Goal: Task Accomplishment & Management: Manage account settings

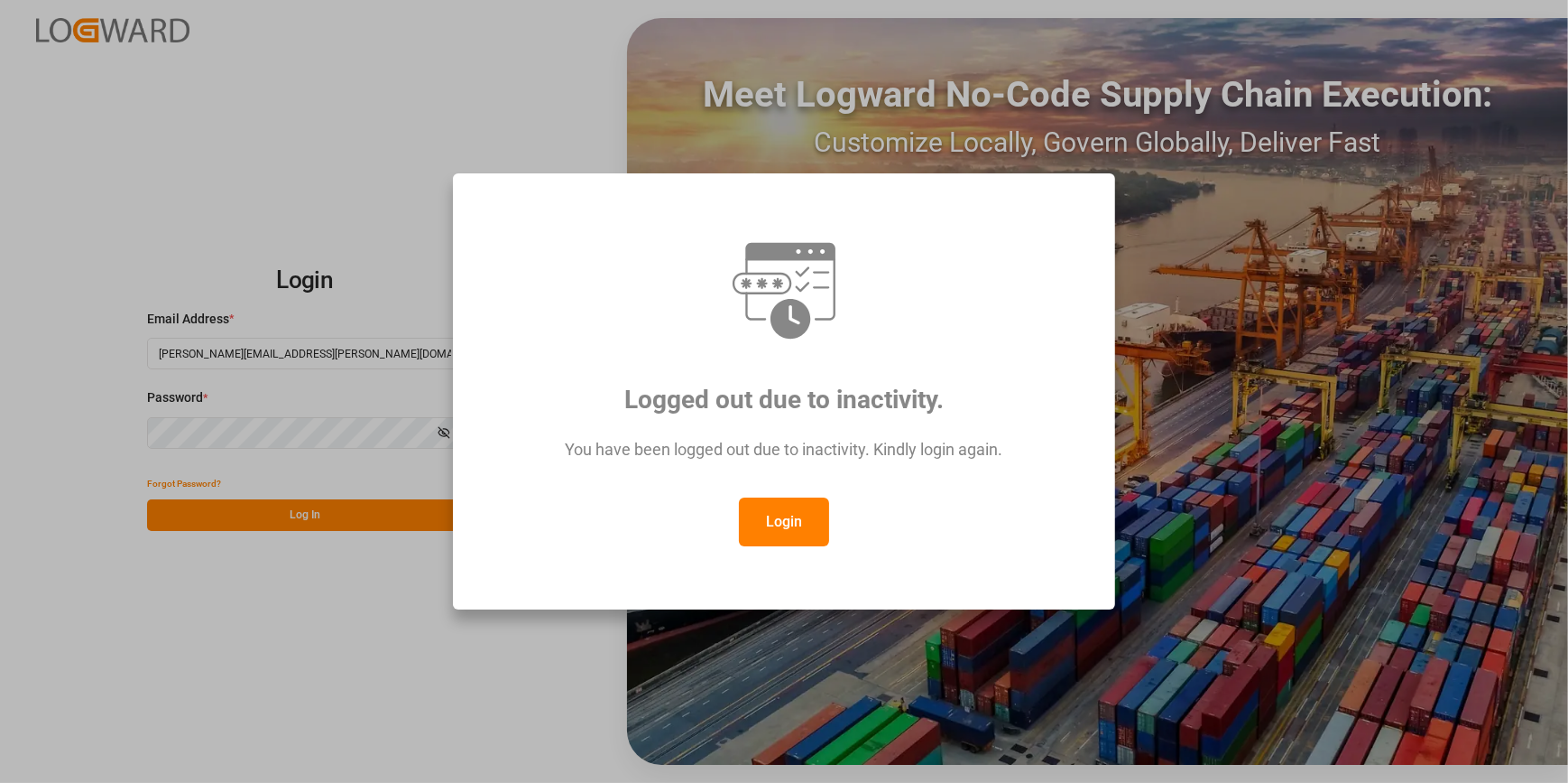
drag, startPoint x: 794, startPoint y: 537, endPoint x: 789, endPoint y: 524, distance: 13.9
click at [793, 537] on button "Login" at bounding box center [784, 522] width 90 height 49
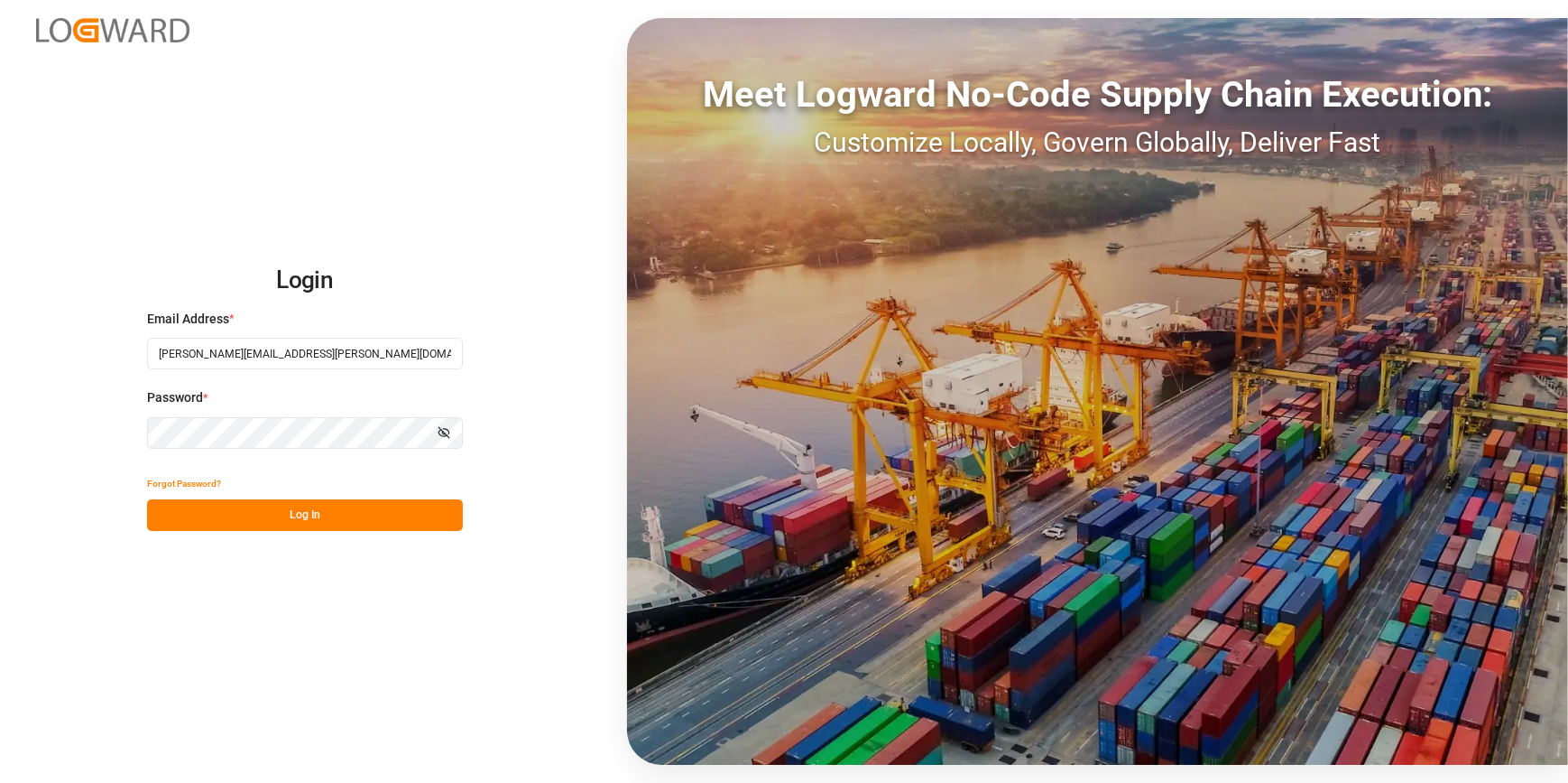
click at [361, 508] on button "Log In" at bounding box center [304, 515] width 315 height 31
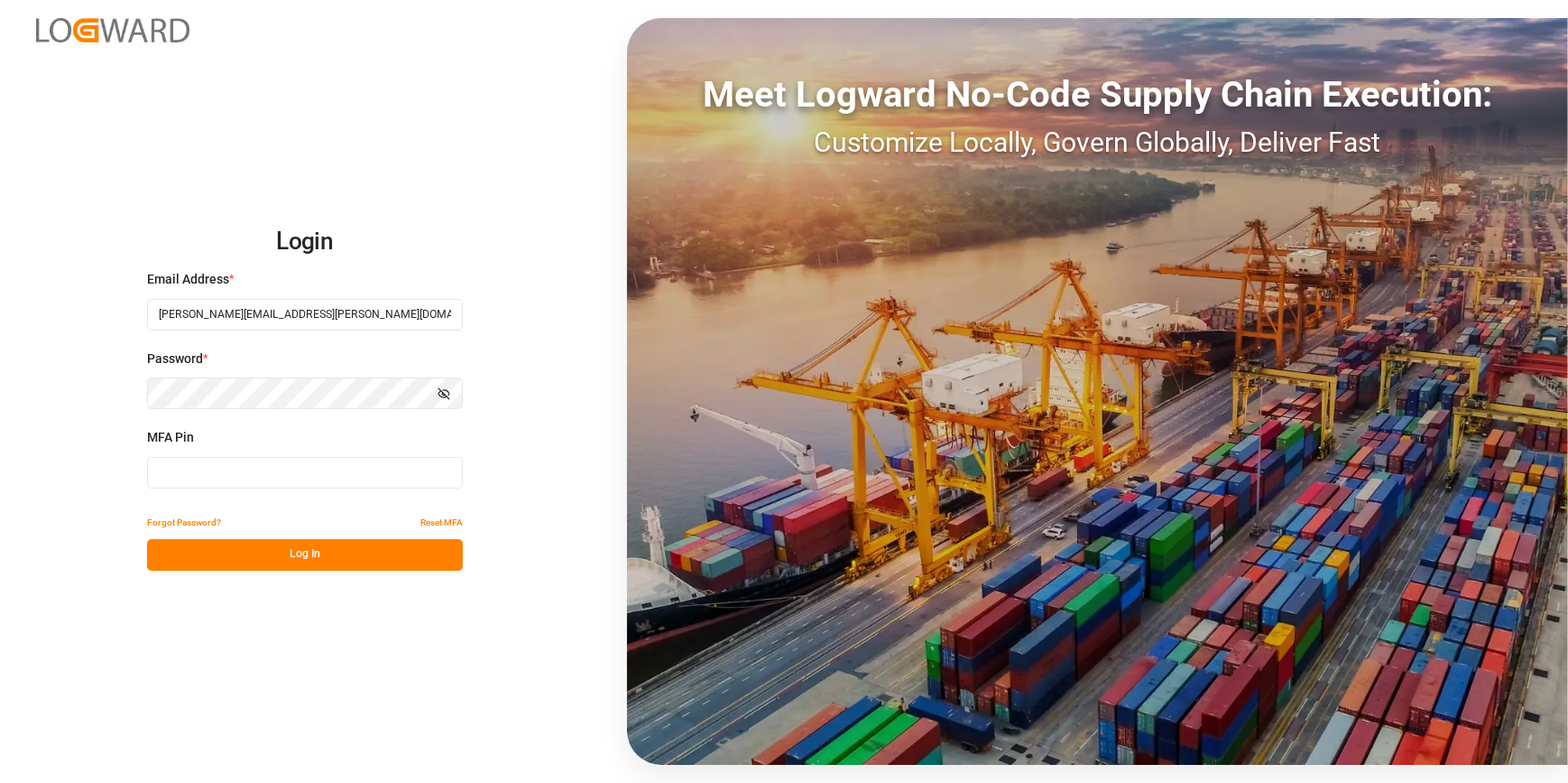
click at [345, 472] on input at bounding box center [304, 472] width 315 height 31
type input "996920"
click at [372, 558] on button "Log In" at bounding box center [304, 555] width 315 height 31
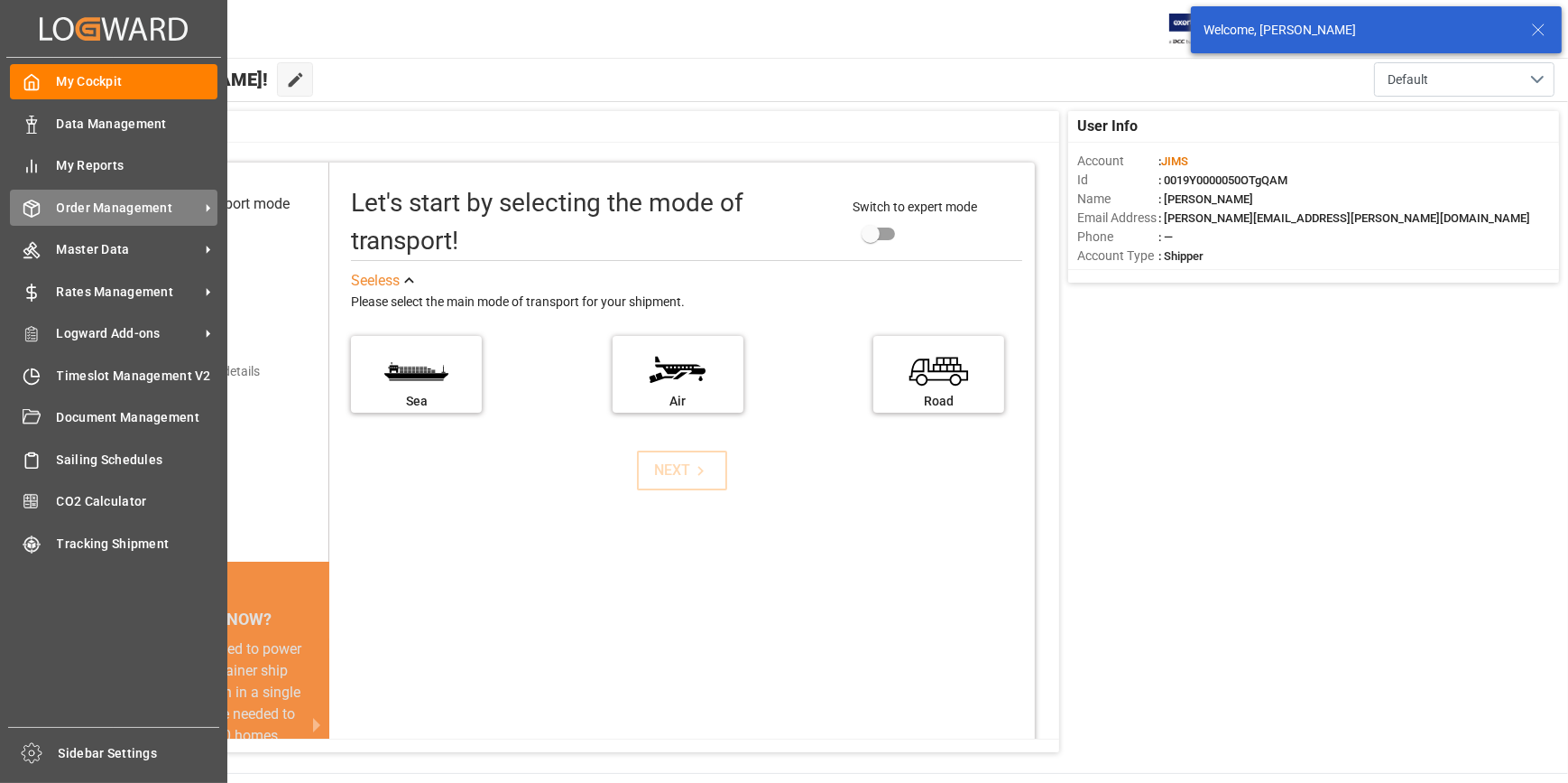
click at [109, 209] on span "Order Management" at bounding box center [128, 208] width 143 height 19
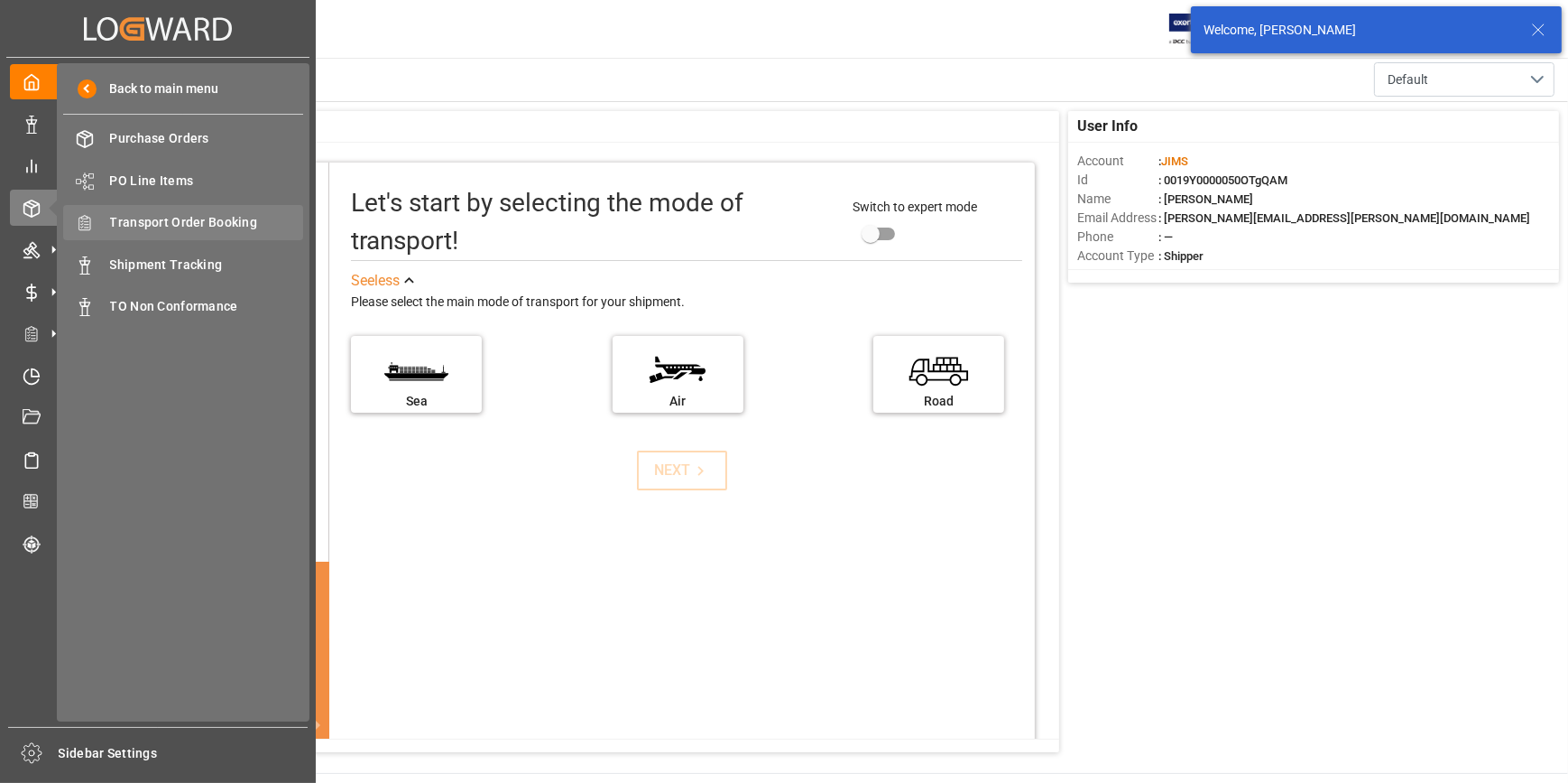
click at [215, 218] on span "Transport Order Booking" at bounding box center [207, 223] width 194 height 19
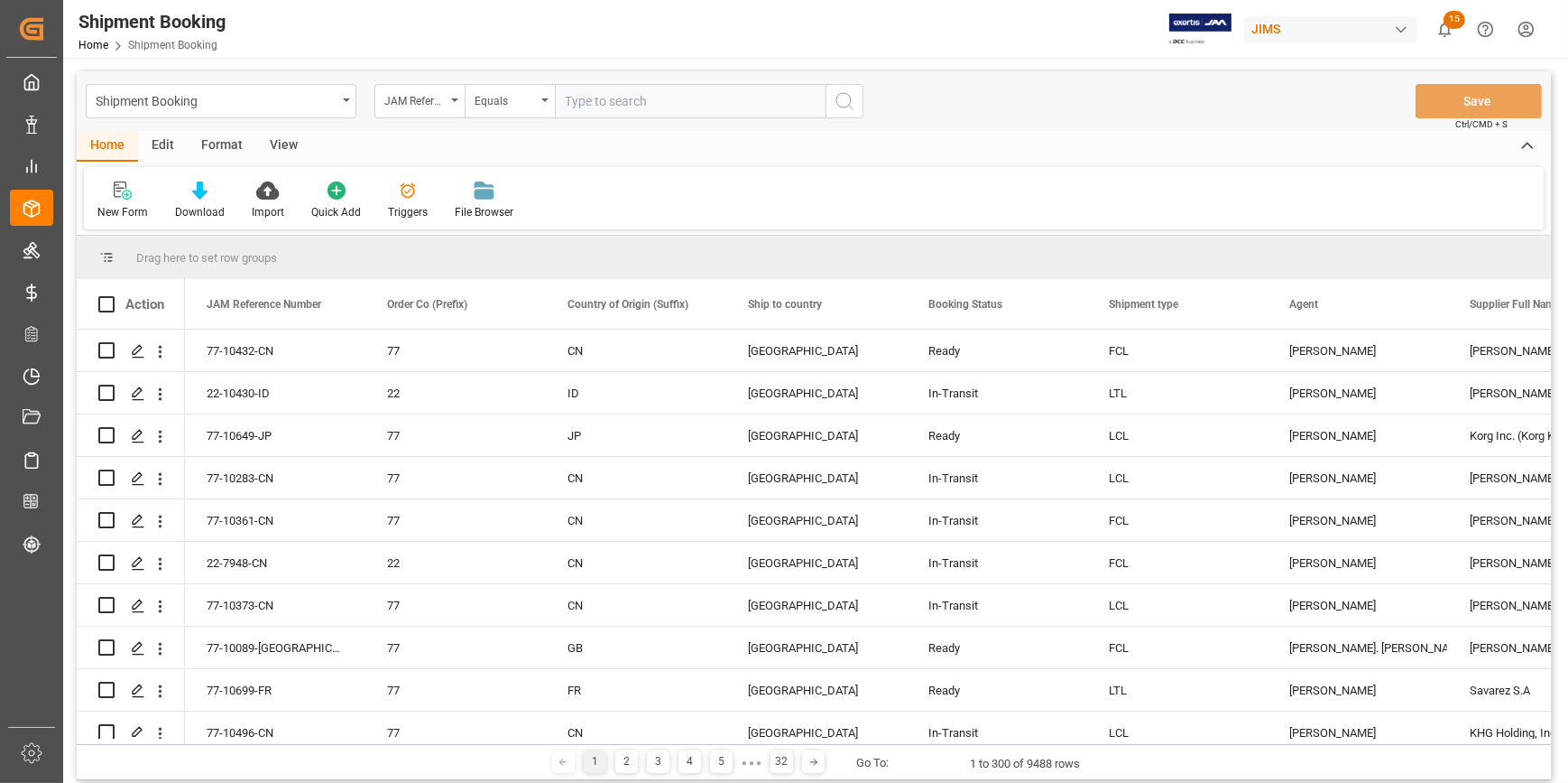
click at [603, 98] on input "text" at bounding box center [690, 100] width 270 height 34
type input "22-10143-DE"
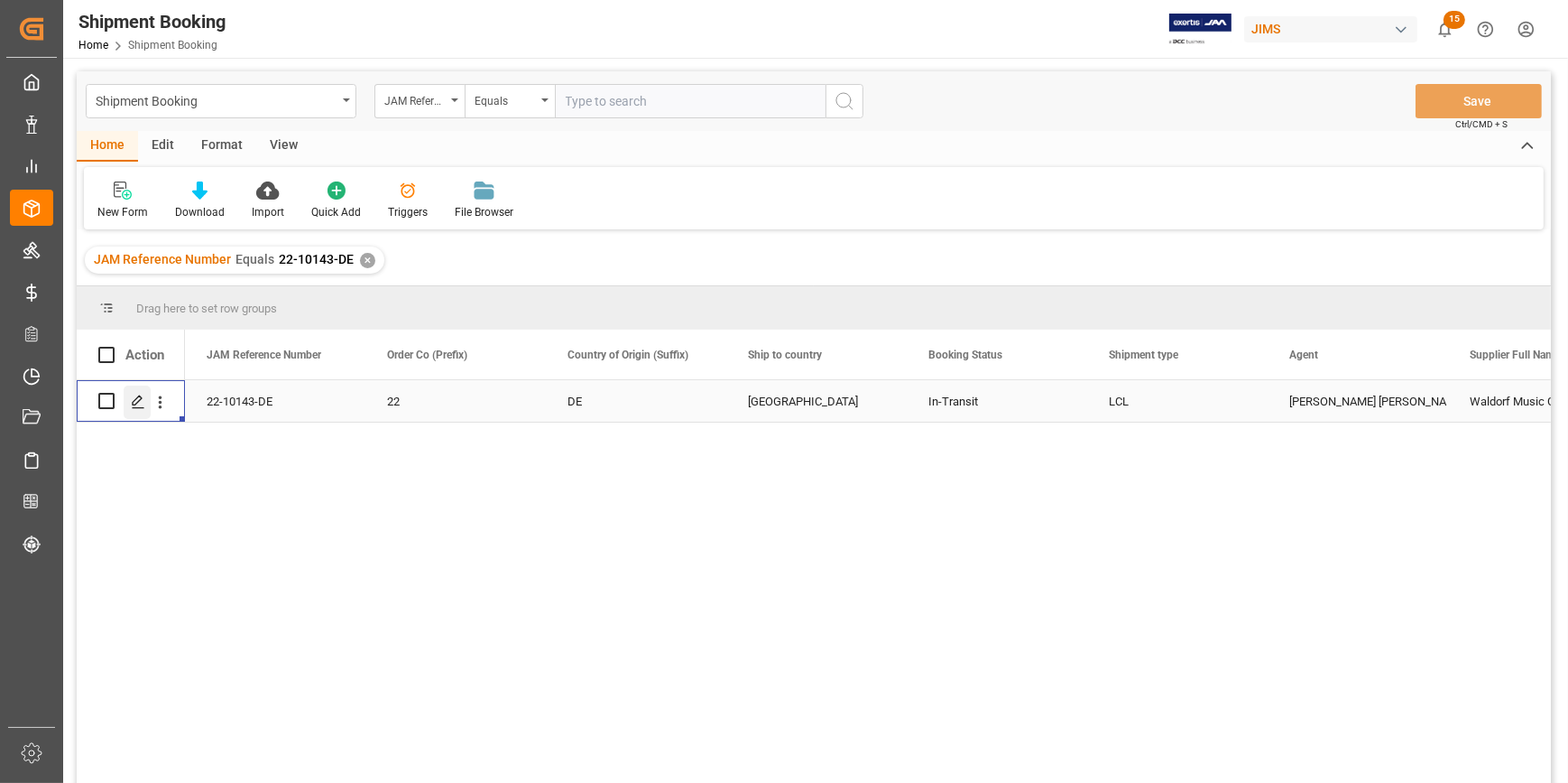
click at [140, 396] on icon "Press SPACE to select this row." at bounding box center [138, 402] width 15 height 15
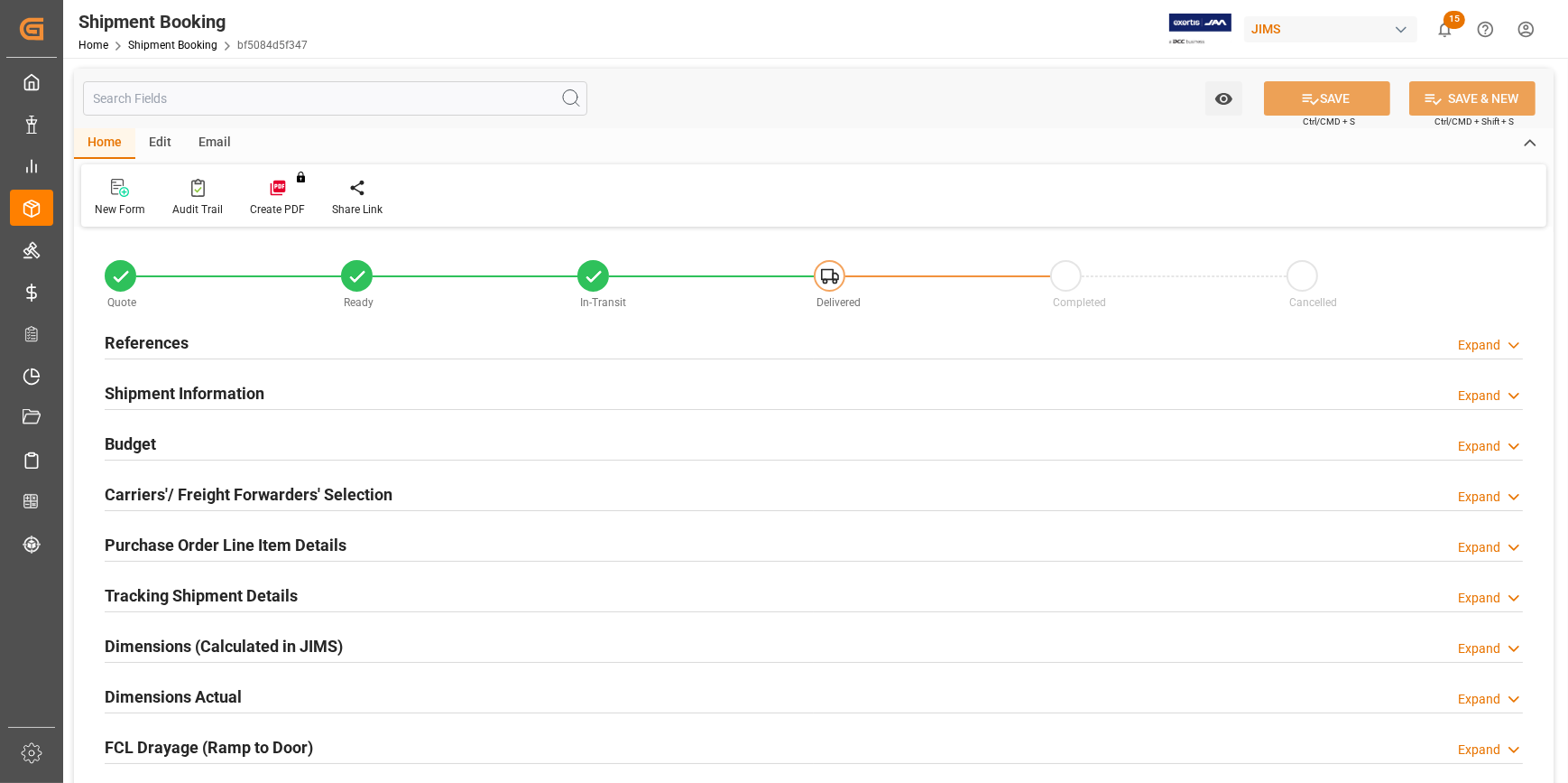
type input "0"
type input "[DATE]"
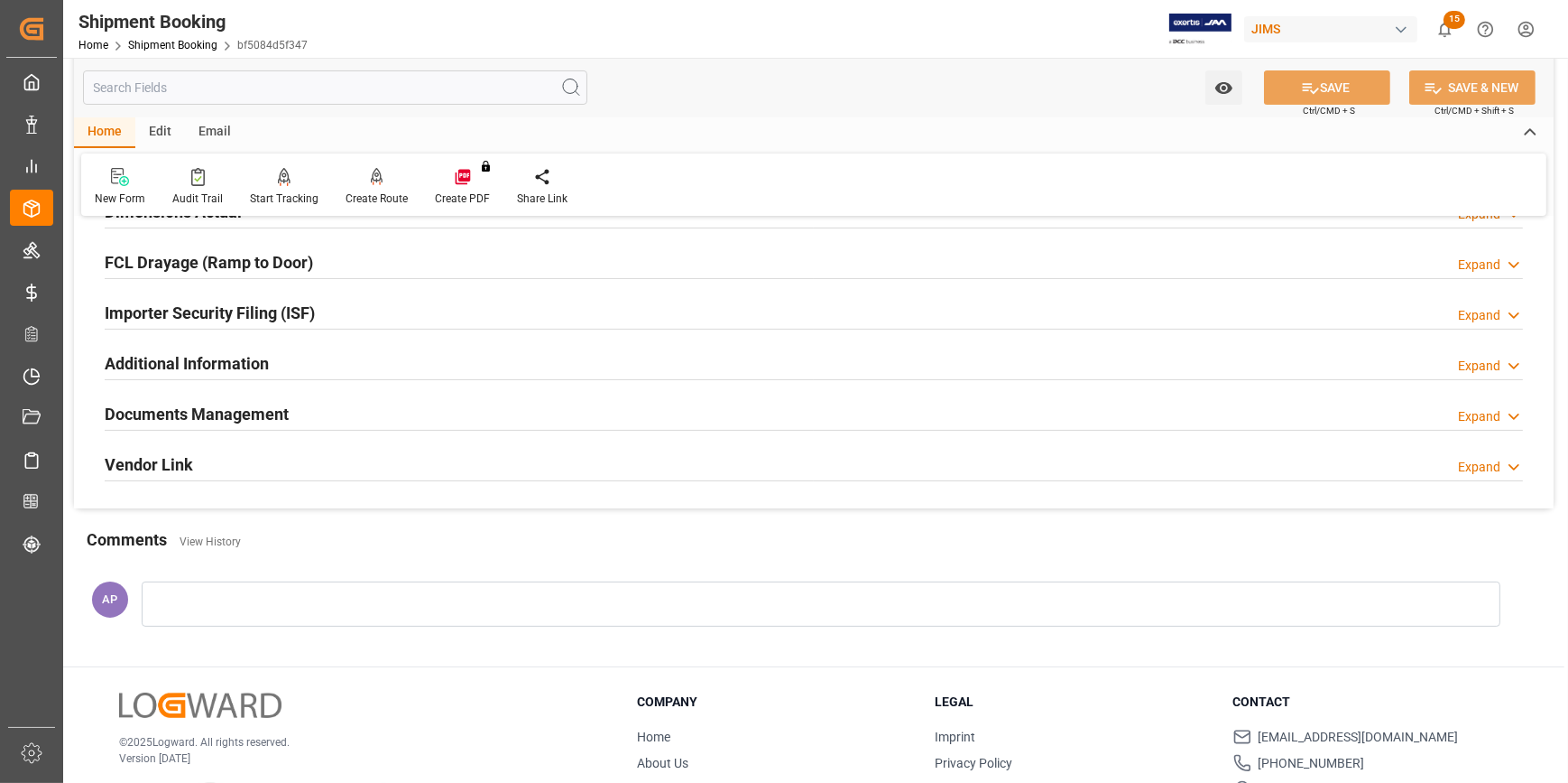
scroll to position [492, 0]
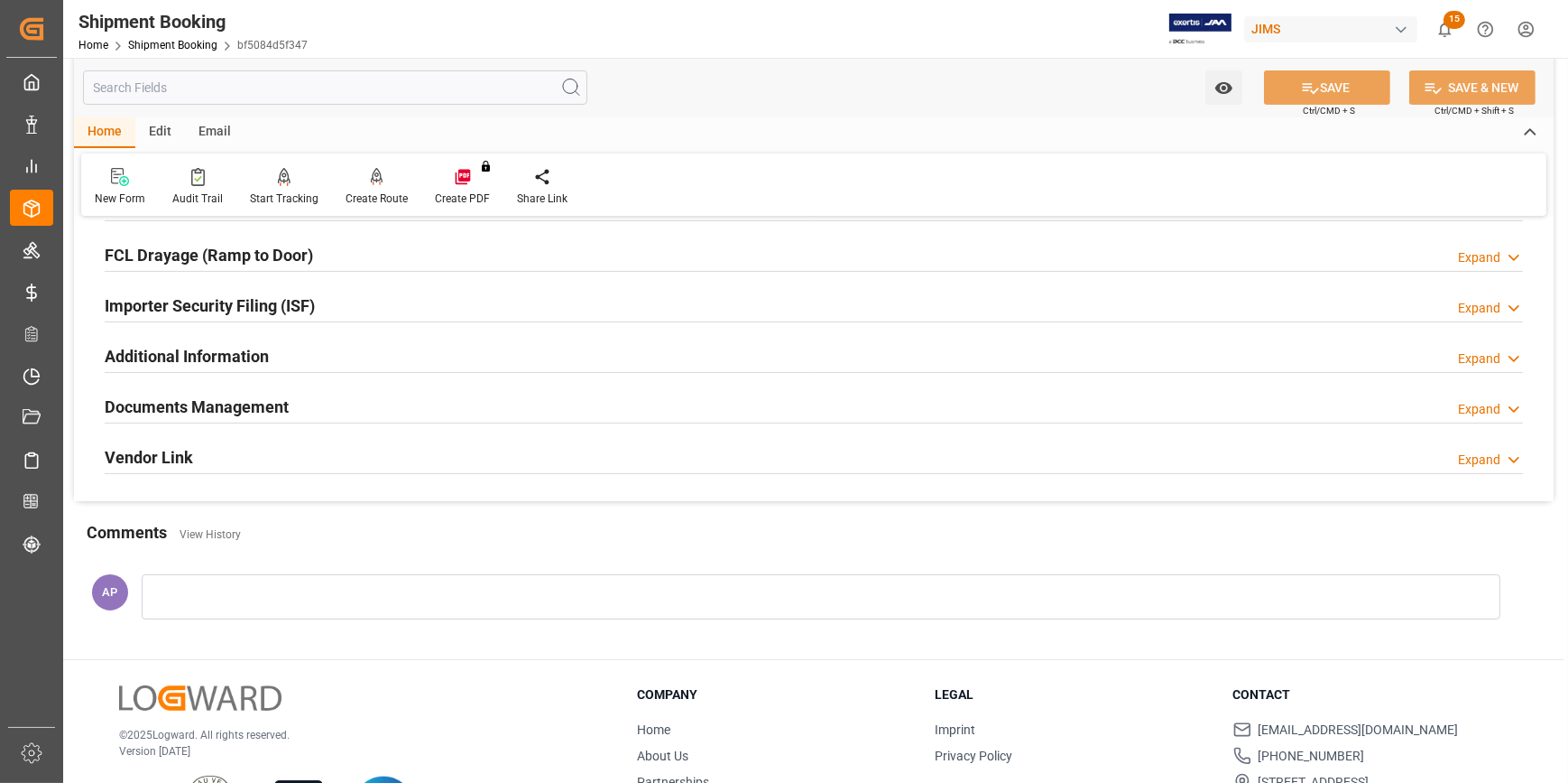
click at [385, 410] on div "Documents Management Expand" at bounding box center [814, 405] width 1418 height 34
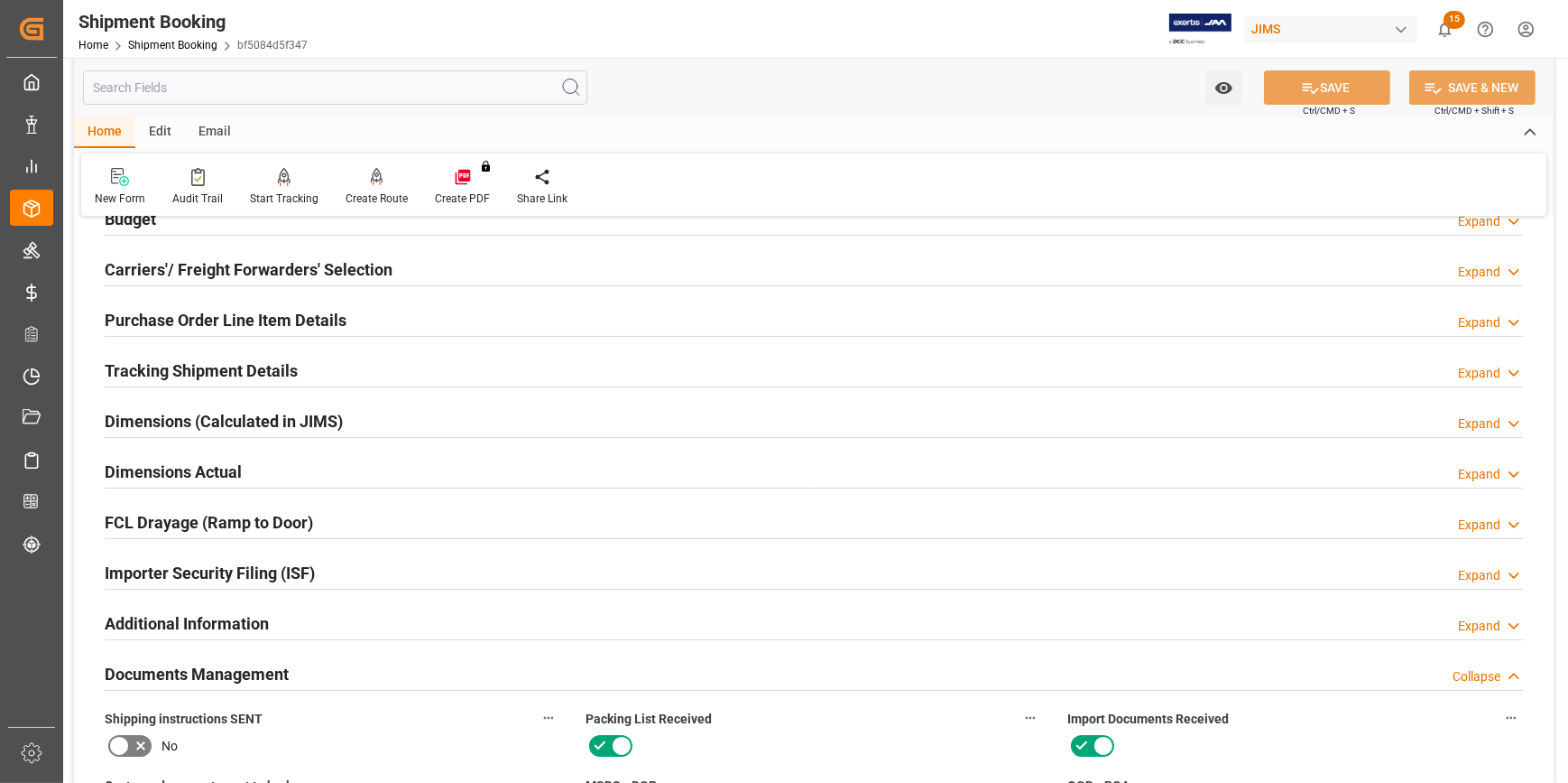
scroll to position [81, 0]
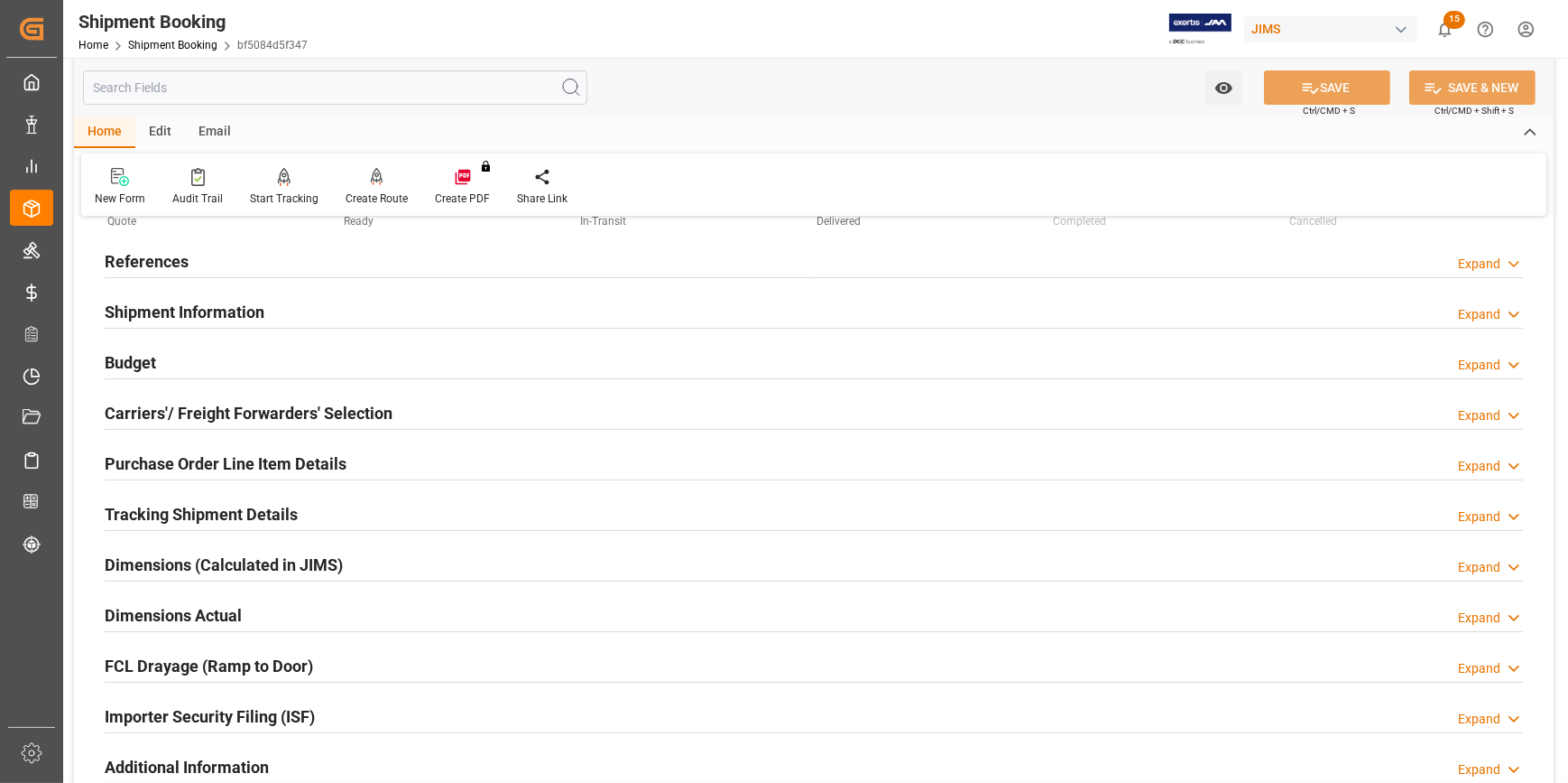
click at [490, 305] on div "Shipment Information Expand" at bounding box center [814, 310] width 1418 height 34
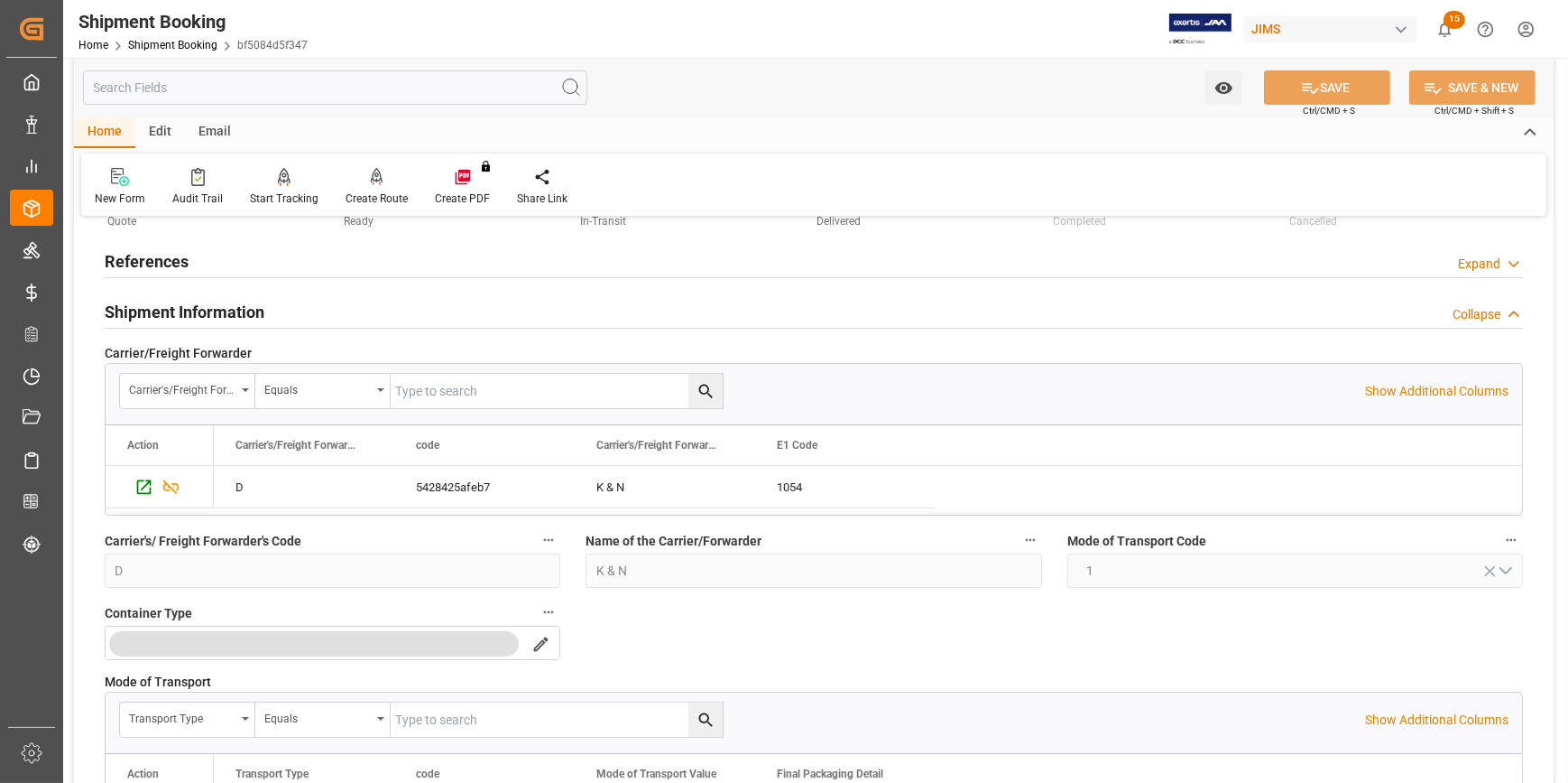
scroll to position [0, 0]
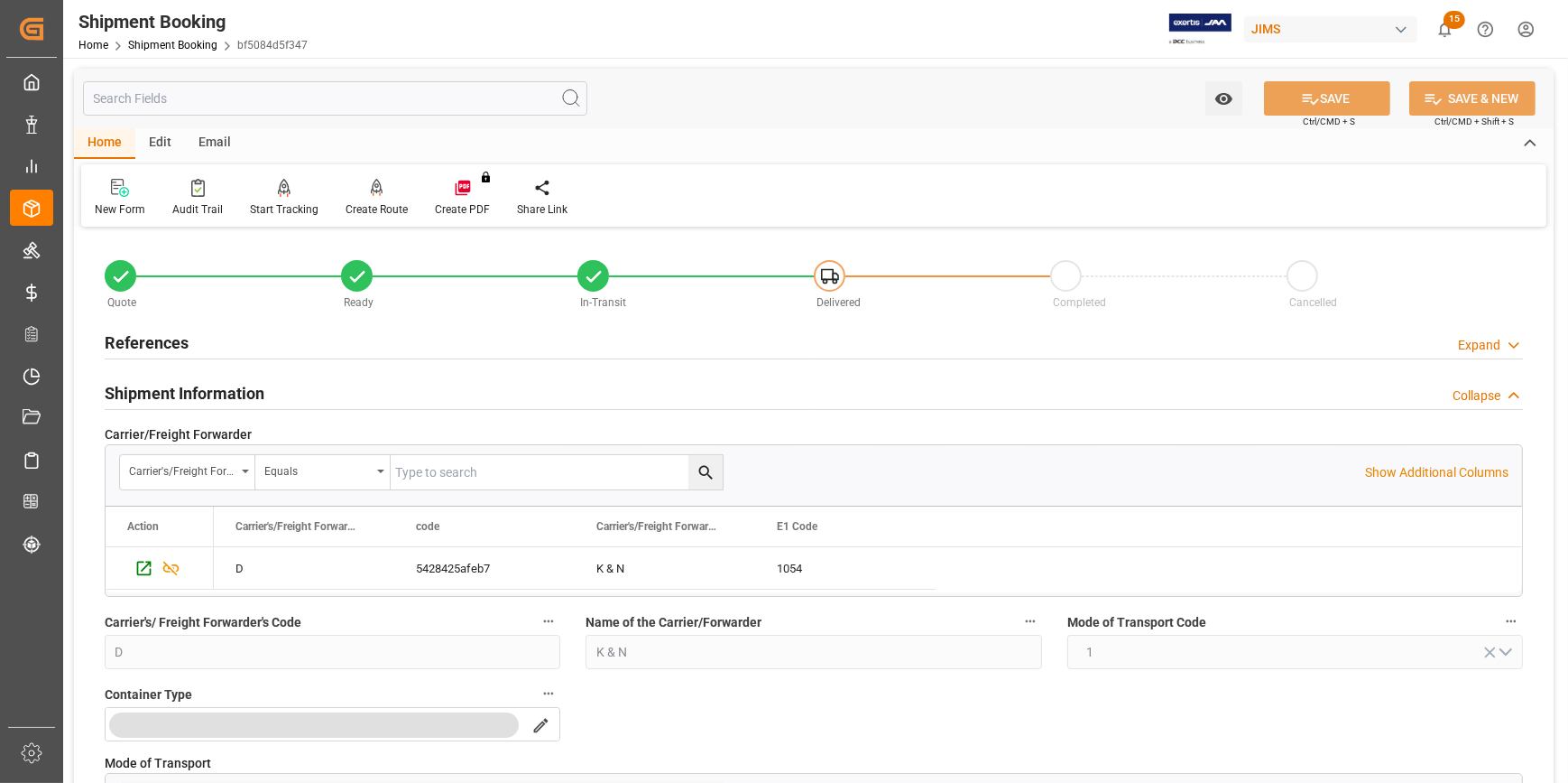
click at [528, 344] on div "References Expand" at bounding box center [814, 340] width 1418 height 34
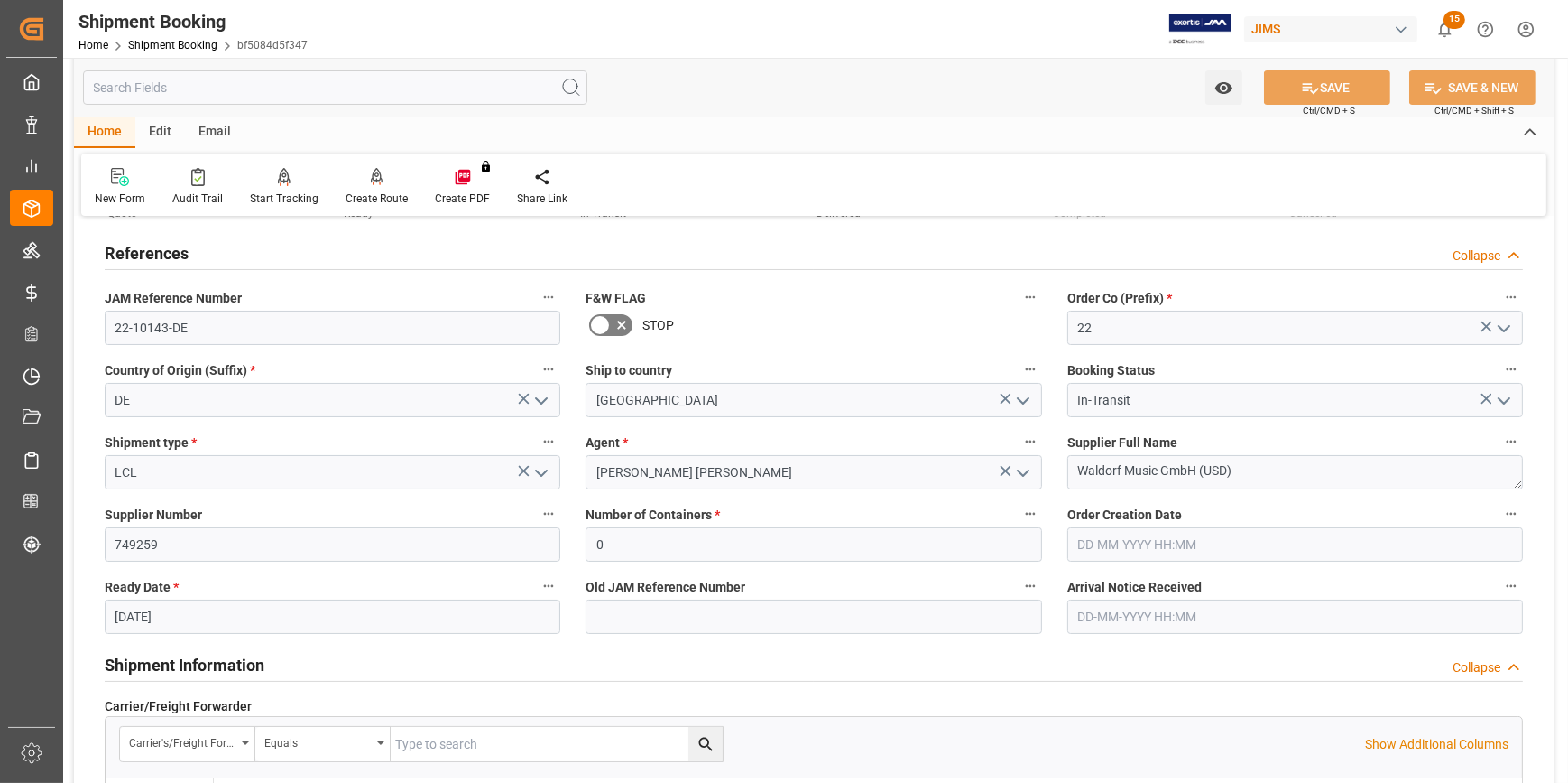
scroll to position [164, 0]
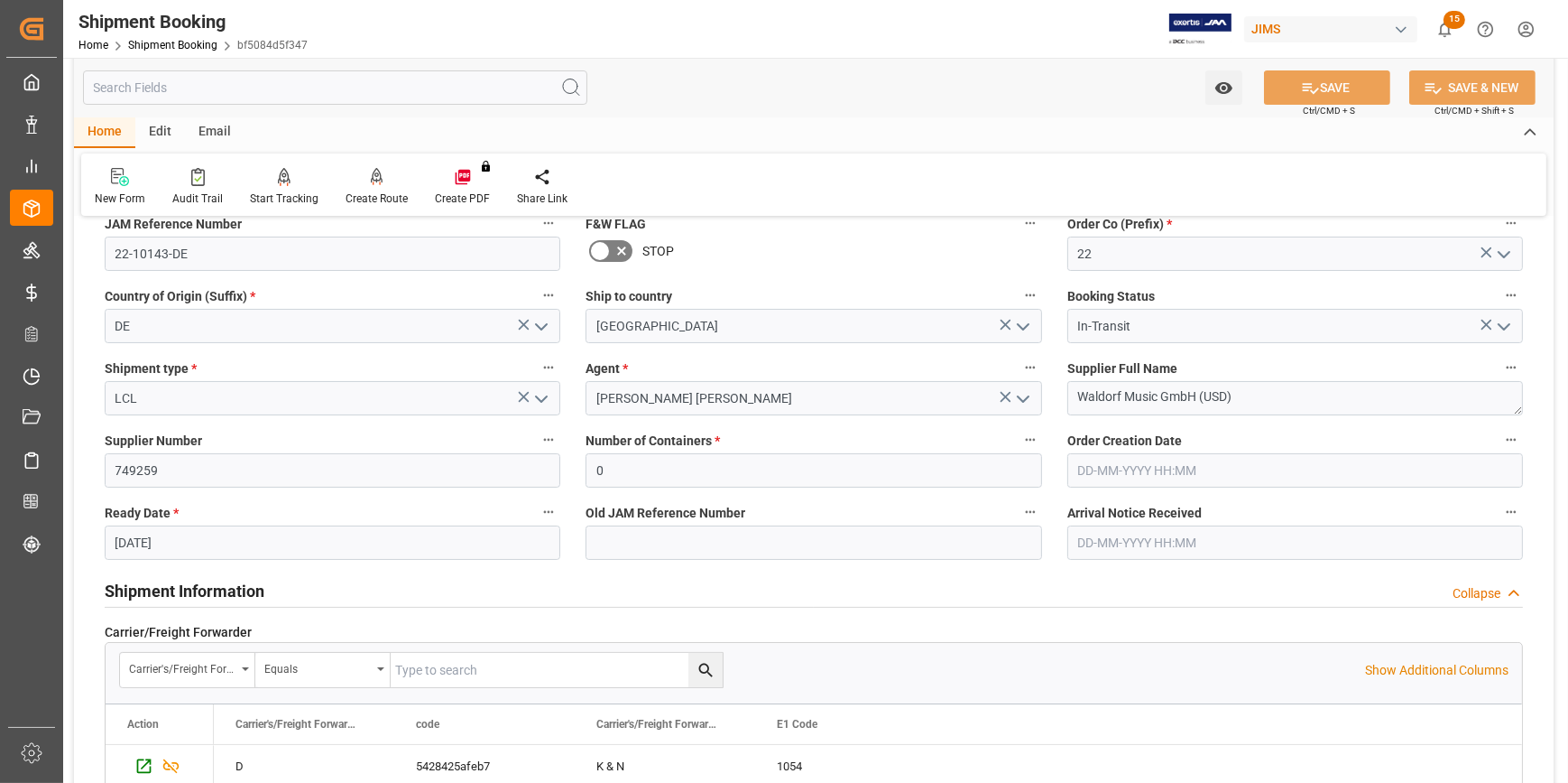
click at [1119, 536] on input "text" at bounding box center [1296, 542] width 456 height 34
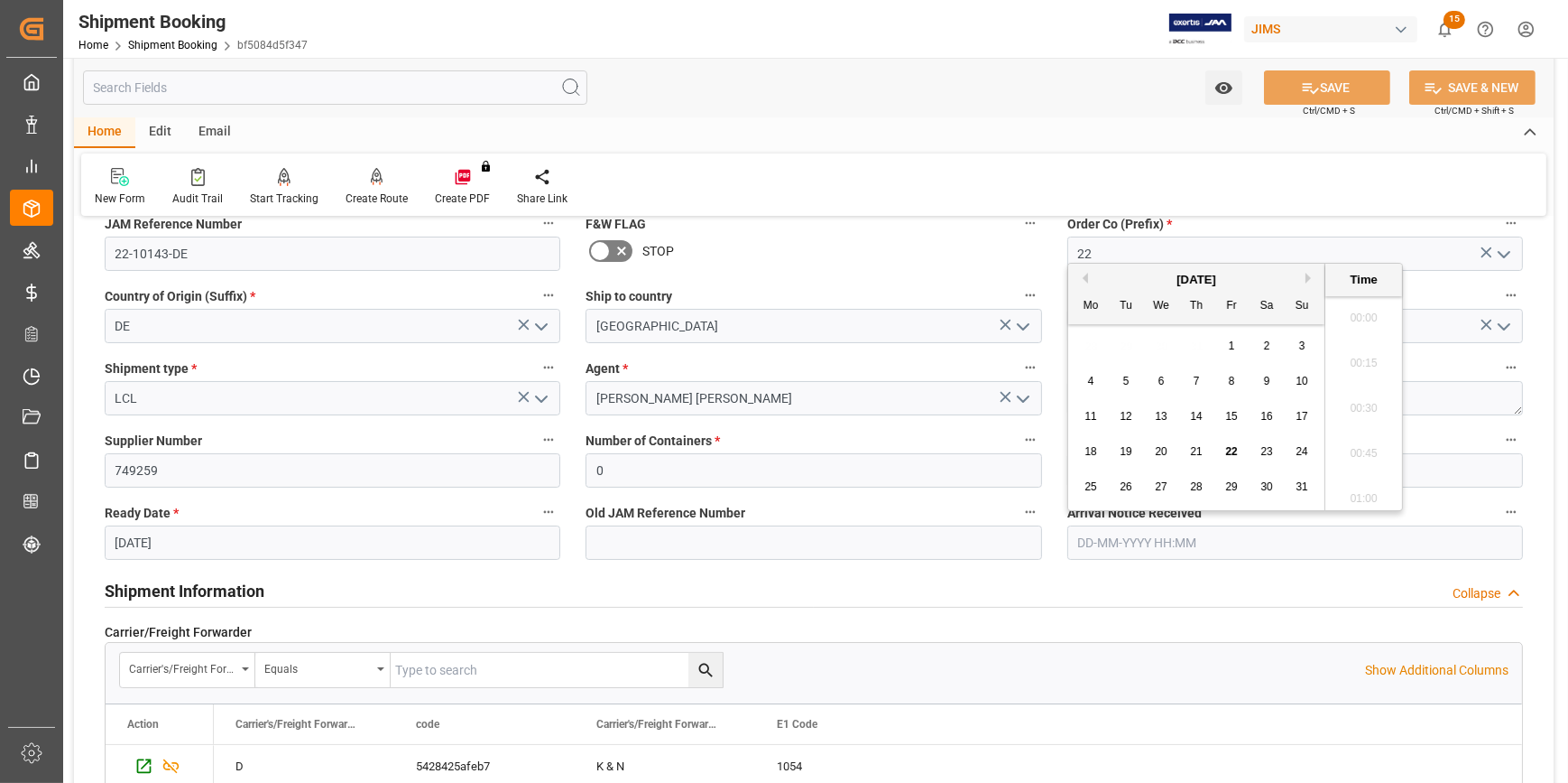
scroll to position [2037, 0]
click at [1196, 447] on span "21" at bounding box center [1196, 452] width 12 height 13
type input "21-08-2025 00:00"
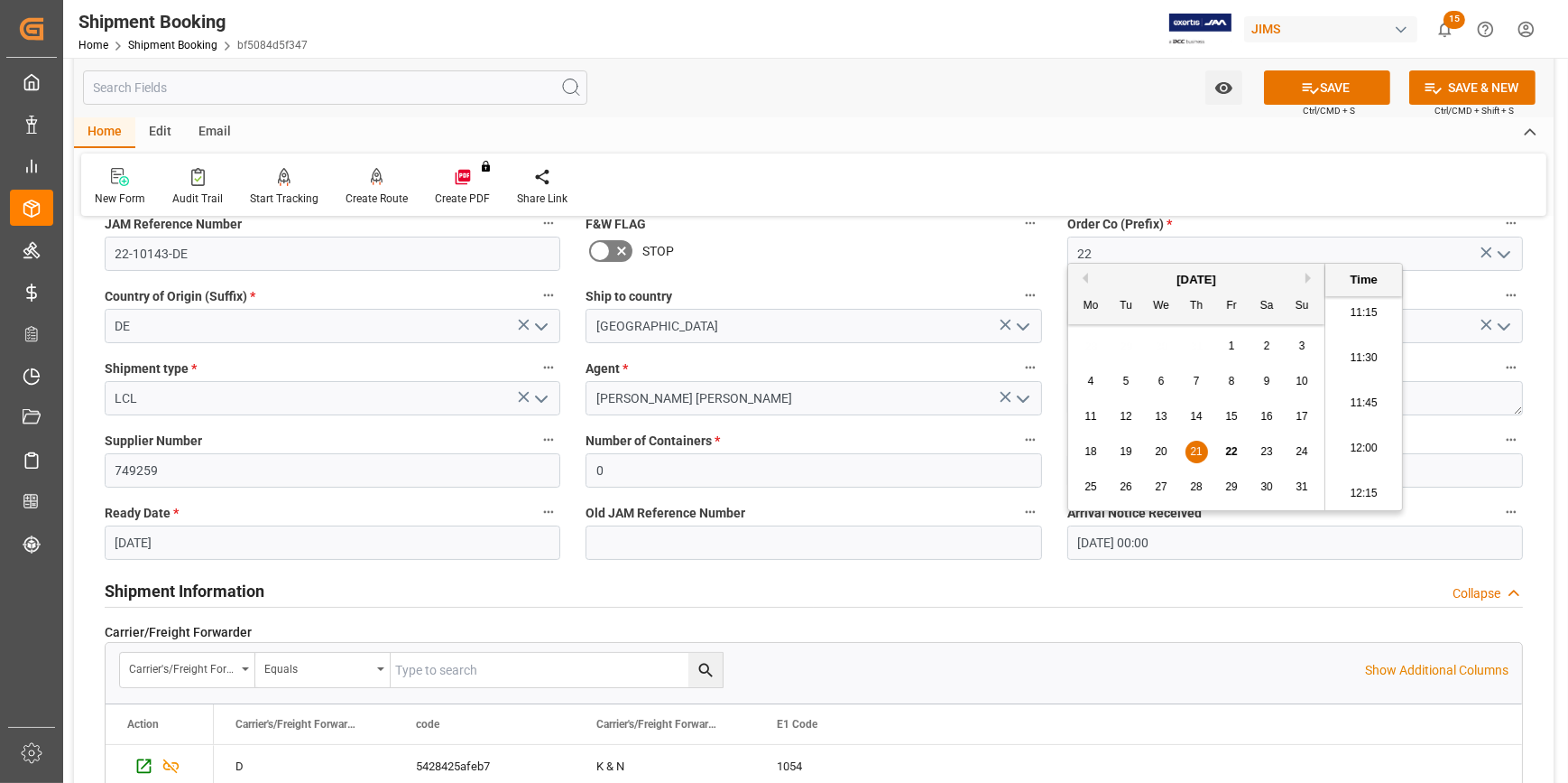
click at [949, 587] on div "Shipment Information Collapse" at bounding box center [814, 589] width 1418 height 34
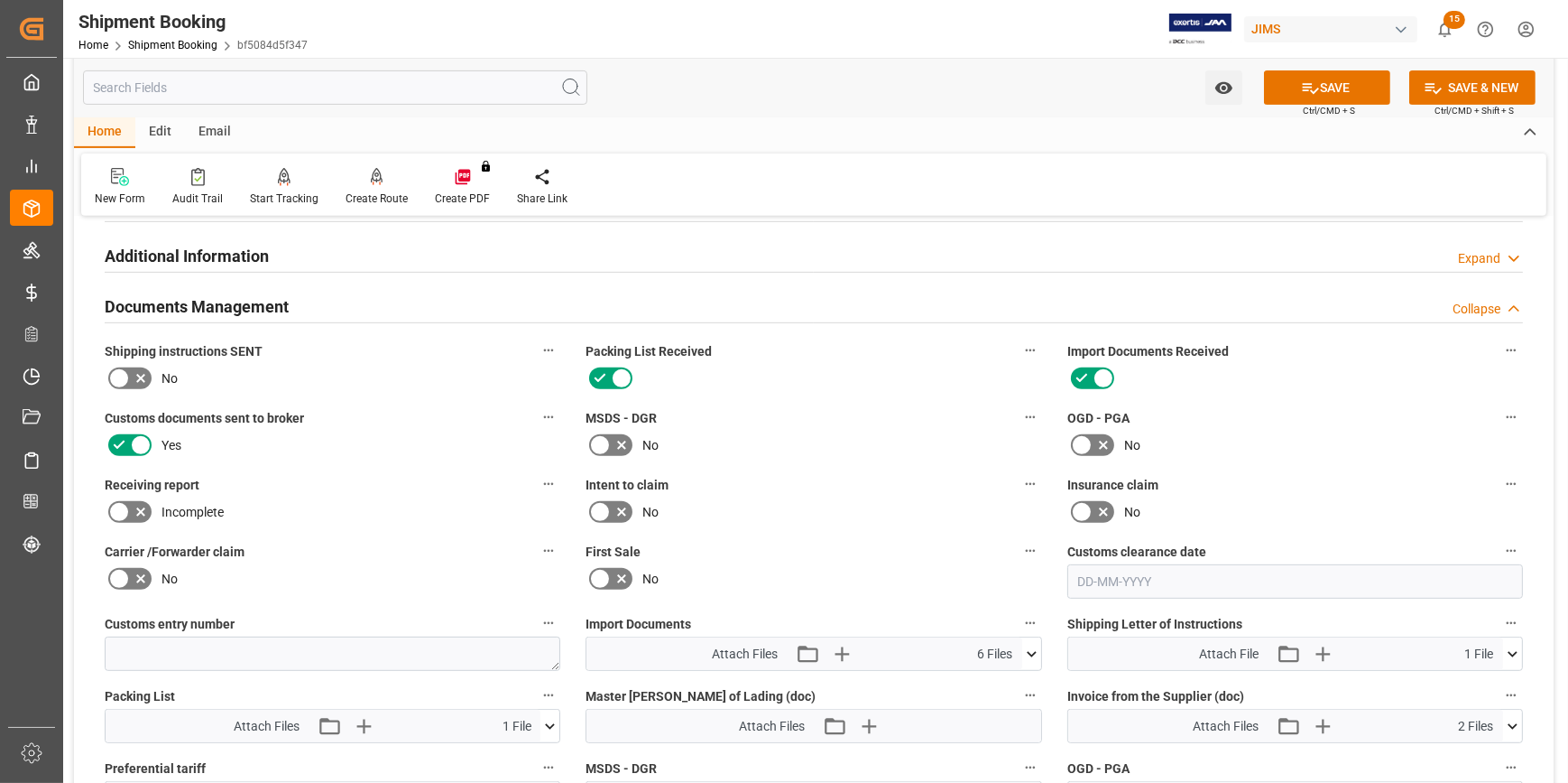
scroll to position [1066, 0]
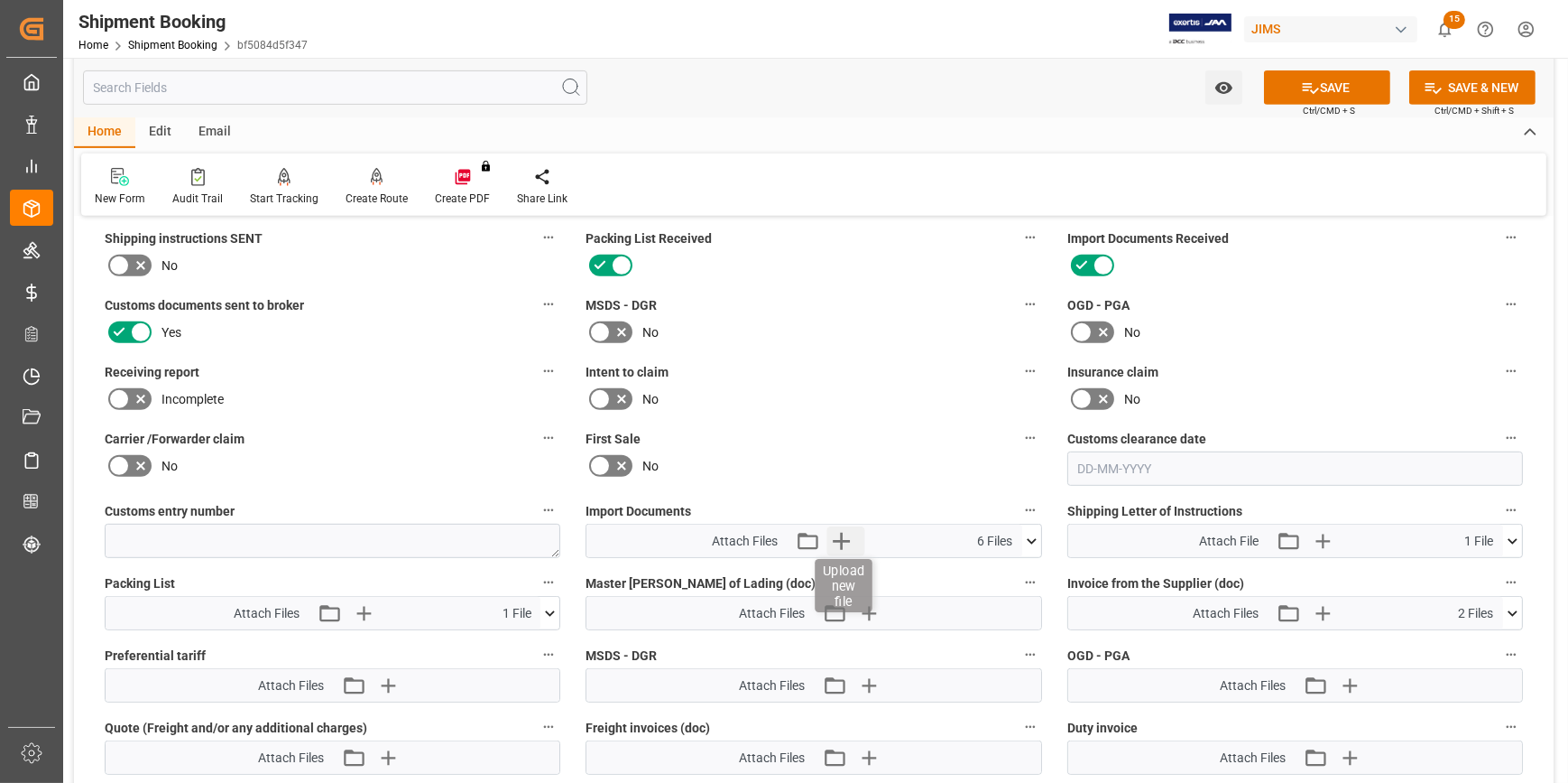
click at [842, 533] on icon "button" at bounding box center [841, 540] width 29 height 29
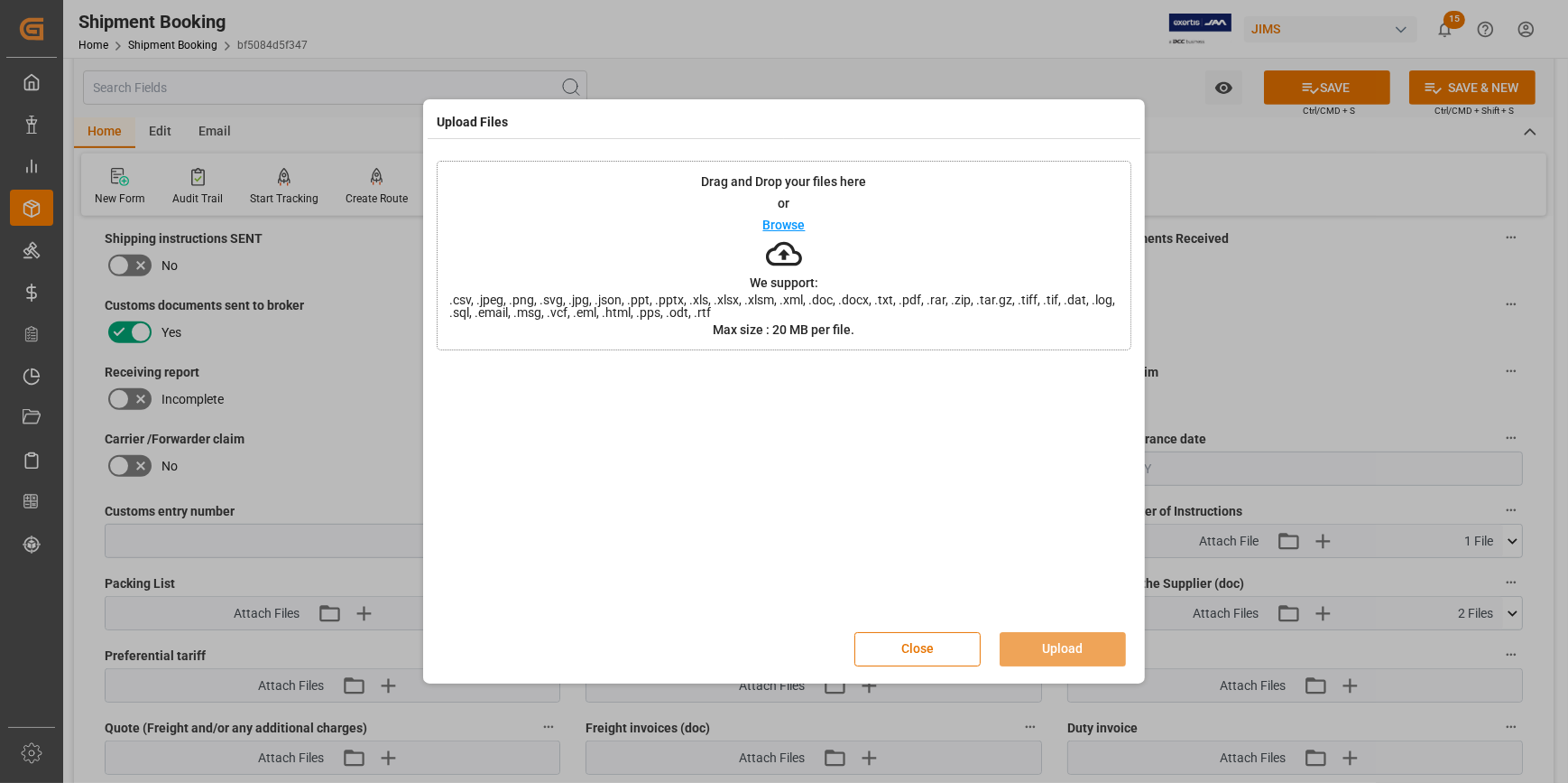
click at [780, 222] on p "Browse" at bounding box center [784, 225] width 42 height 13
click at [1051, 644] on button "Upload" at bounding box center [1062, 649] width 126 height 34
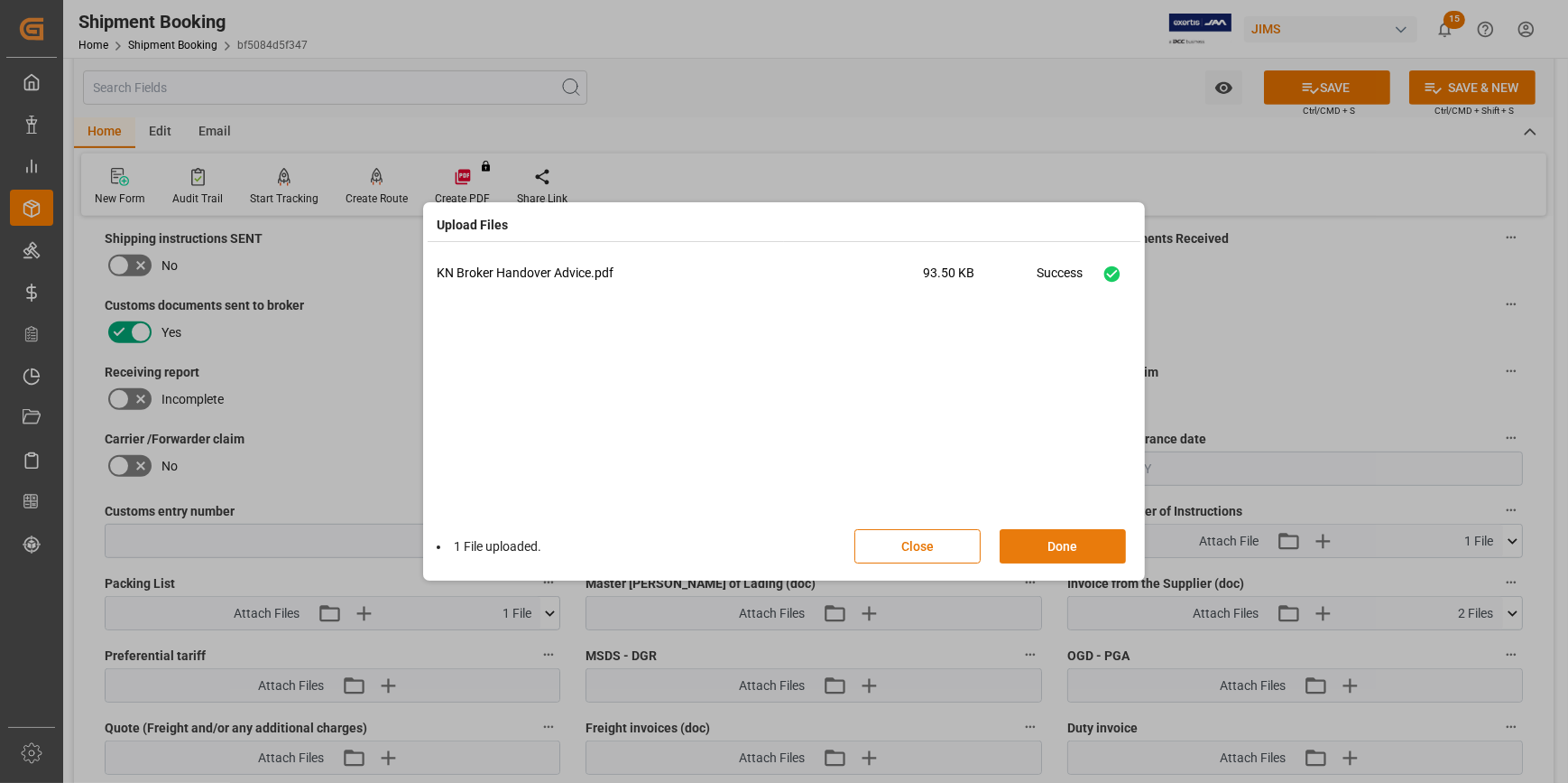
click at [1062, 542] on button "Done" at bounding box center [1062, 546] width 126 height 34
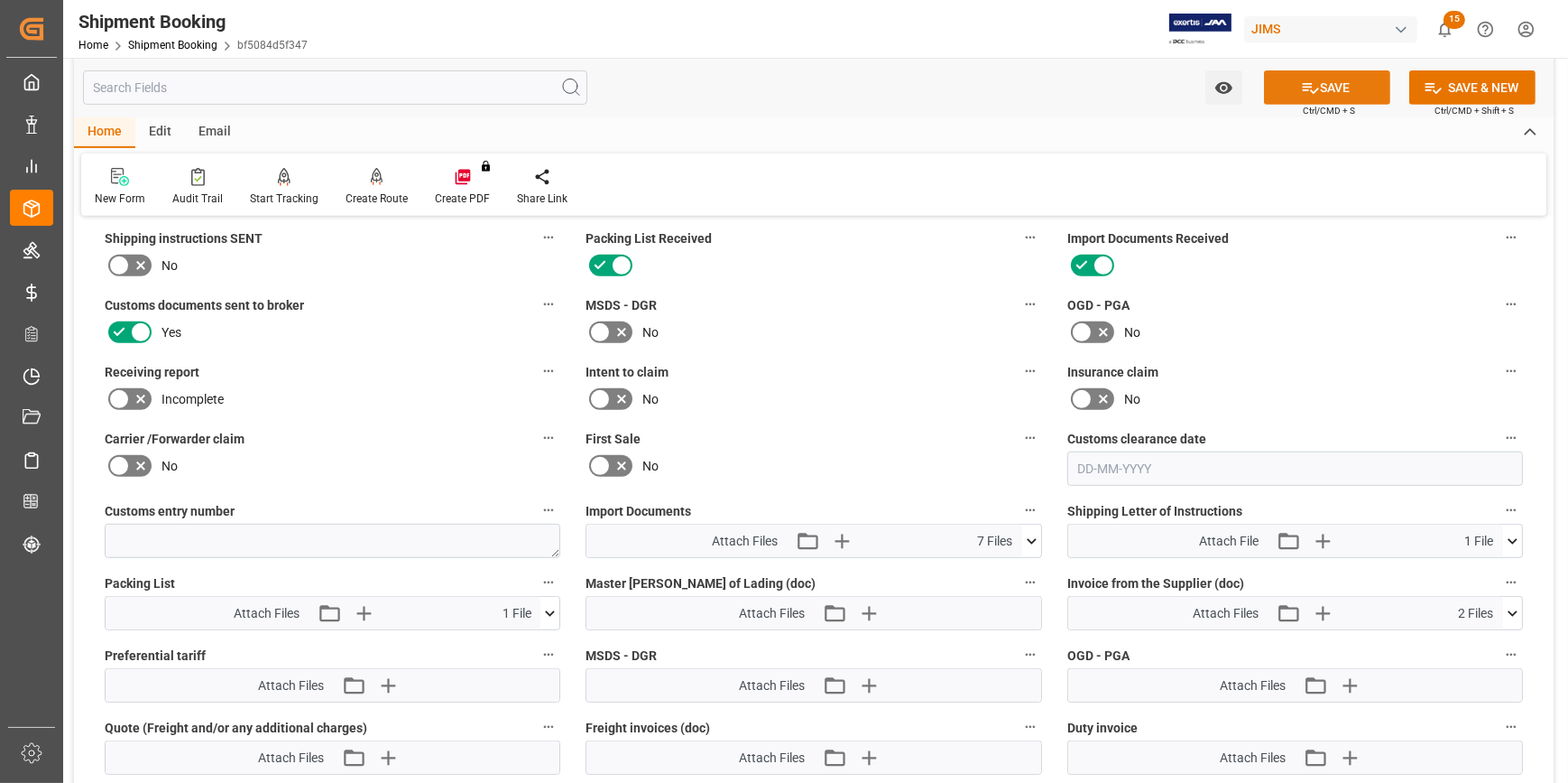
click at [1325, 88] on button "SAVE" at bounding box center [1327, 87] width 126 height 34
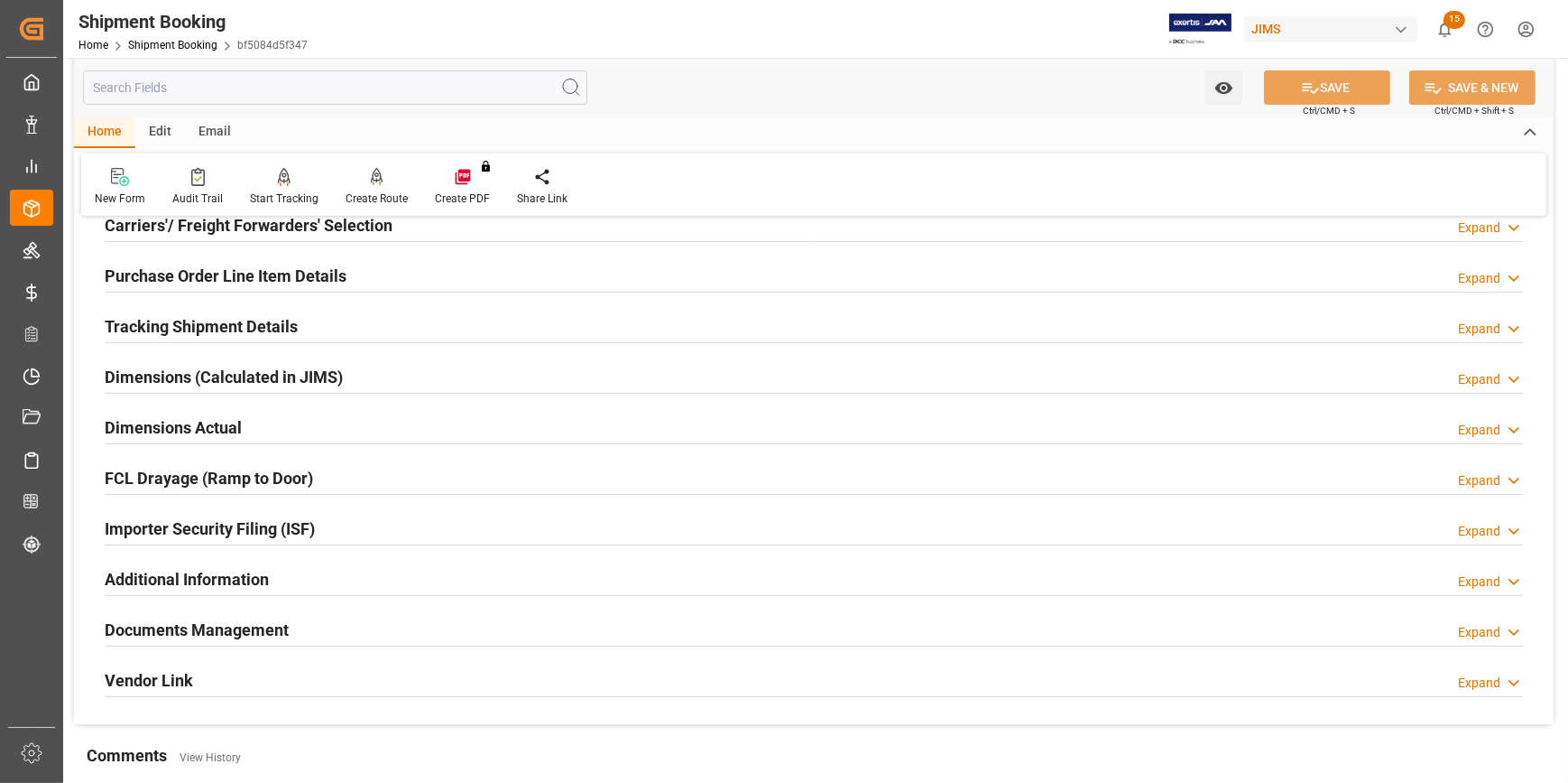
scroll to position [243, 0]
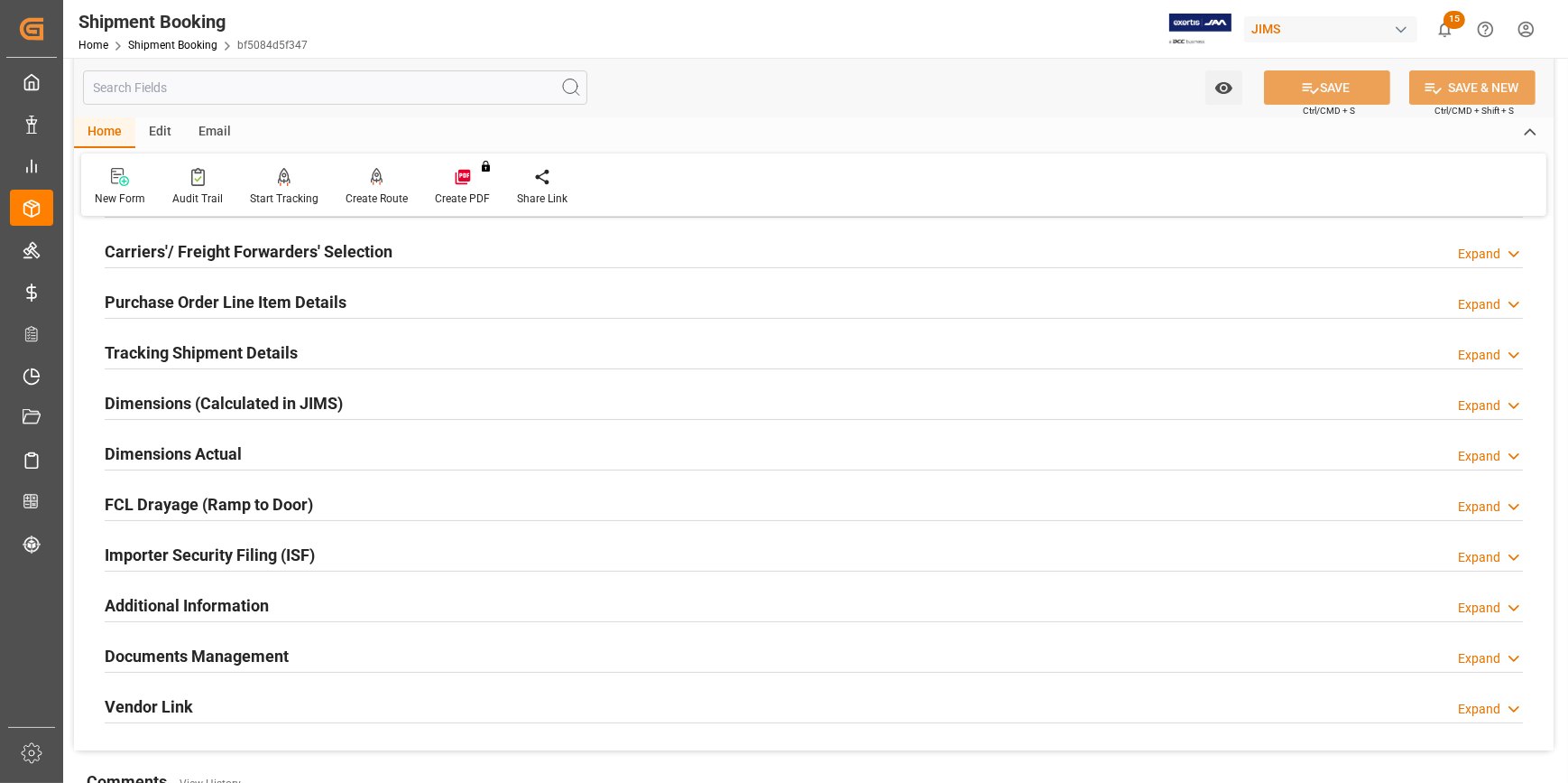
click at [317, 354] on div "Tracking Shipment Details Expand" at bounding box center [814, 351] width 1418 height 34
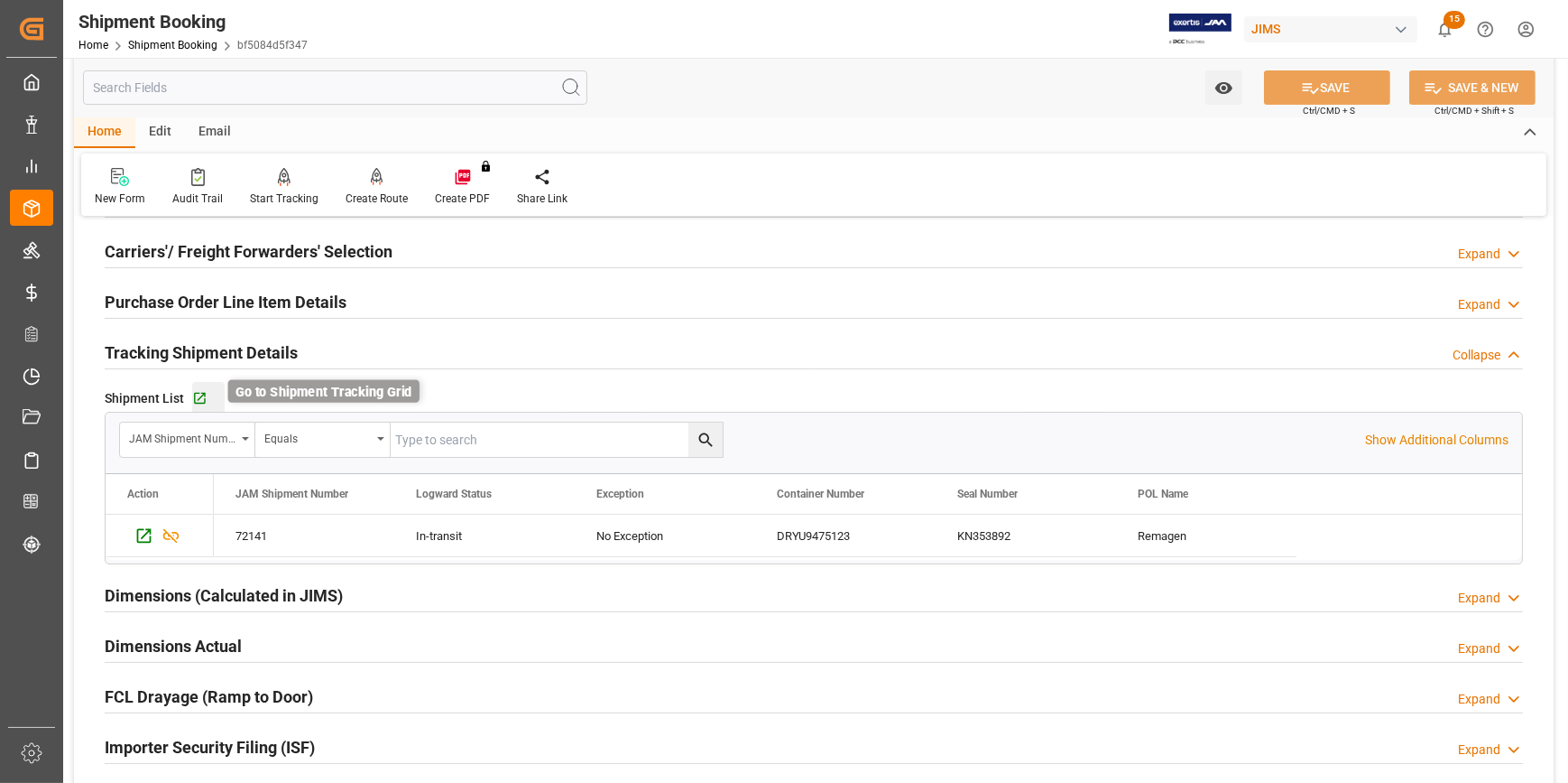
click at [200, 396] on icon "button" at bounding box center [200, 398] width 12 height 12
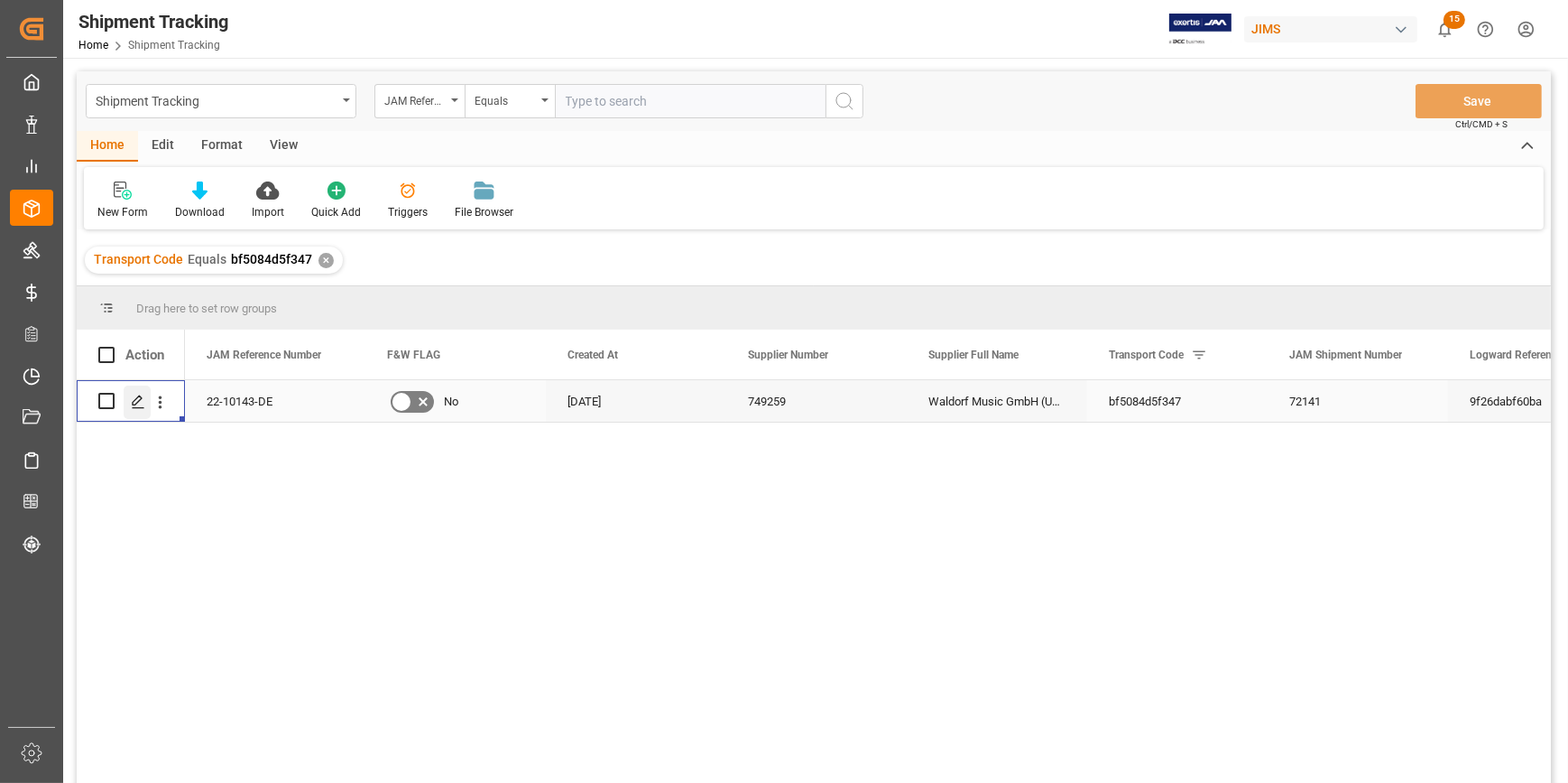
click at [141, 404] on icon "Press SPACE to select this row." at bounding box center [138, 402] width 15 height 15
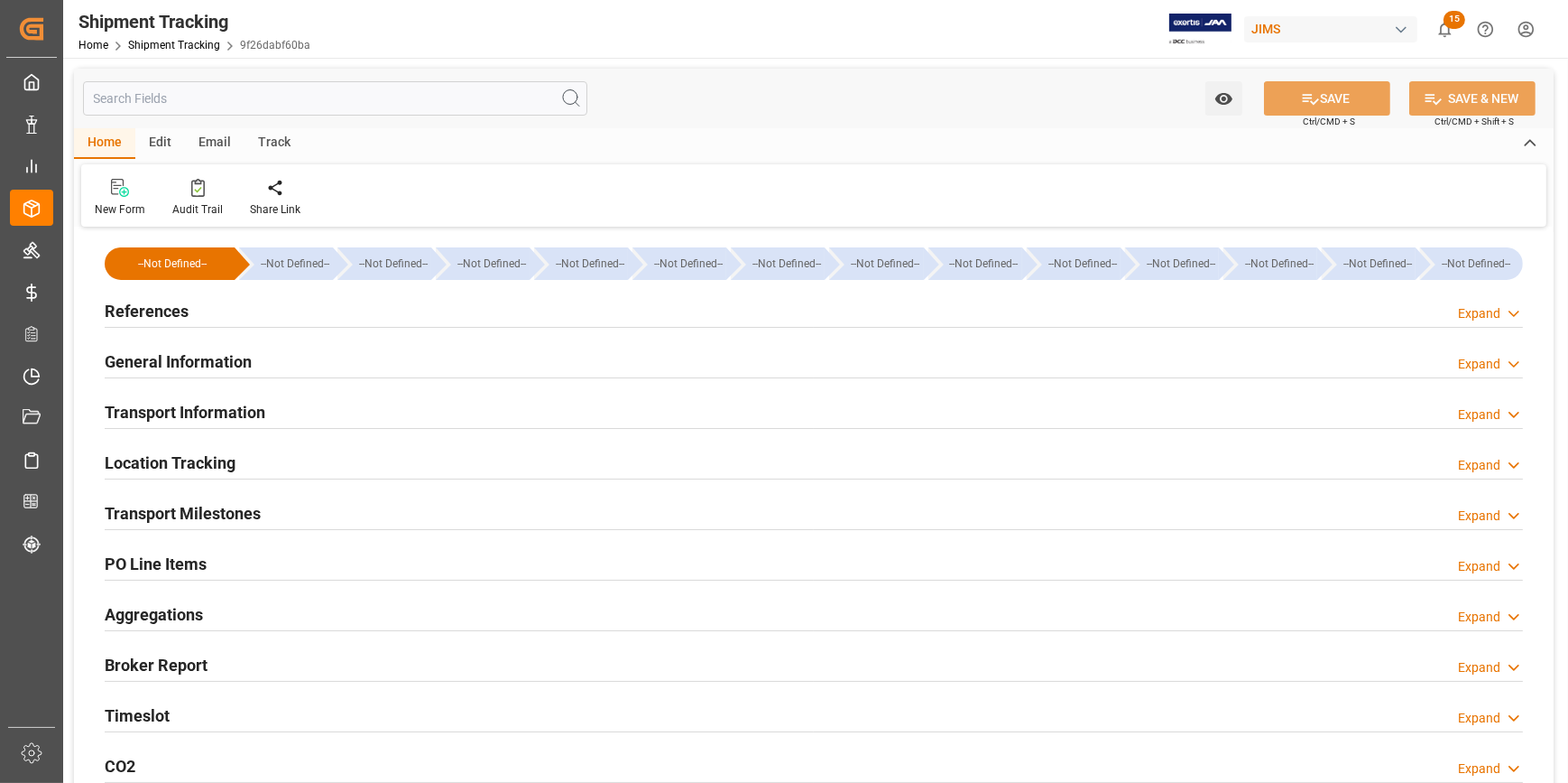
type input "[DATE]"
click at [302, 317] on div "References Expand" at bounding box center [814, 309] width 1418 height 34
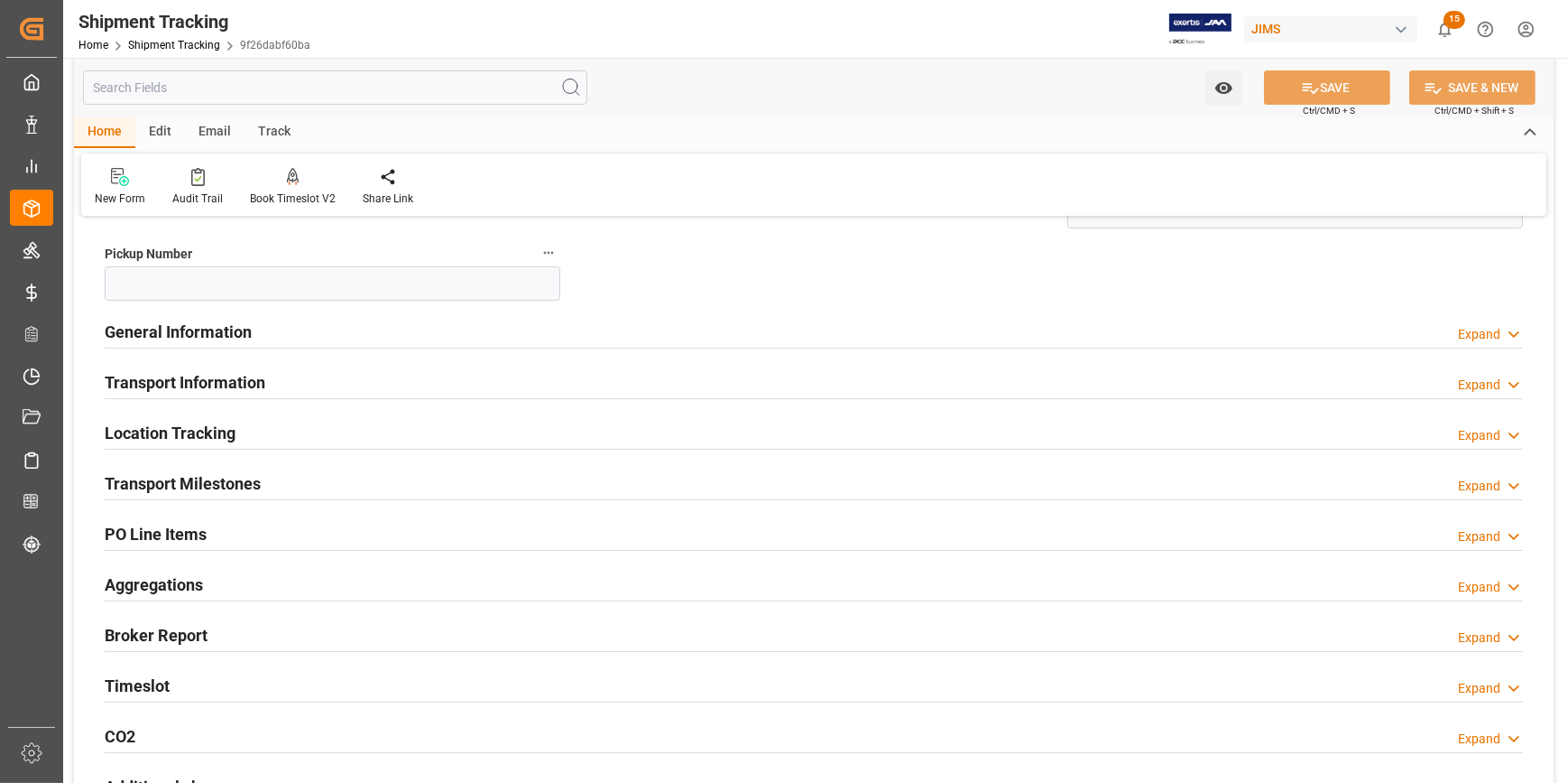
scroll to position [409, 0]
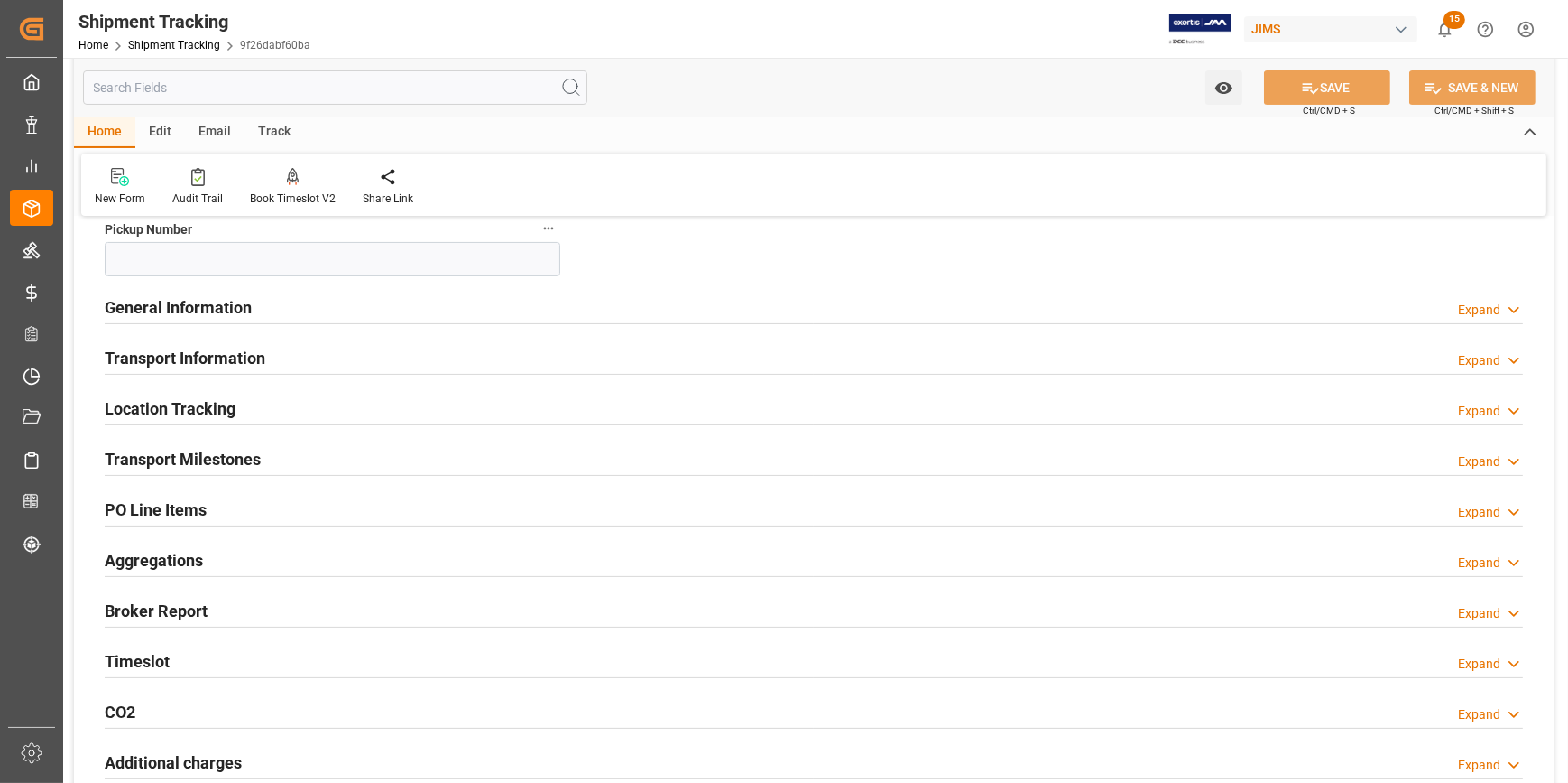
click at [312, 301] on div "General Information Expand" at bounding box center [814, 305] width 1418 height 34
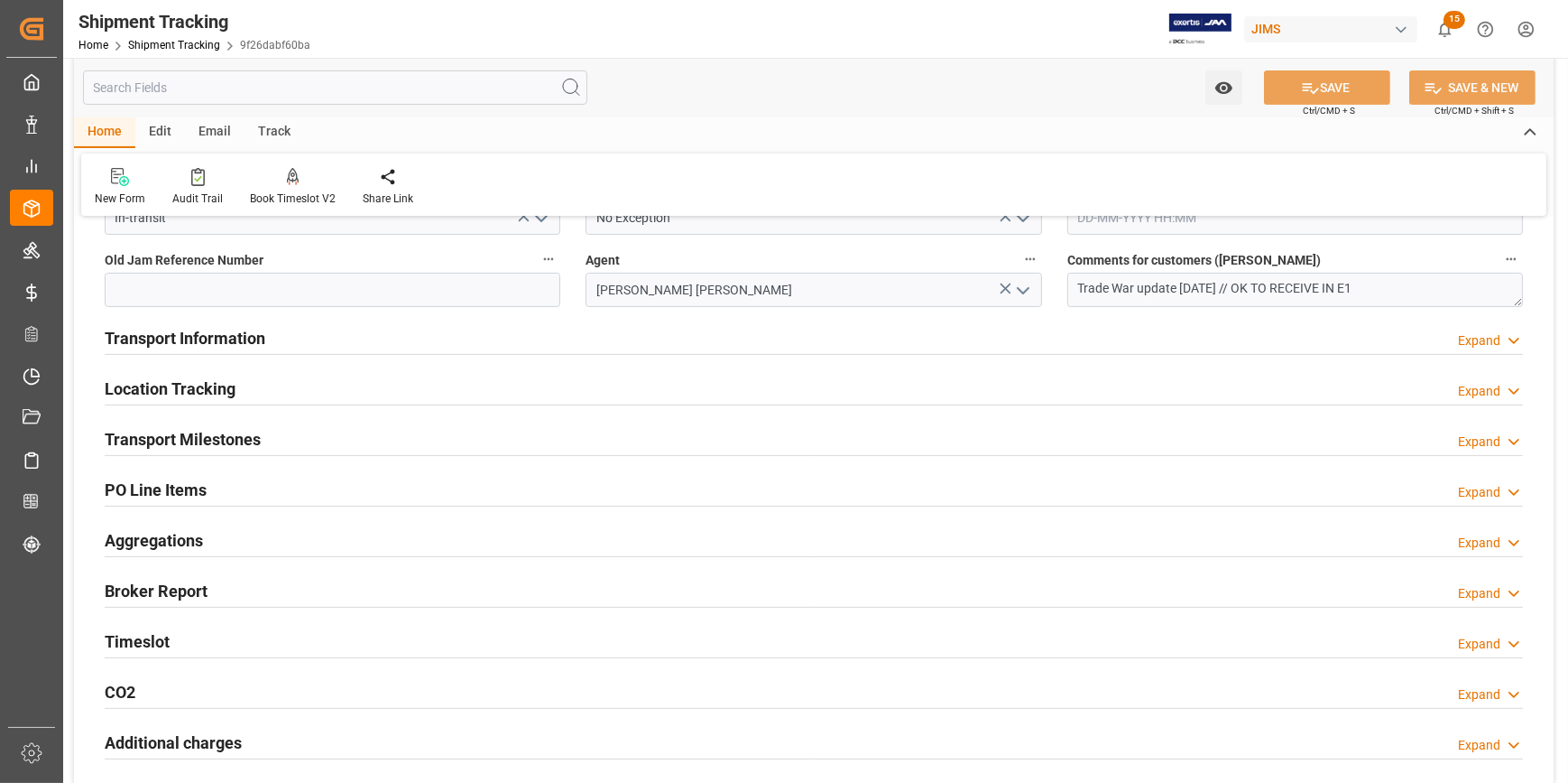
click at [332, 445] on div "Transport Milestones Expand" at bounding box center [814, 437] width 1418 height 34
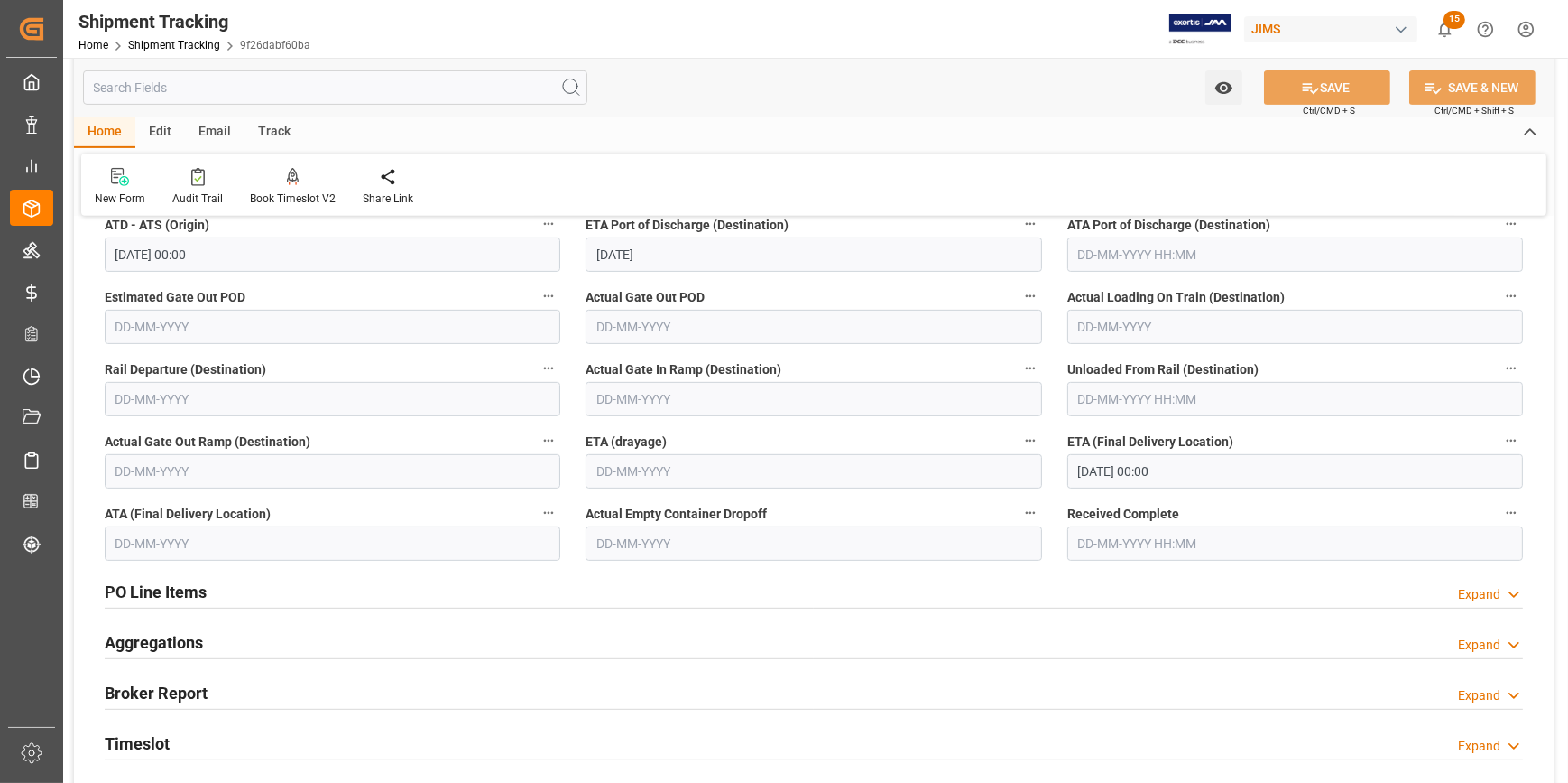
scroll to position [984, 0]
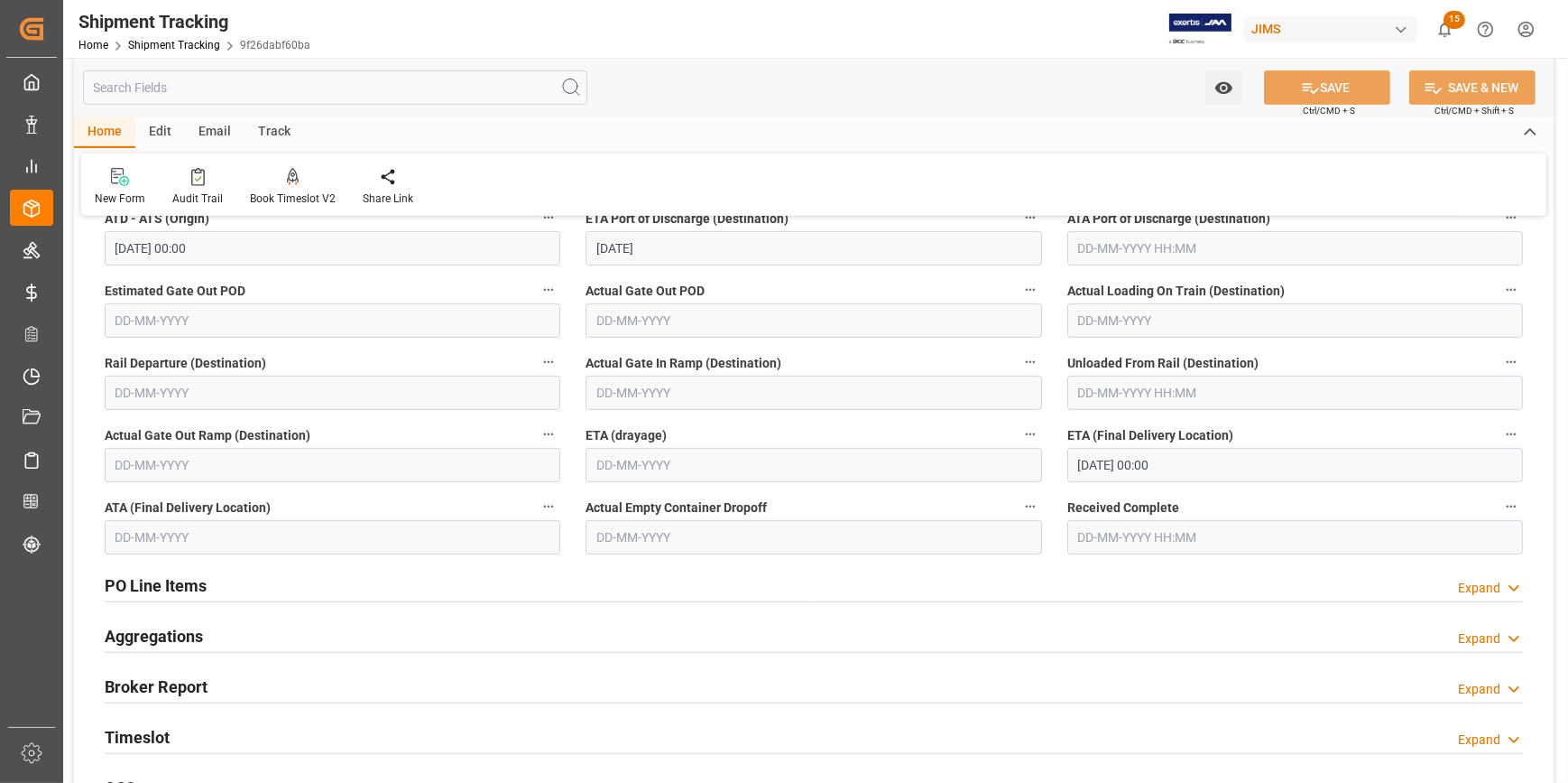
click at [1104, 459] on input "10-09-2025 00:00" at bounding box center [1296, 465] width 456 height 34
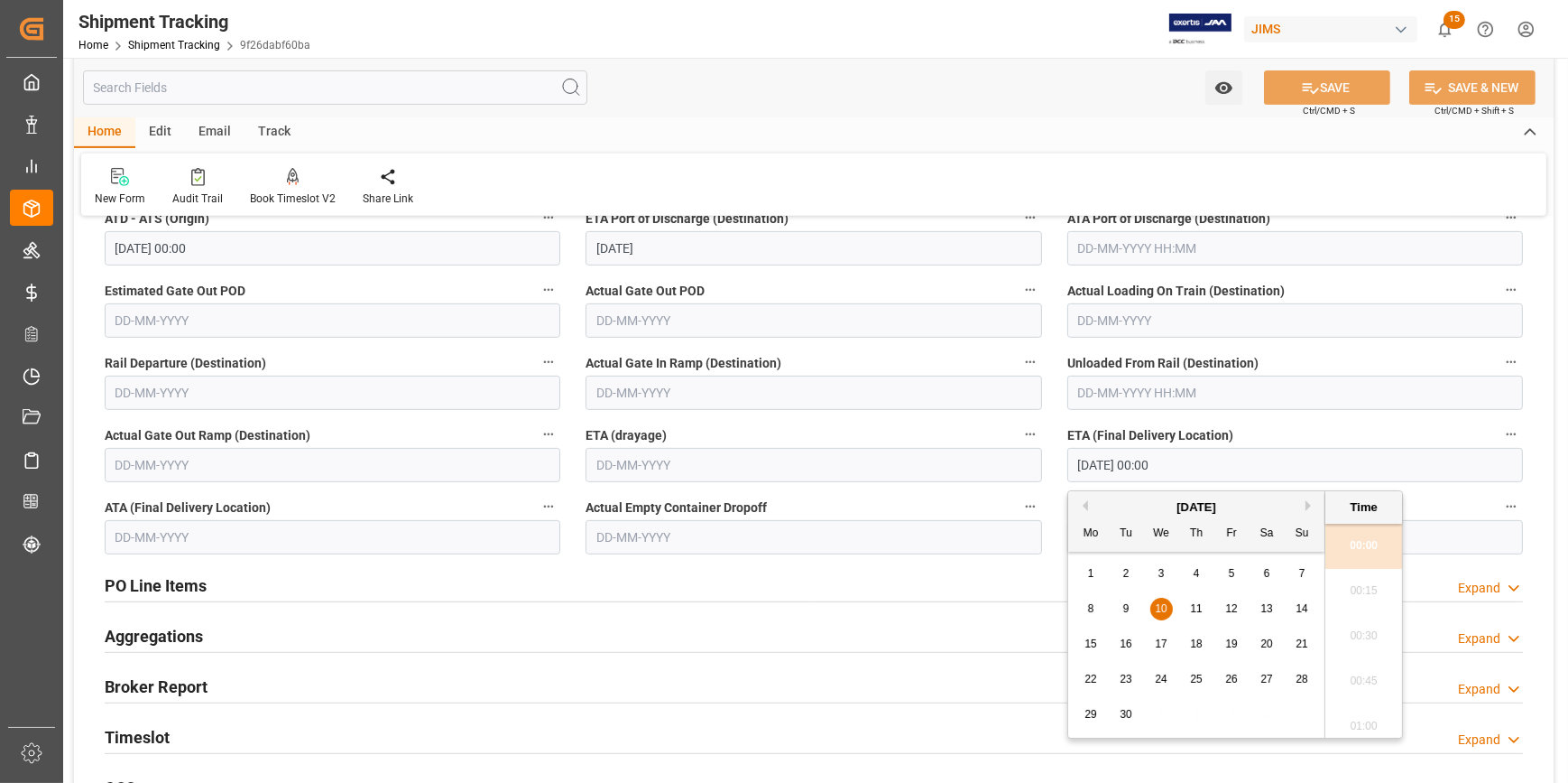
click at [1096, 605] on div "8" at bounding box center [1091, 610] width 23 height 22
type input "08-09-2025 00:00"
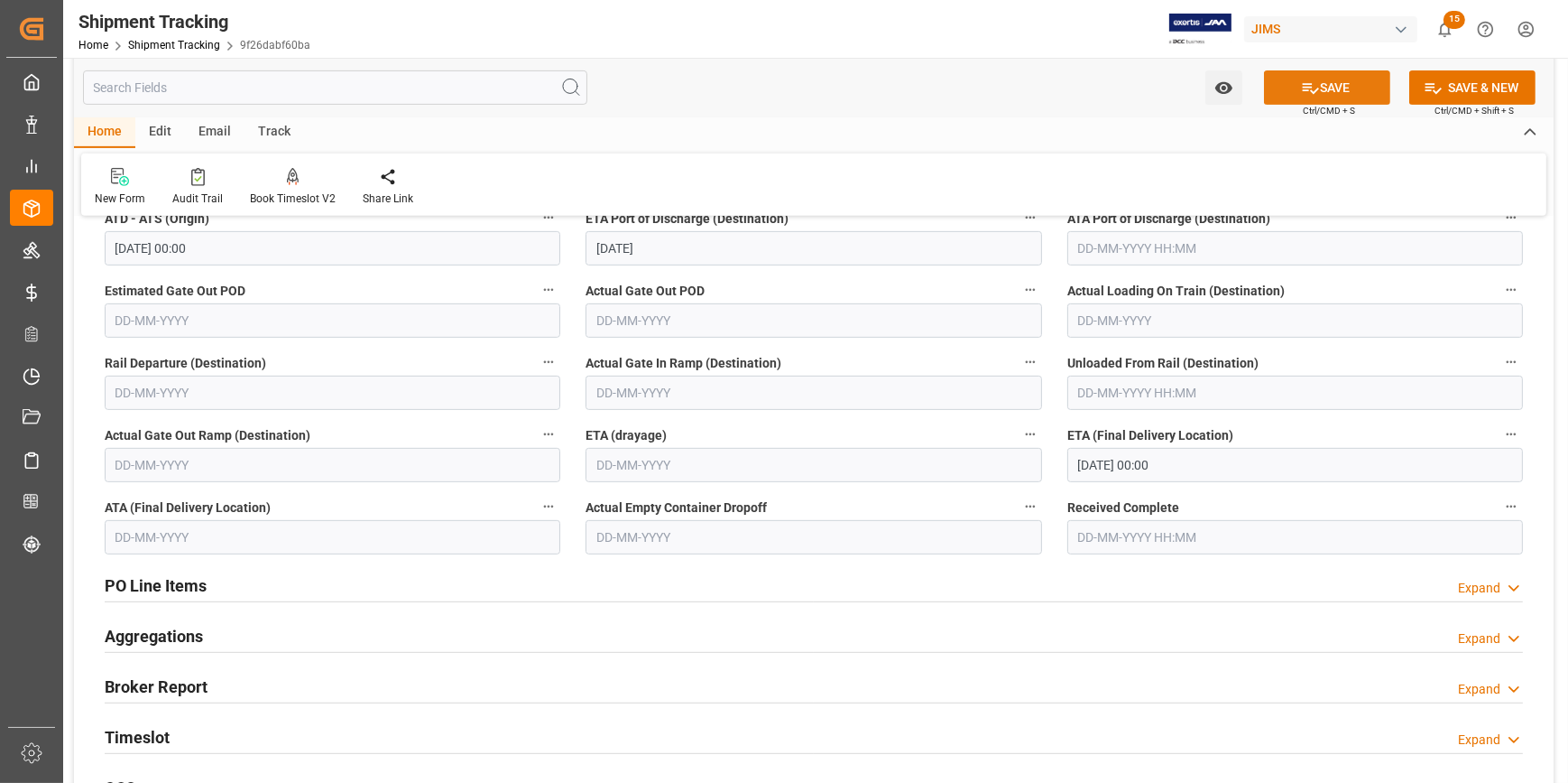
click at [1326, 90] on button "SAVE" at bounding box center [1327, 87] width 126 height 34
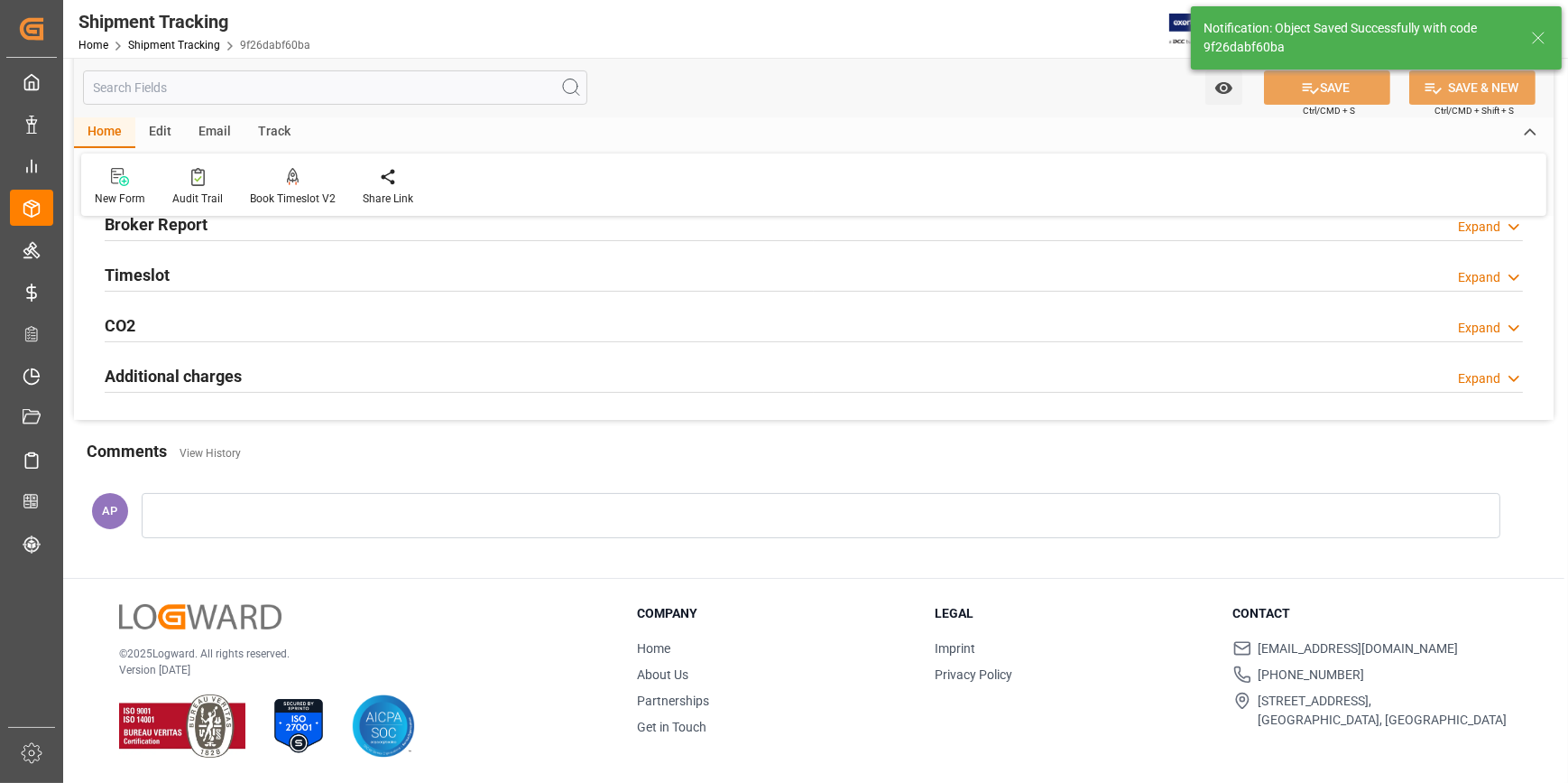
scroll to position [0, 0]
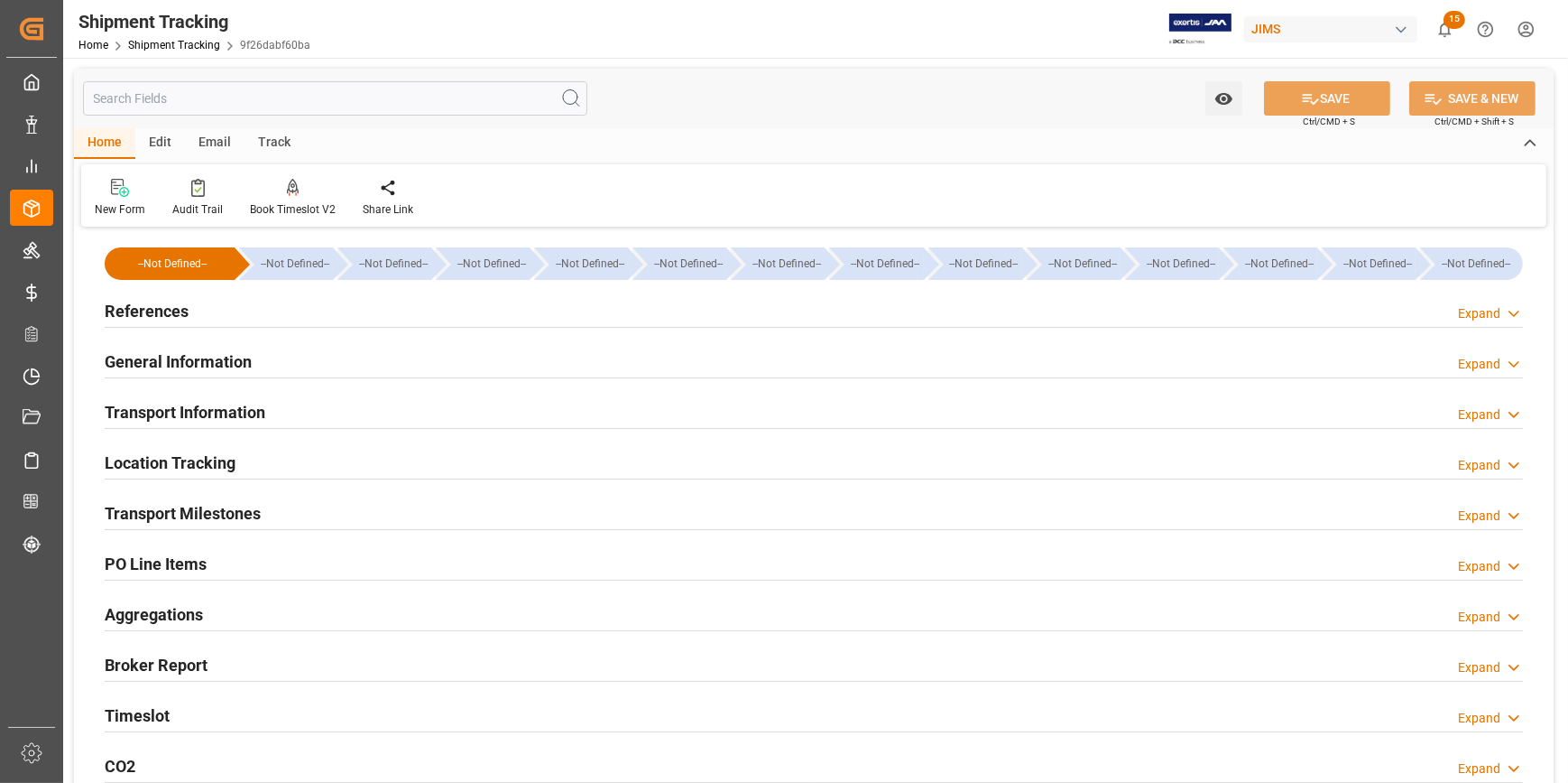
click at [406, 310] on div "References Expand" at bounding box center [814, 309] width 1418 height 34
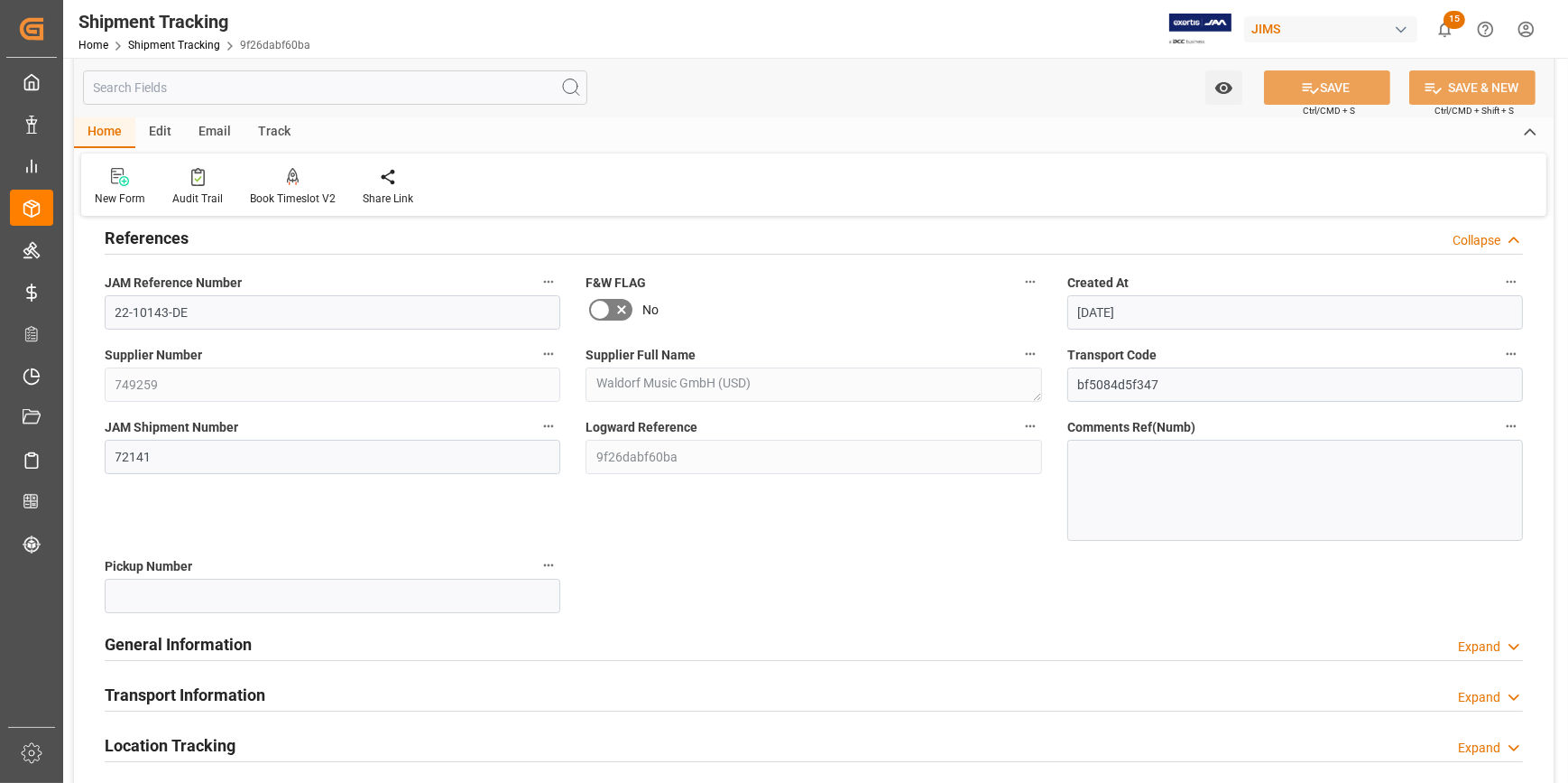
scroll to position [164, 0]
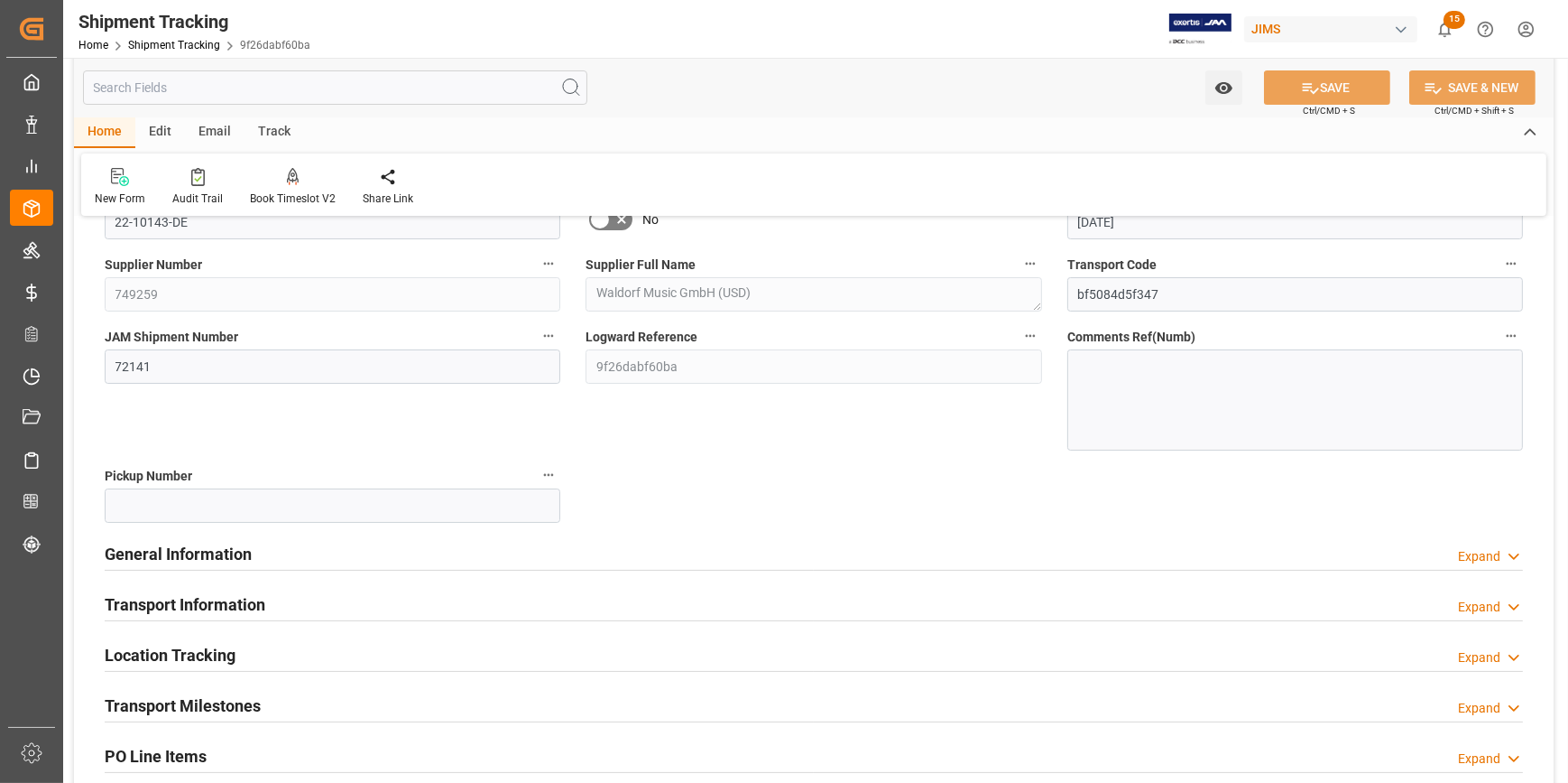
click at [390, 561] on div "General Information Expand" at bounding box center [814, 552] width 1418 height 34
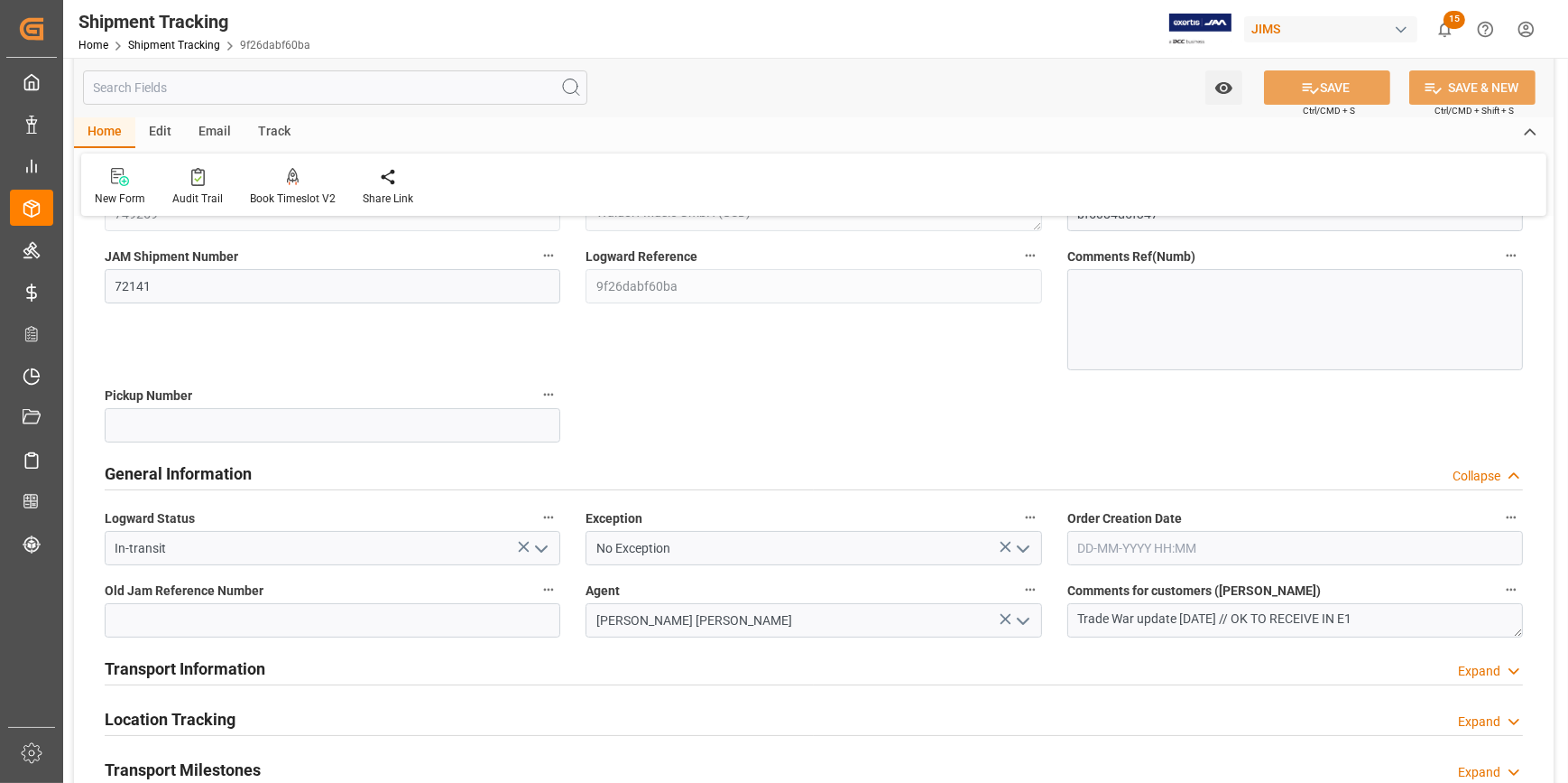
scroll to position [246, 0]
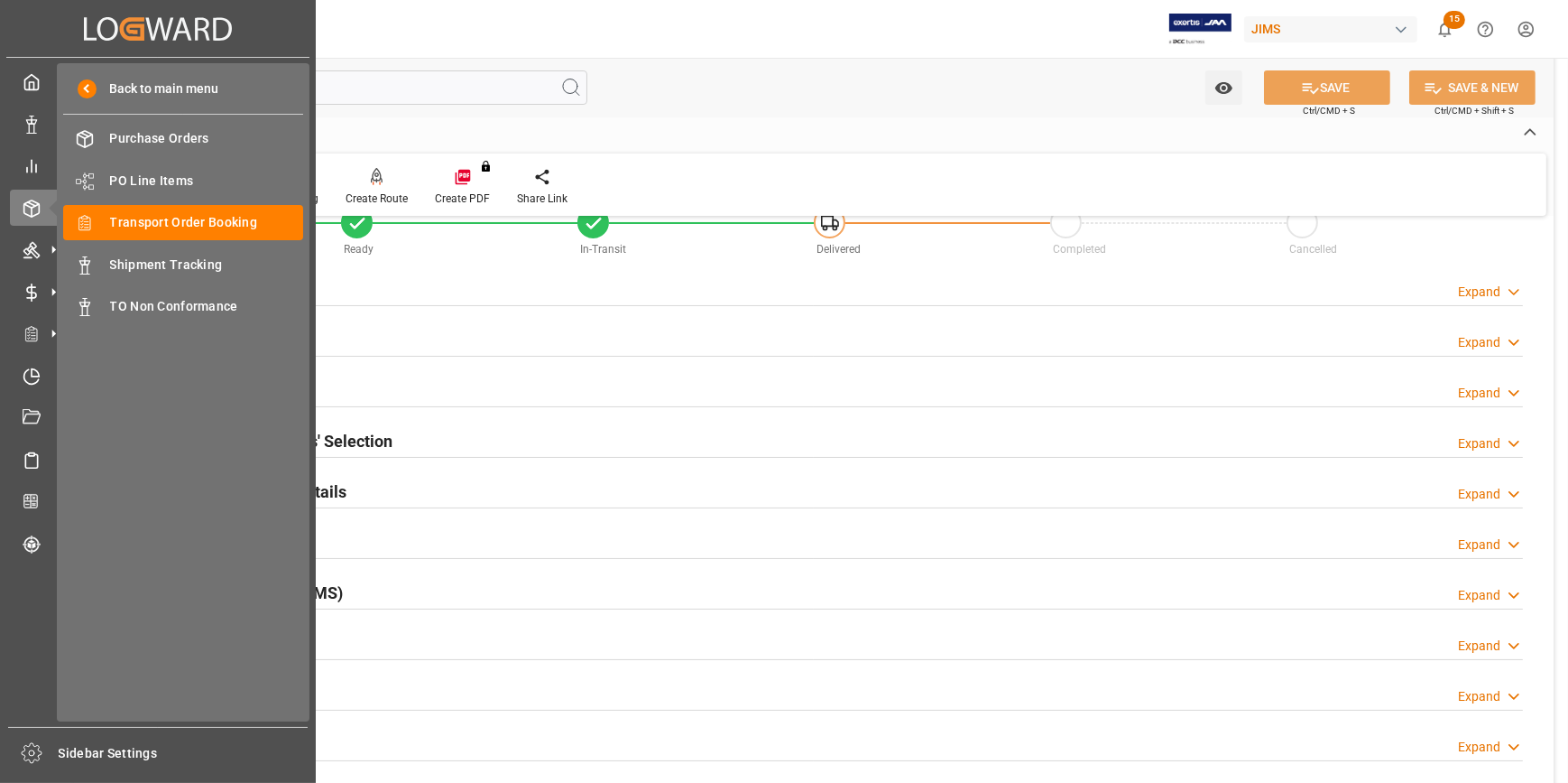
scroll to position [81, 0]
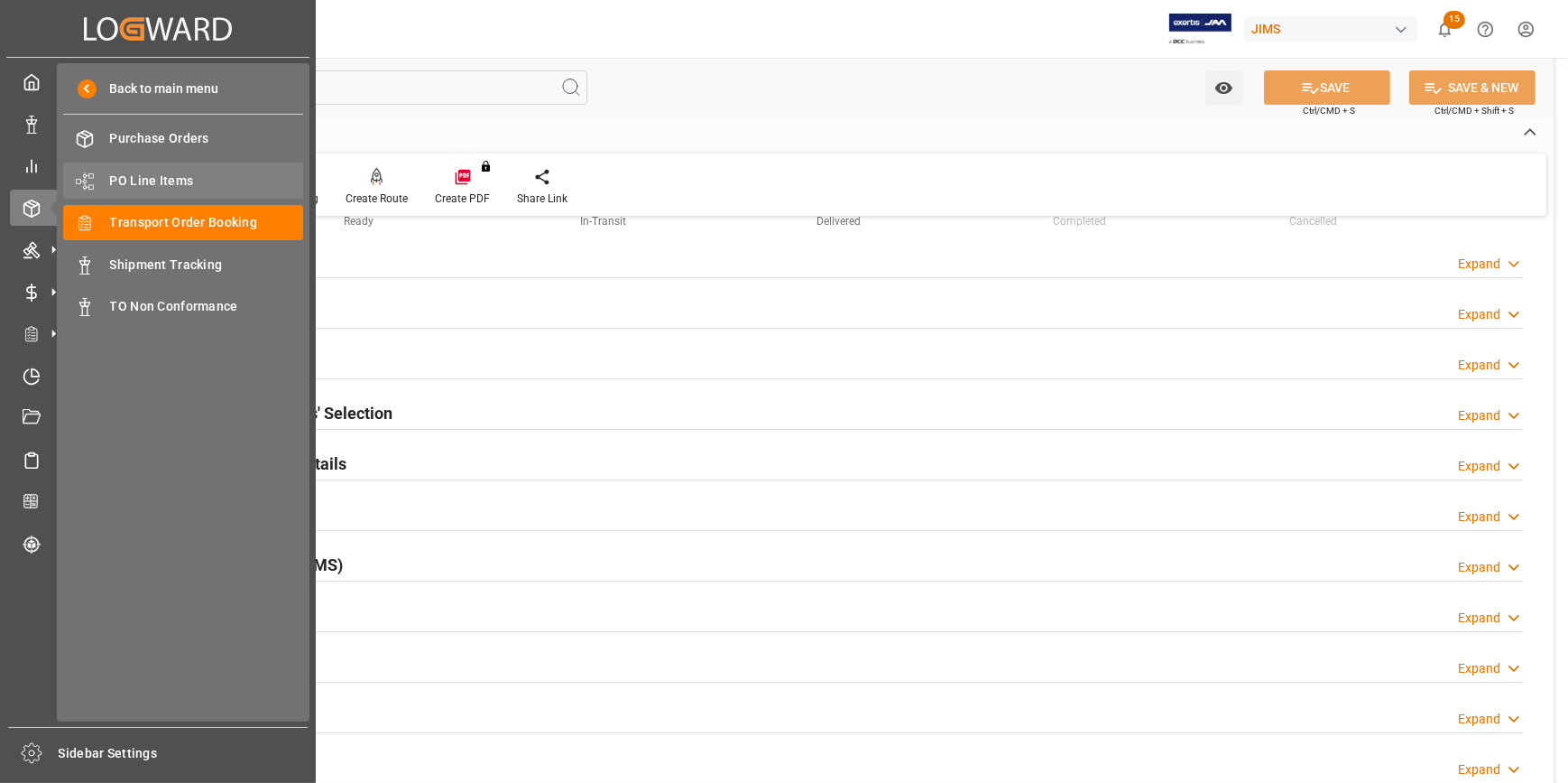
click at [155, 181] on span "PO Line Items" at bounding box center [207, 180] width 194 height 19
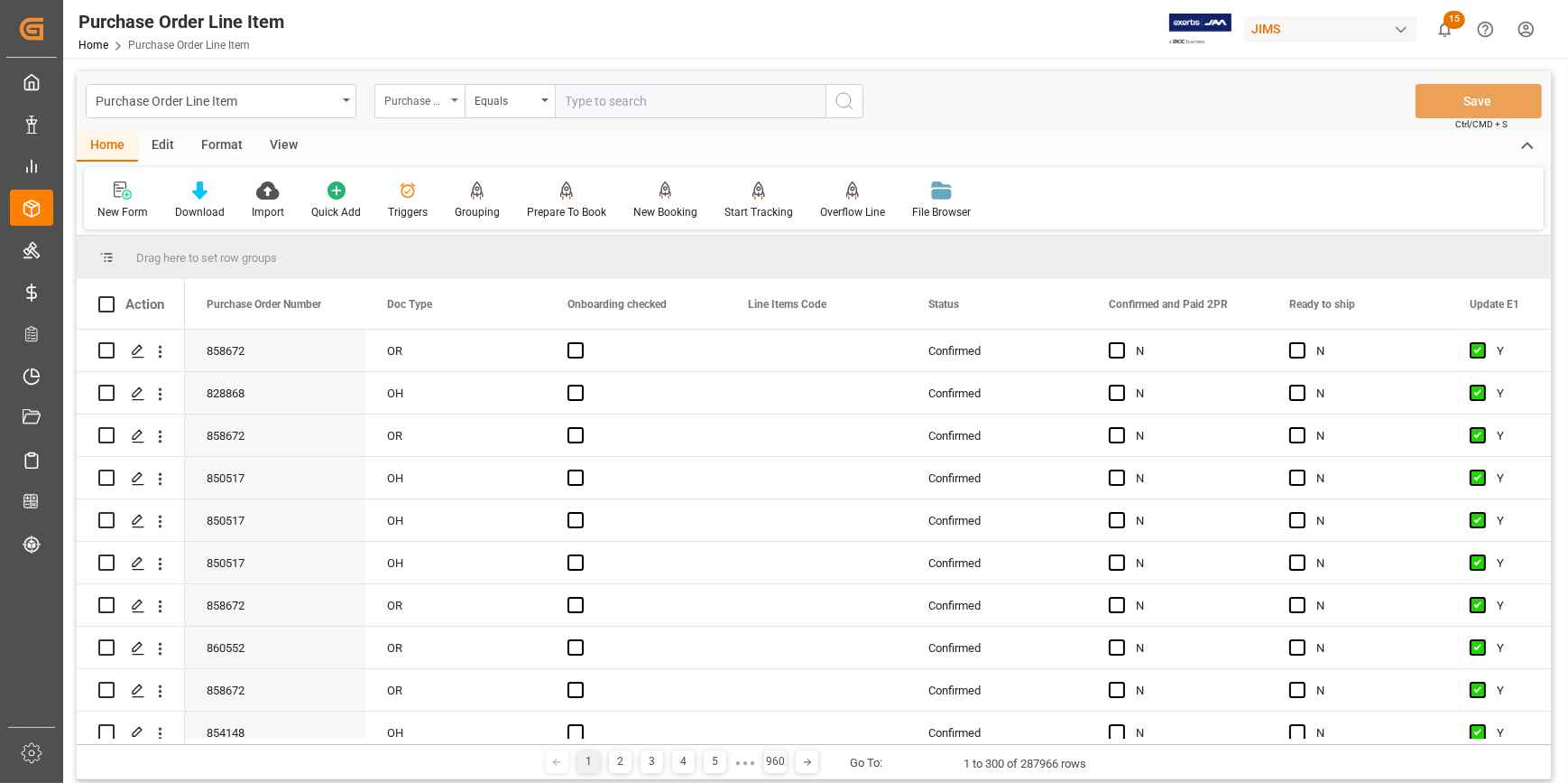
click at [444, 96] on div "Purchase Order Number" at bounding box center [415, 98] width 62 height 21
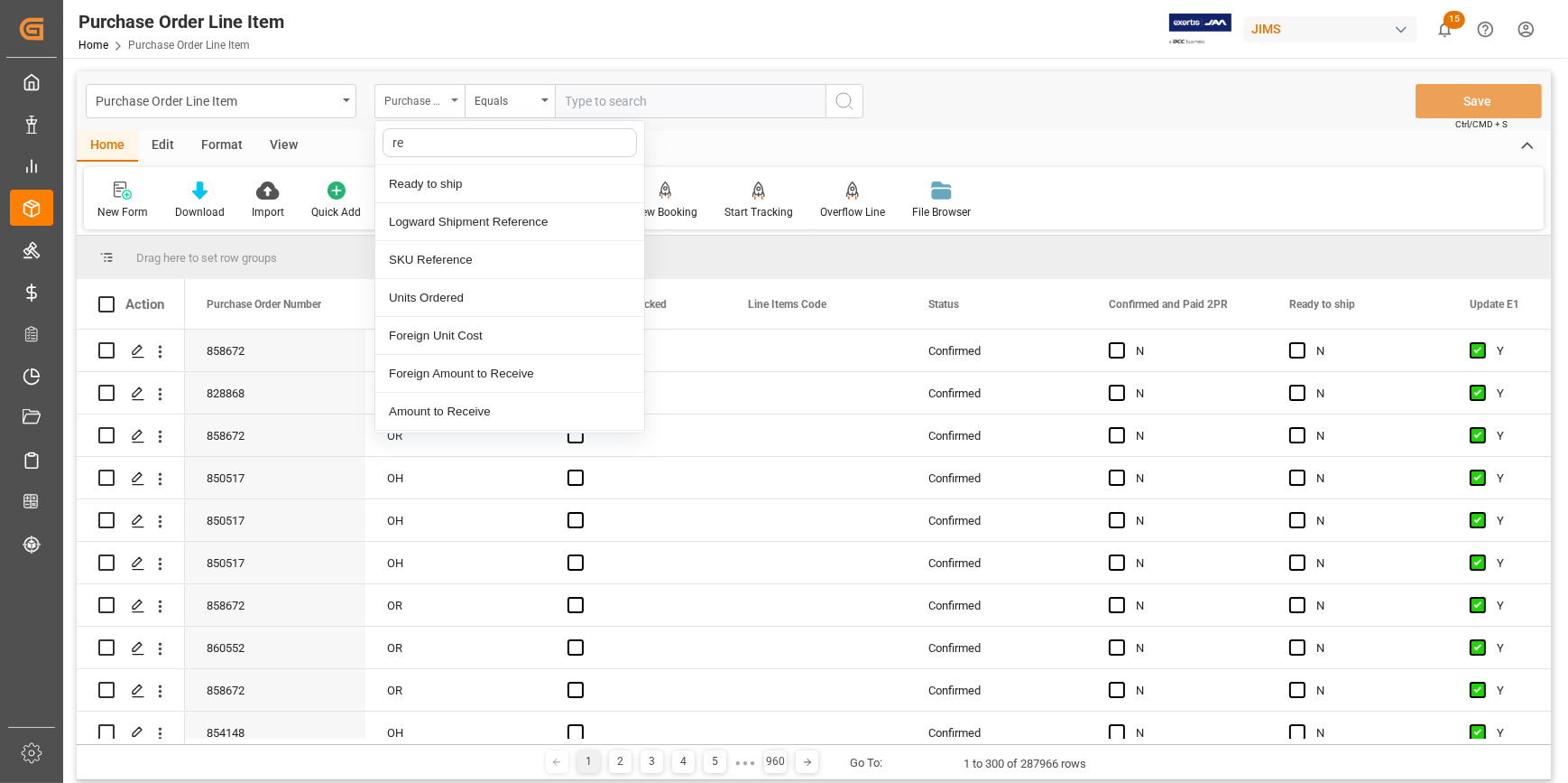
type input "ref"
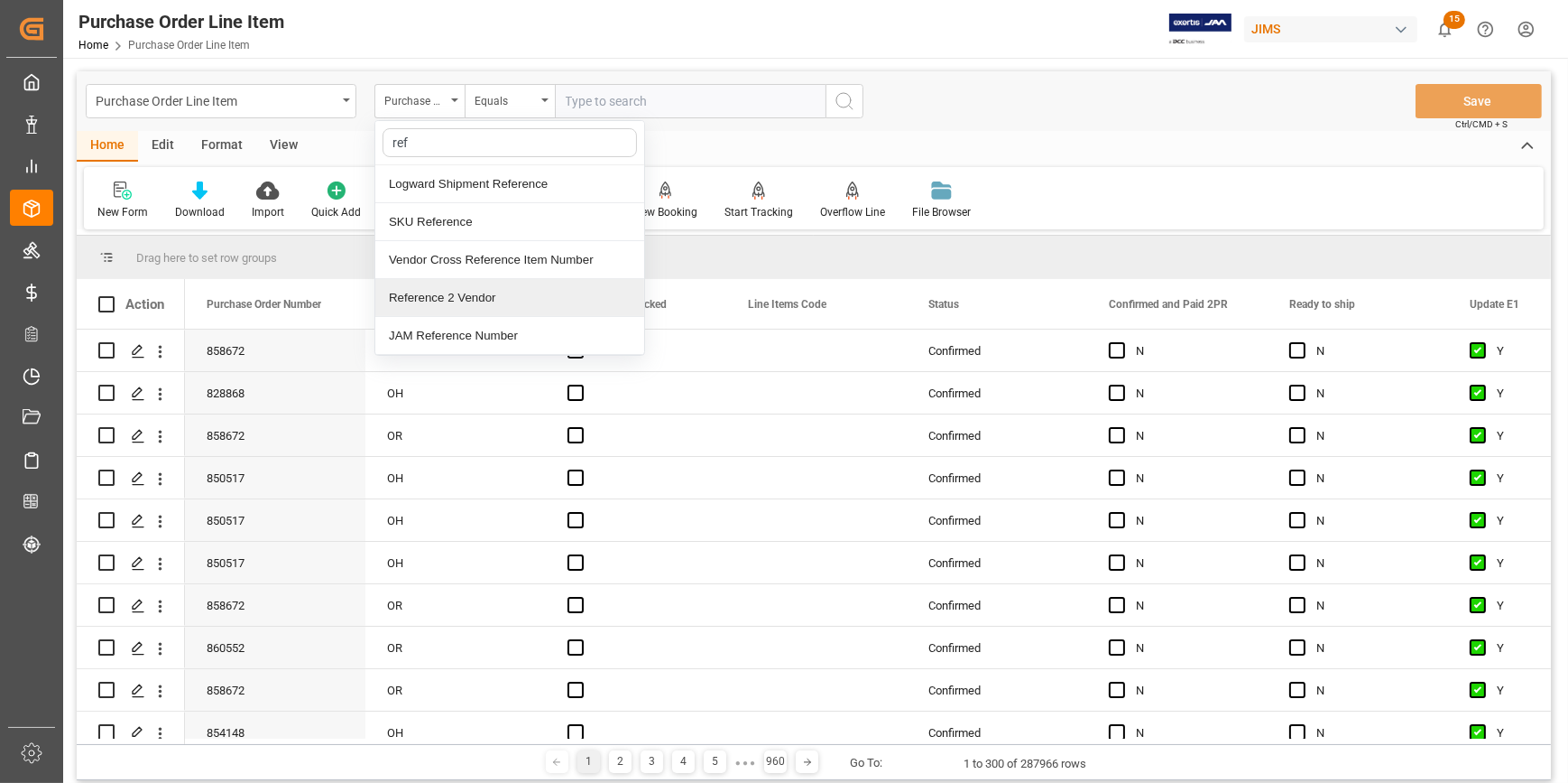
click at [456, 296] on div "Reference 2 Vendor" at bounding box center [509, 297] width 269 height 38
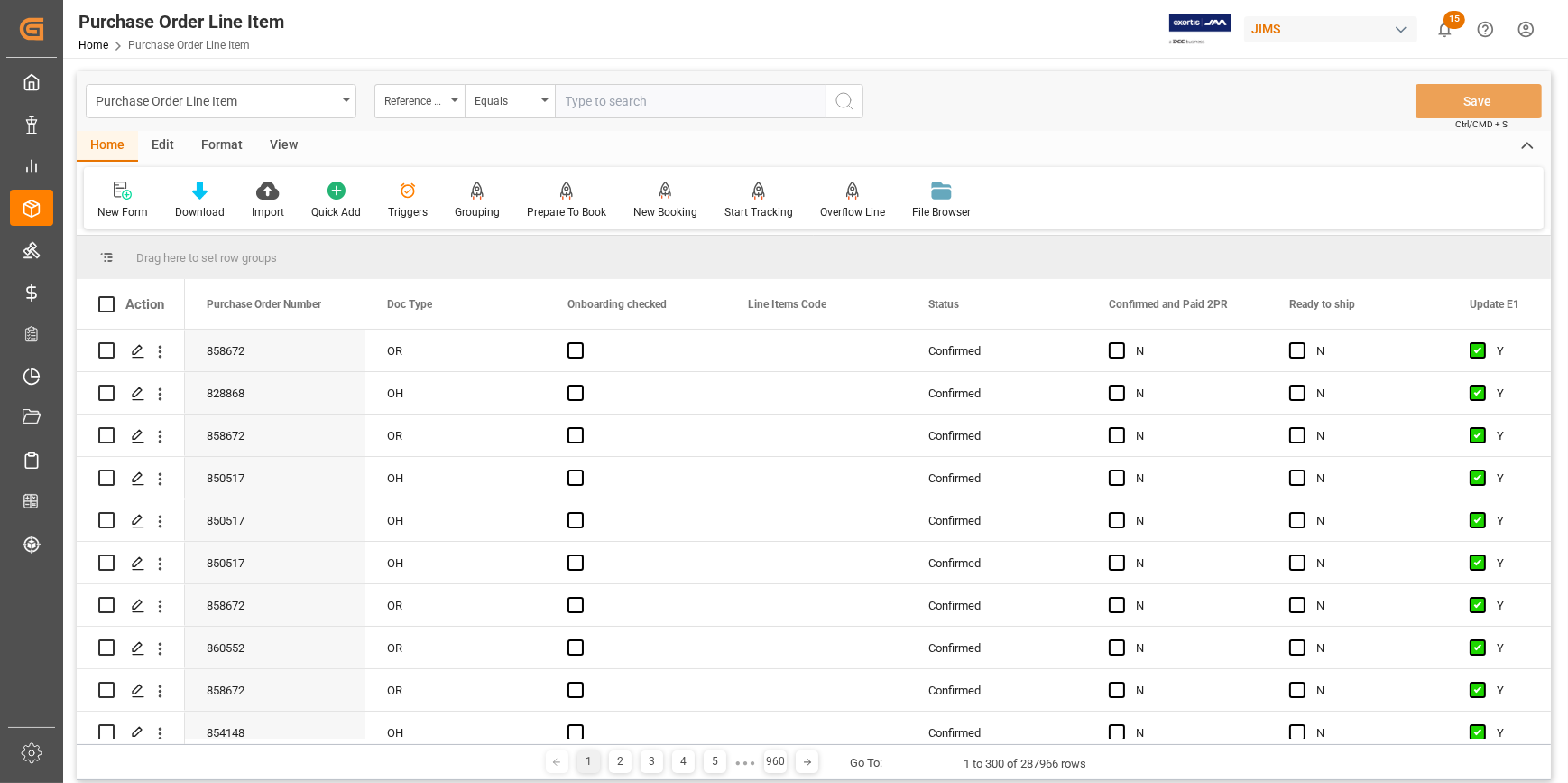
click at [578, 102] on input "text" at bounding box center [690, 100] width 270 height 34
paste input "22-10647-GB"
type input "22-10647-GB"
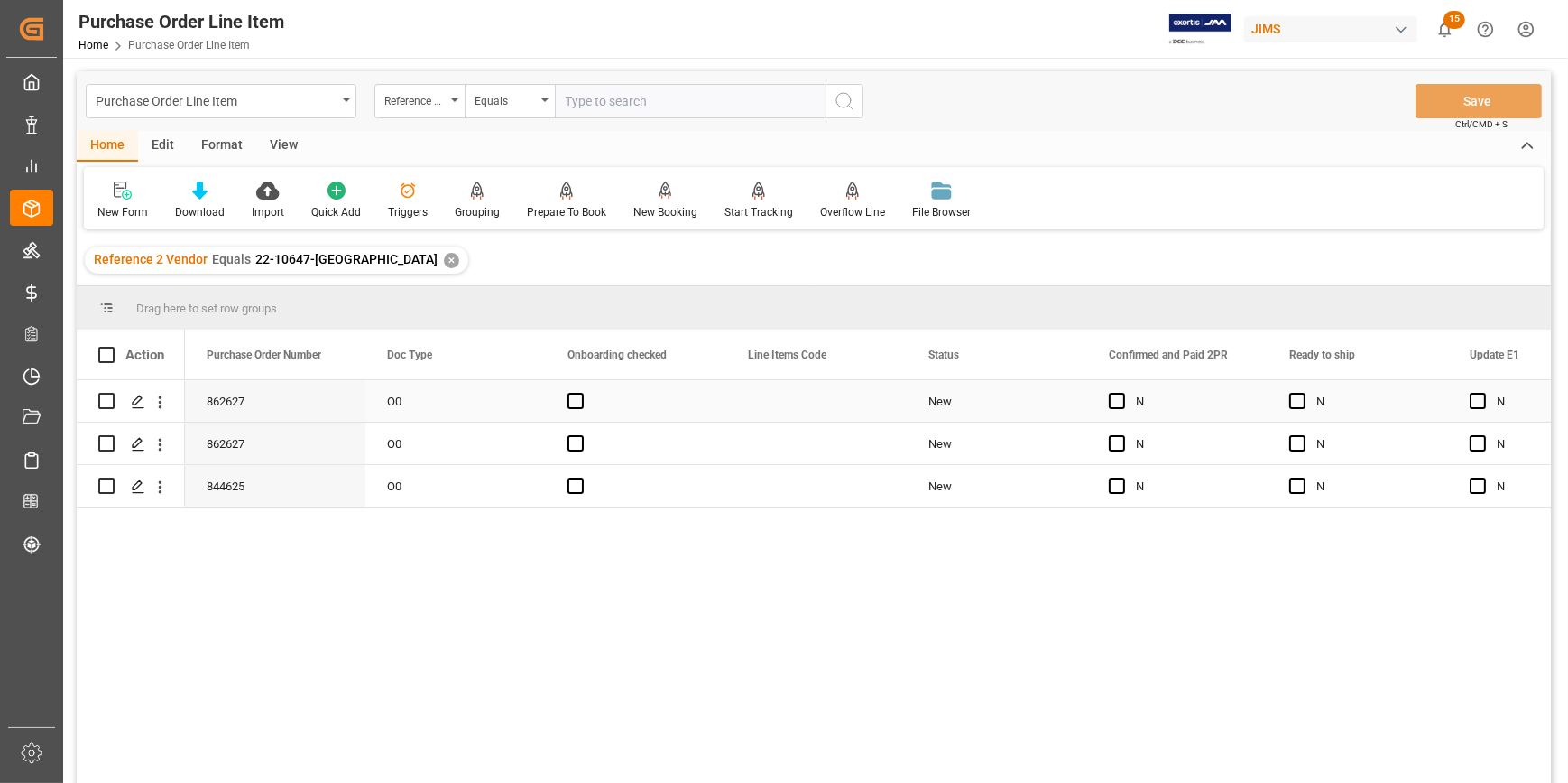
click at [818, 406] on div "Press SPACE to select this row." at bounding box center [817, 400] width 180 height 41
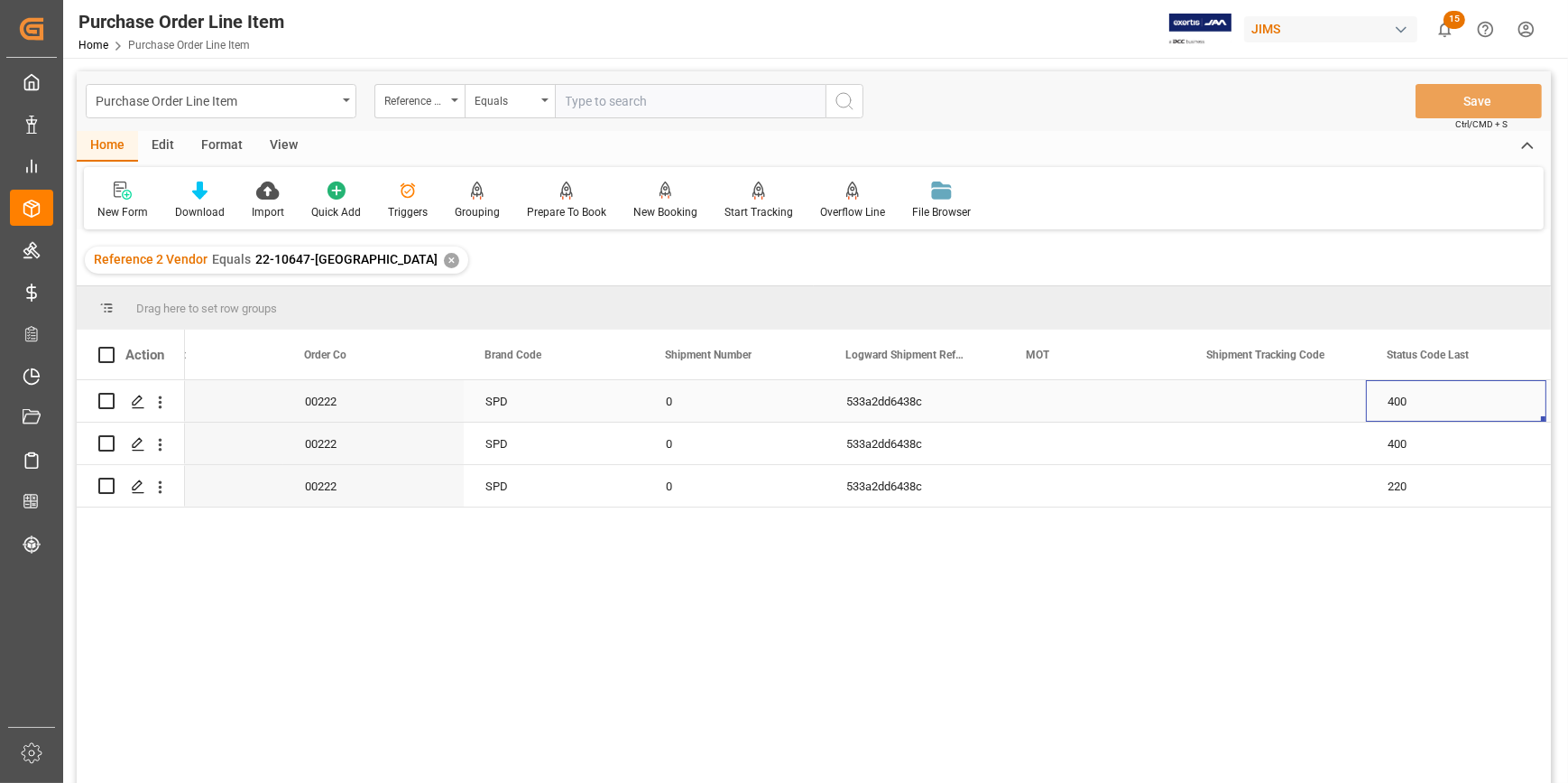
scroll to position [0, 2789]
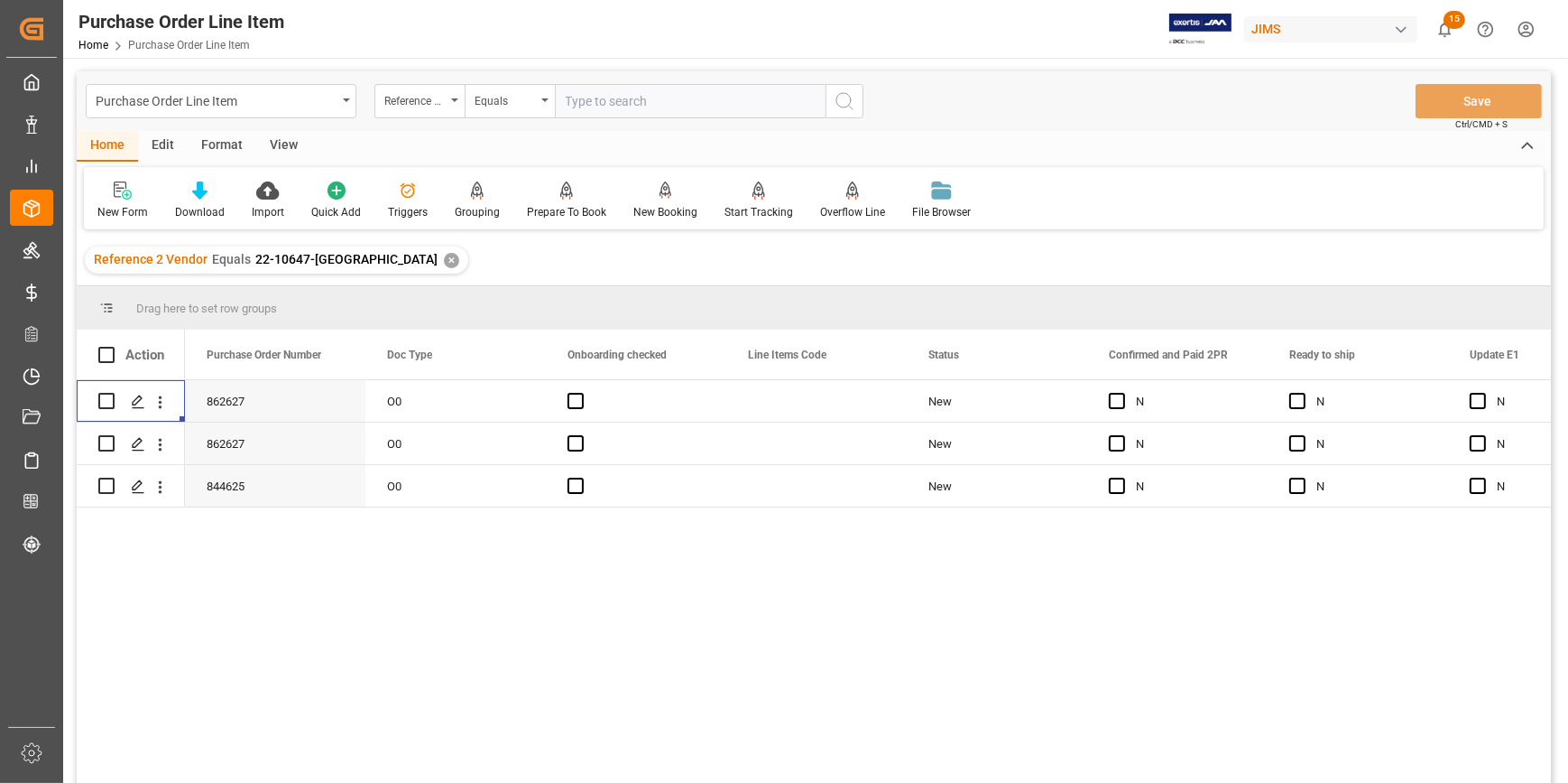
click at [286, 146] on div "View" at bounding box center [284, 145] width 55 height 30
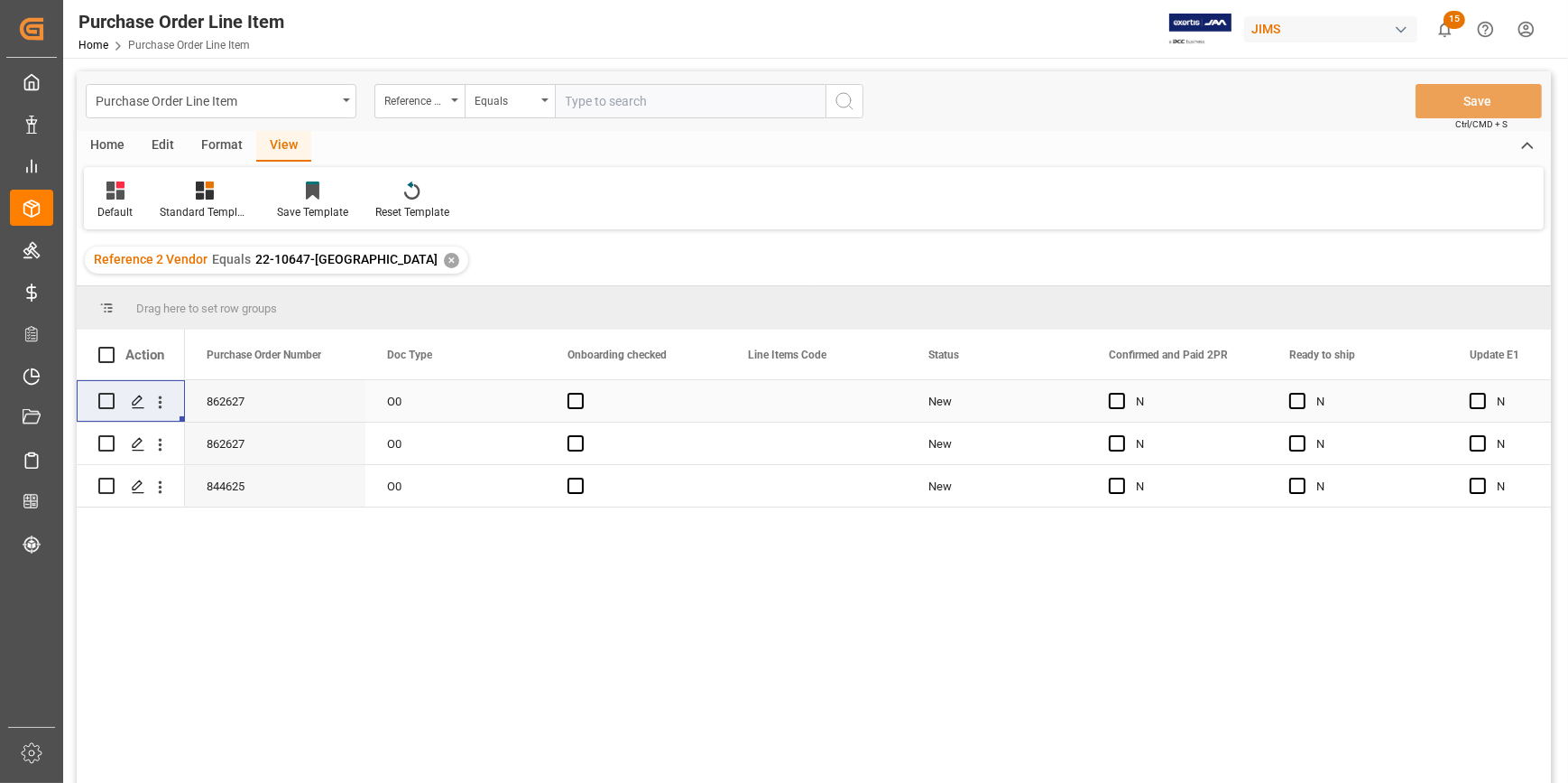
click at [638, 400] on div "Press SPACE to select this row." at bounding box center [636, 400] width 180 height 41
click at [444, 254] on div "✕" at bounding box center [452, 260] width 16 height 16
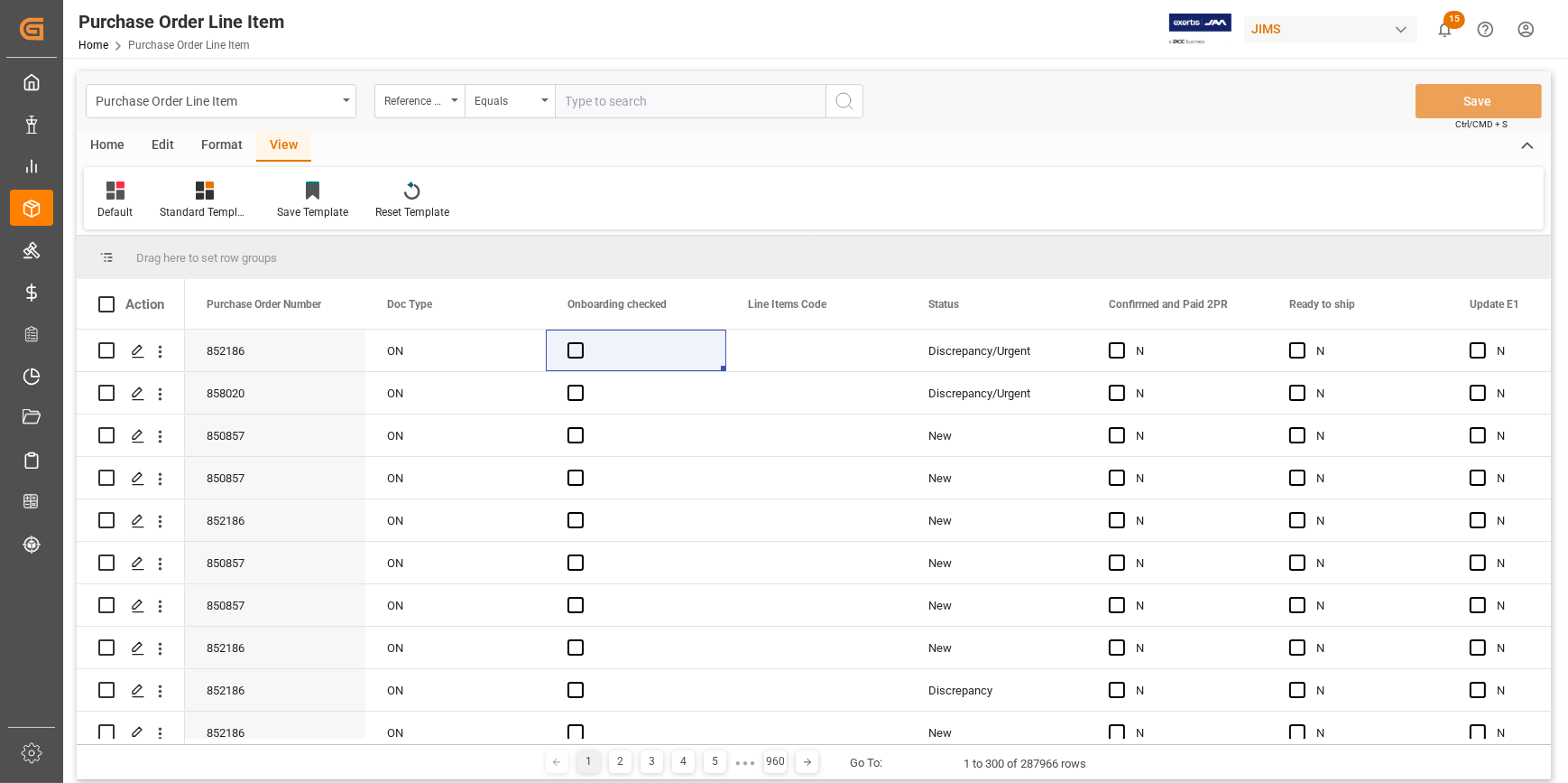
click at [585, 104] on input "text" at bounding box center [690, 100] width 270 height 34
paste input "22-10323-GB"
type input "22-10323-GB"
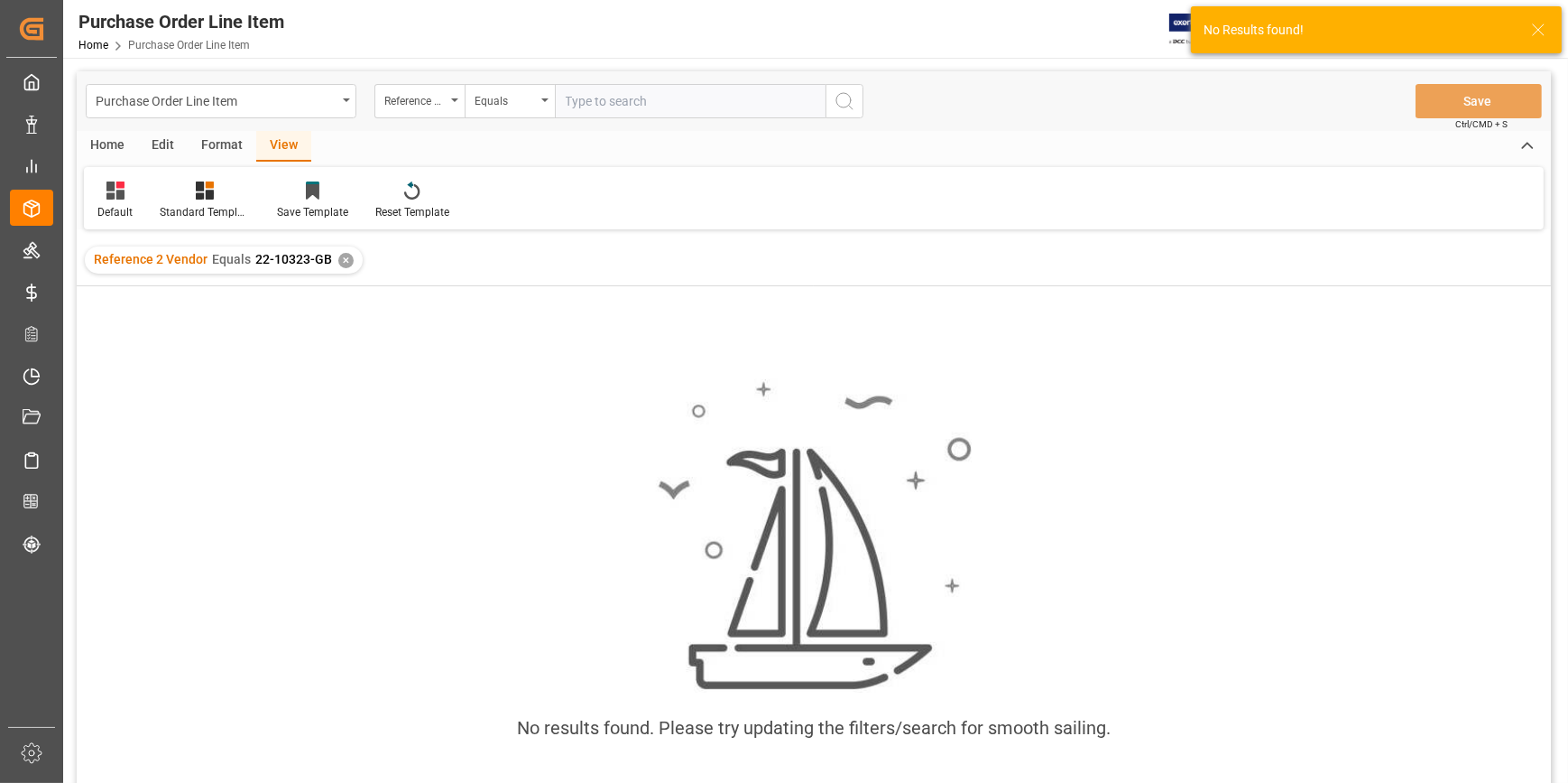
click at [342, 258] on div "✕" at bounding box center [346, 260] width 16 height 16
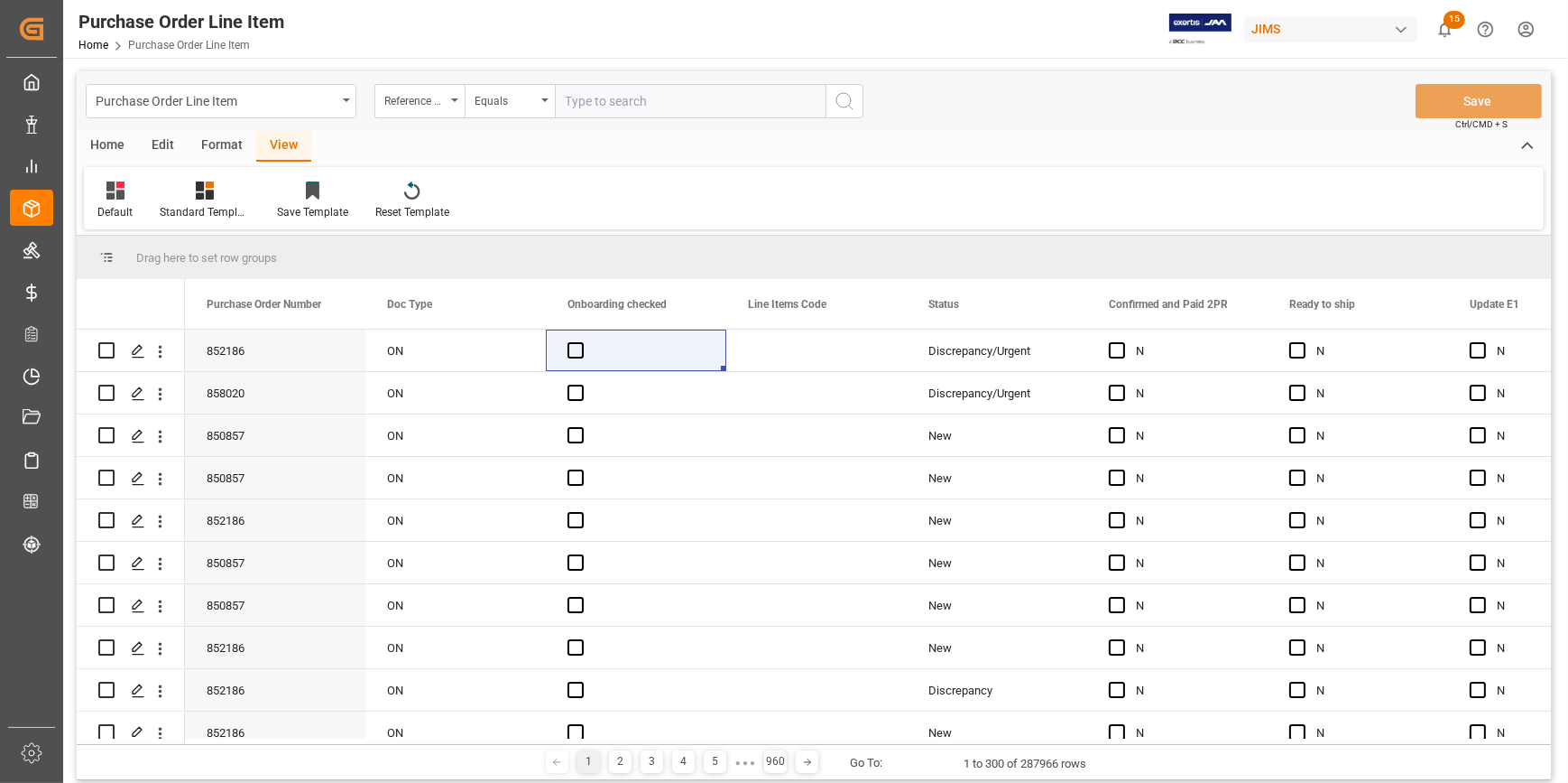
click at [573, 108] on input "text" at bounding box center [690, 100] width 270 height 34
click at [578, 102] on input "text" at bounding box center [690, 100] width 270 height 34
paste input "22-10323-GB"
type input "22-10323-GB"
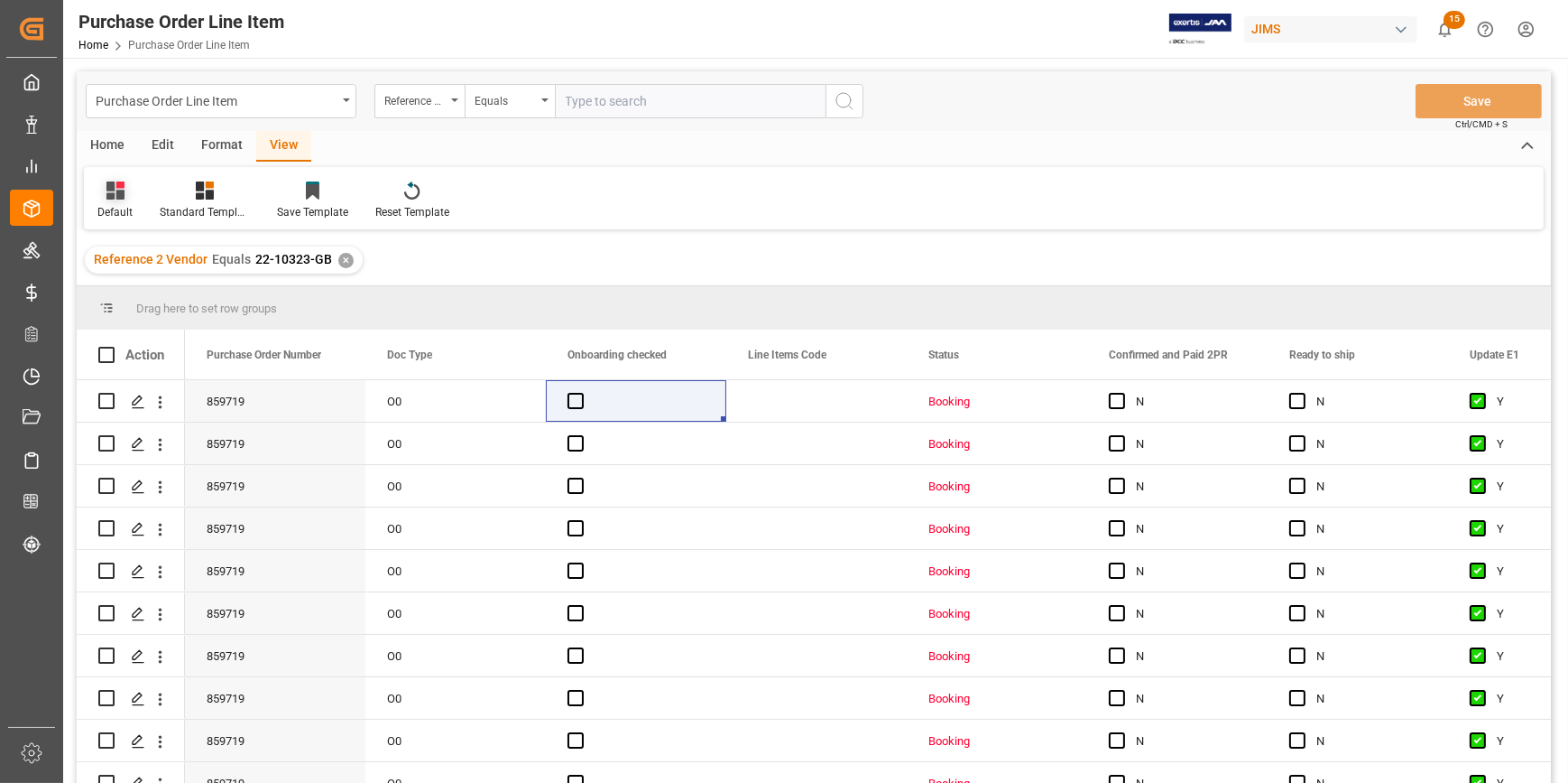
click at [122, 192] on icon at bounding box center [116, 190] width 18 height 18
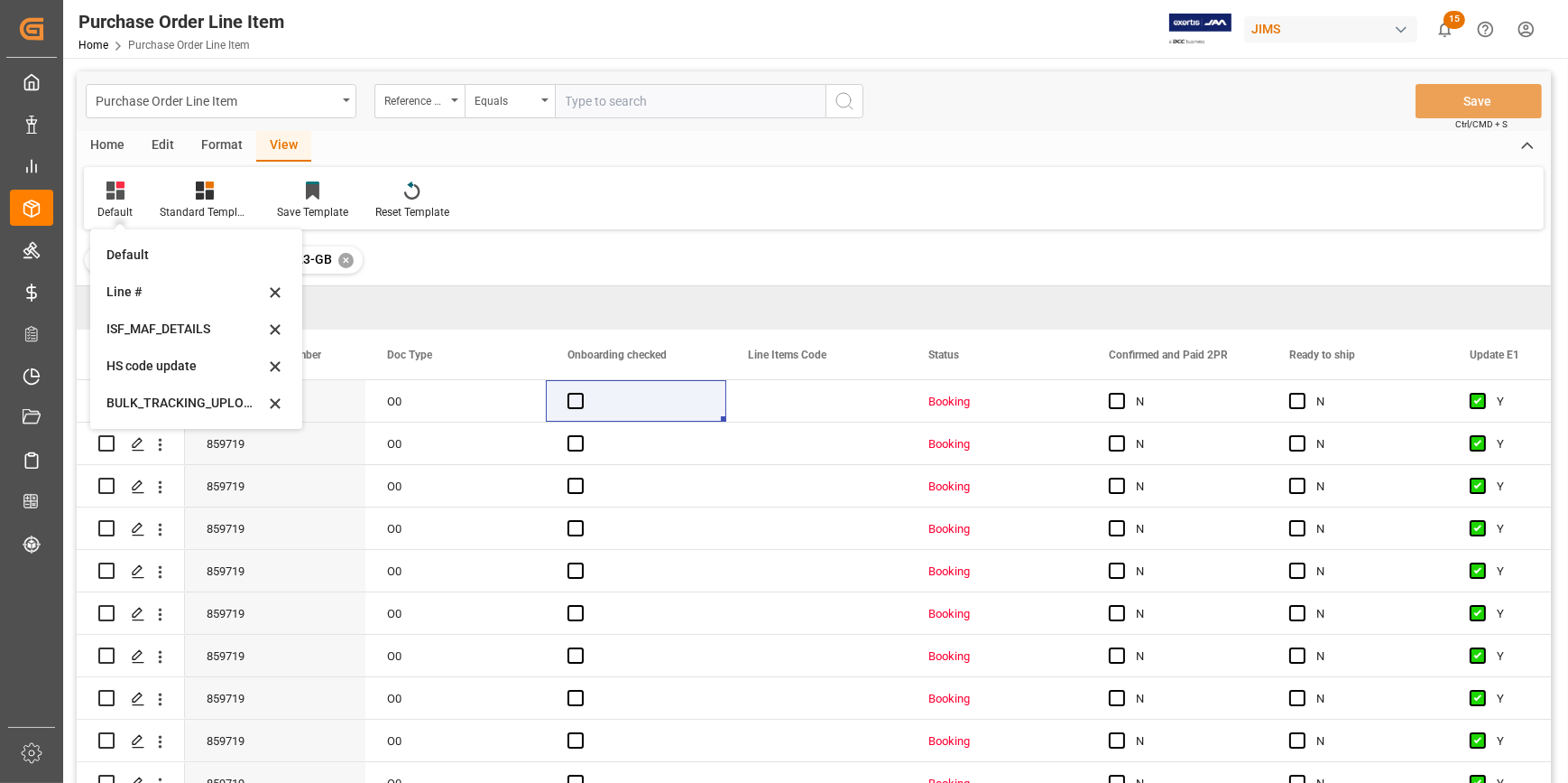
drag, startPoint x: 167, startPoint y: 361, endPoint x: 315, endPoint y: 404, distance: 154.1
click at [168, 362] on div "HS code update" at bounding box center [186, 366] width 158 height 19
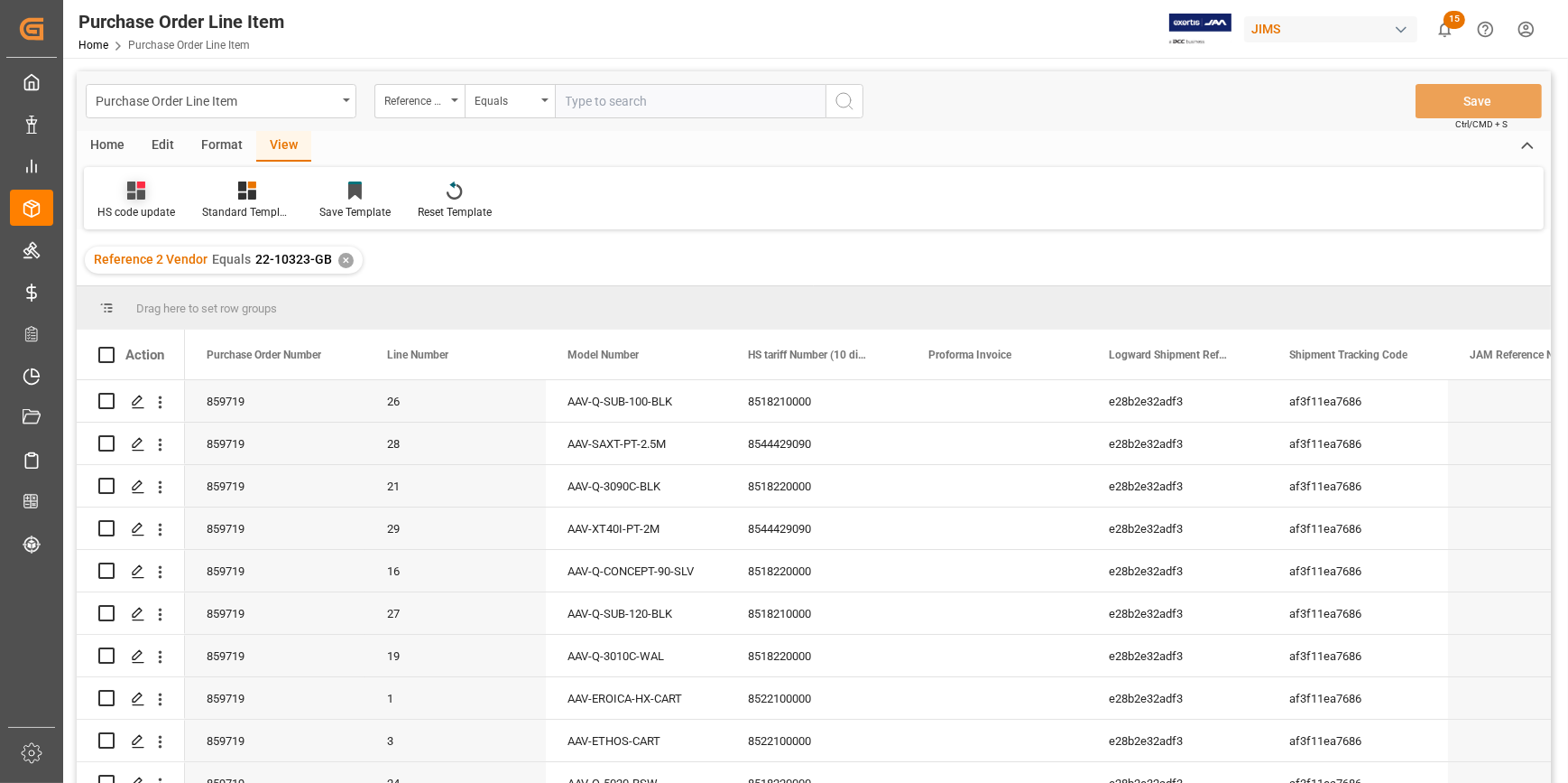
click at [132, 199] on div "HS code update" at bounding box center [136, 200] width 105 height 40
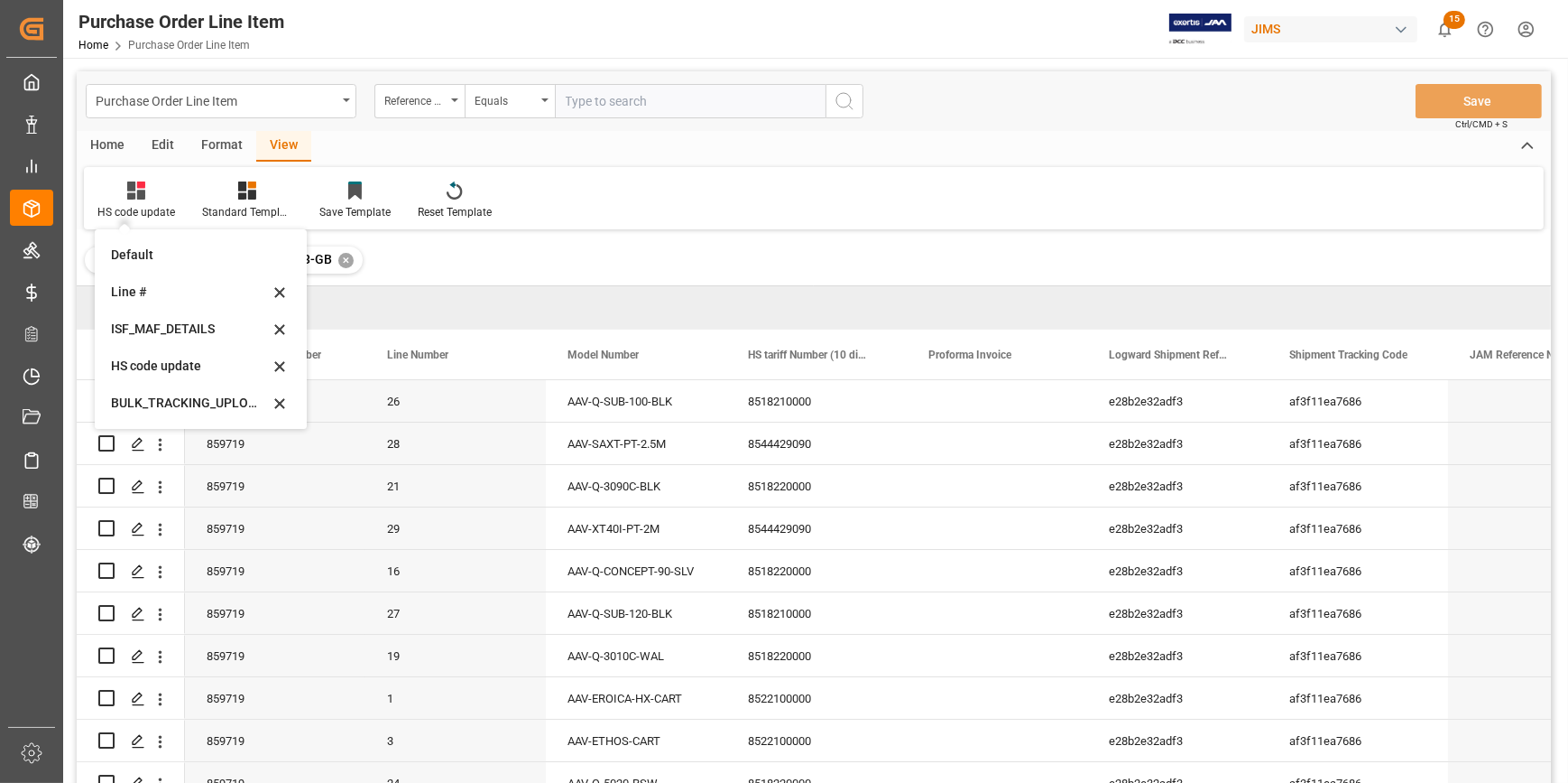
click at [181, 327] on div "ISF_MAF_DETAILS" at bounding box center [190, 328] width 158 height 19
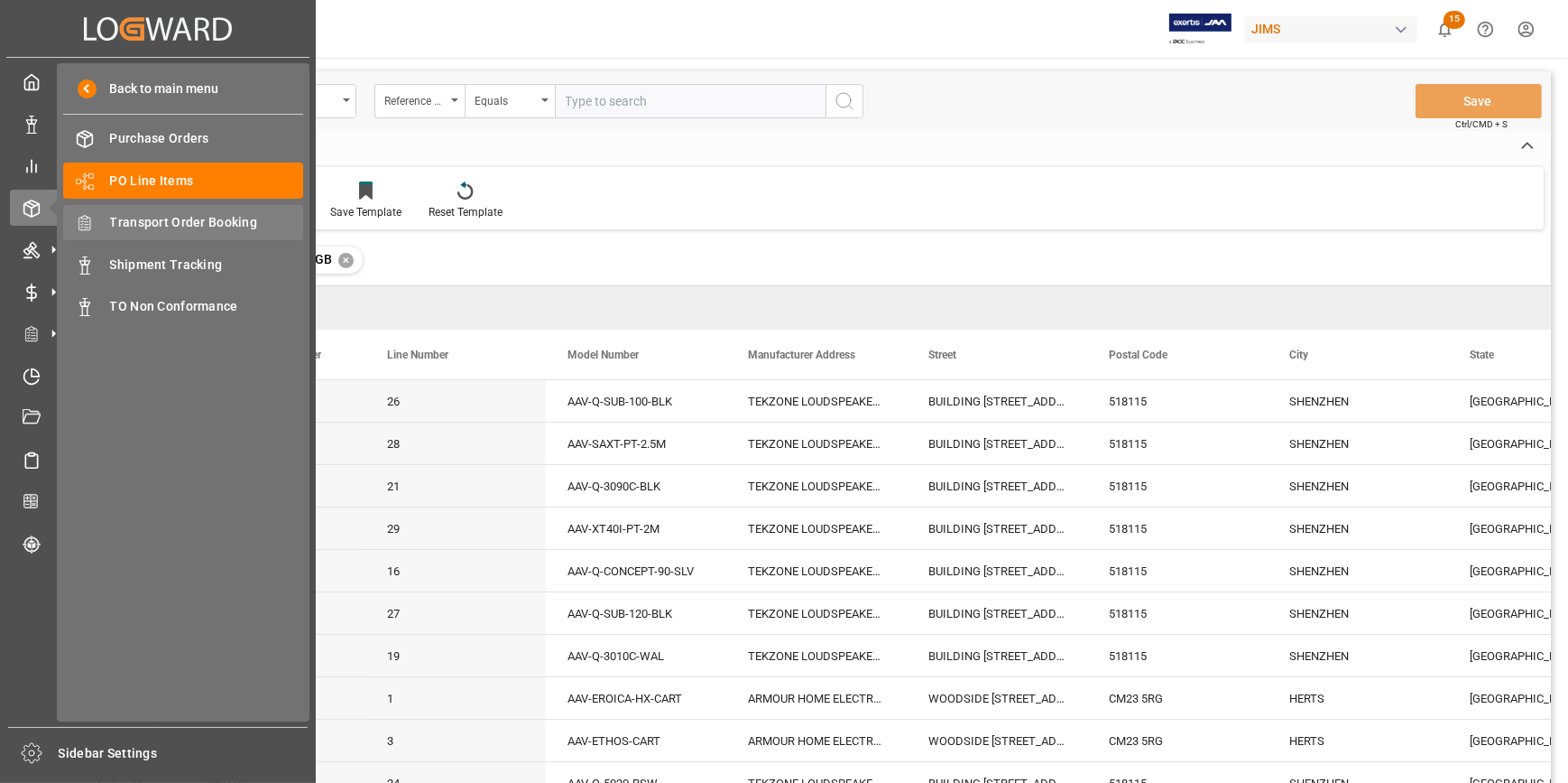
click at [183, 226] on span "Transport Order Booking" at bounding box center [207, 223] width 194 height 19
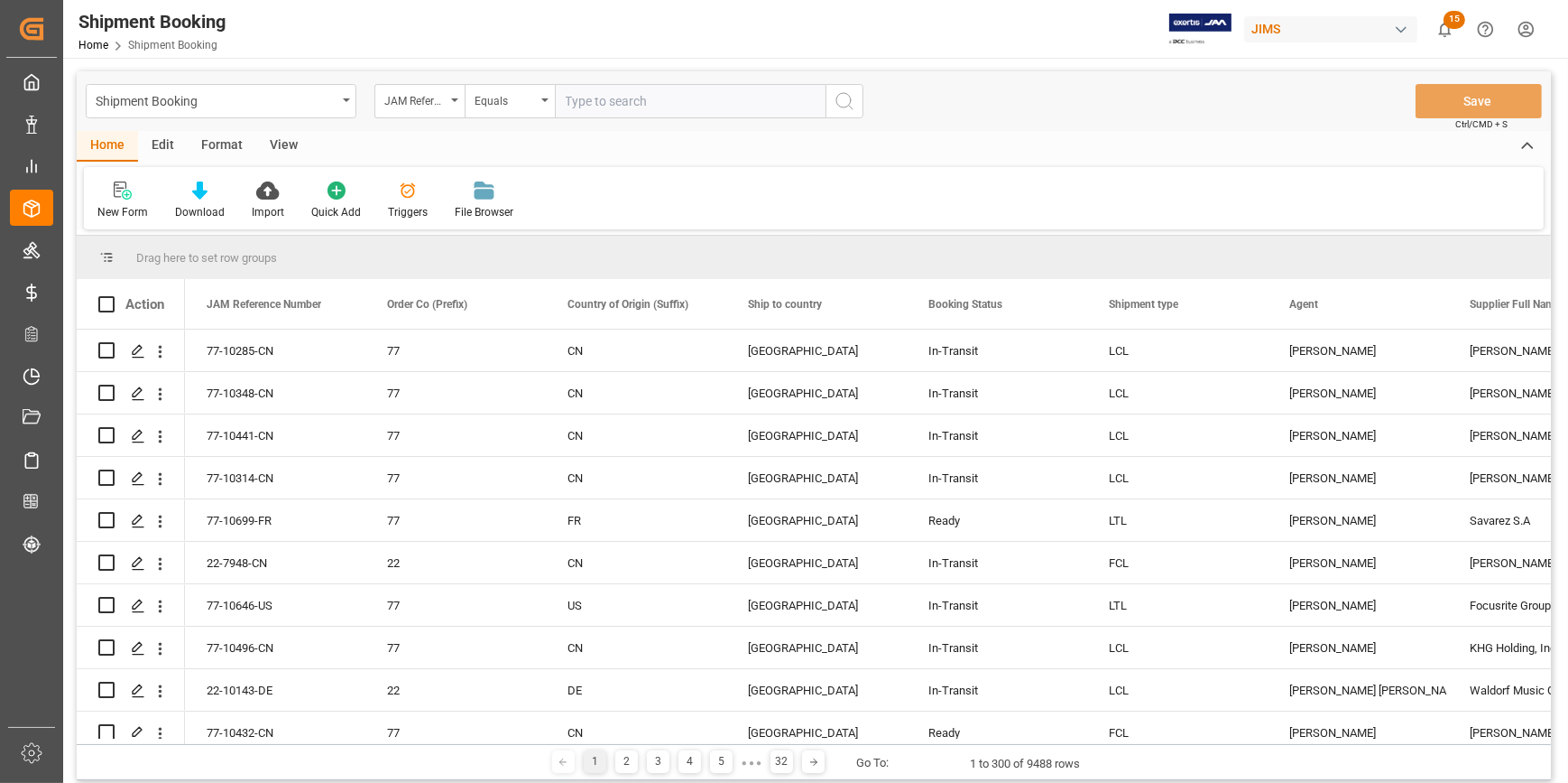
click at [591, 107] on input "text" at bounding box center [690, 100] width 270 height 34
paste input "22-10323-GB"
type input "22-10323-GB"
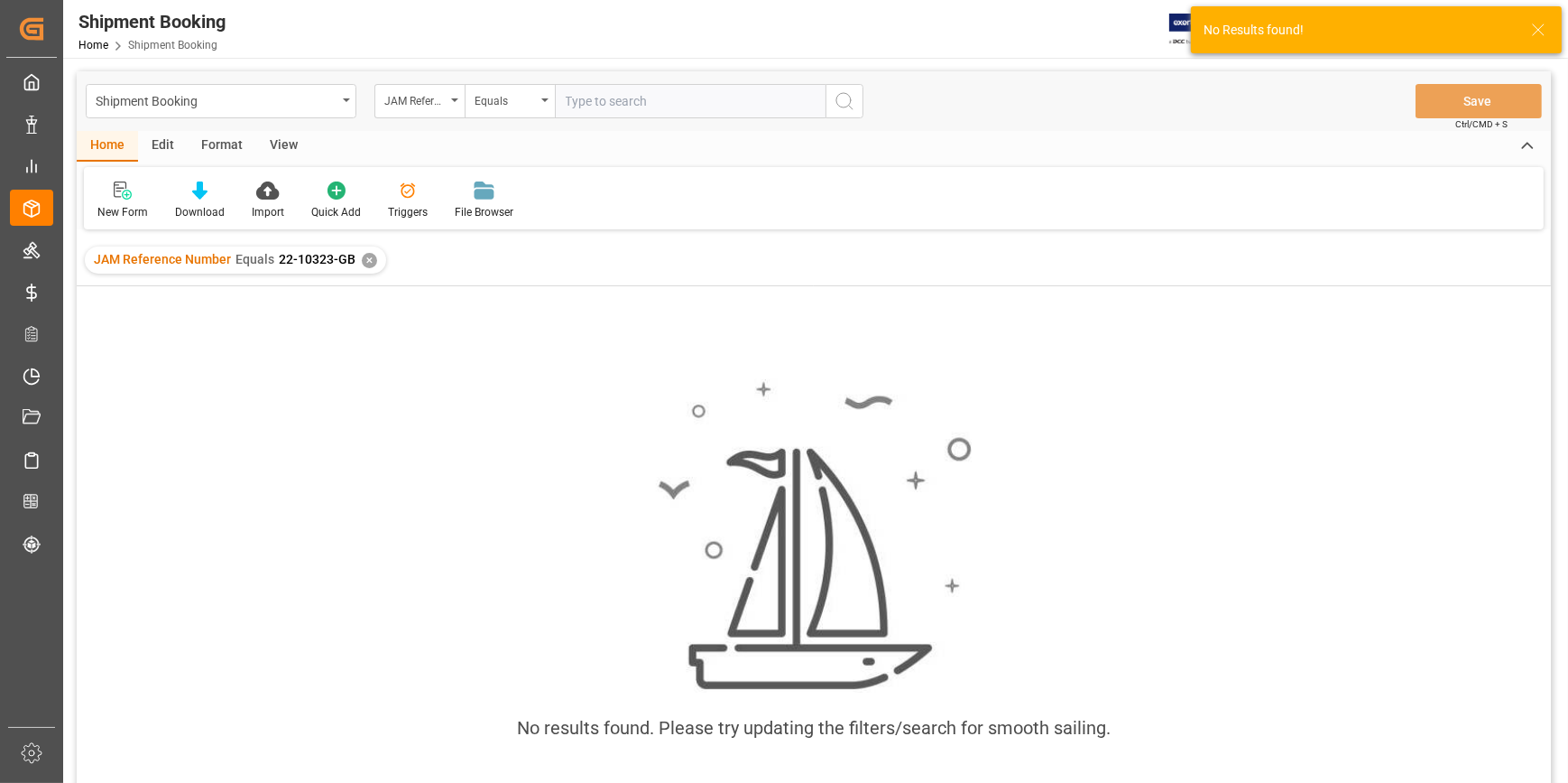
click at [365, 262] on div "✕" at bounding box center [369, 260] width 16 height 16
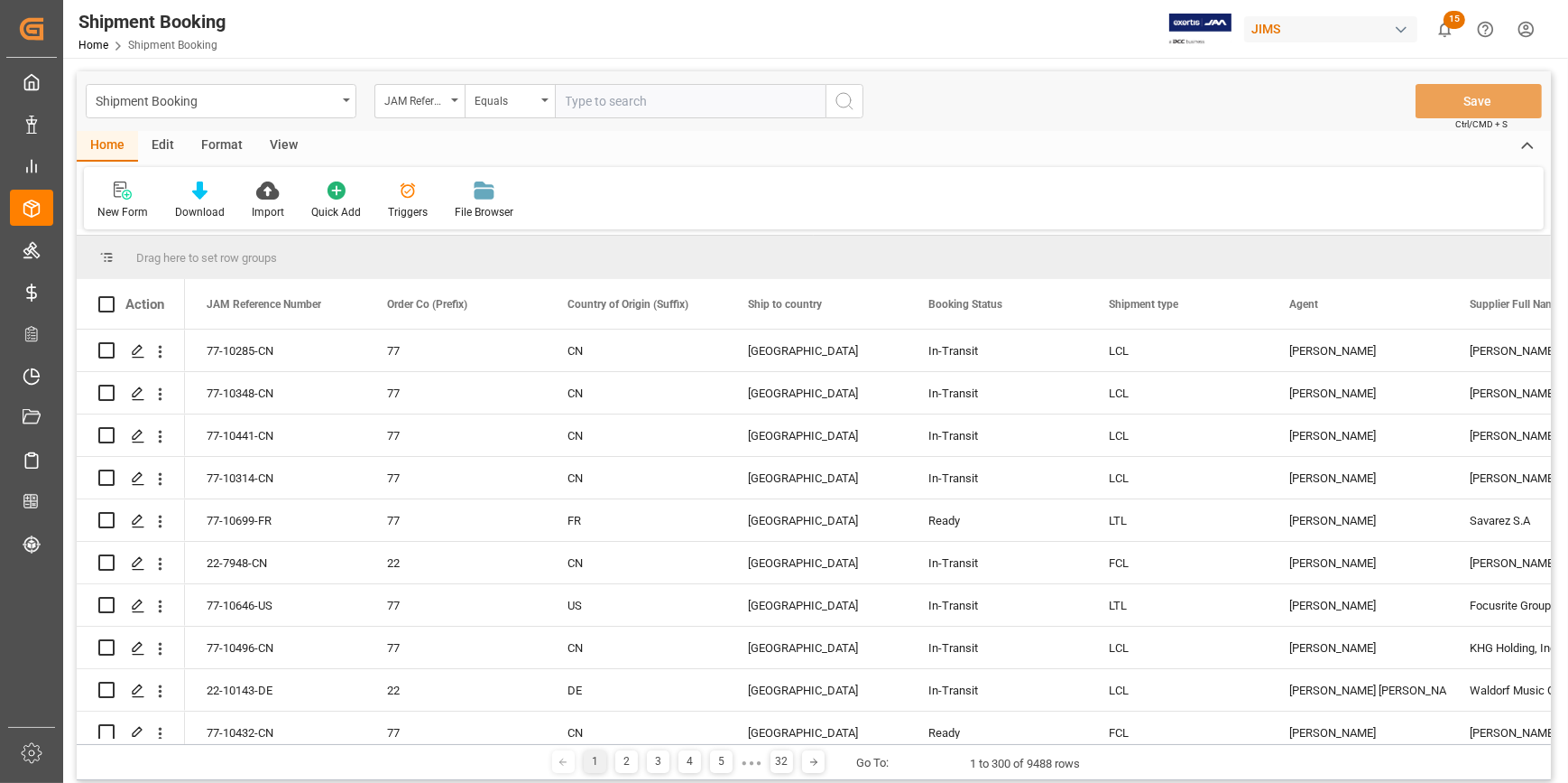
click at [590, 108] on input "text" at bounding box center [690, 100] width 270 height 34
paste input "22-10323-GB"
type input "22-10323-GB"
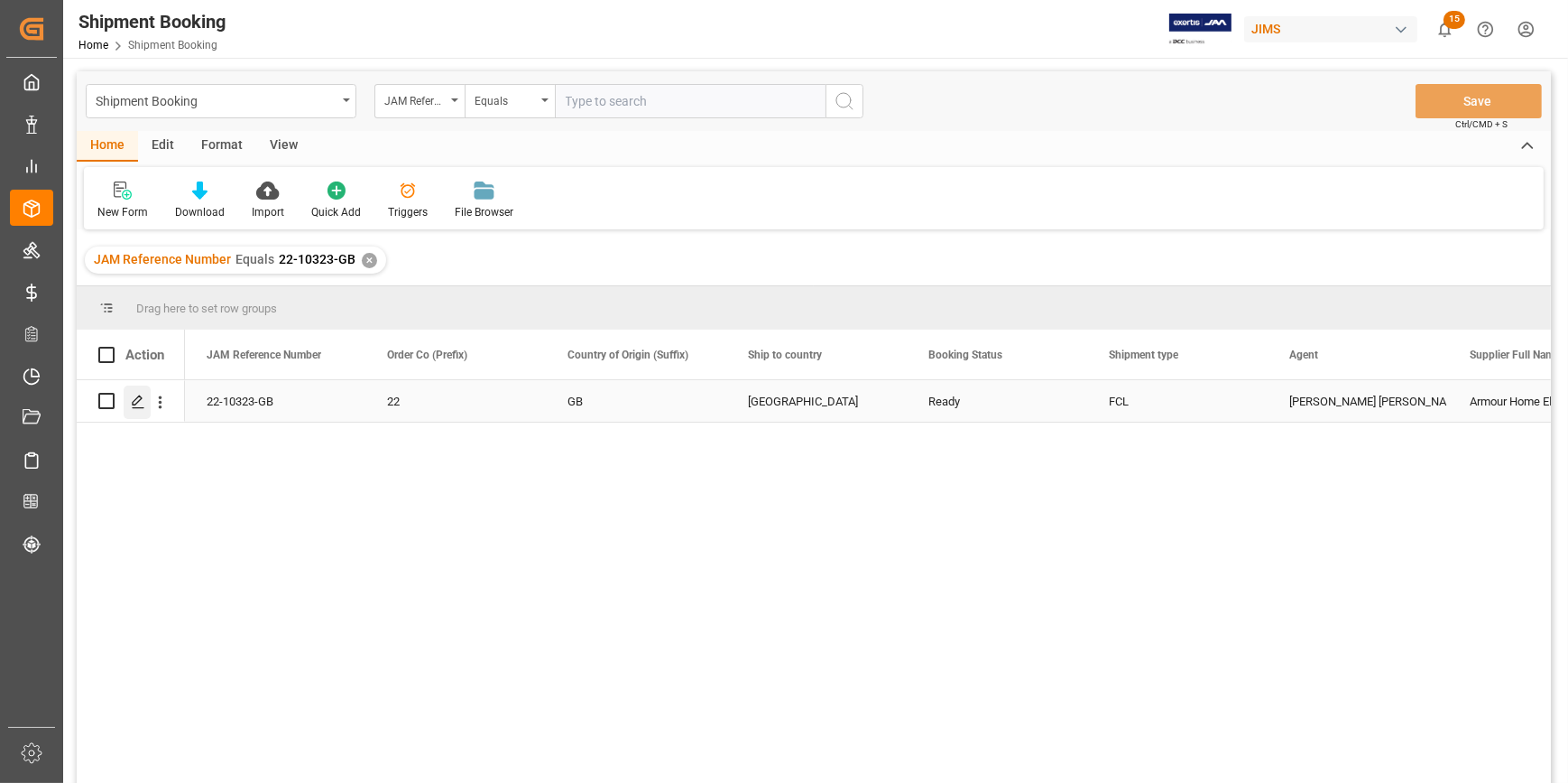
click at [140, 400] on icon "Press SPACE to select this row." at bounding box center [138, 402] width 15 height 15
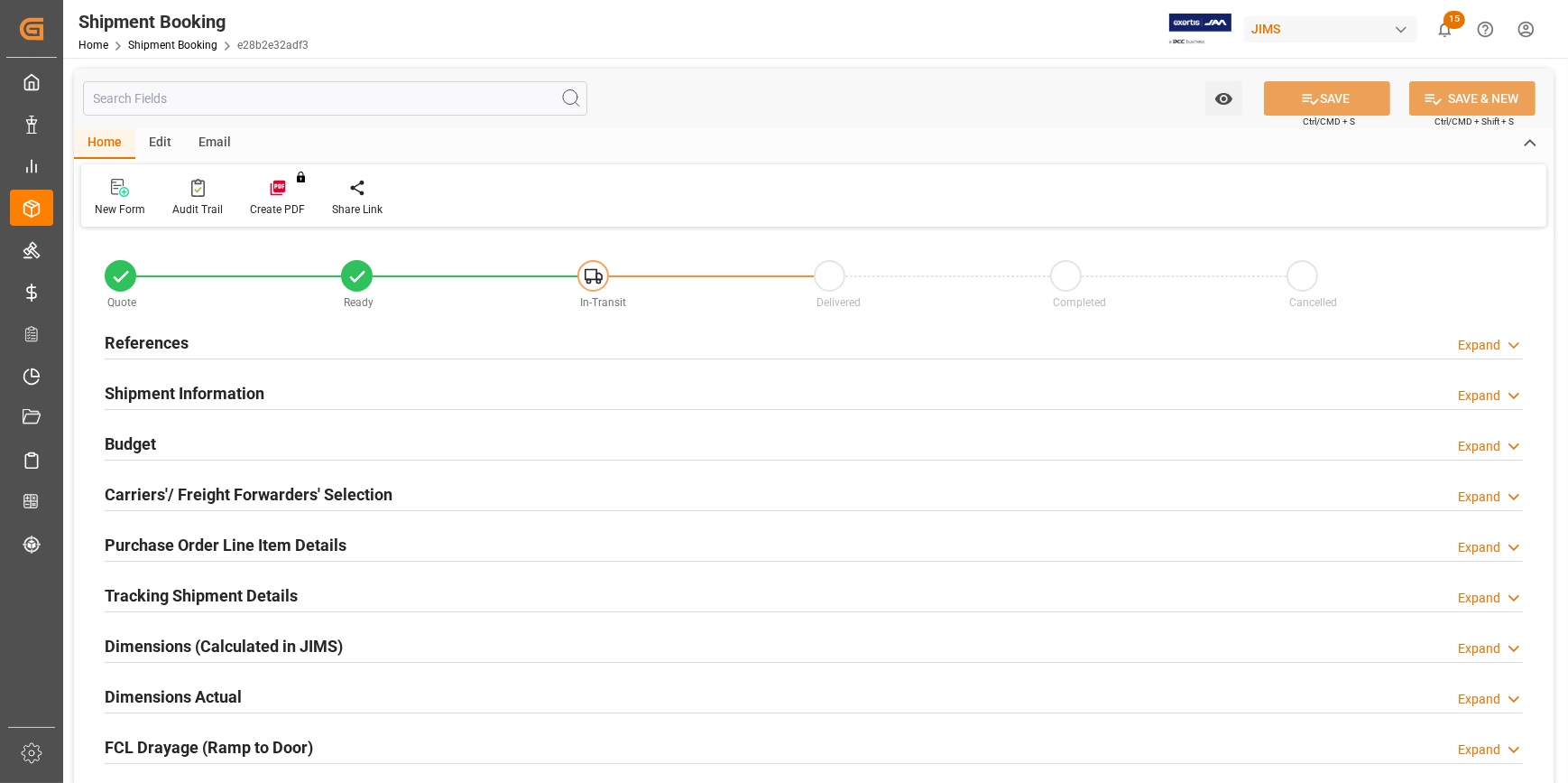
type input "1"
type input "52"
type input "4131.5069"
type input "550.704"
type input "4300"
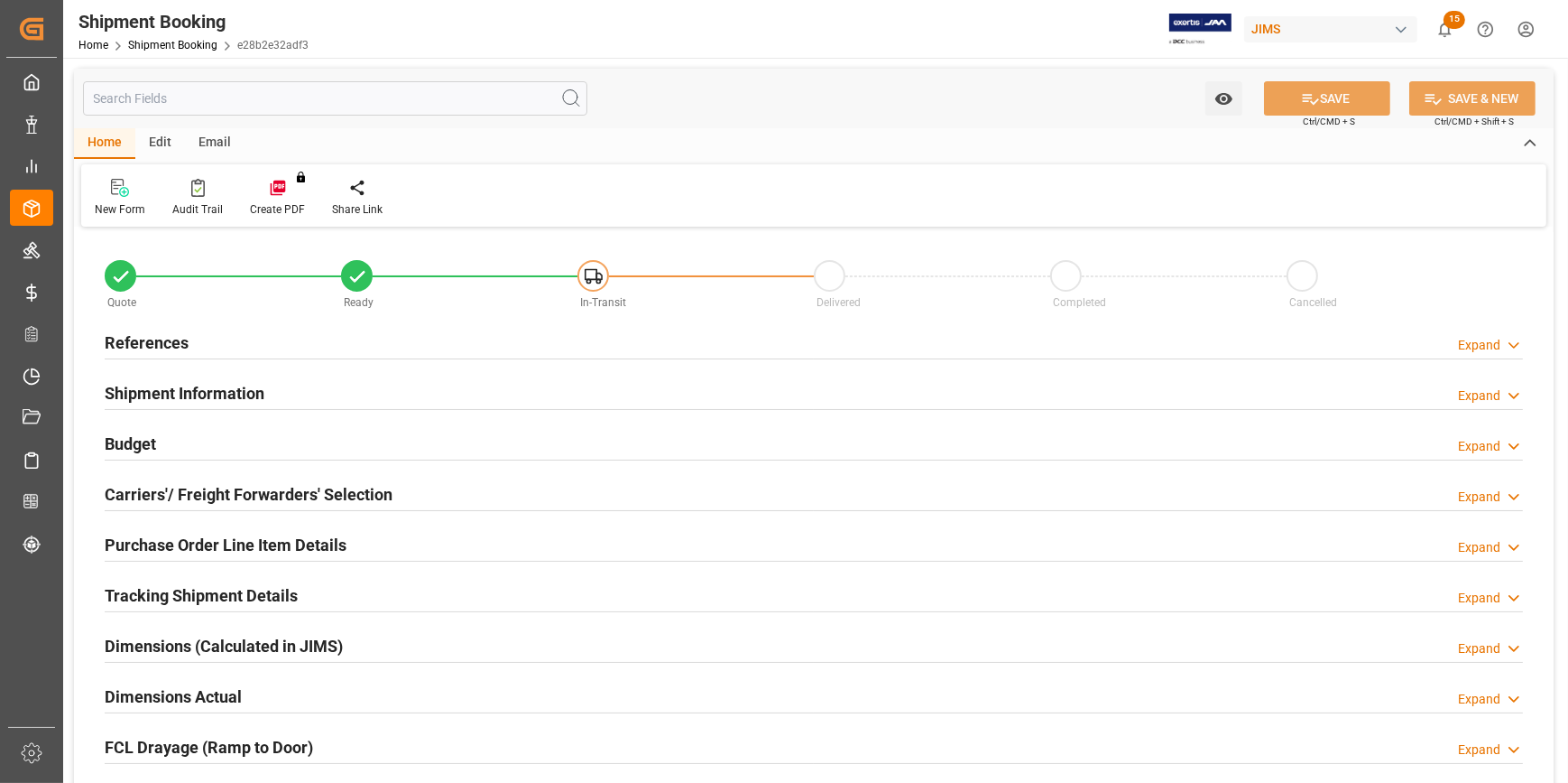
type input "56901.65"
type input "33"
type input "30-07-2025"
click at [408, 348] on div "References Expand" at bounding box center [814, 340] width 1418 height 34
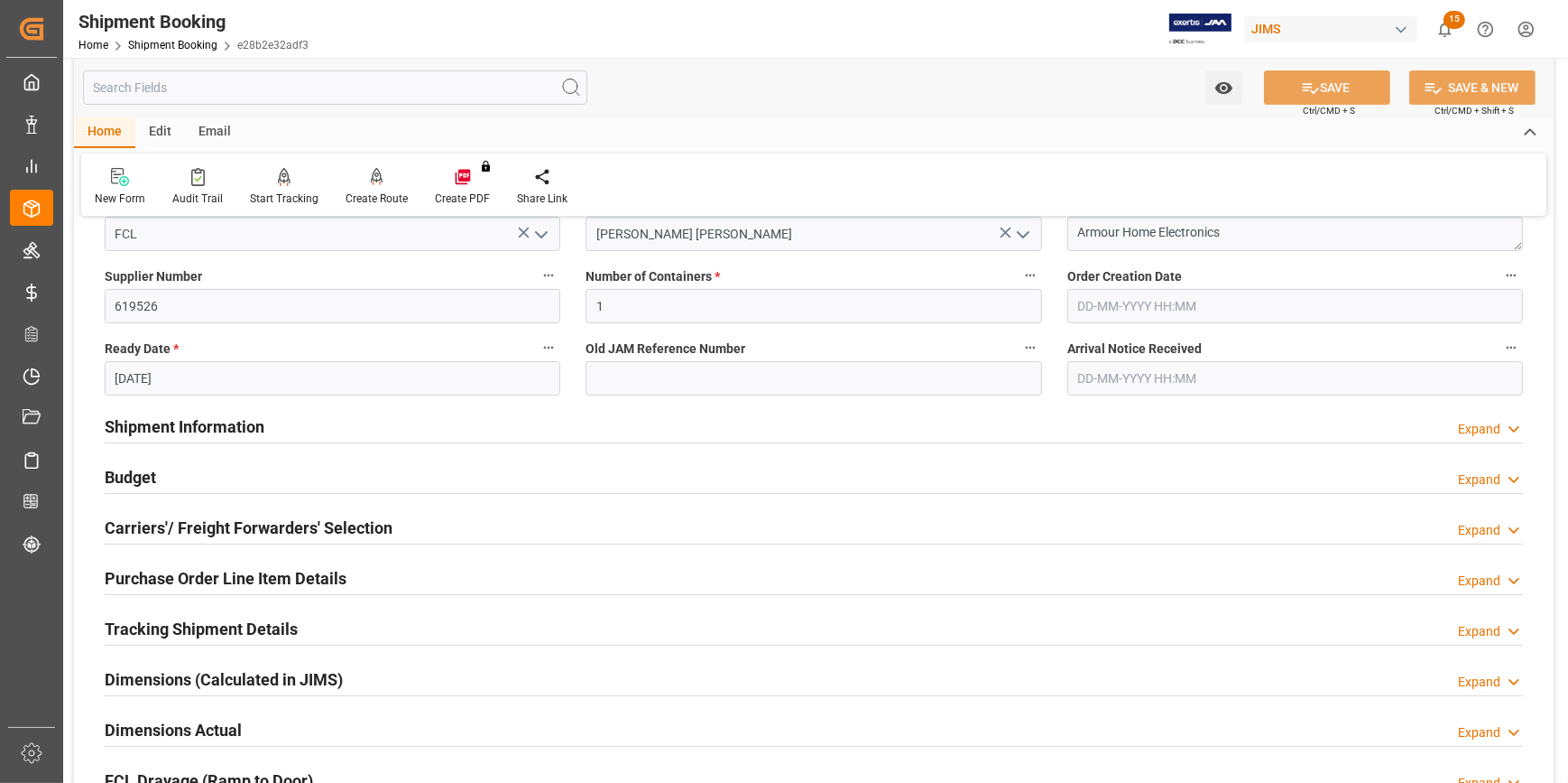
click at [432, 424] on div "Shipment Information Expand" at bounding box center [814, 424] width 1418 height 34
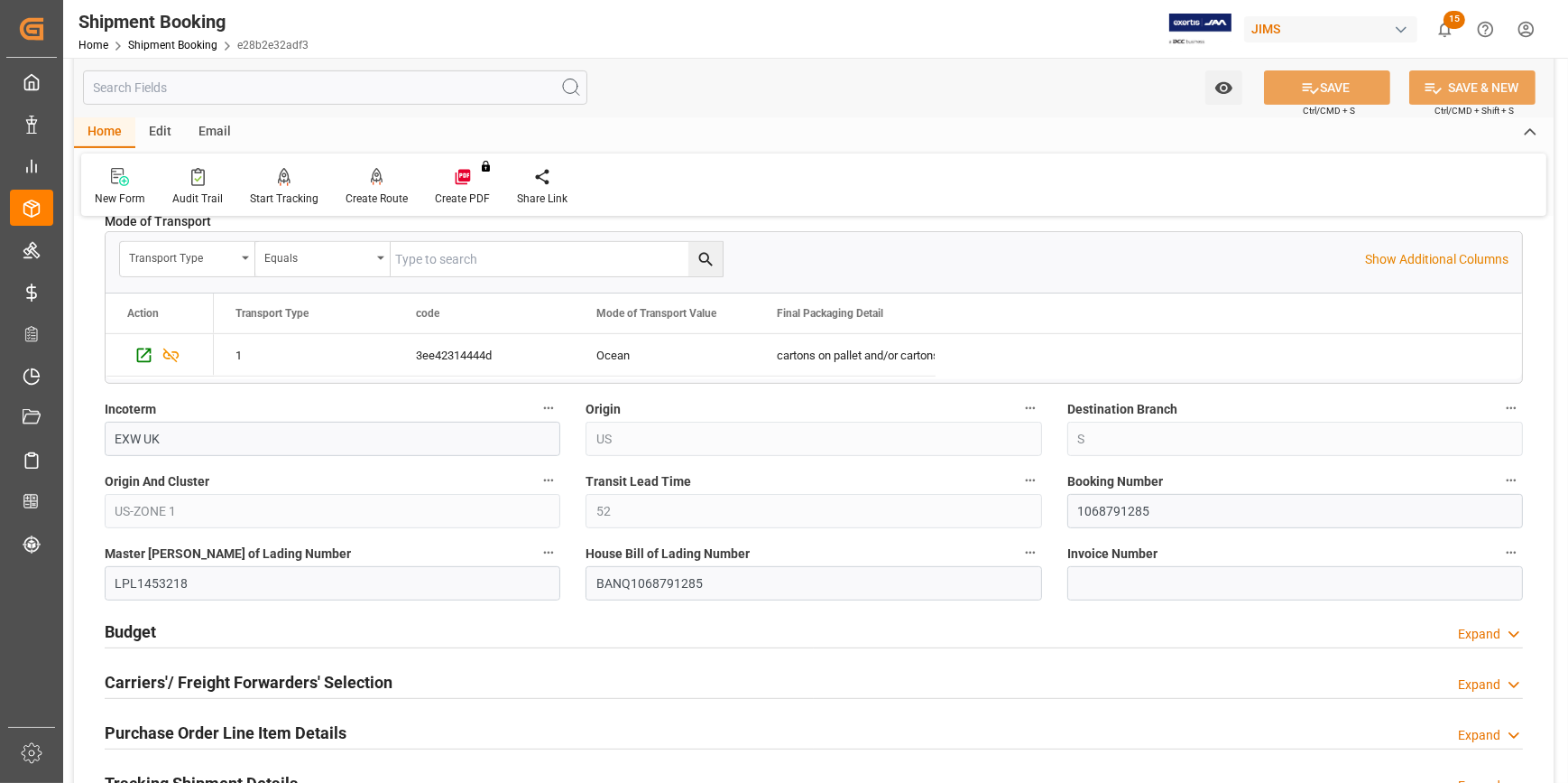
scroll to position [984, 0]
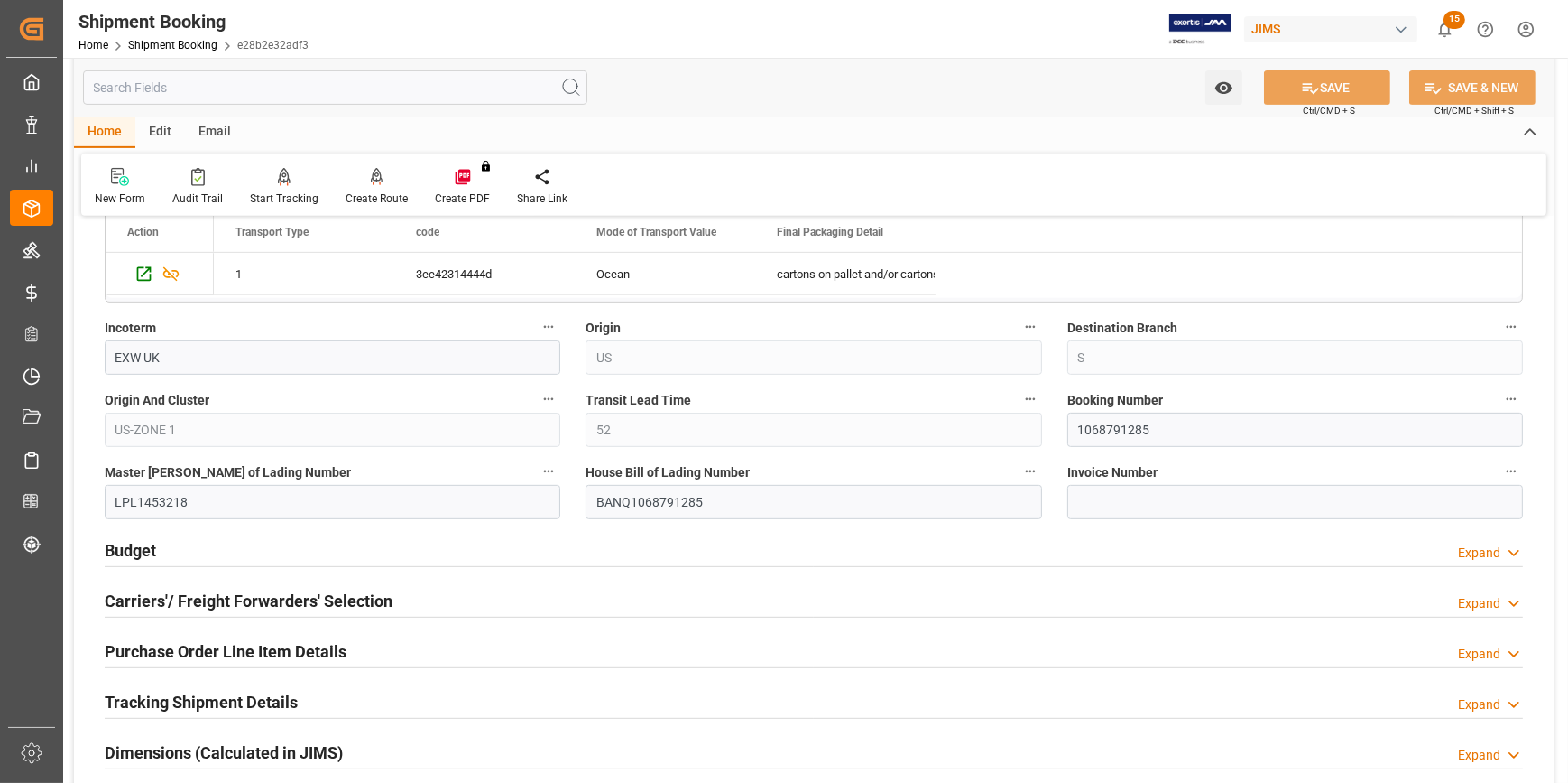
click at [424, 553] on div "Budget Expand" at bounding box center [814, 548] width 1418 height 34
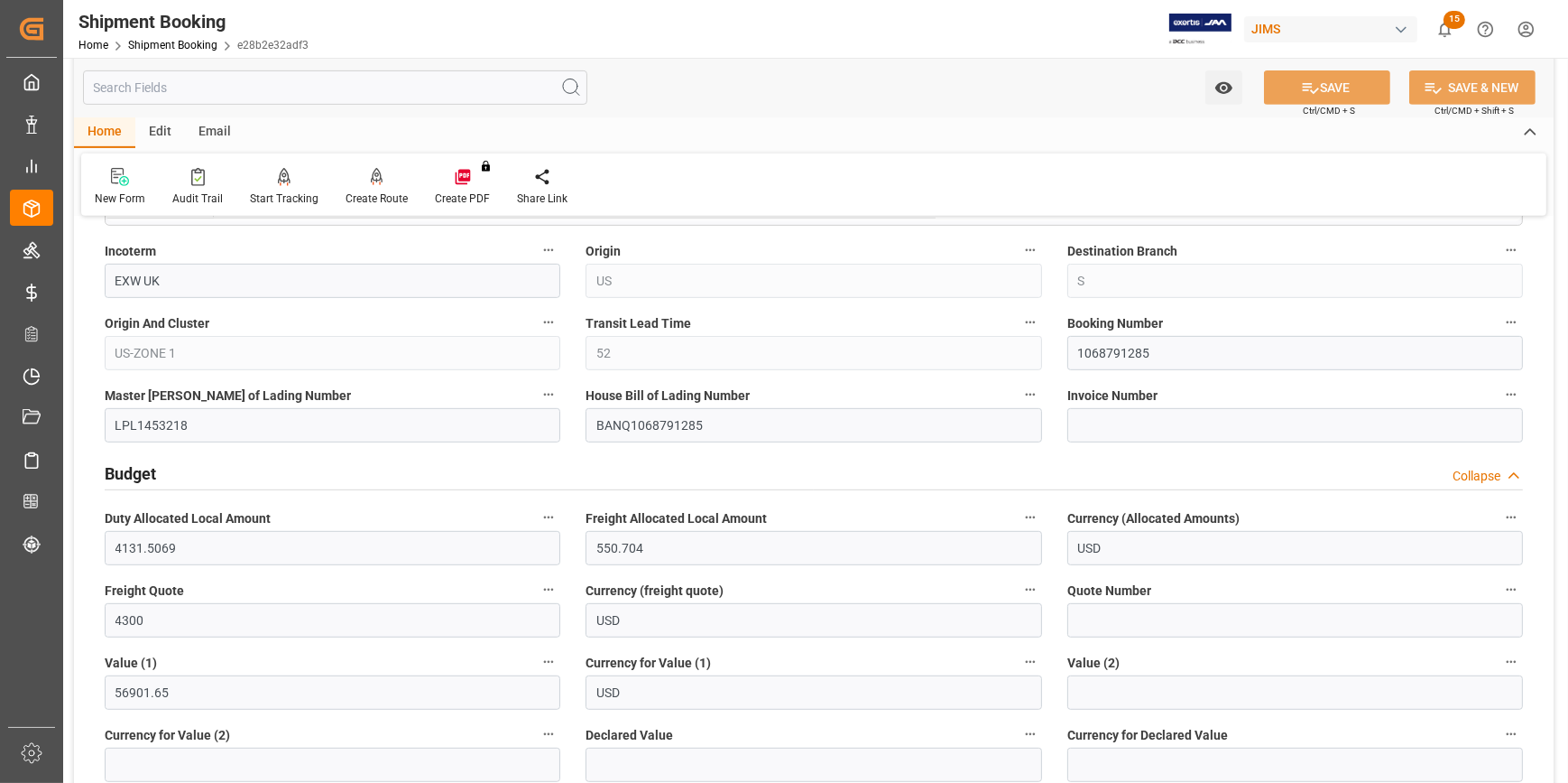
scroll to position [1230, 0]
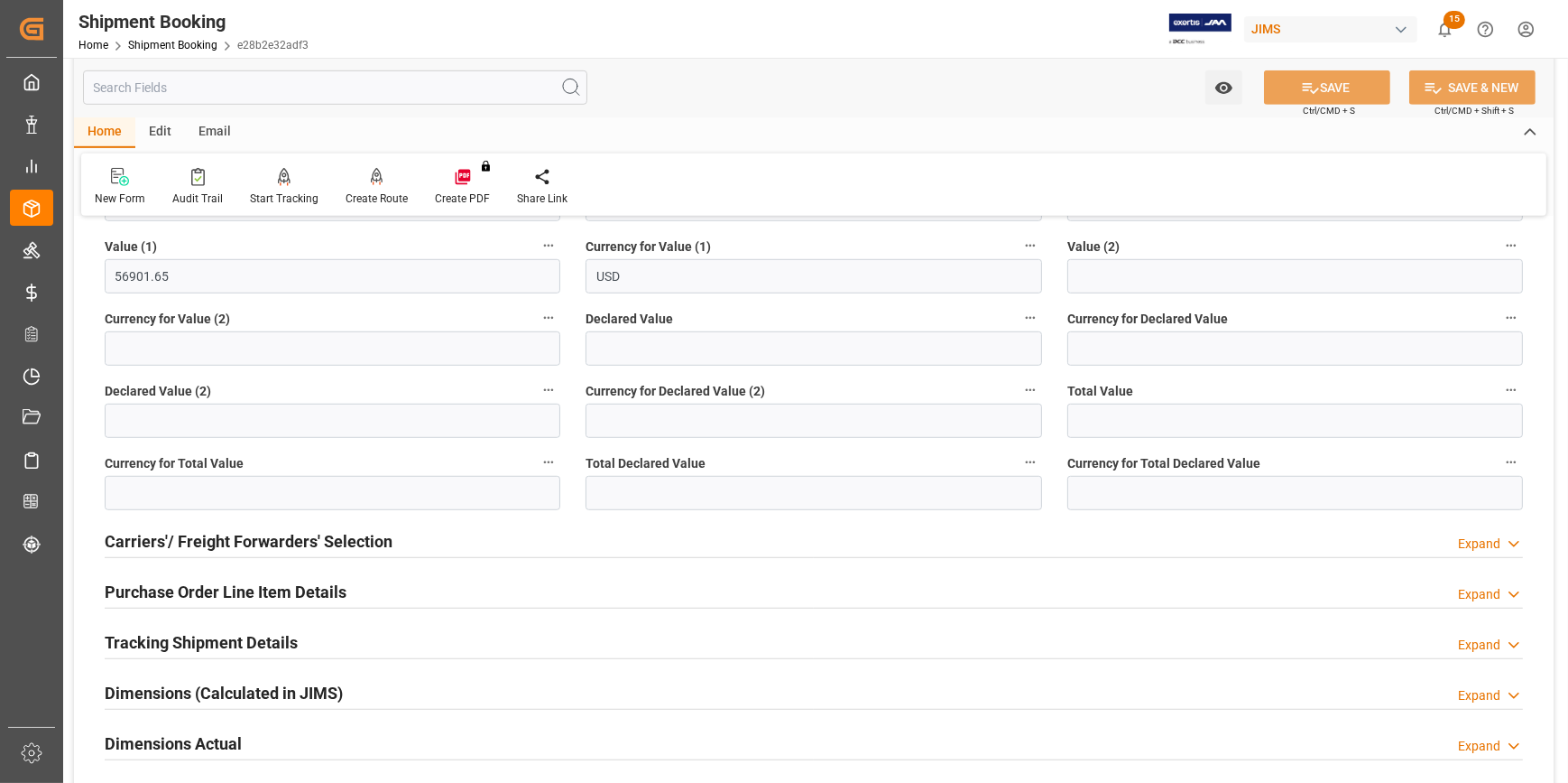
click at [454, 546] on div "Carriers'/ Freight Forwarders' Selection Expand" at bounding box center [814, 539] width 1418 height 34
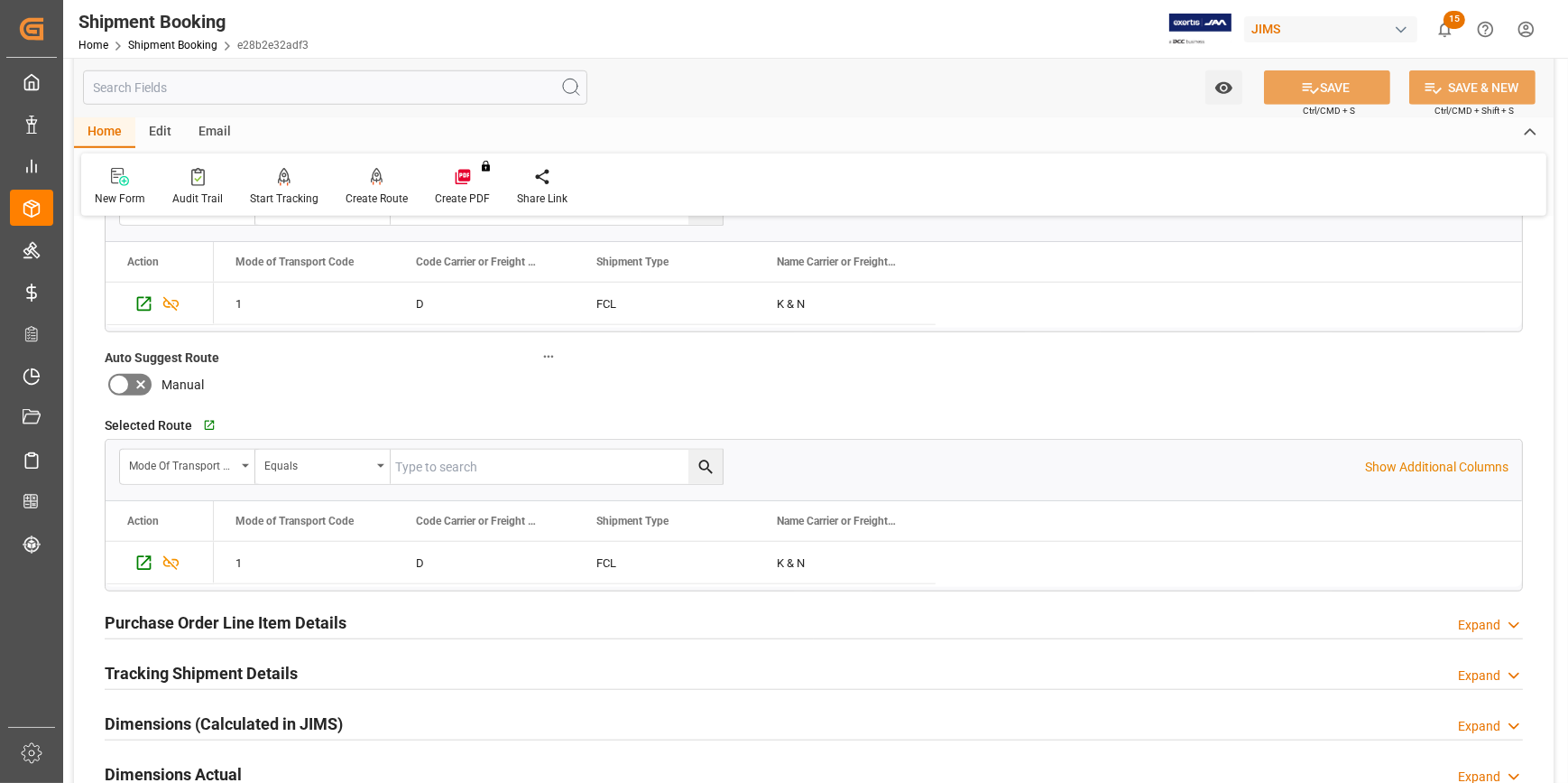
scroll to position [2051, 0]
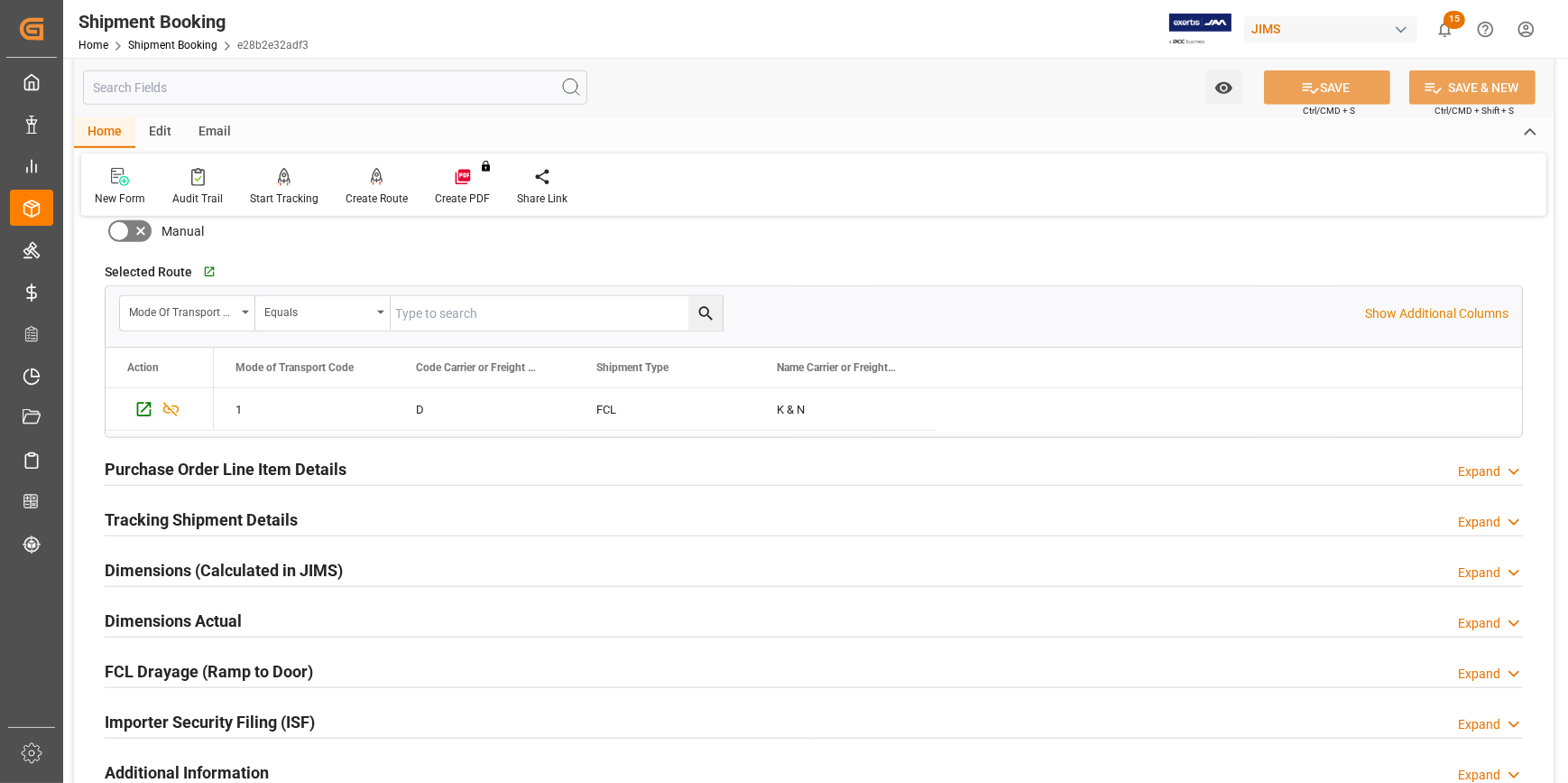
click at [412, 467] on div "Purchase Order Line Item Details Expand" at bounding box center [814, 467] width 1418 height 34
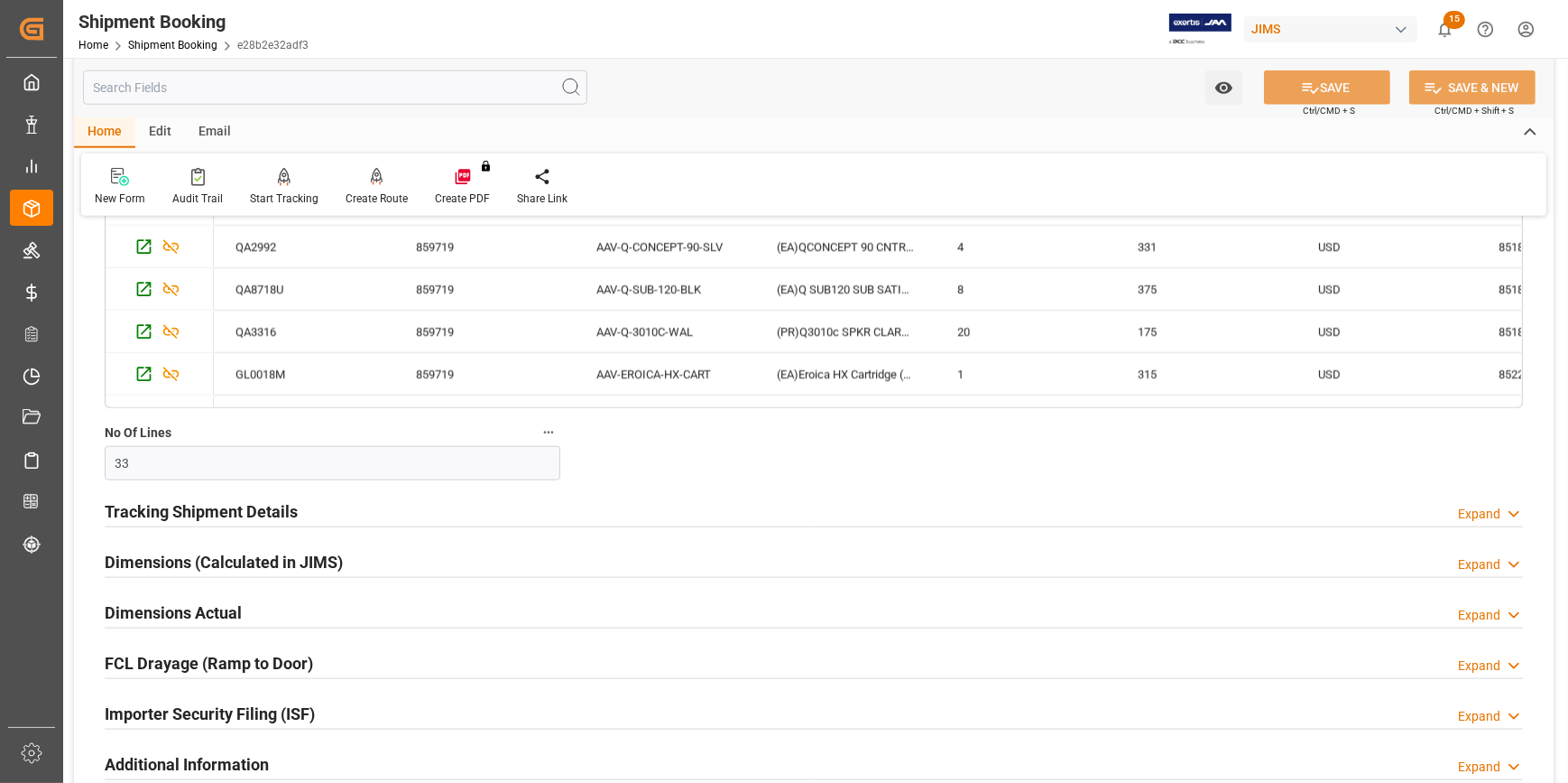
scroll to position [2790, 0]
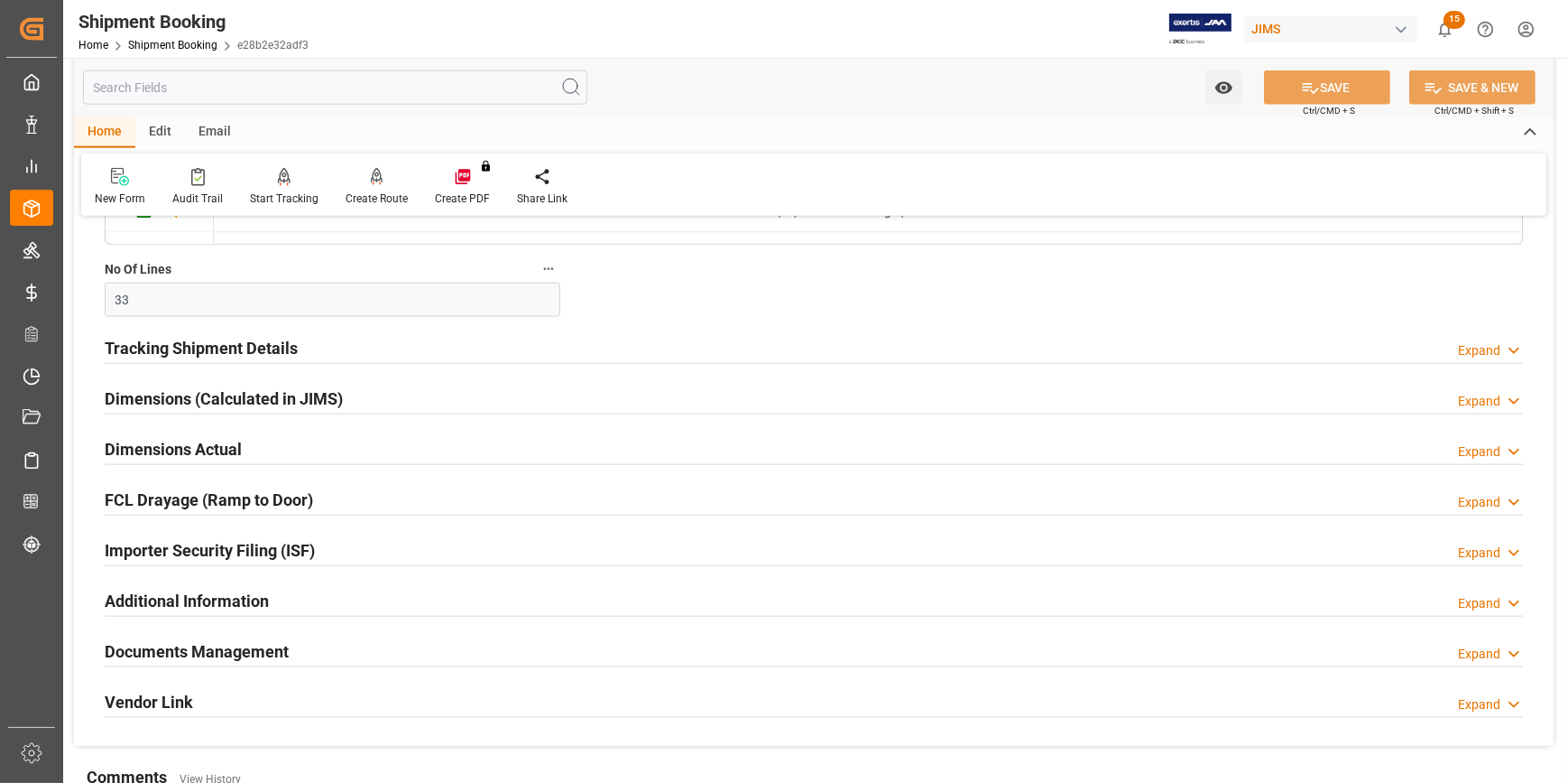
click at [349, 341] on div "Tracking Shipment Details Expand" at bounding box center [814, 346] width 1418 height 34
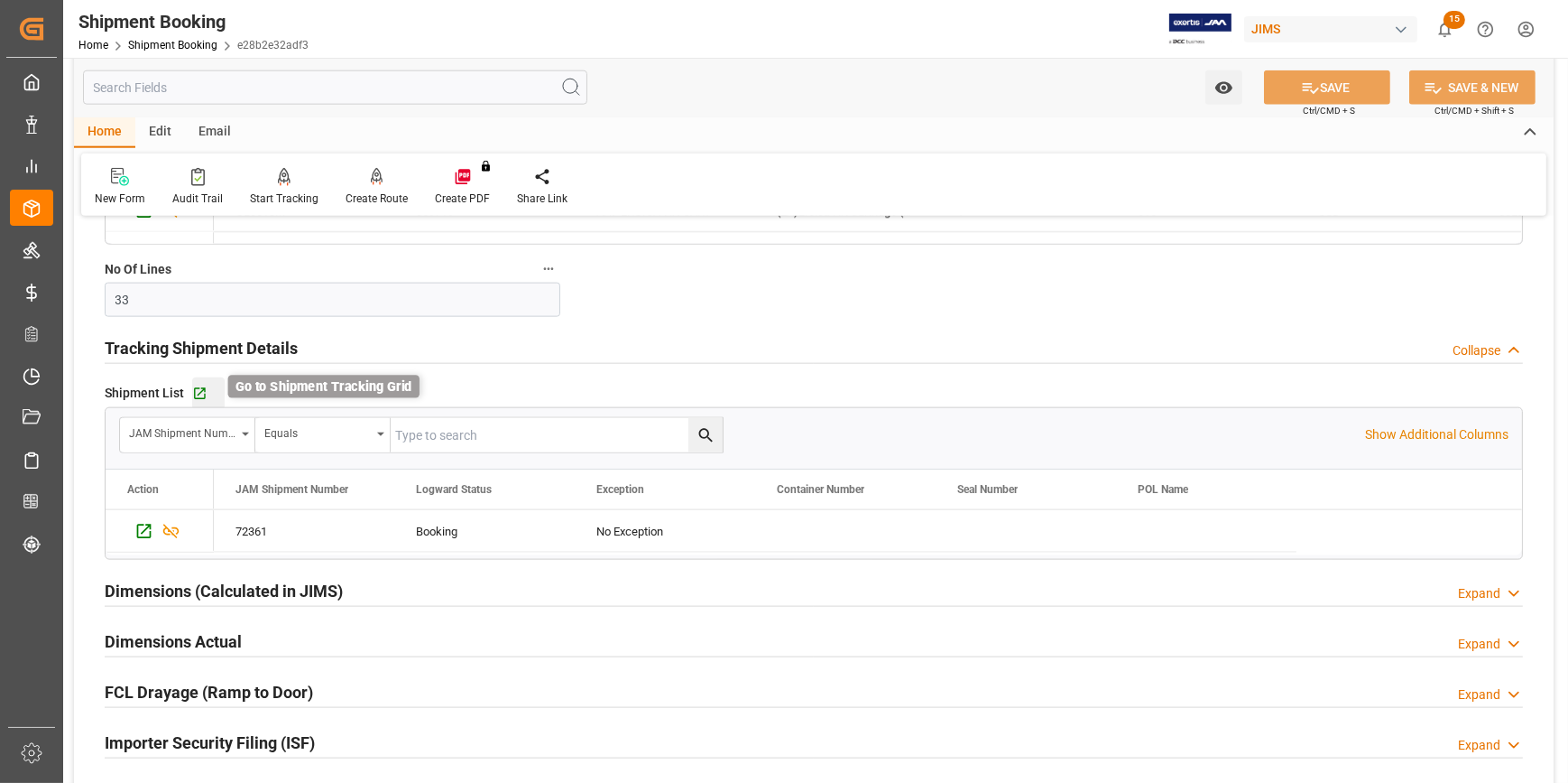
click at [201, 387] on icon "button" at bounding box center [200, 393] width 12 height 12
click at [343, 633] on div "Dimensions Actual Expand" at bounding box center [814, 639] width 1418 height 34
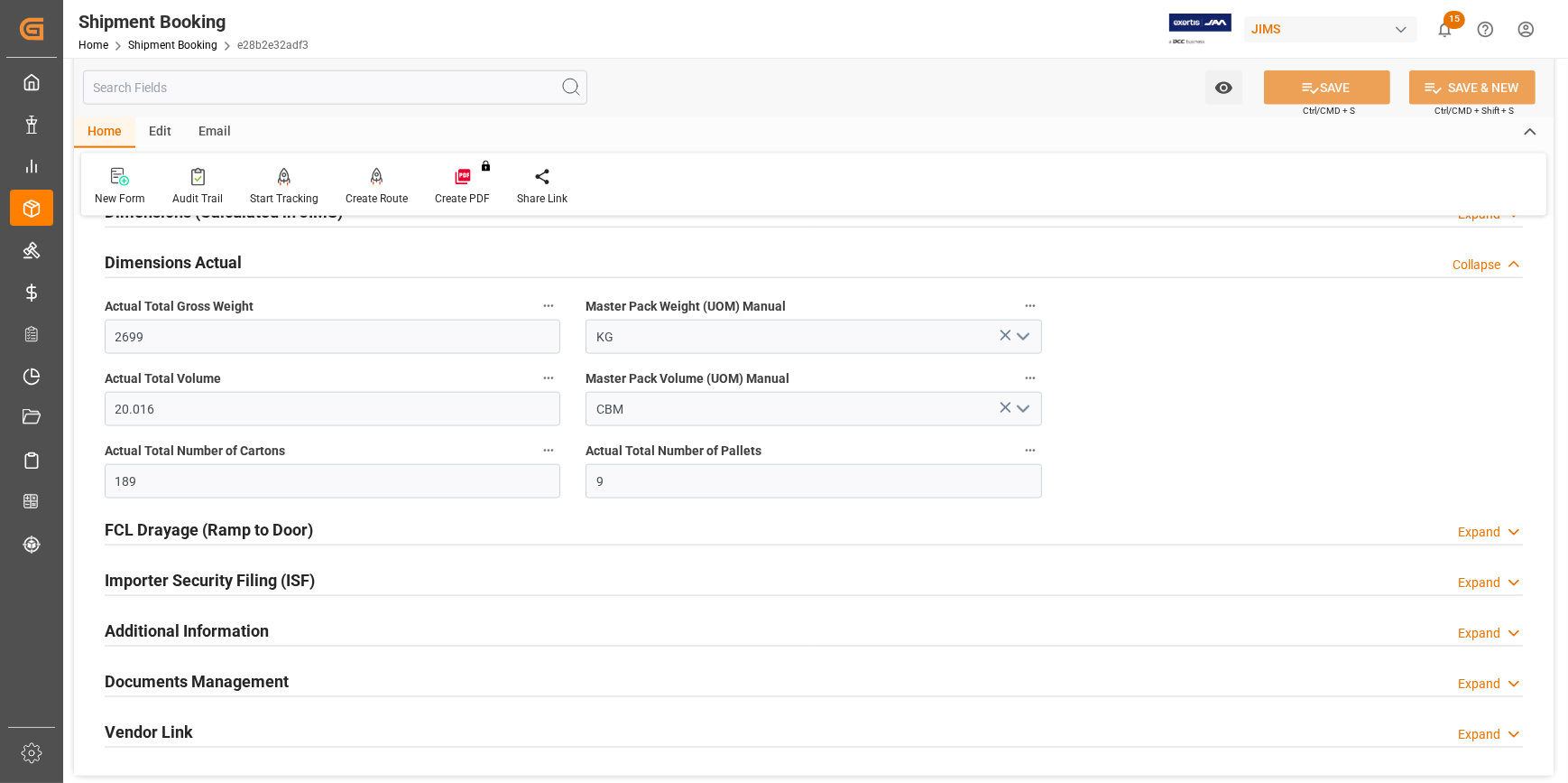
scroll to position [3283, 0]
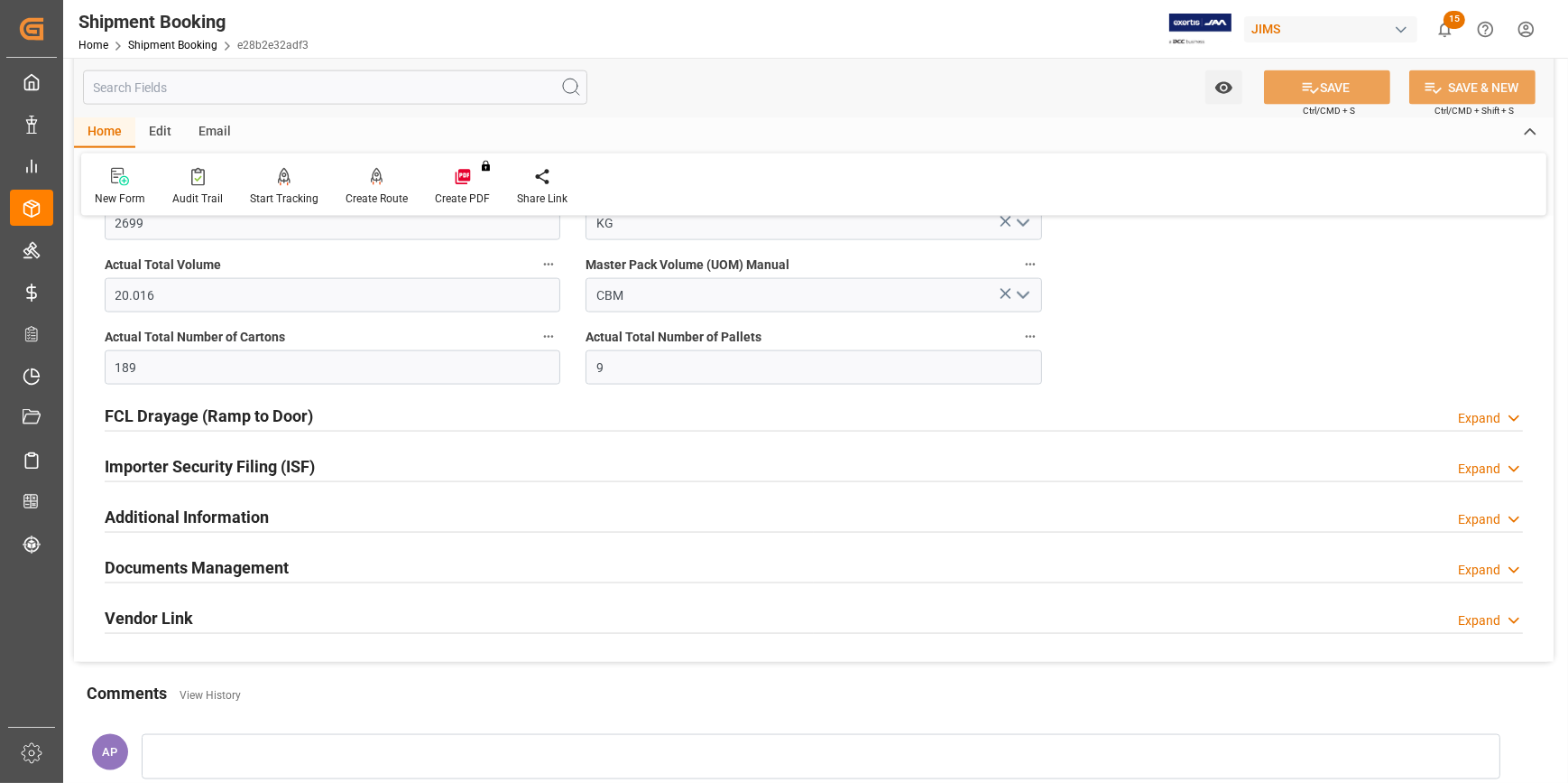
click at [346, 455] on div "Importer Security Filing (ISF) Expand" at bounding box center [814, 465] width 1418 height 34
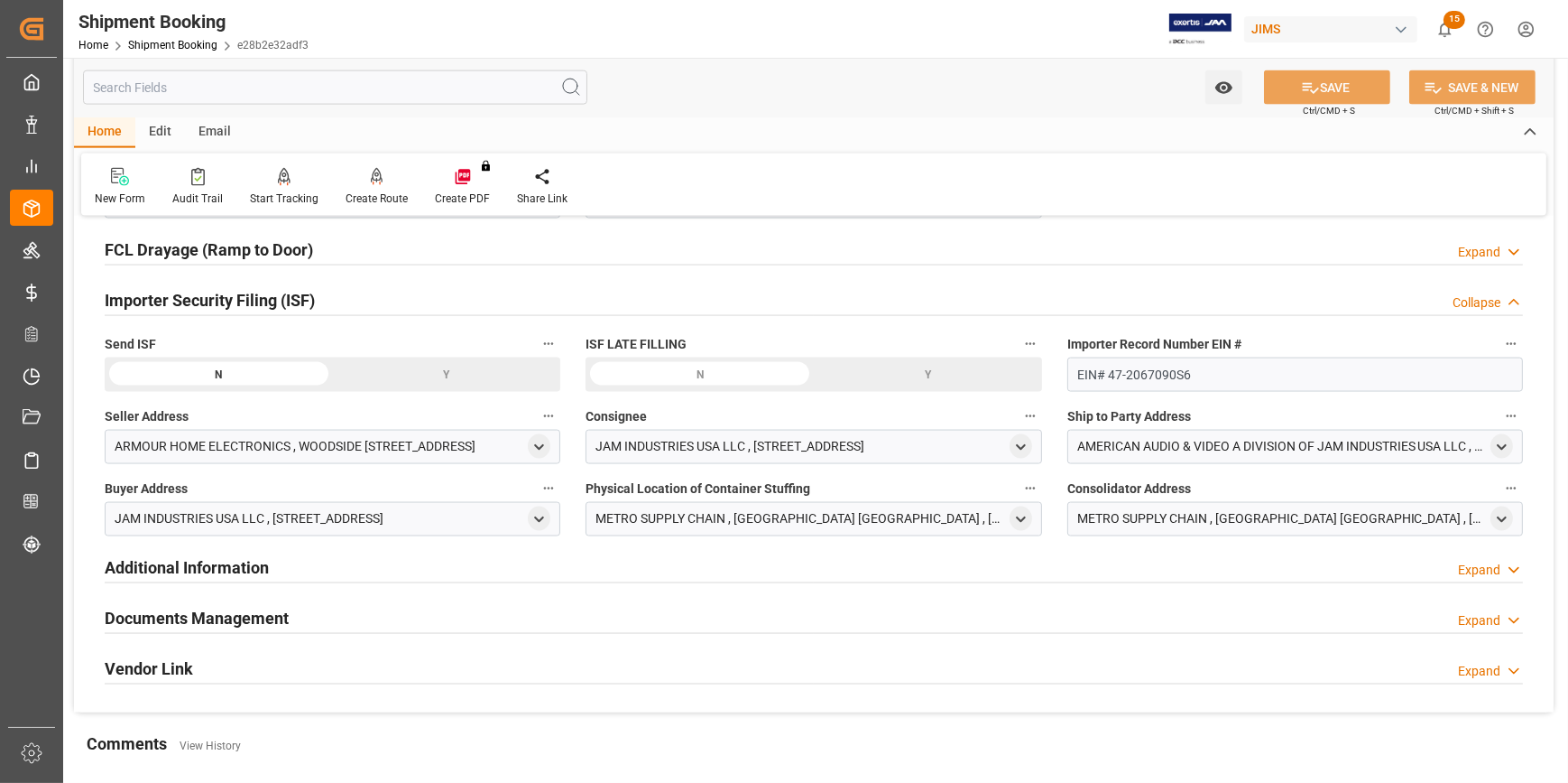
scroll to position [3447, 0]
click at [0, 0] on div "Y" at bounding box center [0, 0] width 0 height 0
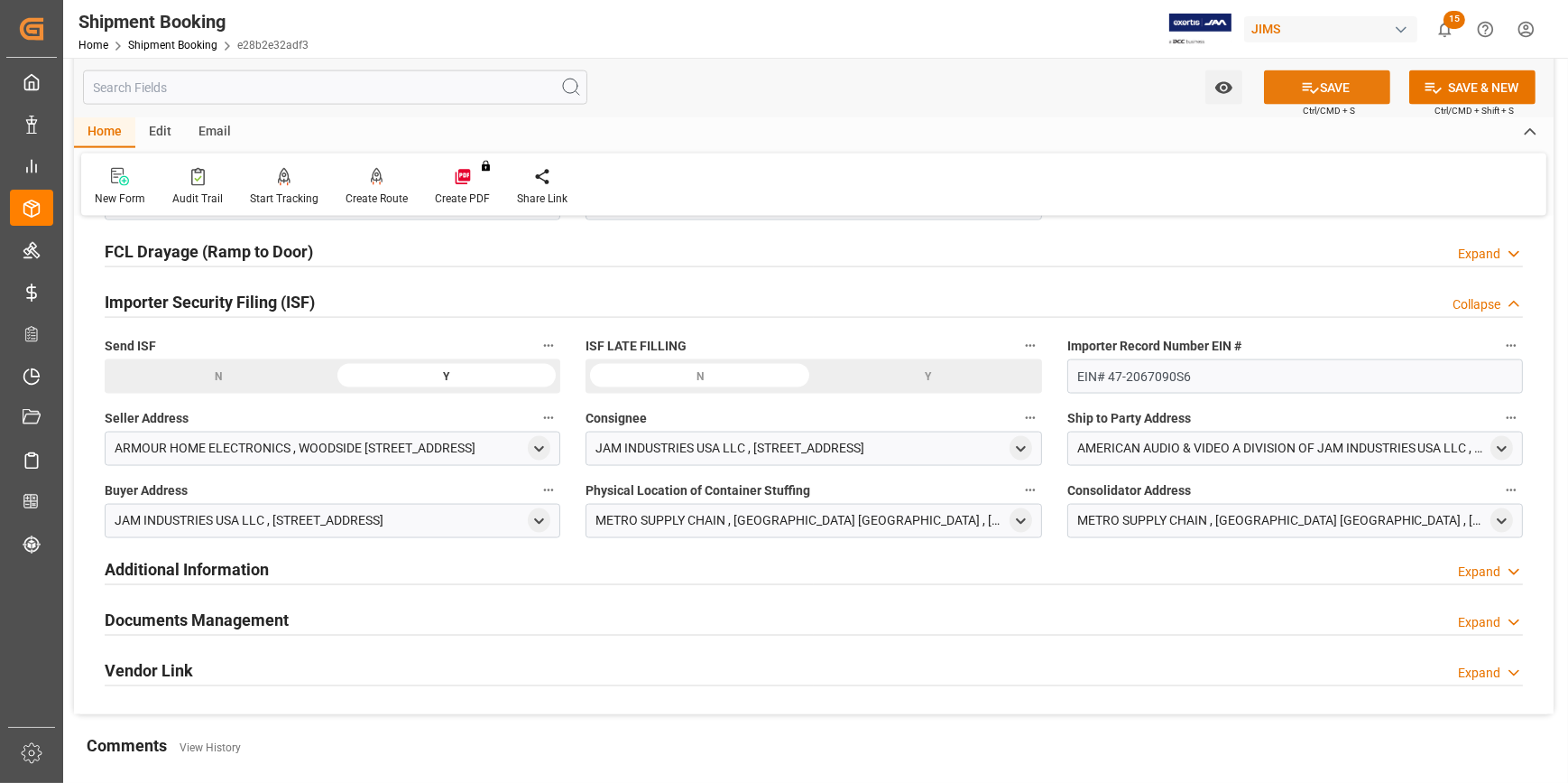
click at [1338, 86] on button "SAVE" at bounding box center [1327, 87] width 126 height 34
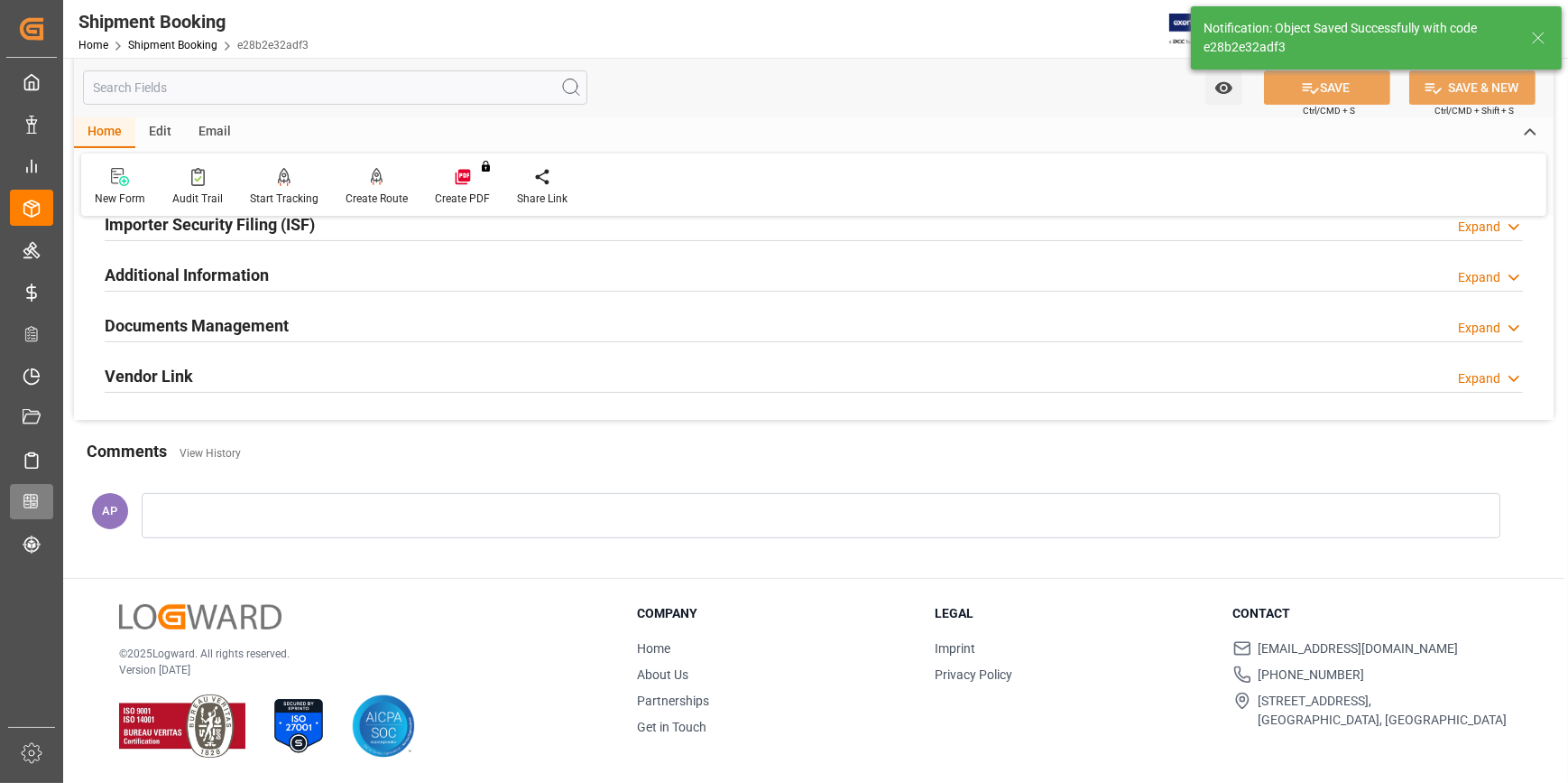
scroll to position [500, 0]
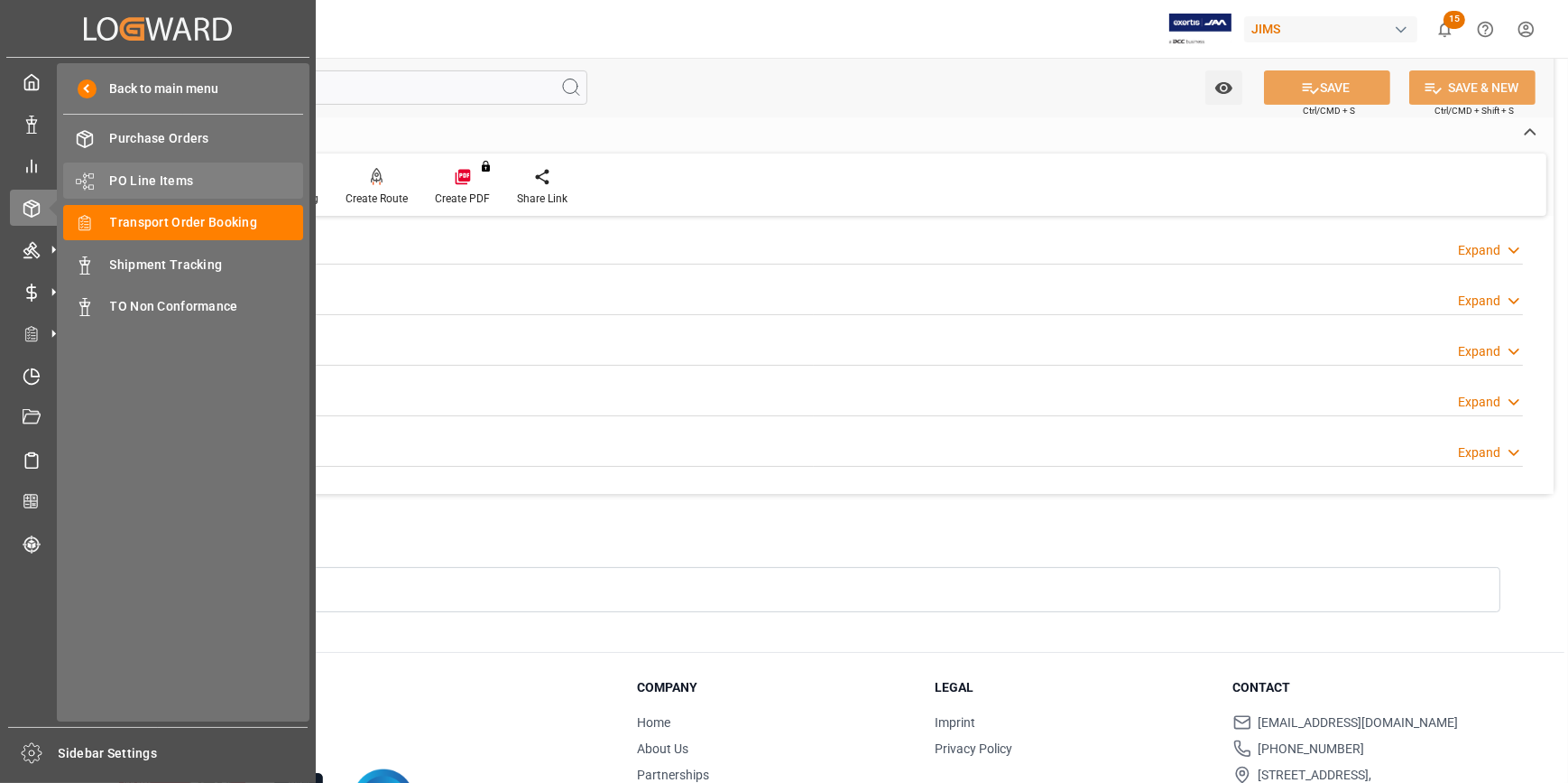
click at [138, 176] on span "PO Line Items" at bounding box center [207, 180] width 194 height 19
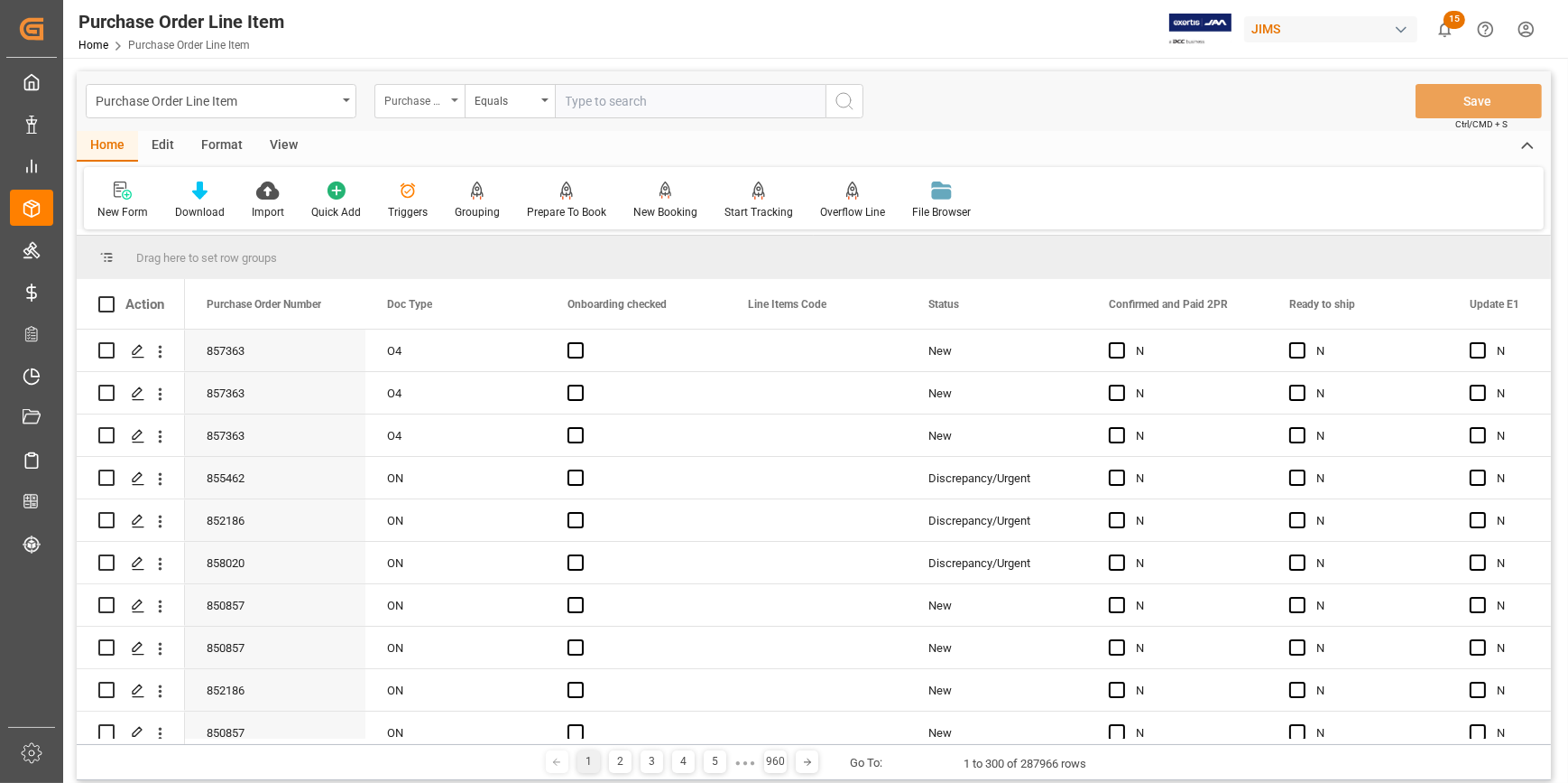
click at [429, 98] on div "Purchase Order Number" at bounding box center [415, 98] width 62 height 21
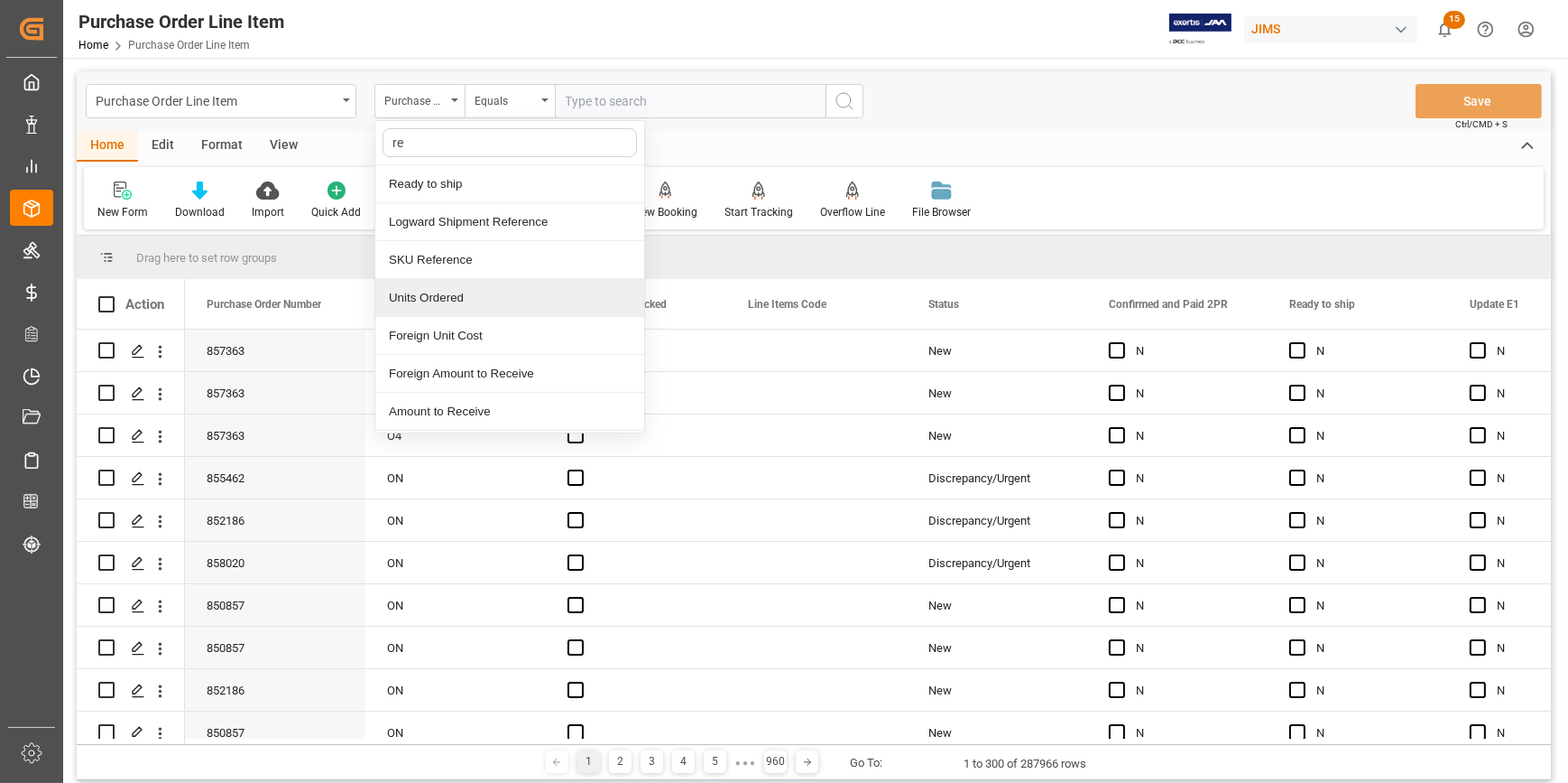
type input "ref"
drag, startPoint x: 472, startPoint y: 303, endPoint x: 567, endPoint y: 224, distance: 123.6
click at [472, 302] on div "Reference 2 Vendor" at bounding box center [509, 297] width 269 height 38
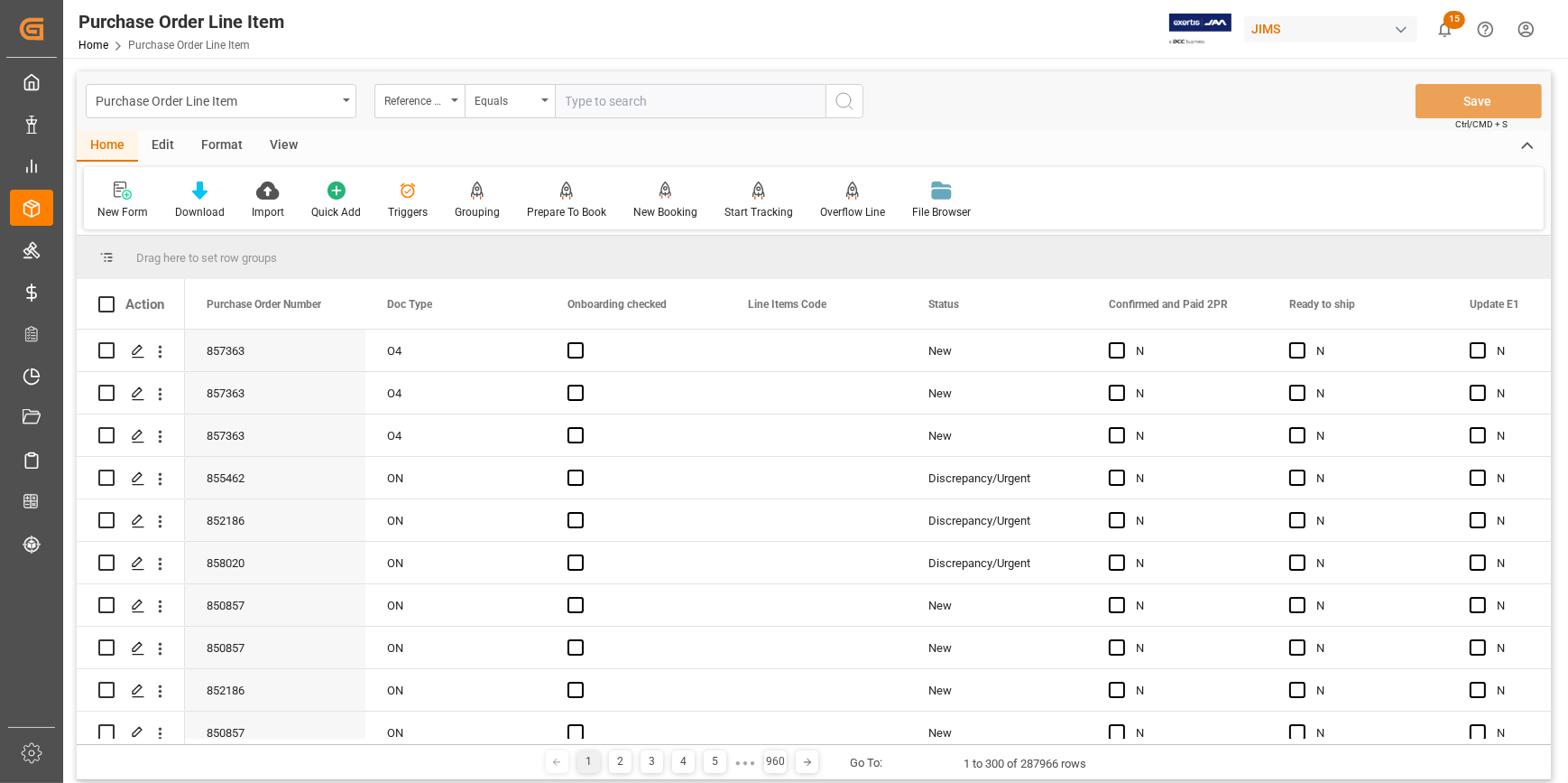
click at [619, 105] on input "text" at bounding box center [690, 100] width 270 height 34
paste input "22-10323-GB"
type input "22-10323-GB"
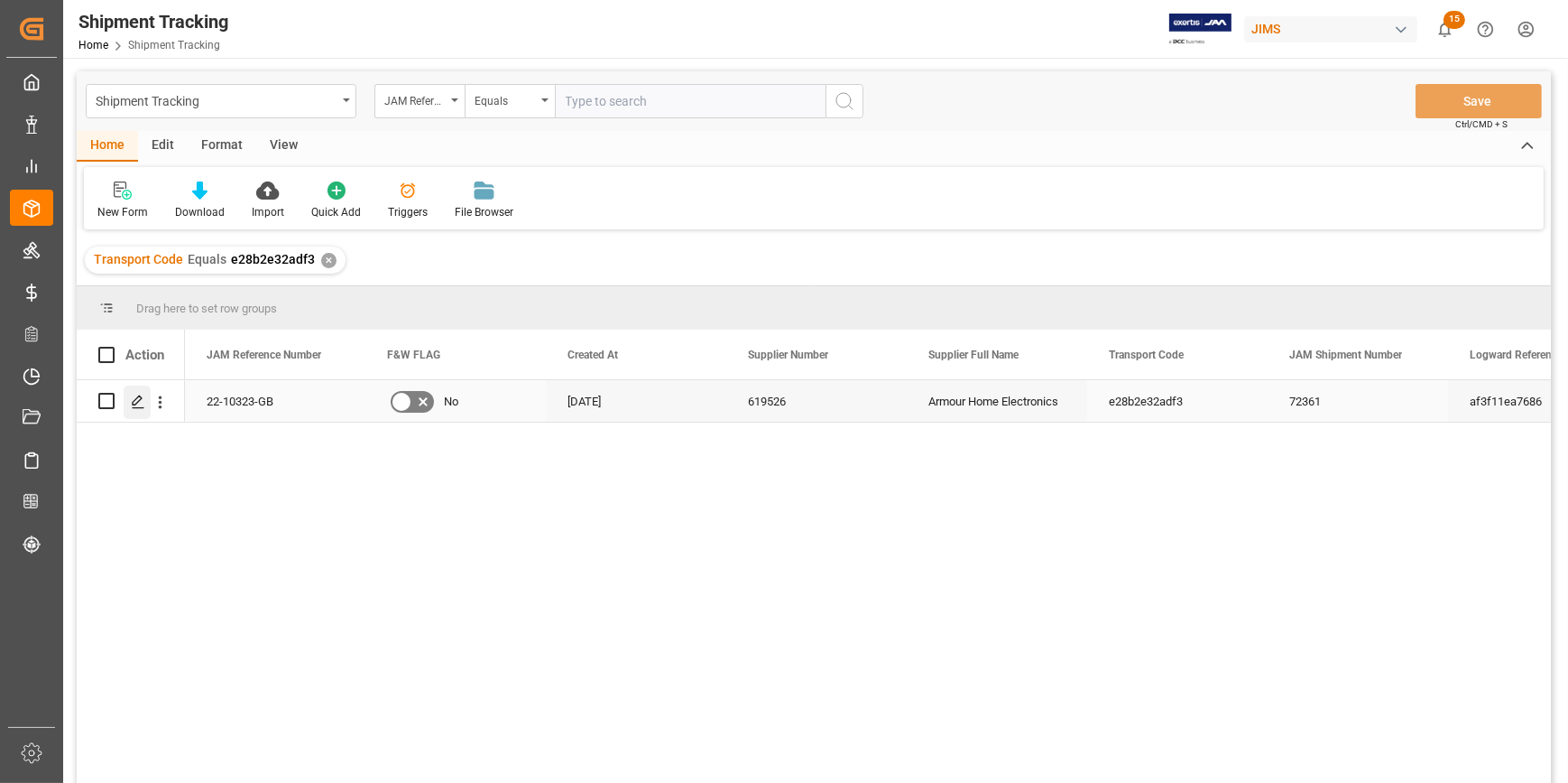
click at [139, 401] on icon "Press SPACE to select this row." at bounding box center [138, 402] width 15 height 15
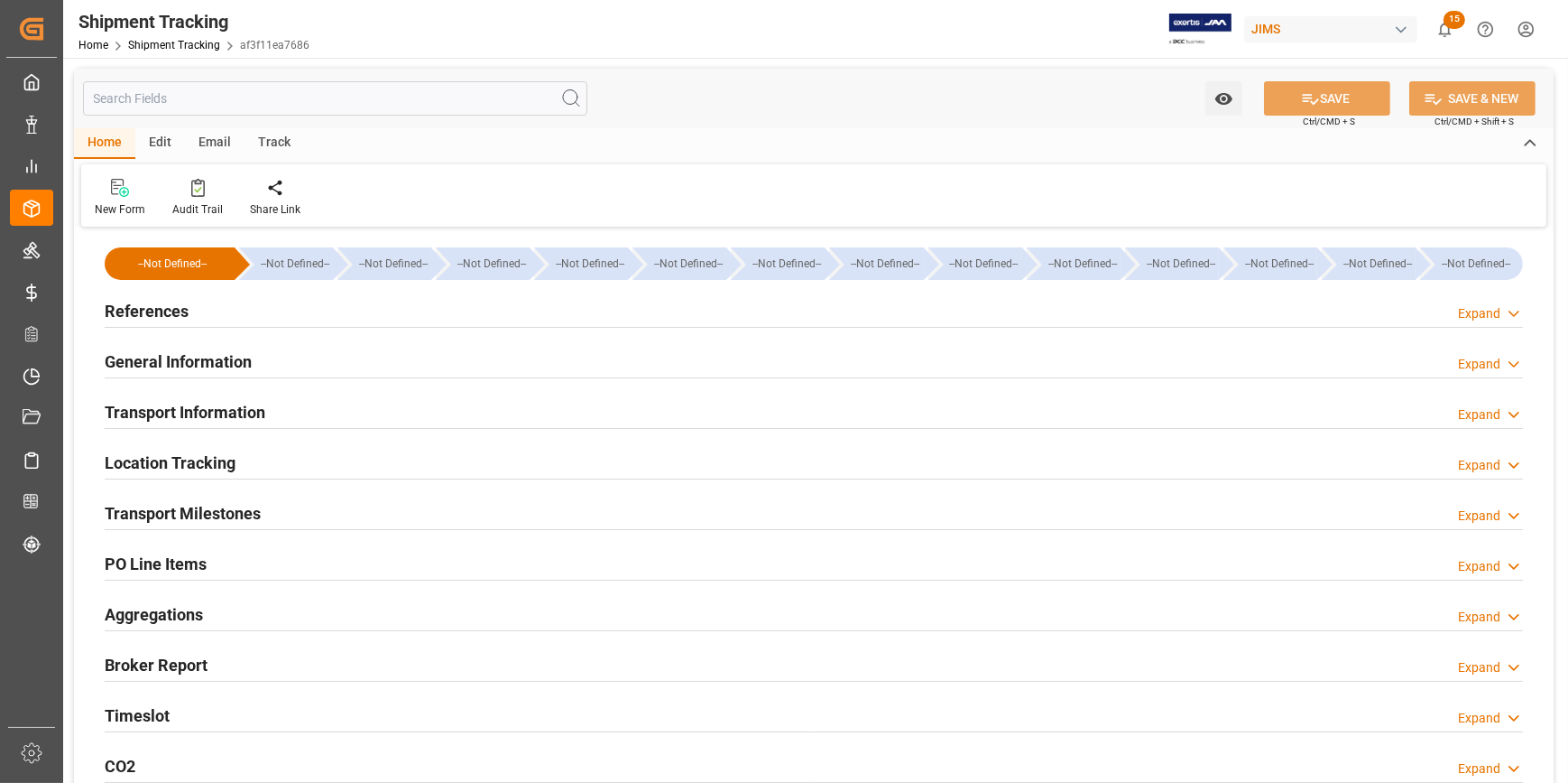
type input "30-07-2025"
click at [303, 312] on div "References Expand" at bounding box center [814, 309] width 1418 height 34
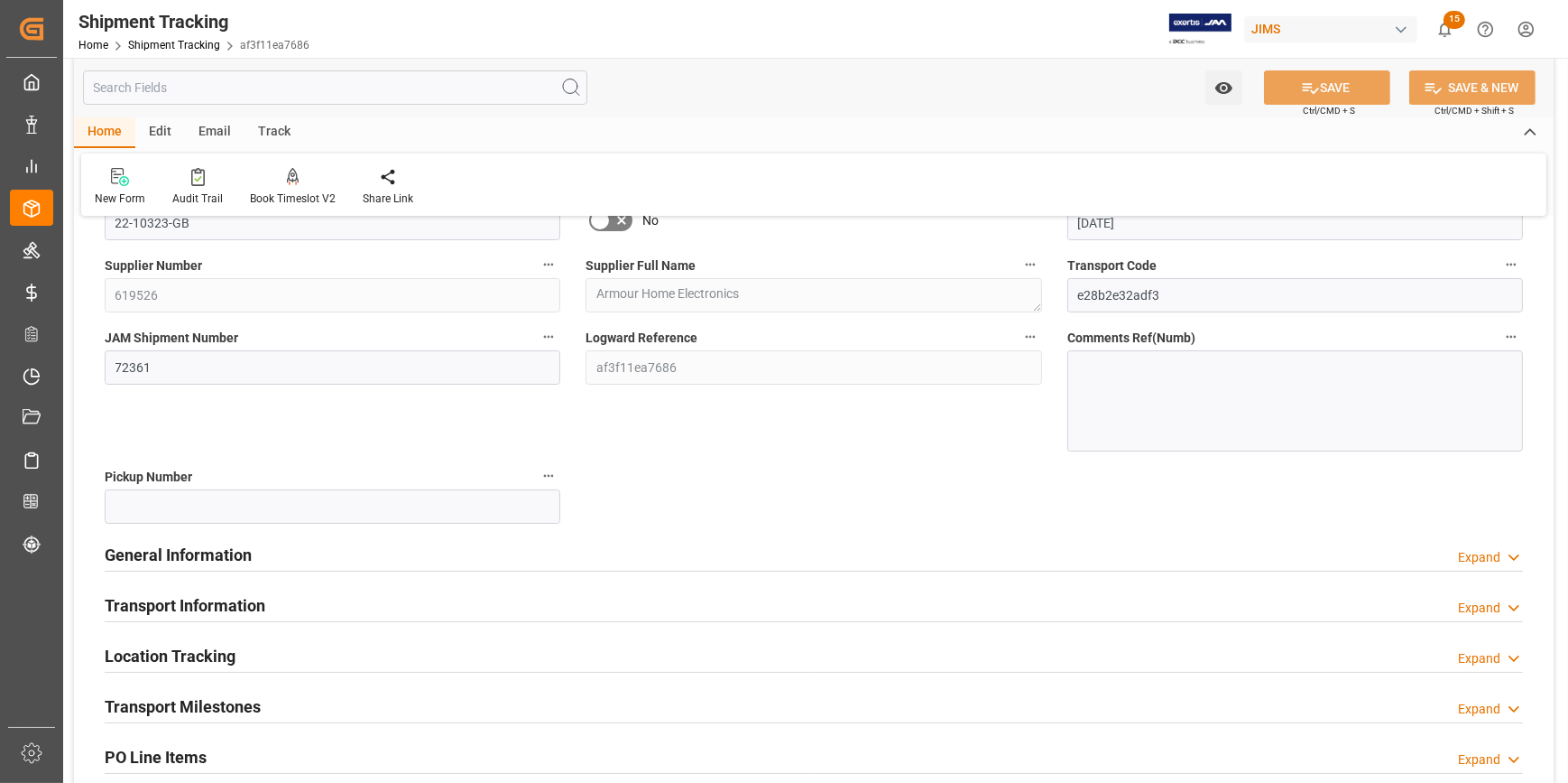
scroll to position [164, 0]
click at [489, 553] on div "General Information Expand" at bounding box center [814, 552] width 1418 height 34
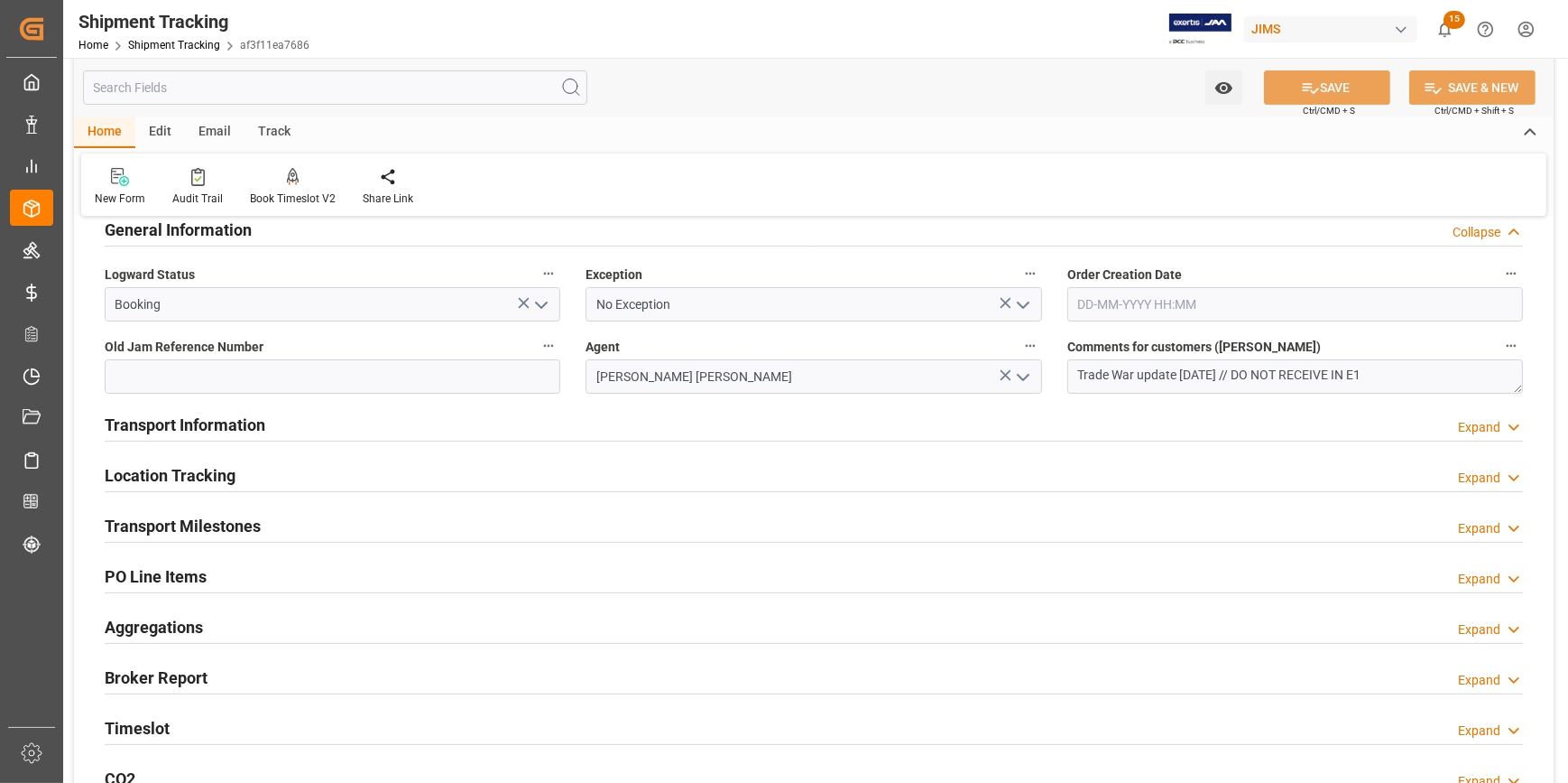
scroll to position [492, 0]
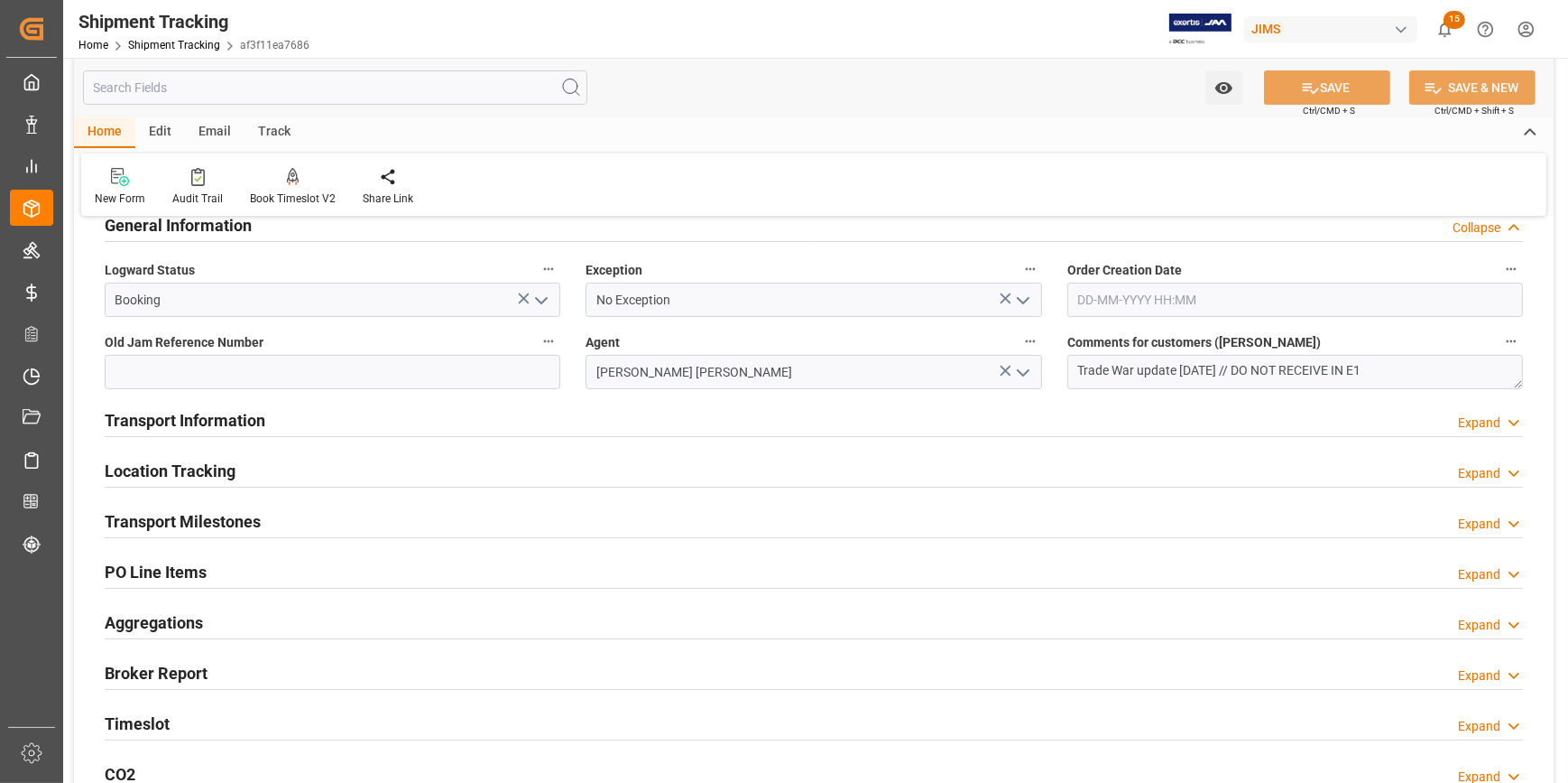
click at [370, 423] on div "Transport Information Expand" at bounding box center [814, 419] width 1418 height 34
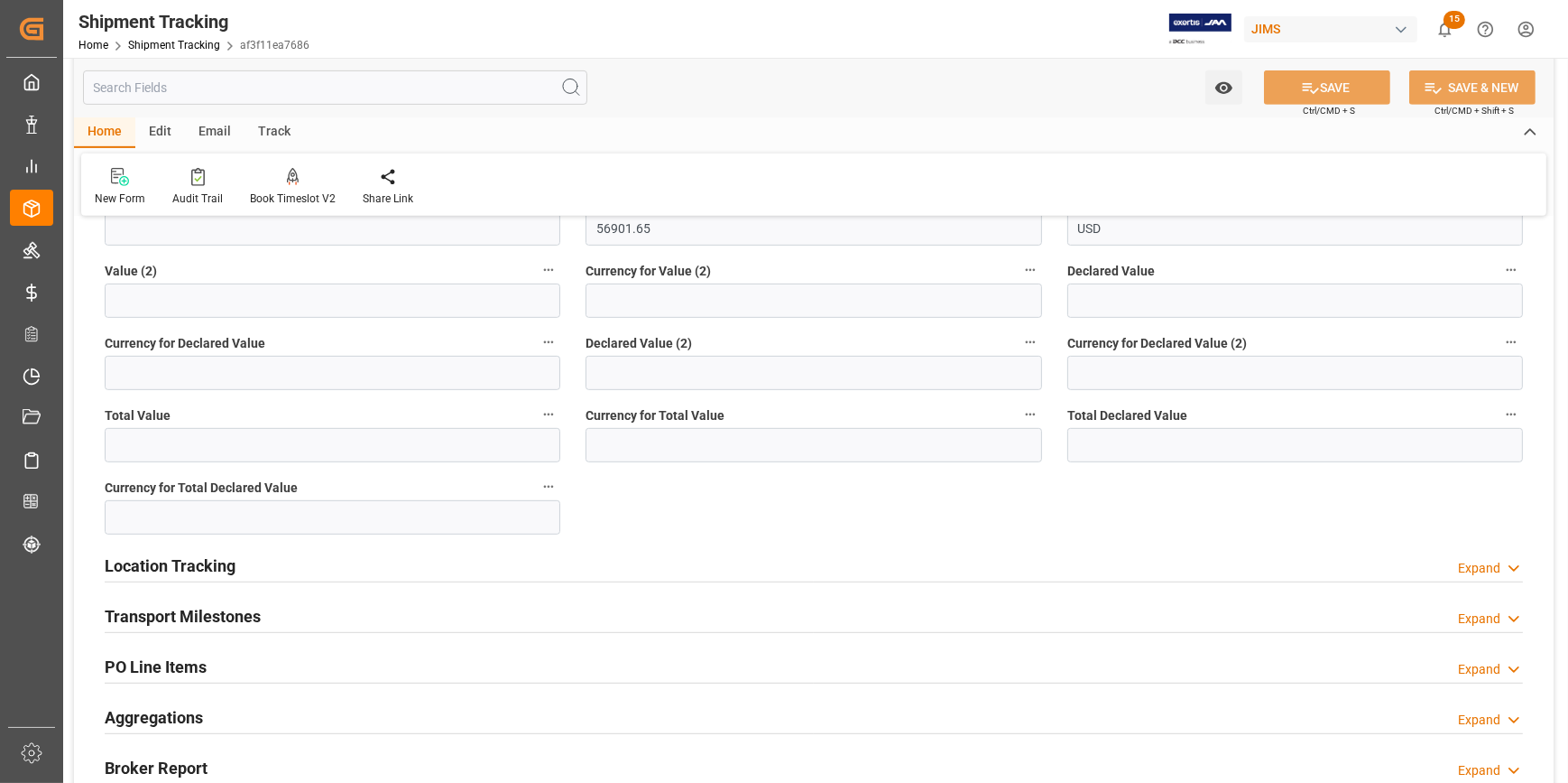
scroll to position [1148, 0]
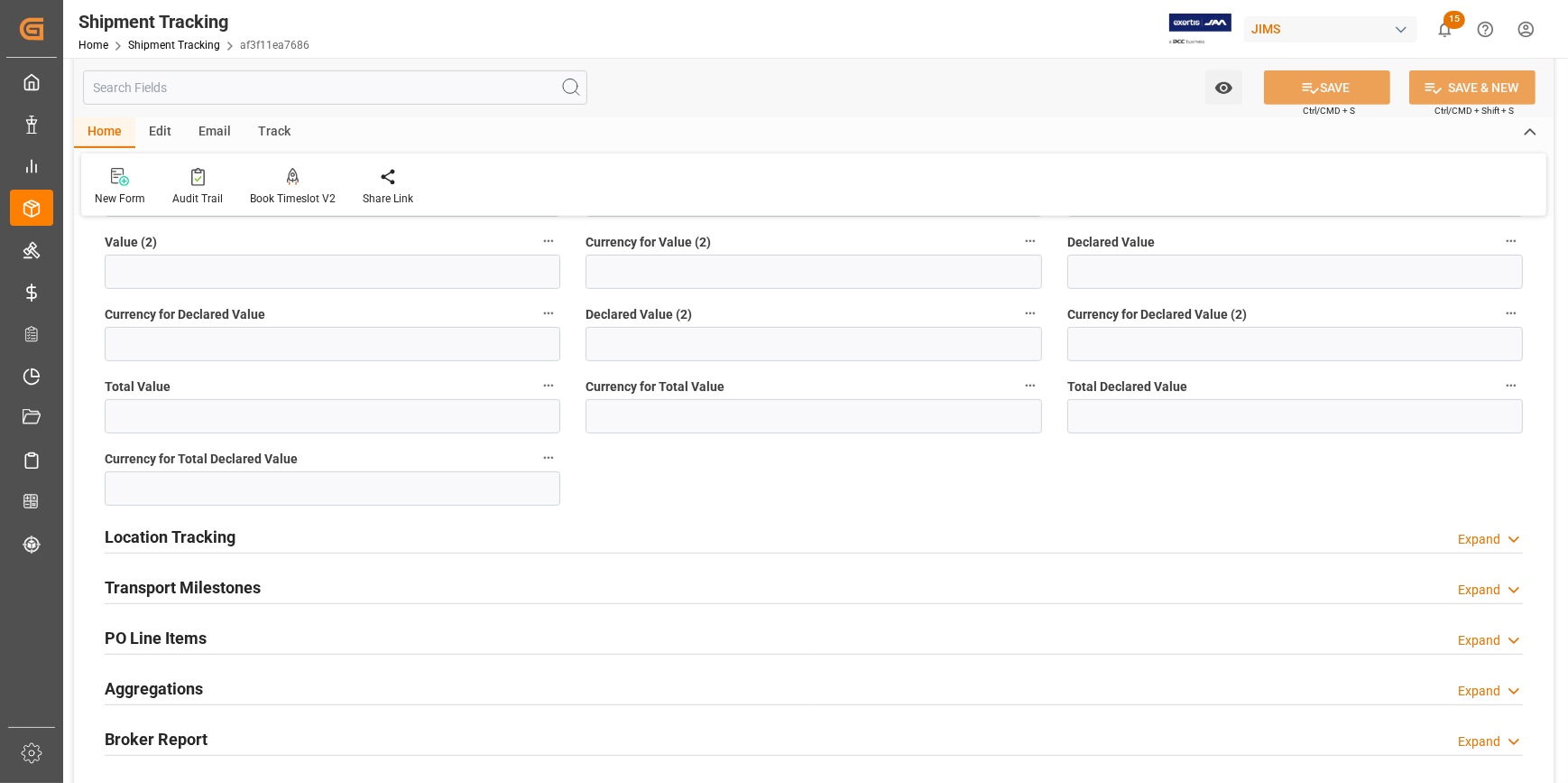
click at [464, 535] on div "Location Tracking Expand" at bounding box center [814, 535] width 1418 height 34
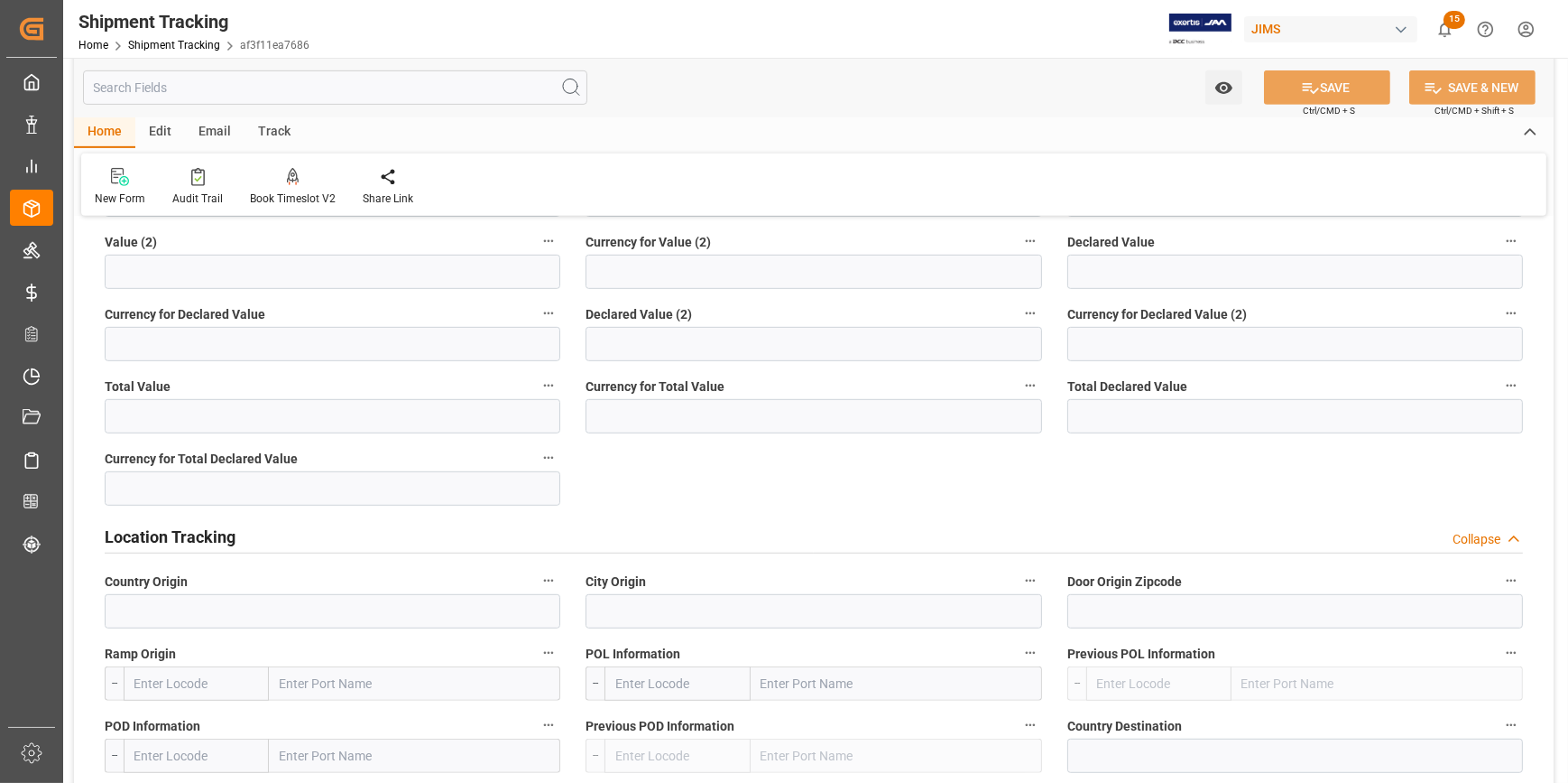
click at [477, 536] on div "Location Tracking Collapse" at bounding box center [814, 535] width 1418 height 34
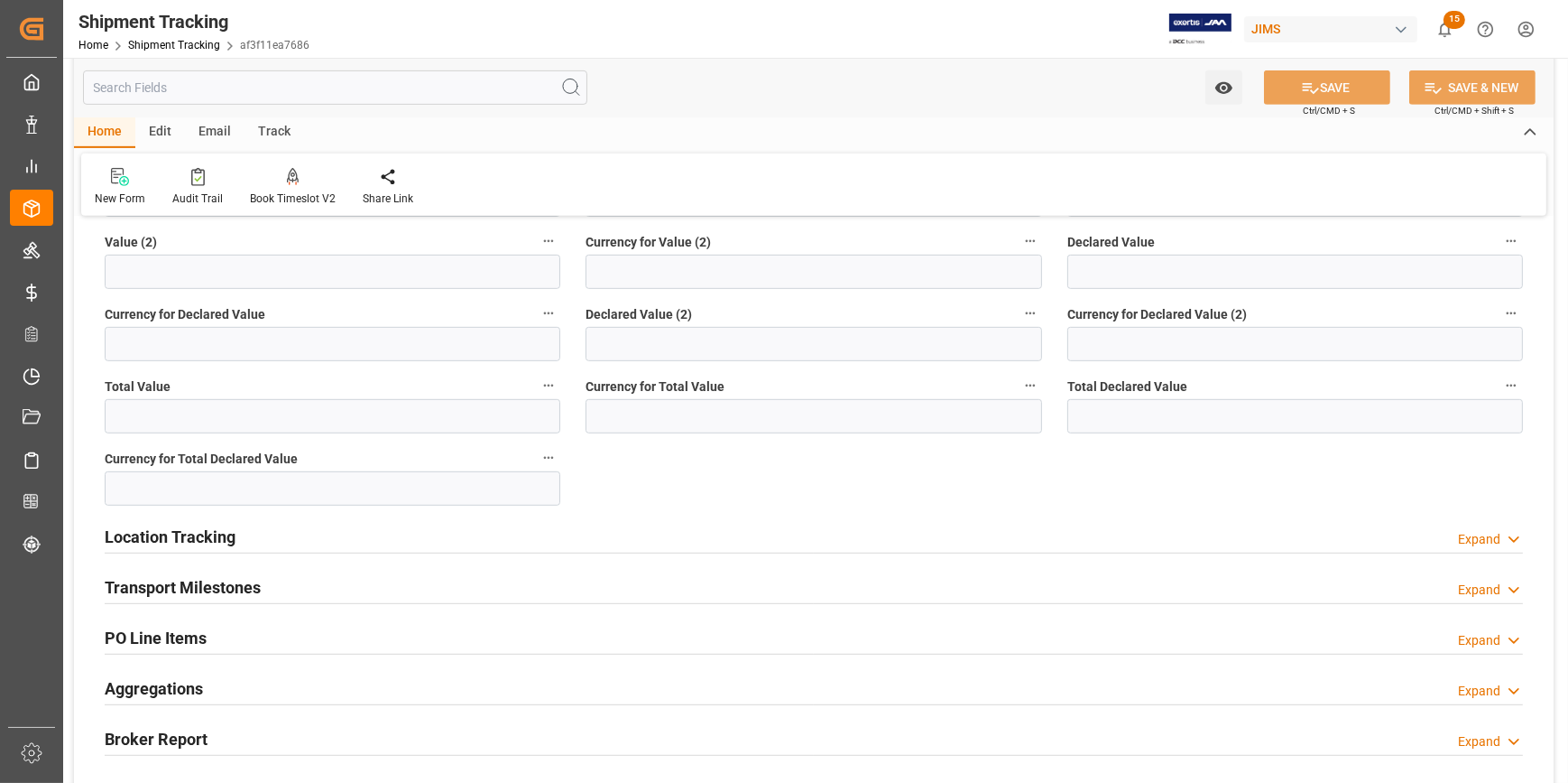
click at [403, 582] on div "Transport Milestones Expand" at bounding box center [814, 585] width 1418 height 34
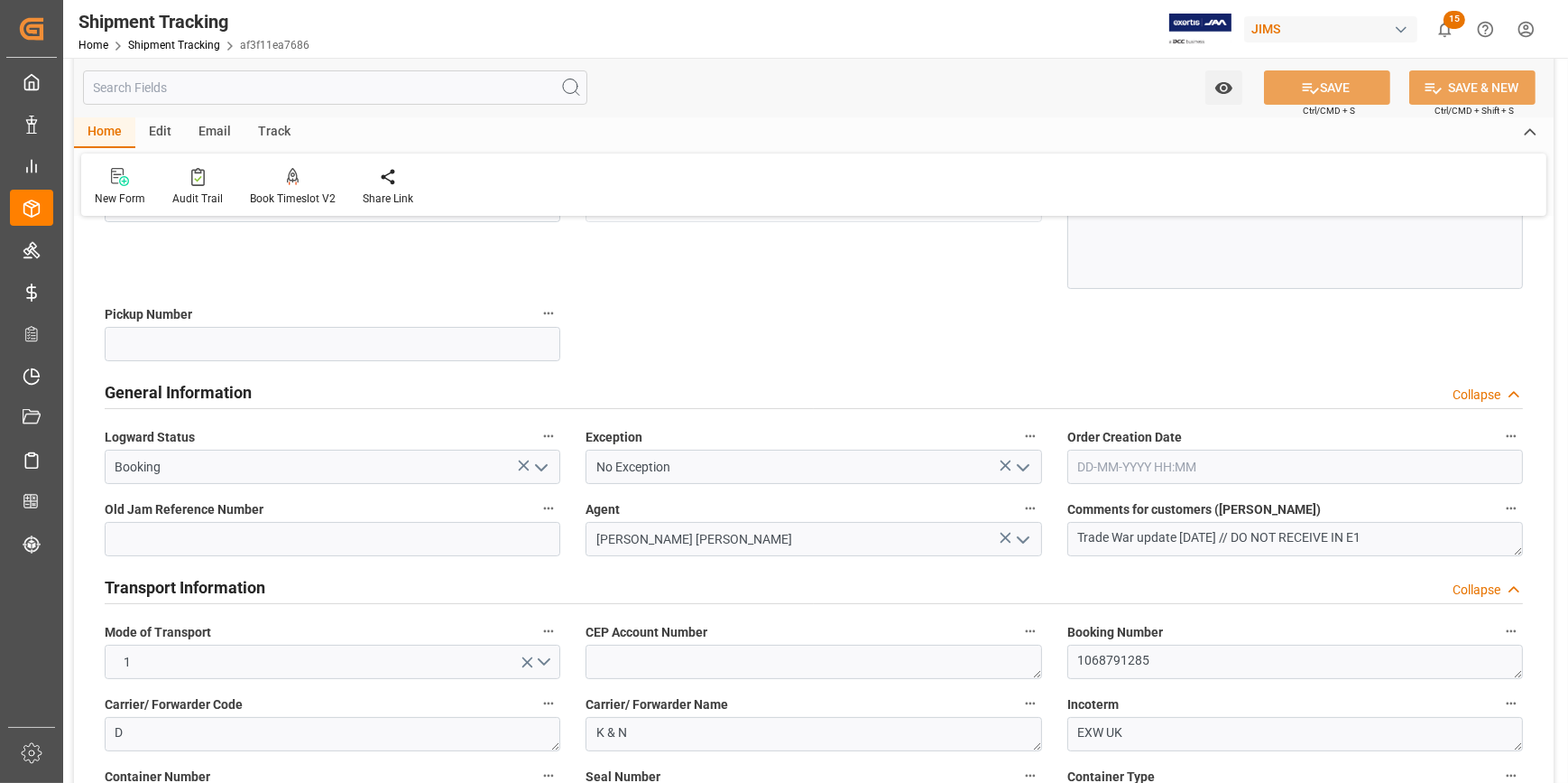
scroll to position [246, 0]
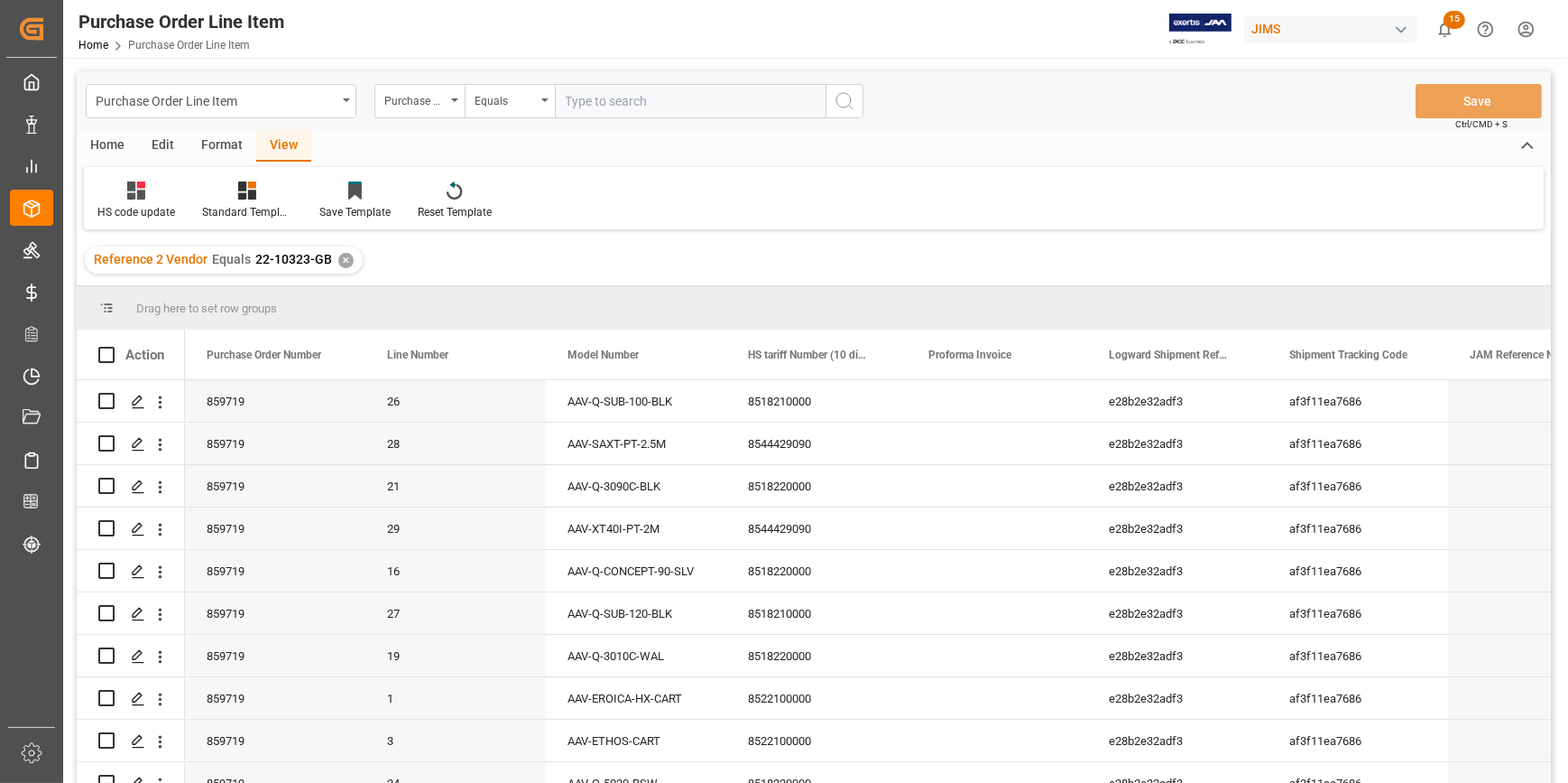
scroll to position [679, 0]
click at [773, 570] on div "8522100000" at bounding box center [817, 570] width 180 height 41
drag, startPoint x: 820, startPoint y: 579, endPoint x: 727, endPoint y: 586, distance: 93.3
click at [727, 586] on div "8522100000" at bounding box center [817, 581] width 180 height 63
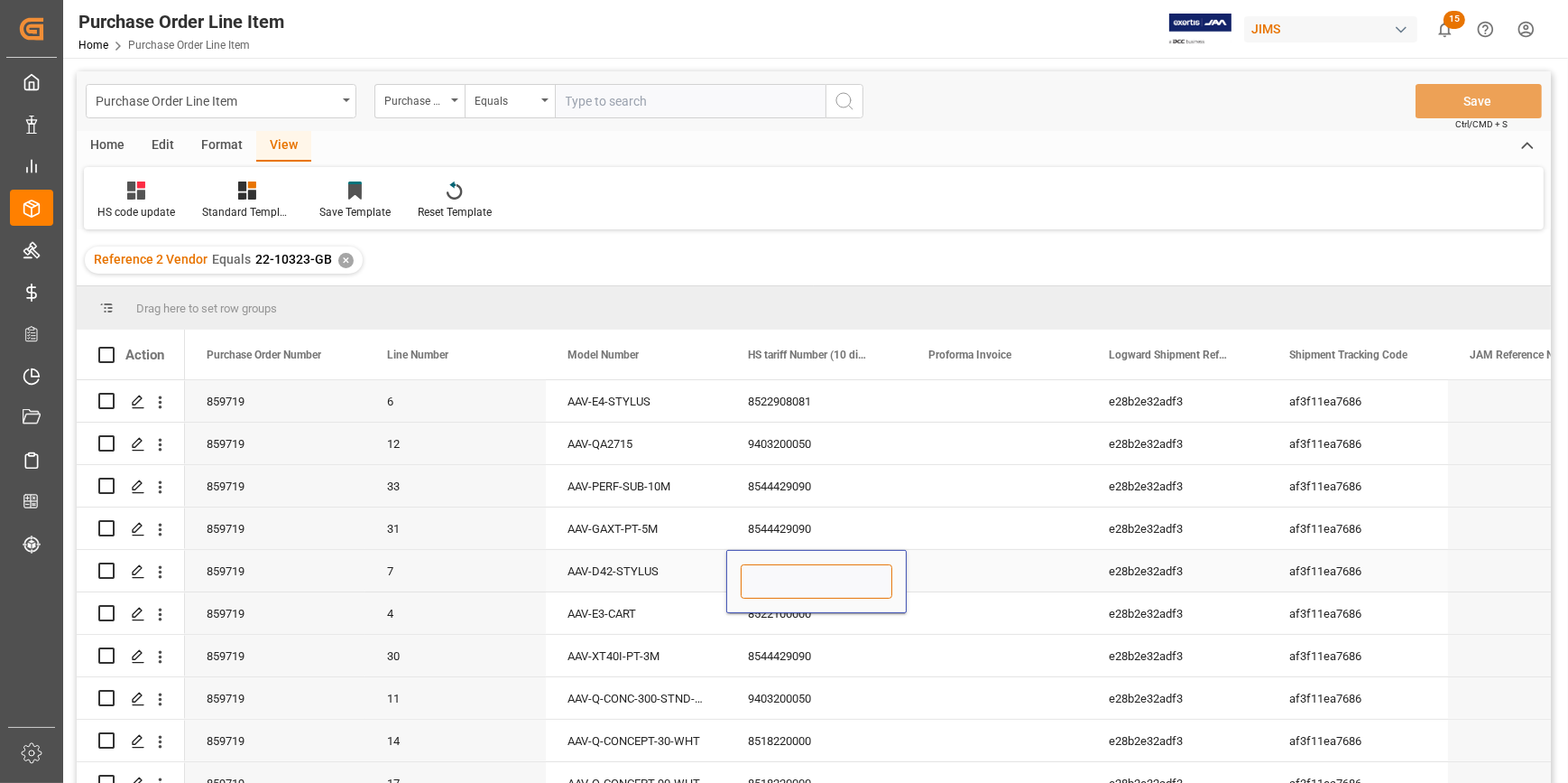
type input "0"
click at [825, 641] on div "8544429090" at bounding box center [817, 655] width 180 height 41
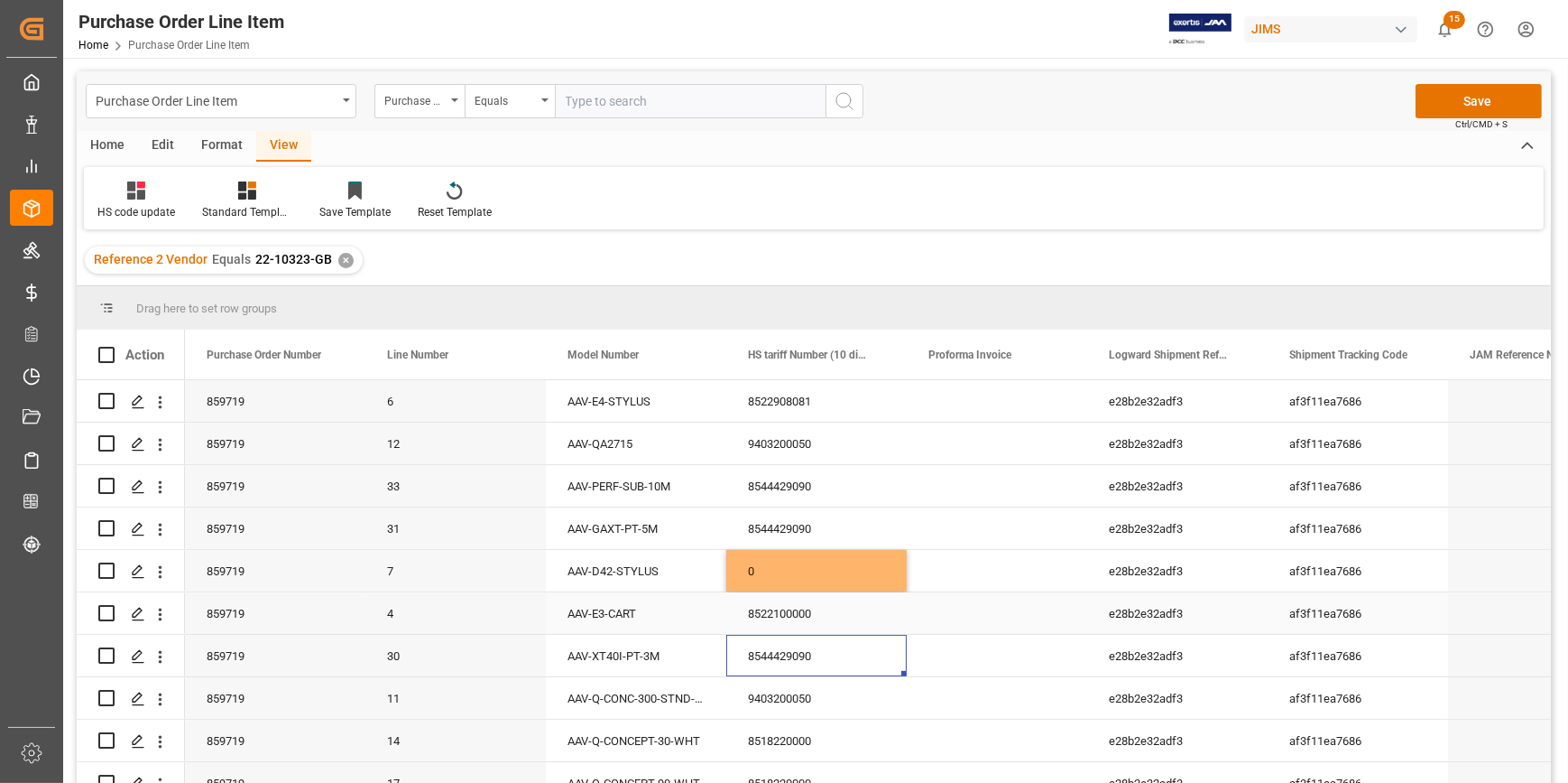
click at [697, 598] on div "AAV-E3-CART" at bounding box center [636, 613] width 180 height 41
drag, startPoint x: 1544, startPoint y: 658, endPoint x: 1544, endPoint y: 686, distance: 28.0
click at [1544, 686] on div "859719 26 AAV-Q-SUB-100-BLK 8518210000 e28b2e32adf3 af3f11ea7686 [DATE] 17:52:4…" at bounding box center [868, 404] width 1367 height 1406
drag, startPoint x: 1545, startPoint y: 676, endPoint x: 1548, endPoint y: 708, distance: 32.1
click at [1548, 708] on div "26" at bounding box center [813, 584] width 1474 height 409
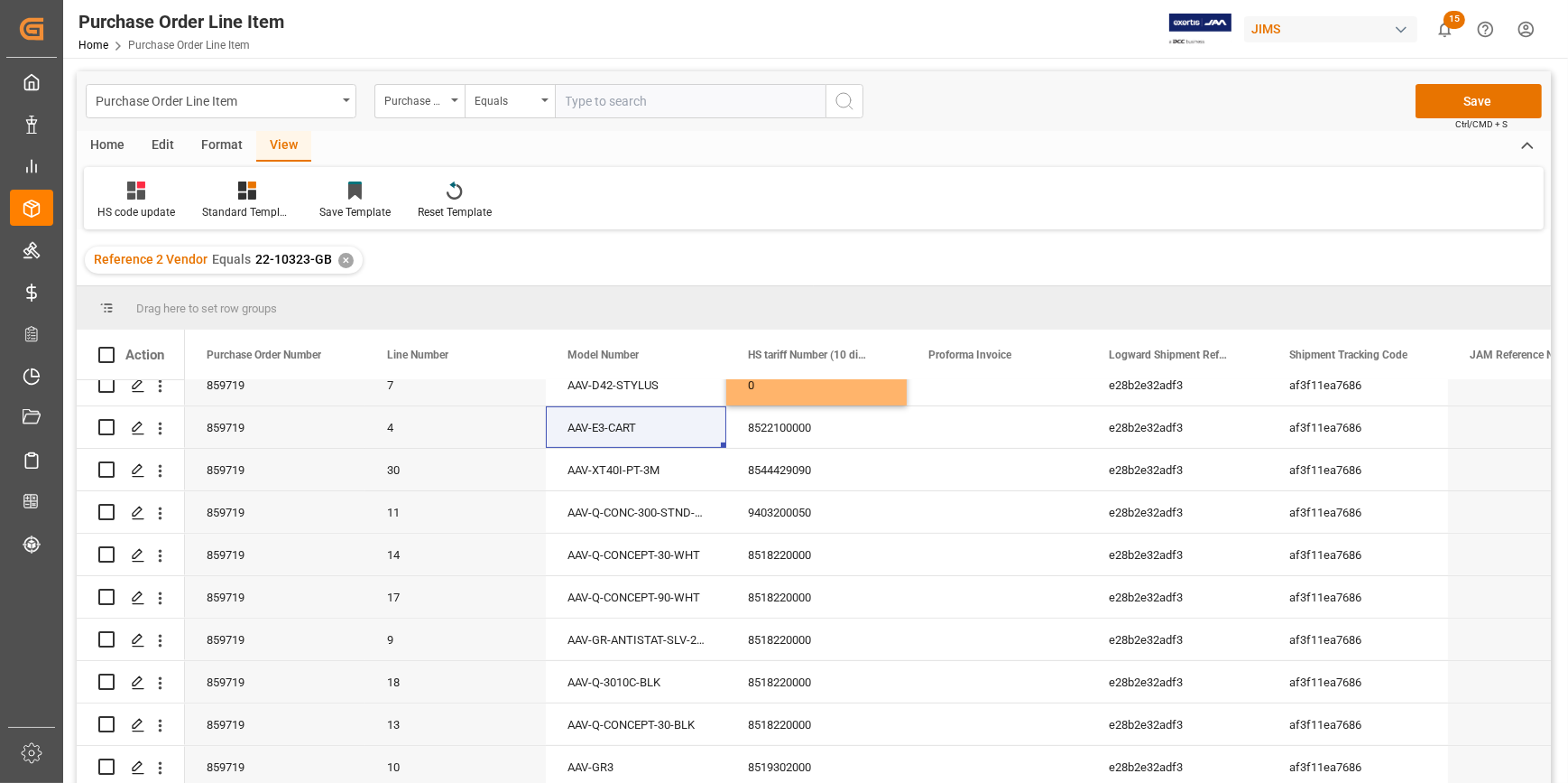
scroll to position [885, 0]
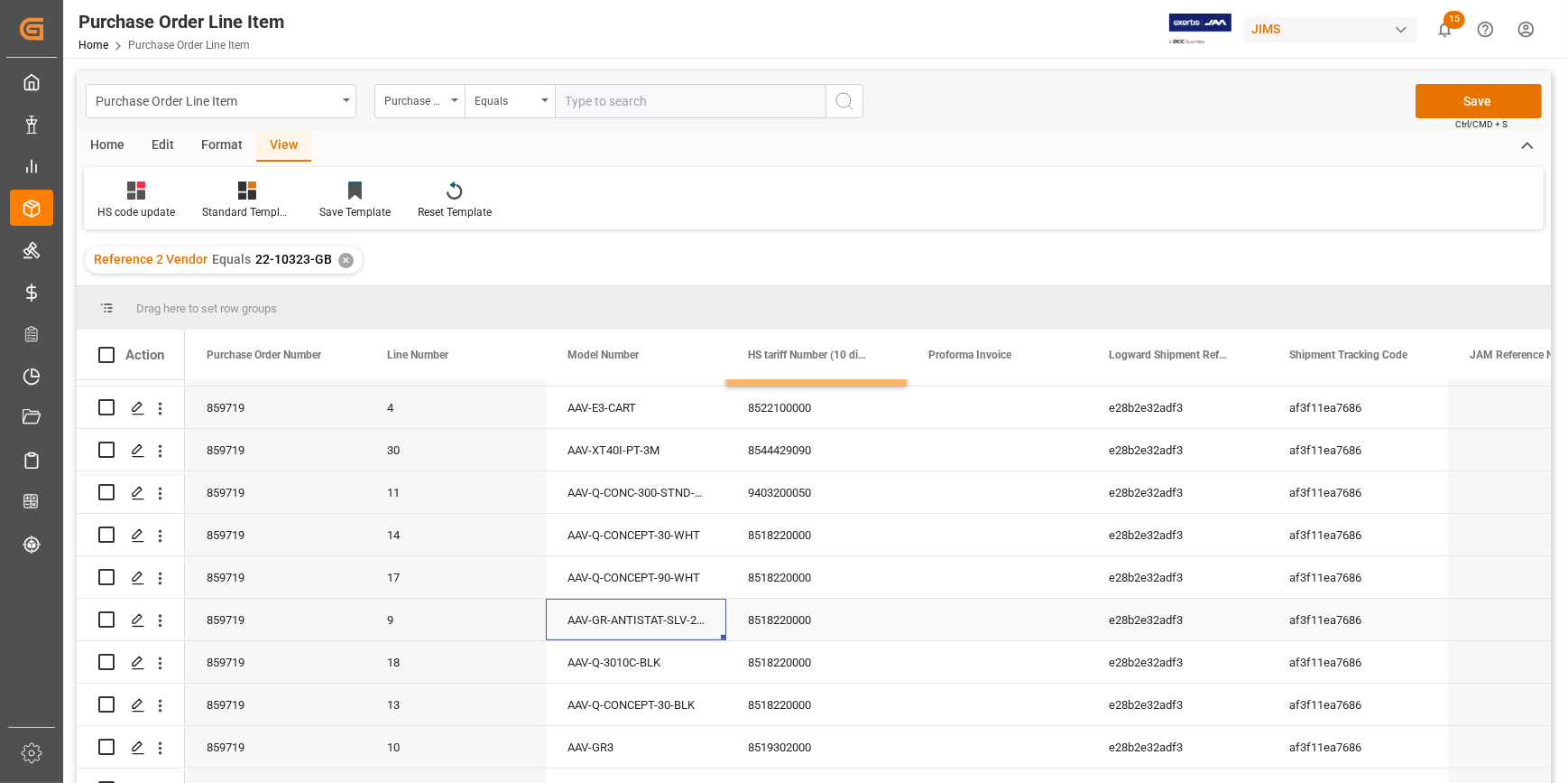
click at [658, 629] on div "AAV-GR-ANTISTAT-SLV-25PK" at bounding box center [636, 619] width 180 height 41
drag, startPoint x: 571, startPoint y: 630, endPoint x: 717, endPoint y: 641, distance: 146.4
click at [717, 641] on div "AAV-GR-ANTISTAT-SLV-25PK" at bounding box center [636, 630] width 180 height 63
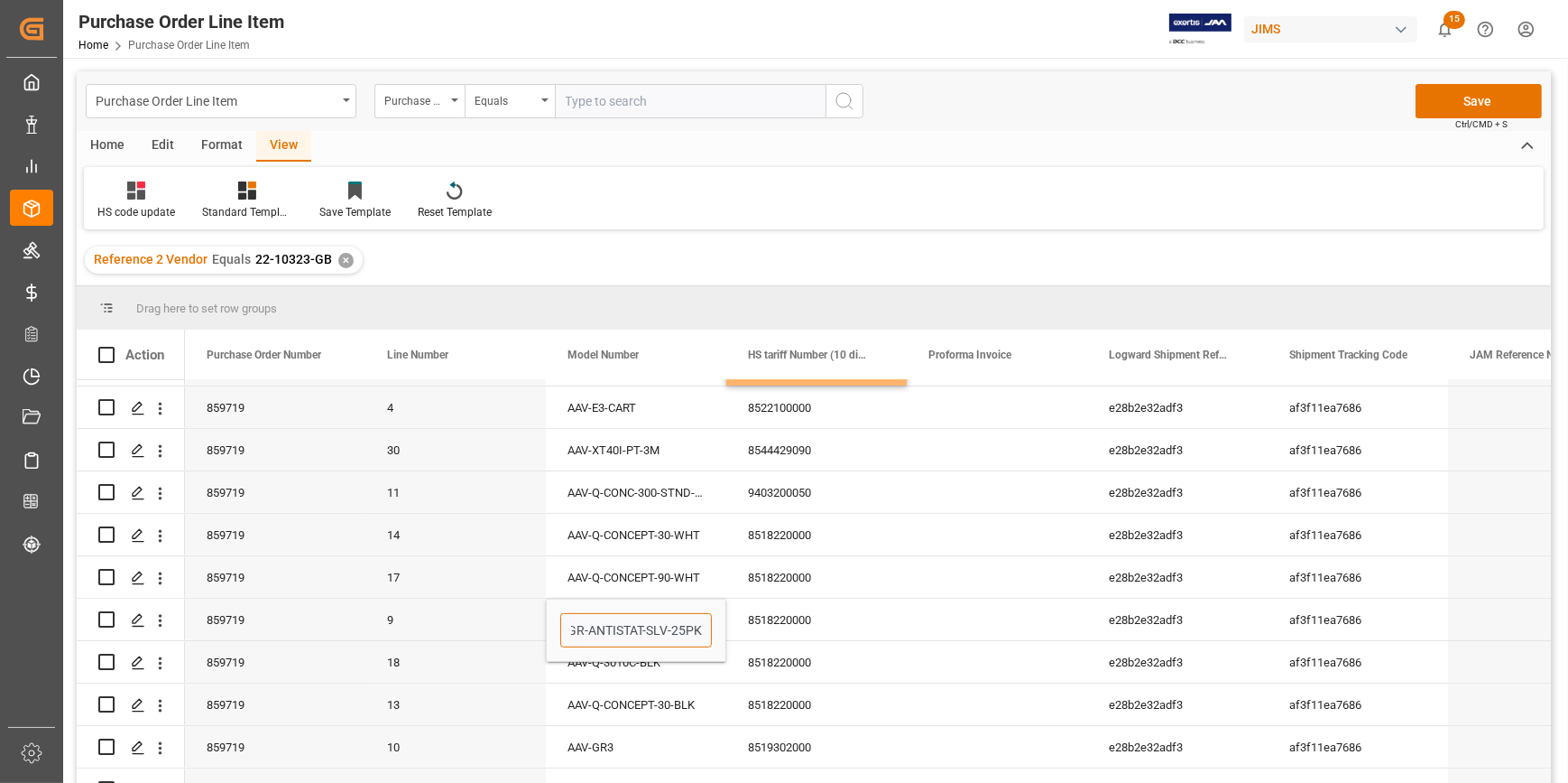
scroll to position [0, 0]
click at [784, 619] on div "8518220000" at bounding box center [817, 619] width 180 height 41
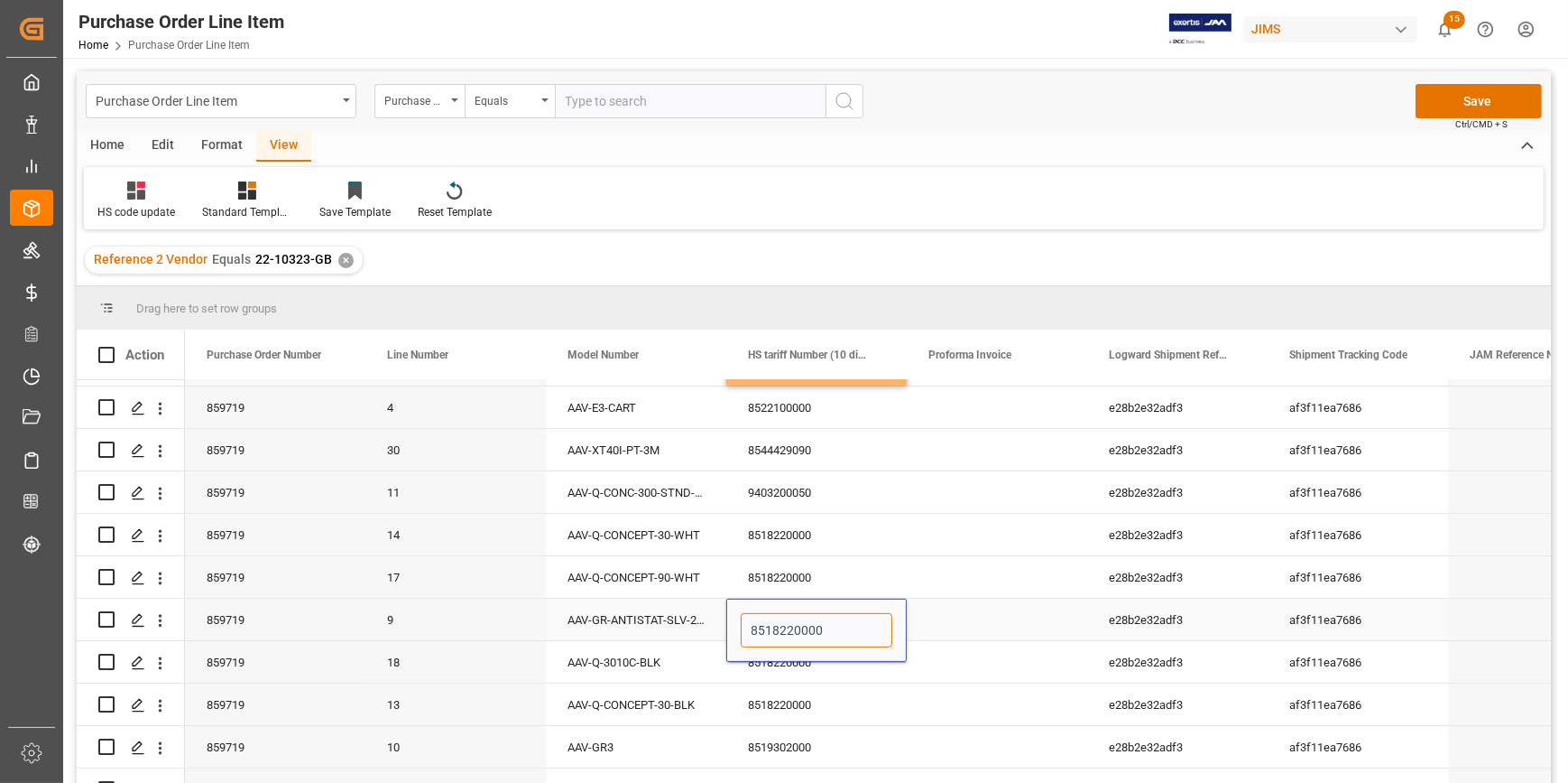
drag, startPoint x: 834, startPoint y: 628, endPoint x: 727, endPoint y: 629, distance: 107.0
click at [727, 629] on div "8518220000" at bounding box center [817, 630] width 180 height 63
type input "0"
click at [903, 576] on div "8518220000" at bounding box center [817, 576] width 180 height 41
click at [104, 350] on span at bounding box center [107, 355] width 17 height 17
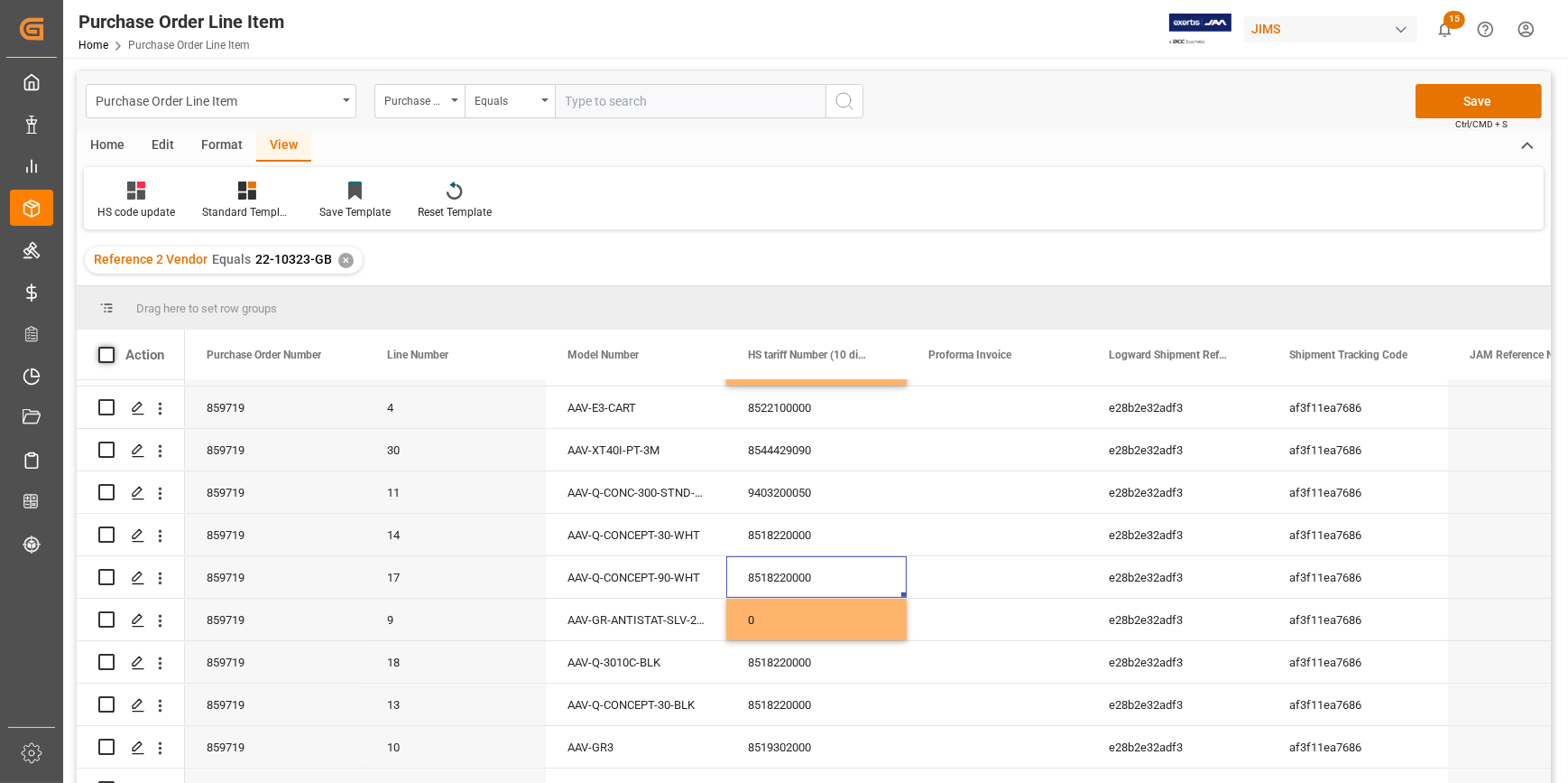
click at [112, 347] on input "checkbox" at bounding box center [112, 347] width 0 height 0
checkbox input "true"
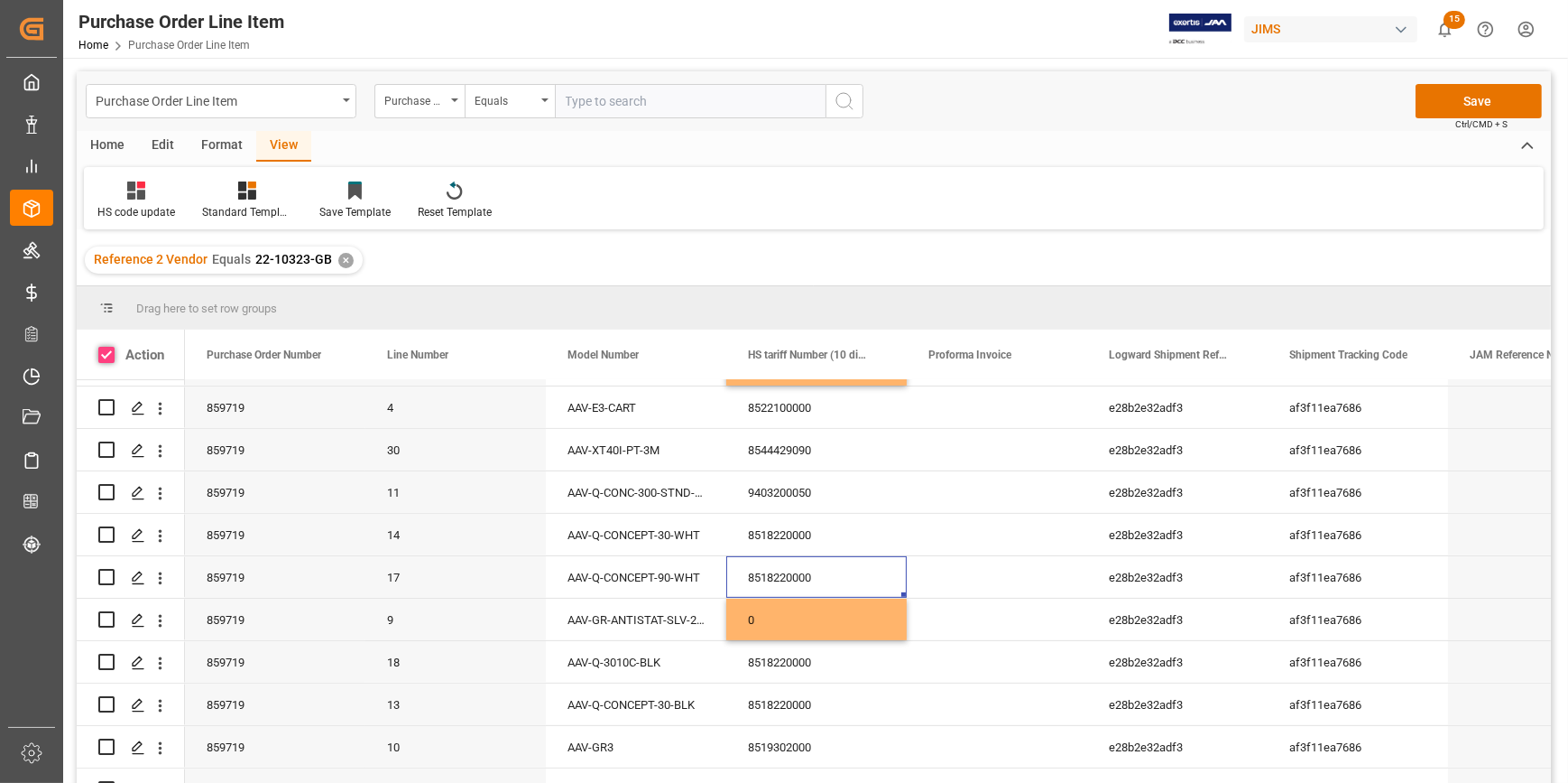
checkbox input "true"
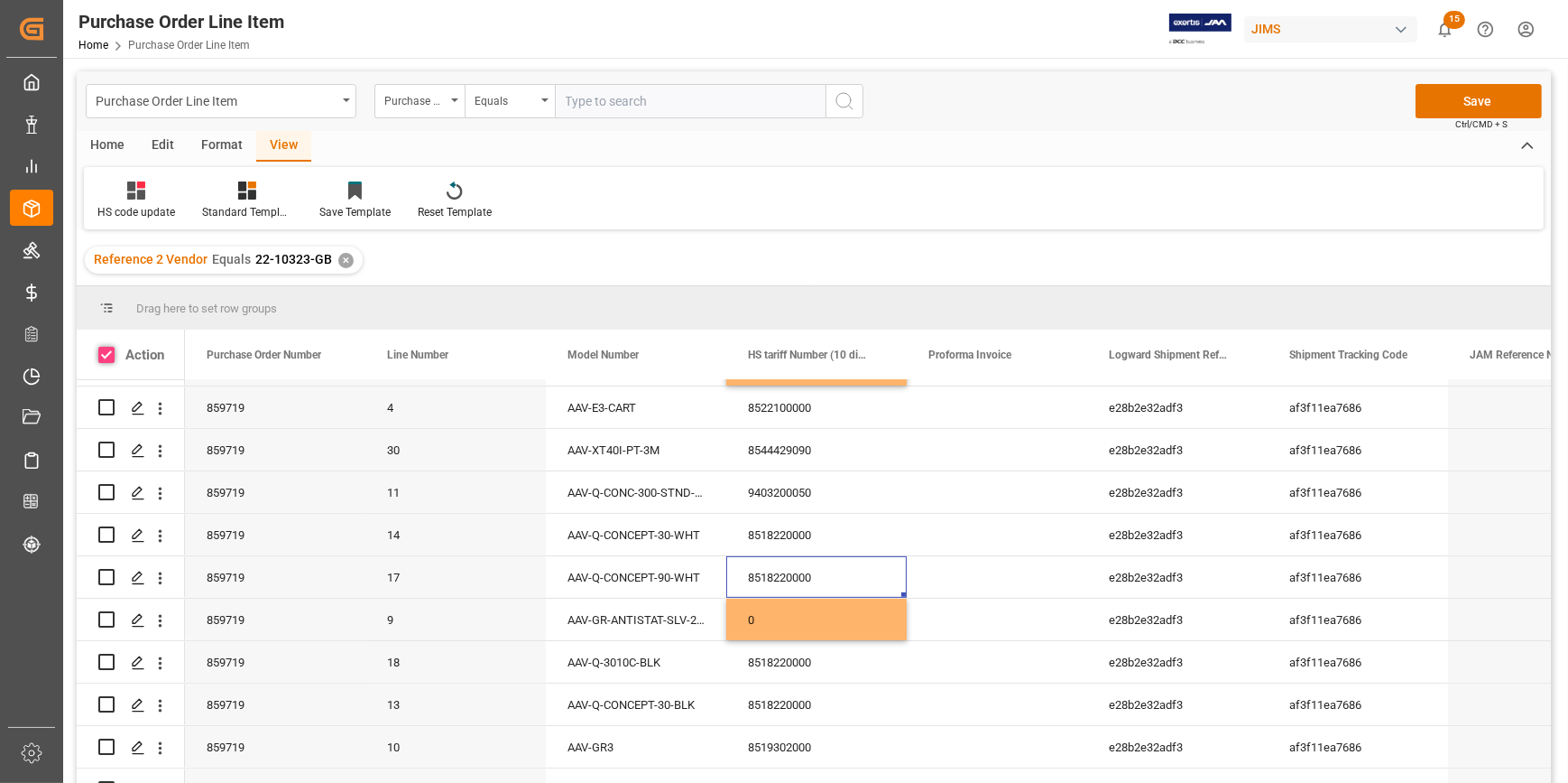
checkbox input "true"
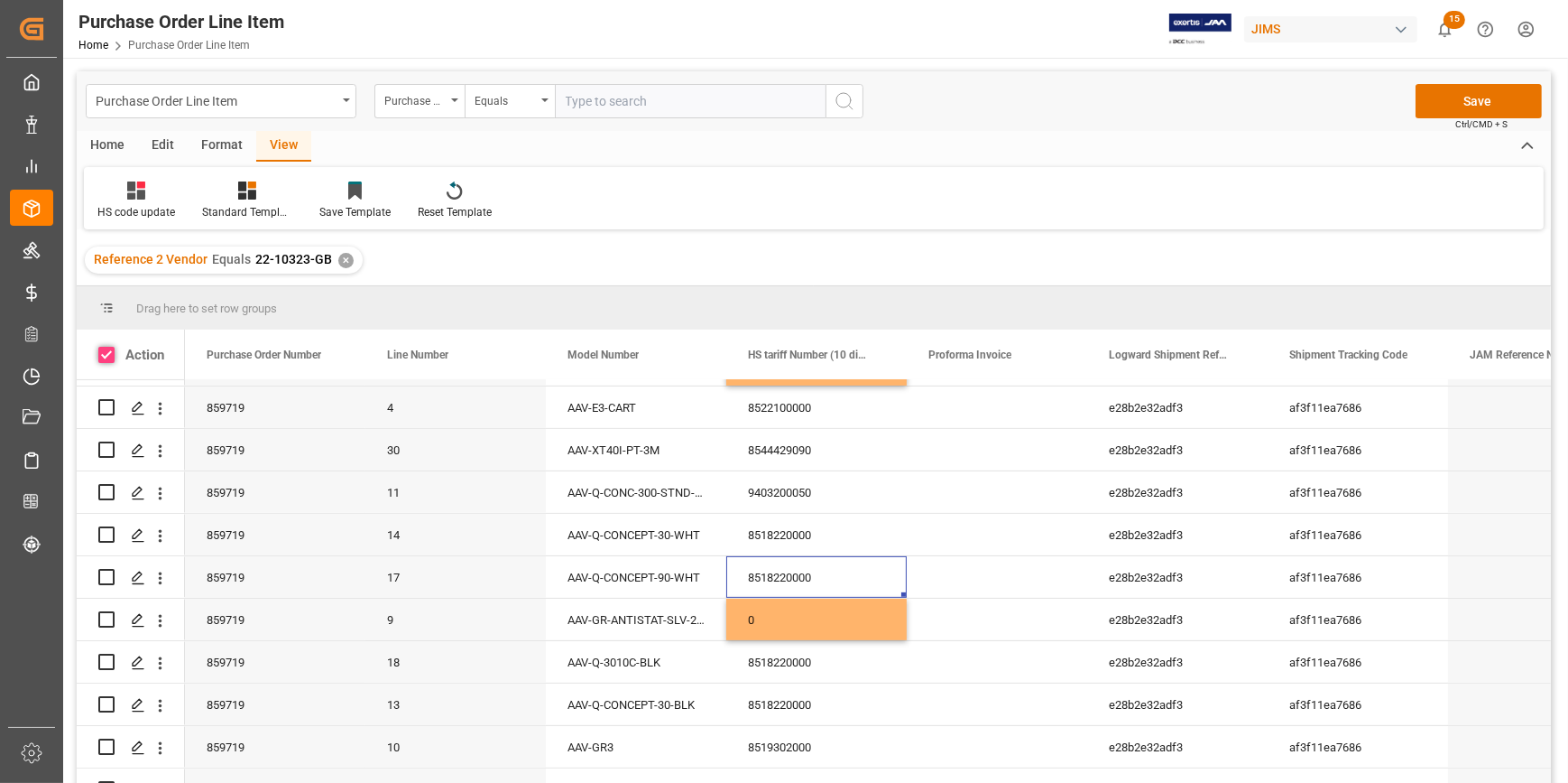
checkbox input "true"
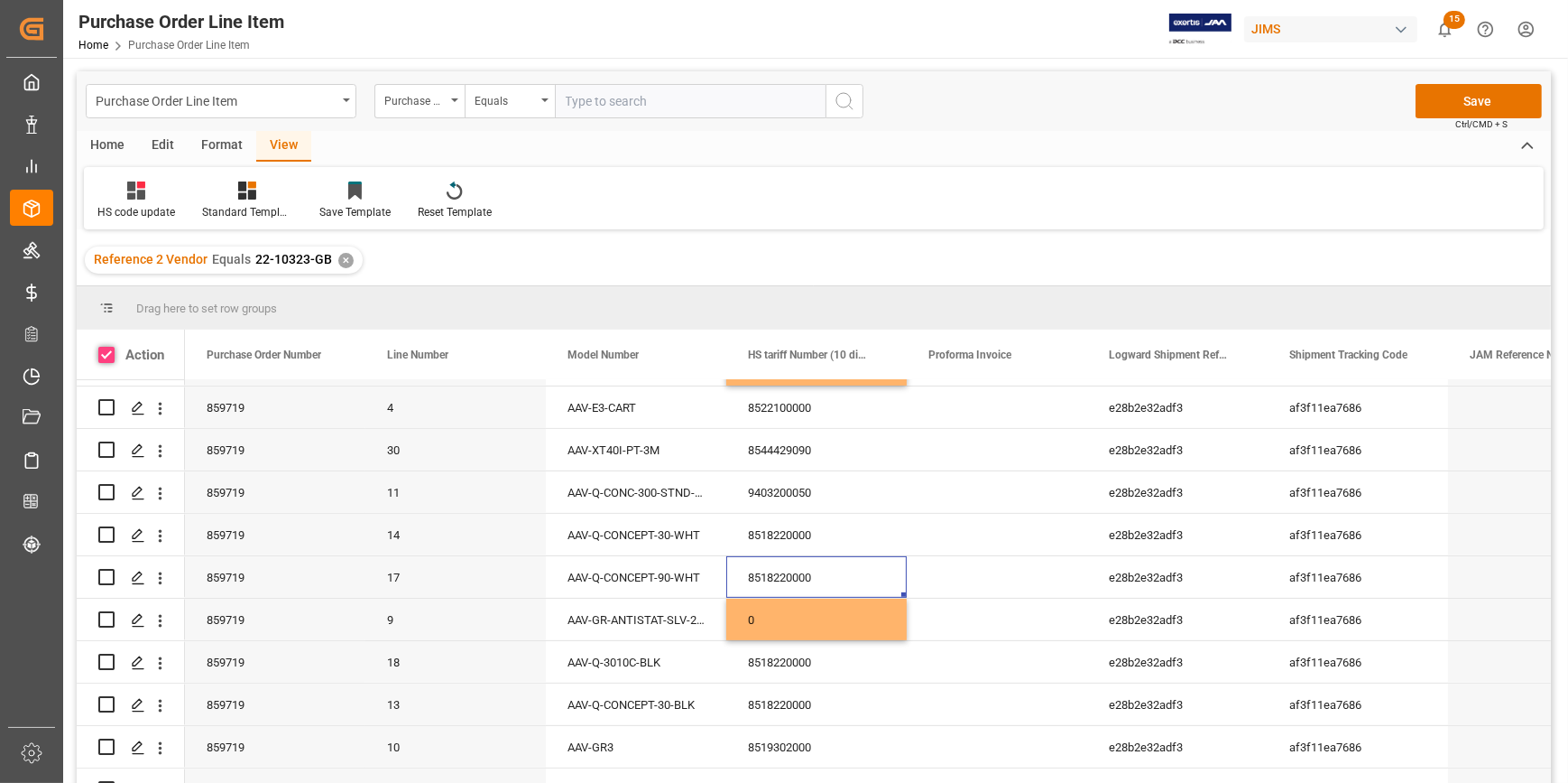
checkbox input "true"
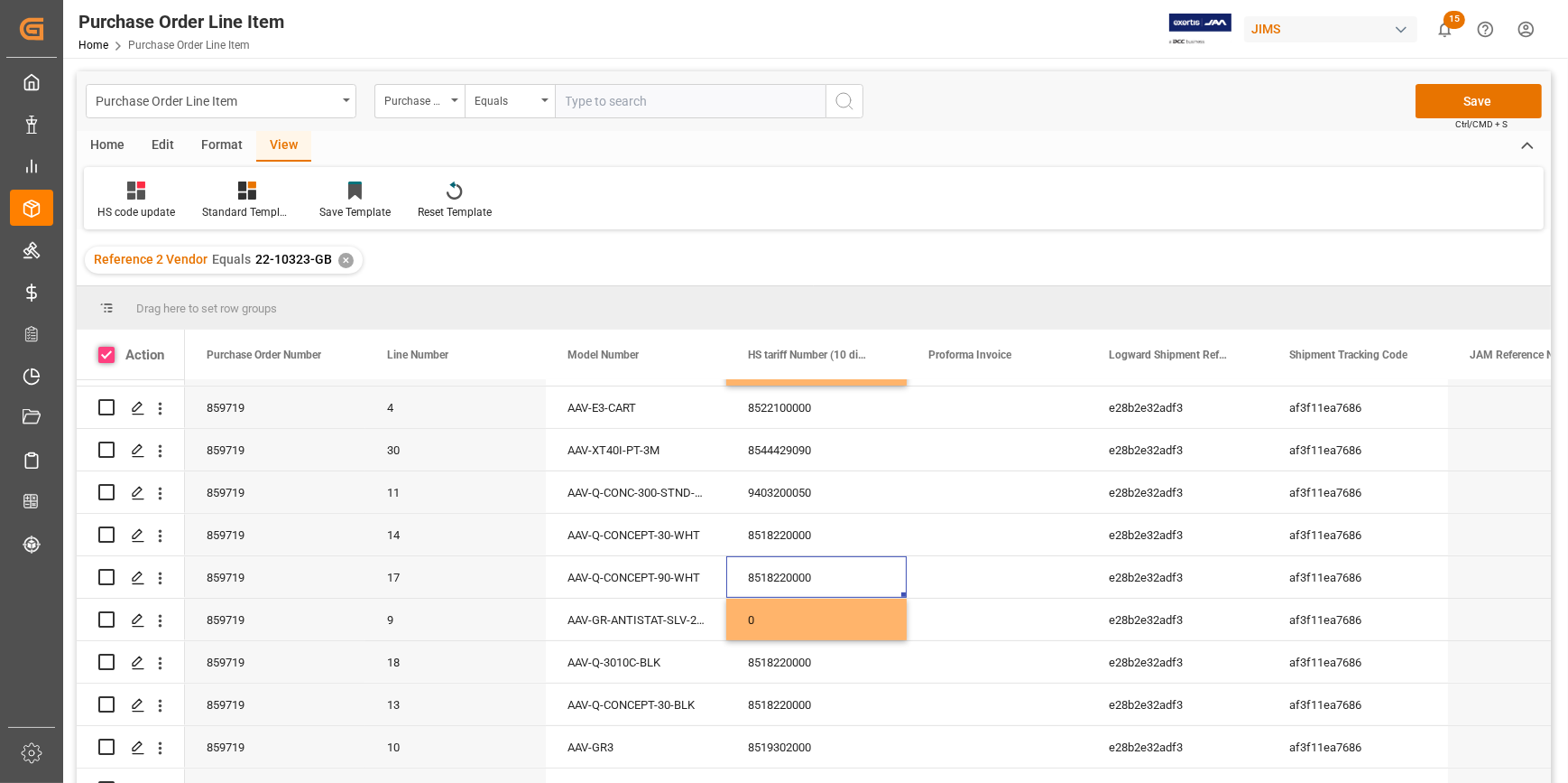
checkbox input "true"
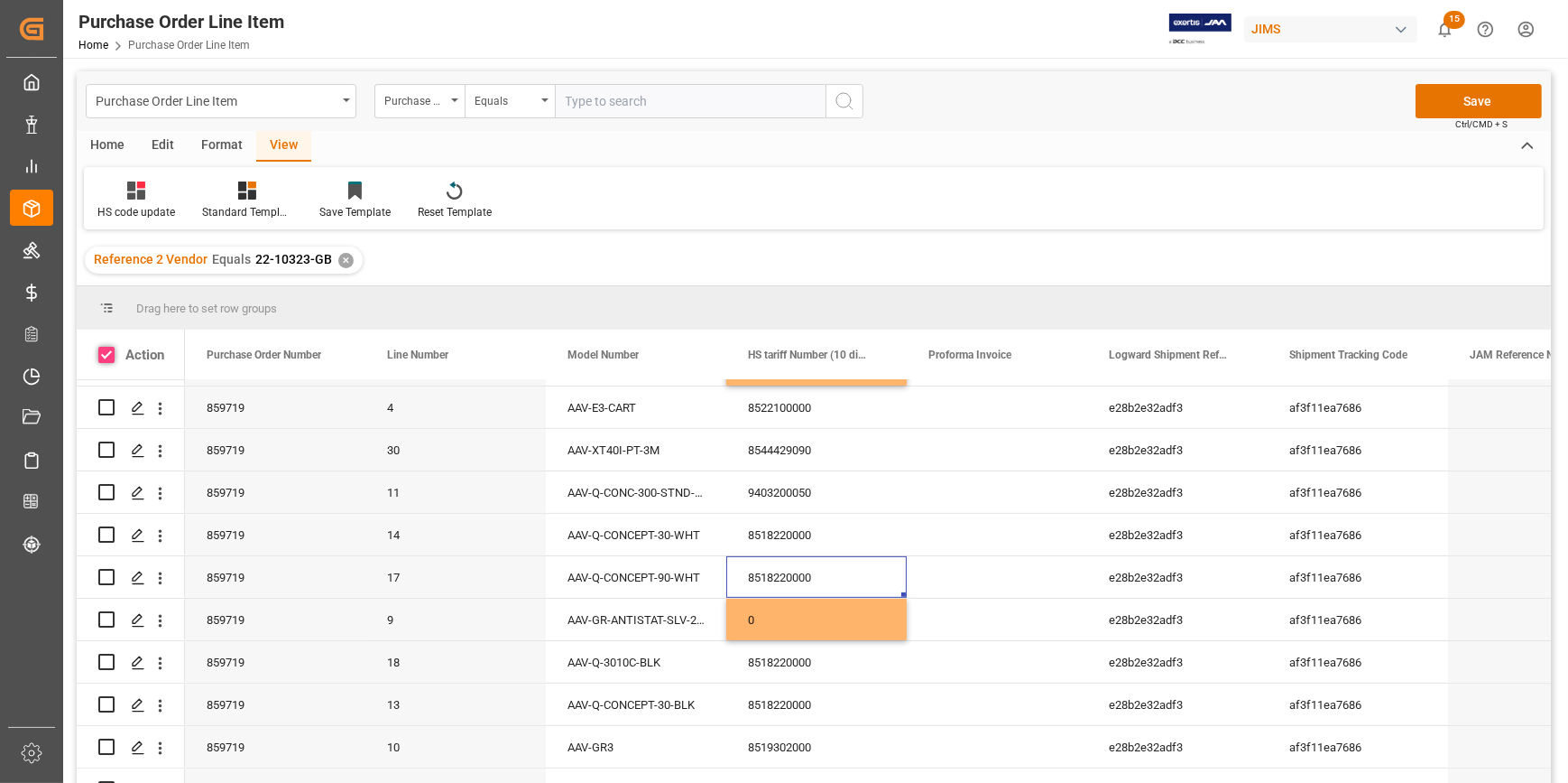
checkbox input "true"
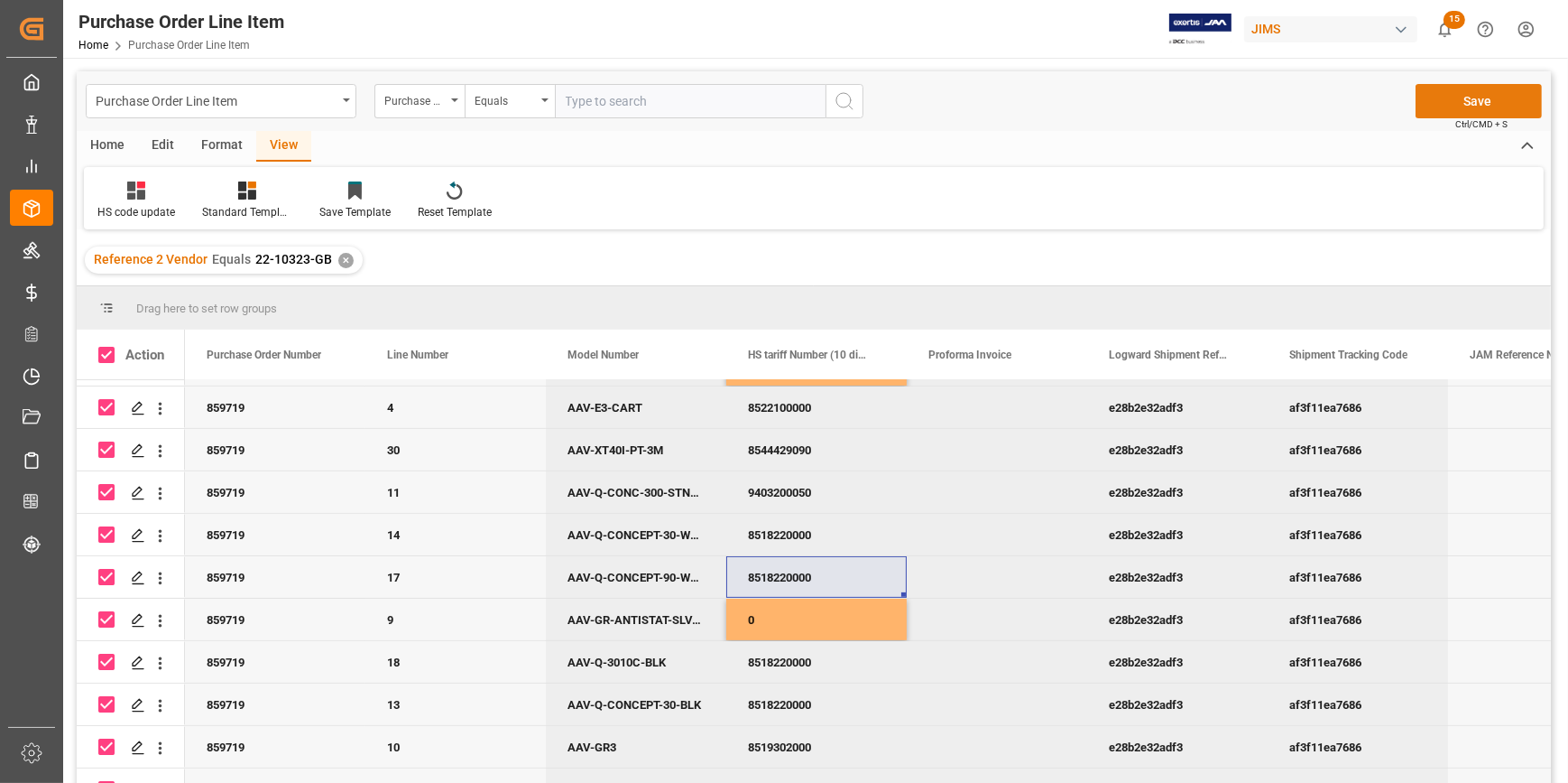
click at [1470, 103] on button "Save" at bounding box center [1478, 100] width 126 height 34
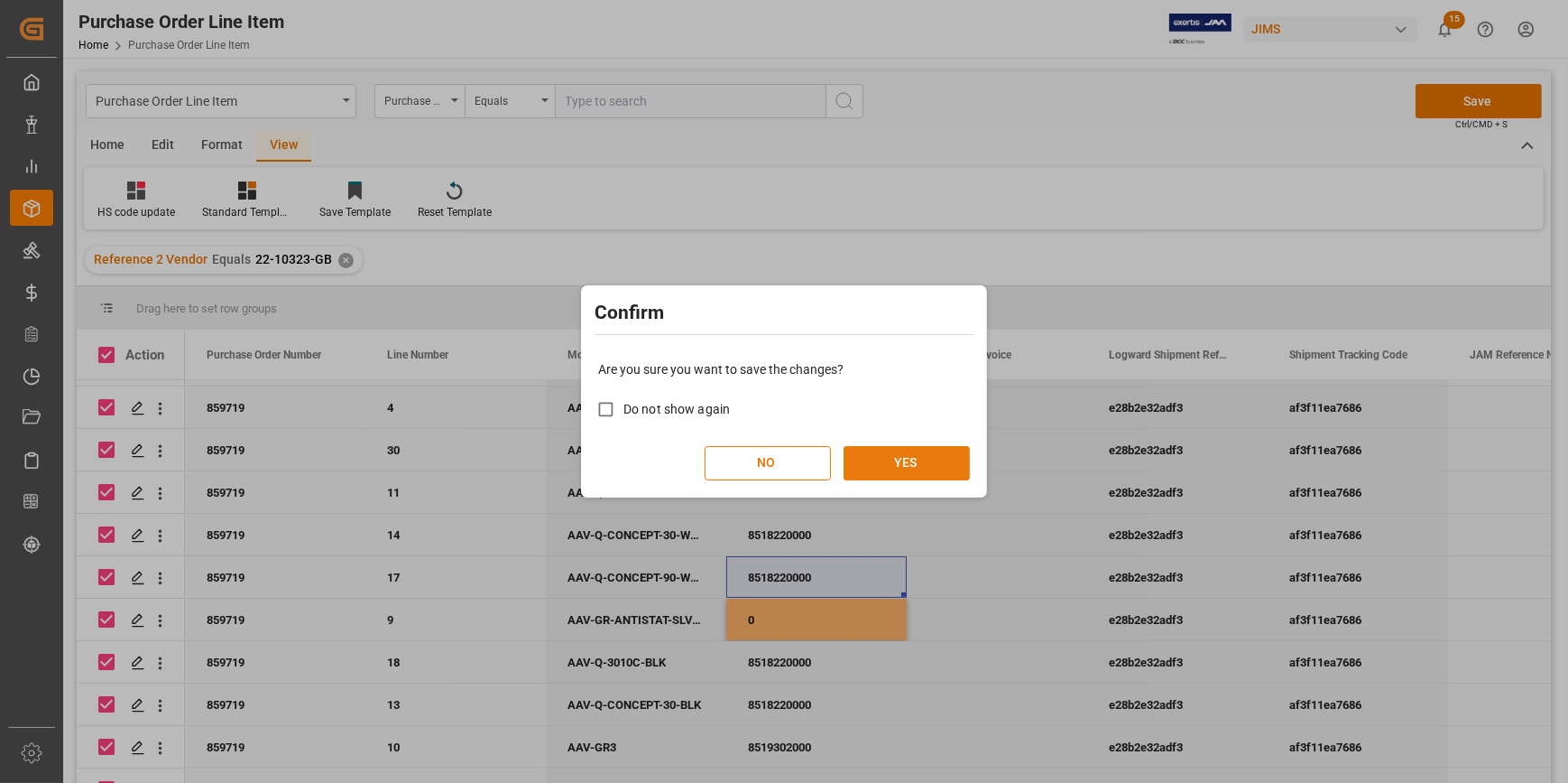
click at [901, 463] on button "YES" at bounding box center [906, 463] width 126 height 34
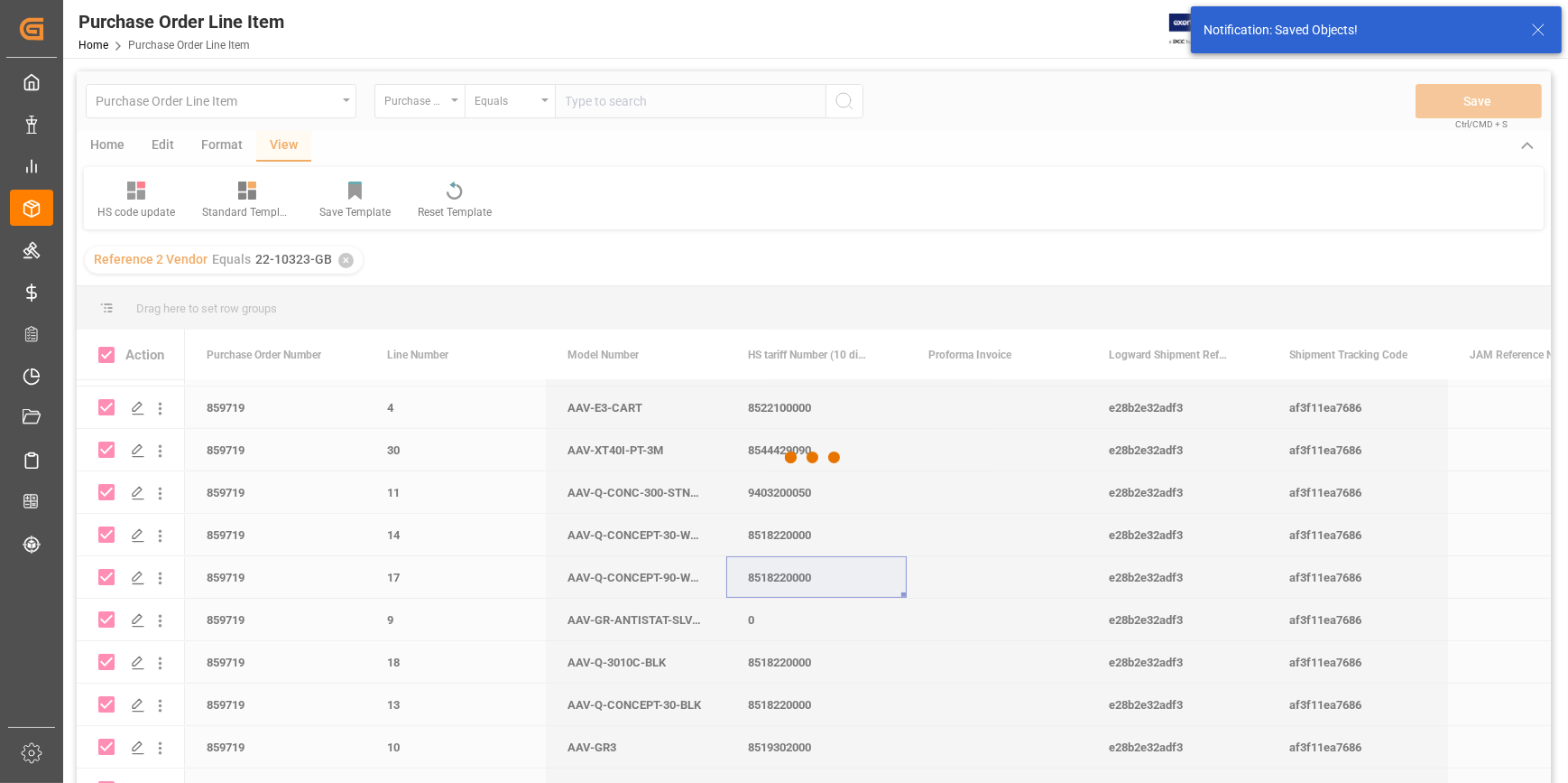
checkbox input "false"
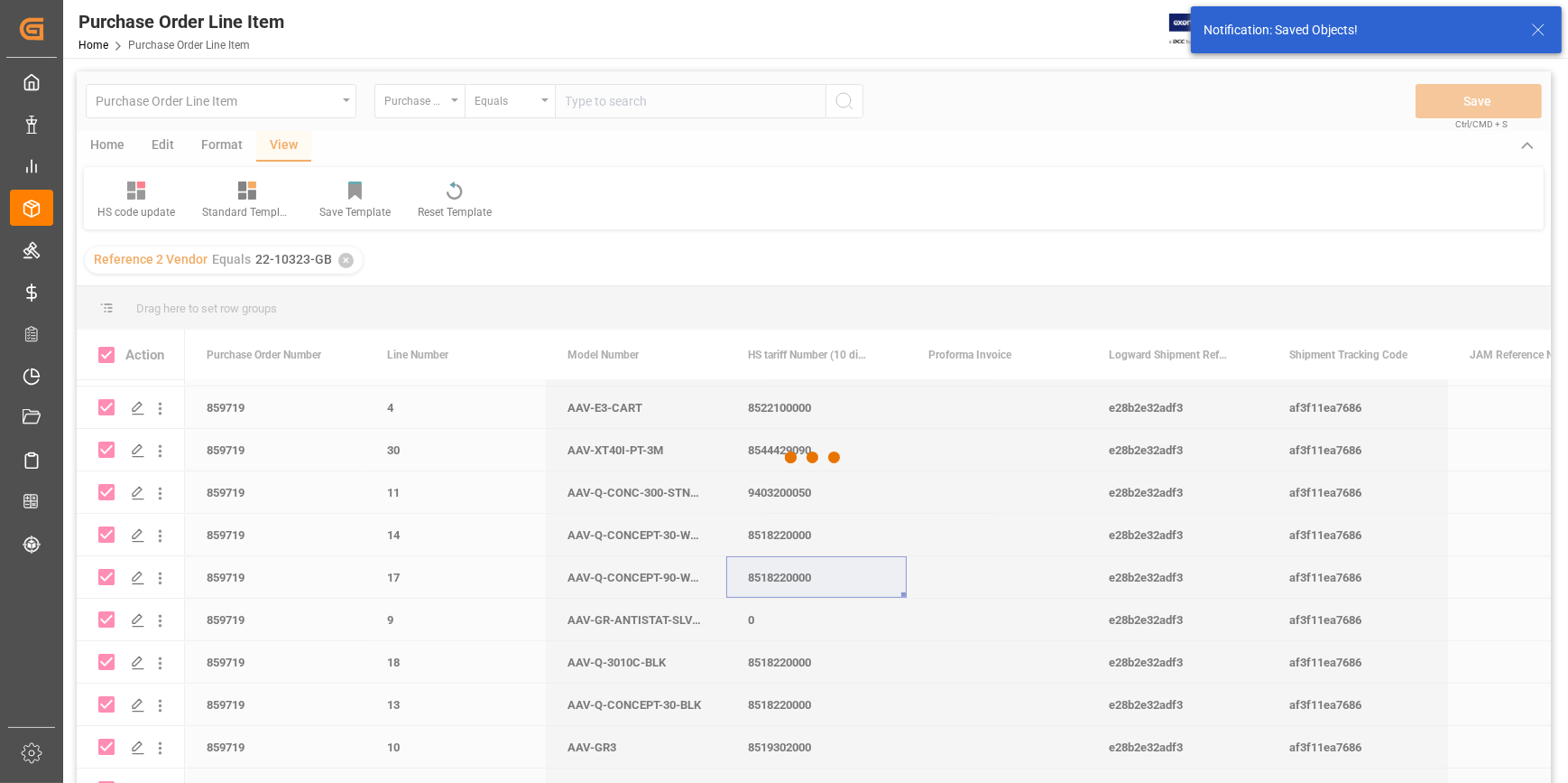
checkbox input "false"
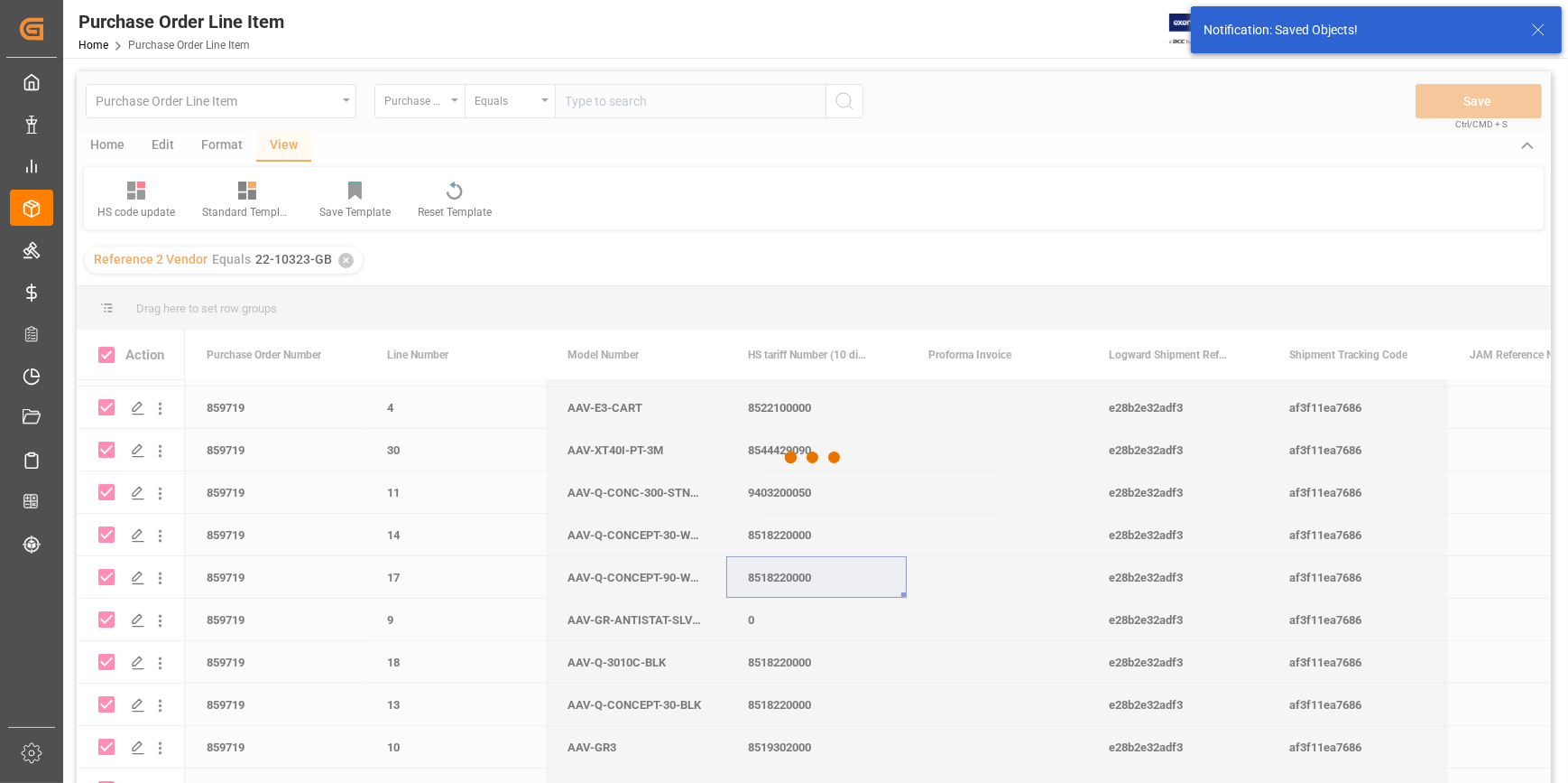
checkbox input "false"
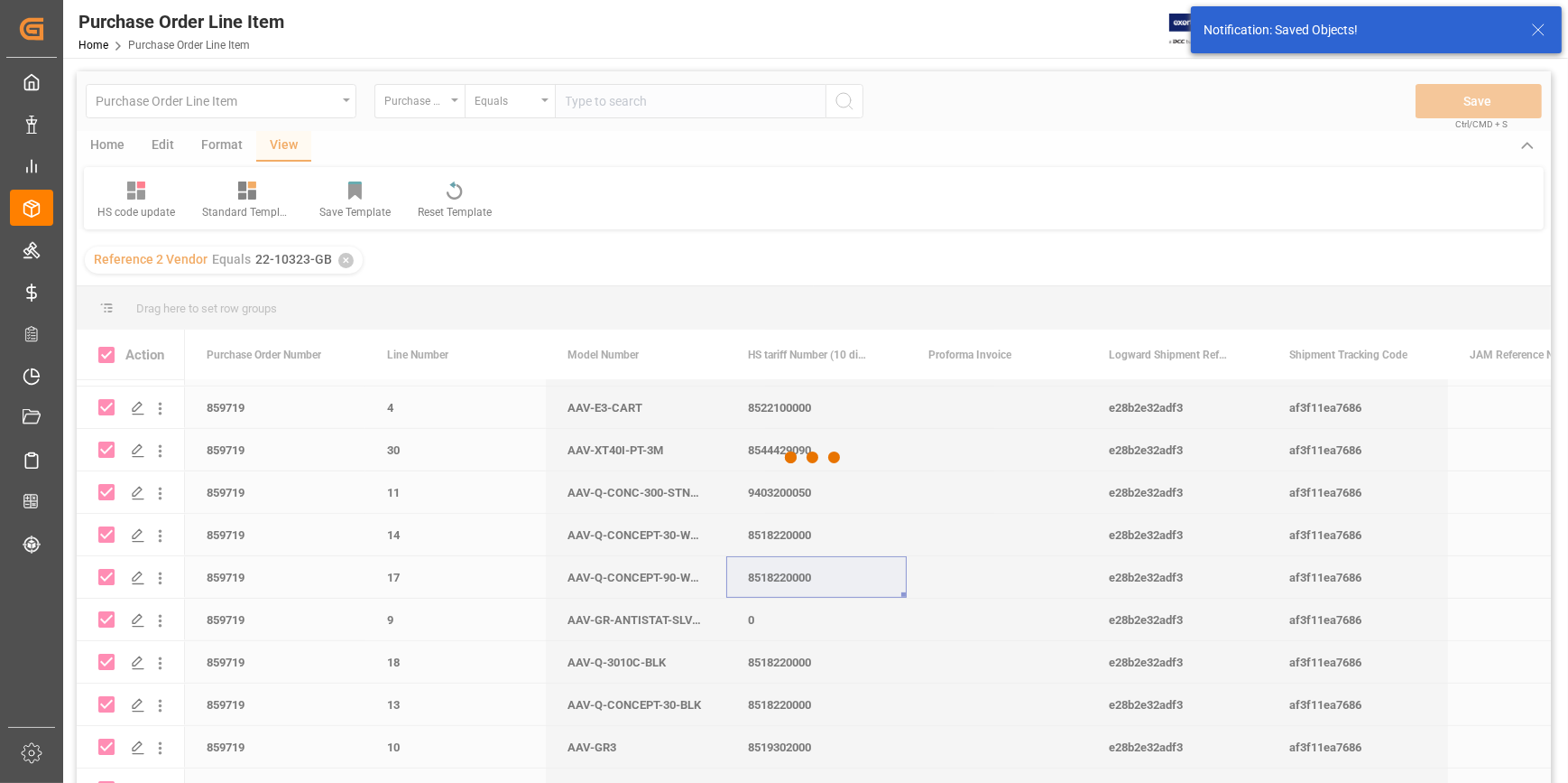
checkbox input "false"
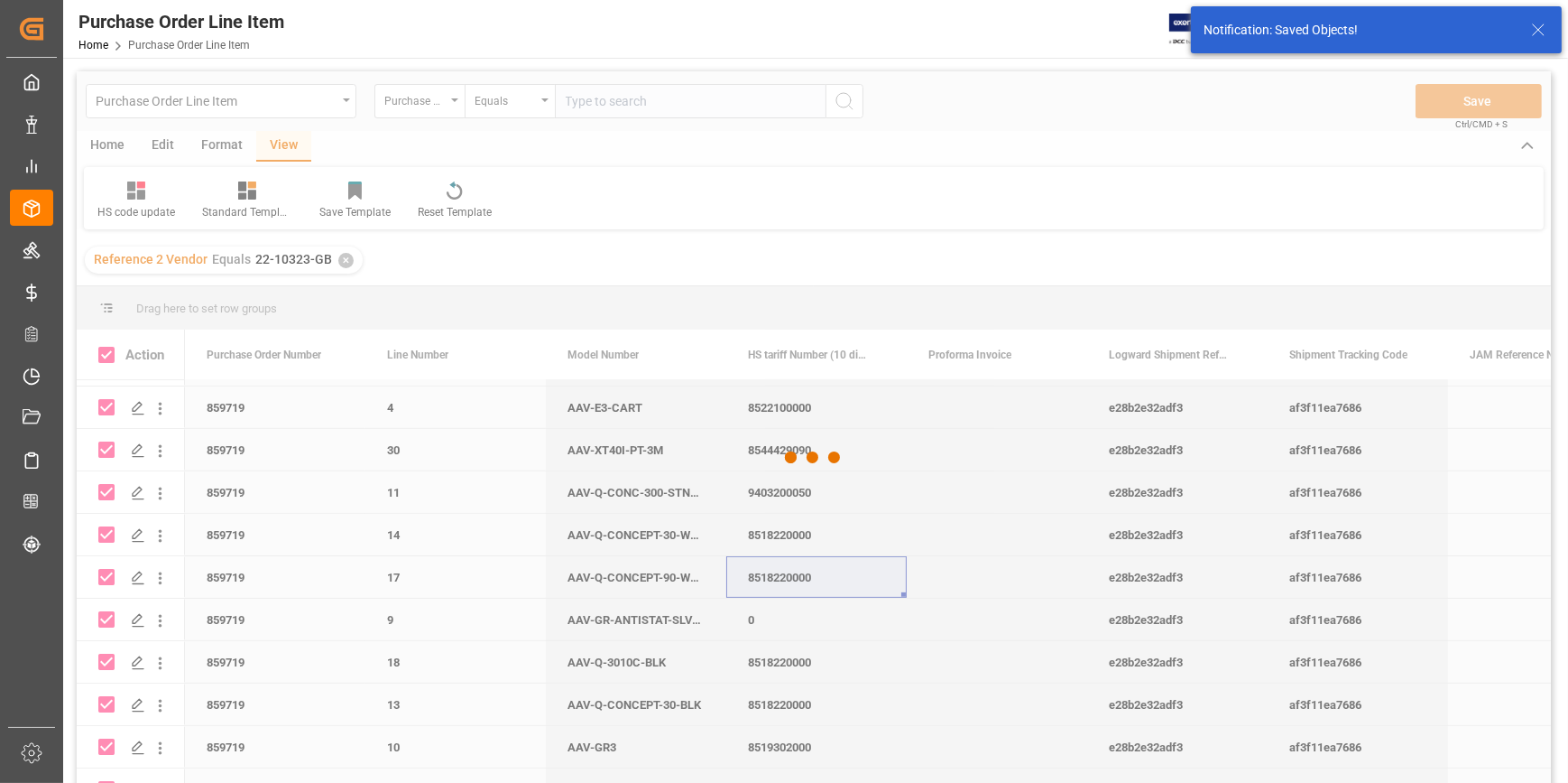
checkbox input "false"
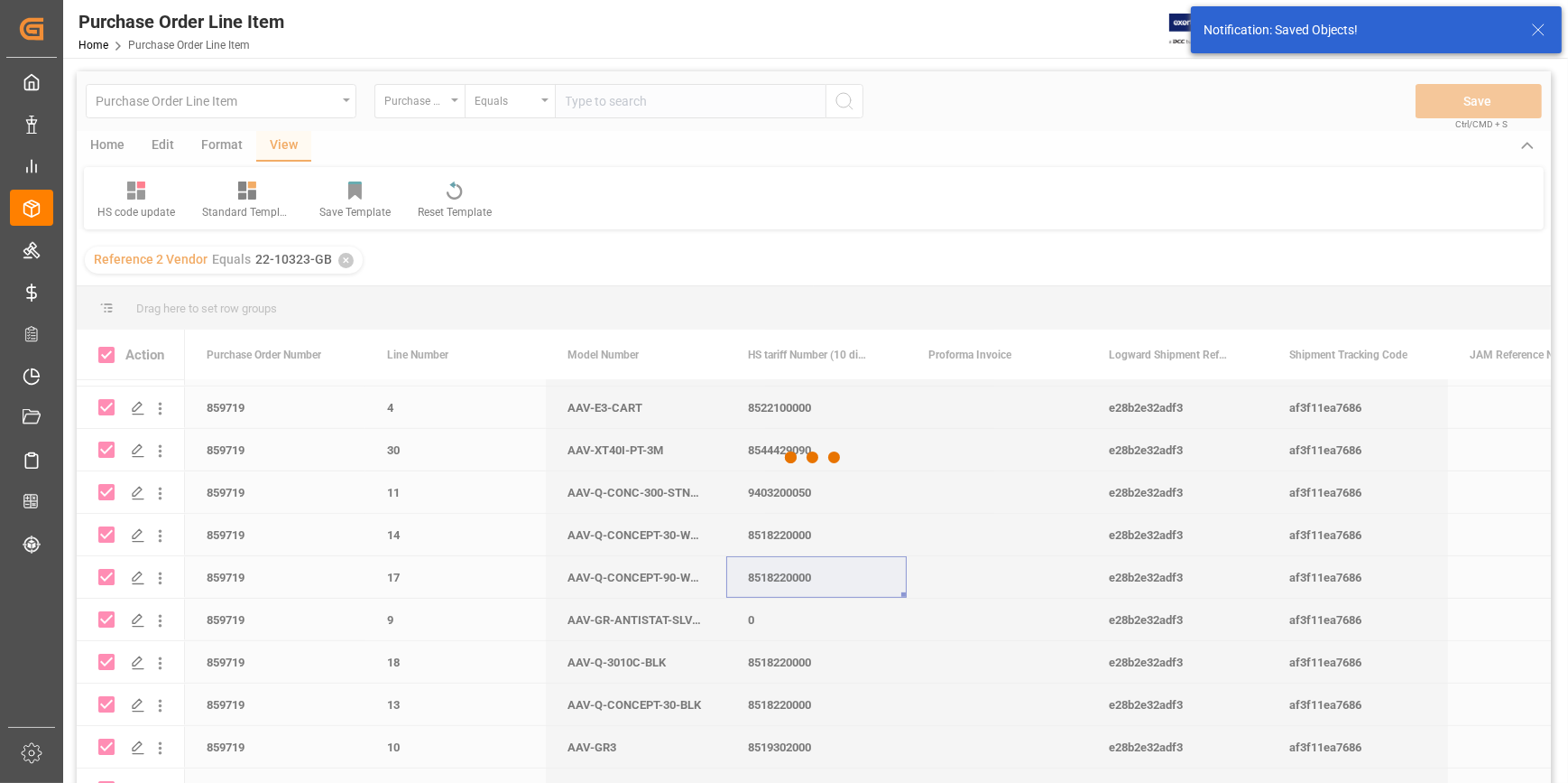
checkbox input "false"
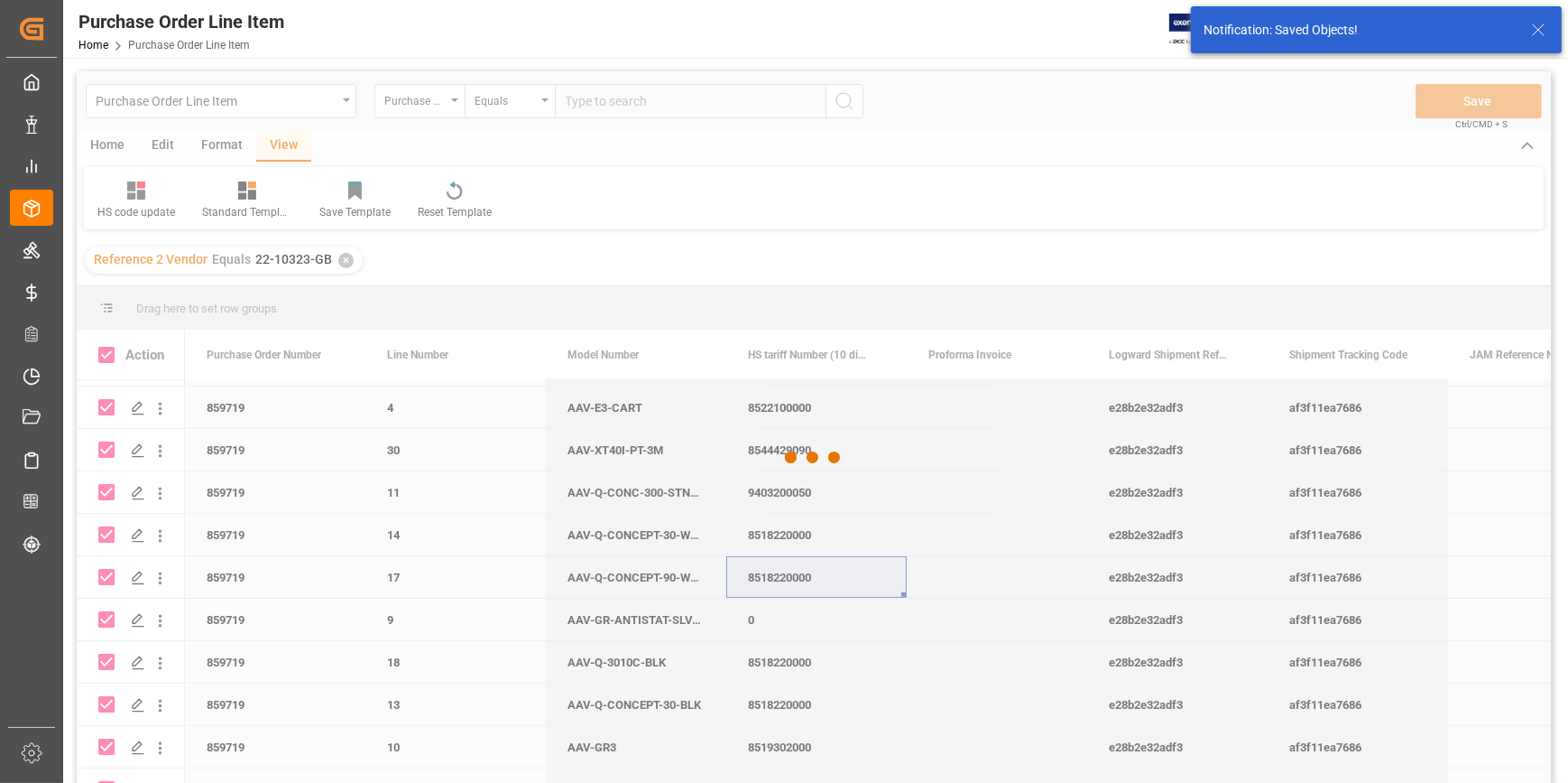
checkbox input "false"
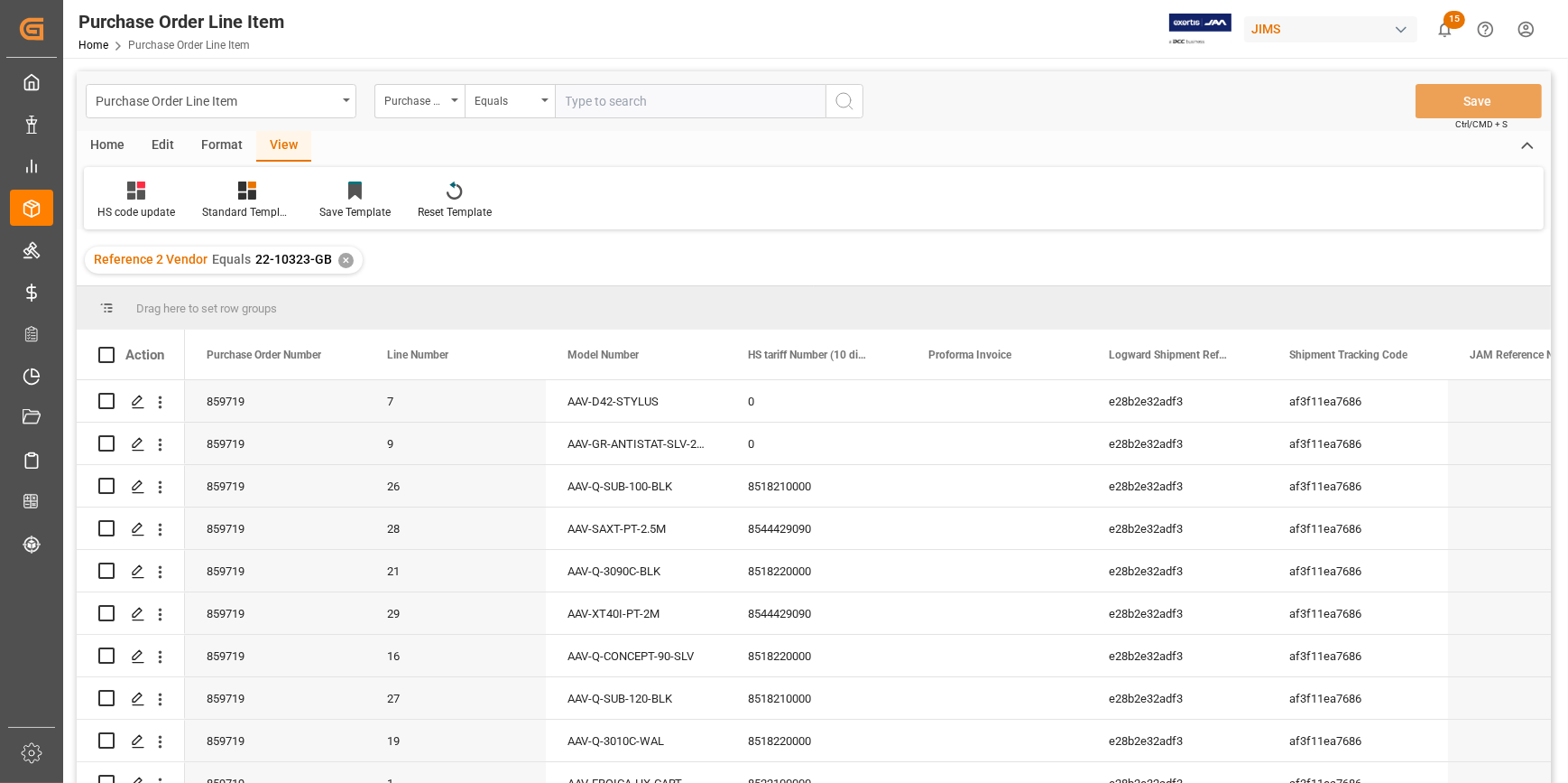
click at [338, 251] on div "Reference 2 Vendor Equals 22-10323-GB ✕" at bounding box center [223, 259] width 278 height 27
click at [341, 259] on div "✕" at bounding box center [346, 260] width 16 height 16
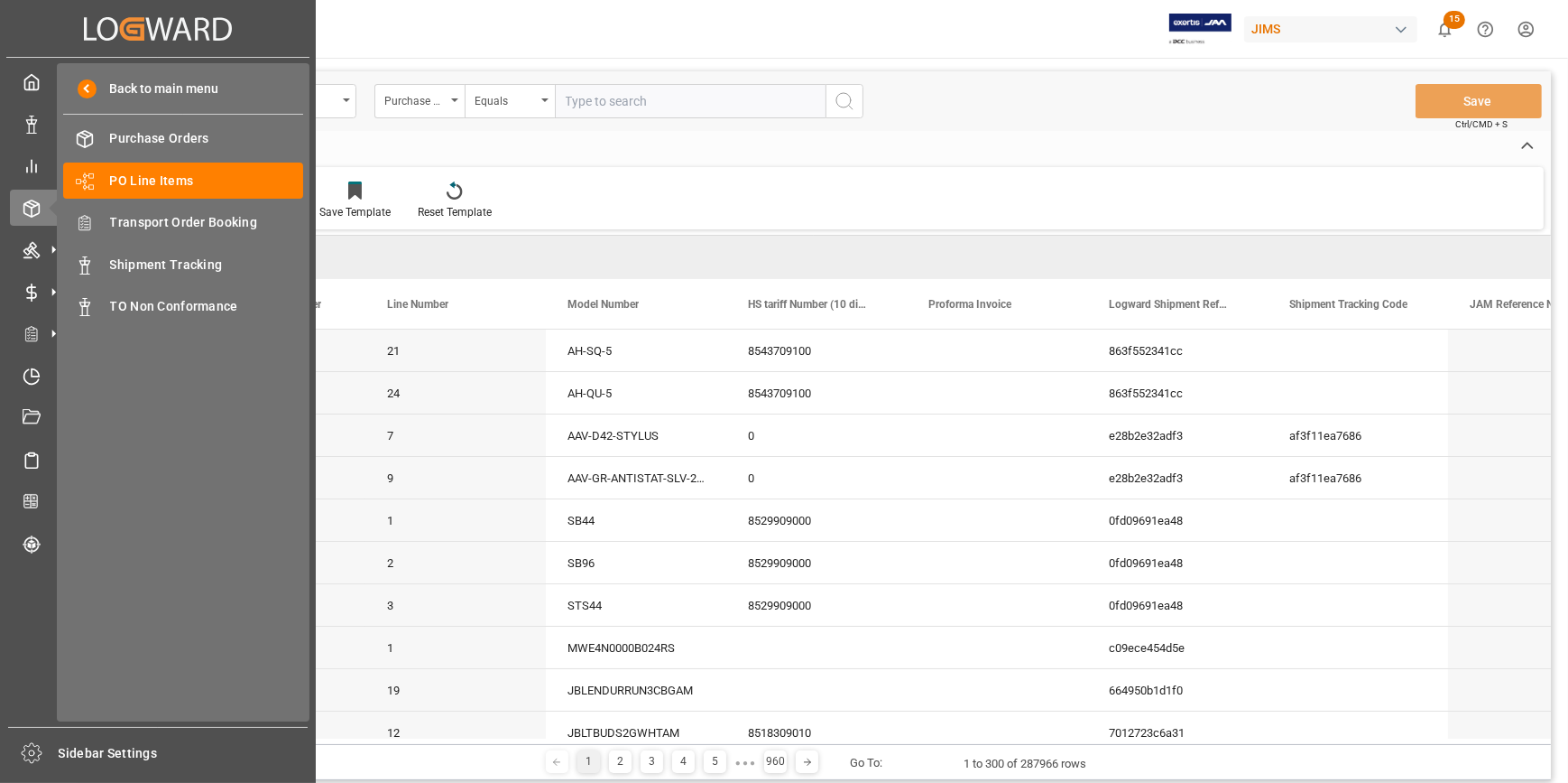
drag, startPoint x: 171, startPoint y: 224, endPoint x: 393, endPoint y: 258, distance: 224.6
click at [171, 224] on span "Transport Order Booking" at bounding box center [207, 223] width 194 height 19
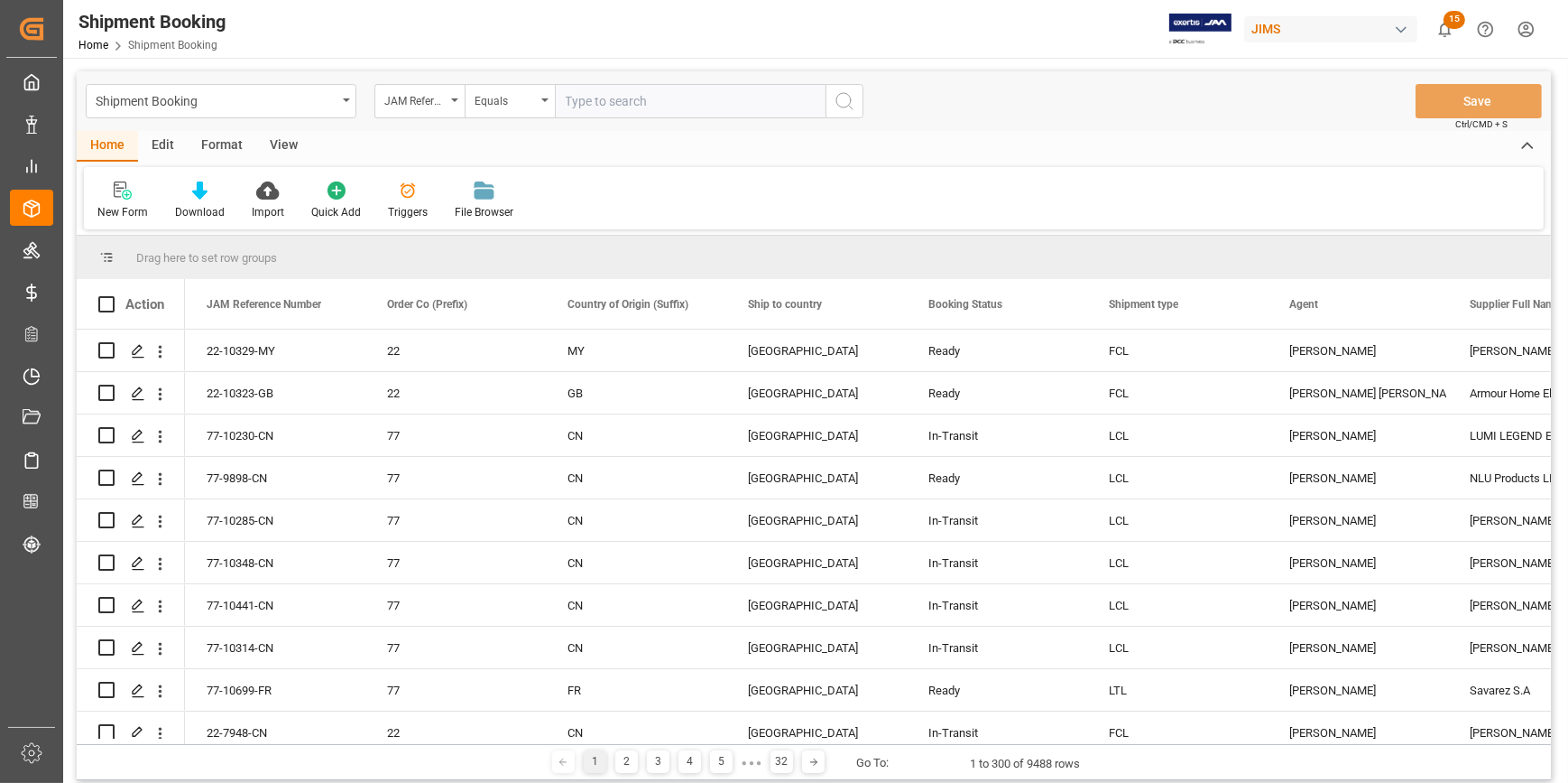
click at [590, 104] on input "text" at bounding box center [690, 100] width 270 height 34
paste input "22-10519-CN"
type input "22-10519-CN"
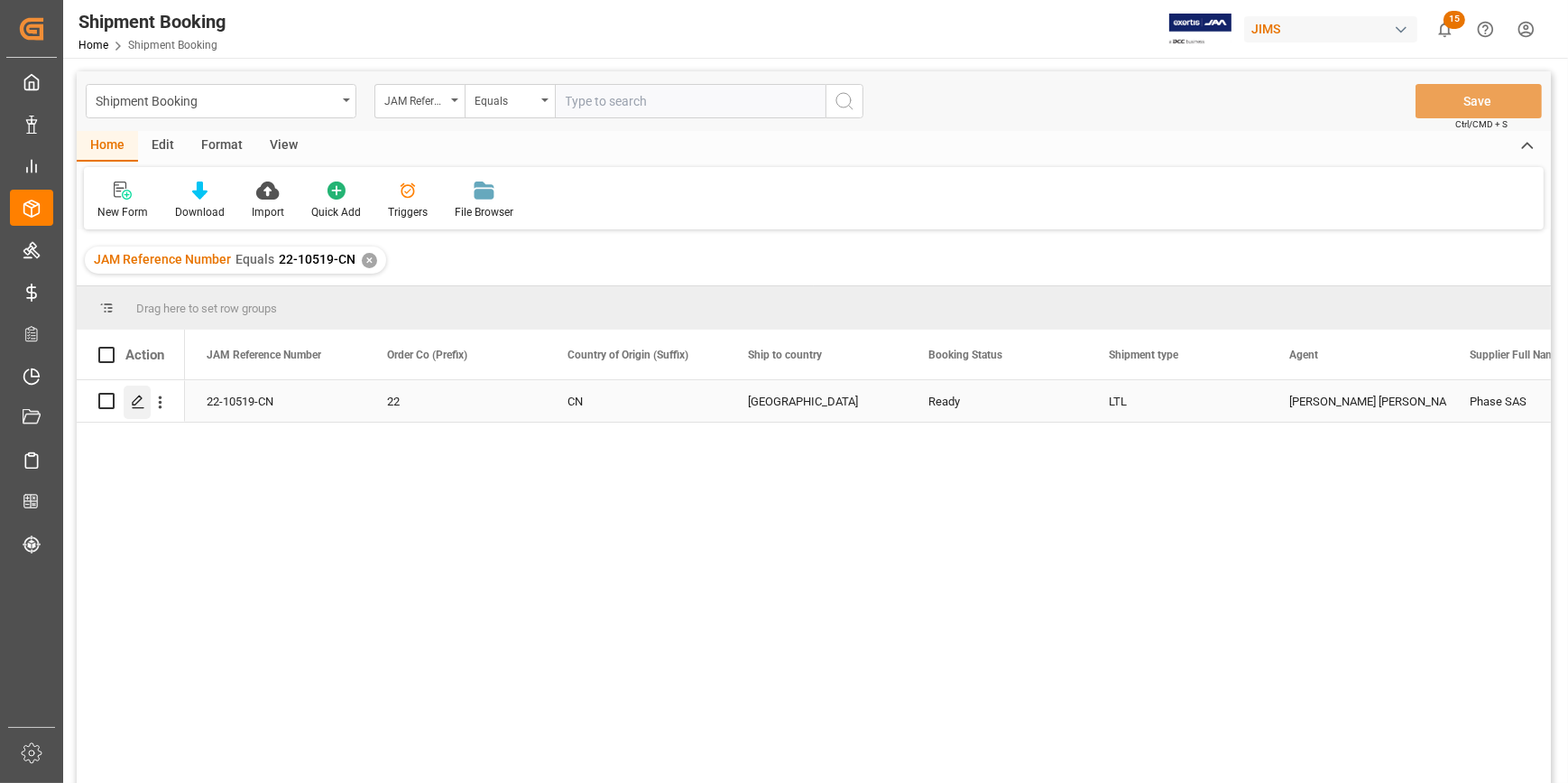
click at [140, 403] on icon "Press SPACE to select this row." at bounding box center [138, 402] width 15 height 15
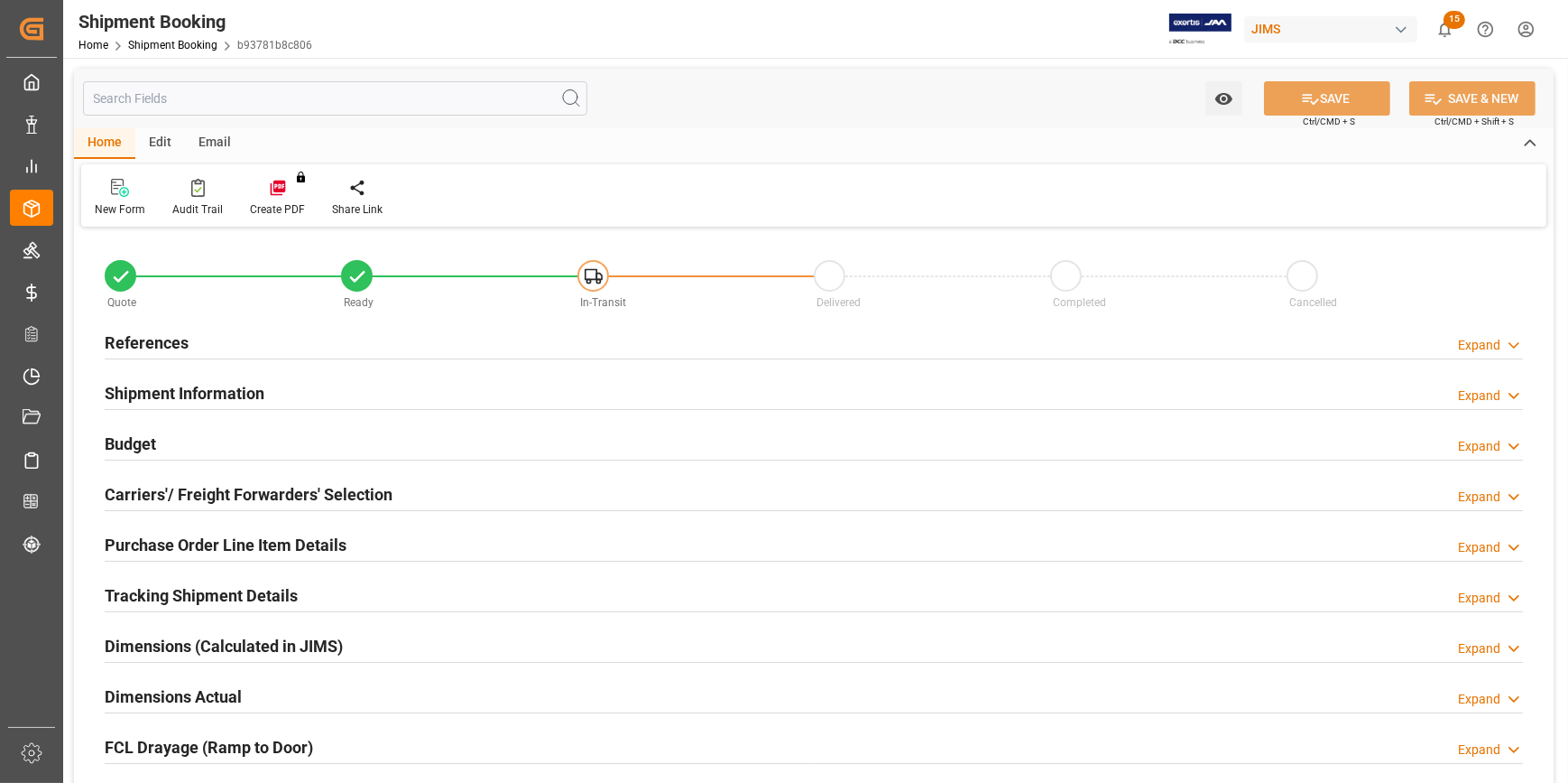
type input "0"
click at [316, 347] on div "References Expand" at bounding box center [814, 340] width 1418 height 34
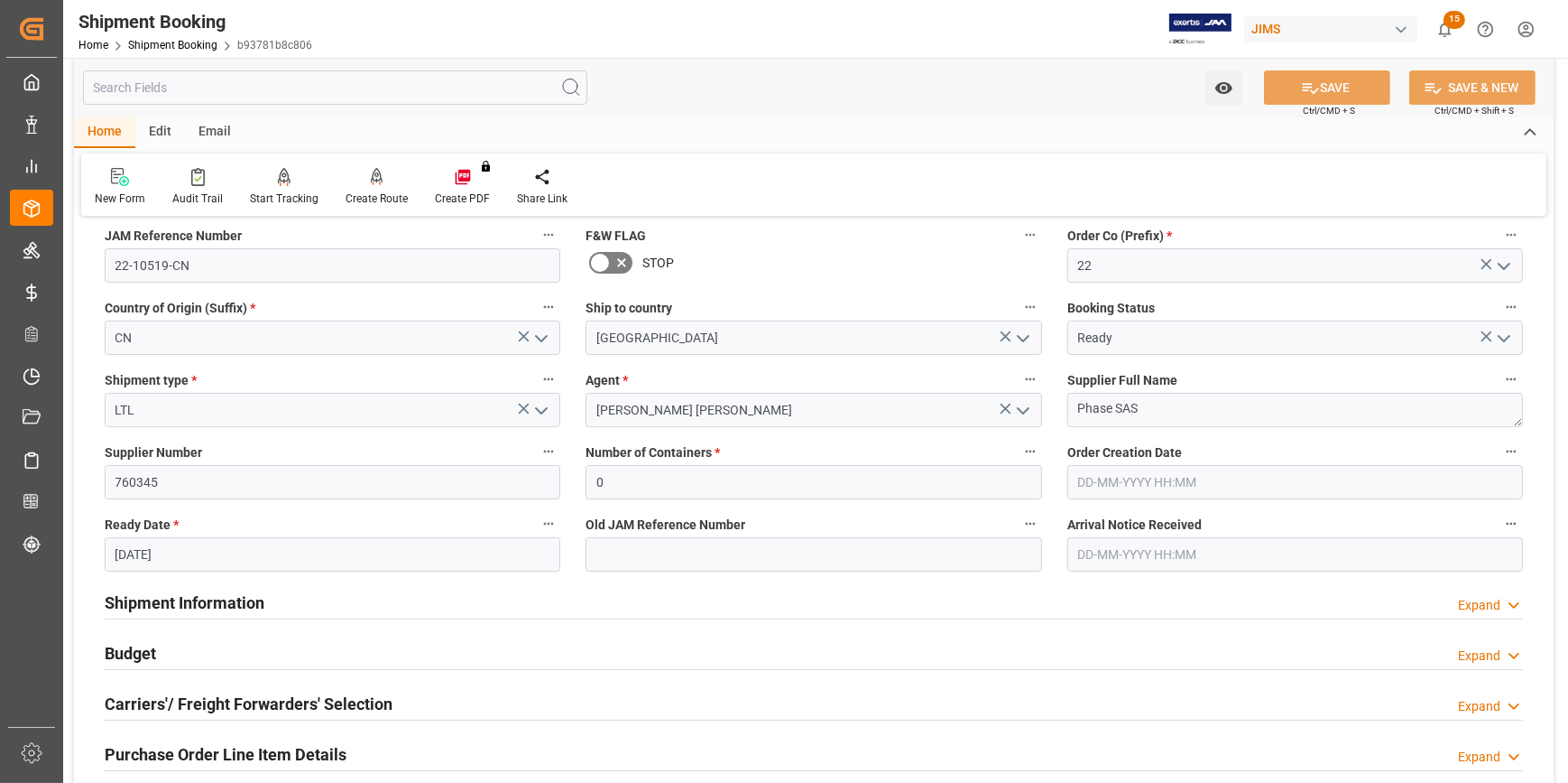
scroll to position [164, 0]
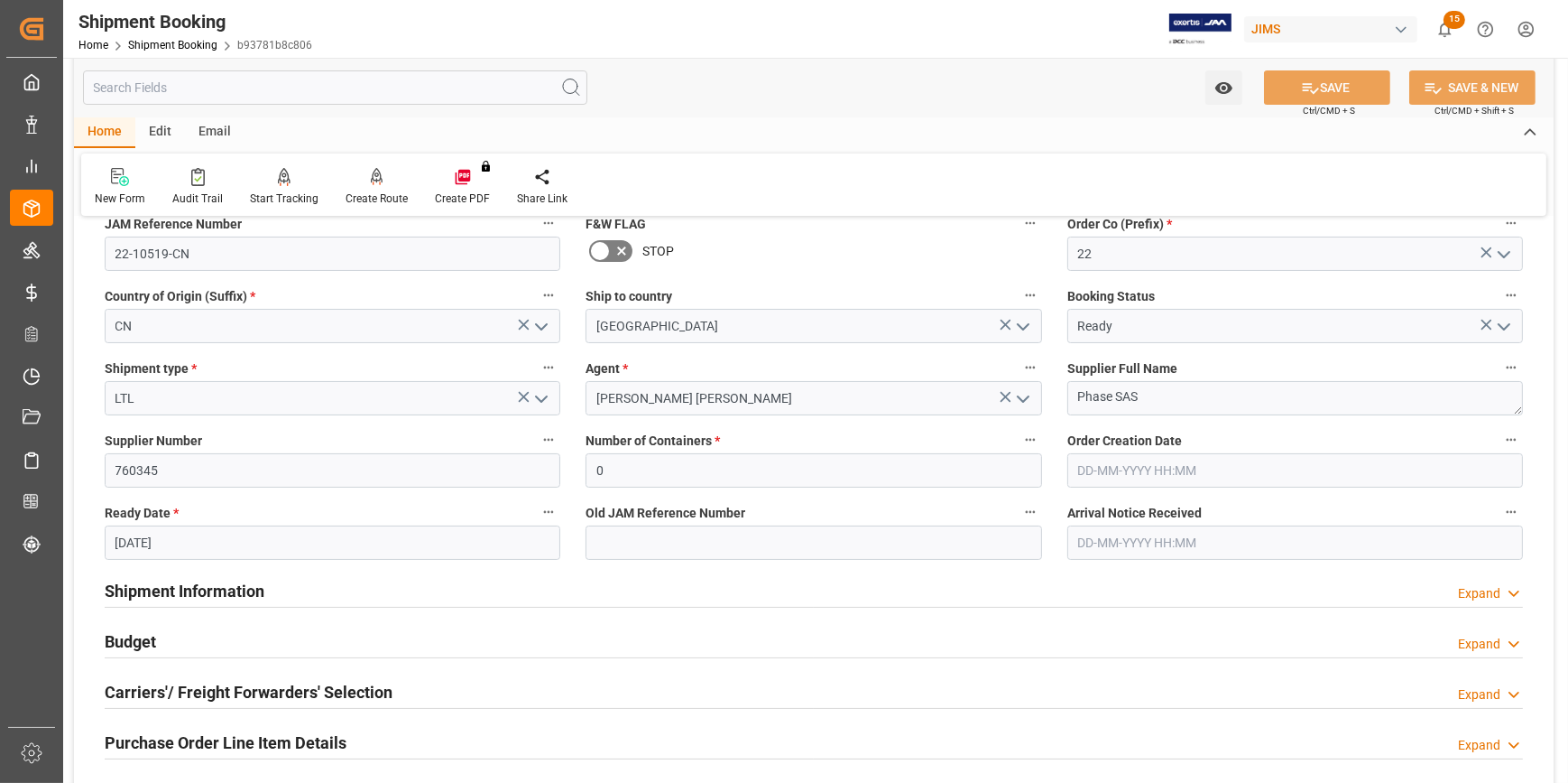
click at [257, 545] on input "11-08-2025" at bounding box center [333, 542] width 456 height 34
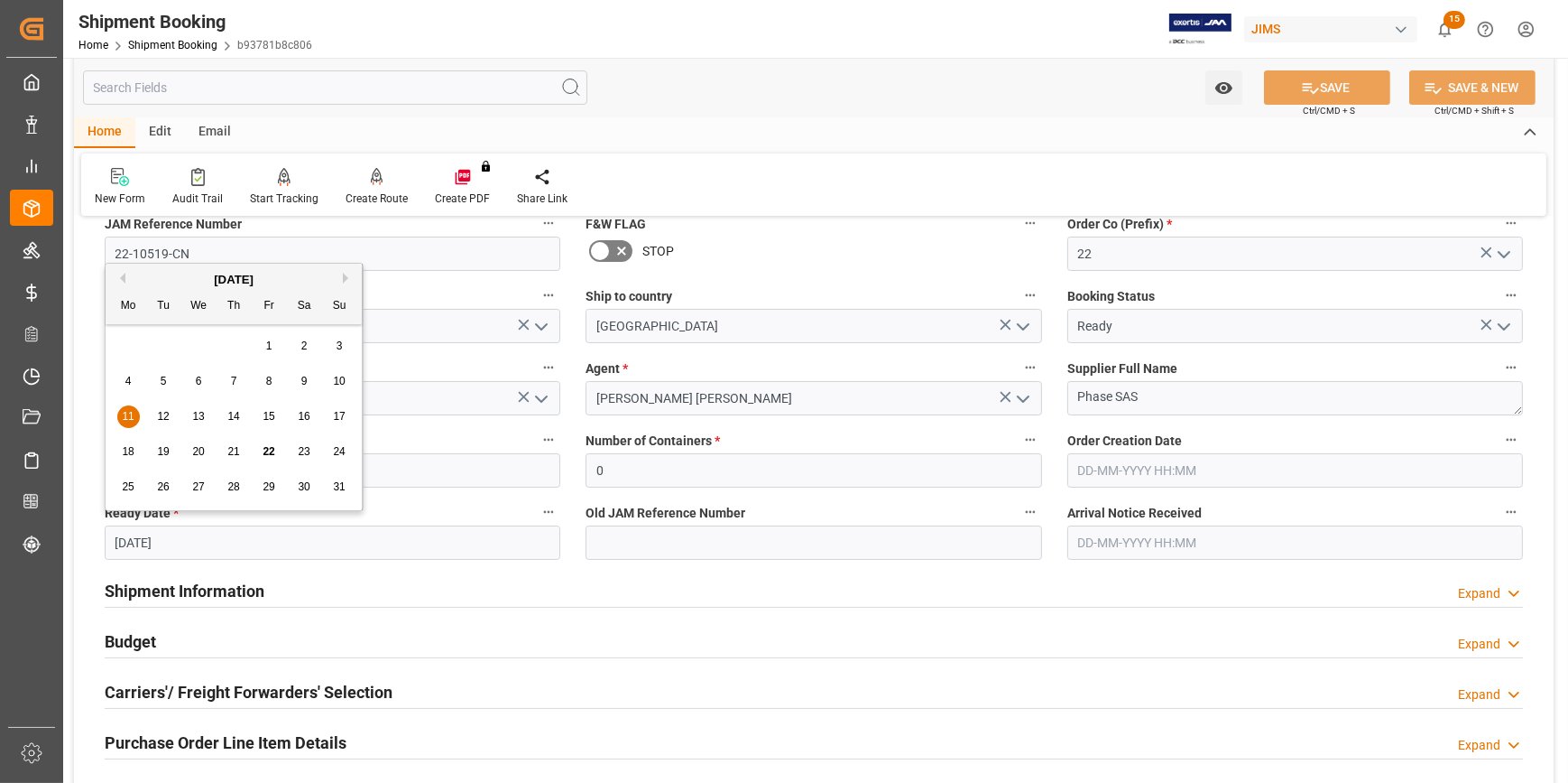
click at [343, 277] on div "August 2025" at bounding box center [234, 280] width 257 height 18
click at [344, 275] on button "Next Month" at bounding box center [349, 278] width 11 height 11
click at [264, 344] on div "5" at bounding box center [269, 347] width 23 height 22
type input "[DATE]"
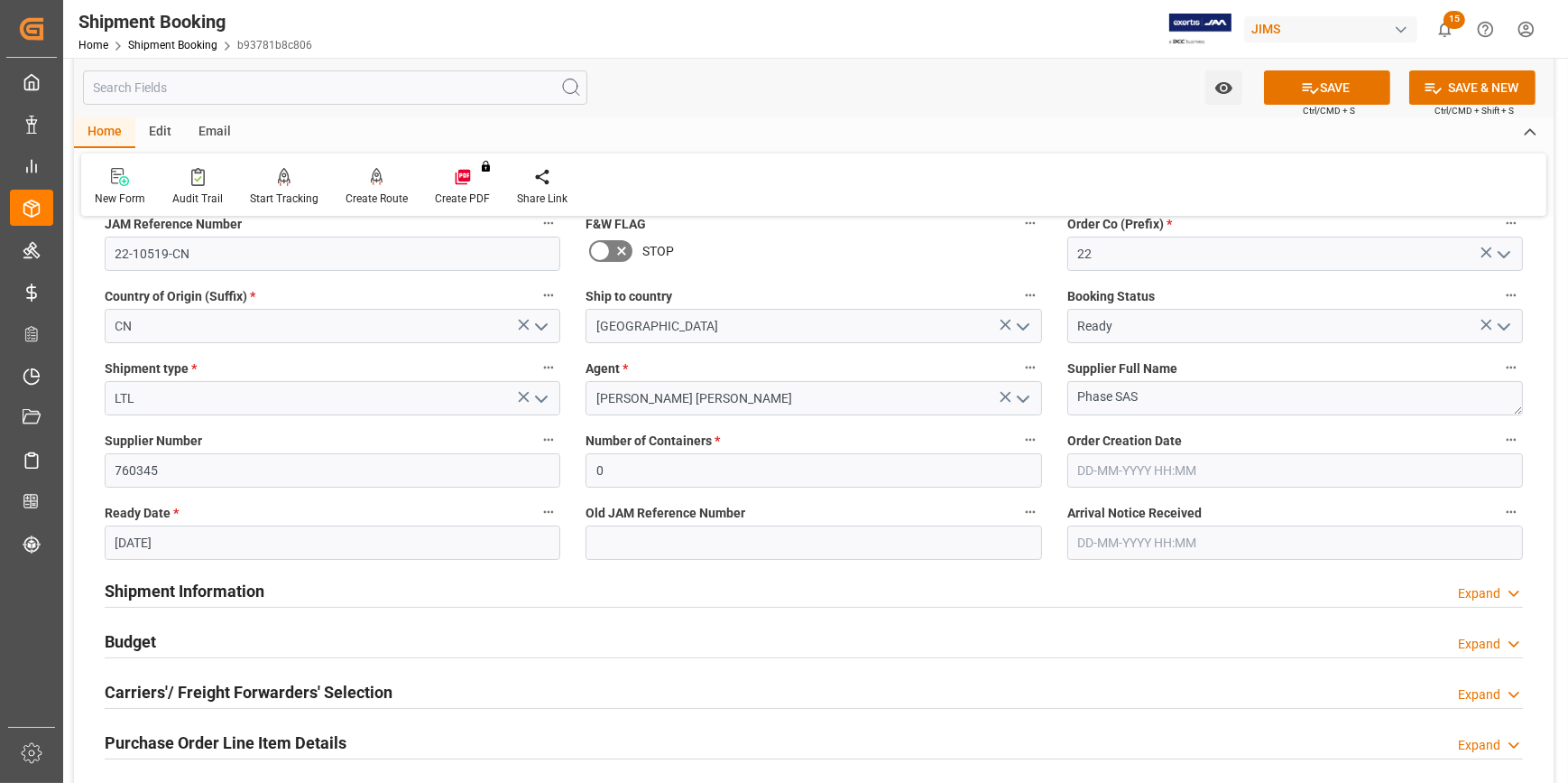
click at [419, 582] on div "Shipment Information Expand" at bounding box center [814, 589] width 1418 height 34
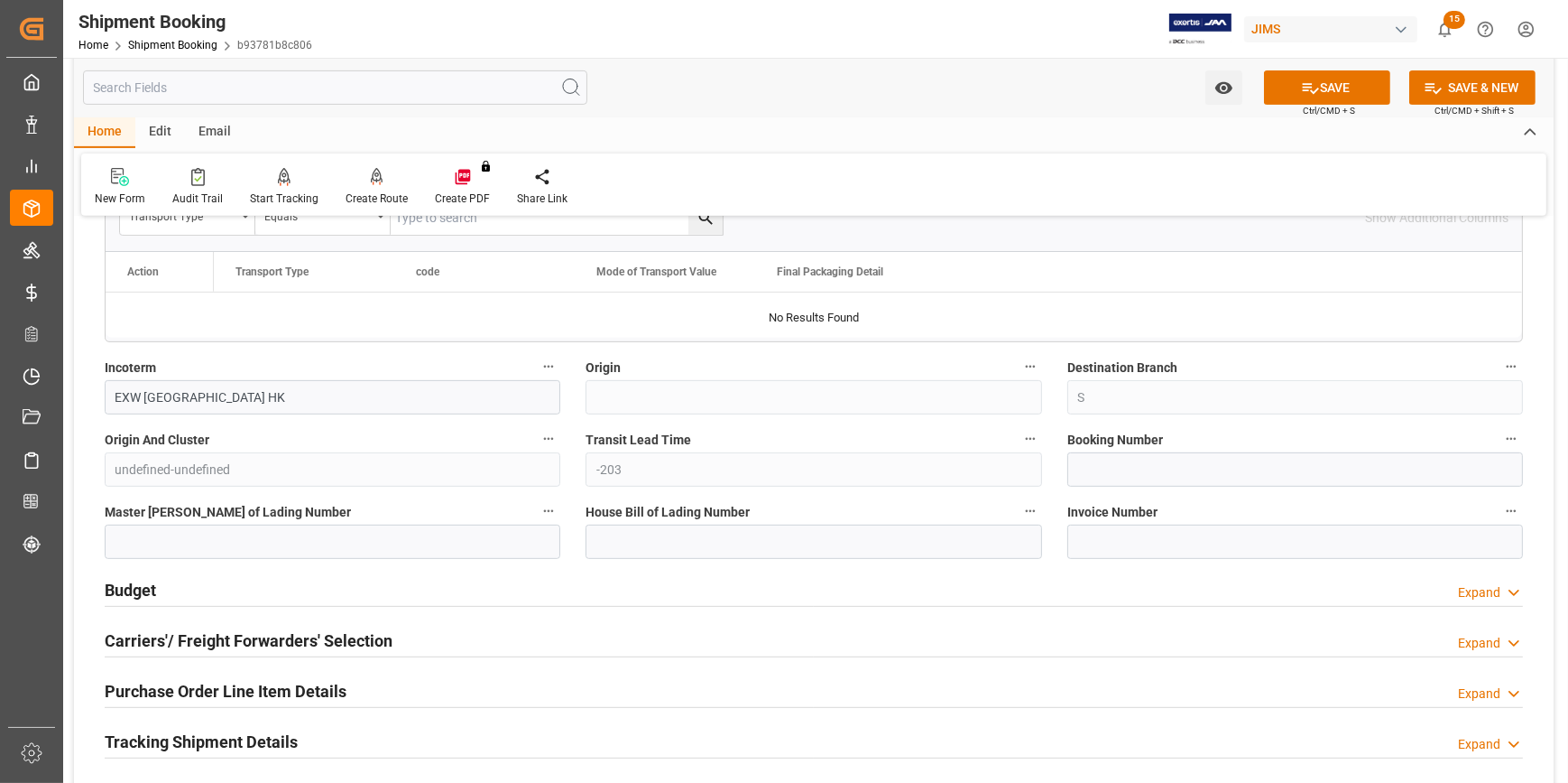
scroll to position [984, 0]
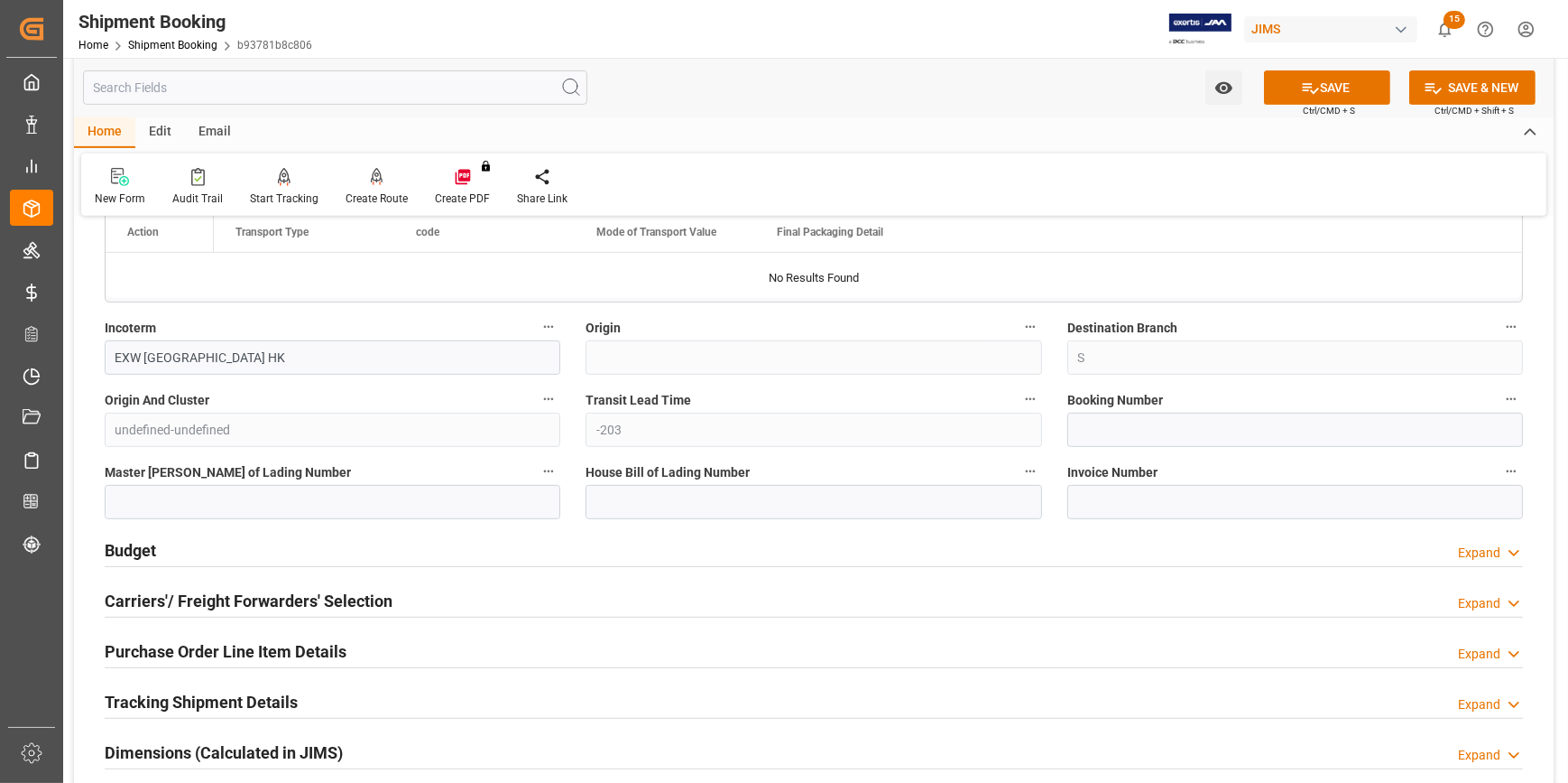
click at [362, 551] on div "Budget Expand" at bounding box center [814, 548] width 1418 height 34
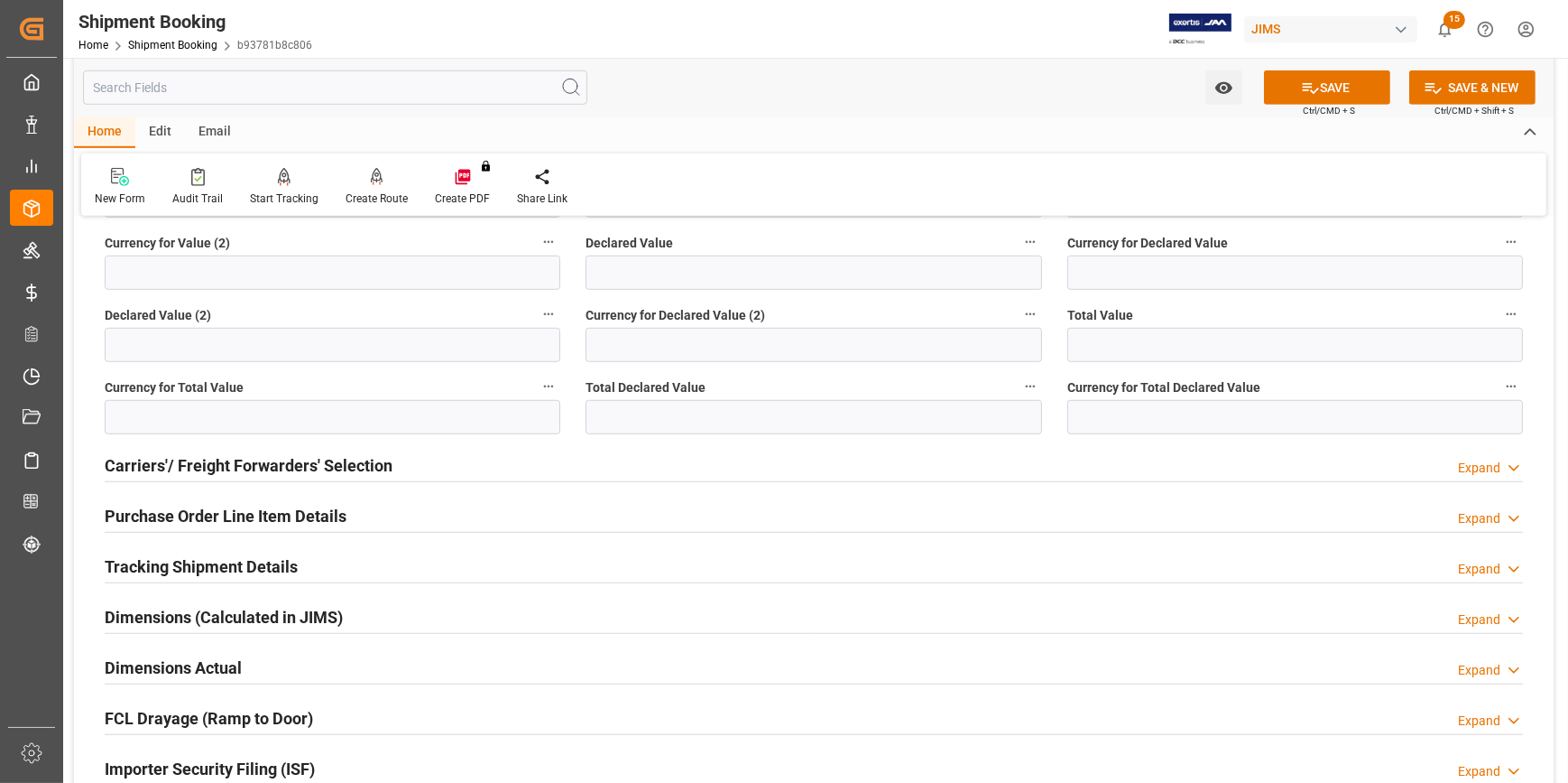
scroll to position [1560, 0]
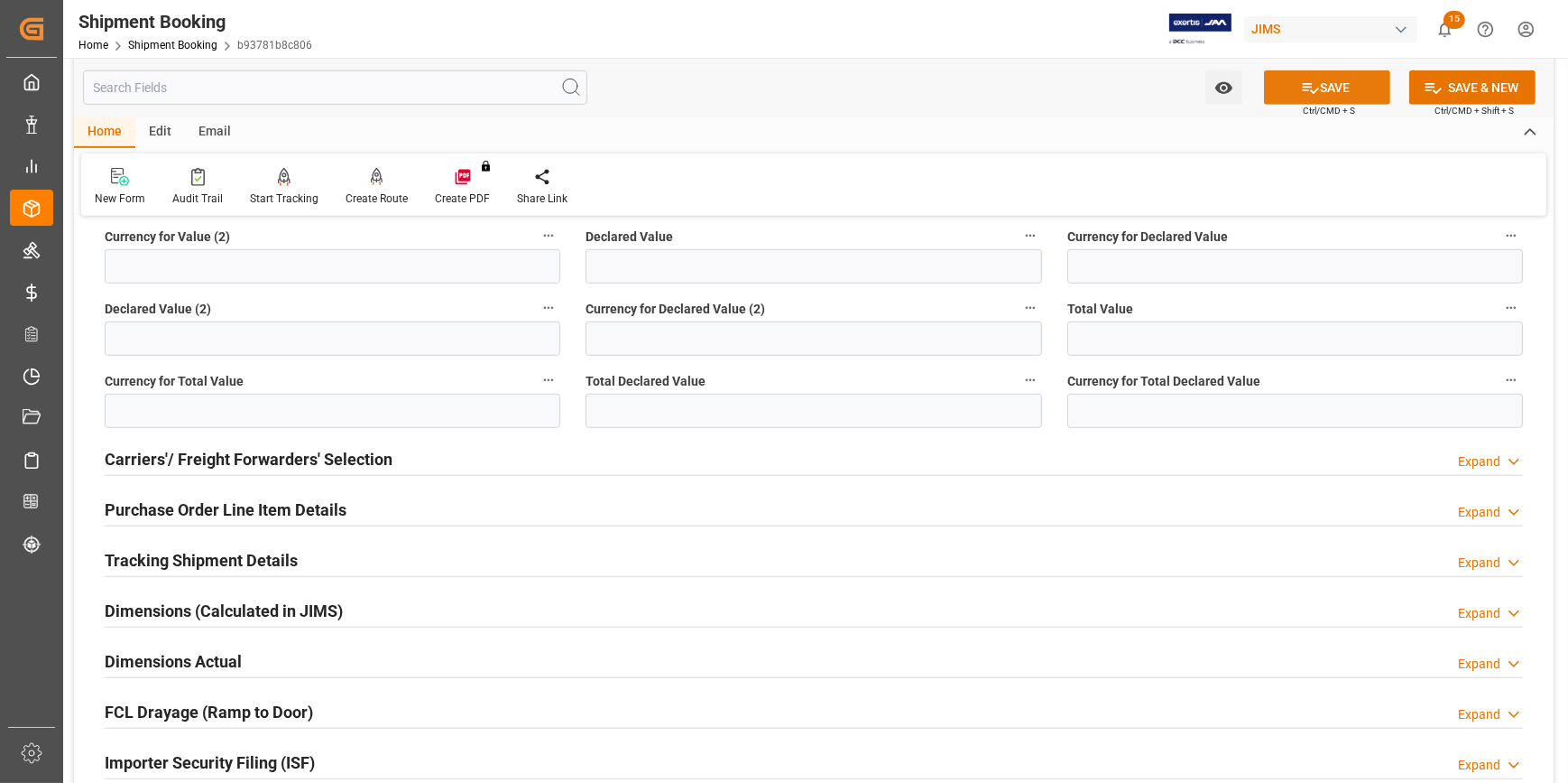
click at [1320, 93] on button "SAVE" at bounding box center [1327, 87] width 126 height 34
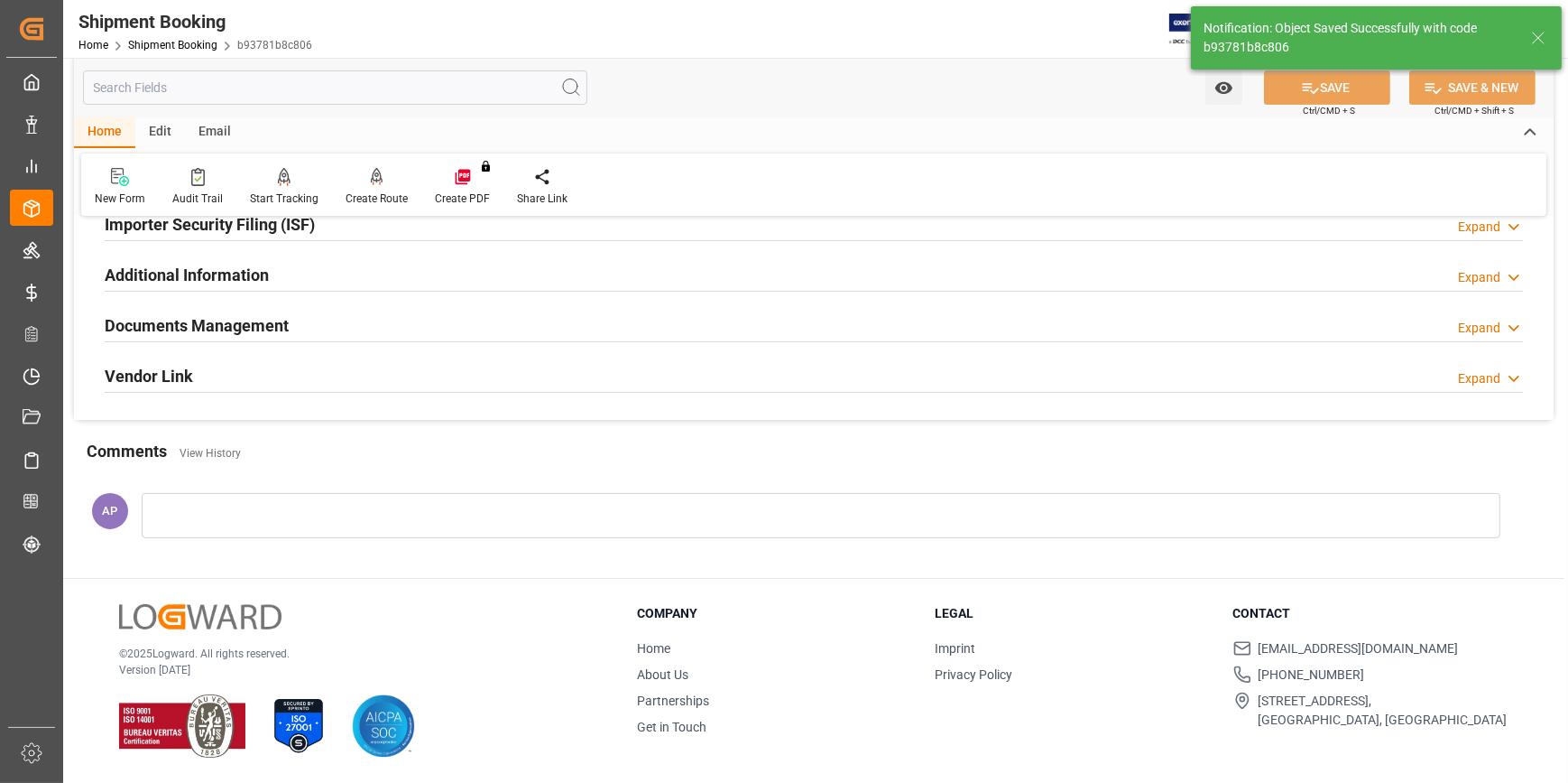
scroll to position [36, 0]
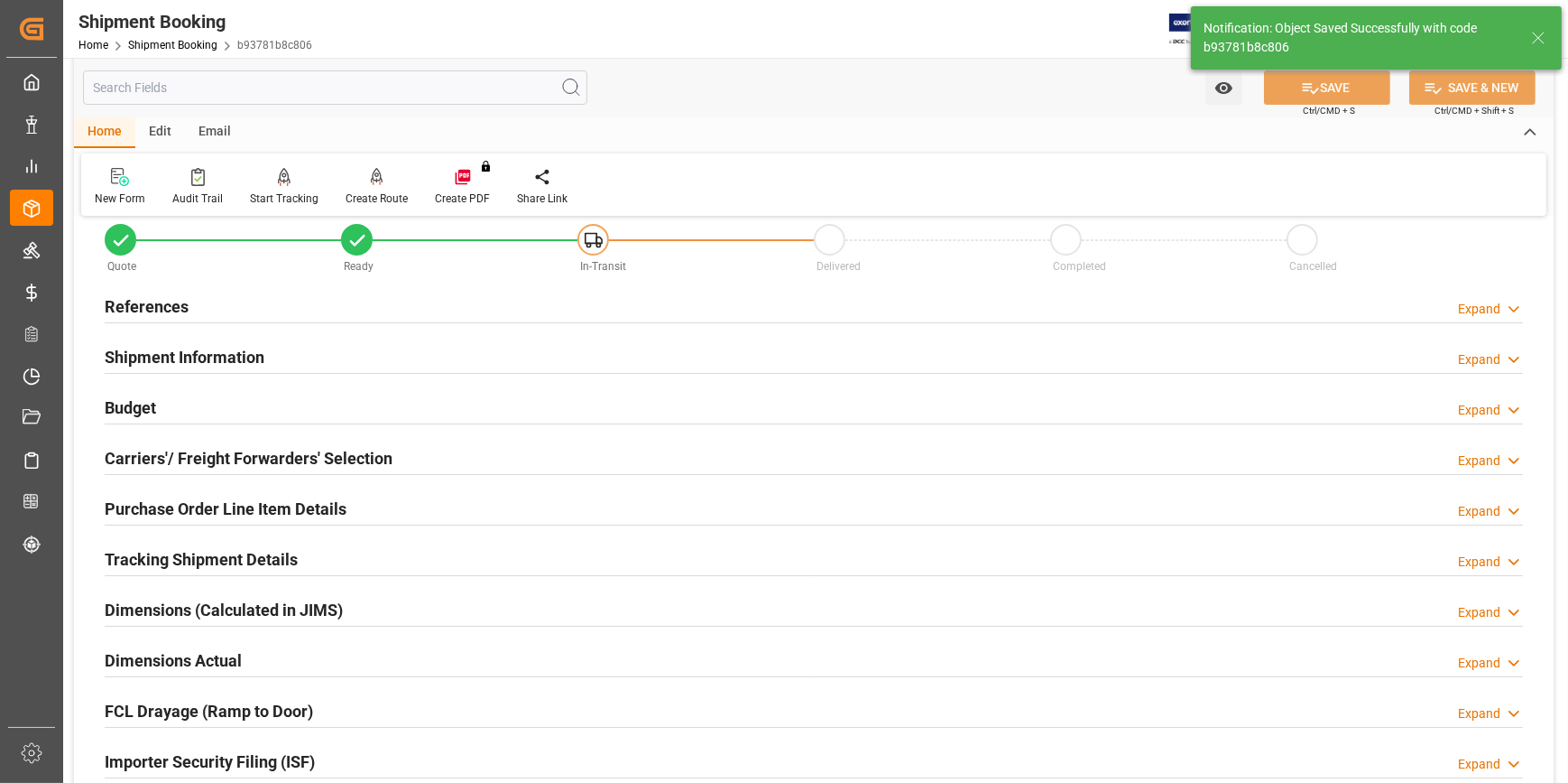
click at [383, 559] on div "Tracking Shipment Details Expand" at bounding box center [814, 558] width 1418 height 34
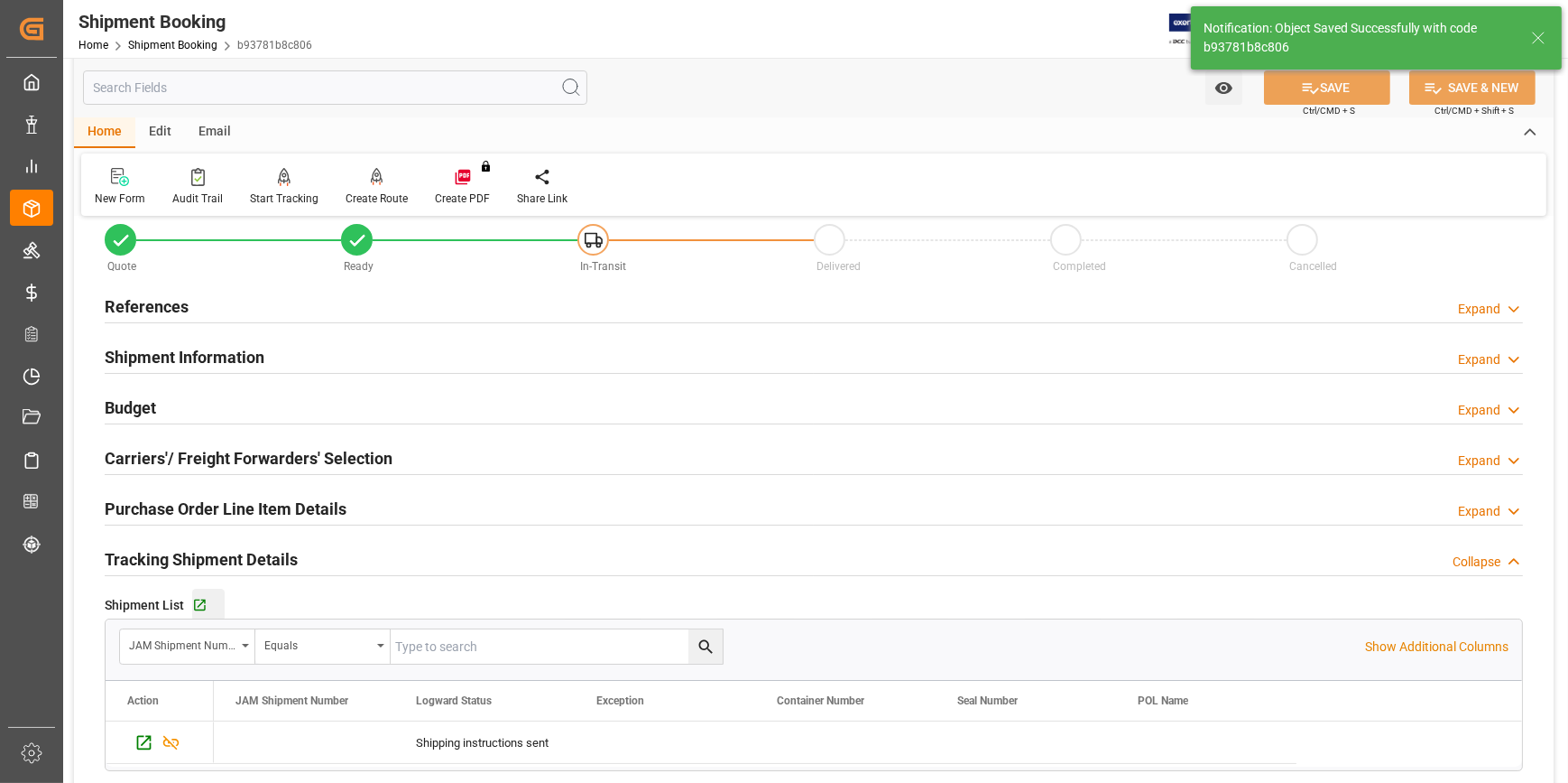
click at [207, 605] on div "Go to Shipment Tracking Grid" at bounding box center [208, 605] width 32 height 16
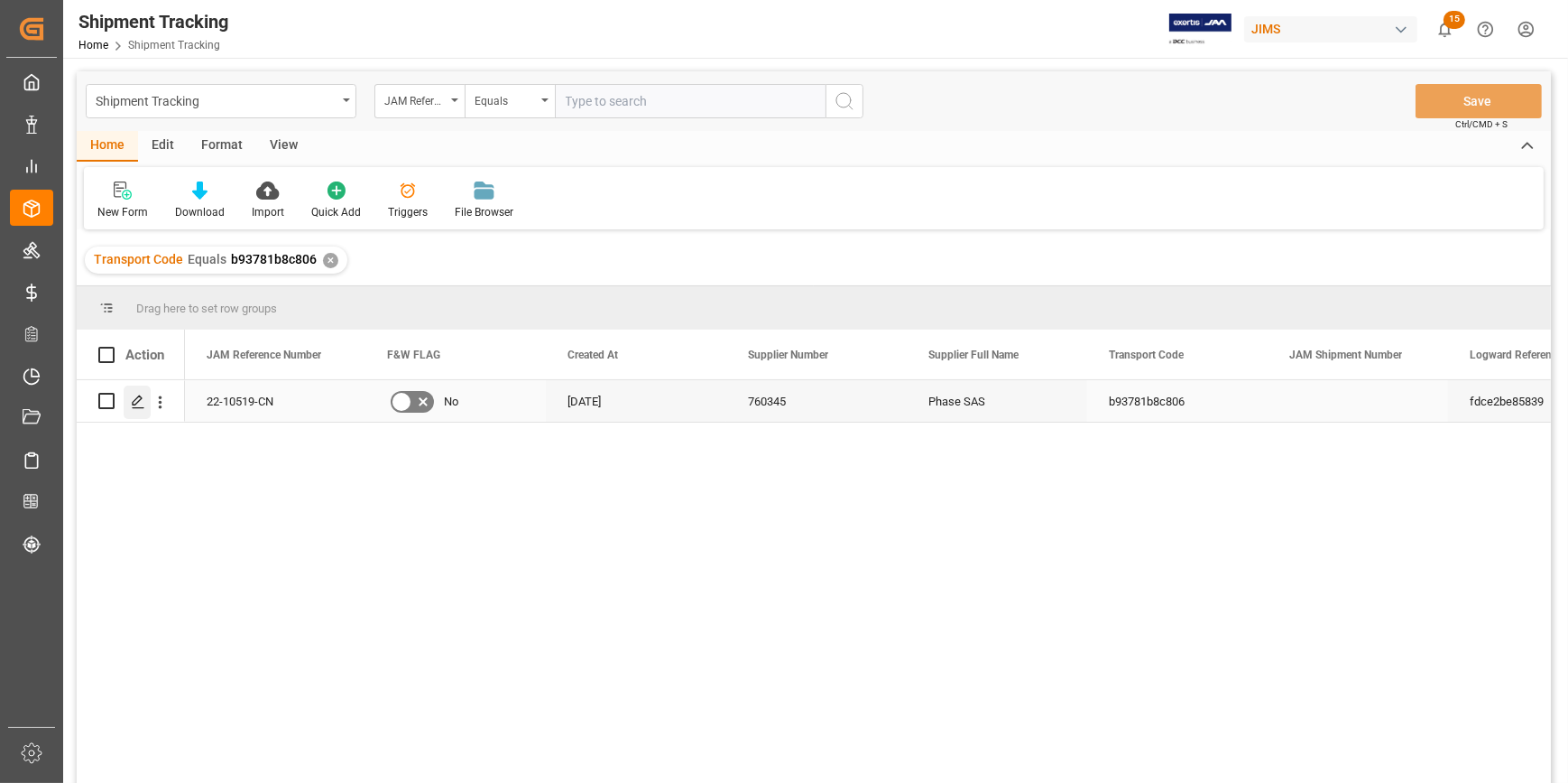
click at [138, 404] on icon "Press SPACE to select this row." at bounding box center [138, 402] width 15 height 15
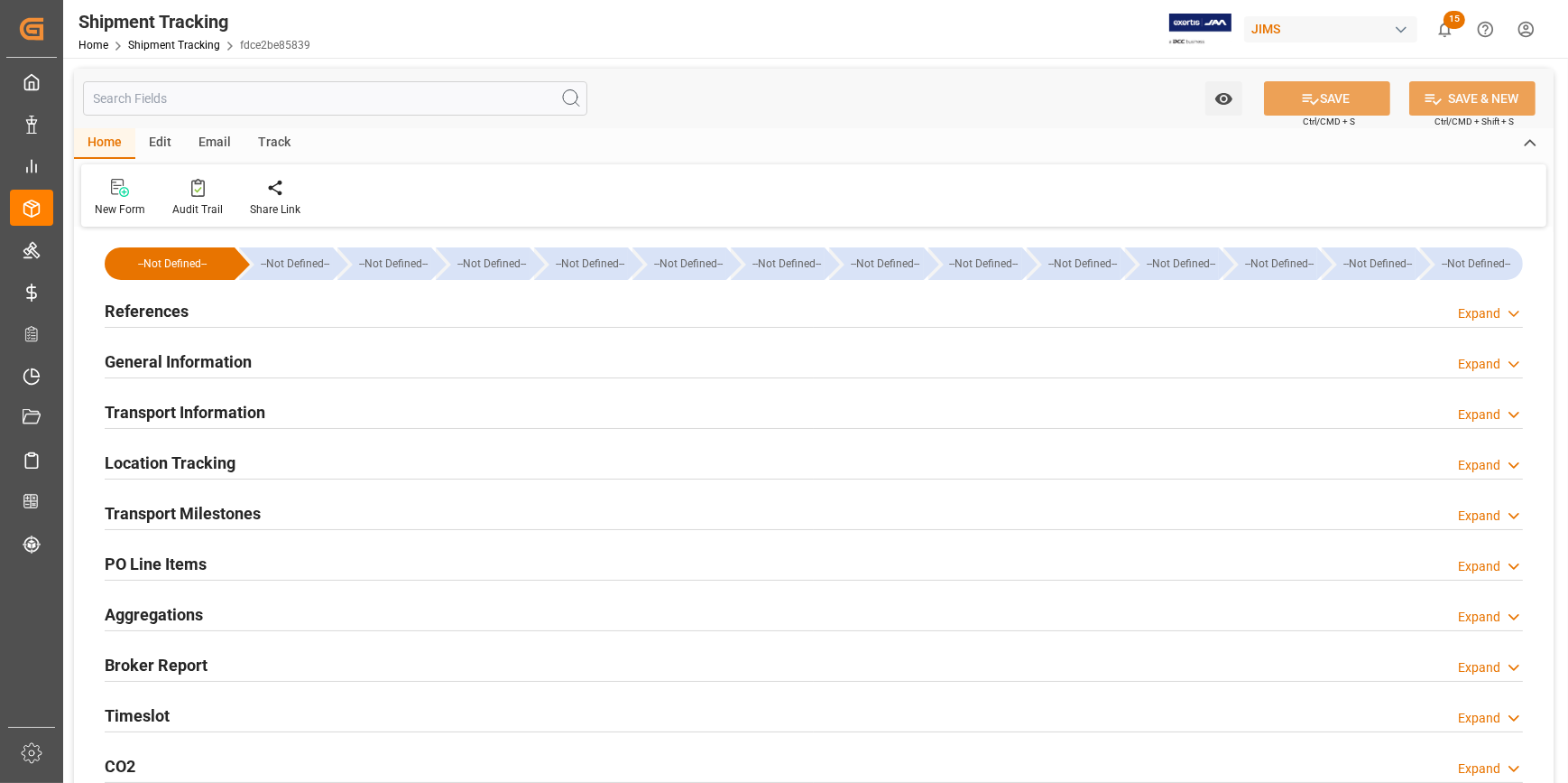
type input "[DATE]"
click at [322, 308] on div "References Expand" at bounding box center [814, 309] width 1418 height 34
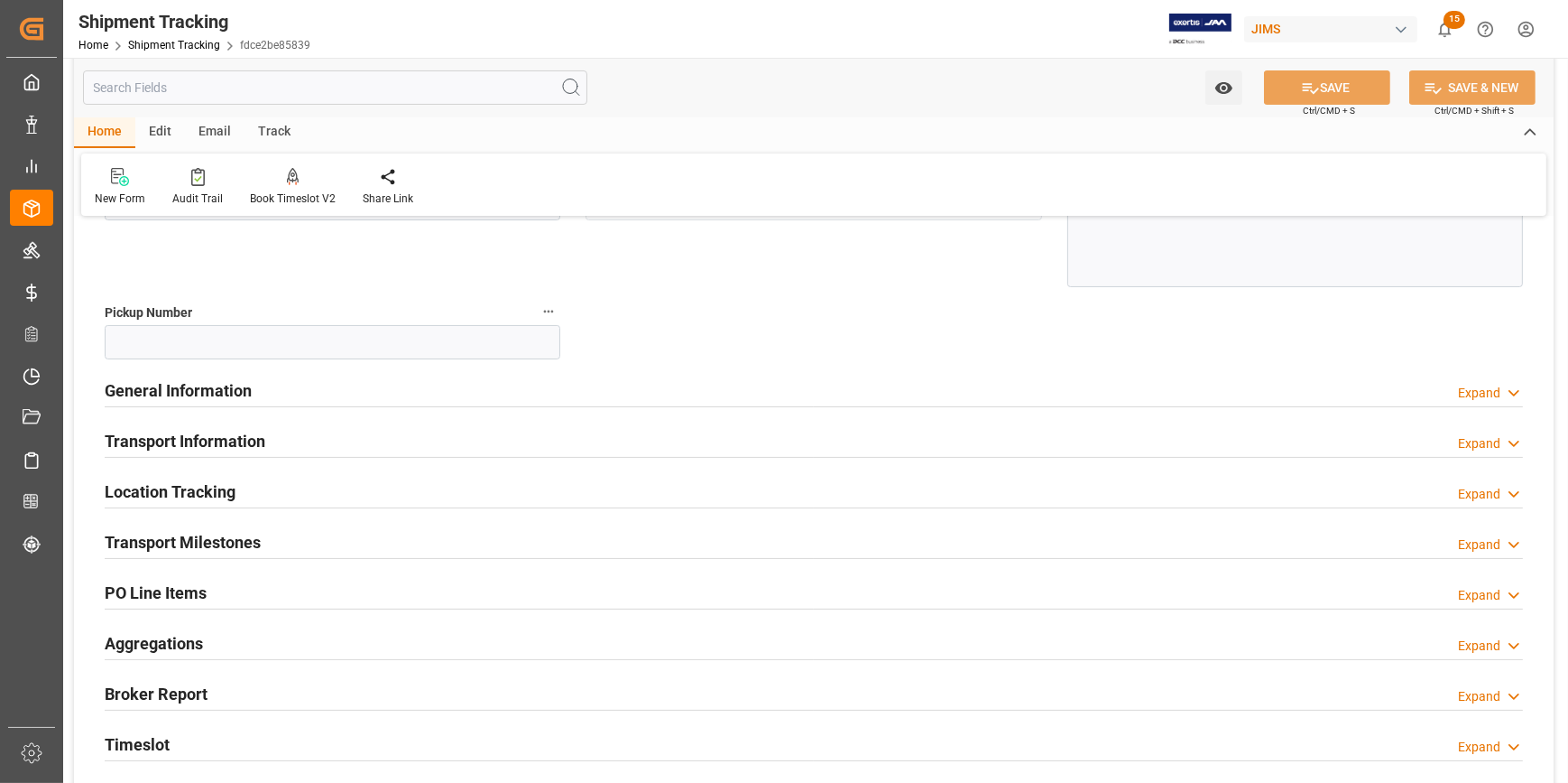
scroll to position [328, 0]
click at [434, 396] on div "General Information Expand" at bounding box center [814, 387] width 1418 height 34
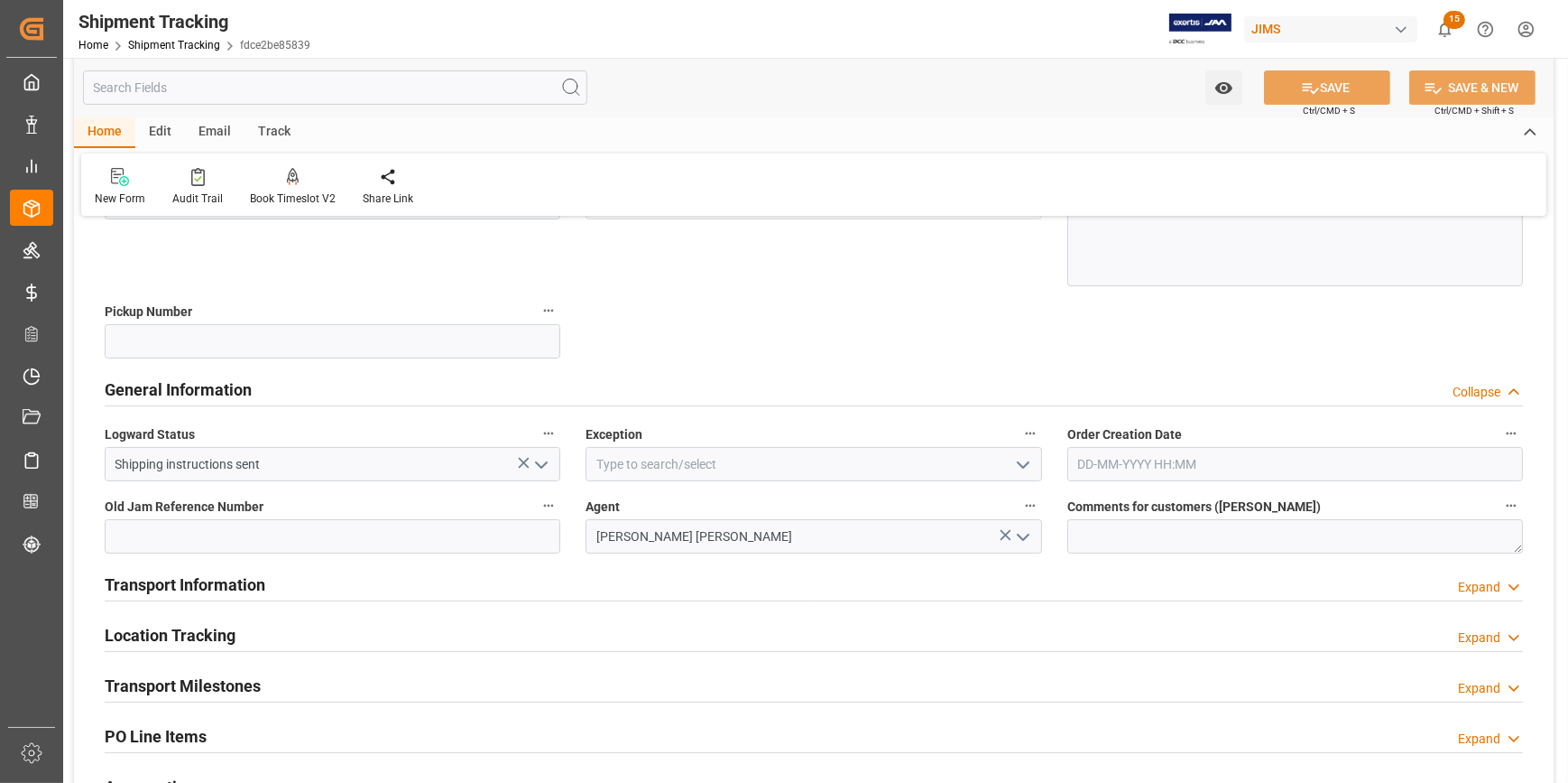
click at [1014, 455] on icon "open menu" at bounding box center [1024, 466] width 22 height 22
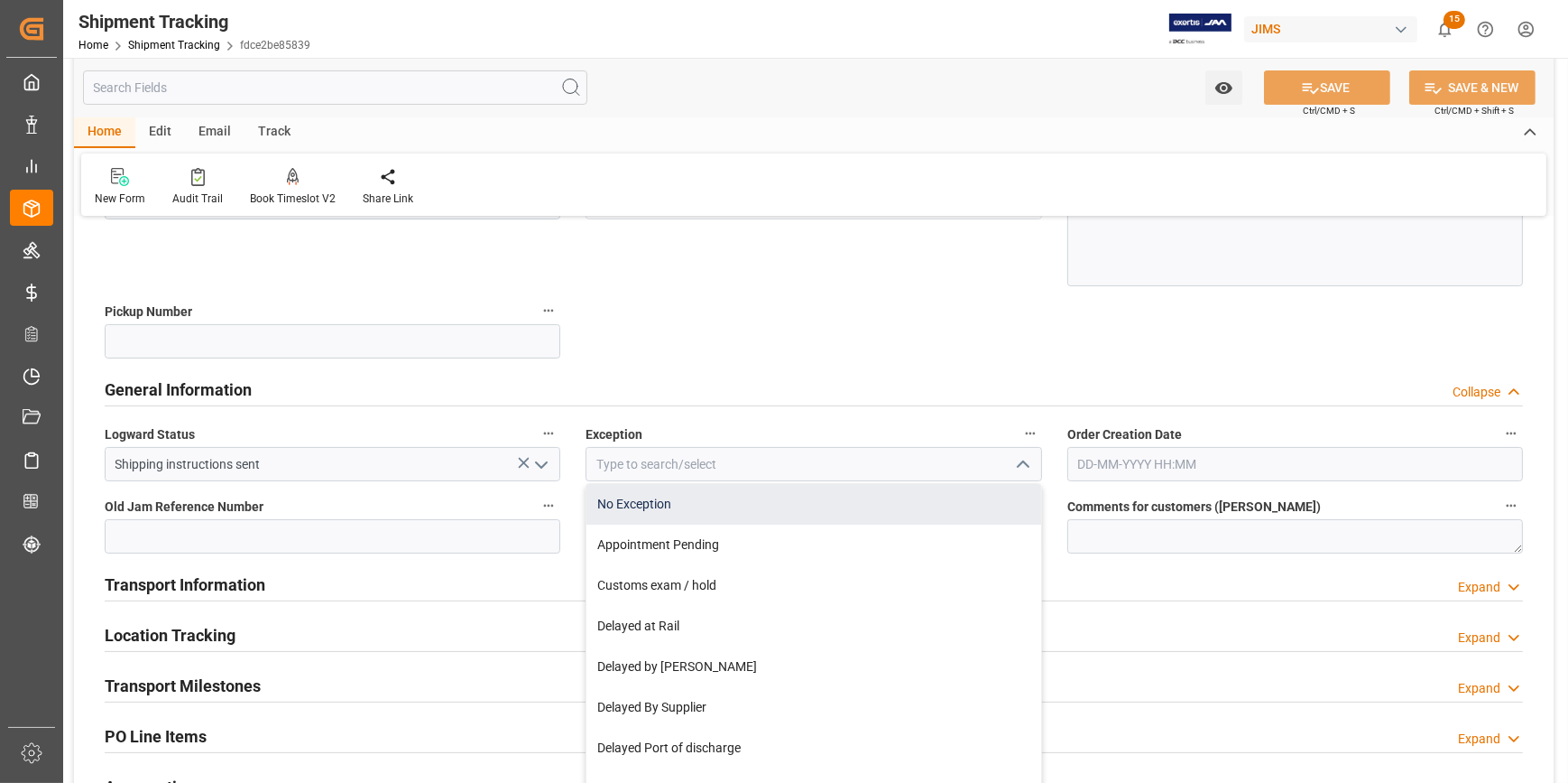
click at [837, 497] on div "No Exception" at bounding box center [814, 504] width 454 height 40
type input "No Exception"
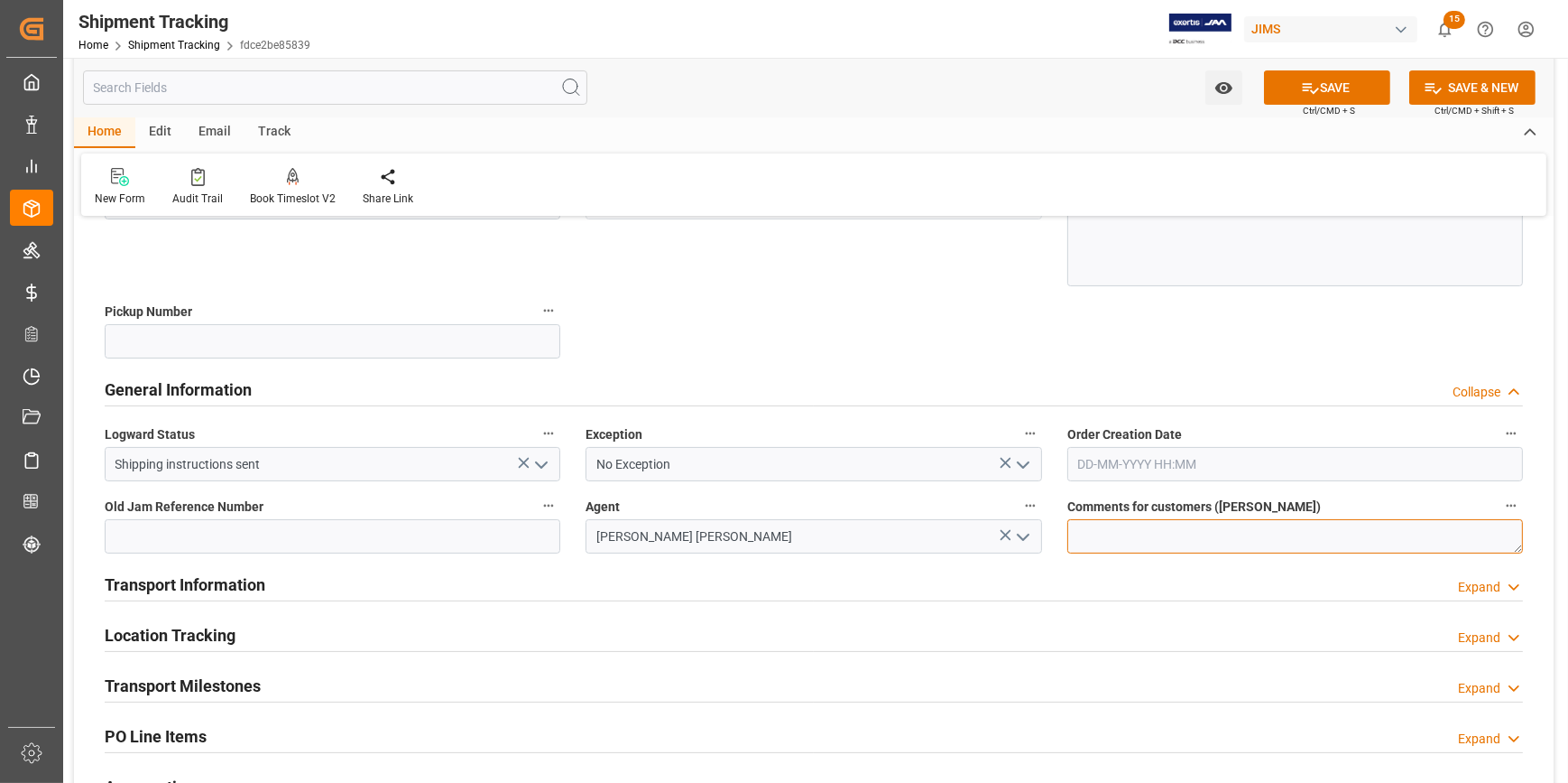
click at [1093, 533] on textarea at bounding box center [1296, 535] width 456 height 34
paste textarea "Trade War update [DATE]"
type textarea "Trade War update [DATE] //"
click at [546, 585] on div "Transport Information Expand" at bounding box center [814, 582] width 1418 height 34
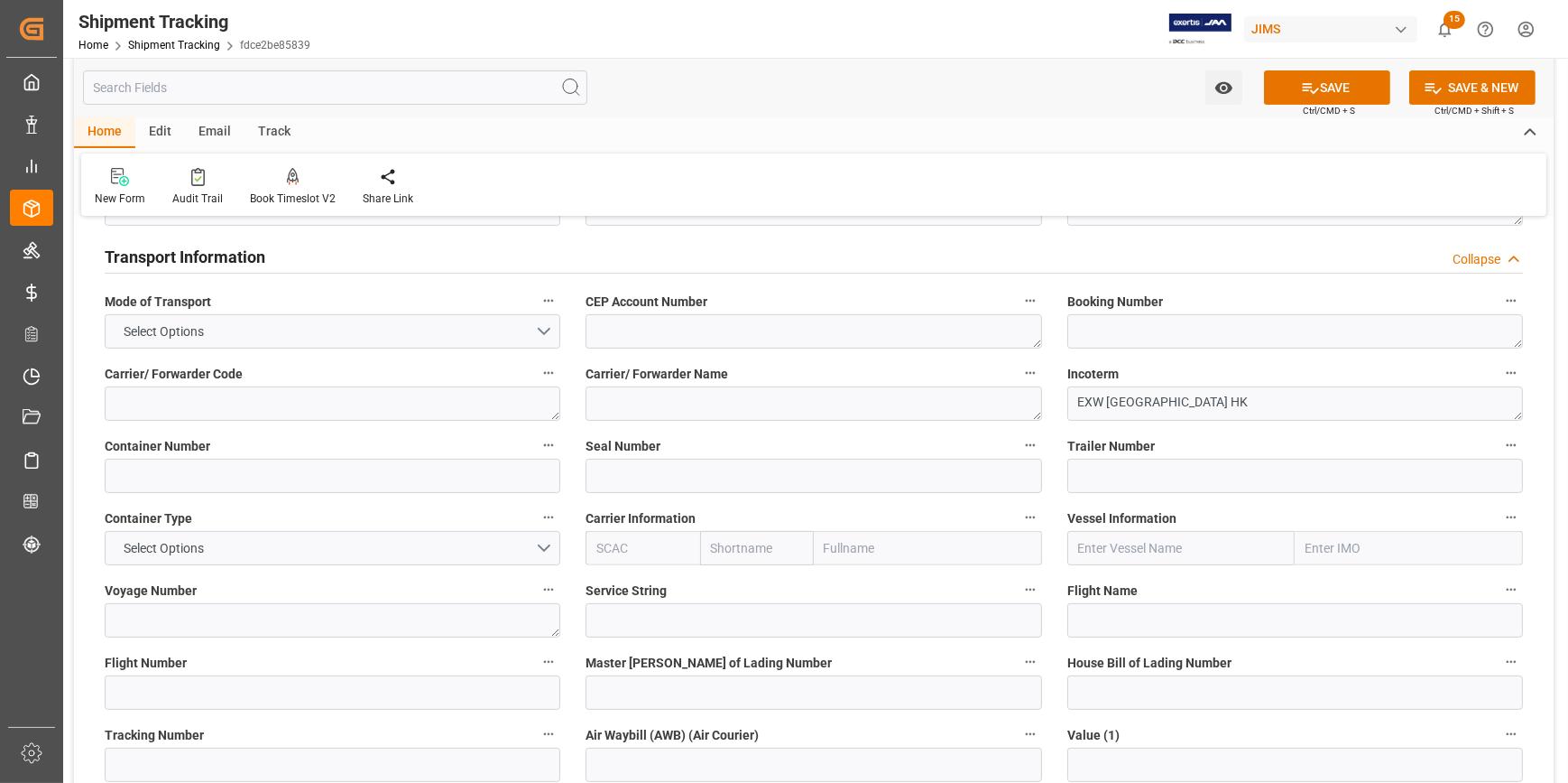
scroll to position [656, 0]
click at [535, 538] on button "Select Options" at bounding box center [333, 547] width 456 height 34
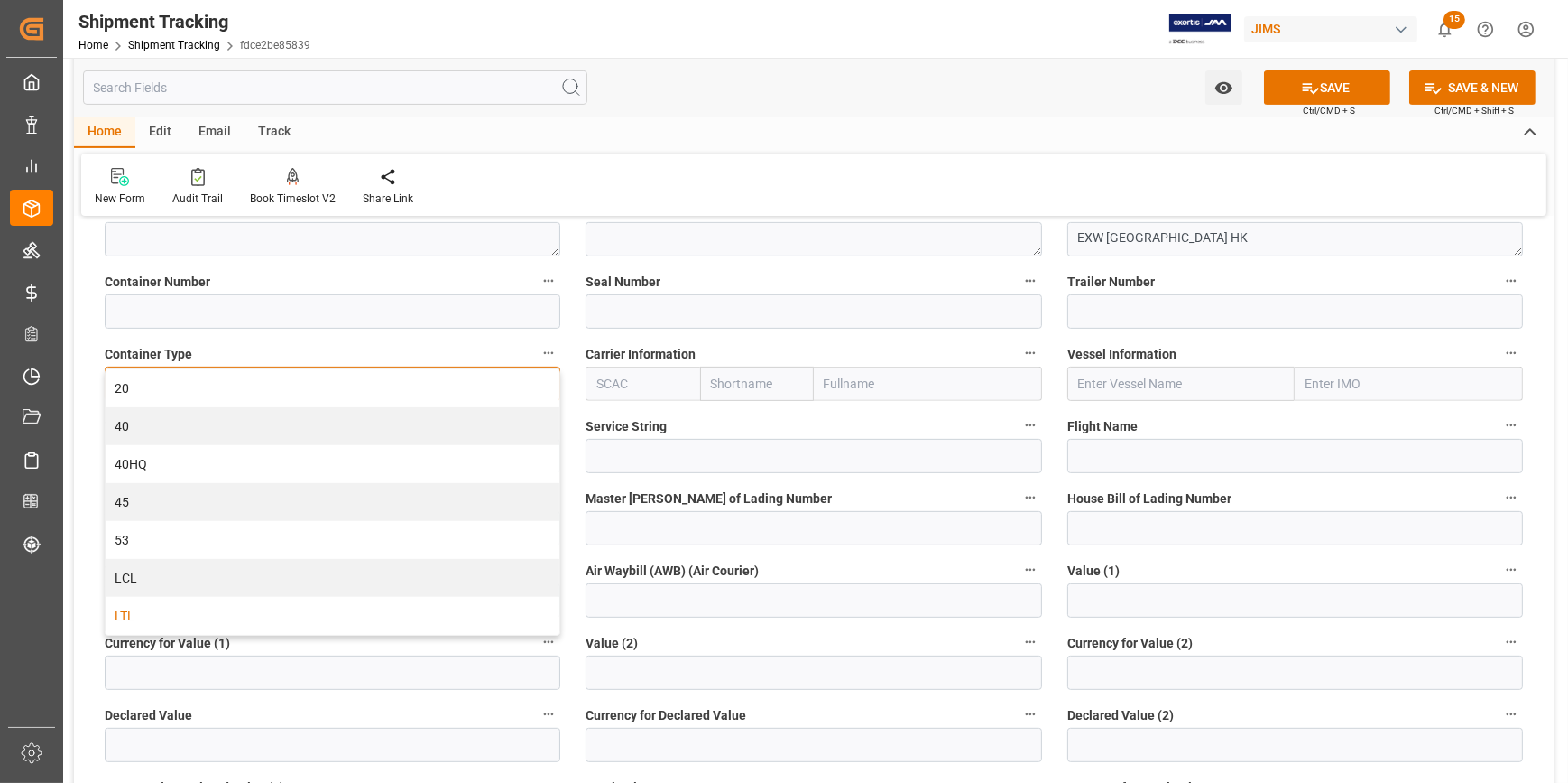
scroll to position [821, 0]
click at [360, 574] on div "LCL" at bounding box center [333, 576] width 454 height 38
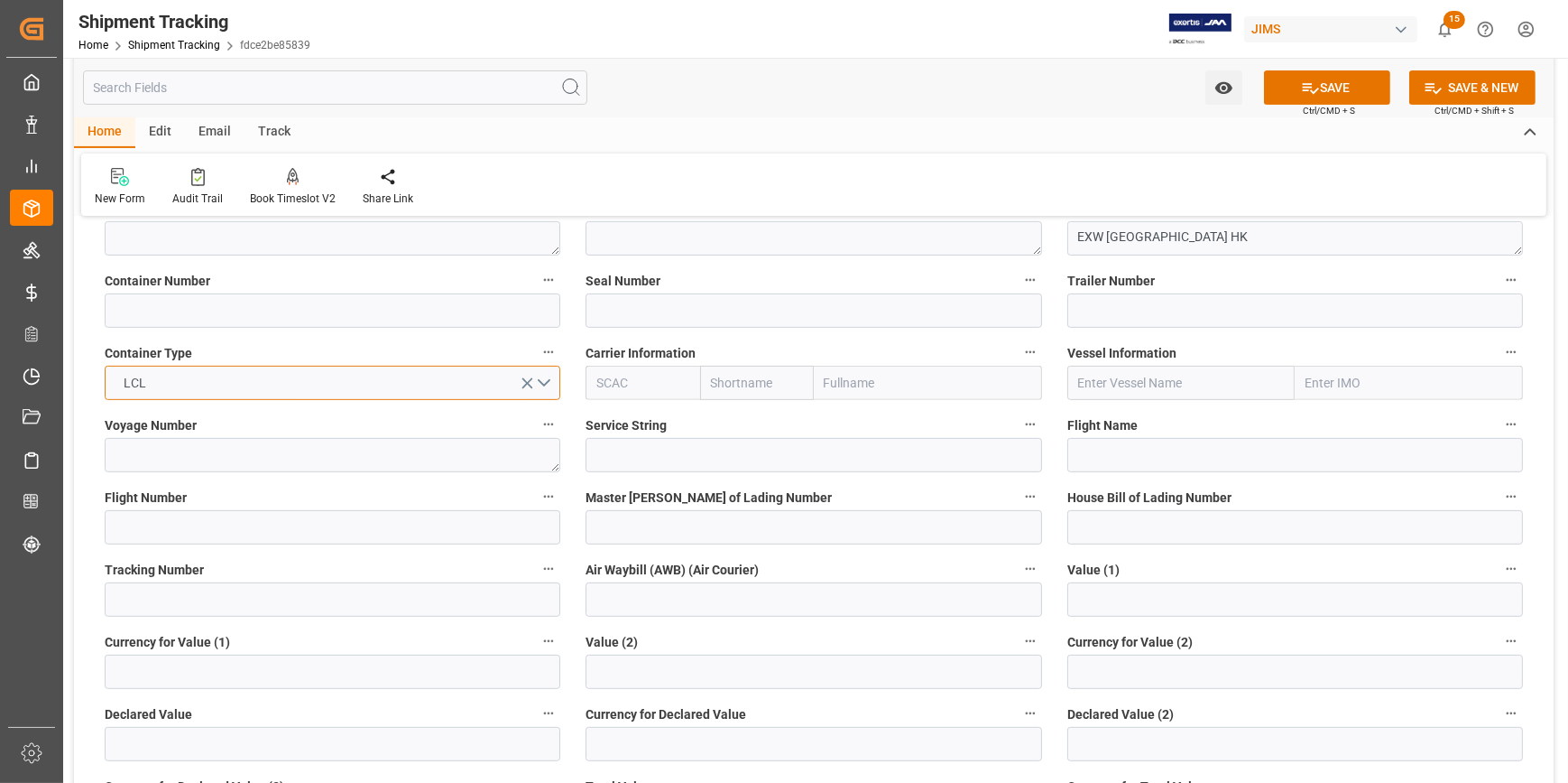
click at [544, 383] on button "LCL" at bounding box center [333, 382] width 456 height 34
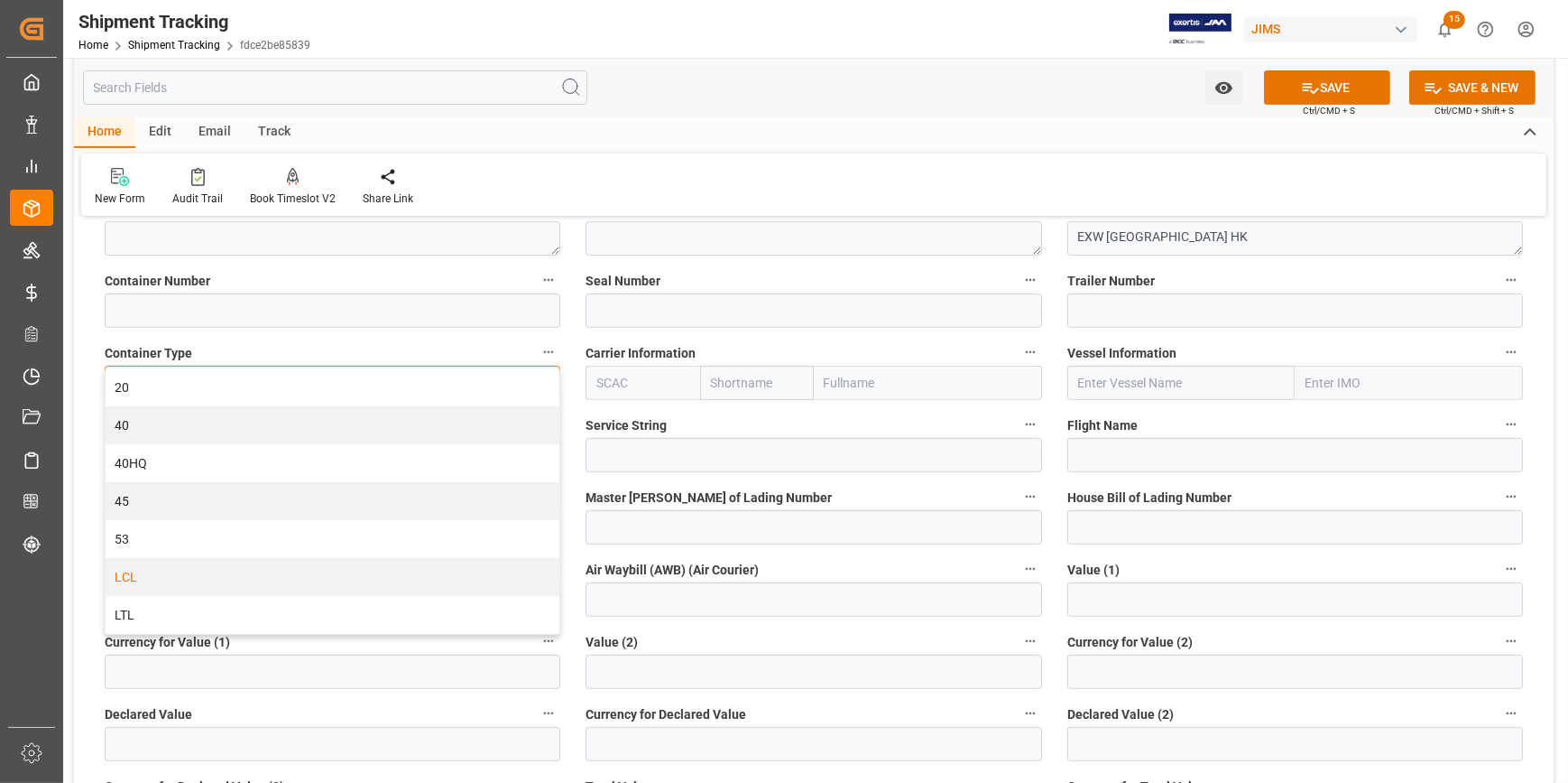
click at [304, 605] on div "LTL" at bounding box center [333, 615] width 454 height 38
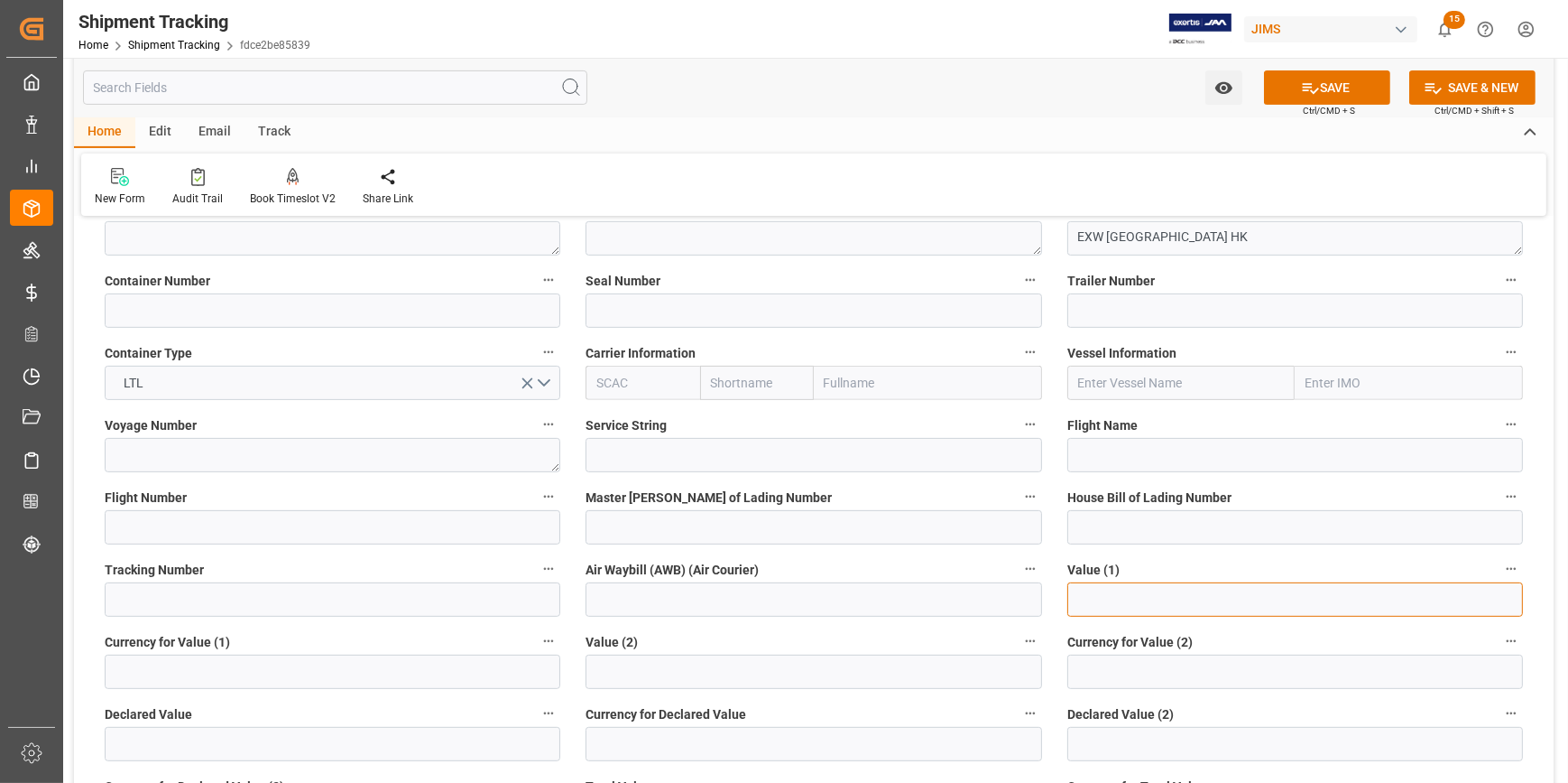
click at [1116, 603] on input "text" at bounding box center [1296, 599] width 456 height 34
type input "2760"
click at [304, 665] on input at bounding box center [333, 671] width 456 height 34
type input "u"
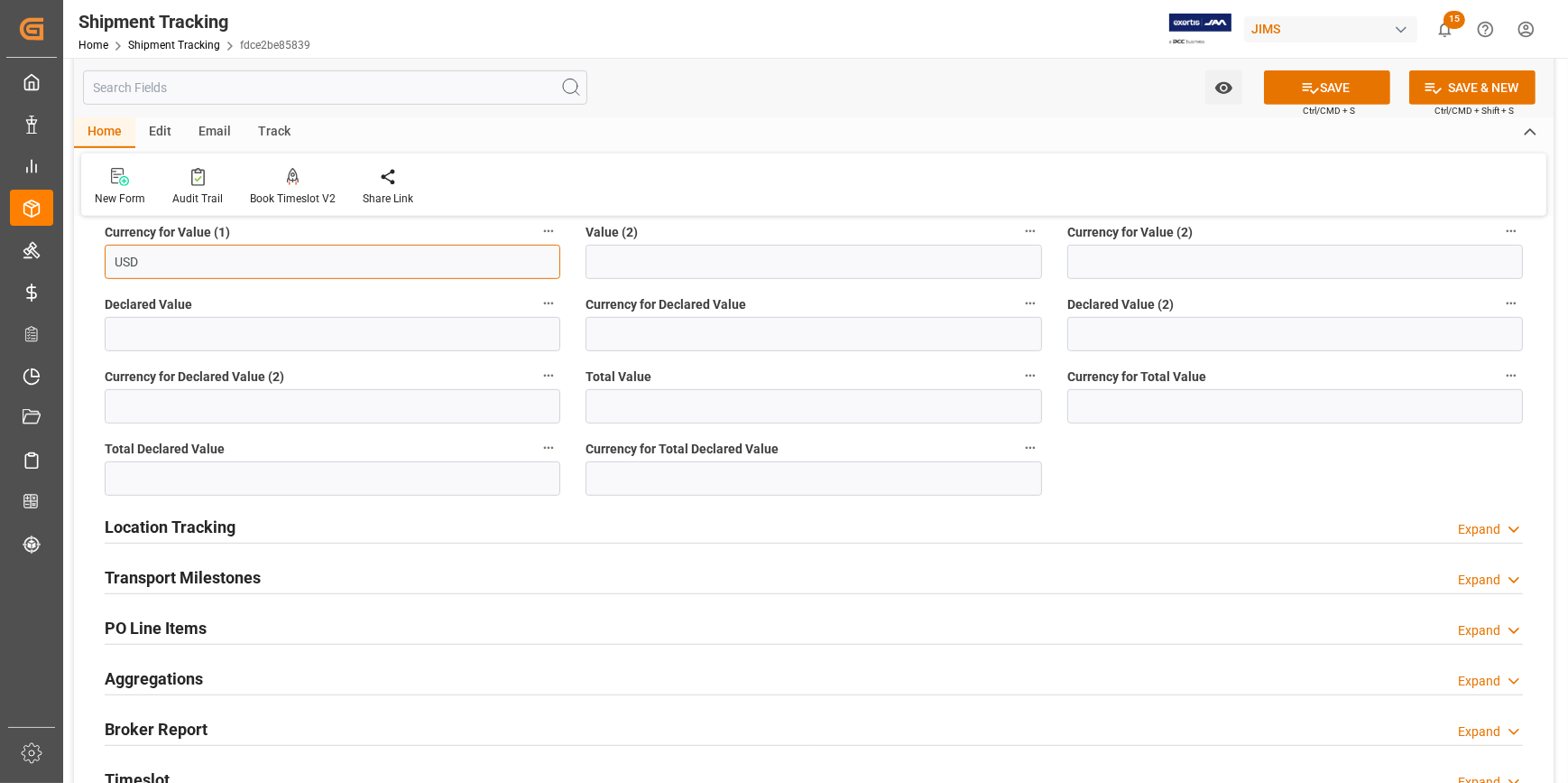
type input "USD"
click at [390, 574] on div "Transport Milestones Expand" at bounding box center [814, 575] width 1418 height 34
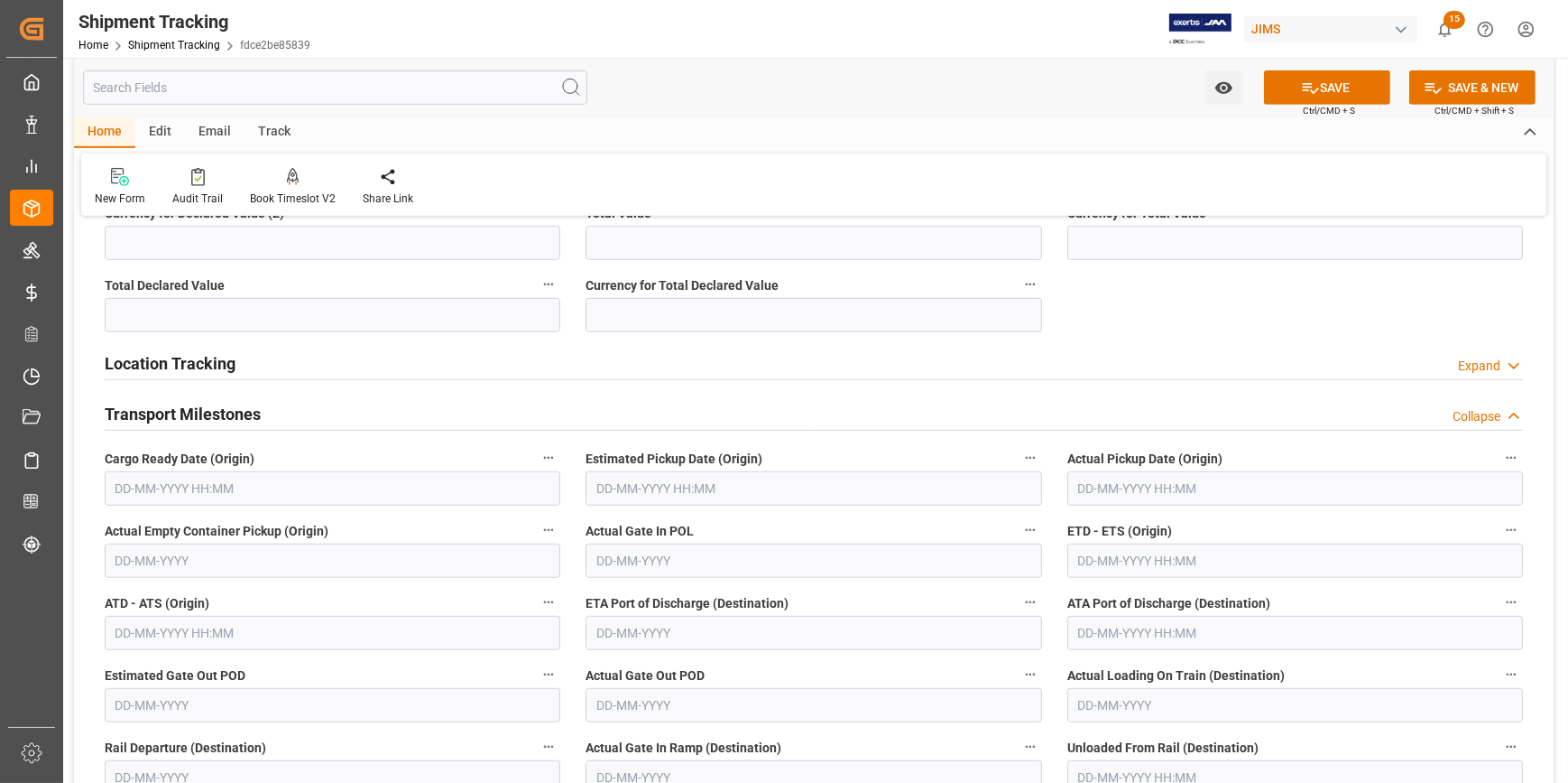
scroll to position [1395, 0]
click at [253, 490] on input "text" at bounding box center [333, 487] width 456 height 34
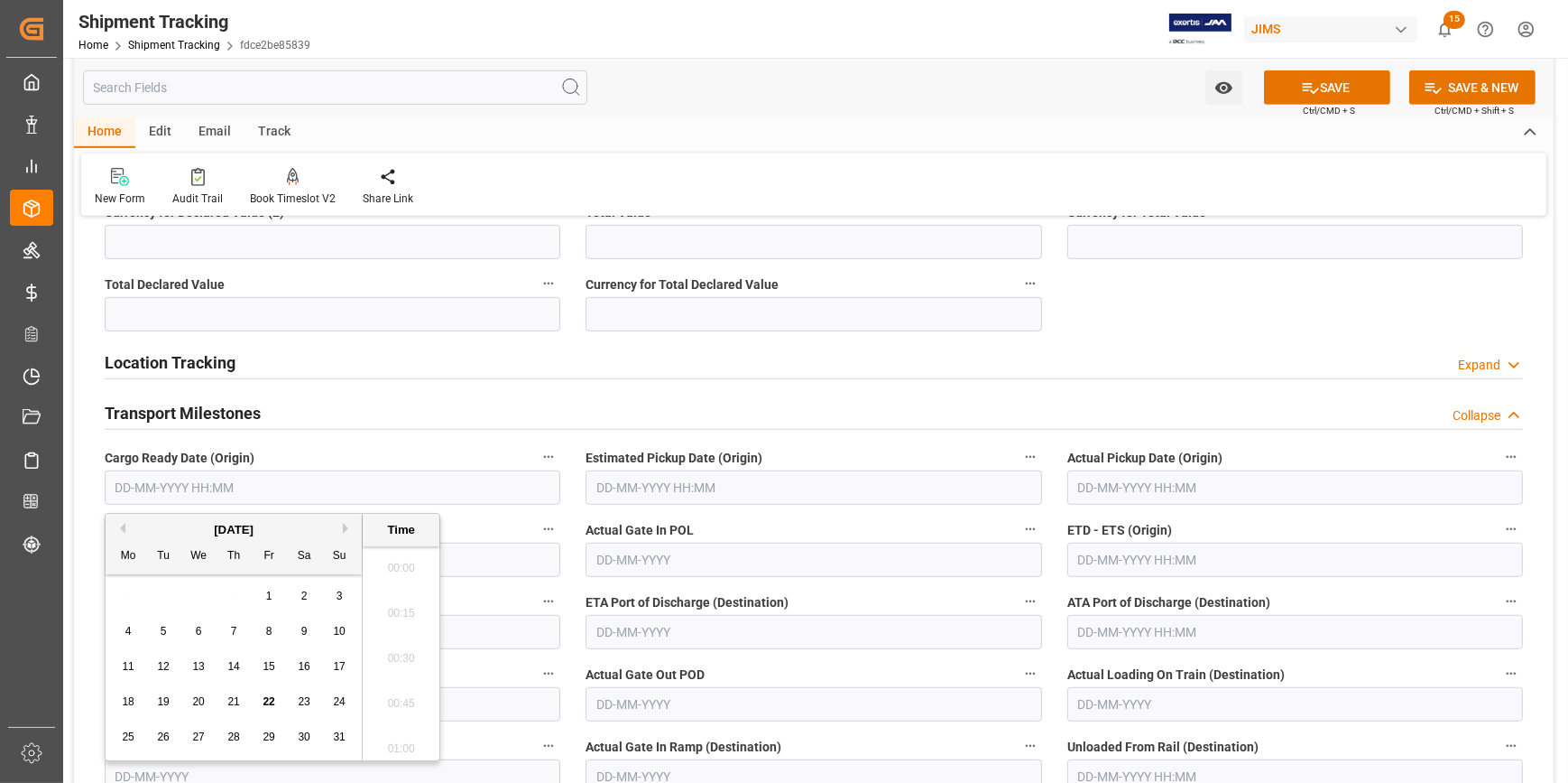
scroll to position [2082, 0]
click at [345, 524] on button "Next Month" at bounding box center [349, 528] width 11 height 11
click at [266, 594] on span "5" at bounding box center [269, 596] width 6 height 13
type input "05-09-2025 00:00"
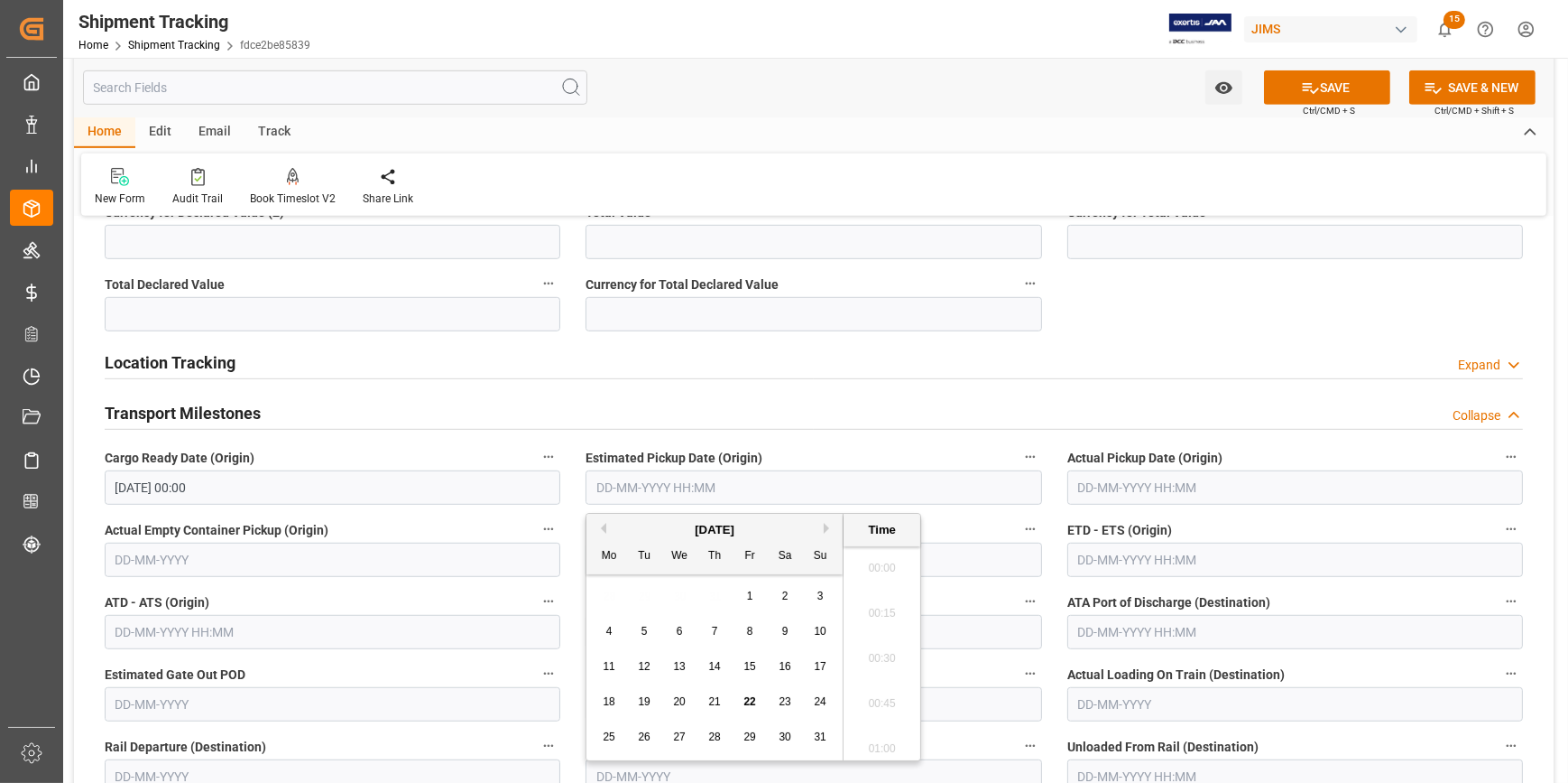
click at [618, 486] on input "text" at bounding box center [814, 487] width 456 height 34
click at [828, 526] on button "Next Month" at bounding box center [830, 528] width 11 height 11
click at [750, 632] on span "12" at bounding box center [750, 631] width 12 height 13
type input "12-09-2025 00:00"
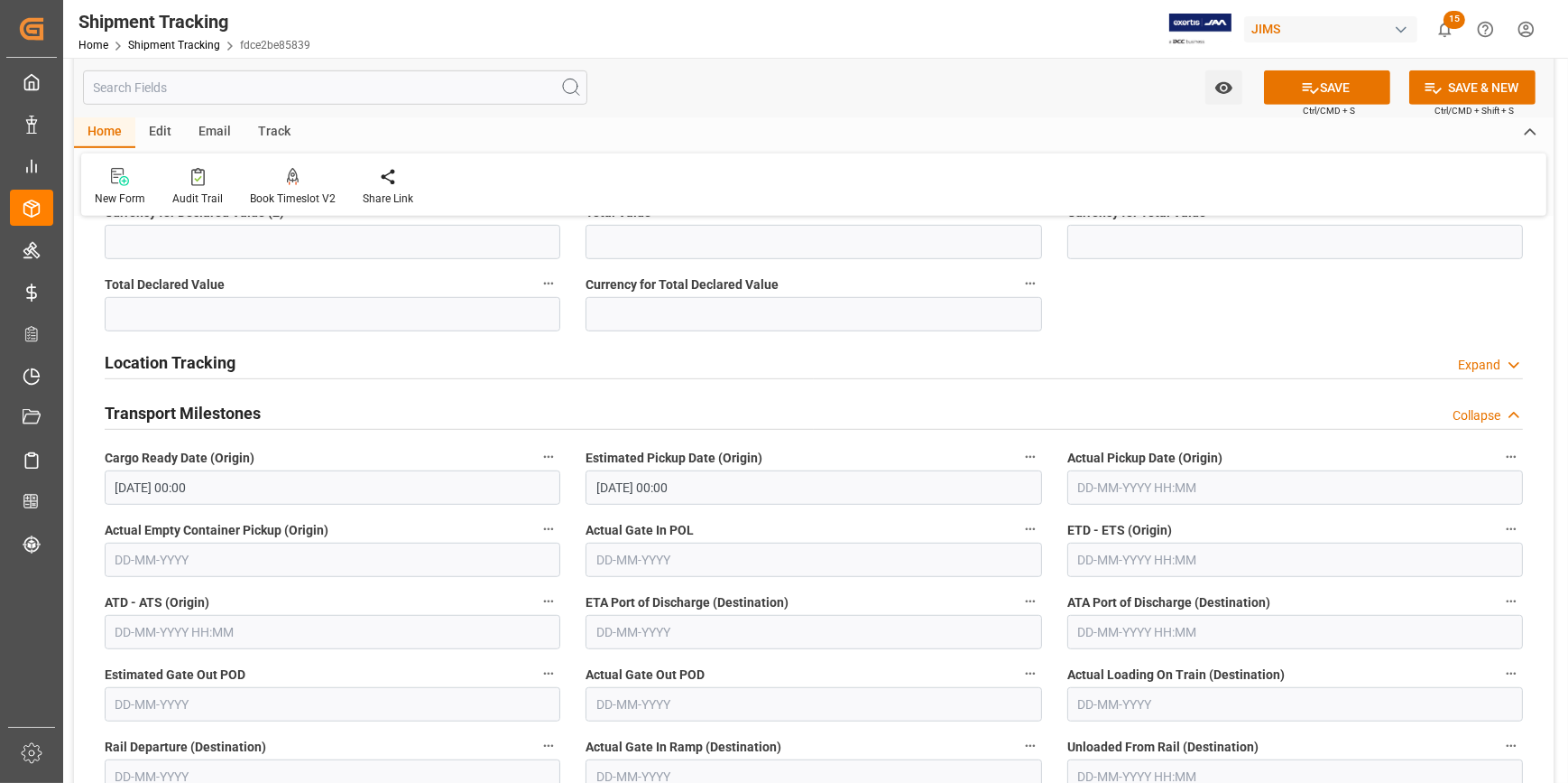
drag, startPoint x: 950, startPoint y: 523, endPoint x: 1037, endPoint y: 544, distance: 89.5
click at [950, 522] on label "Actual Gate In POL" at bounding box center [814, 529] width 456 height 25
click at [1019, 522] on button "Actual Gate In POL" at bounding box center [1031, 529] width 24 height 24
click at [1100, 557] on div at bounding box center [784, 391] width 1568 height 783
click at [1132, 551] on input "text" at bounding box center [1296, 559] width 456 height 34
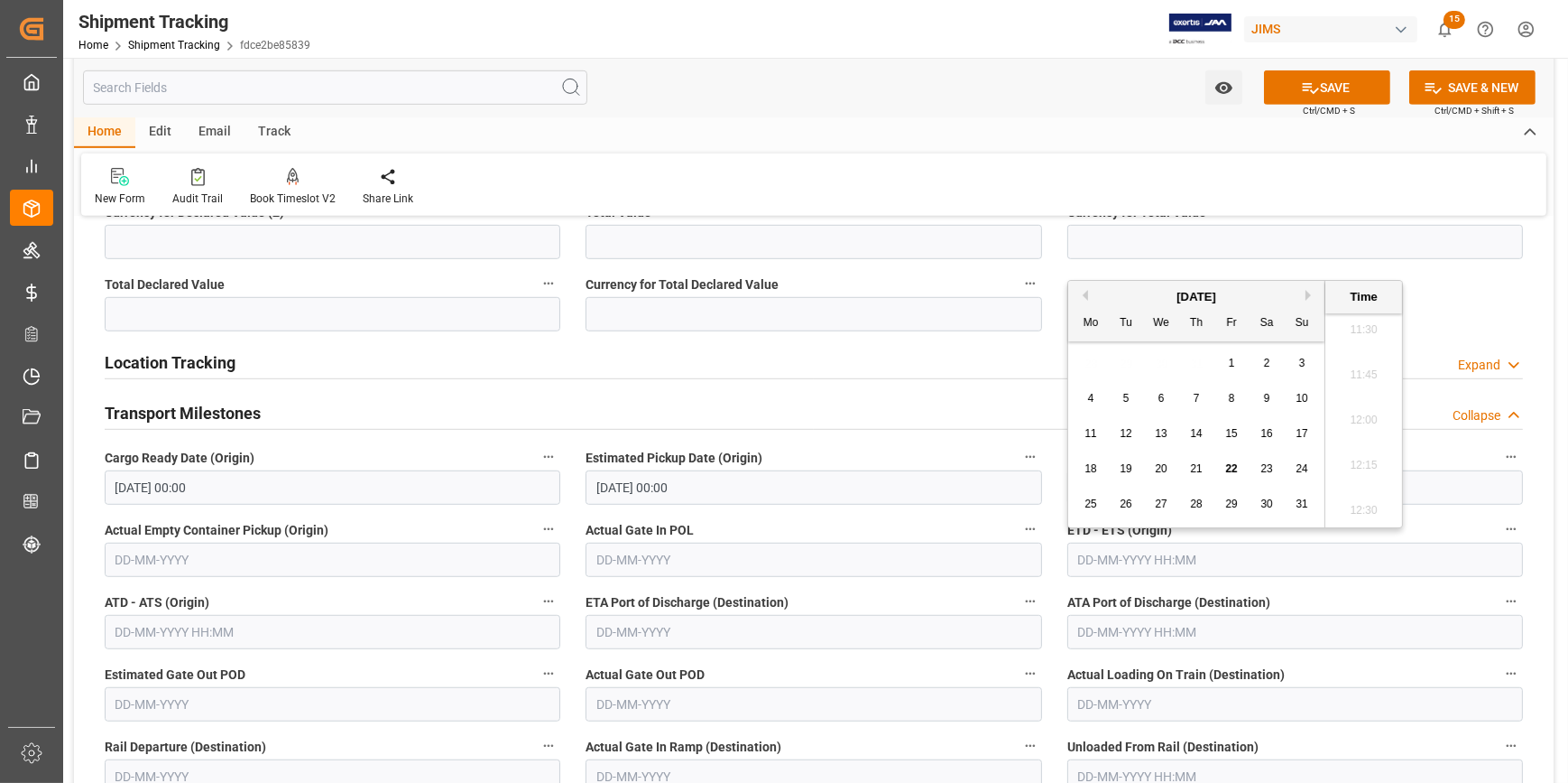
click at [1308, 294] on button "Next Month" at bounding box center [1311, 295] width 11 height 11
click at [1236, 399] on span "12" at bounding box center [1230, 398] width 12 height 13
type input "12-09-2025 00:00"
click at [890, 517] on label "Actual Gate In POL" at bounding box center [814, 529] width 456 height 25
click at [1019, 517] on button "Actual Gate In POL" at bounding box center [1031, 529] width 24 height 24
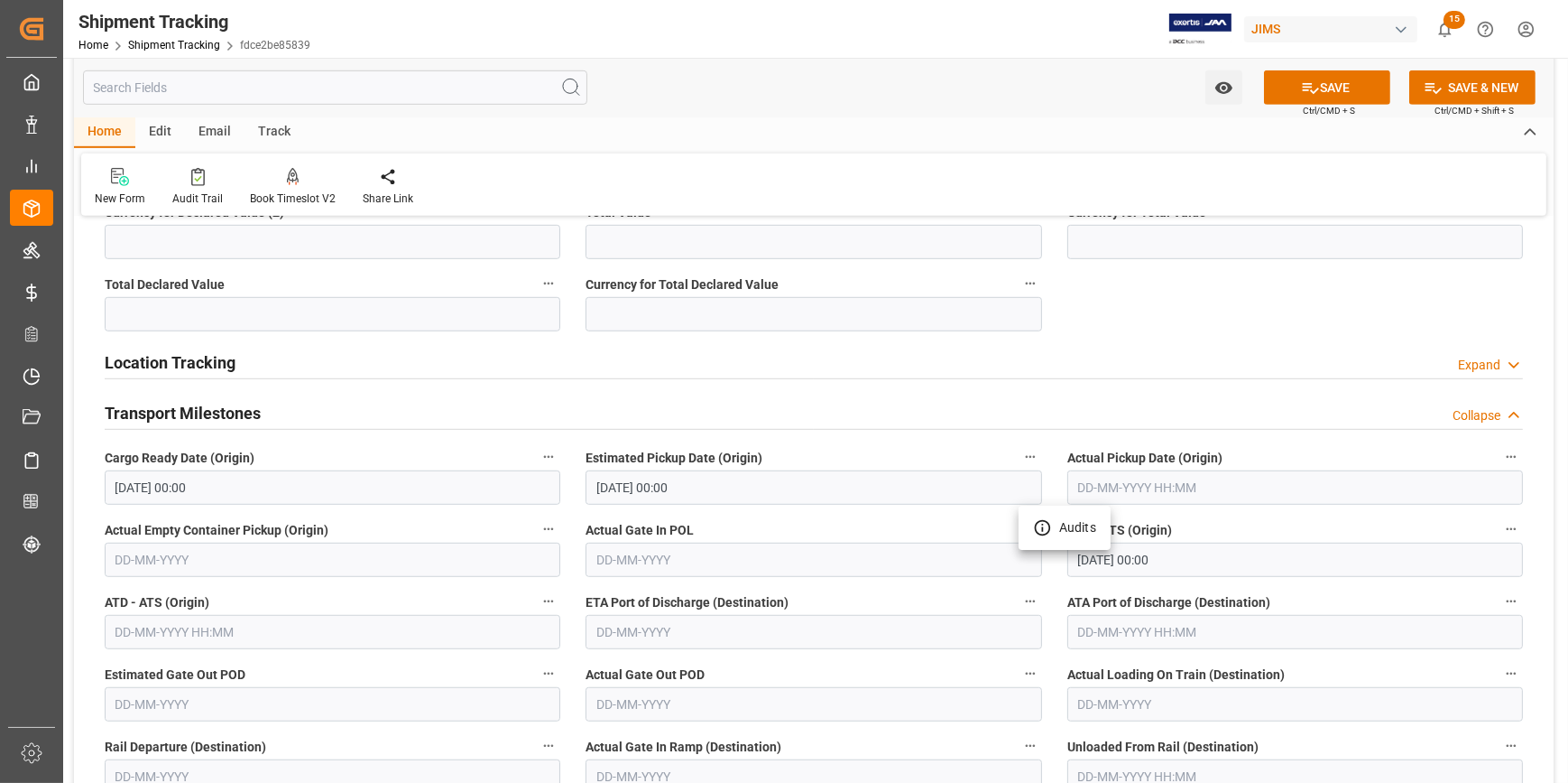
click at [857, 519] on div at bounding box center [784, 391] width 1568 height 783
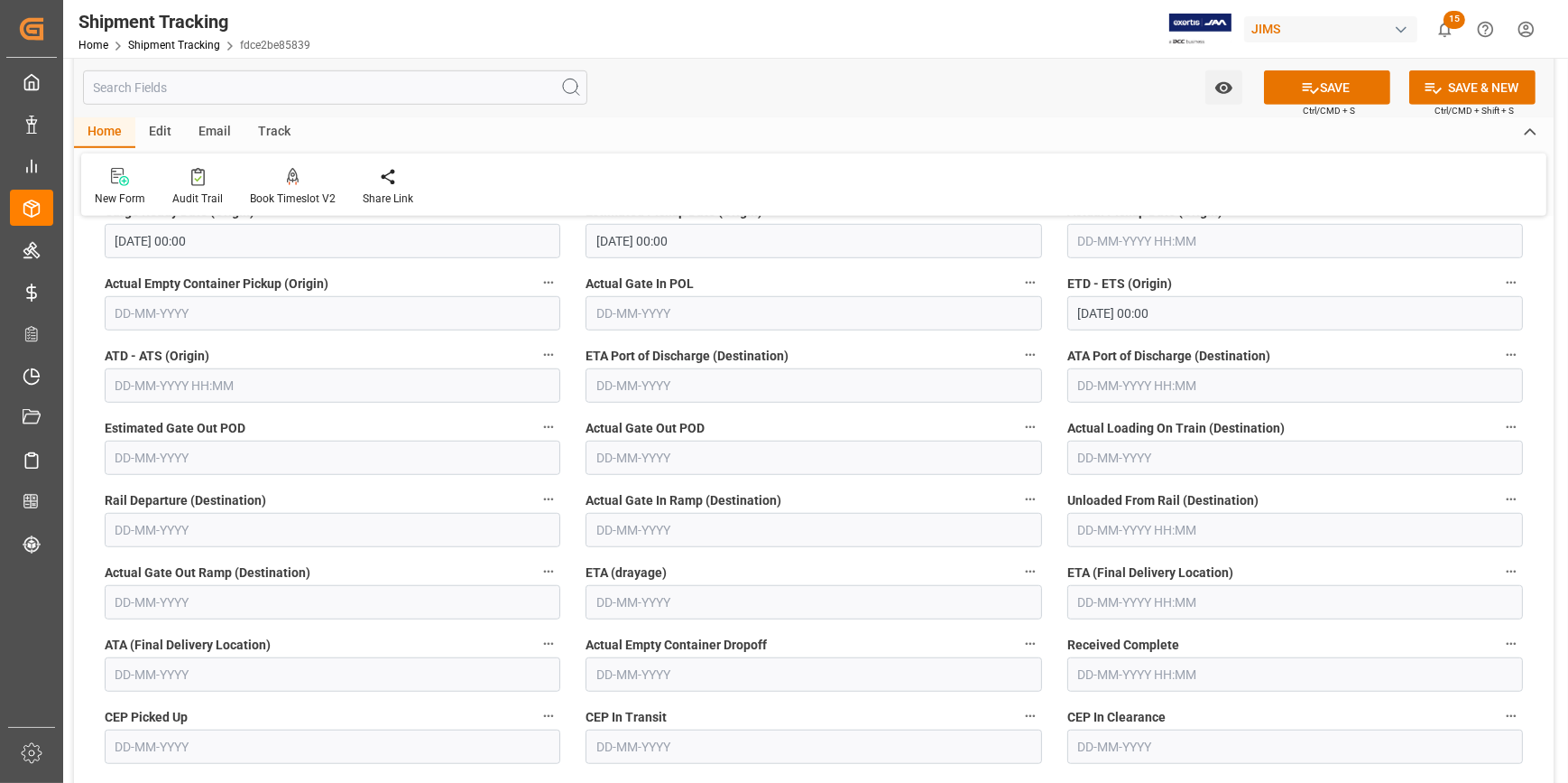
scroll to position [1723, 0]
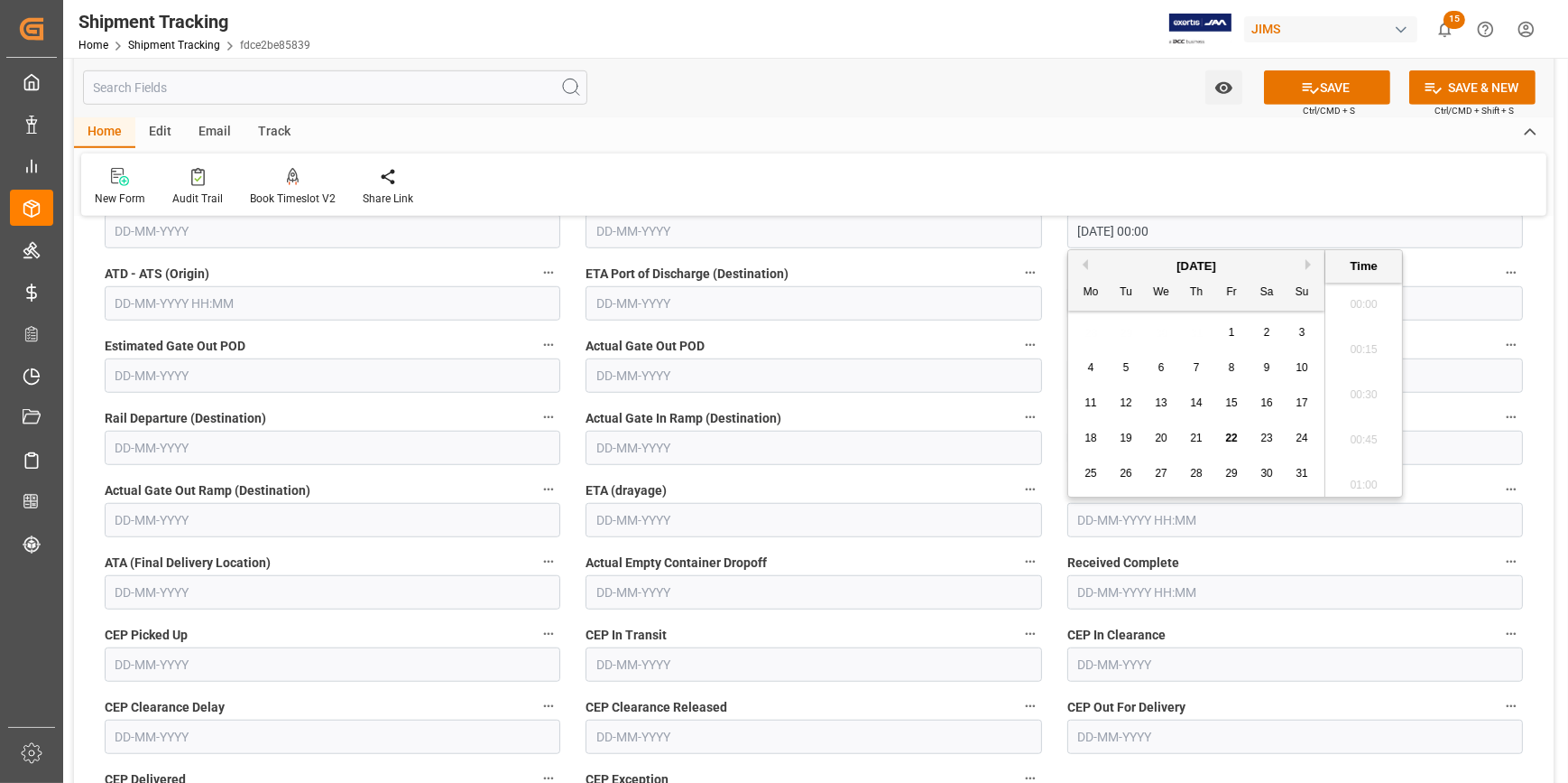
click at [1139, 516] on input "text" at bounding box center [1296, 520] width 456 height 34
click at [1309, 253] on button "Next Month" at bounding box center [1311, 256] width 11 height 11
click at [1267, 392] on span "20" at bounding box center [1266, 394] width 12 height 13
type input "20-09-2025 00:00"
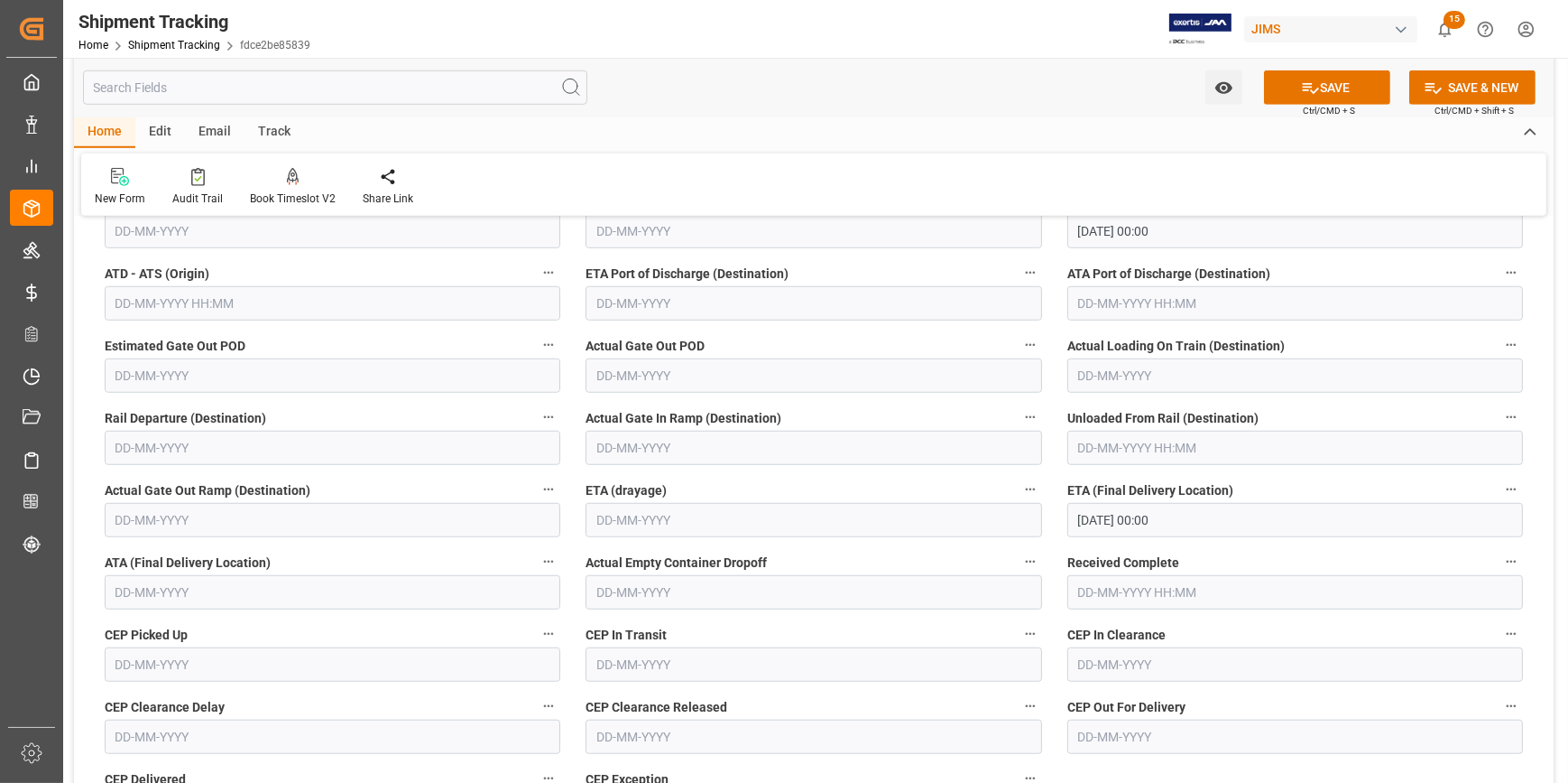
click at [1223, 545] on div "Received Complete" at bounding box center [1295, 580] width 481 height 72
click at [1334, 98] on button "SAVE" at bounding box center [1327, 87] width 126 height 34
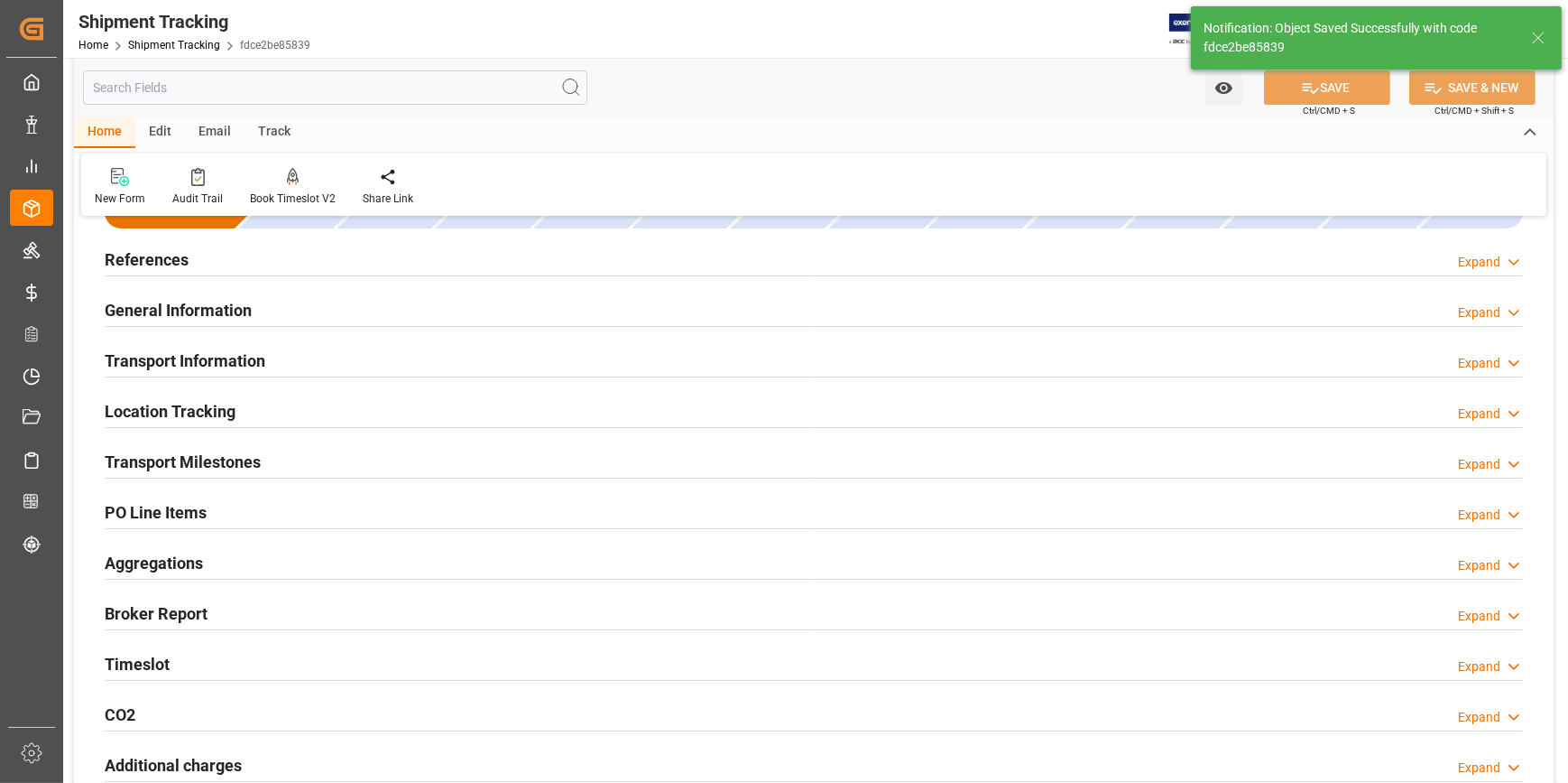
scroll to position [0, 0]
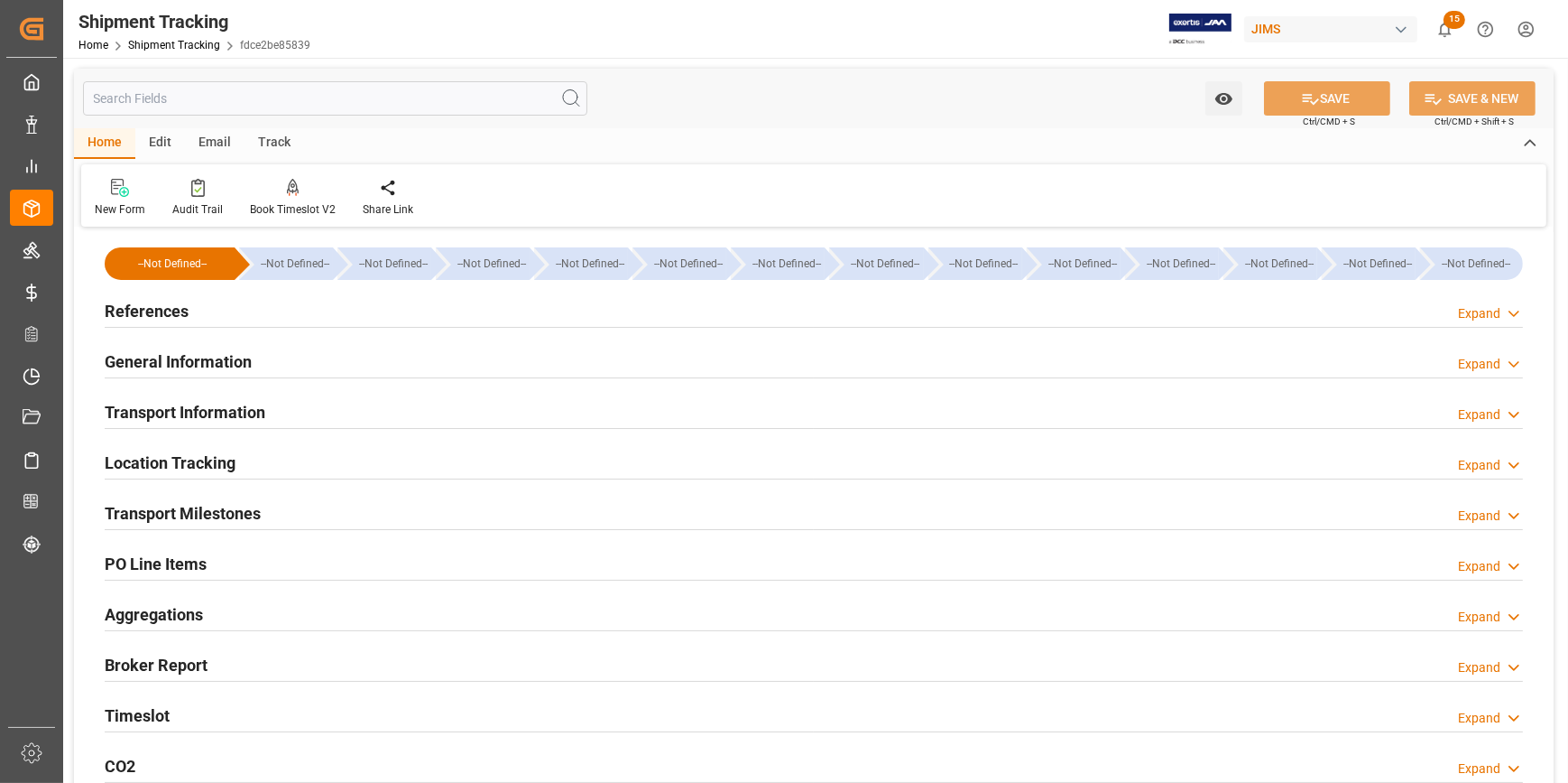
click at [414, 320] on div "References Expand" at bounding box center [814, 309] width 1418 height 34
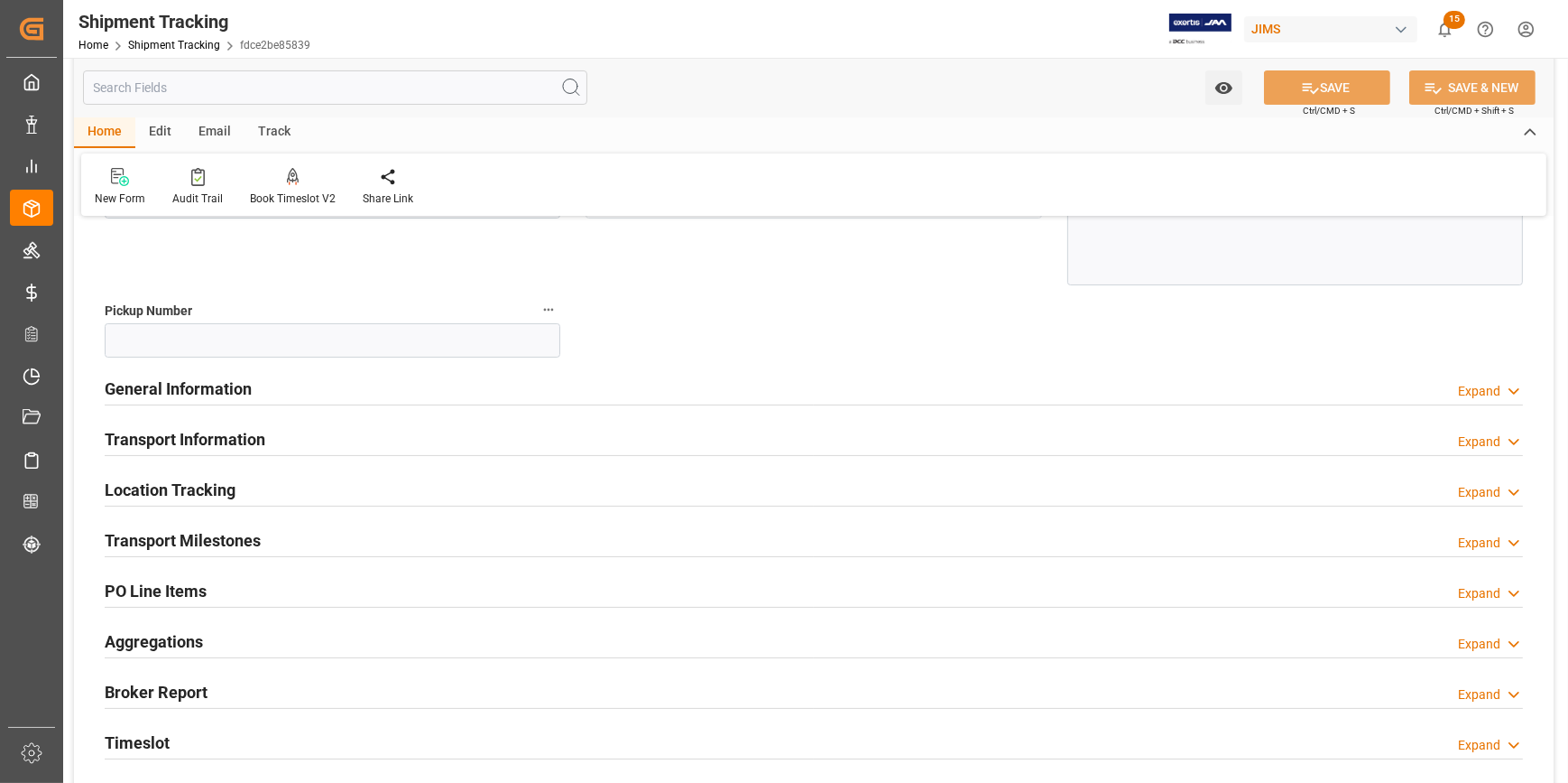
scroll to position [328, 0]
drag, startPoint x: 374, startPoint y: 394, endPoint x: 397, endPoint y: 387, distance: 24.0
click at [374, 393] on div "General Information Expand" at bounding box center [814, 387] width 1418 height 34
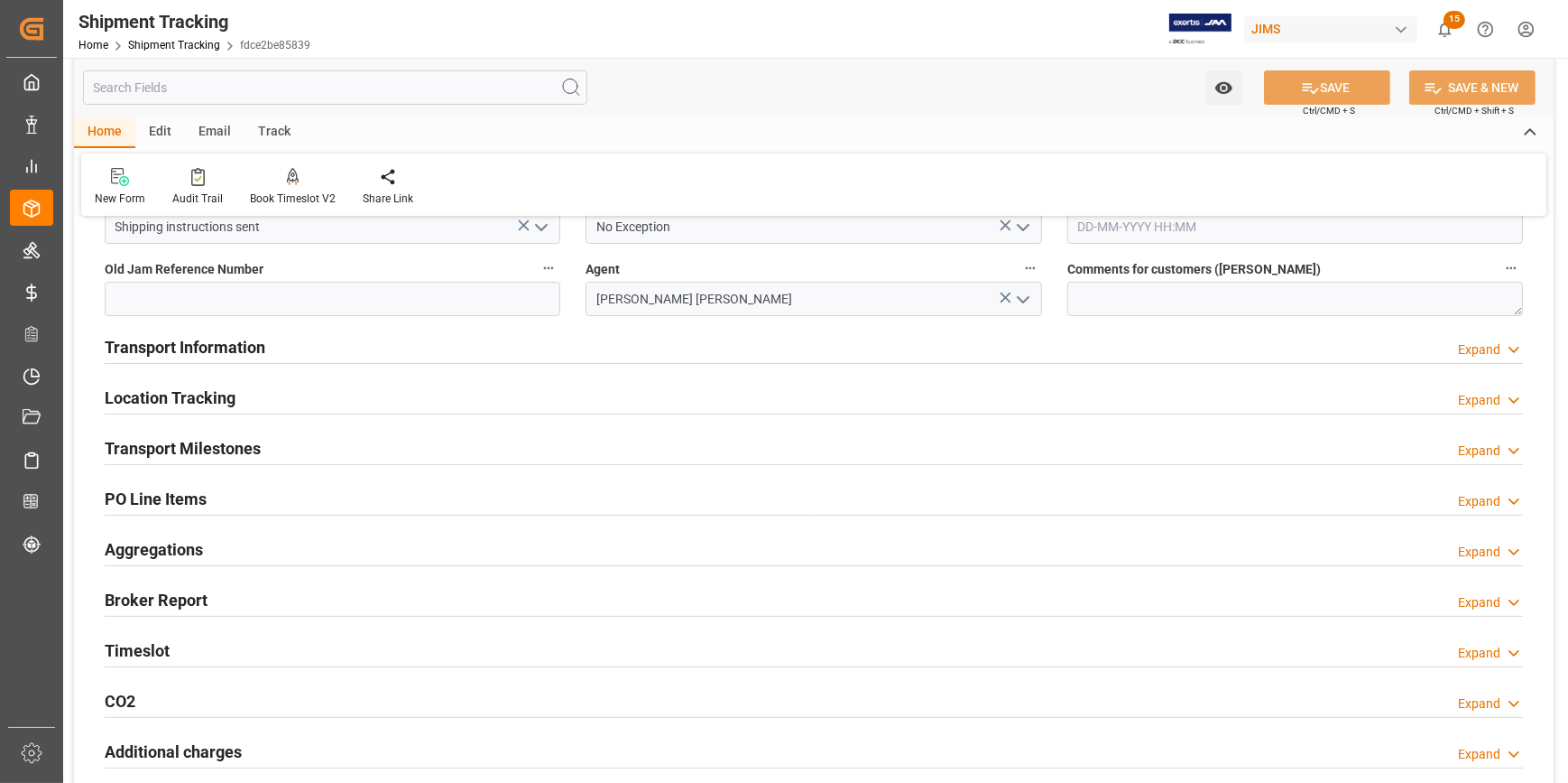
scroll to position [574, 0]
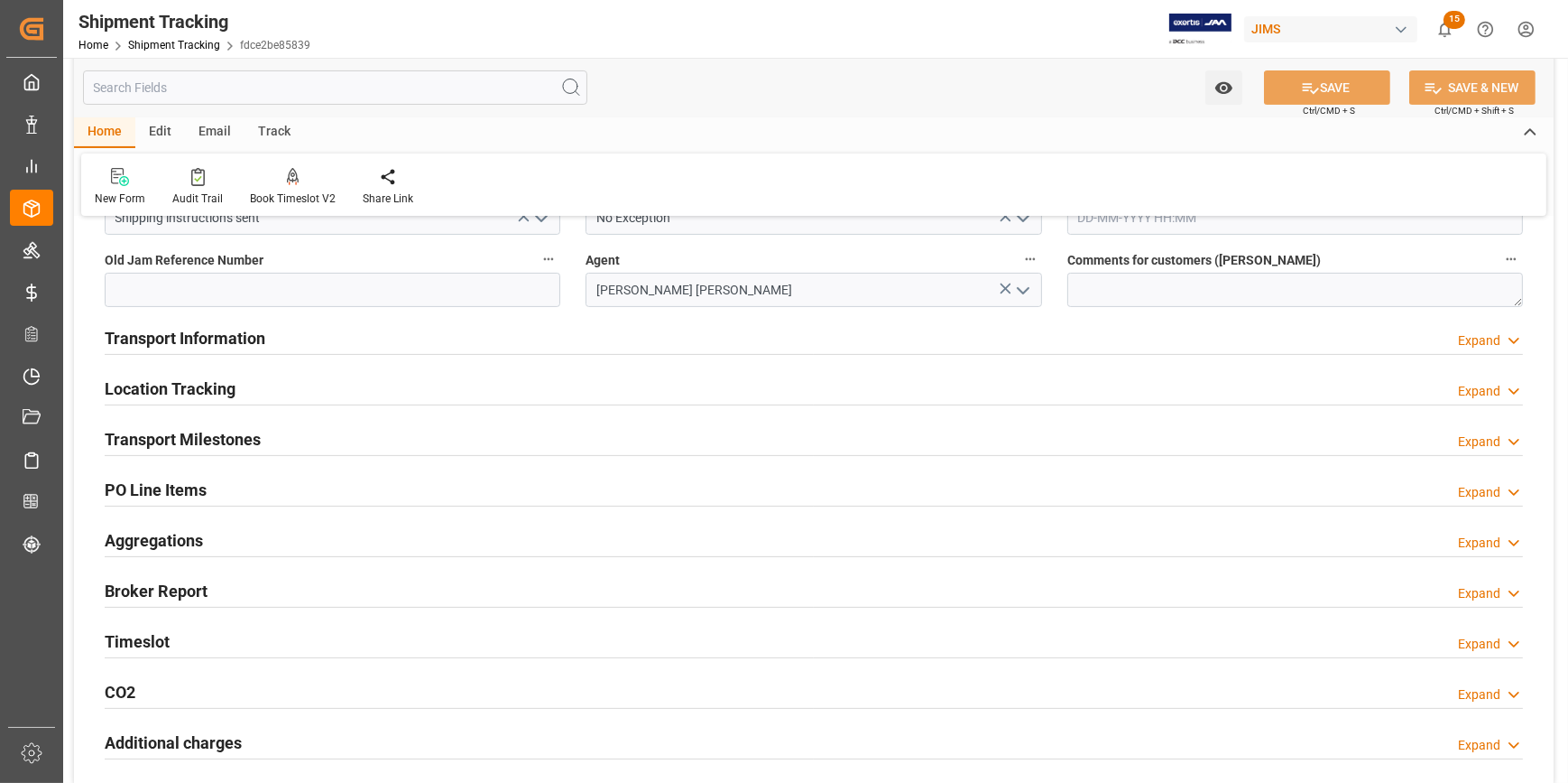
drag, startPoint x: 310, startPoint y: 438, endPoint x: 361, endPoint y: 441, distance: 51.1
click at [310, 439] on div "Transport Milestones Expand" at bounding box center [814, 437] width 1418 height 34
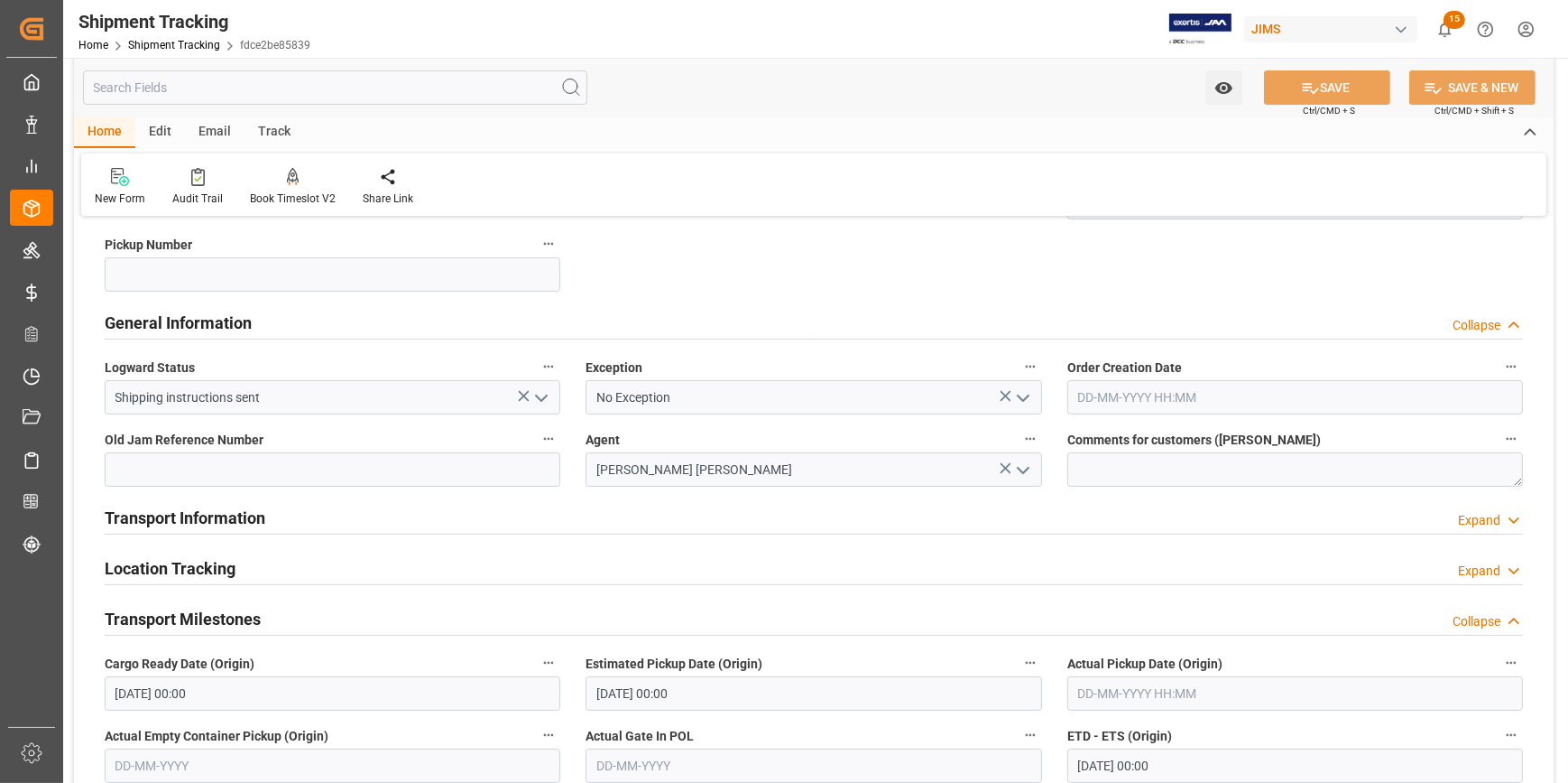
scroll to position [246, 0]
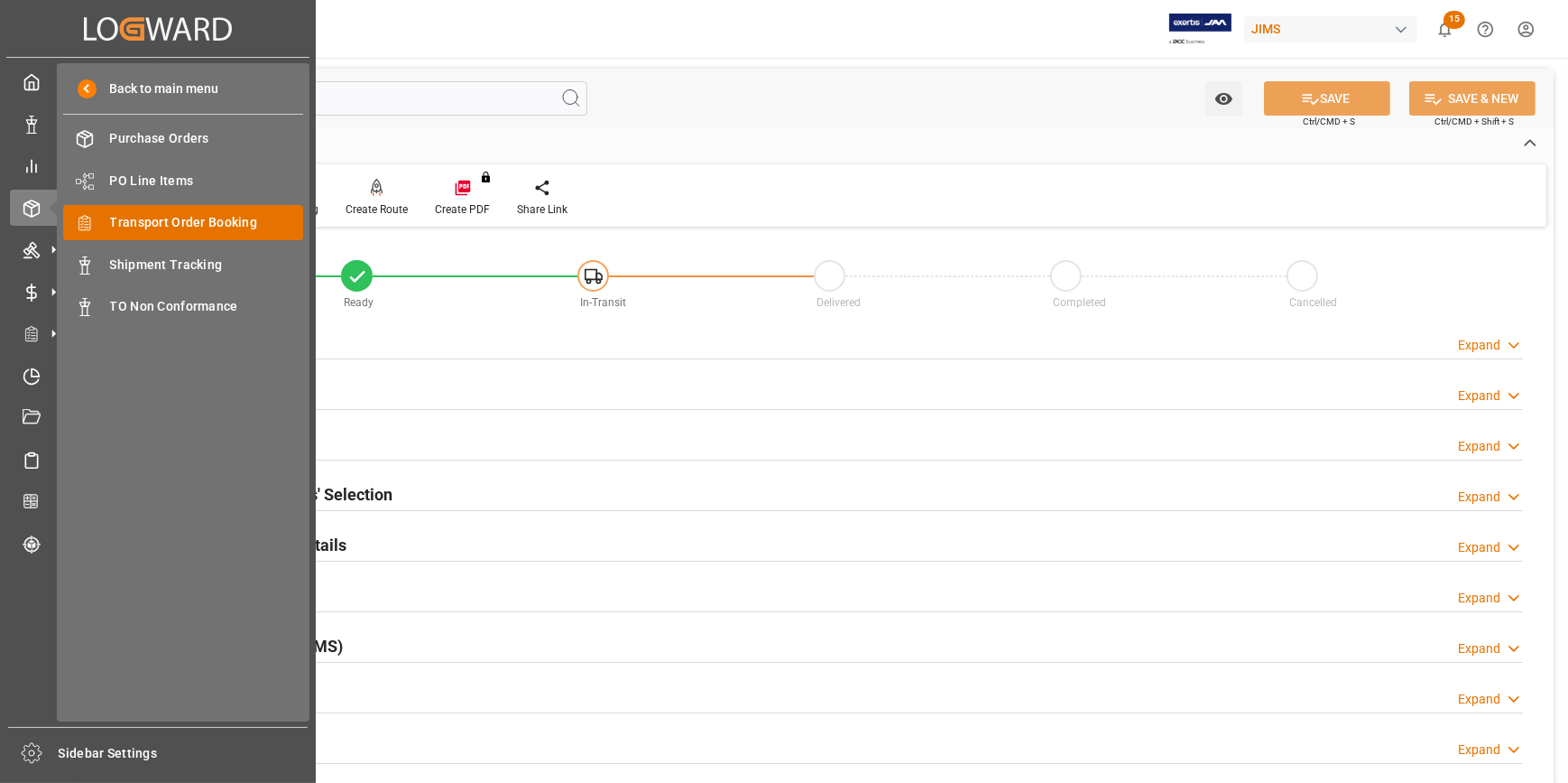
click at [189, 222] on span "Transport Order Booking" at bounding box center [207, 223] width 194 height 19
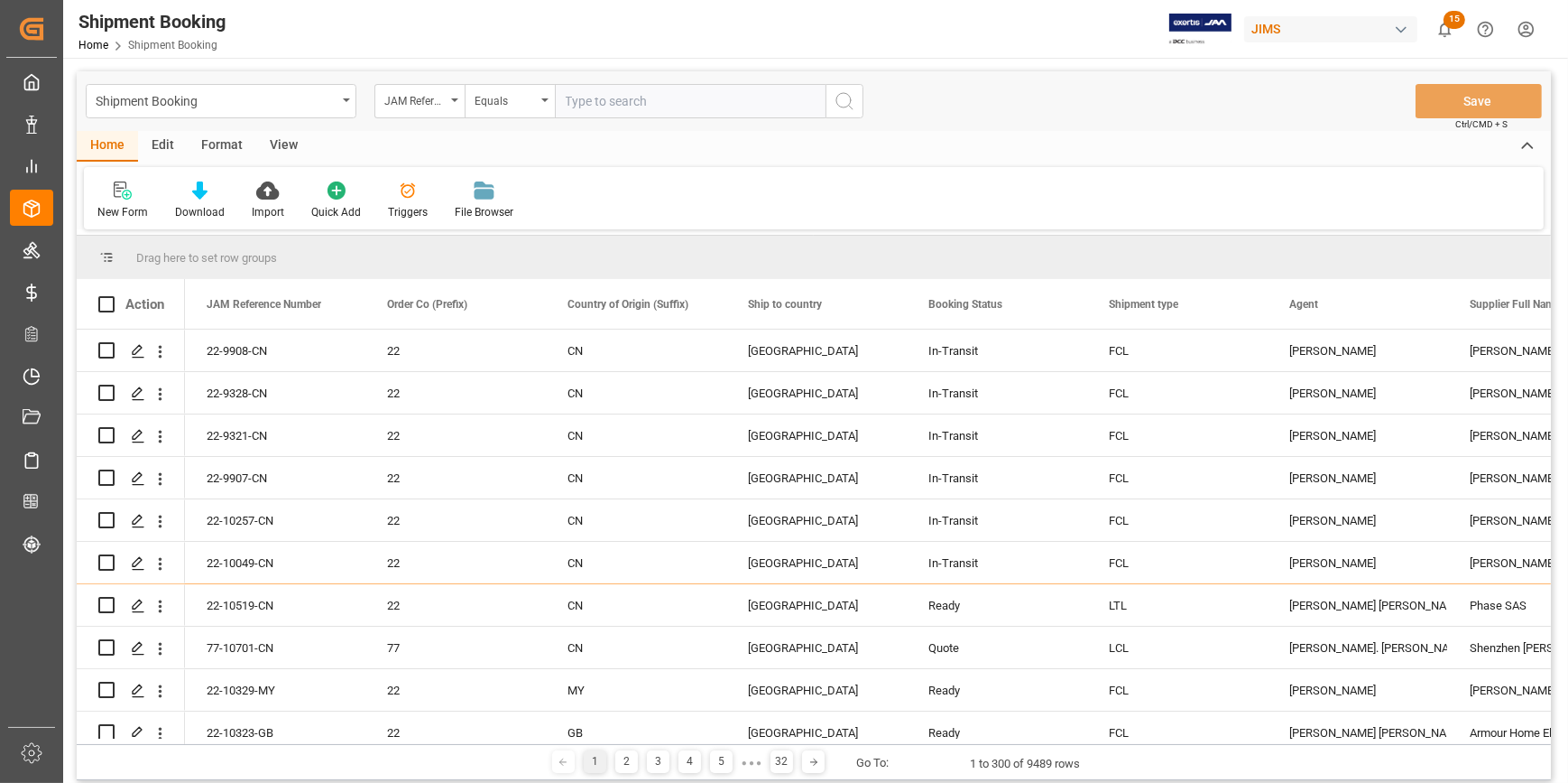
click at [590, 101] on input "text" at bounding box center [690, 100] width 270 height 34
type input "22-10541-[GEOGRAPHIC_DATA]"
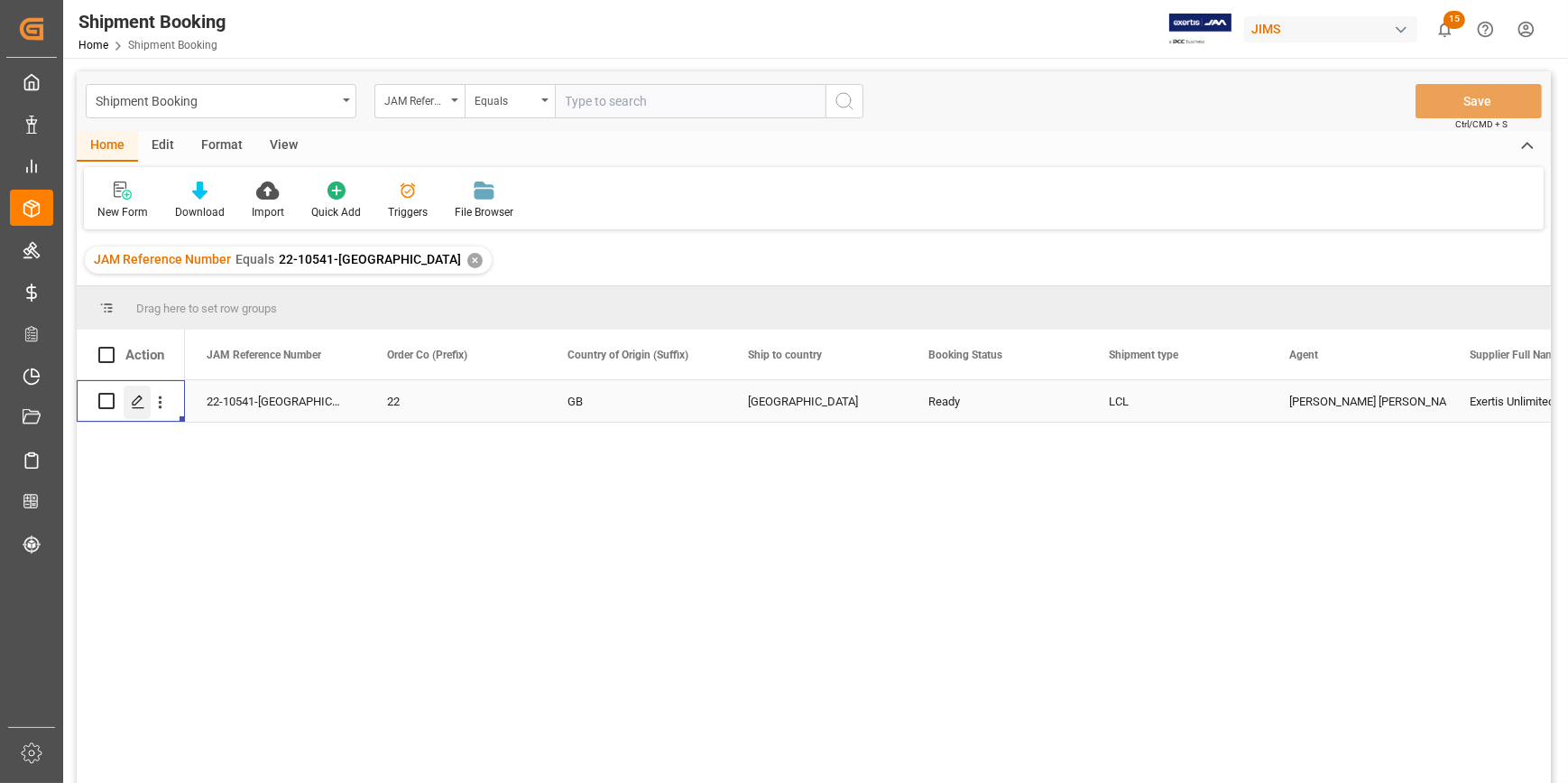
click at [135, 400] on polygon "Press SPACE to select this row." at bounding box center [137, 400] width 9 height 9
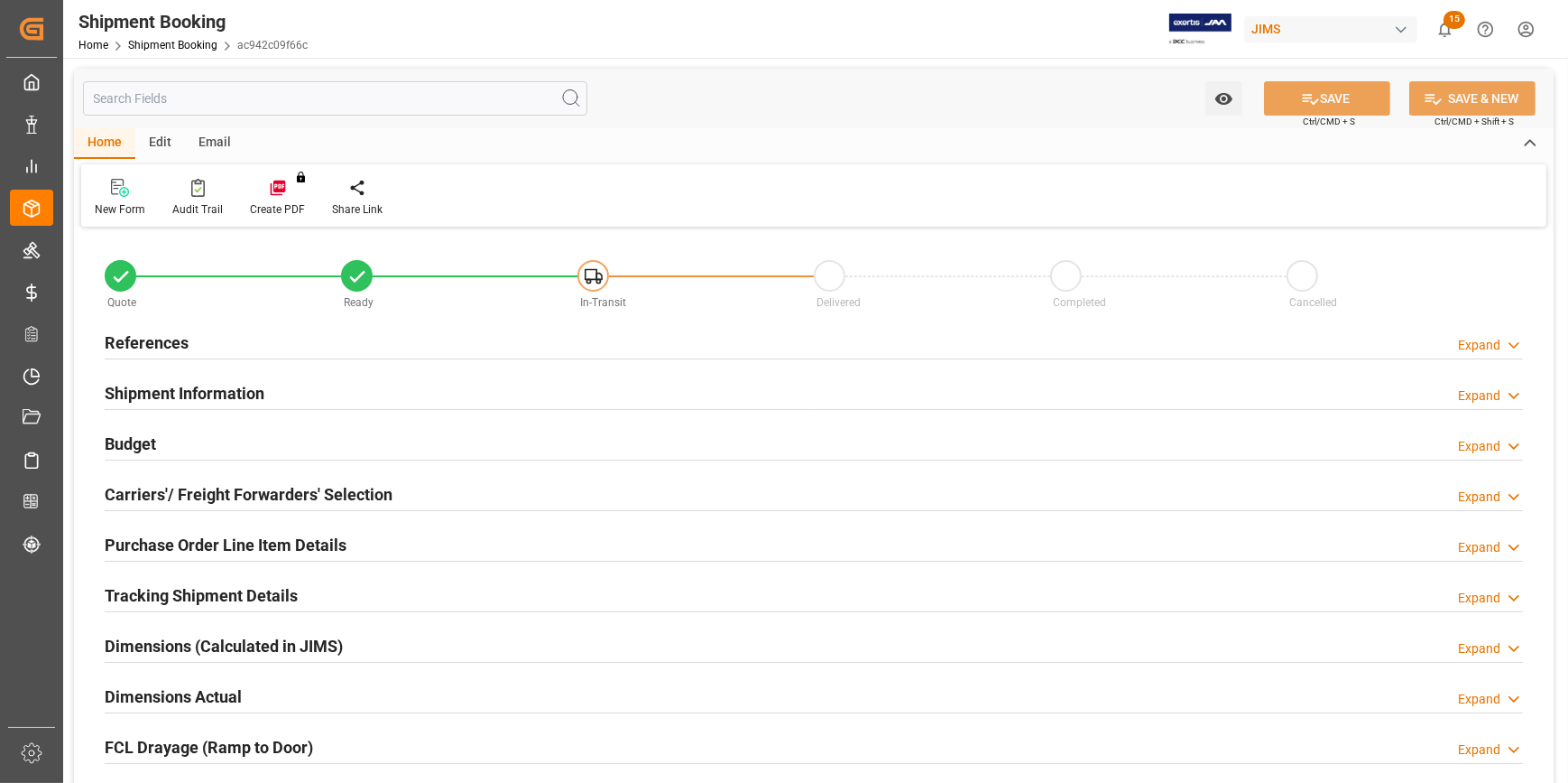
type input "[DATE]"
click at [290, 344] on div "References Expand" at bounding box center [814, 340] width 1418 height 34
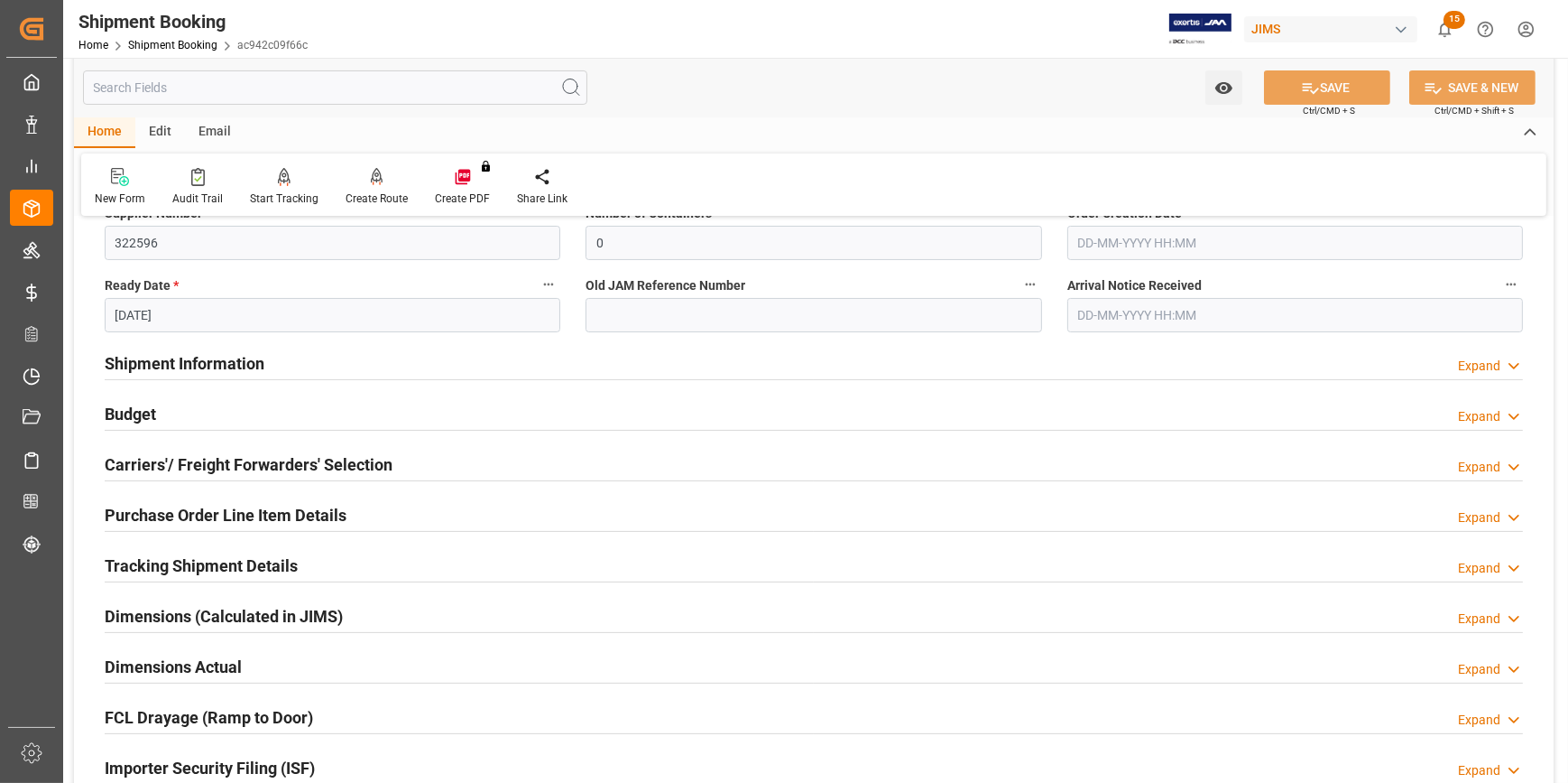
scroll to position [409, 0]
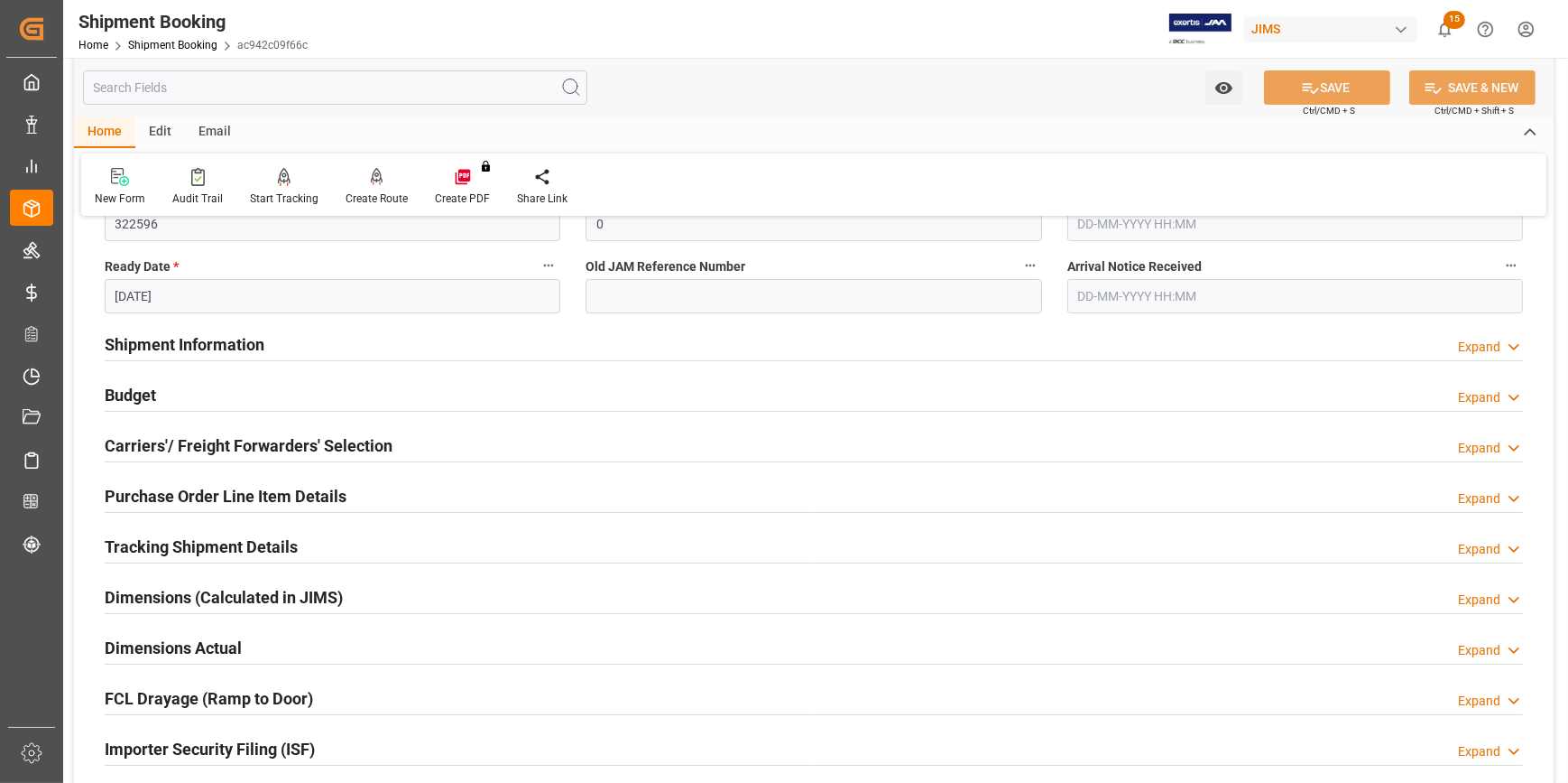
click at [300, 343] on div "Shipment Information Expand" at bounding box center [814, 342] width 1418 height 34
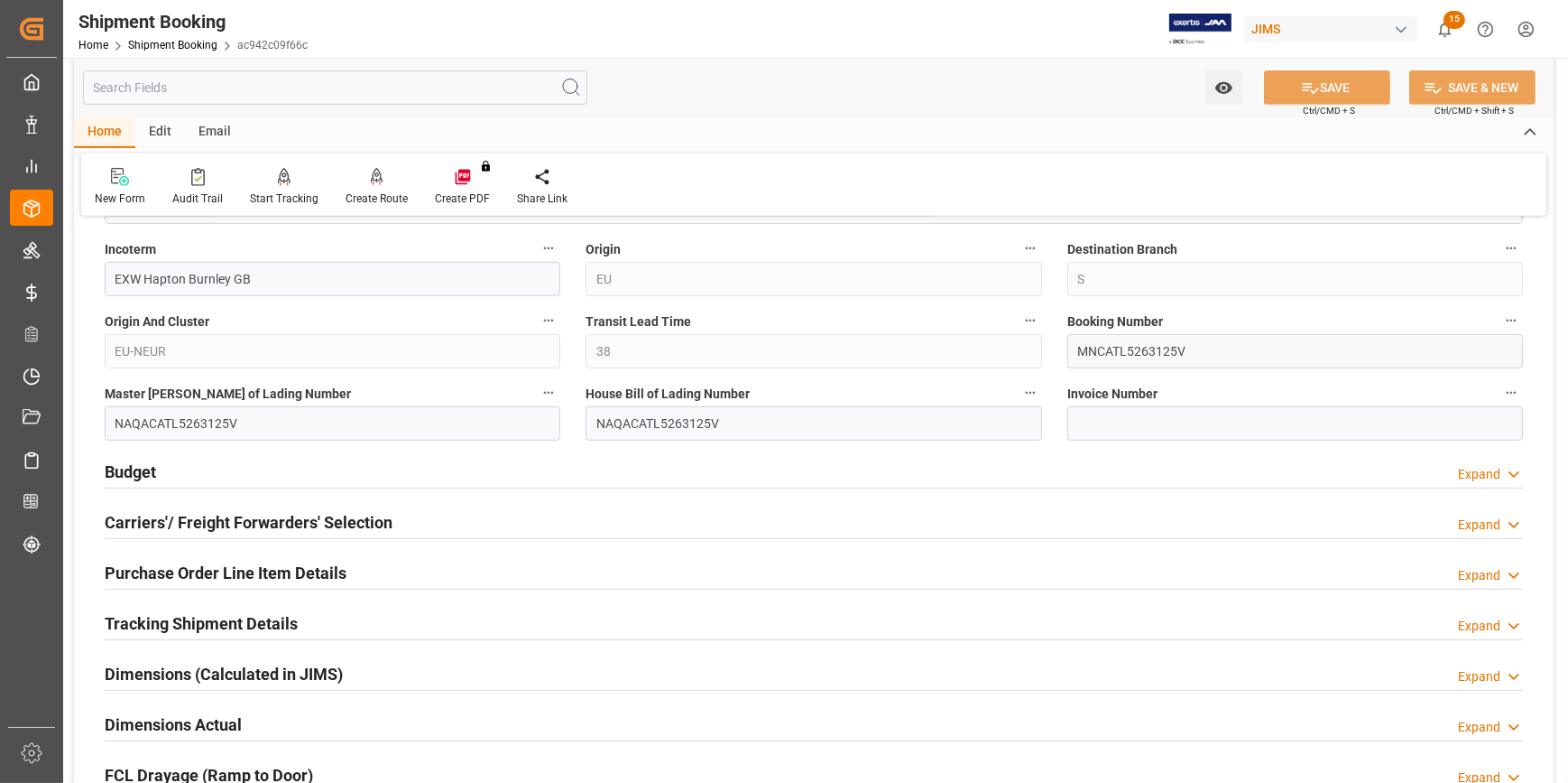
scroll to position [1066, 0]
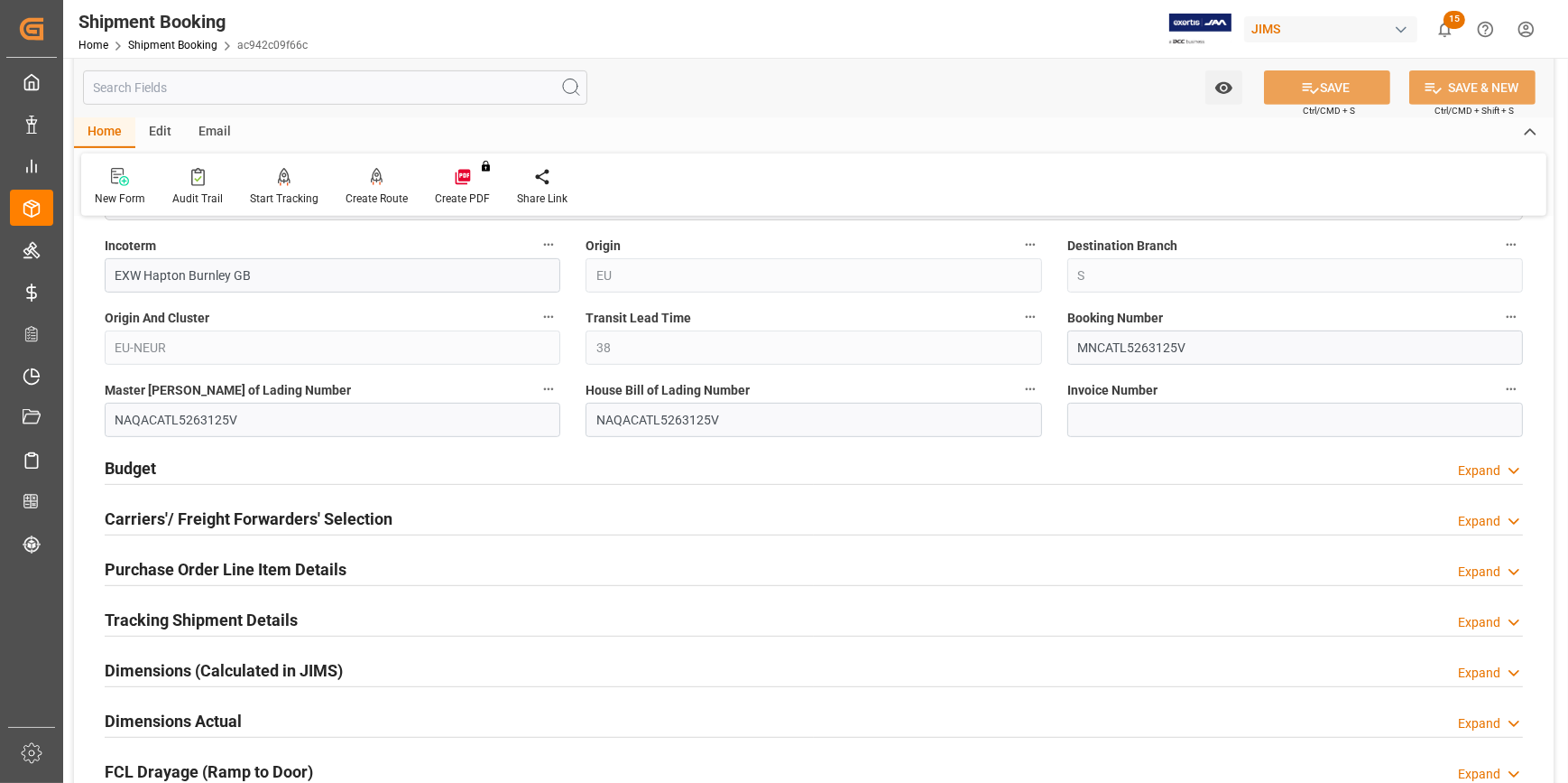
click at [409, 469] on div "Budget Expand" at bounding box center [814, 466] width 1418 height 34
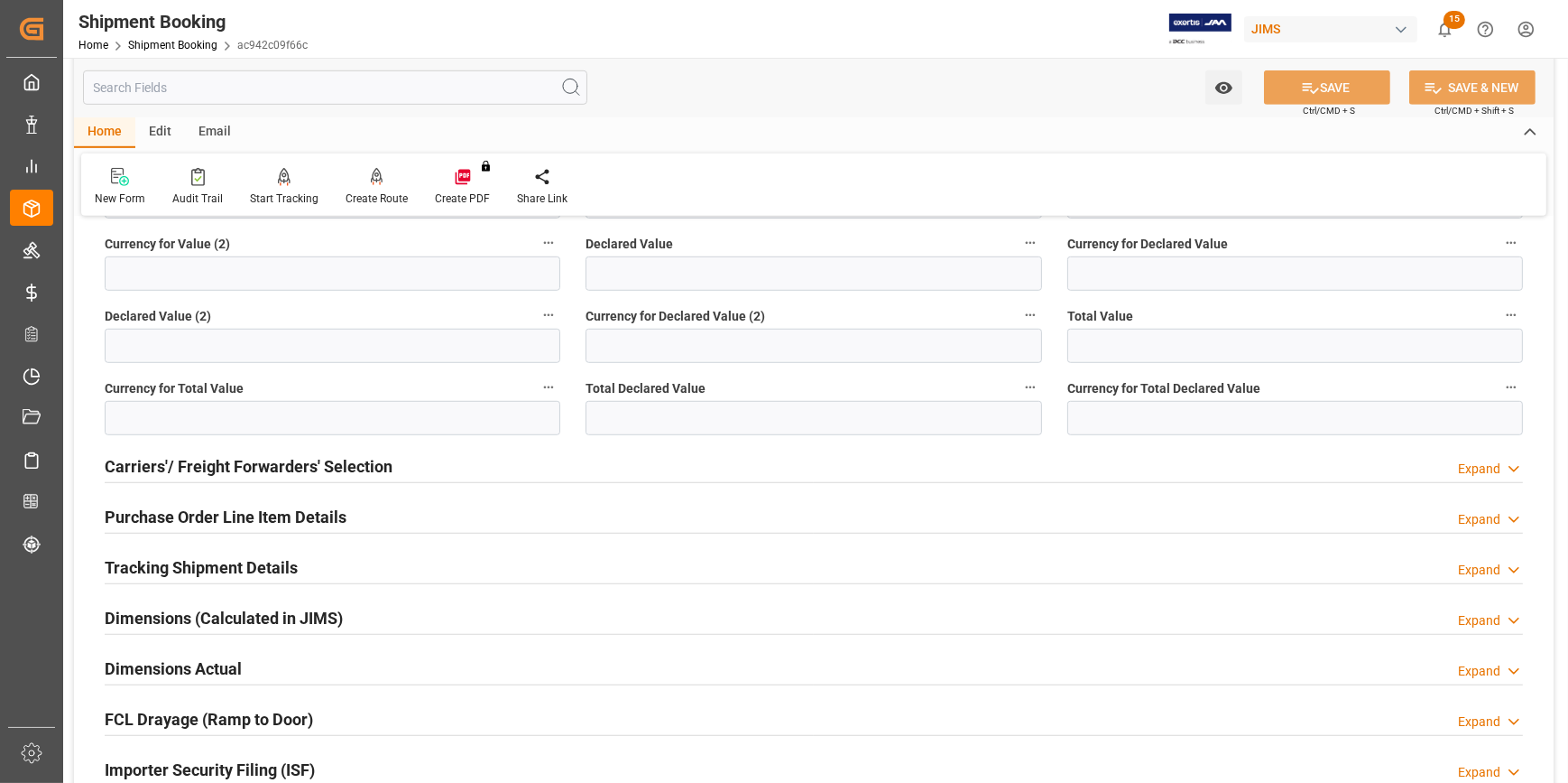
scroll to position [1560, 0]
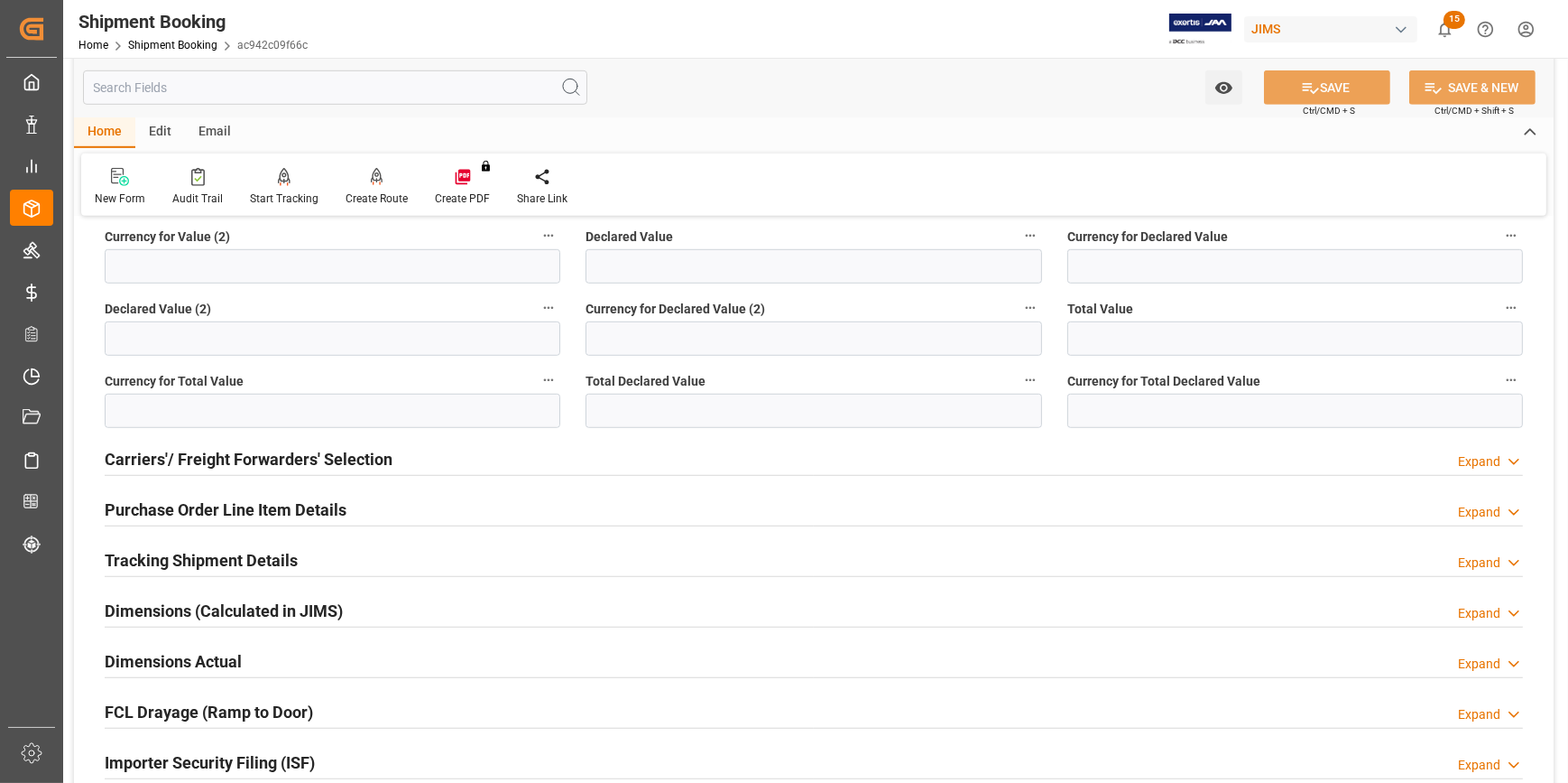
click at [390, 542] on div "Tracking Shipment Details Expand" at bounding box center [814, 558] width 1418 height 34
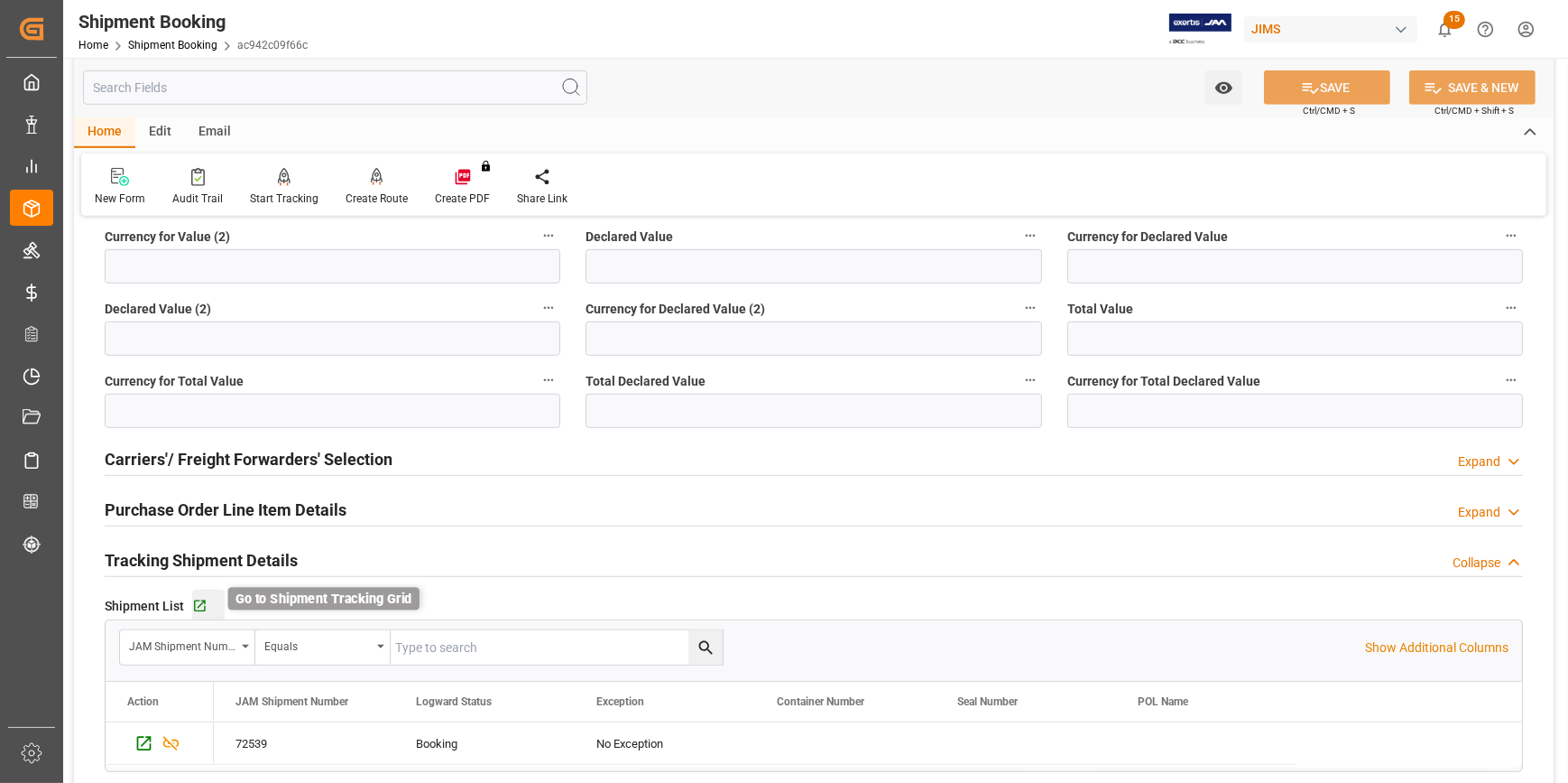
click at [198, 605] on icon "button" at bounding box center [200, 606] width 16 height 16
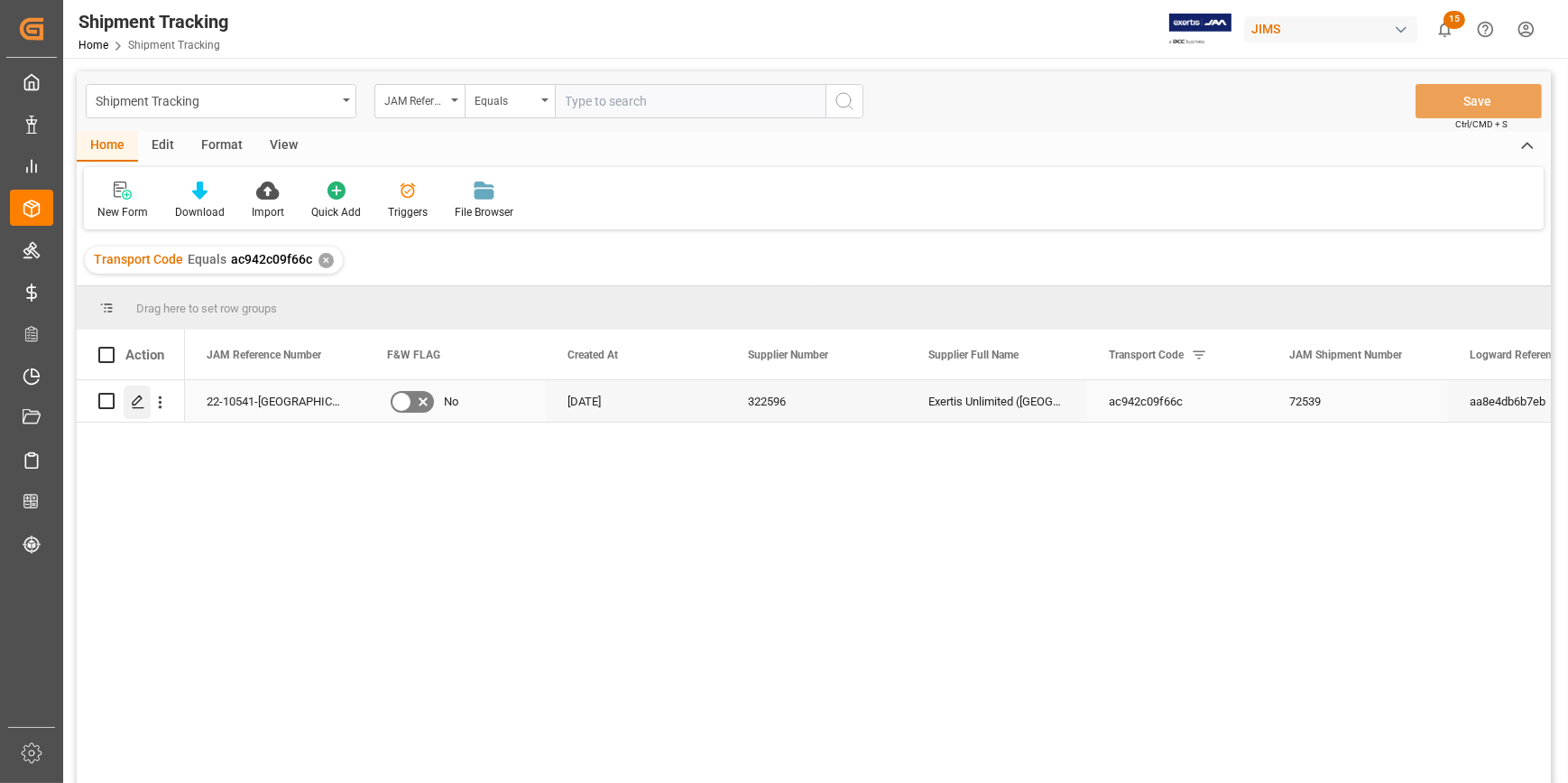
click at [140, 403] on icon "Press SPACE to select this row." at bounding box center [138, 402] width 15 height 15
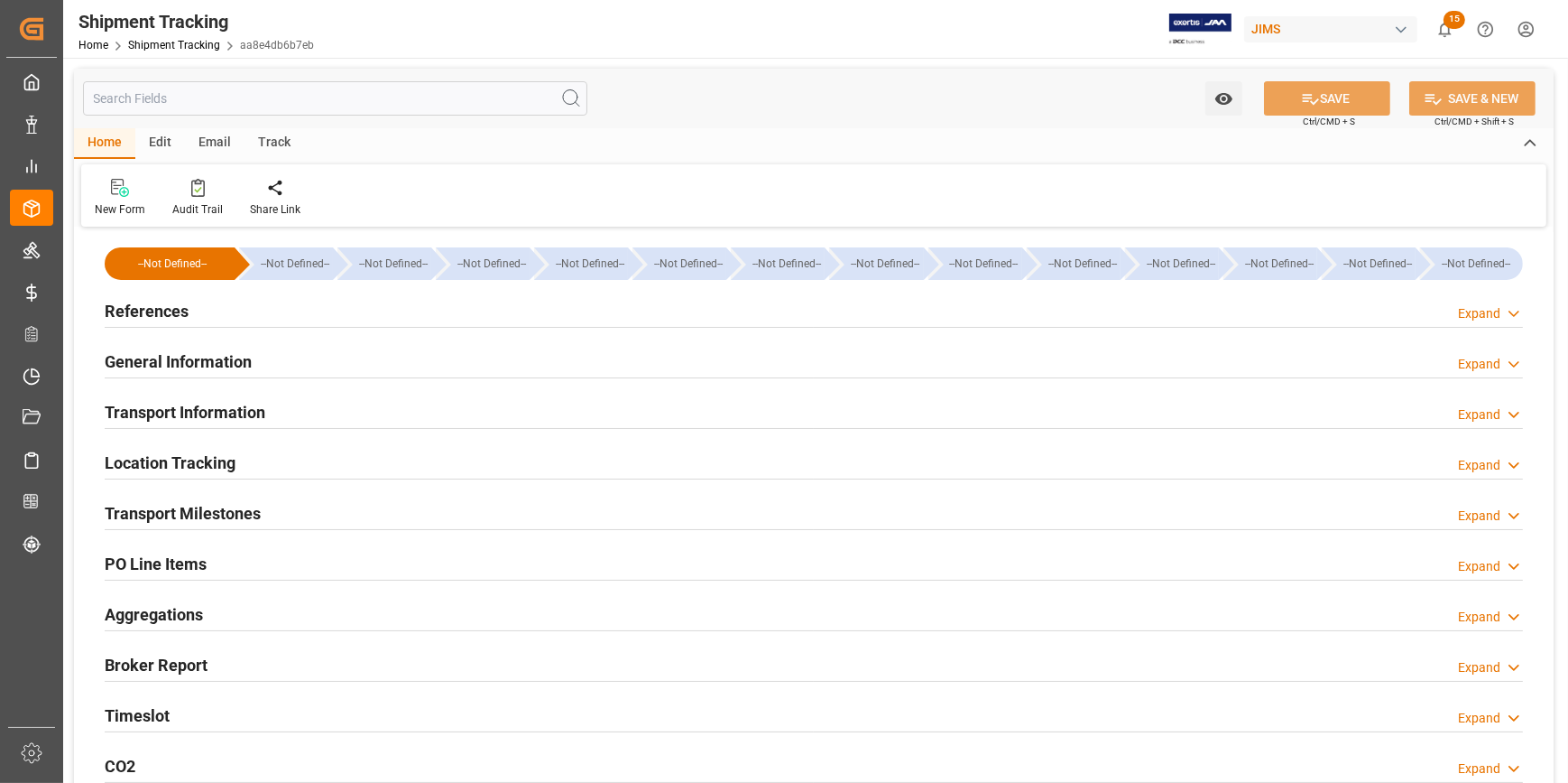
type input "Vanguard Logistics Services"
type input "9356713"
type input "12946.8"
type input "[DATE]"
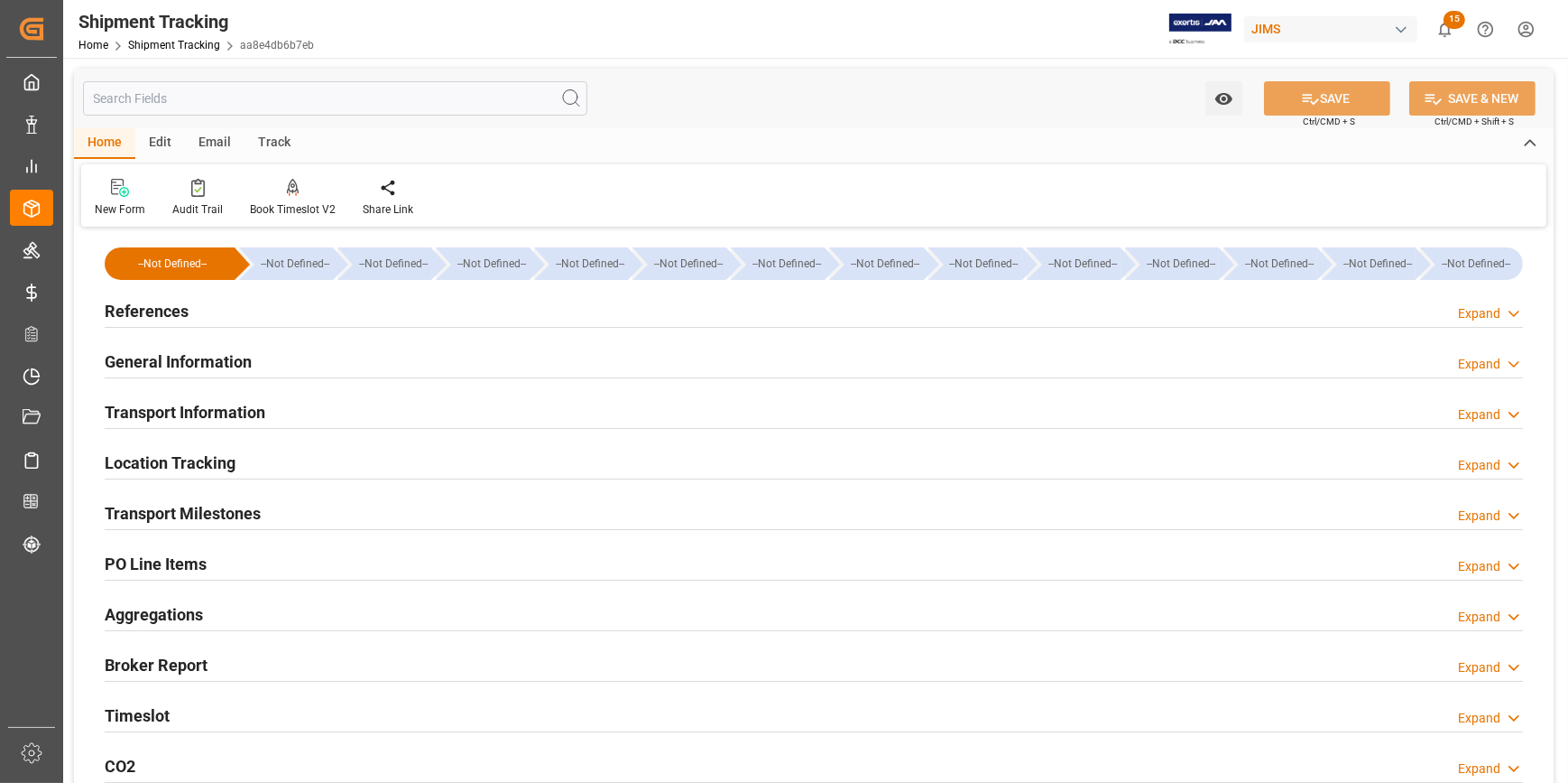
click at [339, 305] on div "References Expand" at bounding box center [814, 309] width 1418 height 34
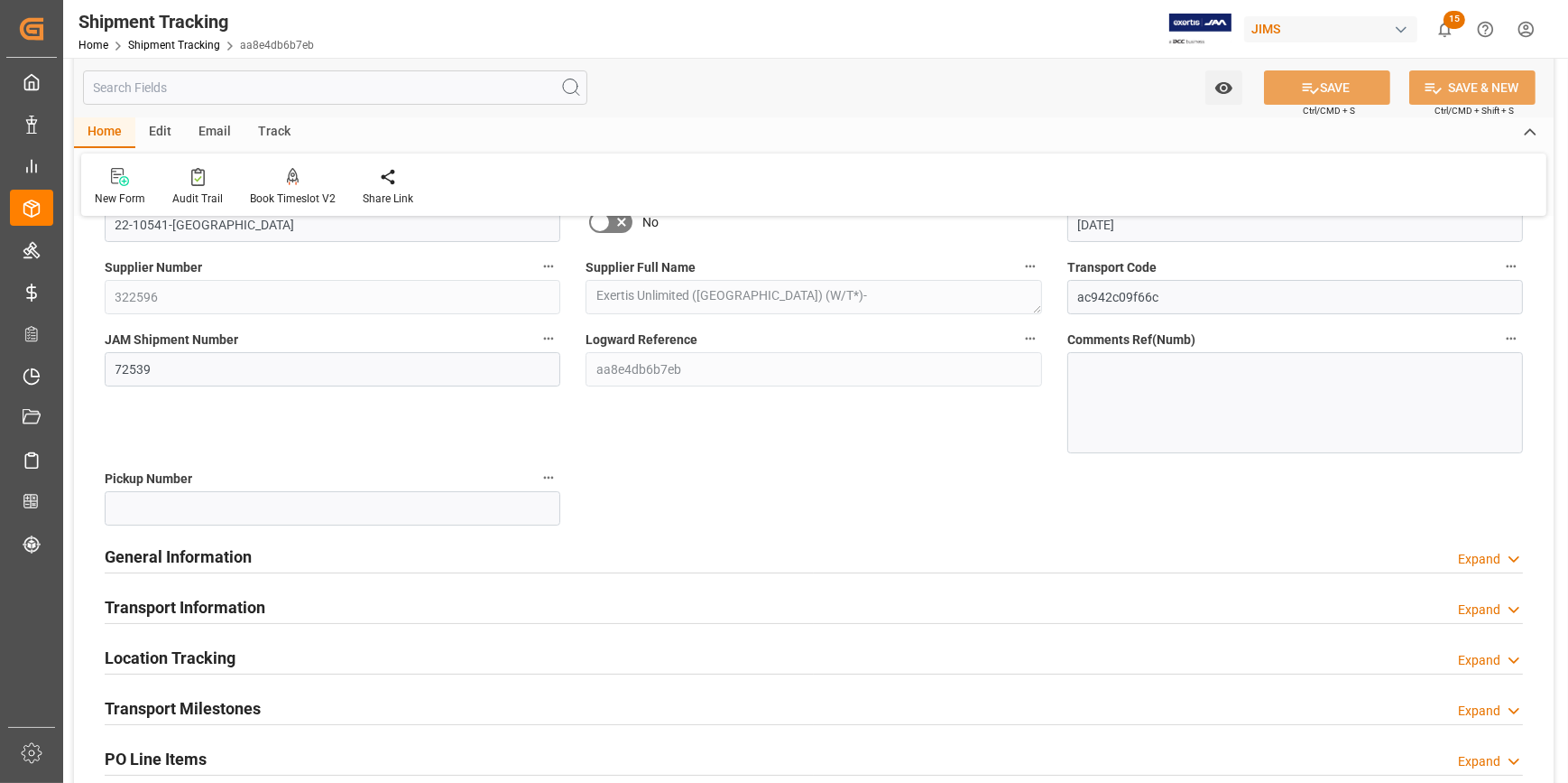
scroll to position [164, 0]
click at [422, 558] on div "General Information Expand" at bounding box center [814, 552] width 1418 height 34
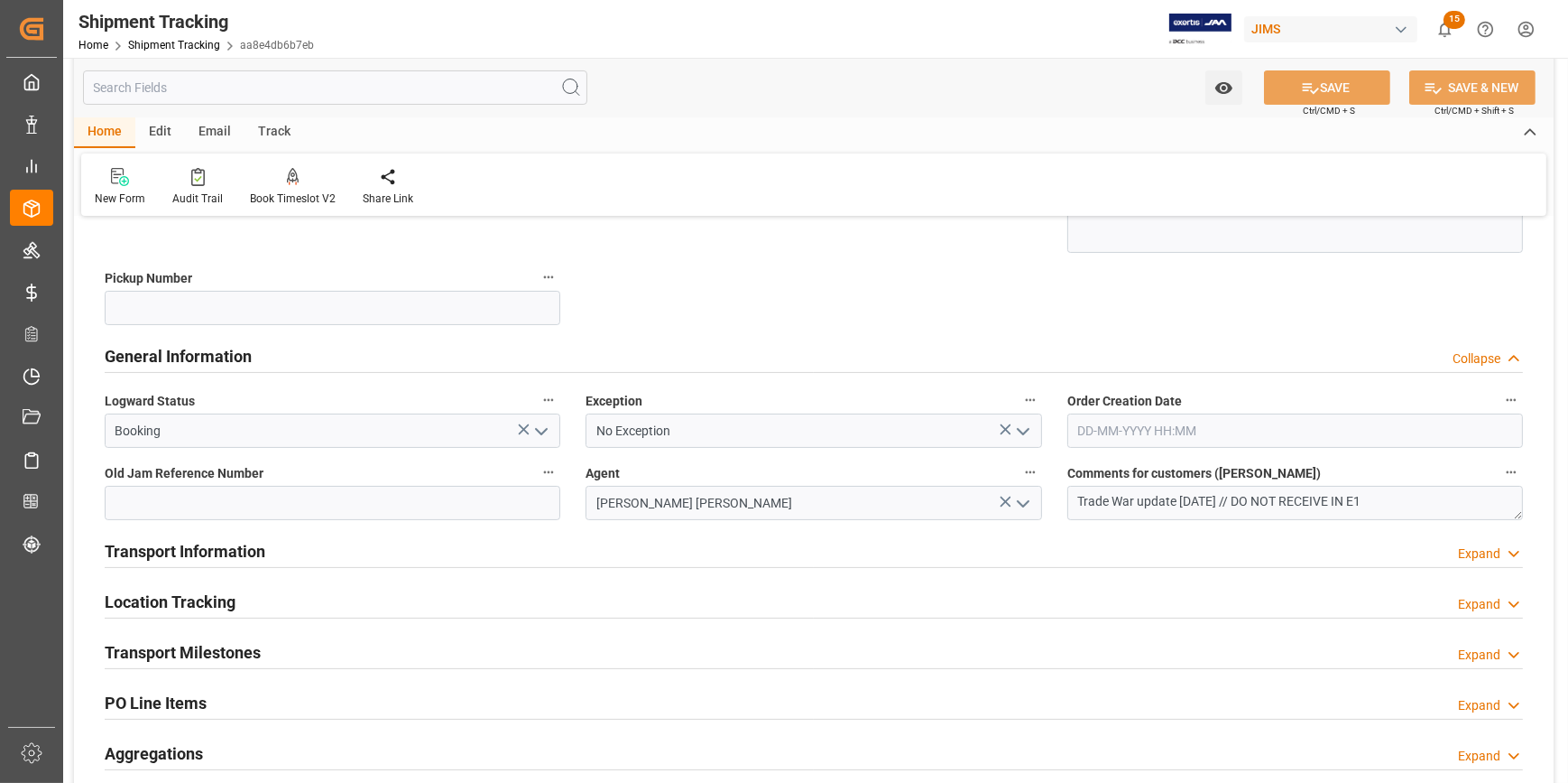
scroll to position [492, 0]
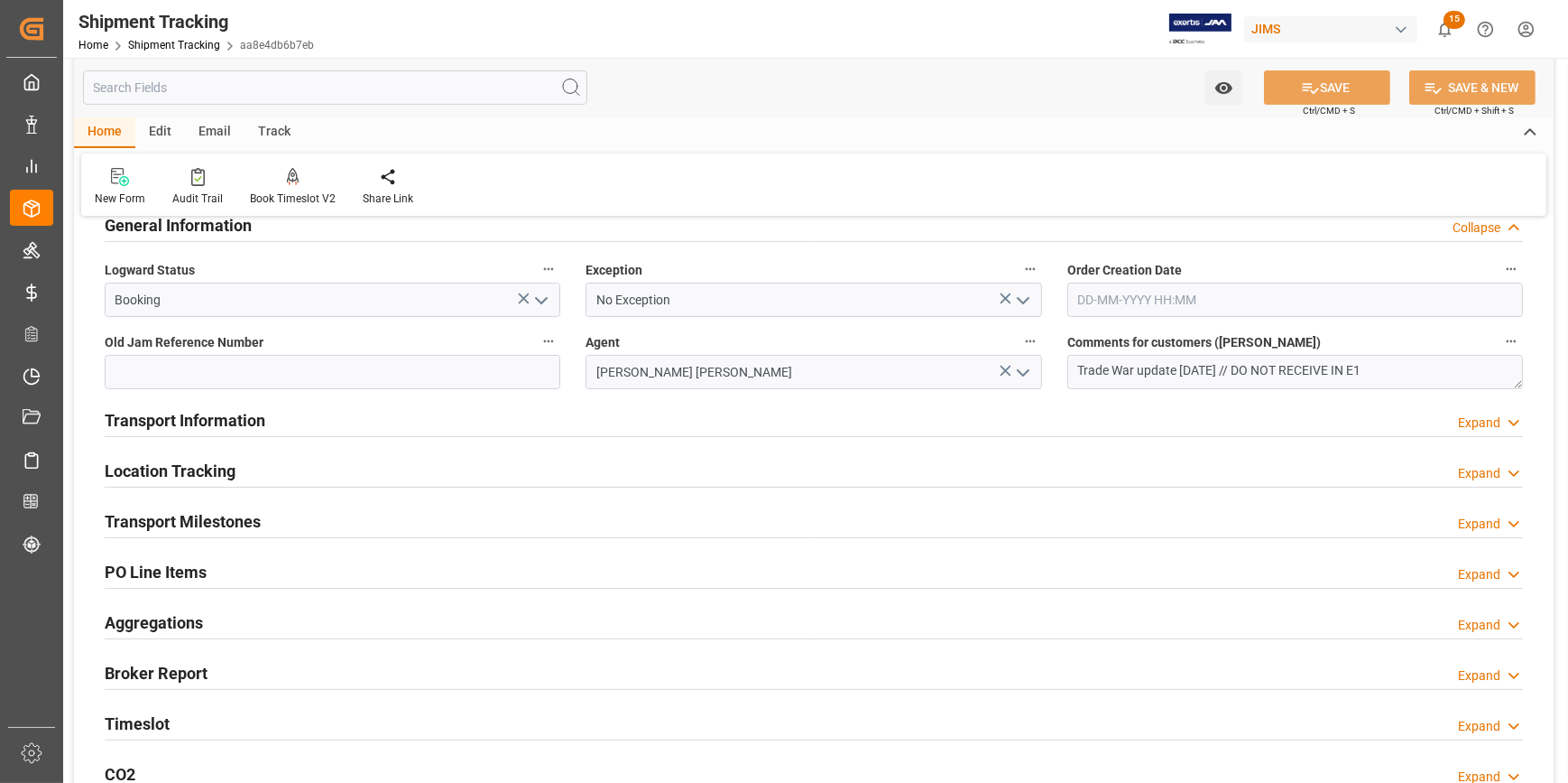
click at [395, 408] on div "Transport Information Expand" at bounding box center [814, 419] width 1418 height 34
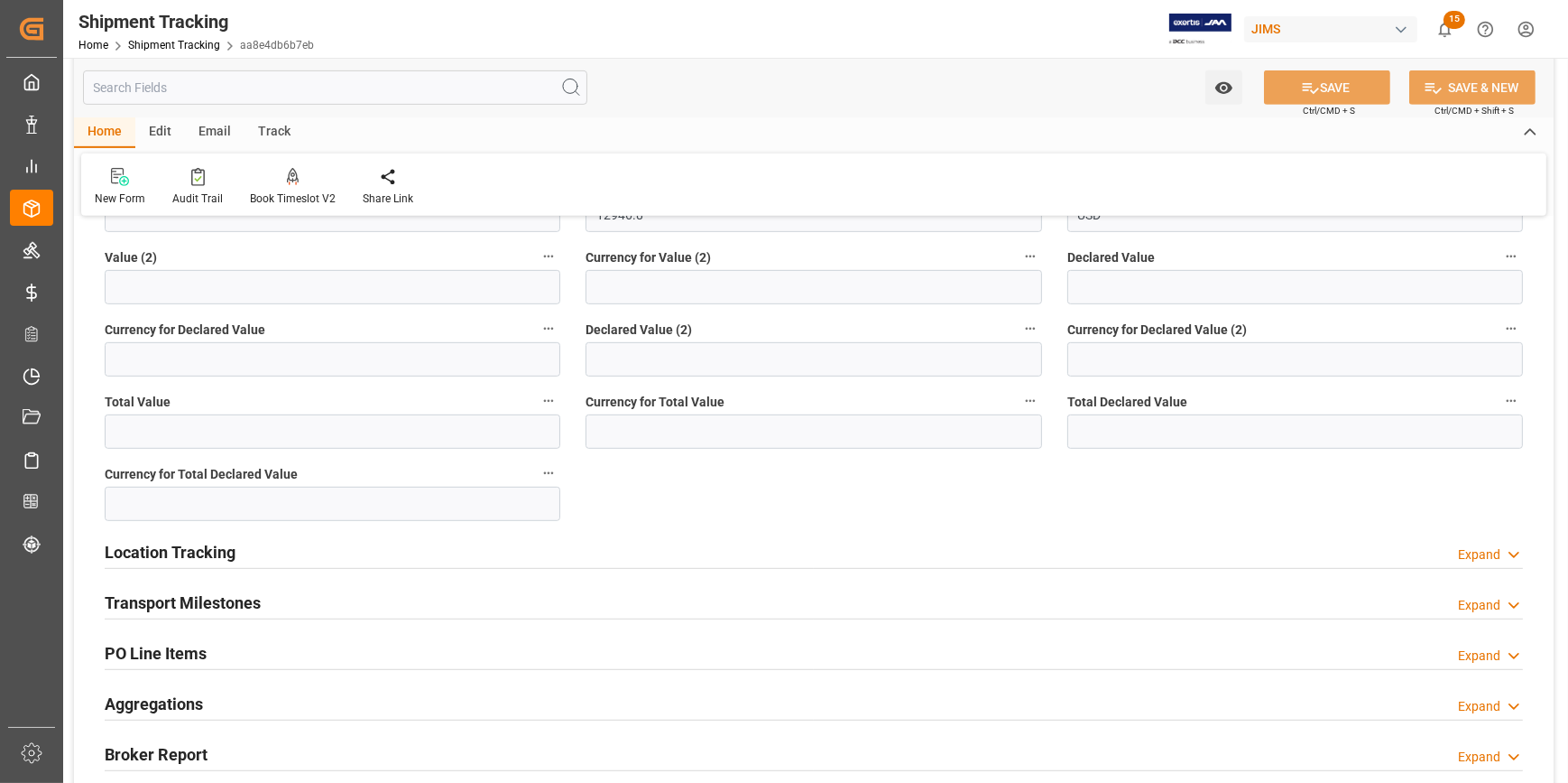
scroll to position [1148, 0]
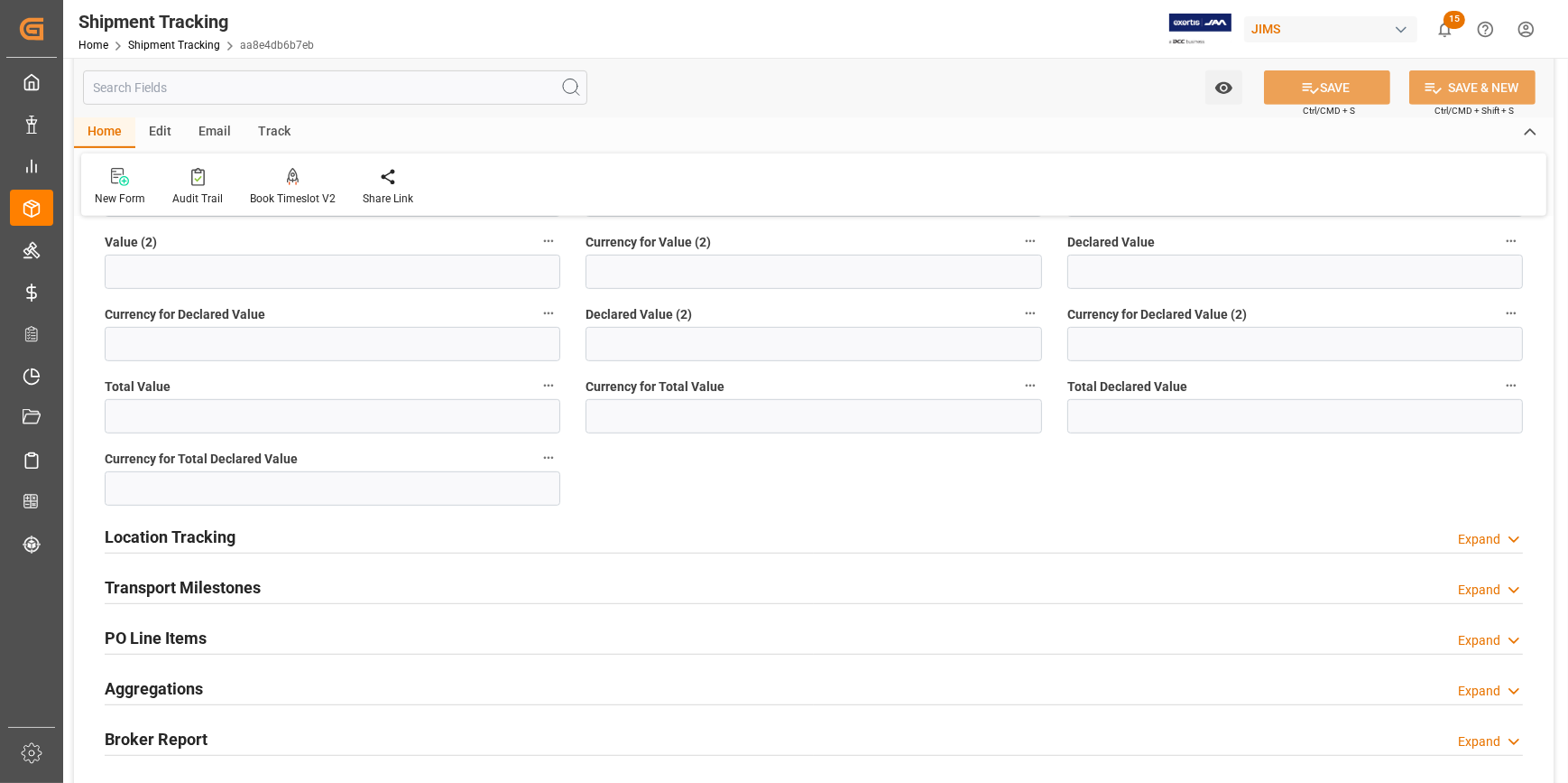
drag, startPoint x: 396, startPoint y: 581, endPoint x: 414, endPoint y: 583, distance: 18.1
click at [397, 581] on div "Transport Milestones Expand" at bounding box center [814, 585] width 1418 height 34
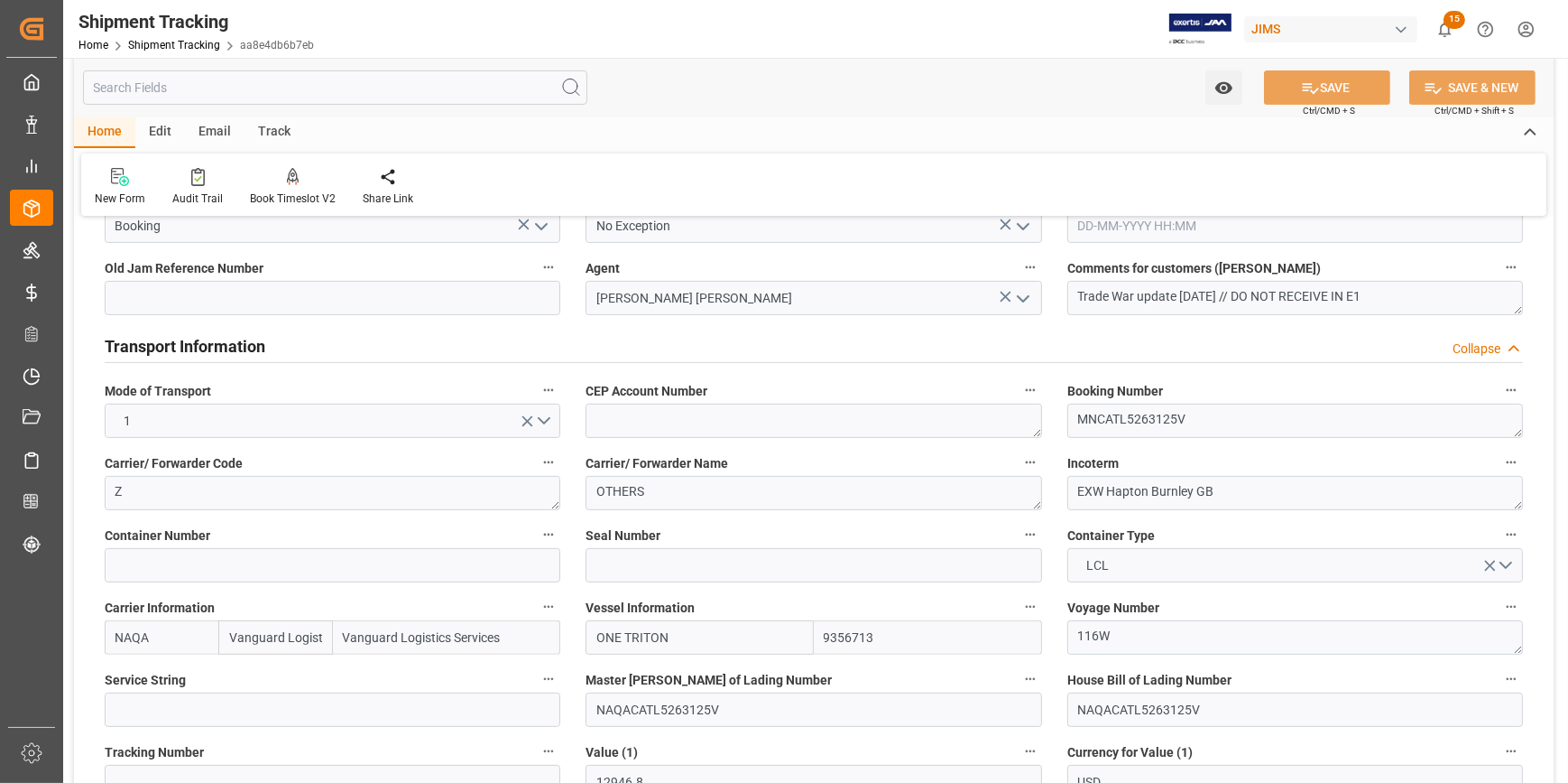
scroll to position [492, 0]
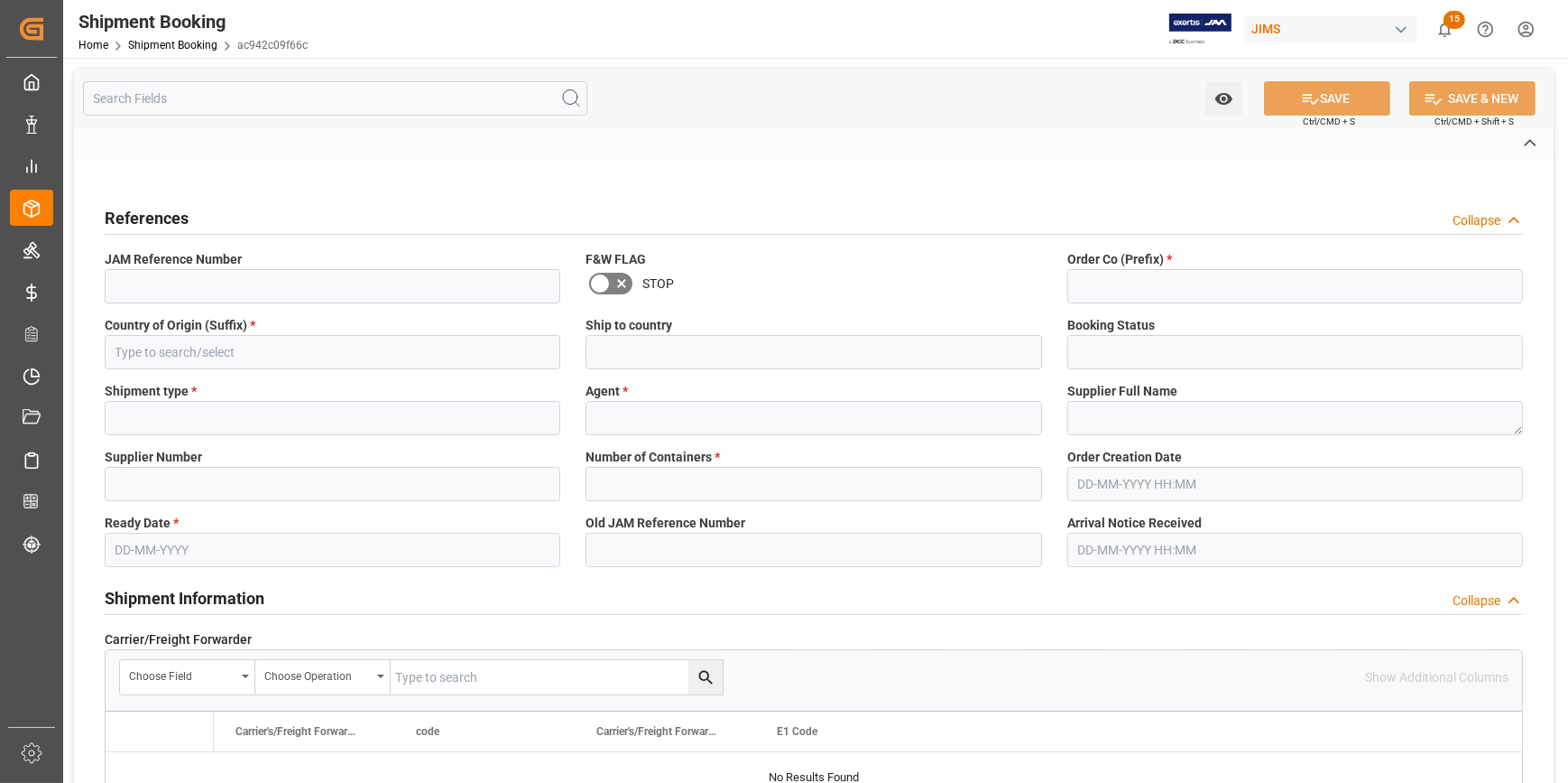
type input "22-10541-[GEOGRAPHIC_DATA]"
type input "22"
type input "GB"
type input "[GEOGRAPHIC_DATA]"
type input "Ready"
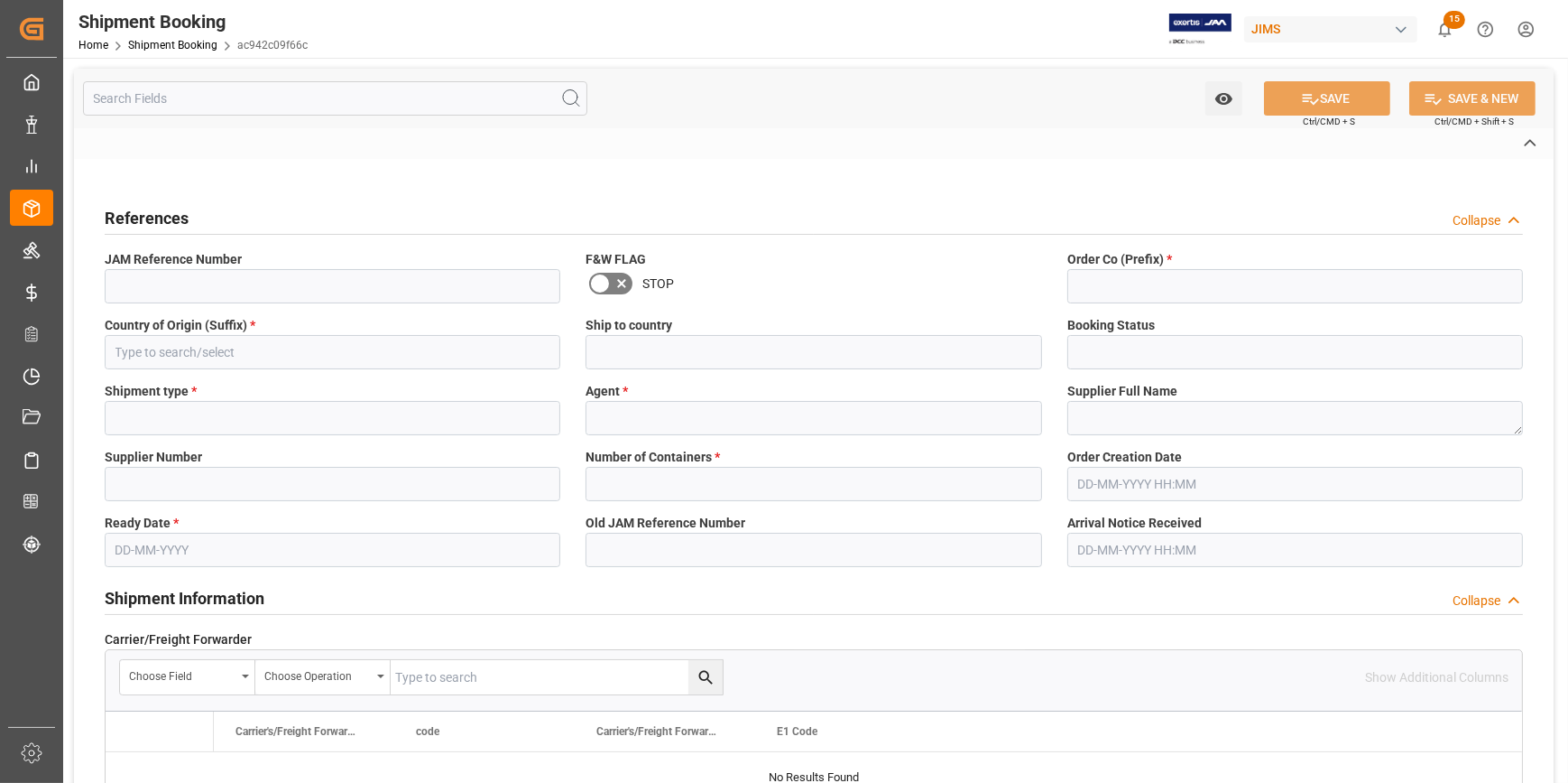
type input "LCL"
type input "[PERSON_NAME] [PERSON_NAME]"
type textarea "Exertis Unlimited ([GEOGRAPHIC_DATA]) (W/T*)-"
type input "322596"
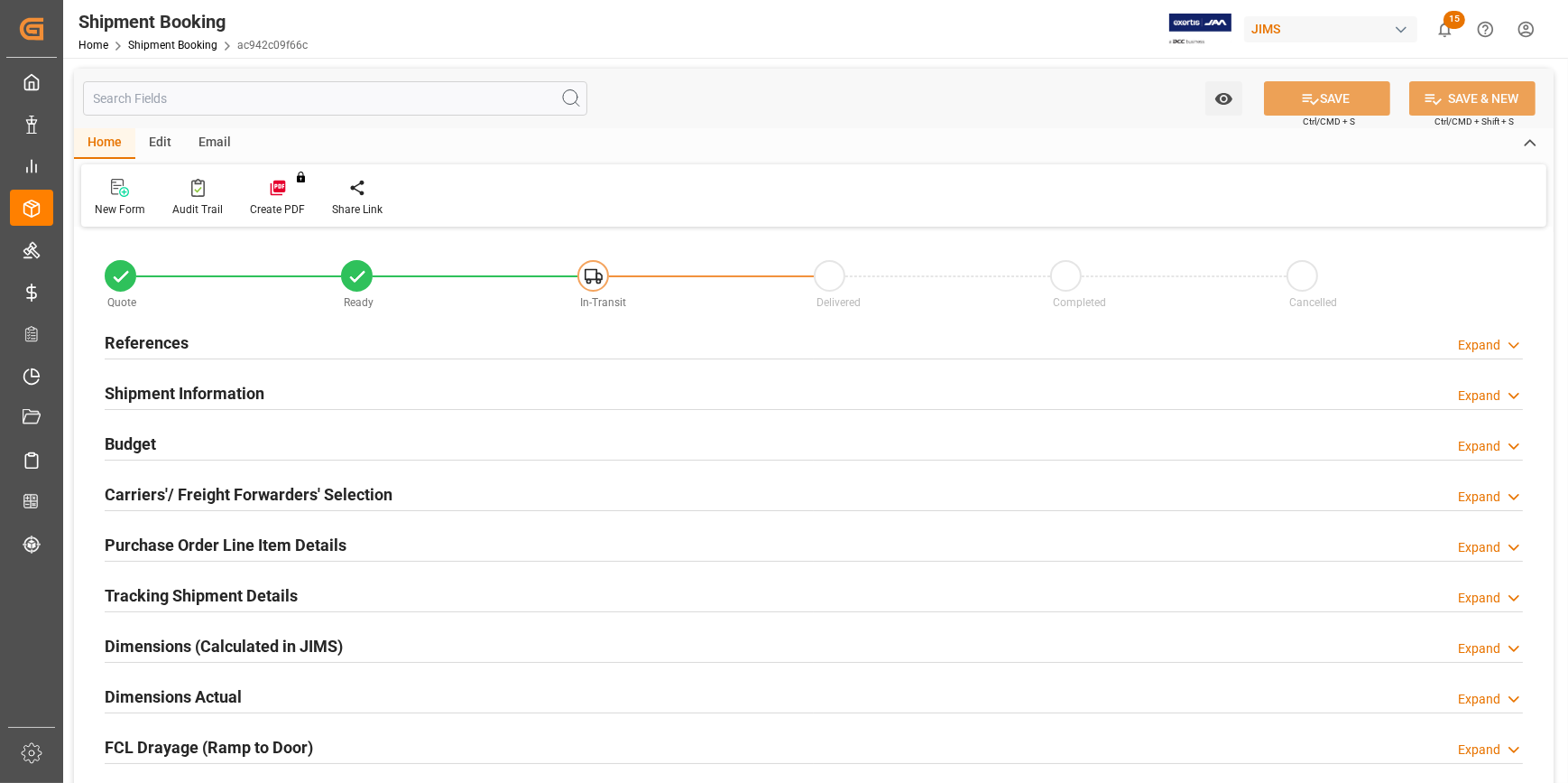
type input "0"
type input "[DATE]"
click at [281, 345] on div "References Expand" at bounding box center [814, 340] width 1418 height 34
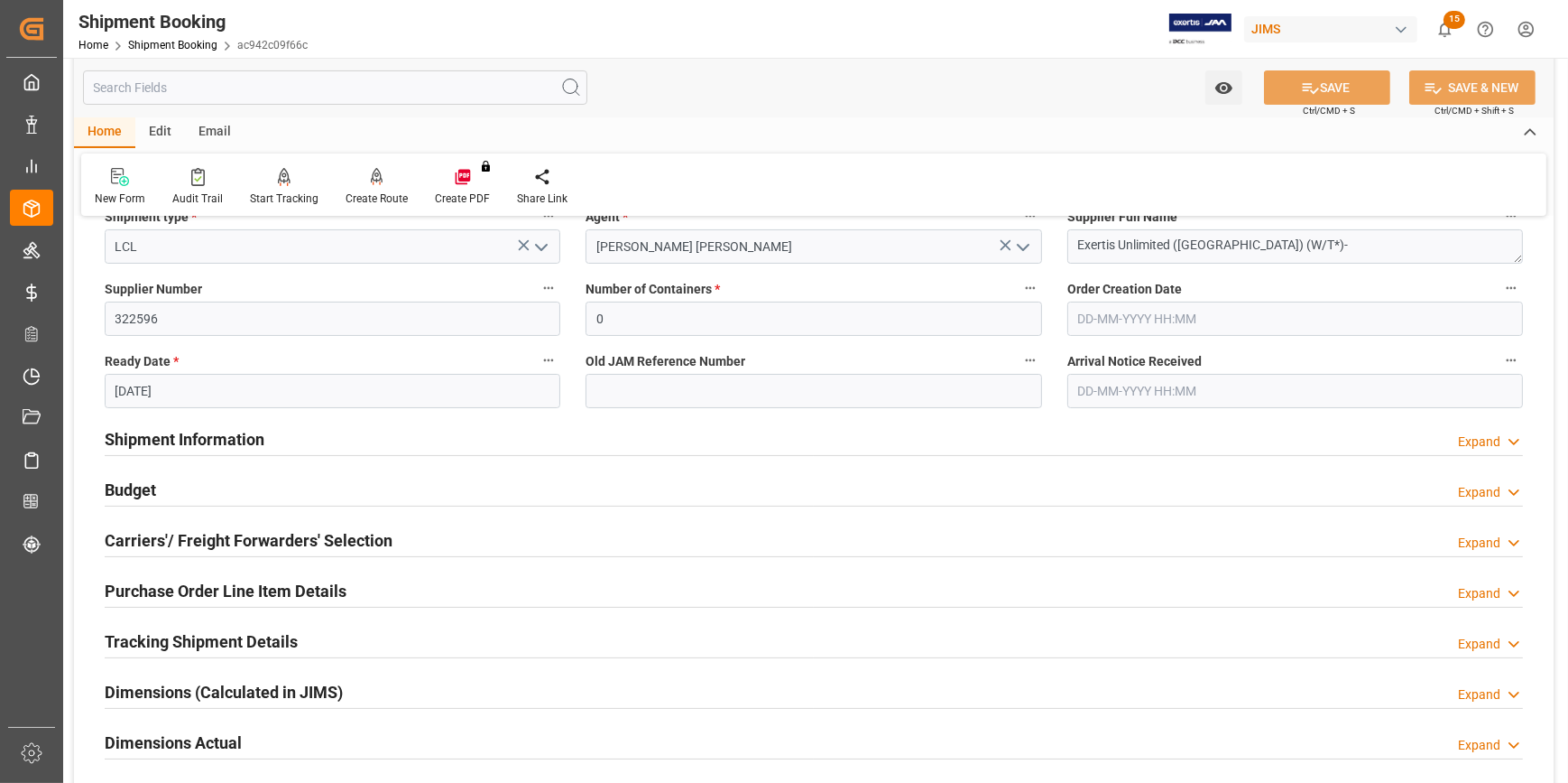
scroll to position [409, 0]
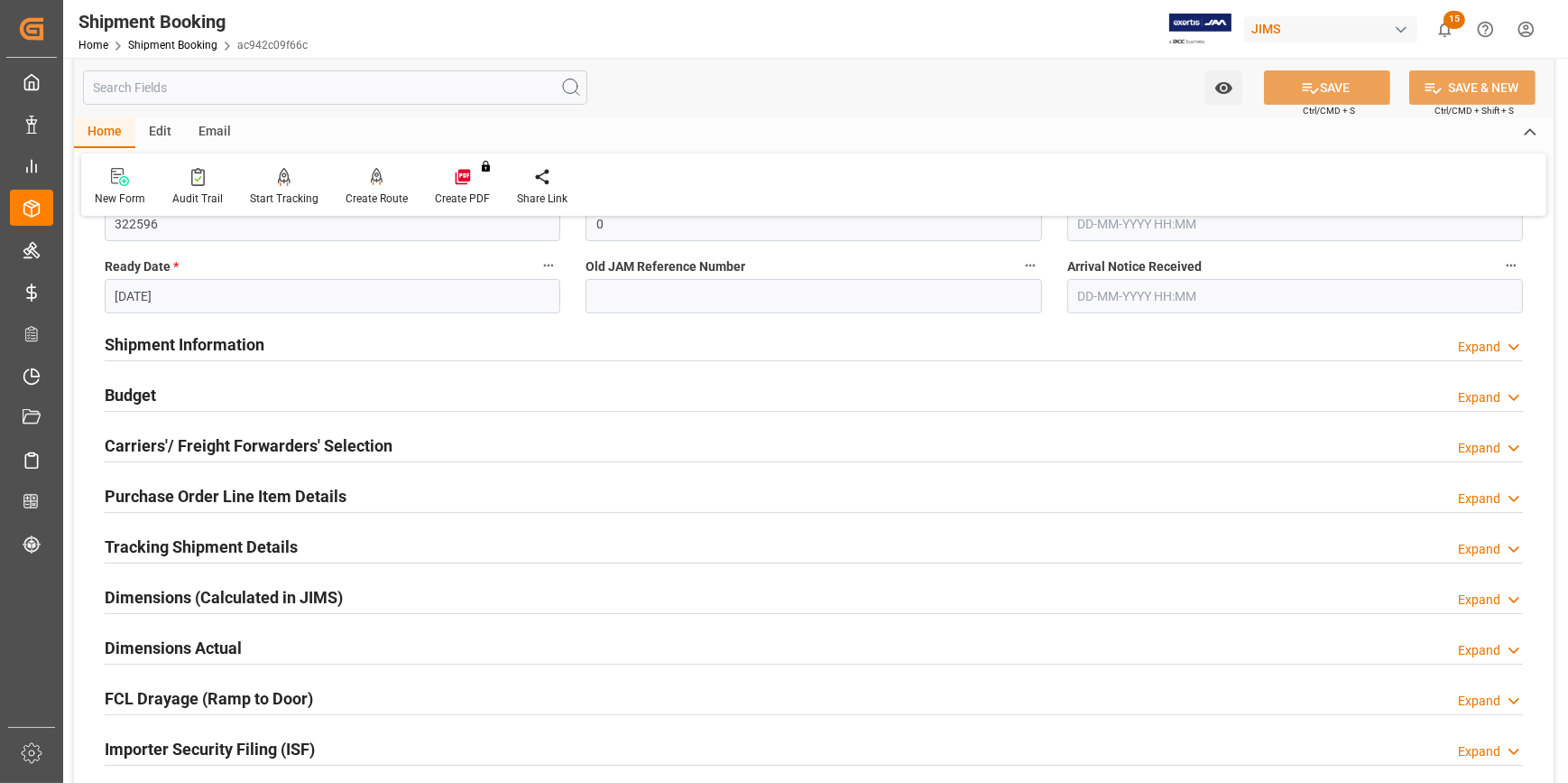
click at [331, 343] on div "Shipment Information Expand" at bounding box center [814, 342] width 1418 height 34
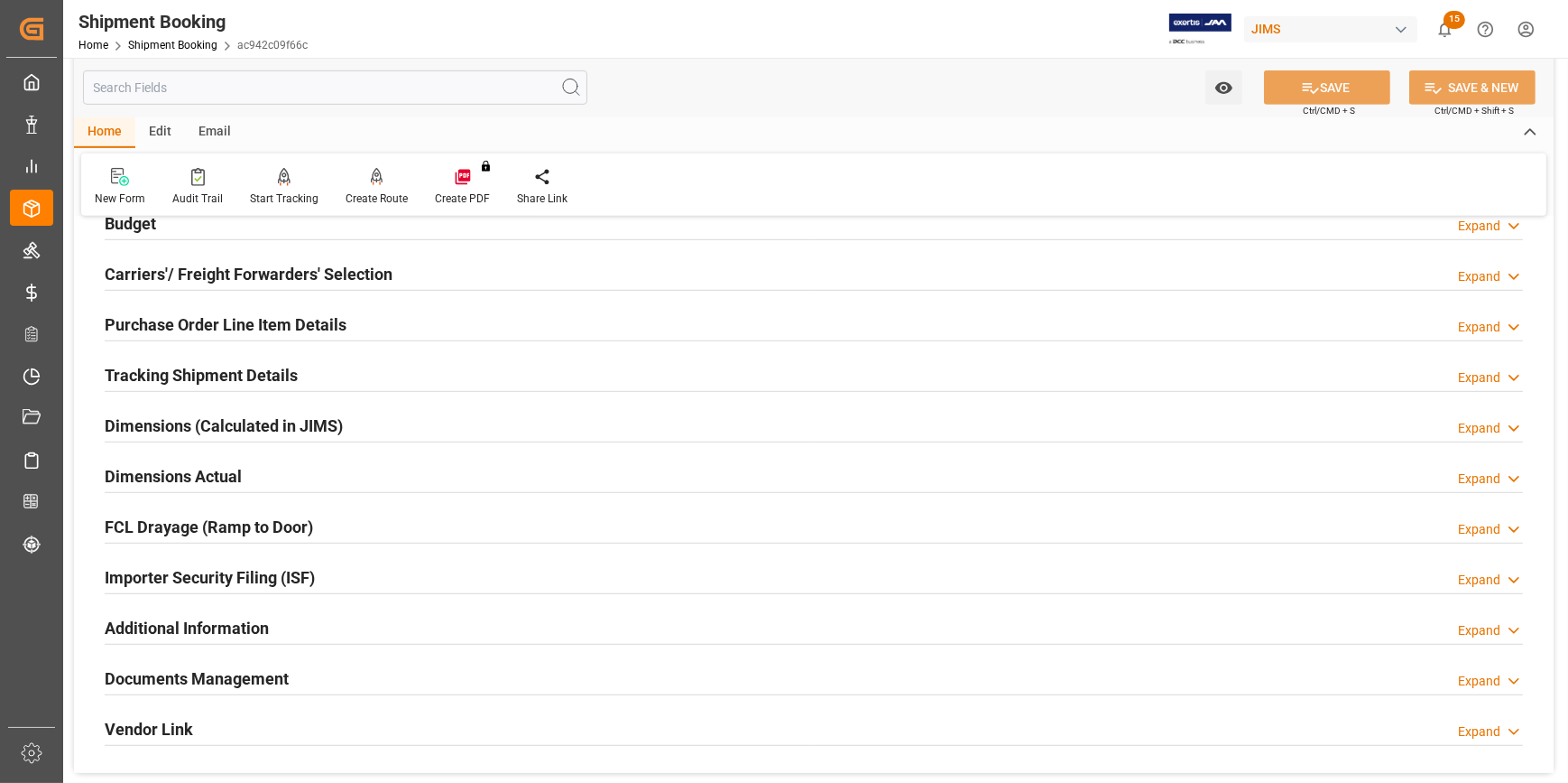
scroll to position [1313, 0]
click at [334, 374] on div "Tracking Shipment Details Expand" at bounding box center [814, 372] width 1418 height 34
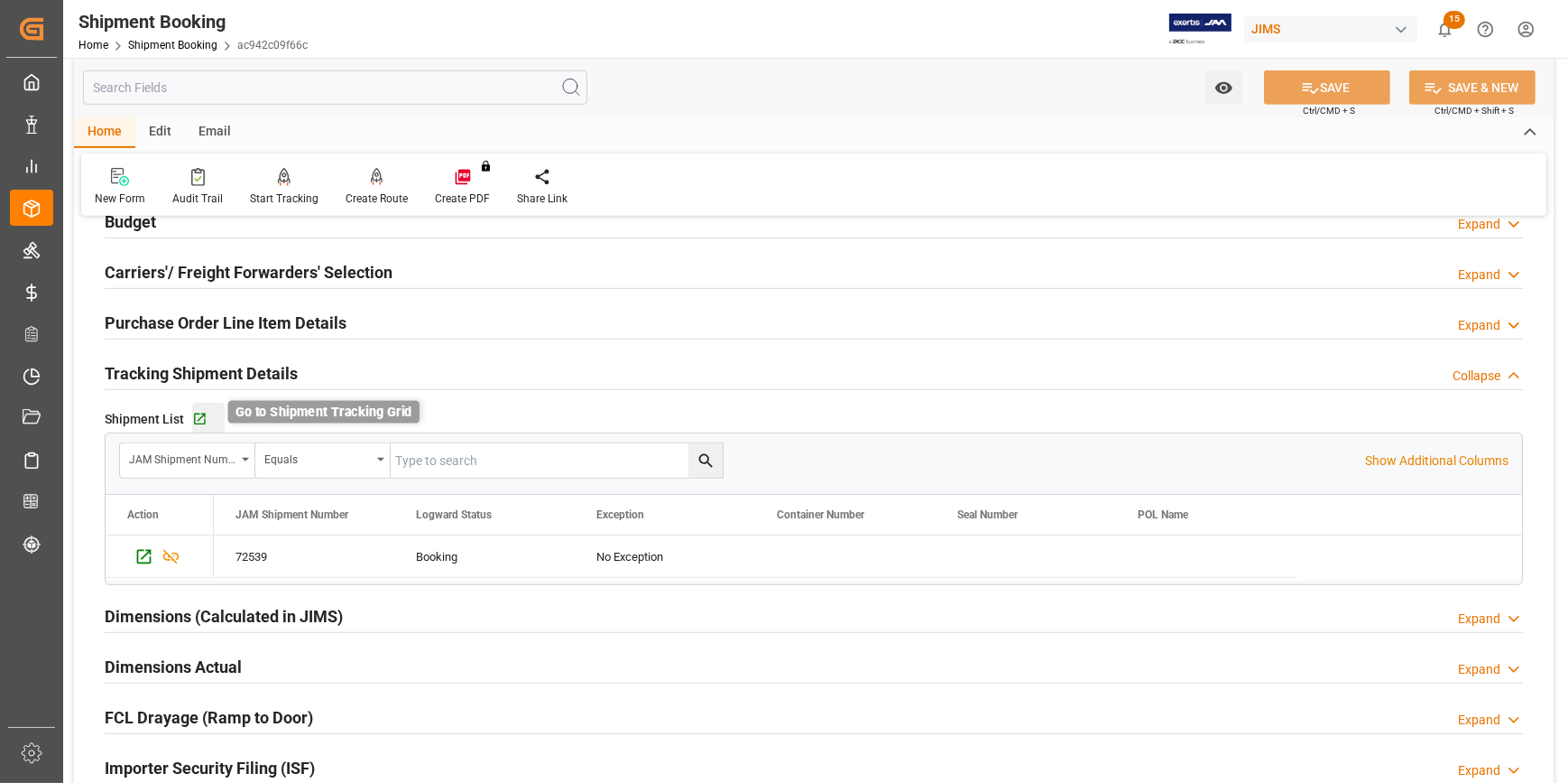
click at [202, 413] on icon "button" at bounding box center [200, 419] width 12 height 12
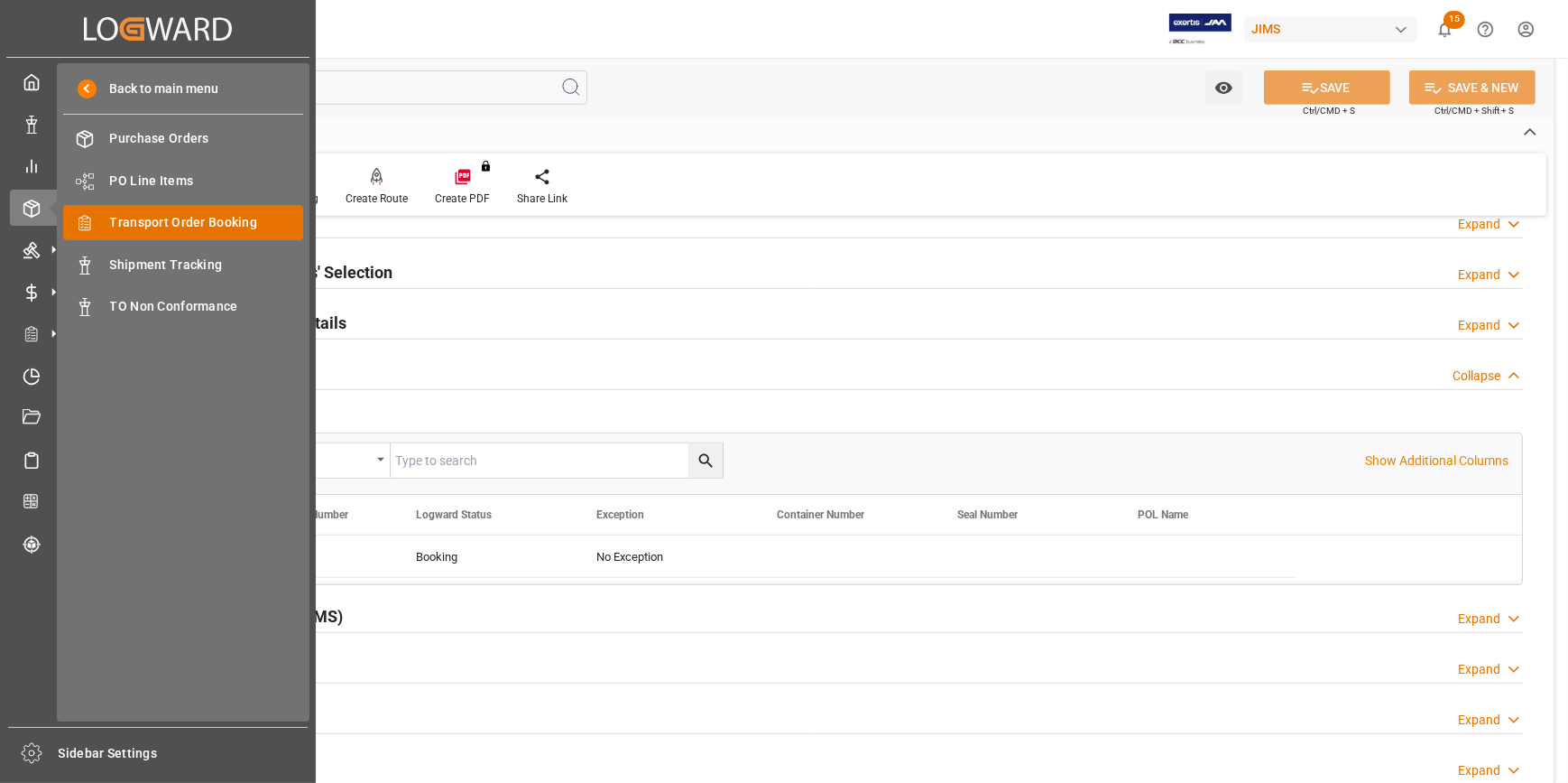
click at [167, 228] on span "Transport Order Booking" at bounding box center [207, 223] width 194 height 19
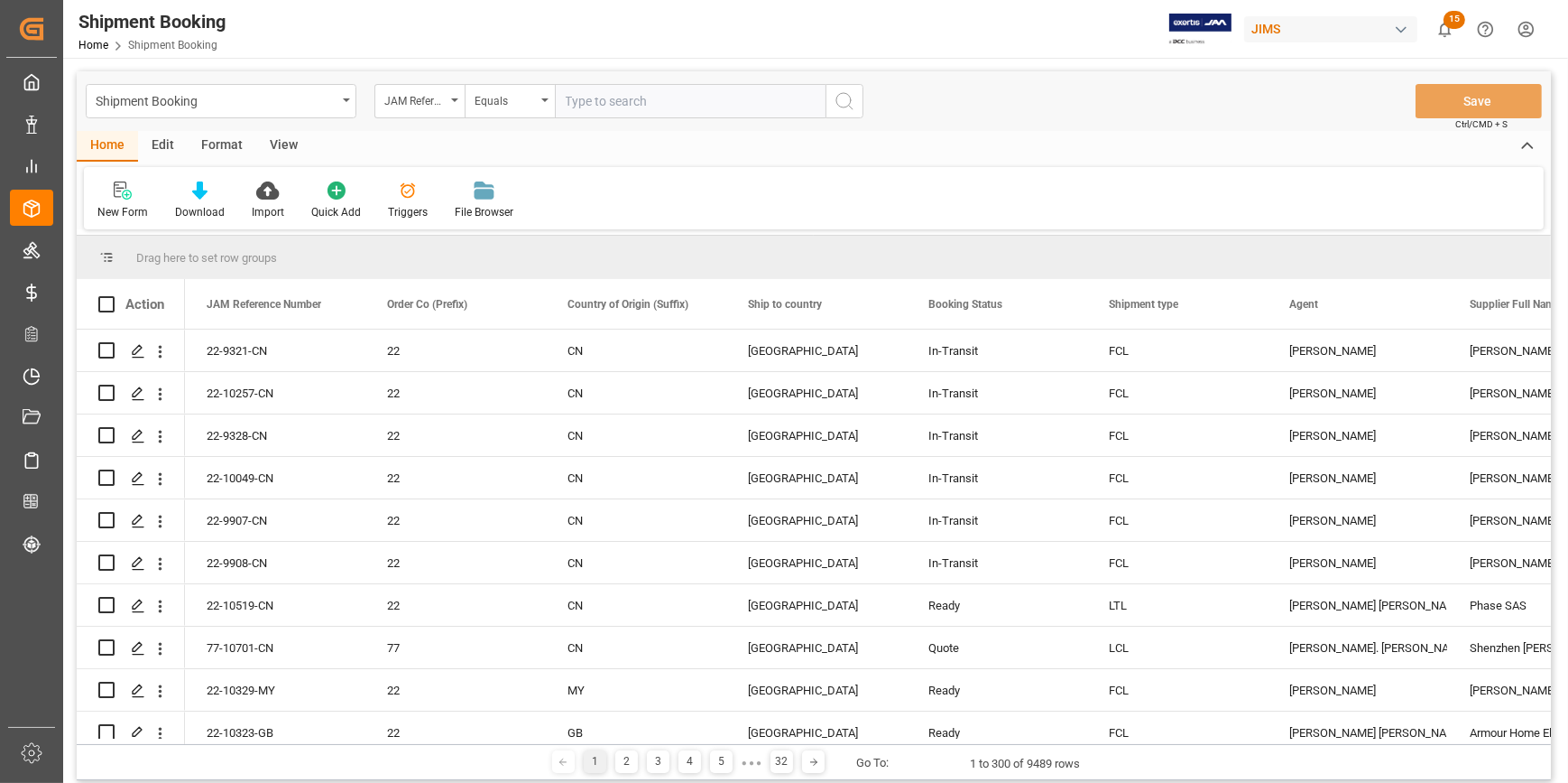
click at [600, 103] on input "text" at bounding box center [690, 100] width 270 height 34
type input "22-10617-GB"
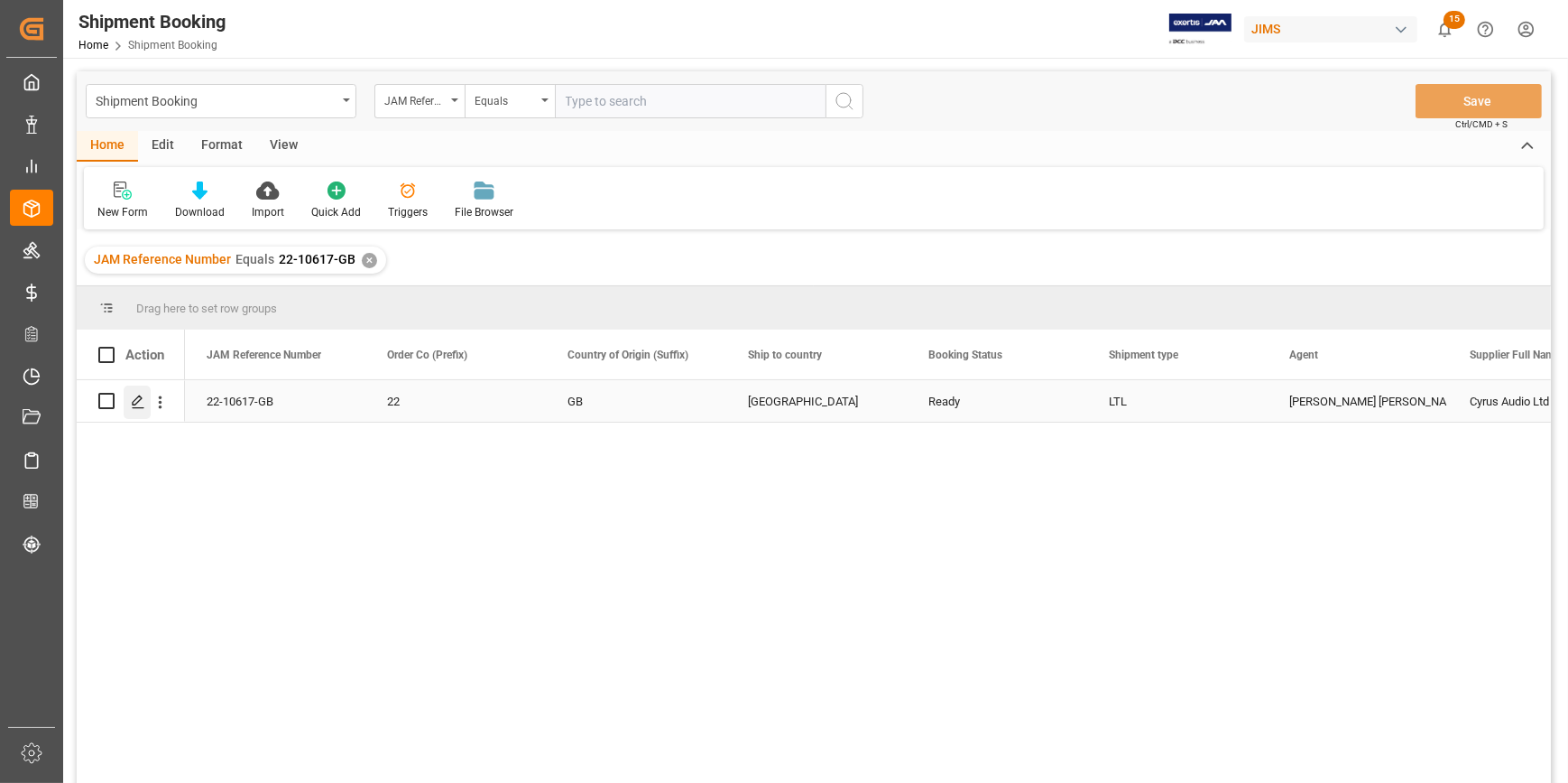
click at [134, 405] on polygon "Press SPACE to select this row." at bounding box center [137, 400] width 9 height 9
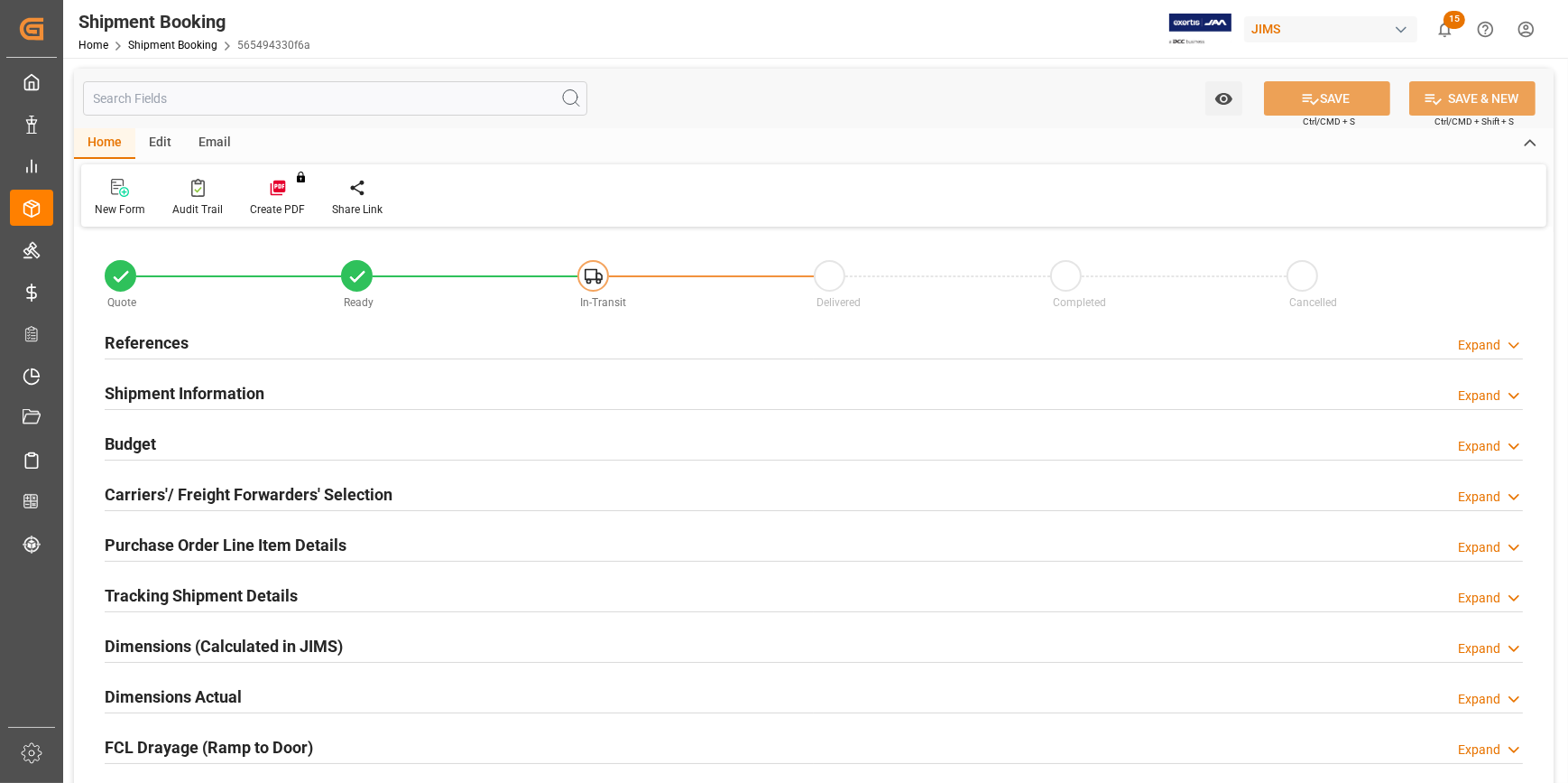
type input "0"
type input "31"
type input "9.1216"
type input "193.5"
type input "250"
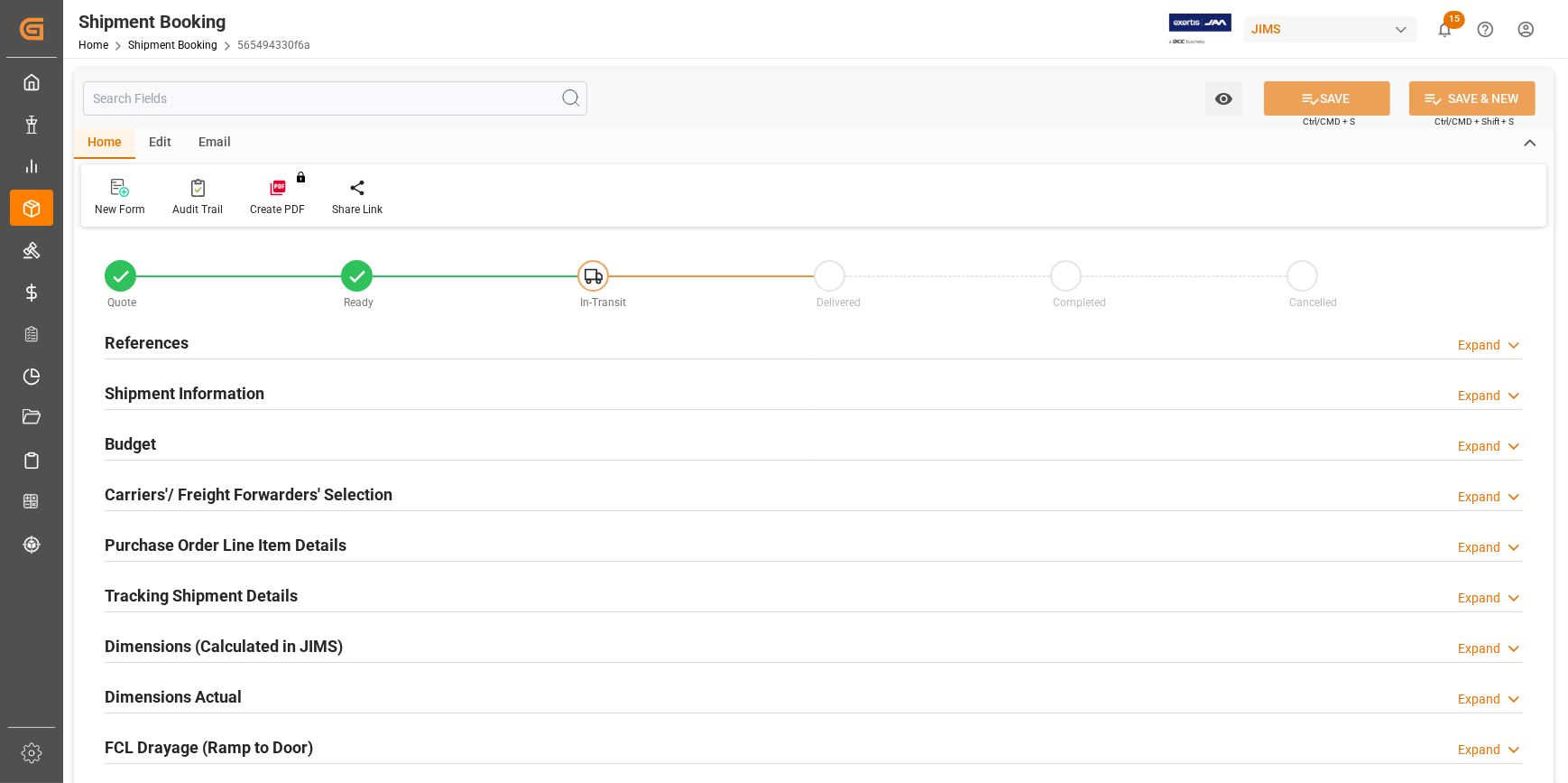
type input "1935"
type input "[DATE]"
click at [339, 351] on div "References Expand" at bounding box center [814, 340] width 1418 height 34
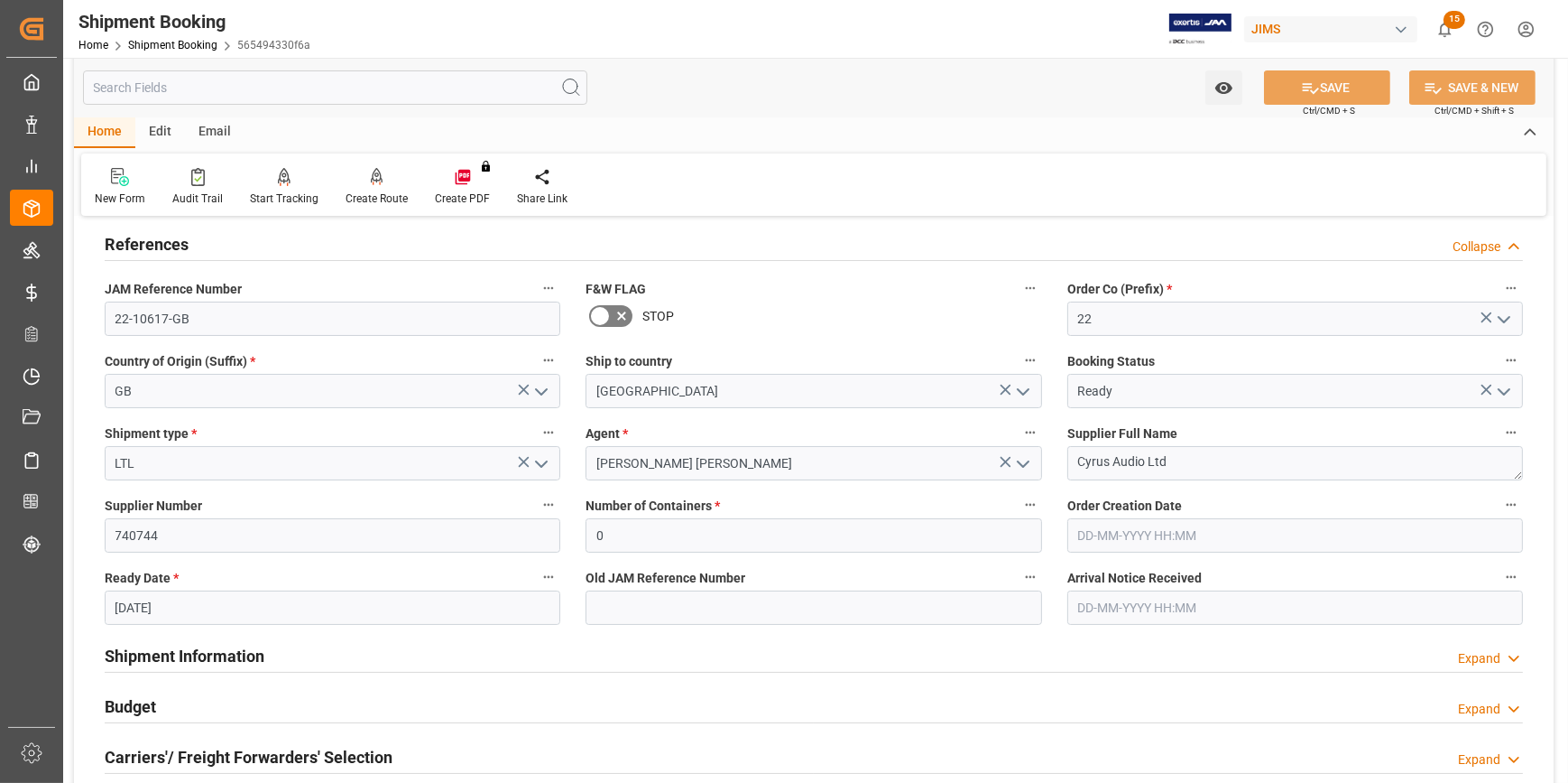
scroll to position [246, 0]
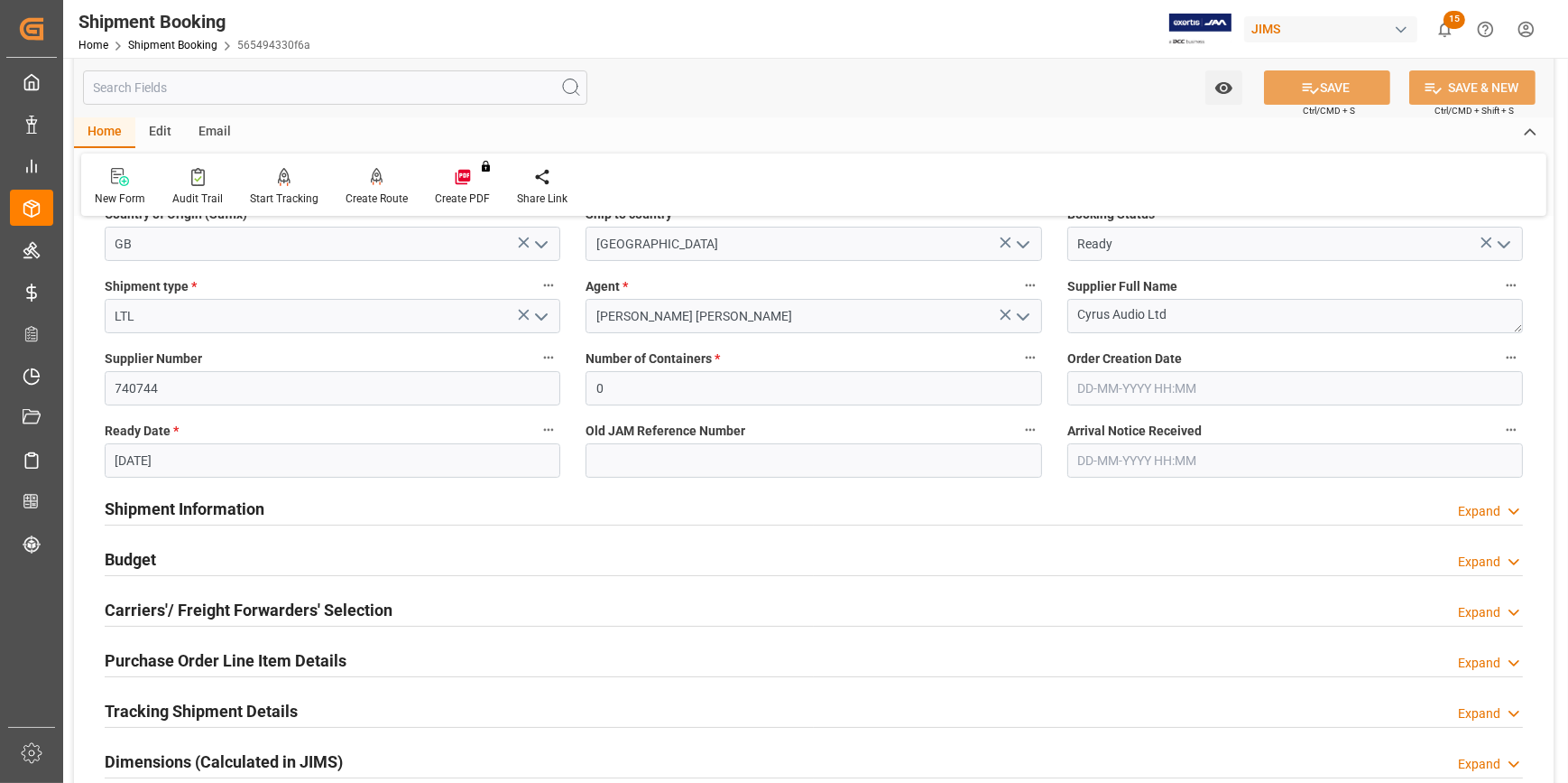
click at [414, 513] on div "Shipment Information Expand" at bounding box center [814, 507] width 1418 height 34
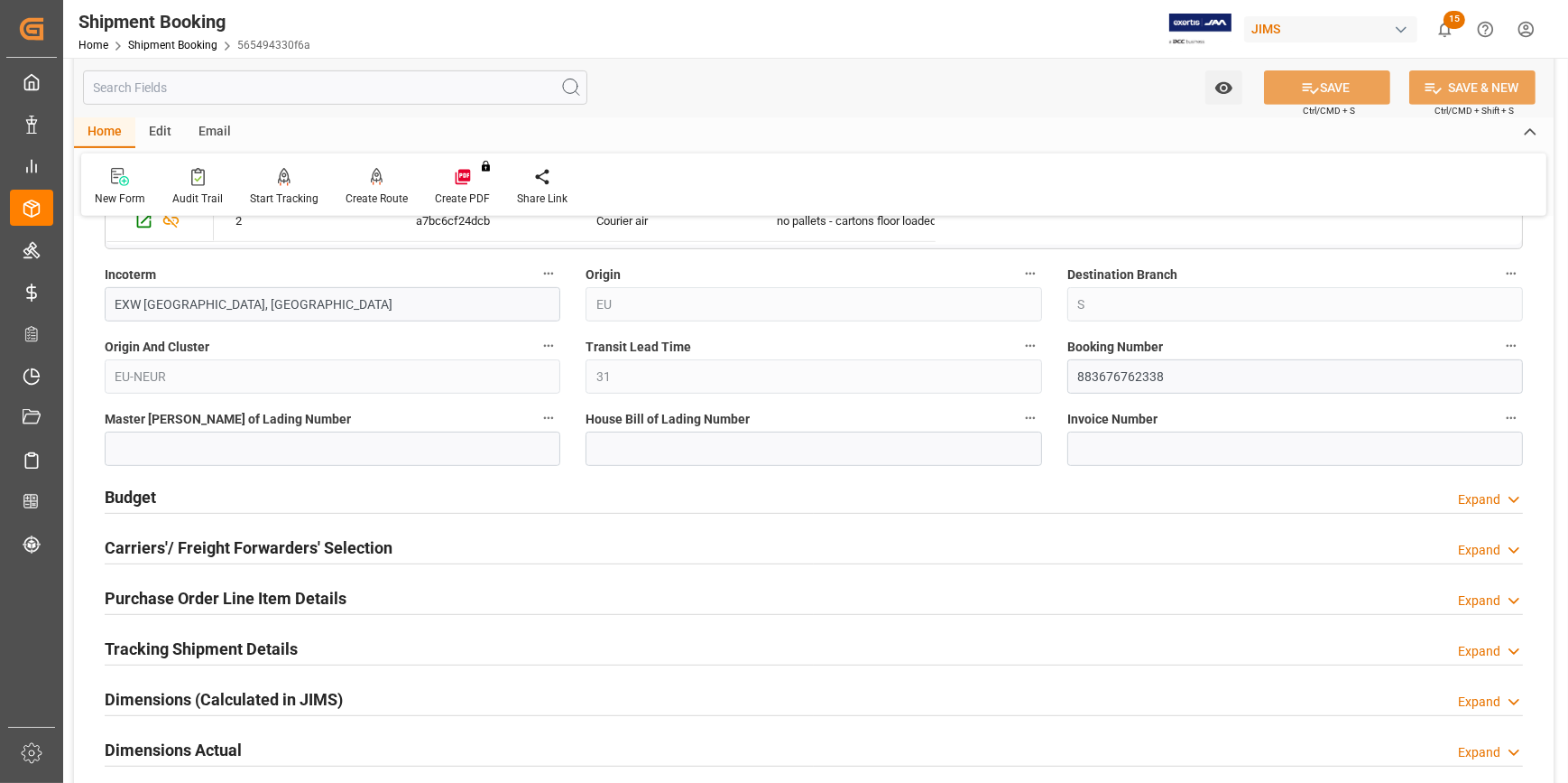
scroll to position [1066, 0]
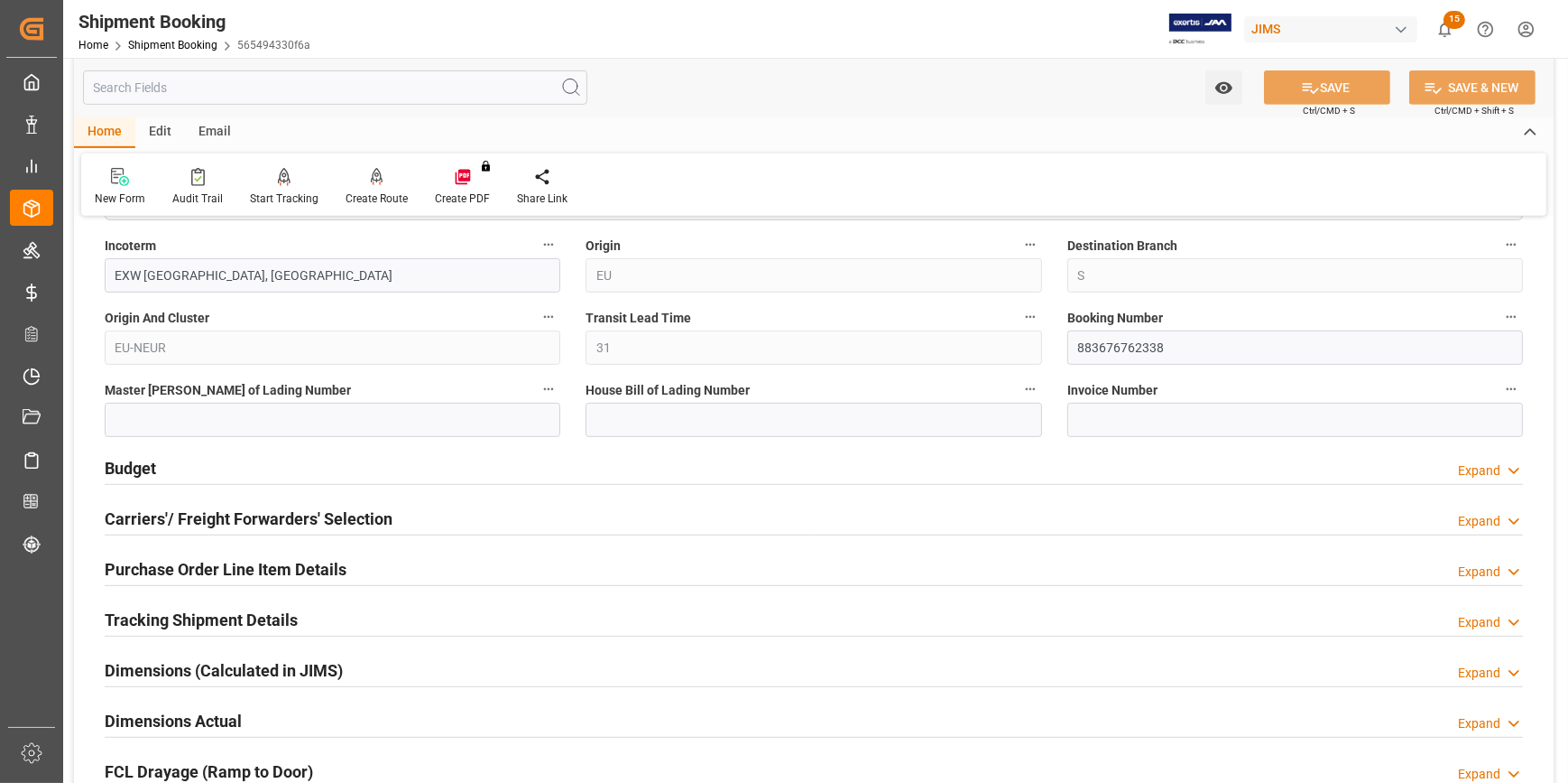
click at [405, 474] on div "Budget Expand" at bounding box center [814, 466] width 1418 height 34
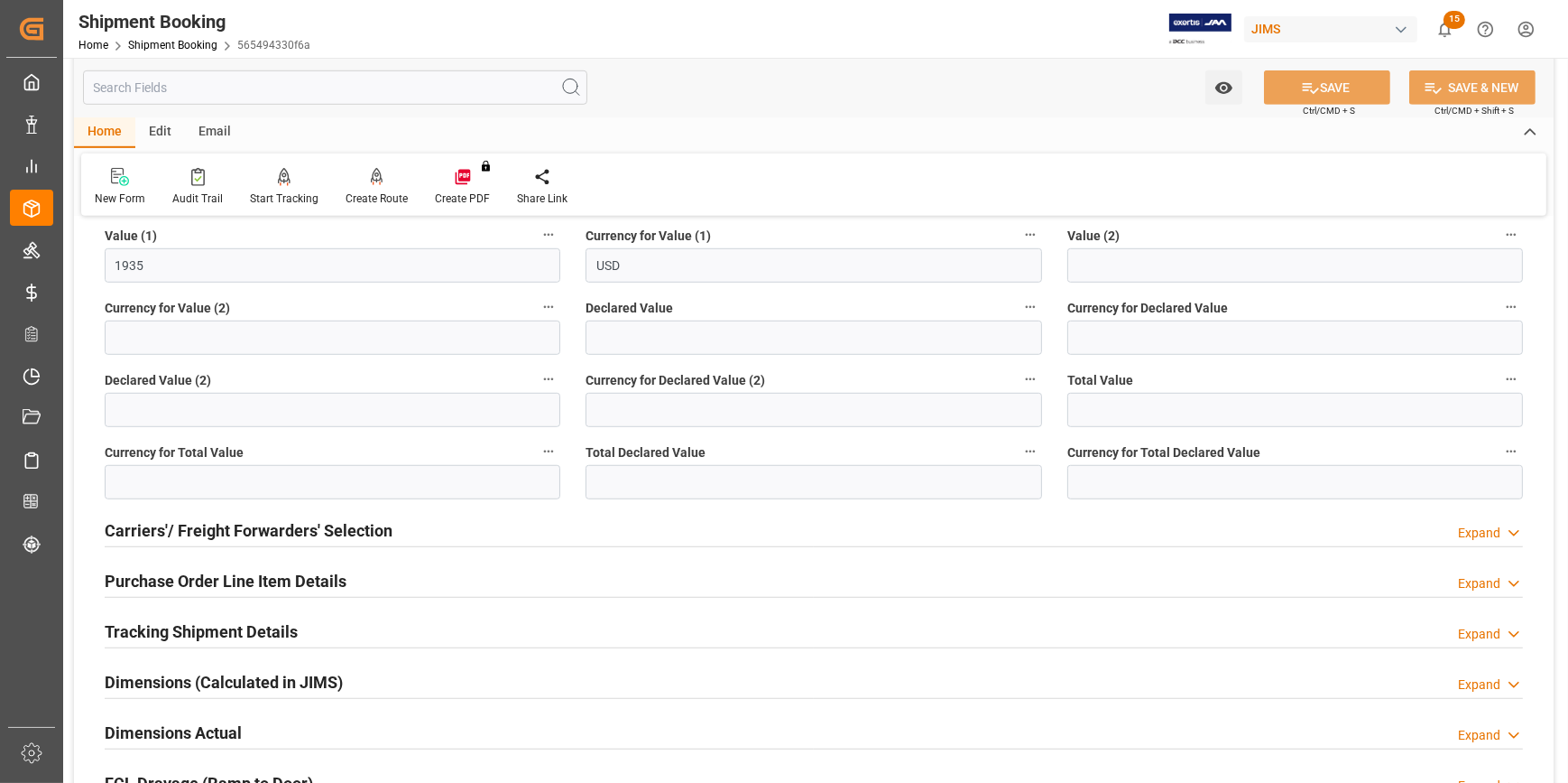
scroll to position [1560, 0]
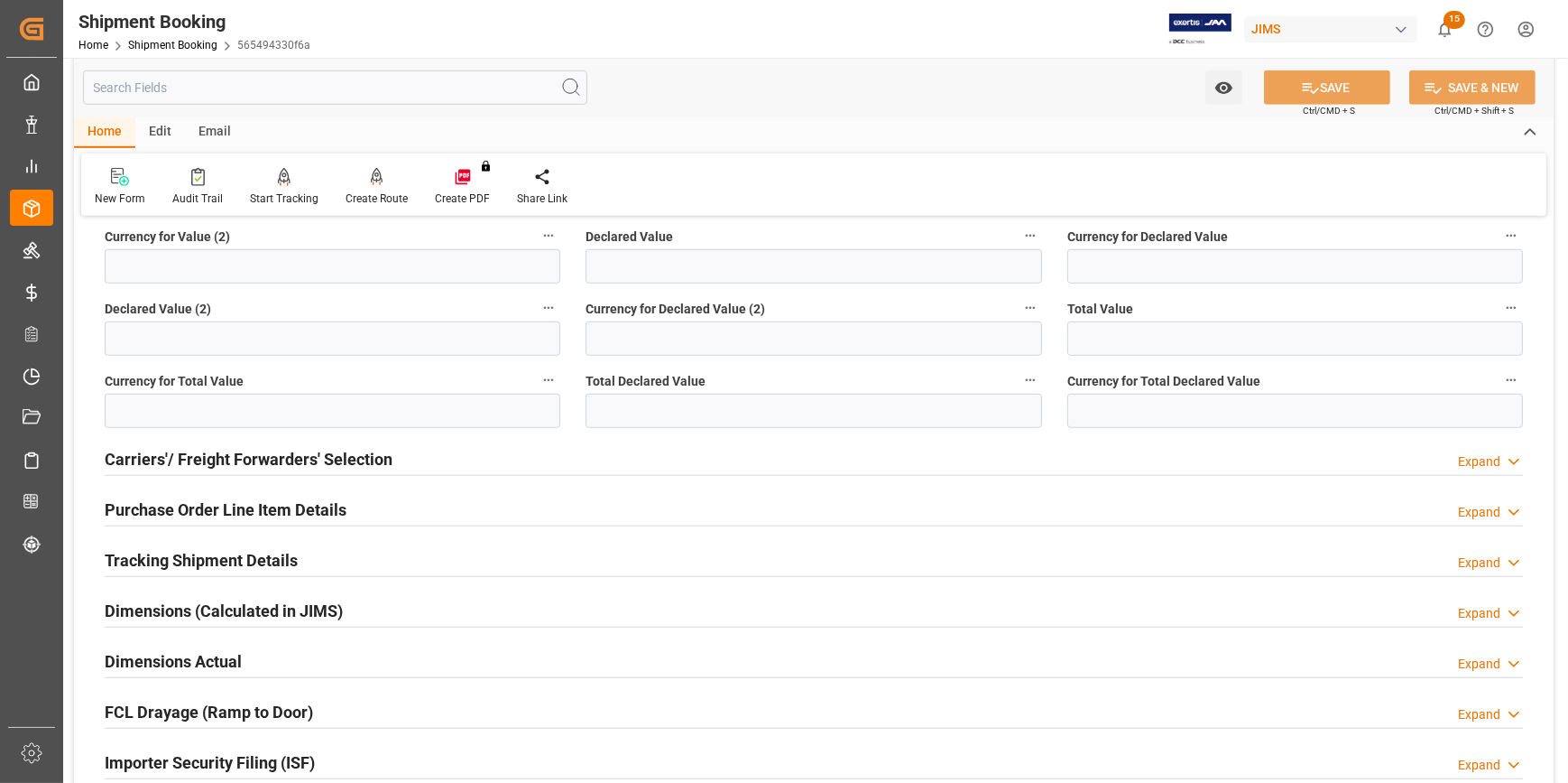
click at [370, 557] on div "Tracking Shipment Details Expand" at bounding box center [814, 558] width 1418 height 34
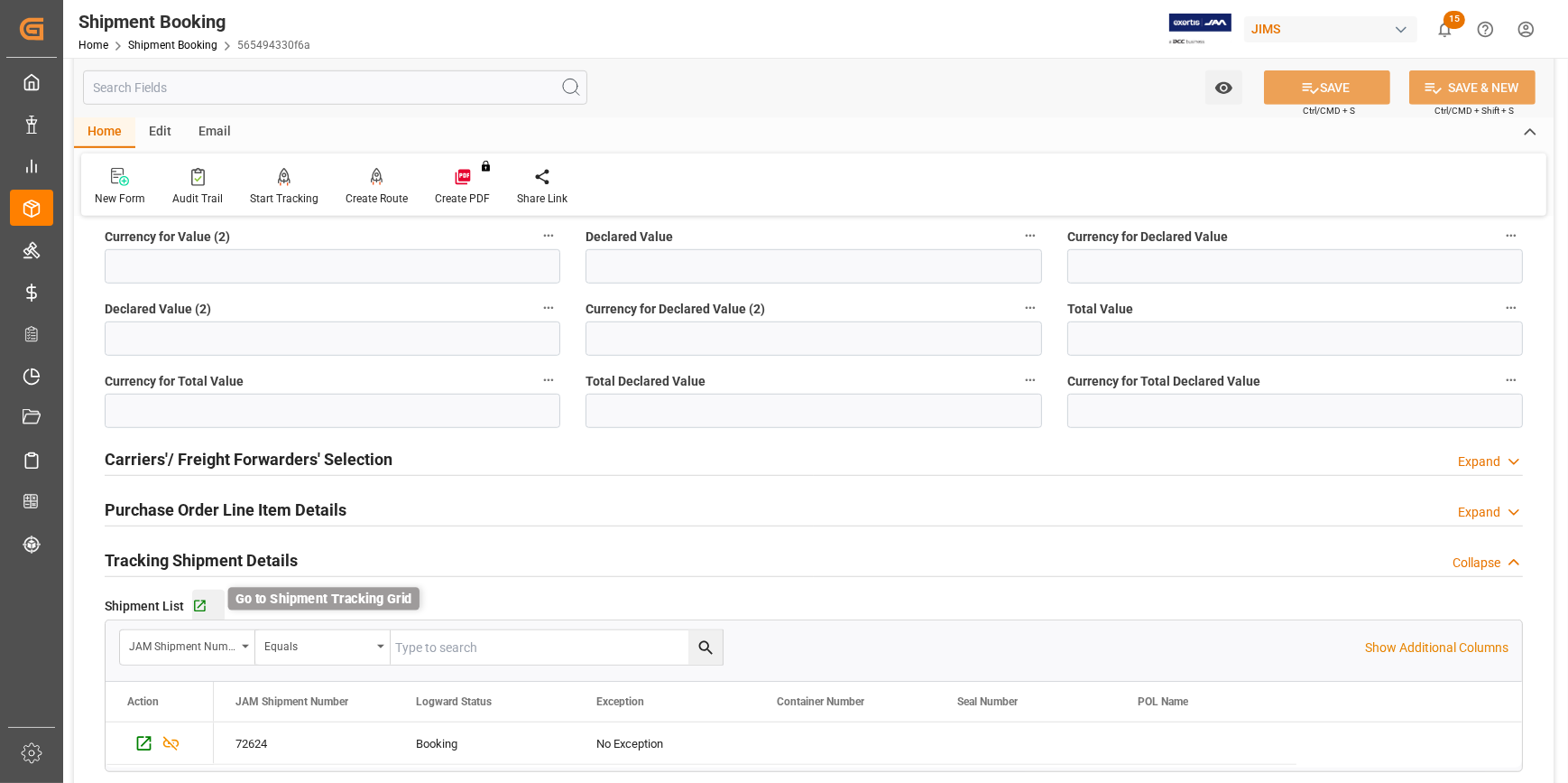
click at [198, 599] on icon "button" at bounding box center [200, 606] width 16 height 16
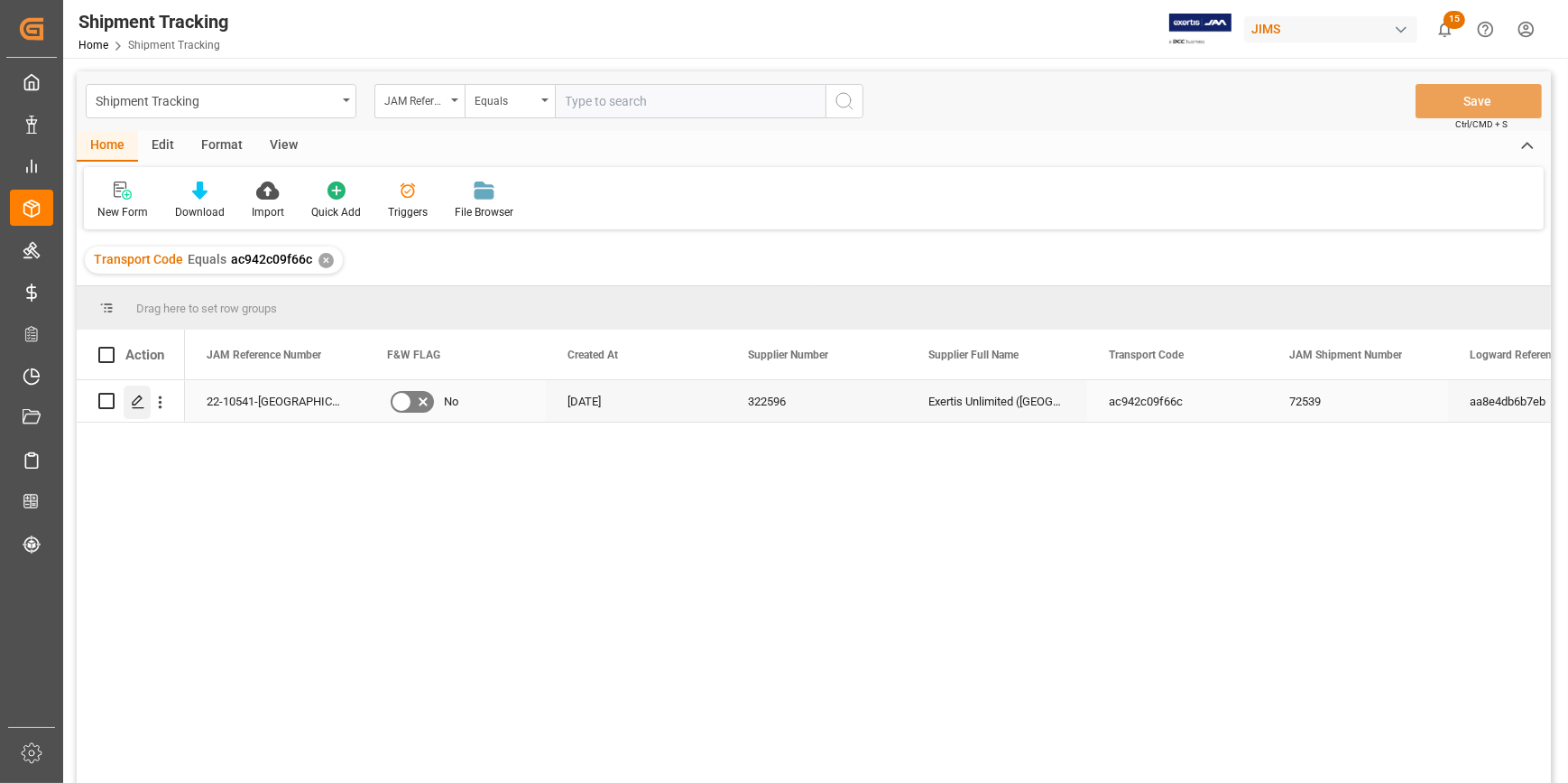
click at [137, 402] on icon "Press SPACE to select this row." at bounding box center [138, 402] width 15 height 15
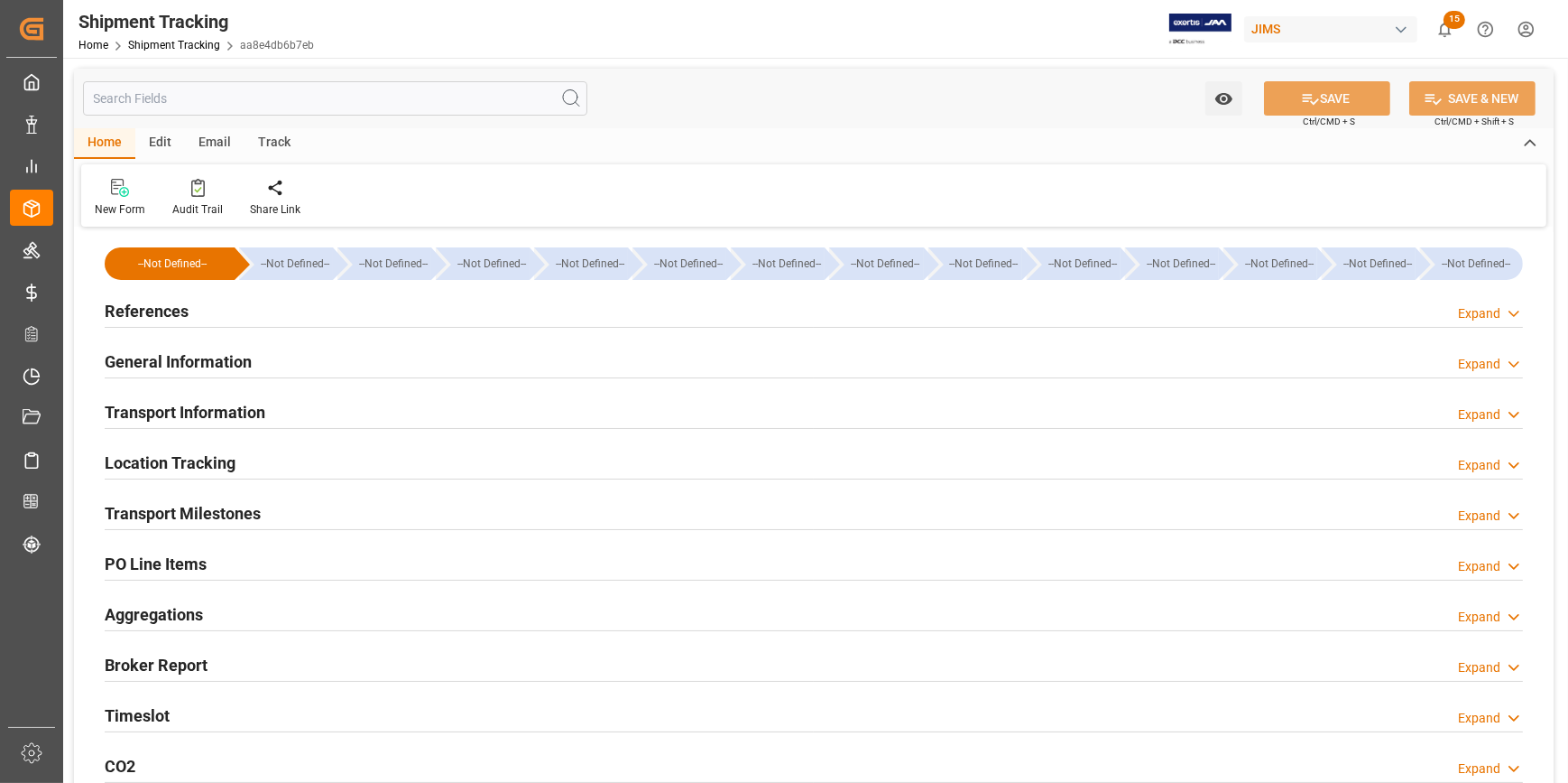
type input "[DATE]"
click at [320, 312] on div "References Expand" at bounding box center [814, 309] width 1418 height 34
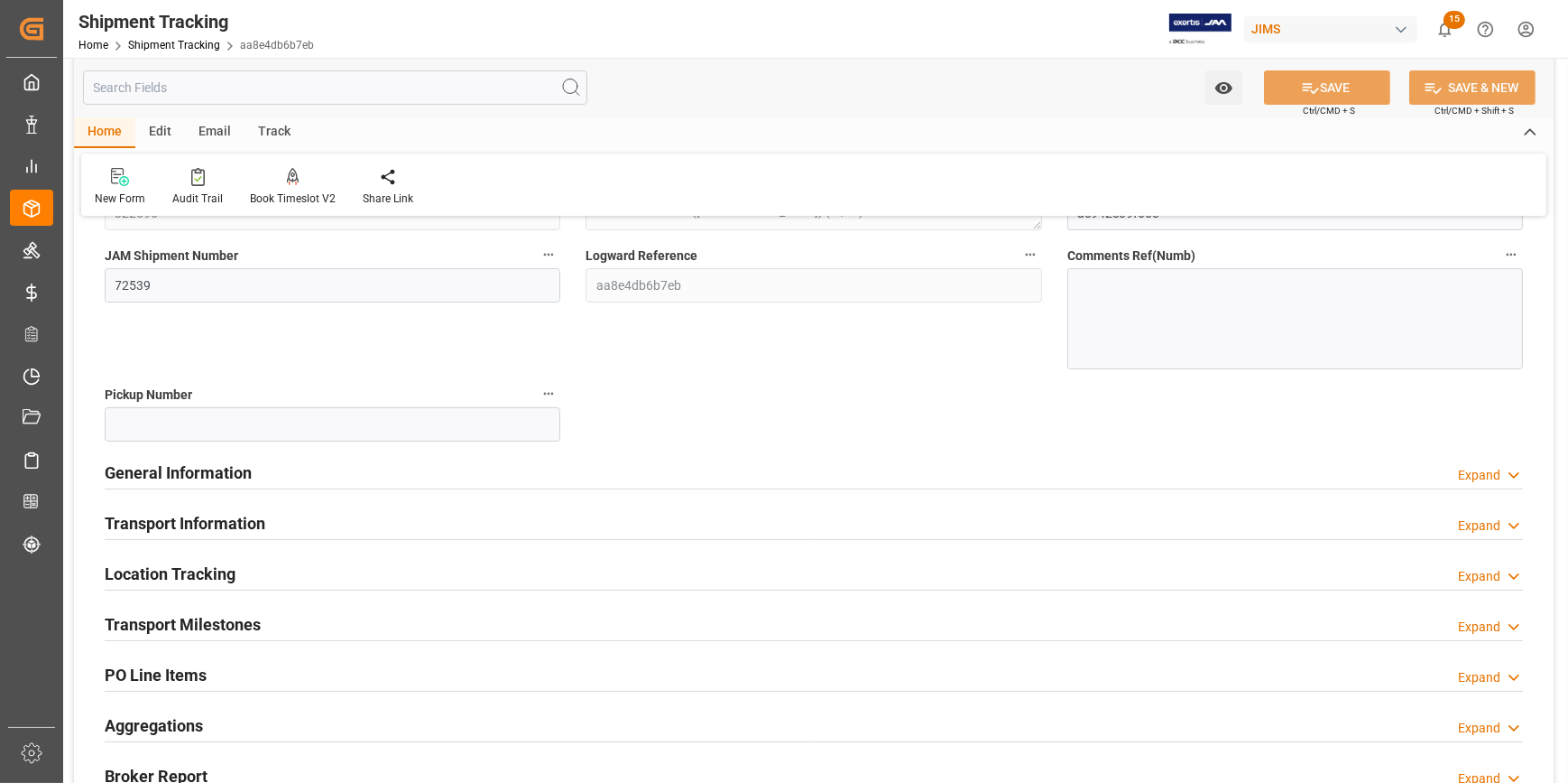
scroll to position [246, 0]
click at [453, 471] on div "General Information Expand" at bounding box center [814, 470] width 1418 height 34
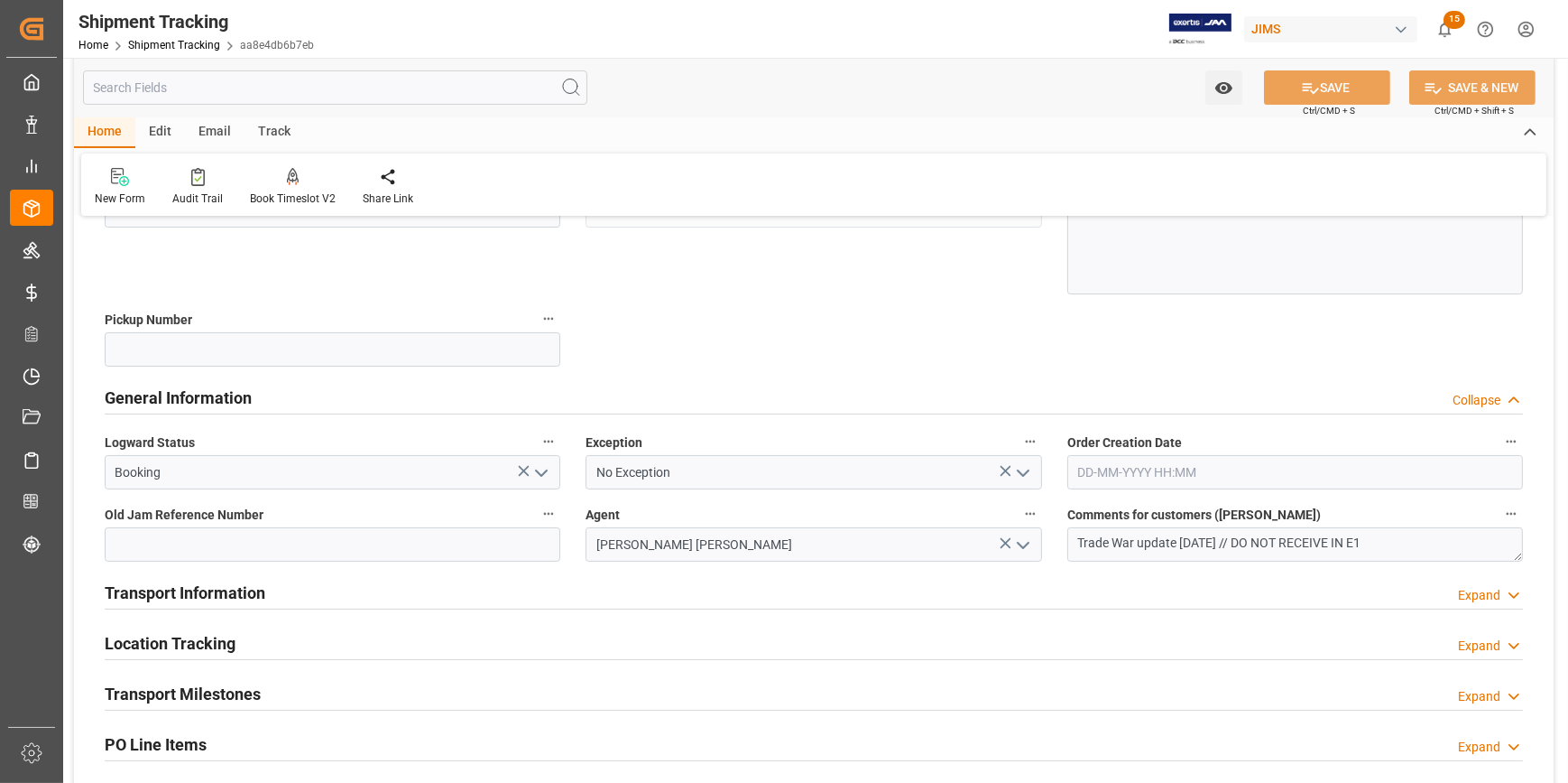
scroll to position [409, 0]
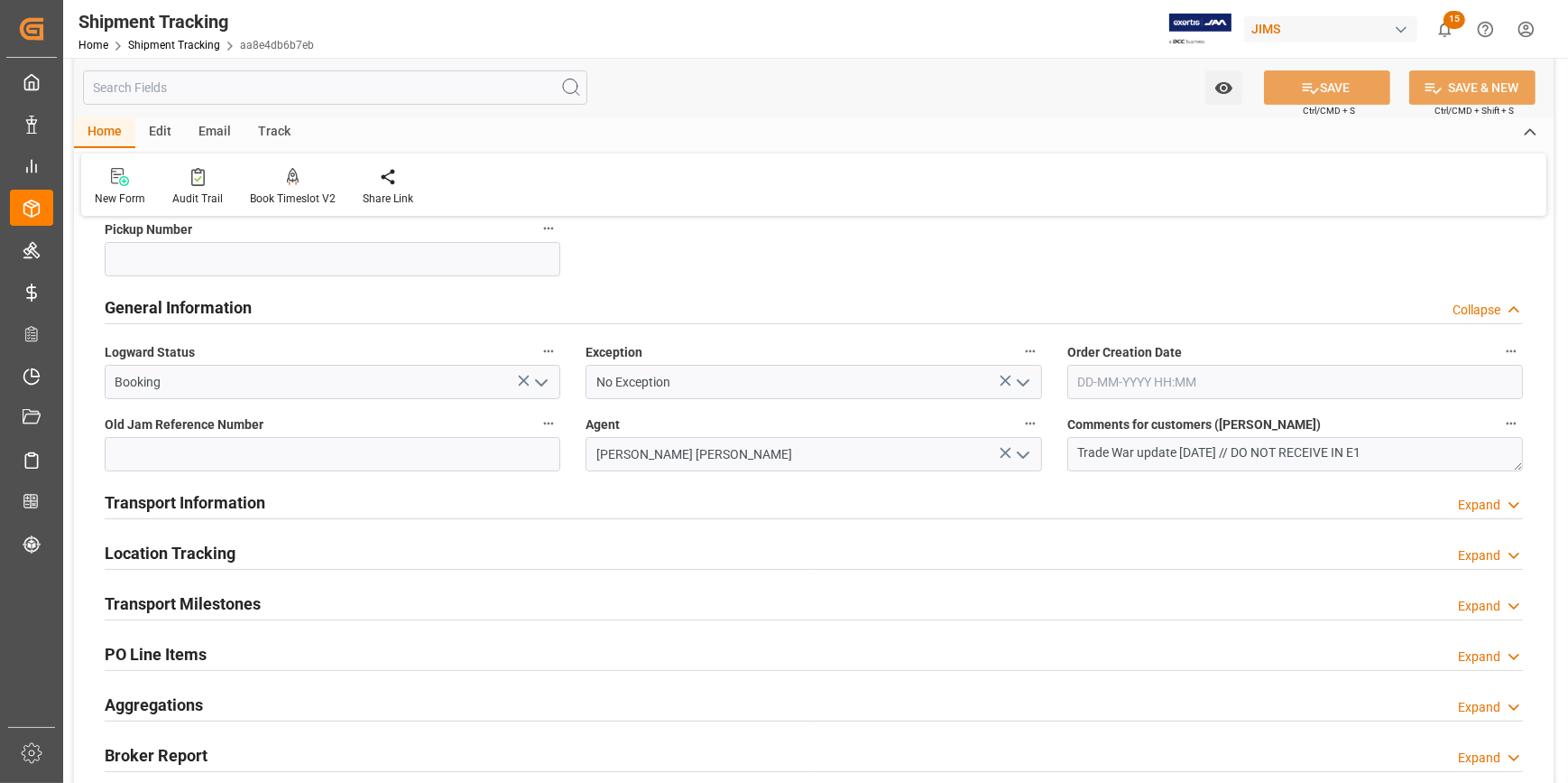
click at [464, 502] on div "Transport Information Expand" at bounding box center [814, 501] width 1418 height 34
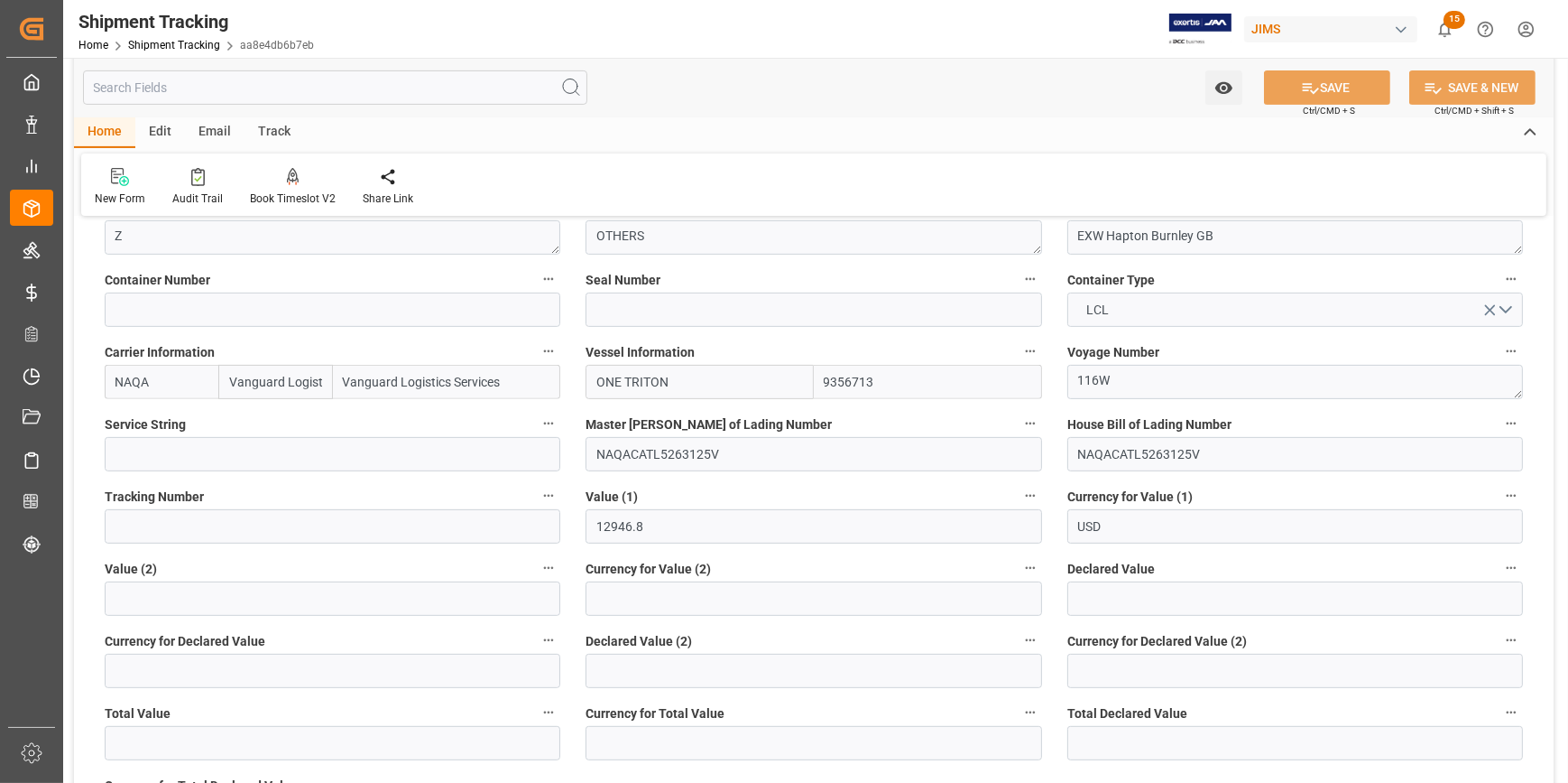
scroll to position [821, 0]
click at [1505, 309] on button "LCL" at bounding box center [1296, 310] width 456 height 34
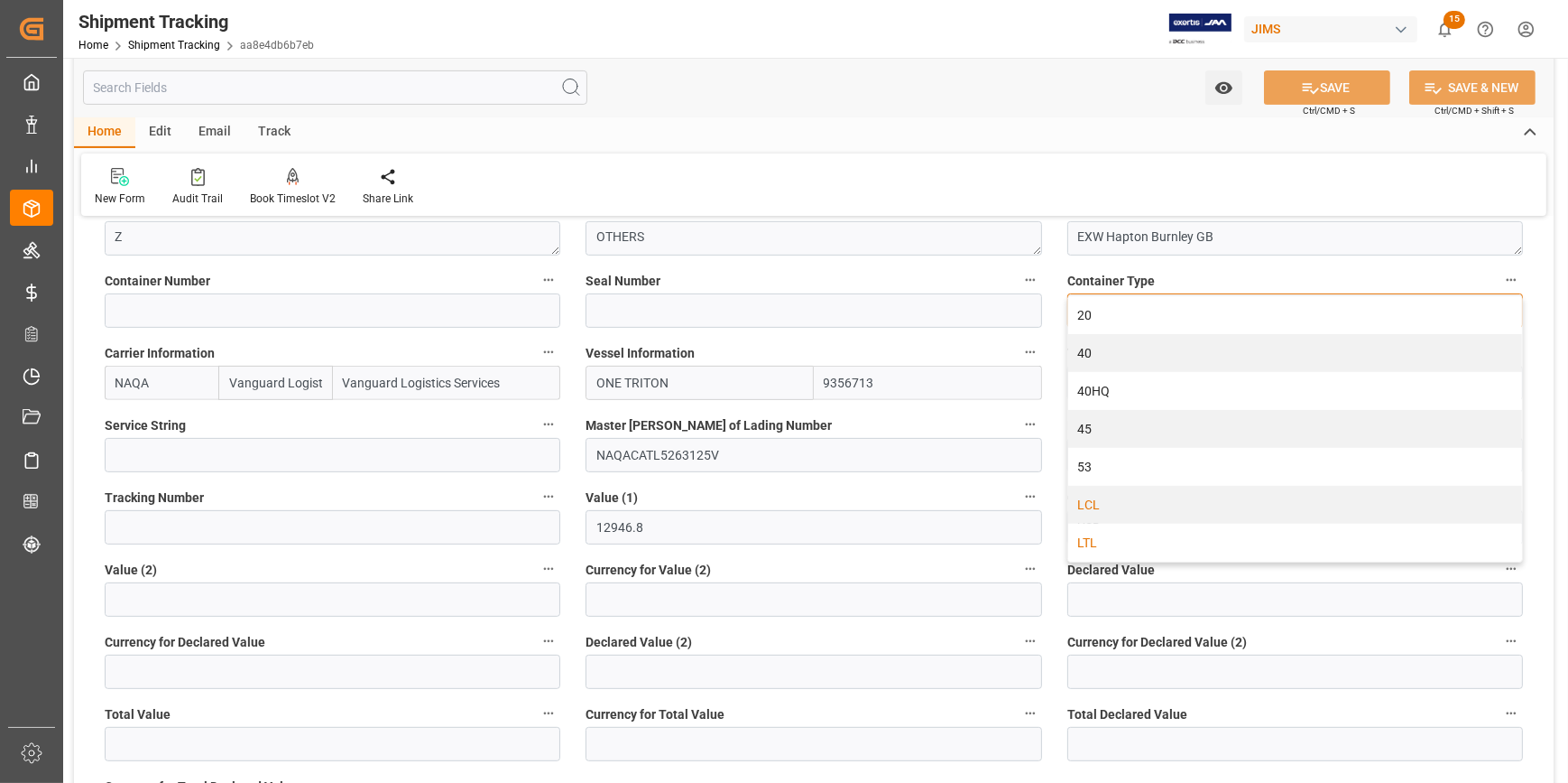
drag, startPoint x: 1182, startPoint y: 535, endPoint x: 1212, endPoint y: 533, distance: 30.1
click at [1182, 535] on div "LTL" at bounding box center [1296, 542] width 454 height 38
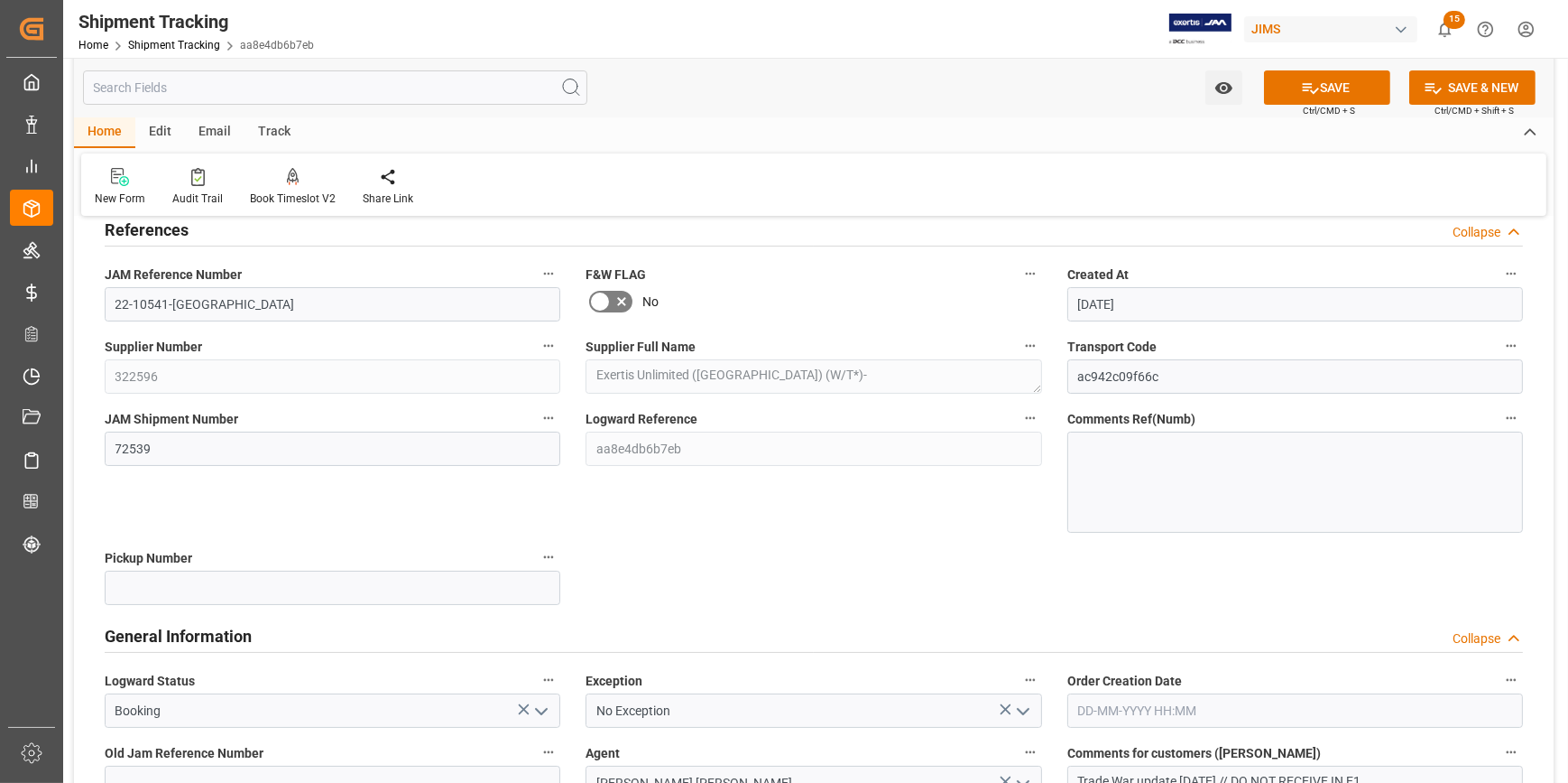
scroll to position [0, 0]
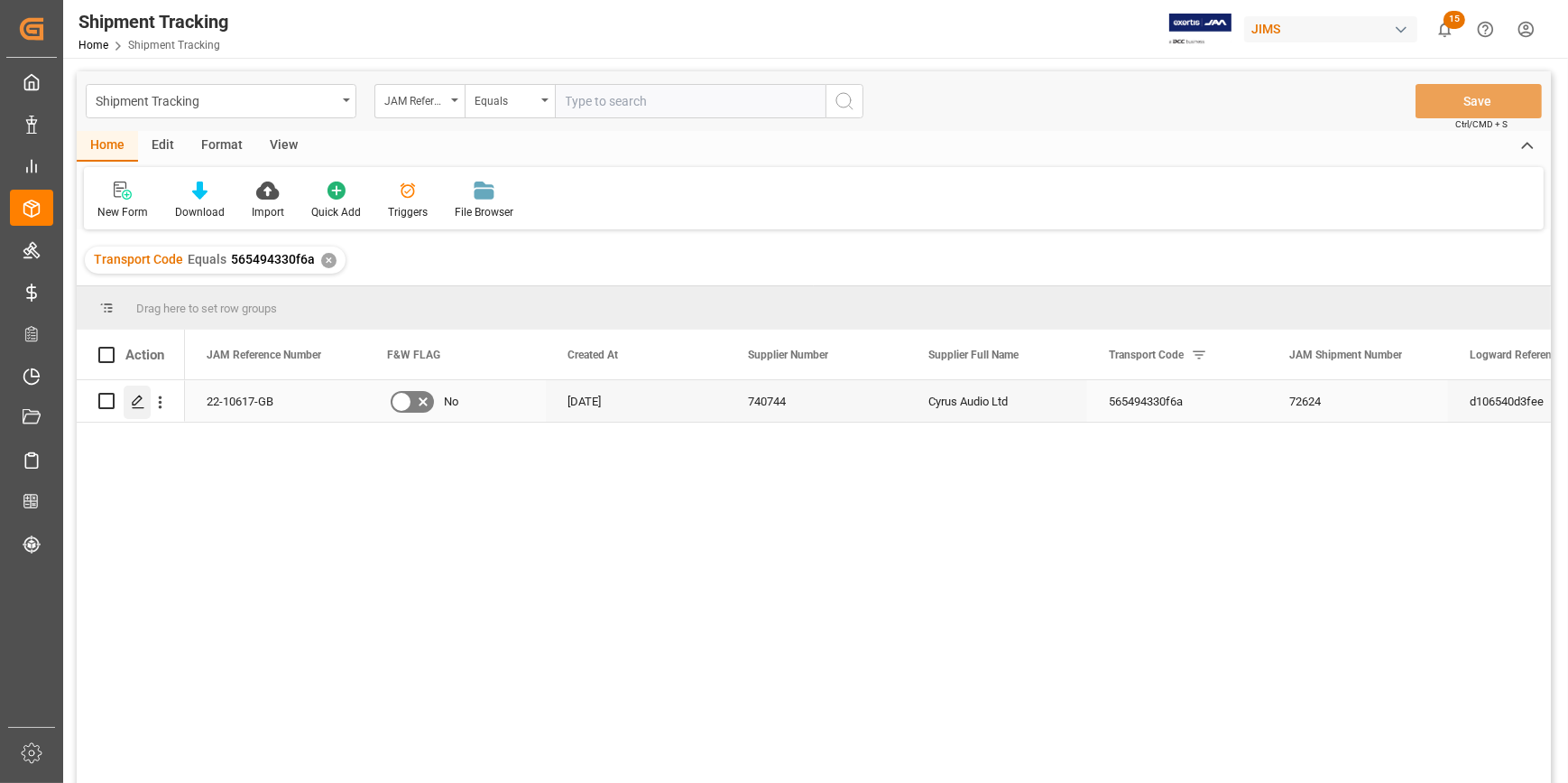
click at [137, 406] on icon "Press SPACE to select this row." at bounding box center [138, 402] width 15 height 15
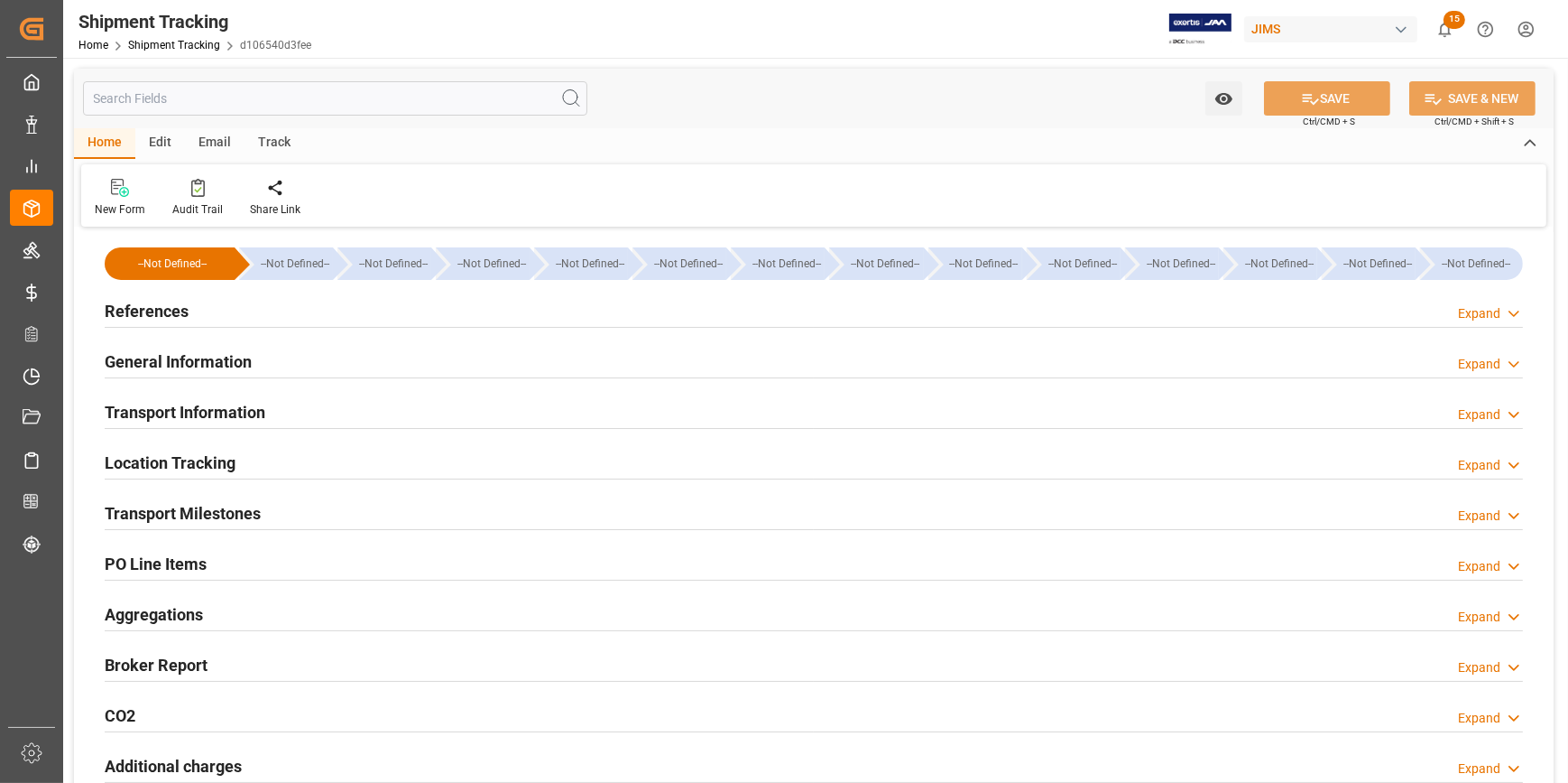
type input "[DATE]"
click at [335, 309] on div "References Expand" at bounding box center [814, 309] width 1418 height 34
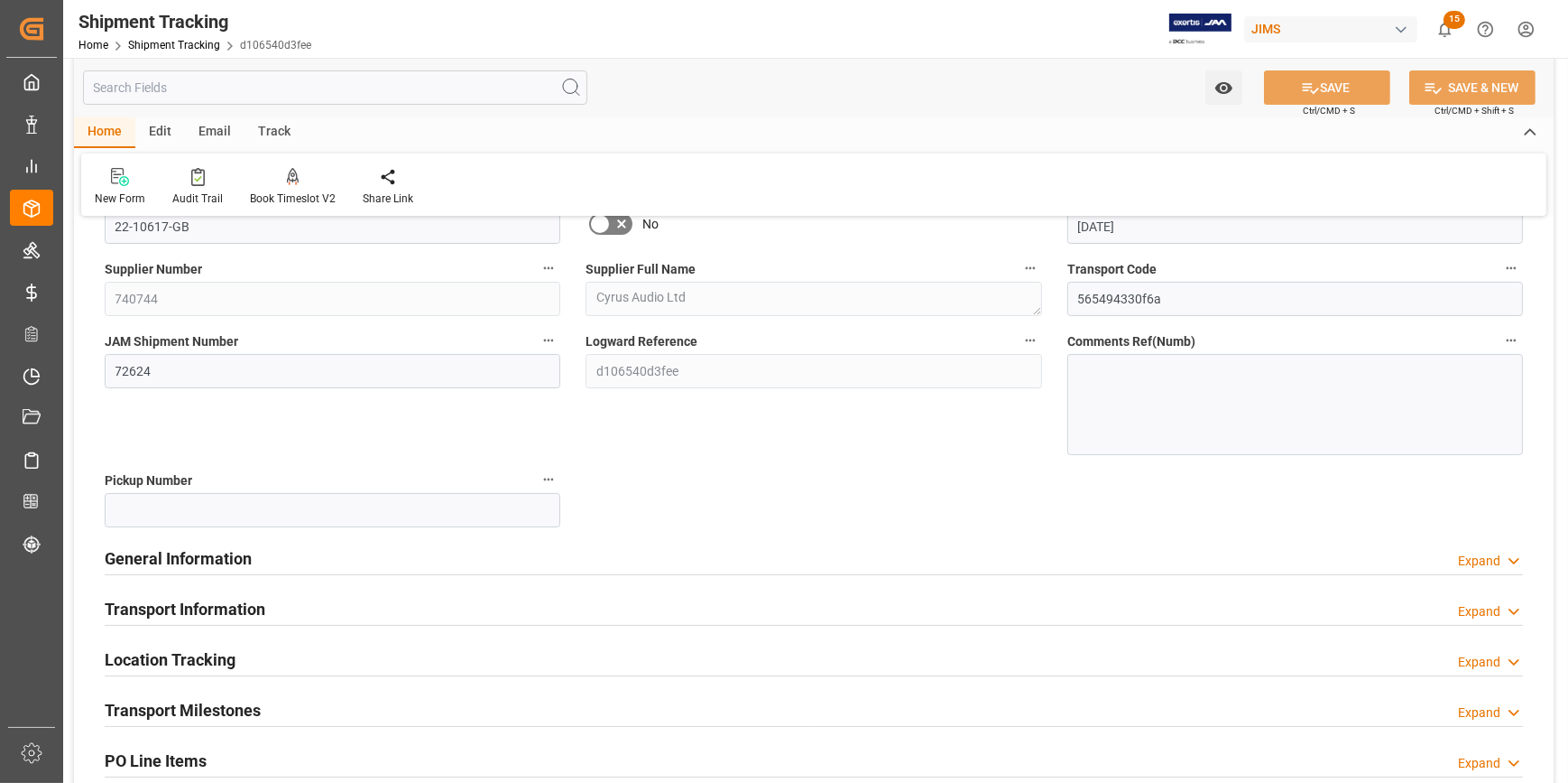
scroll to position [164, 0]
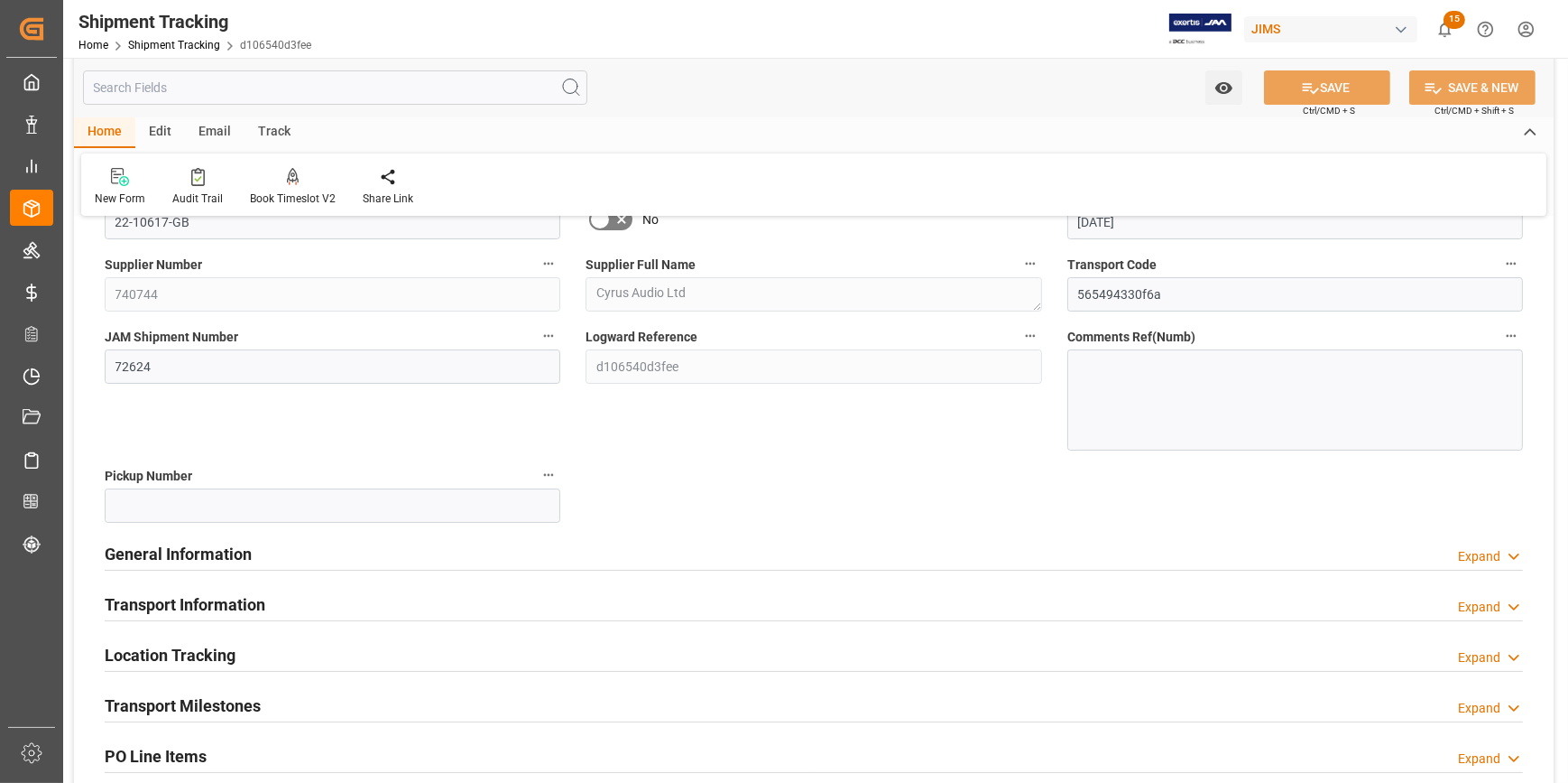
click at [387, 536] on div "General Information Expand" at bounding box center [814, 552] width 1418 height 34
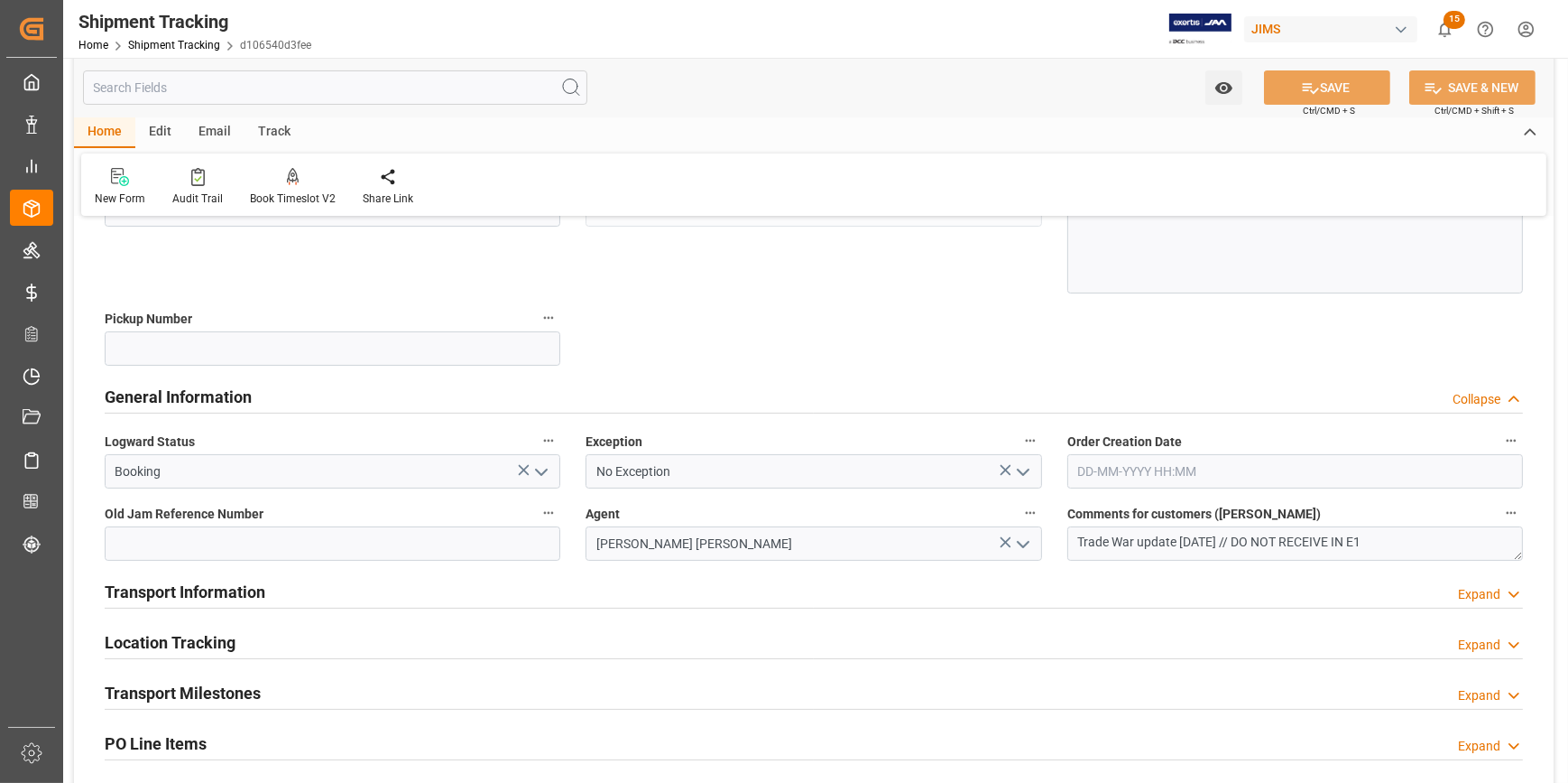
scroll to position [328, 0]
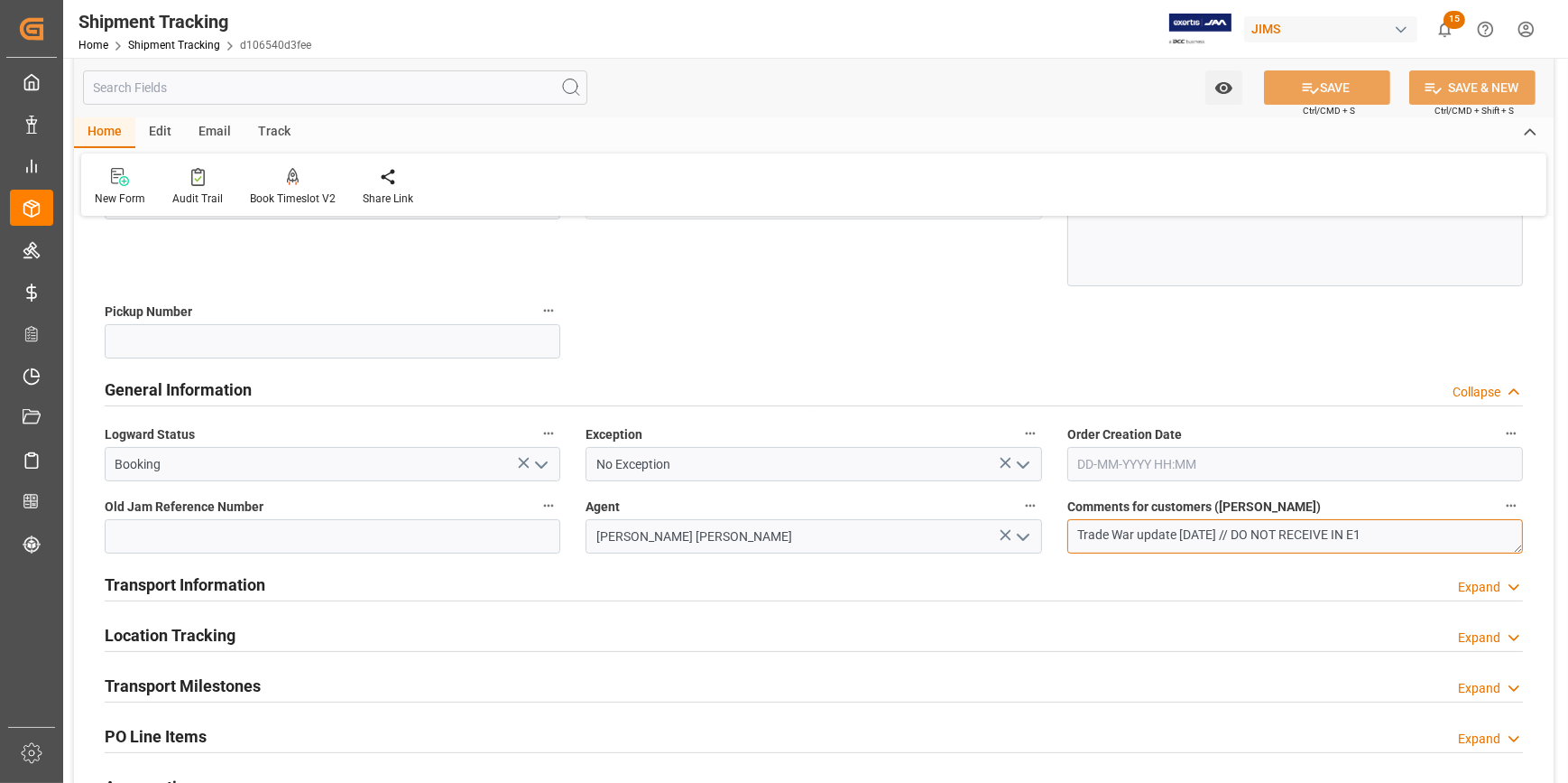
click at [1263, 533] on textarea "Trade War update 05/15/2025 // DO NOT RECEIVE IN E1" at bounding box center [1296, 535] width 456 height 34
type textarea "Trade War update 05/15/2025 // OK TO RECEIVE IN E1"
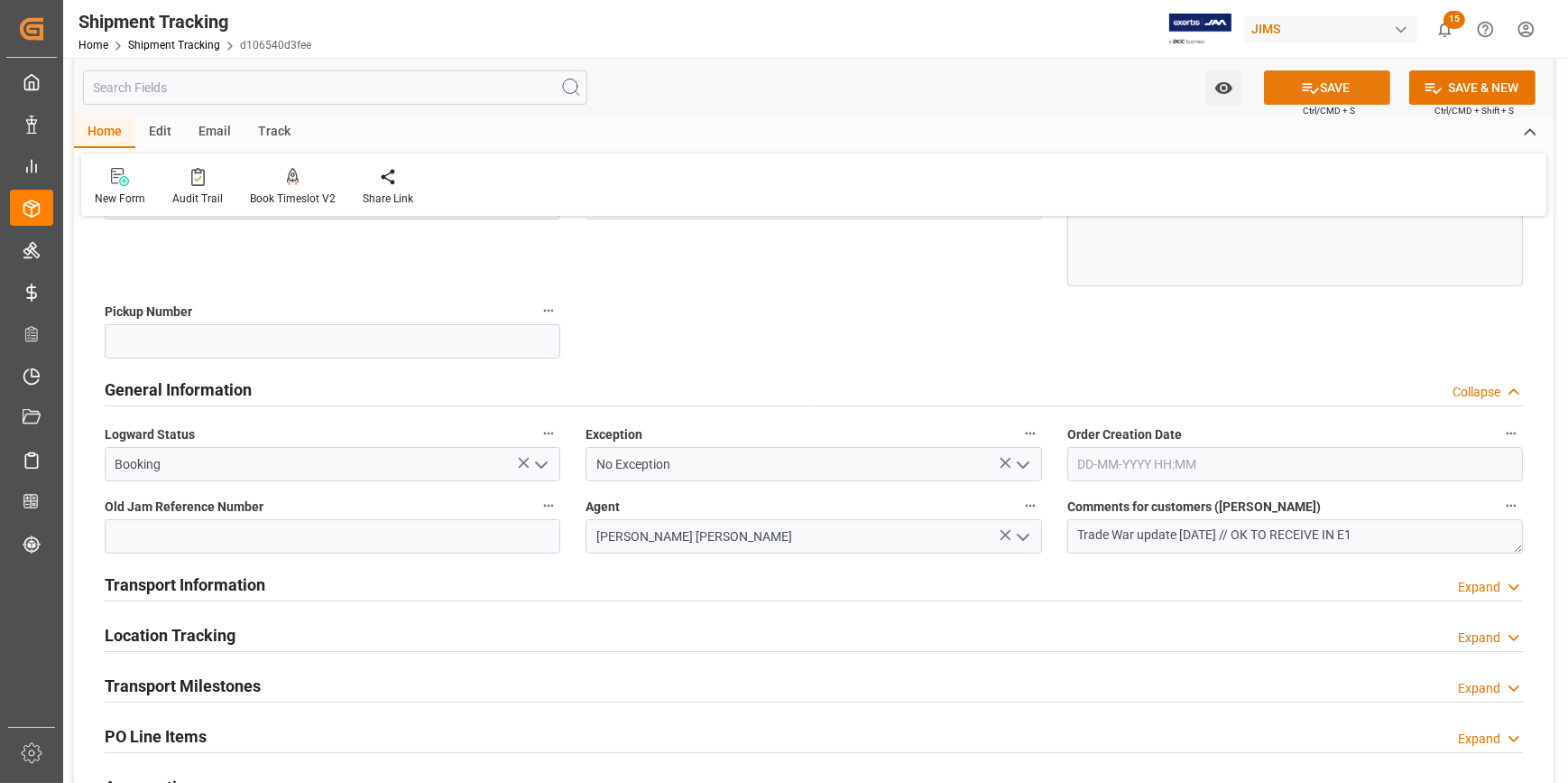
click at [1319, 86] on button "SAVE" at bounding box center [1327, 87] width 126 height 34
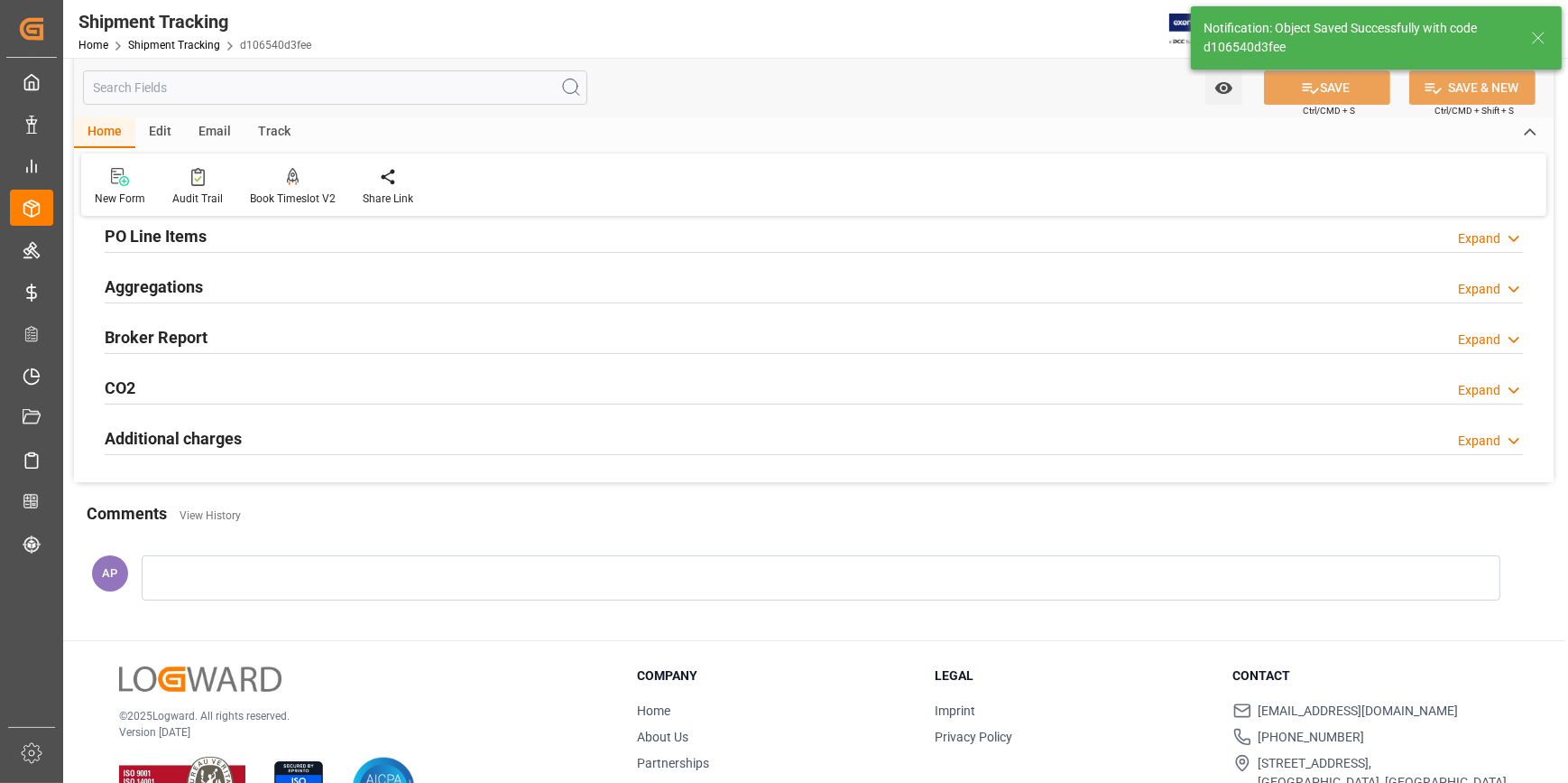
scroll to position [0, 0]
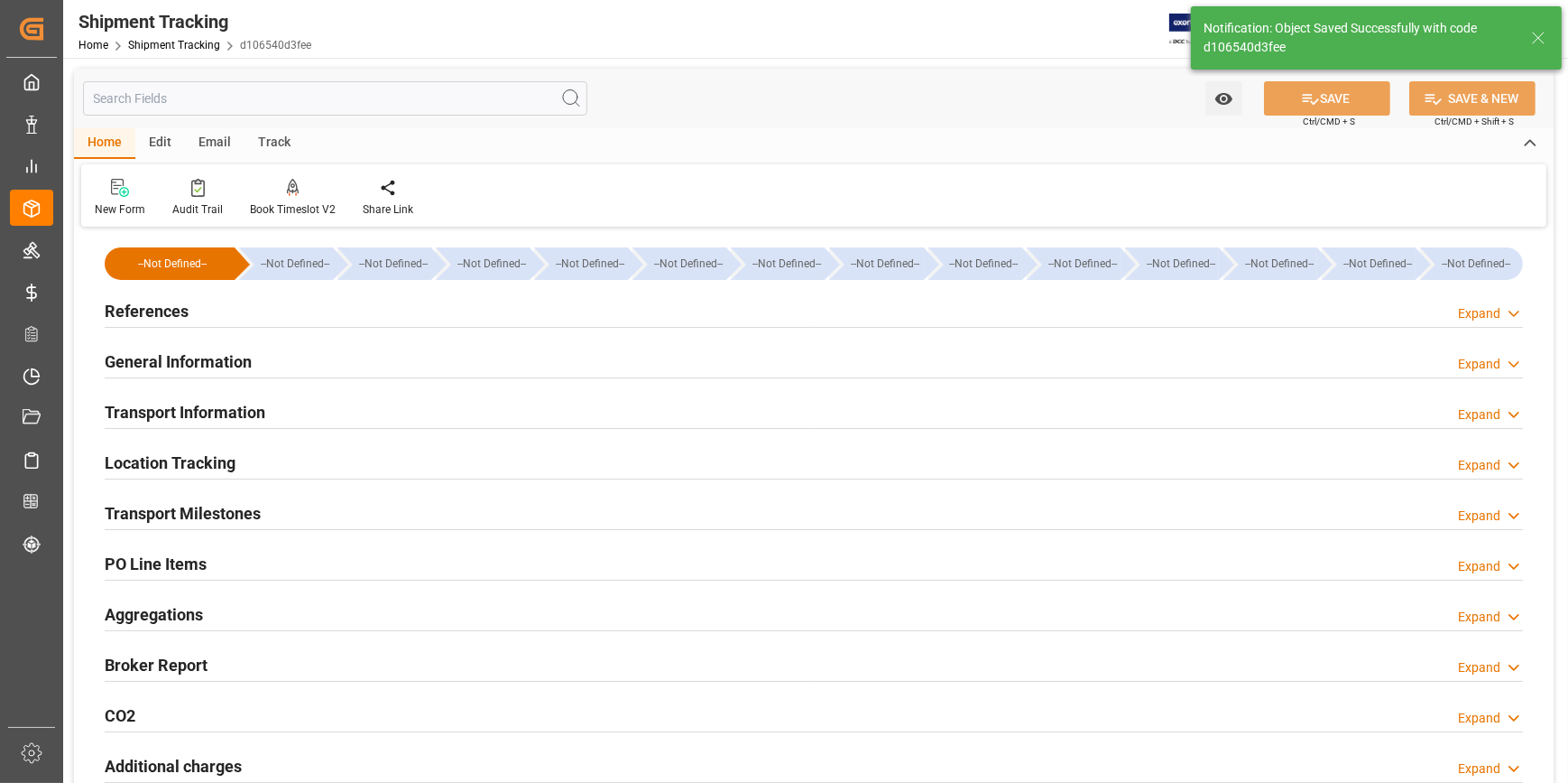
click at [365, 352] on div "General Information Expand" at bounding box center [814, 360] width 1418 height 34
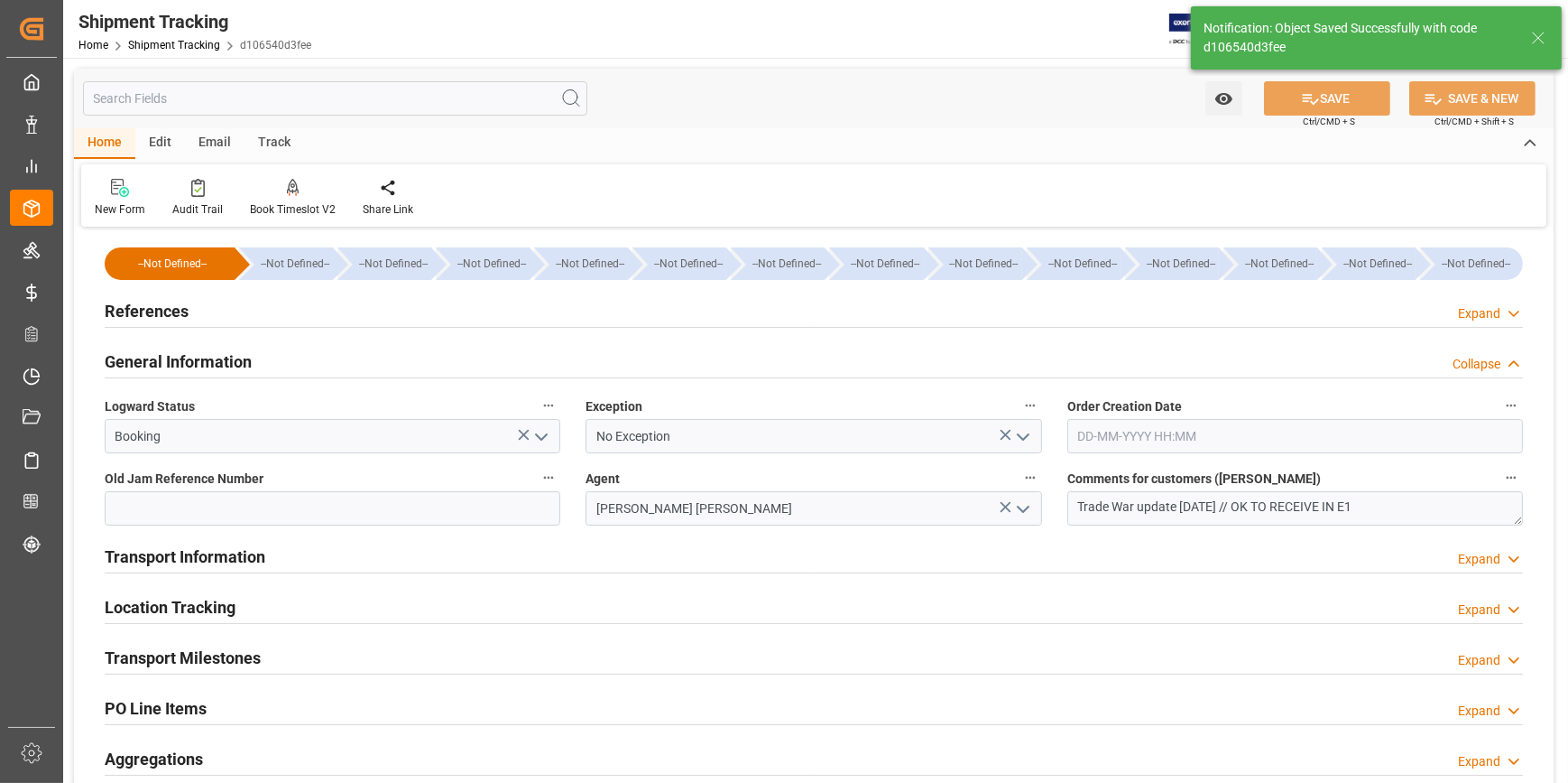
click at [525, 549] on div "Transport Information Expand" at bounding box center [814, 555] width 1418 height 34
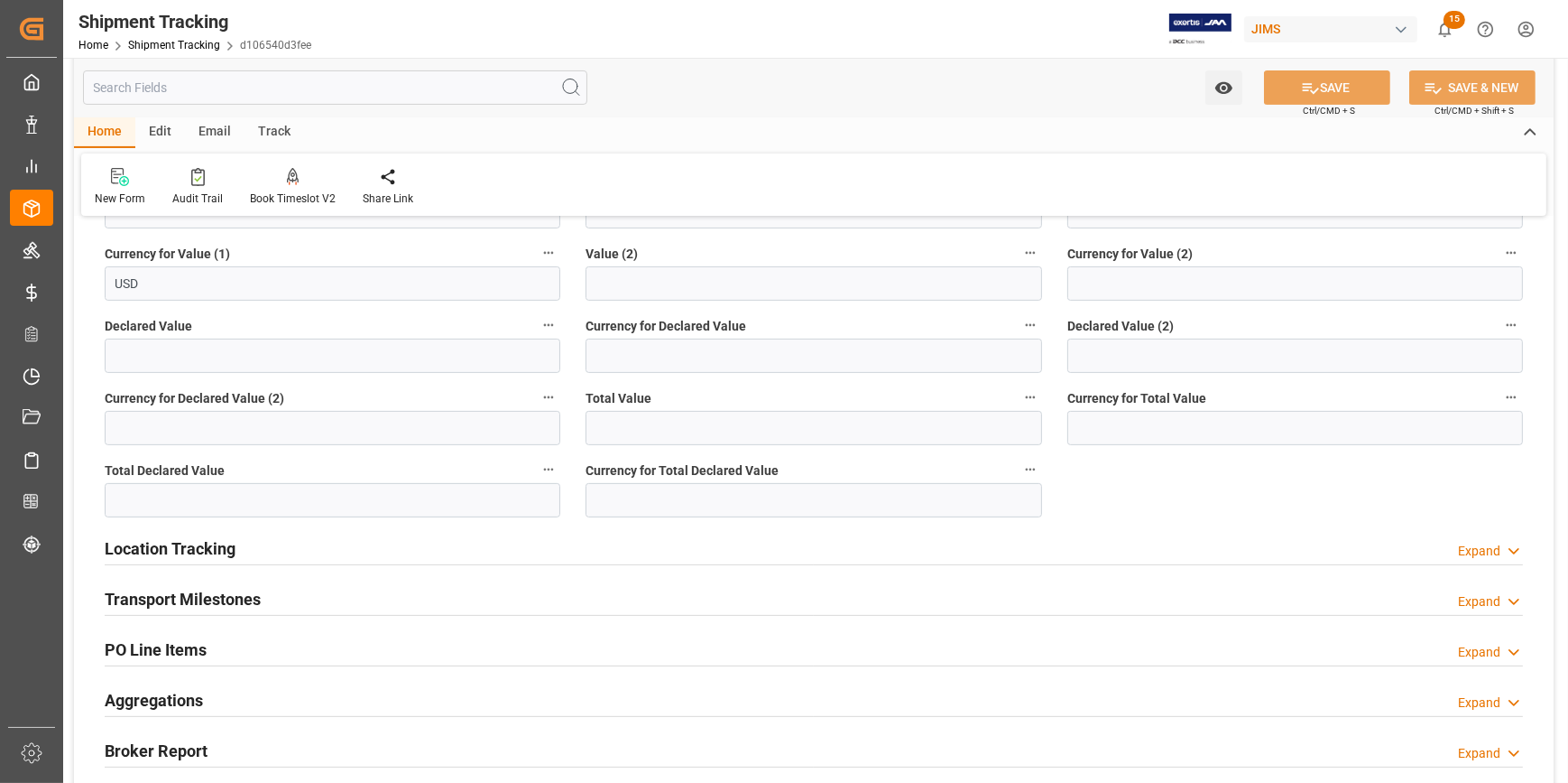
scroll to position [739, 0]
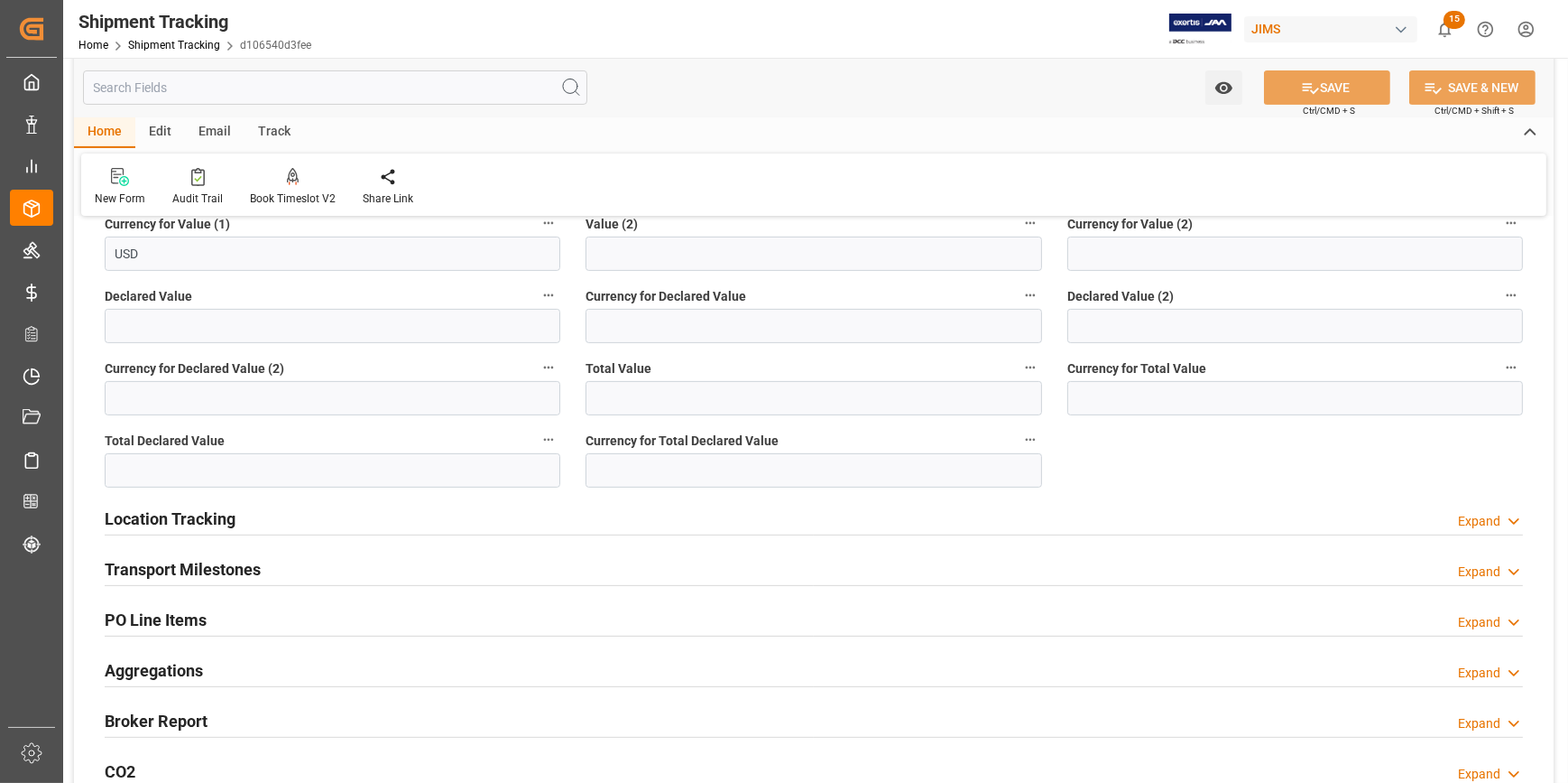
click at [397, 505] on div "Location Tracking Expand" at bounding box center [814, 517] width 1418 height 34
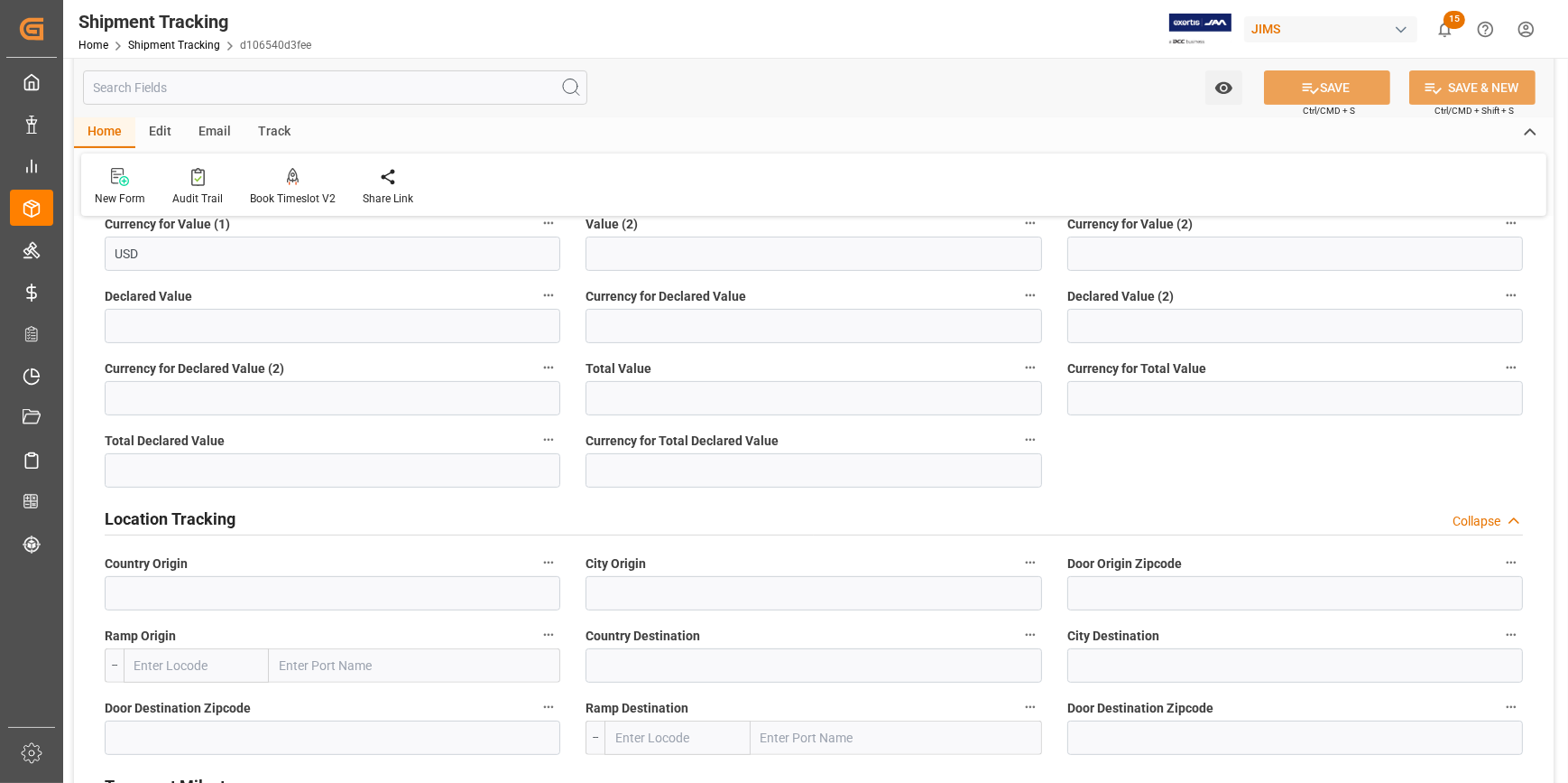
click at [450, 514] on div "Location Tracking Collapse" at bounding box center [814, 517] width 1418 height 34
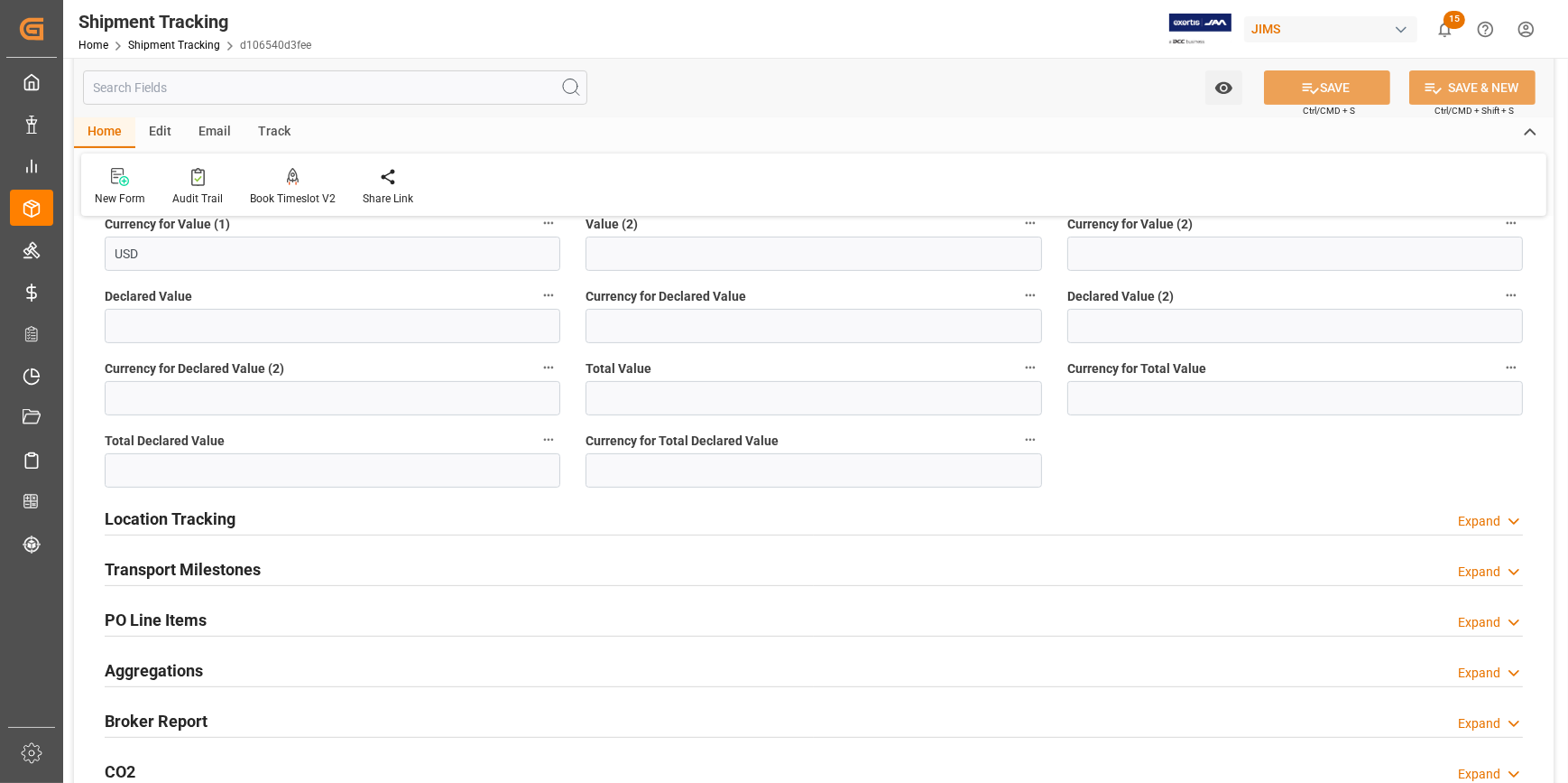
click at [419, 559] on div "Transport Milestones Expand" at bounding box center [814, 568] width 1418 height 34
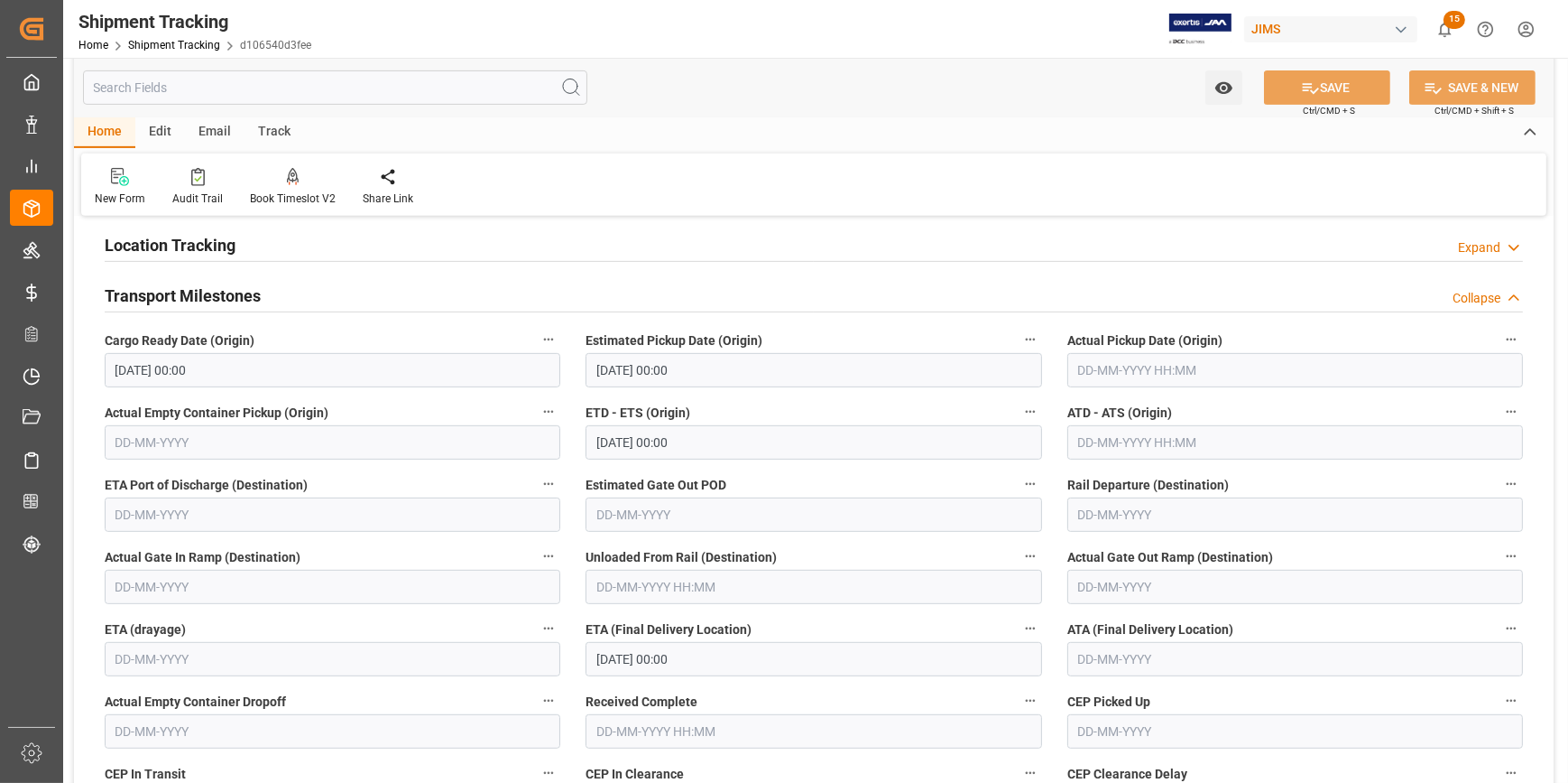
scroll to position [1066, 0]
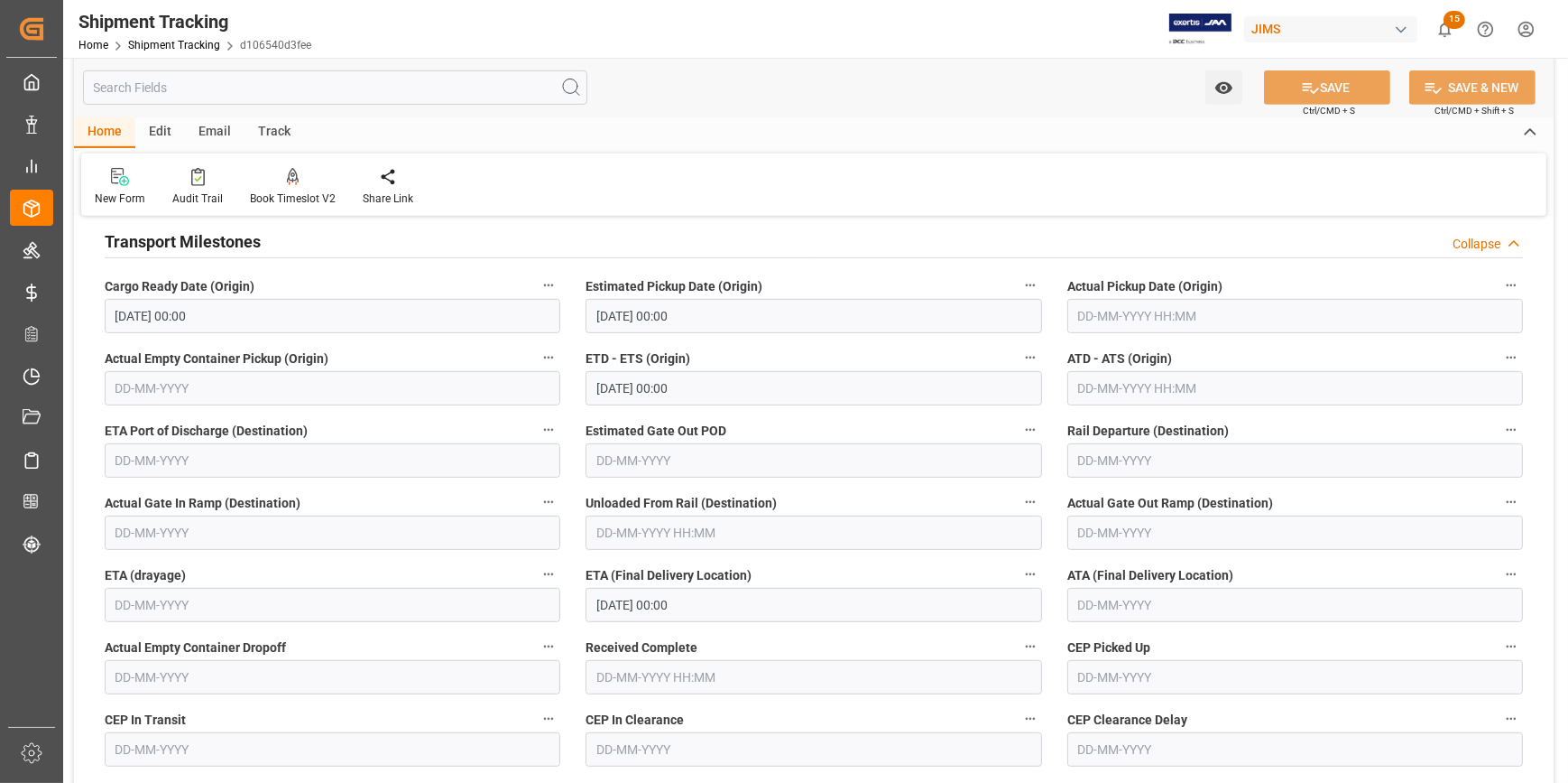
click at [659, 316] on input "20-08-2025 00:00" at bounding box center [814, 316] width 456 height 34
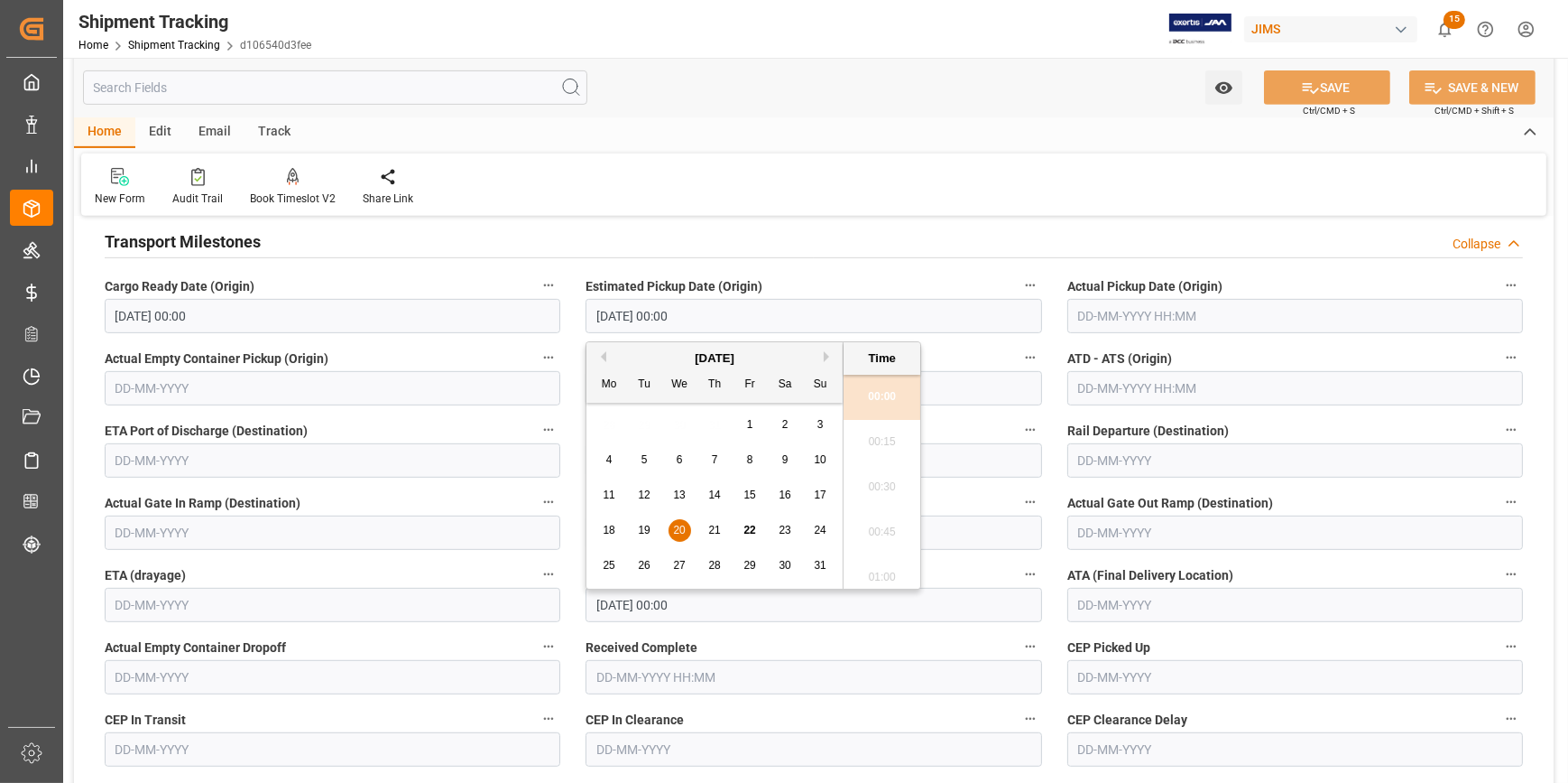
click at [642, 532] on span "19" at bounding box center [644, 530] width 12 height 13
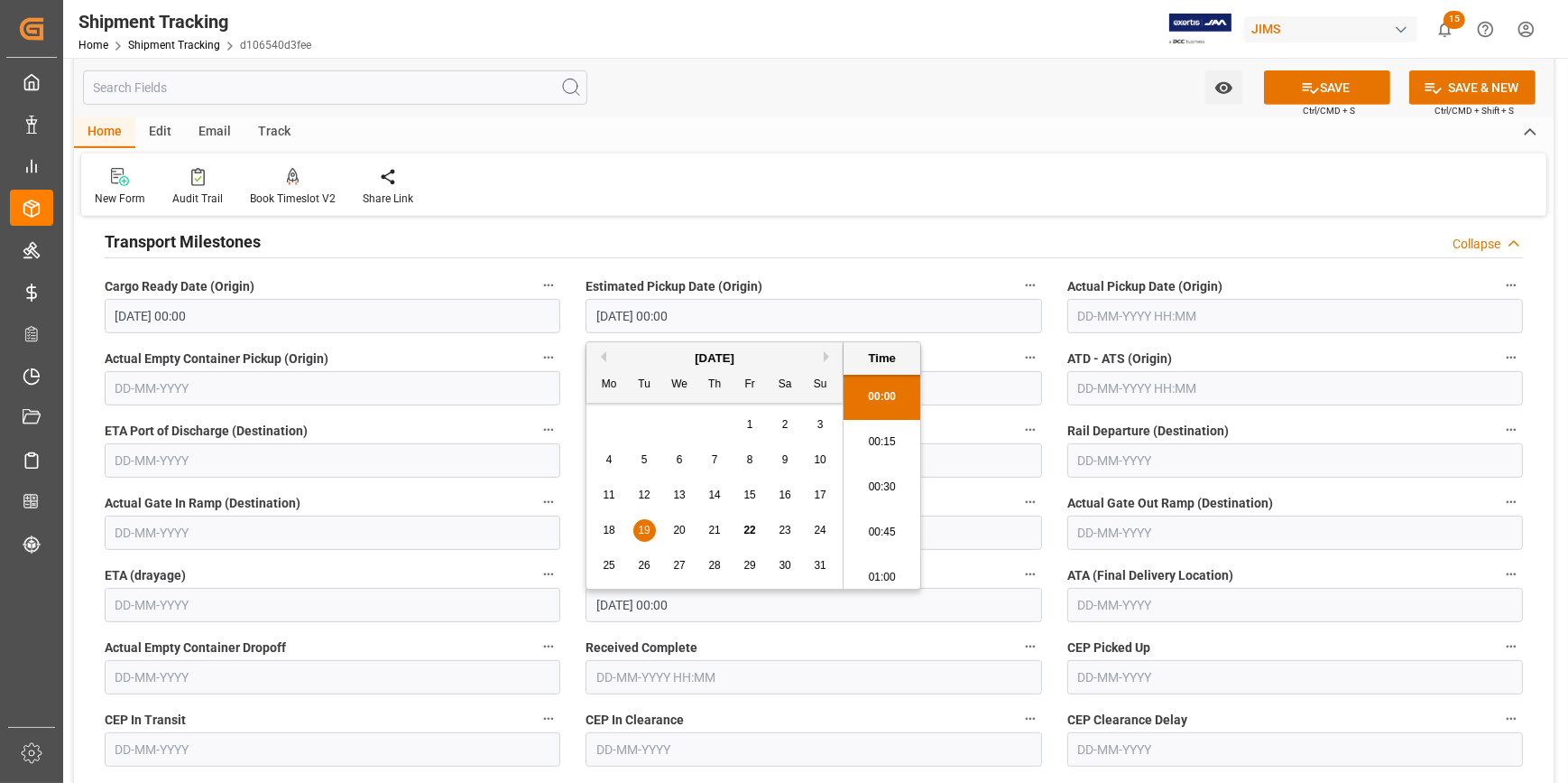
type input "19-08-2025 00:00"
click at [1103, 317] on input "text" at bounding box center [1296, 316] width 456 height 34
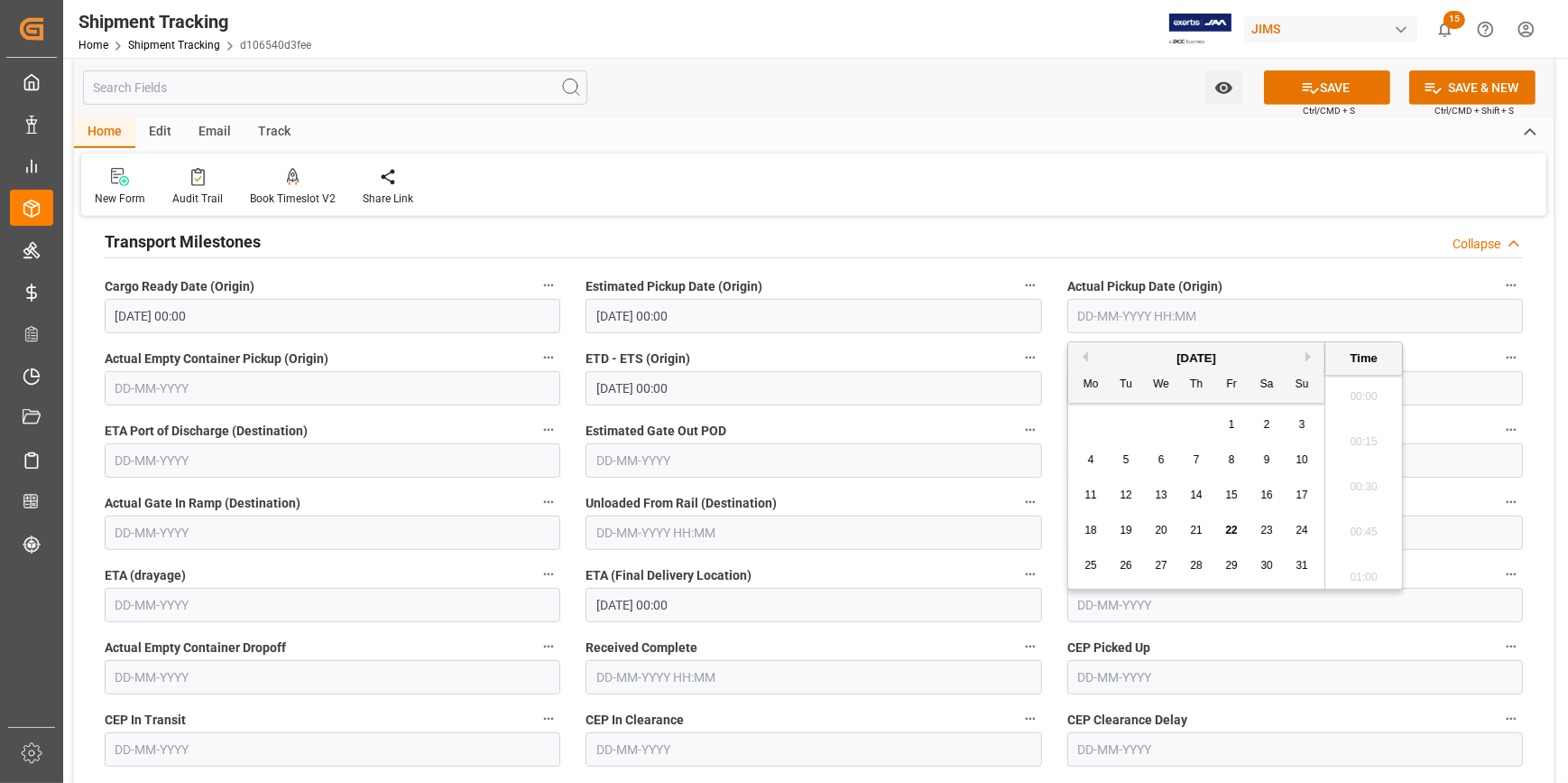
scroll to position [2127, 0]
click at [1133, 526] on div "19" at bounding box center [1127, 531] width 23 height 22
type input "19-08-2025 00:00"
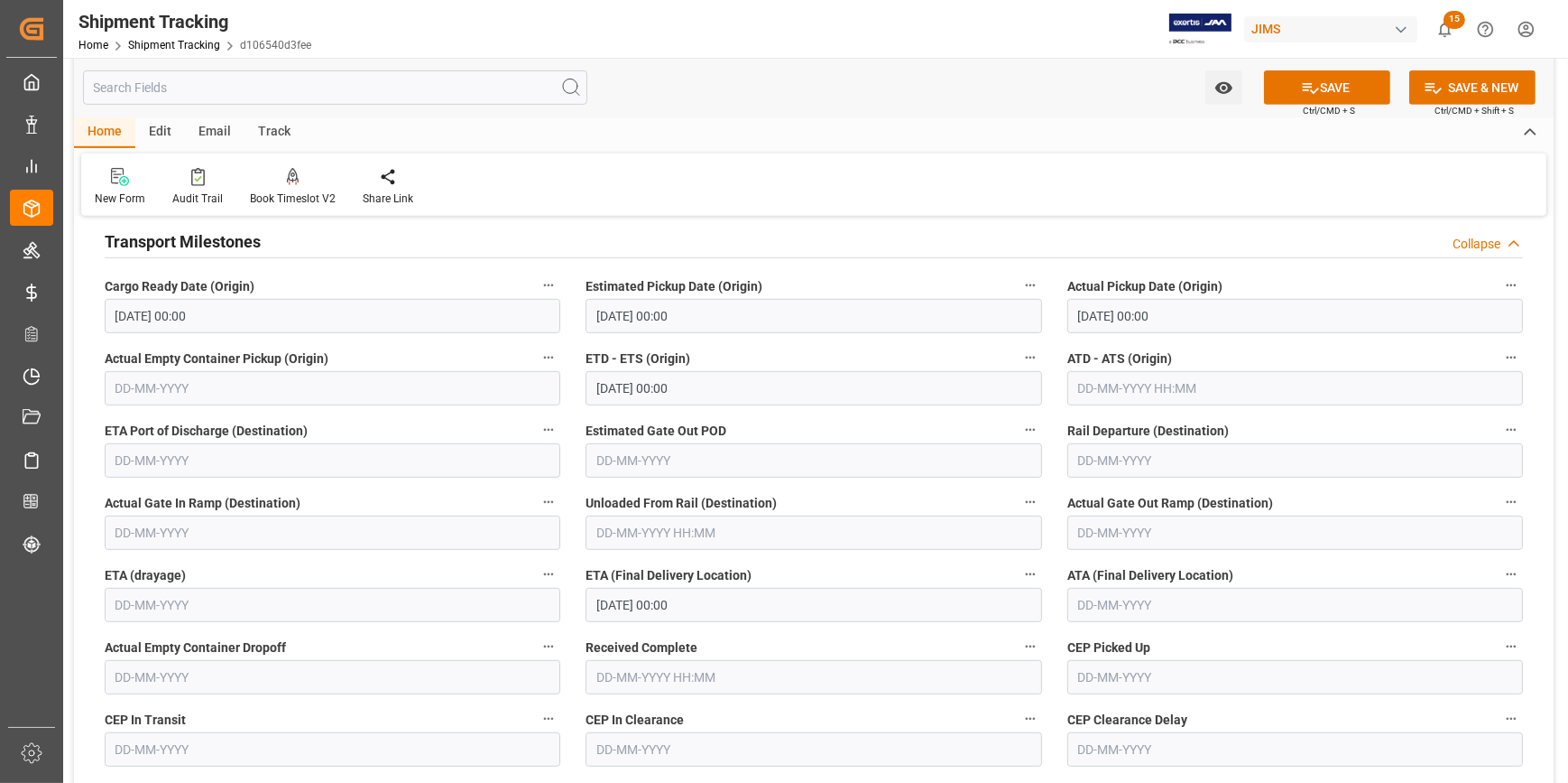
click at [865, 363] on label "ETD - ETS (Origin)" at bounding box center [814, 358] width 456 height 25
click at [1019, 363] on button "ETD - ETS (Origin)" at bounding box center [1031, 358] width 24 height 24
click at [650, 385] on div at bounding box center [784, 391] width 1568 height 783
click at [662, 382] on input "20-08-2025 00:00" at bounding box center [814, 387] width 456 height 34
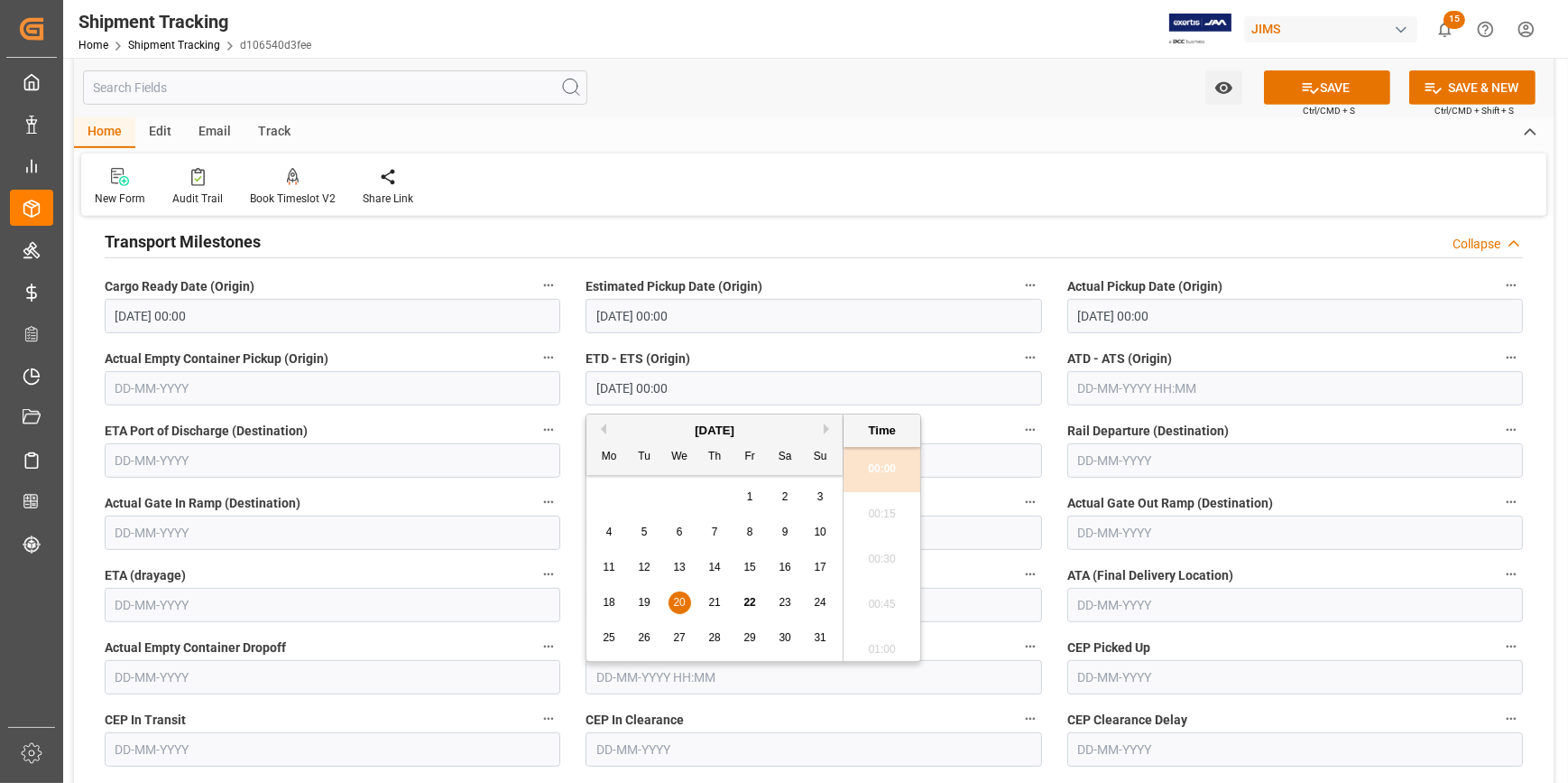
click at [641, 601] on span "19" at bounding box center [644, 603] width 12 height 13
type input "19-08-2025 00:00"
click at [863, 334] on div "Estimated Pickup Date (Origin) 19-08-2025 00:00" at bounding box center [813, 303] width 481 height 72
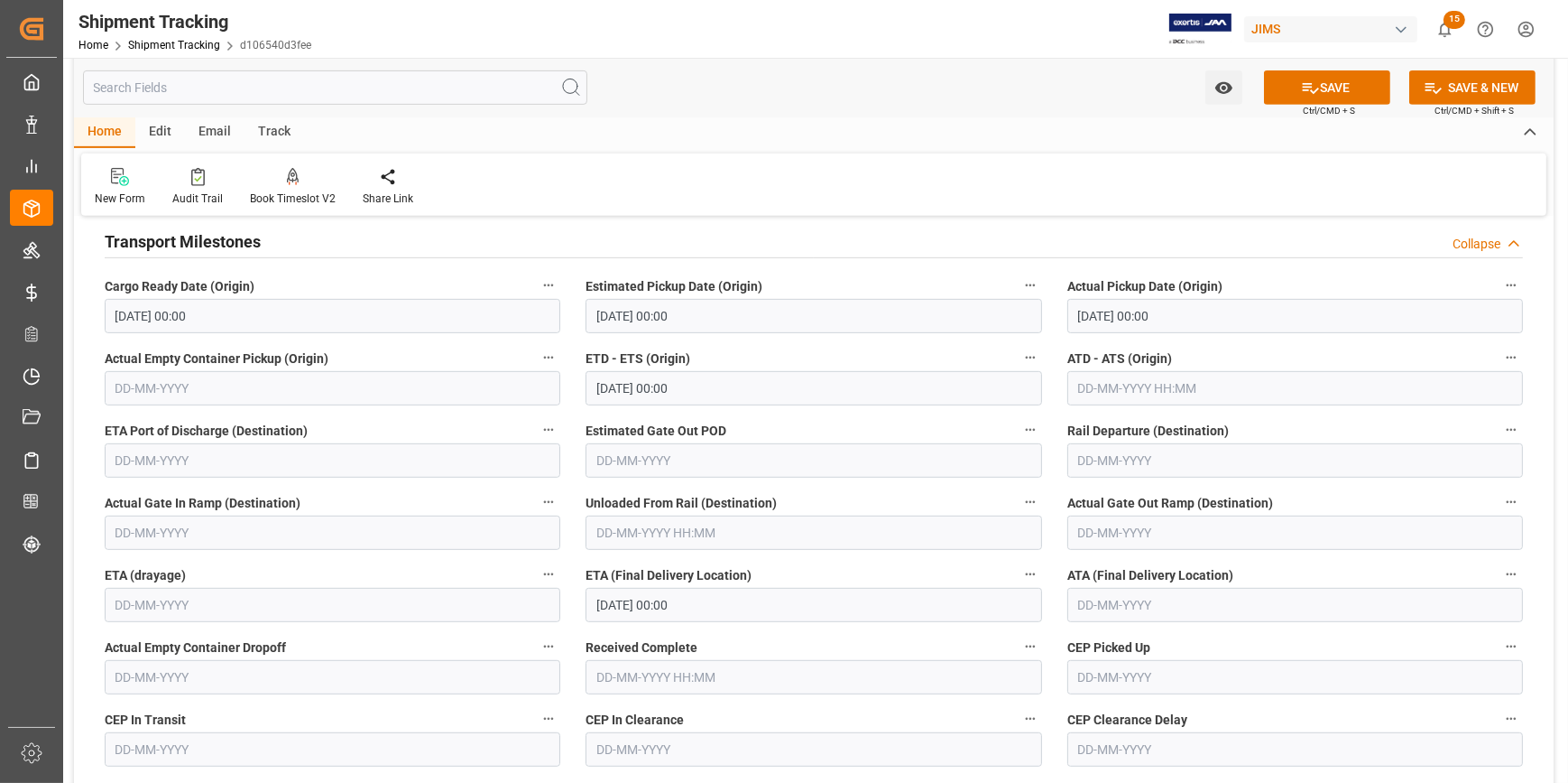
click at [714, 604] on input "03-09-2025 00:00" at bounding box center [814, 605] width 456 height 34
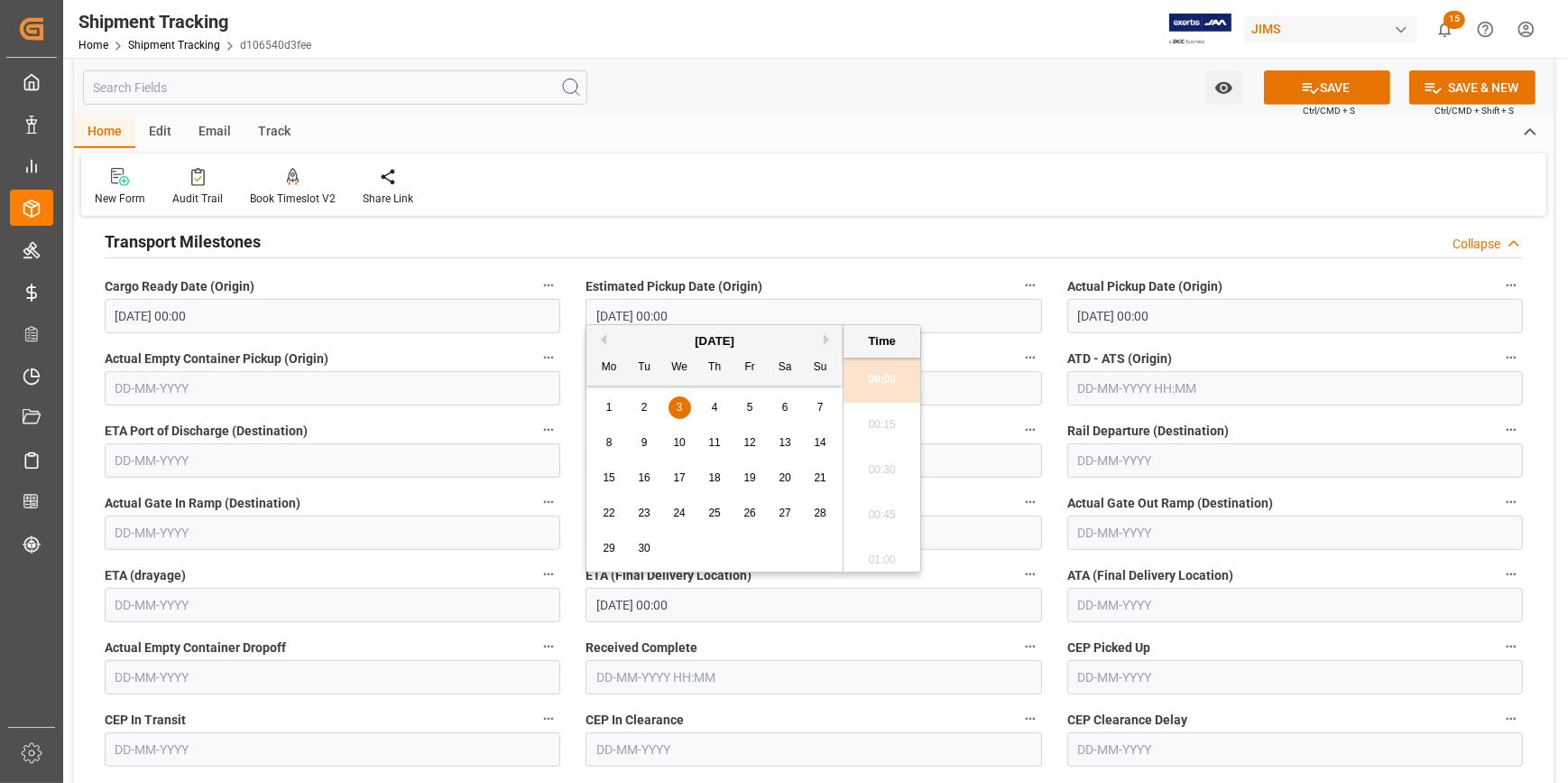
click at [605, 335] on div "September 2025" at bounding box center [715, 341] width 257 height 18
click at [604, 339] on div "September 2025" at bounding box center [715, 341] width 257 height 18
click at [603, 340] on button "Previous Month" at bounding box center [601, 340] width 11 height 11
click at [715, 514] on span "21" at bounding box center [714, 512] width 12 height 13
type input "21-08-2025 00:00"
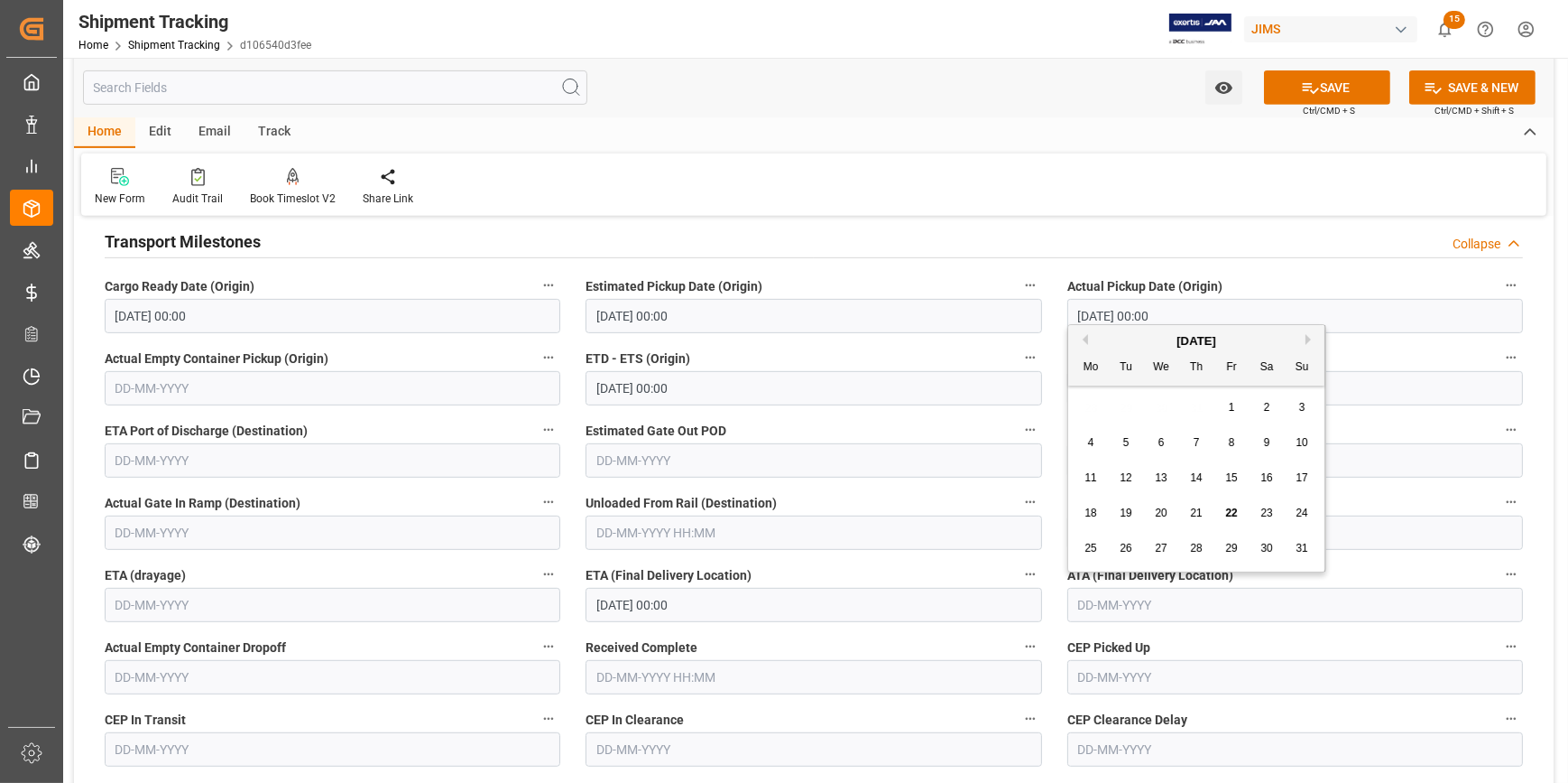
click at [1114, 602] on input "text" at bounding box center [1296, 605] width 456 height 34
click at [1194, 514] on span "21" at bounding box center [1196, 512] width 12 height 13
type input "21-08-2025"
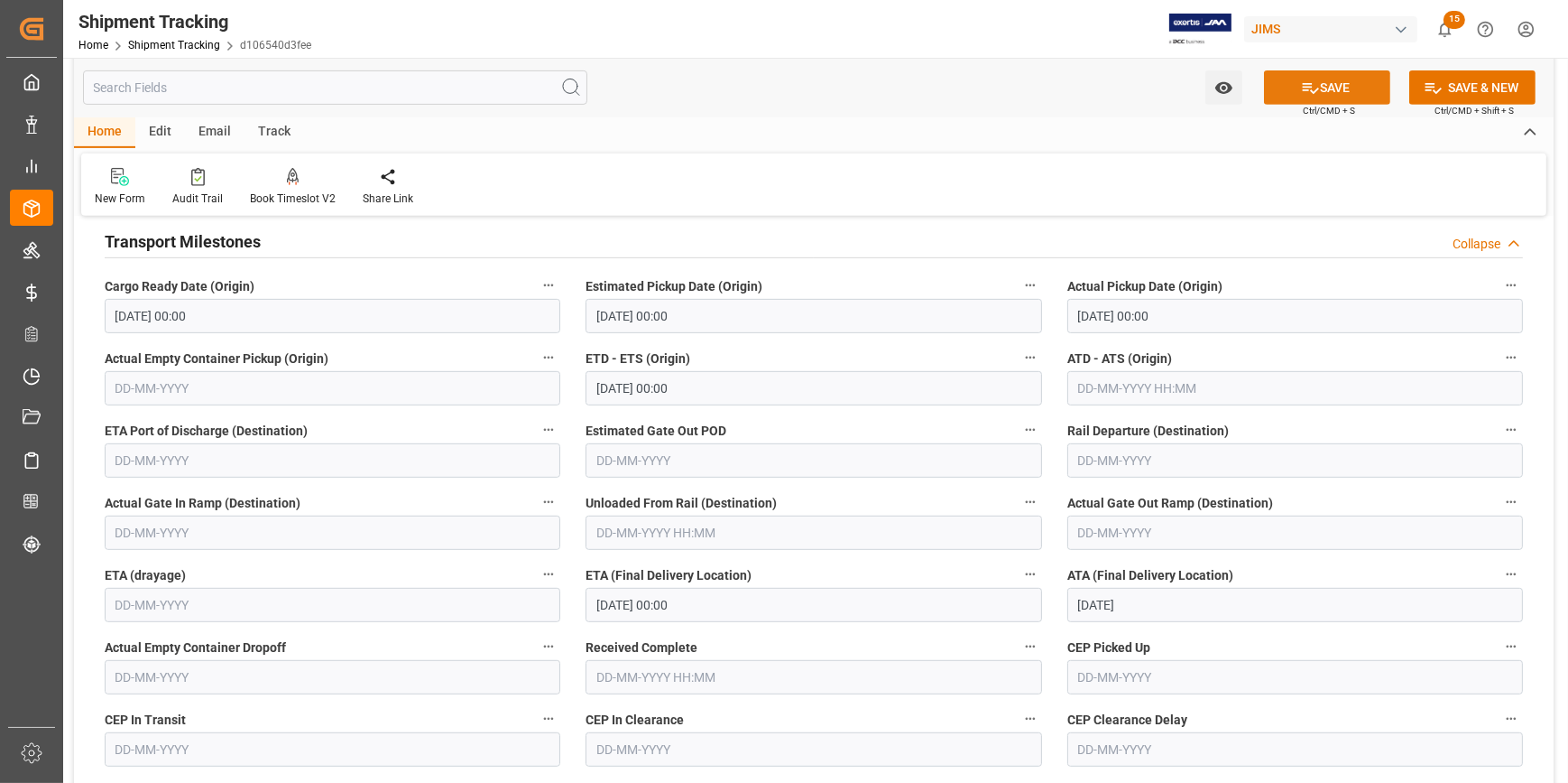
click at [1321, 82] on button "SAVE" at bounding box center [1327, 87] width 126 height 34
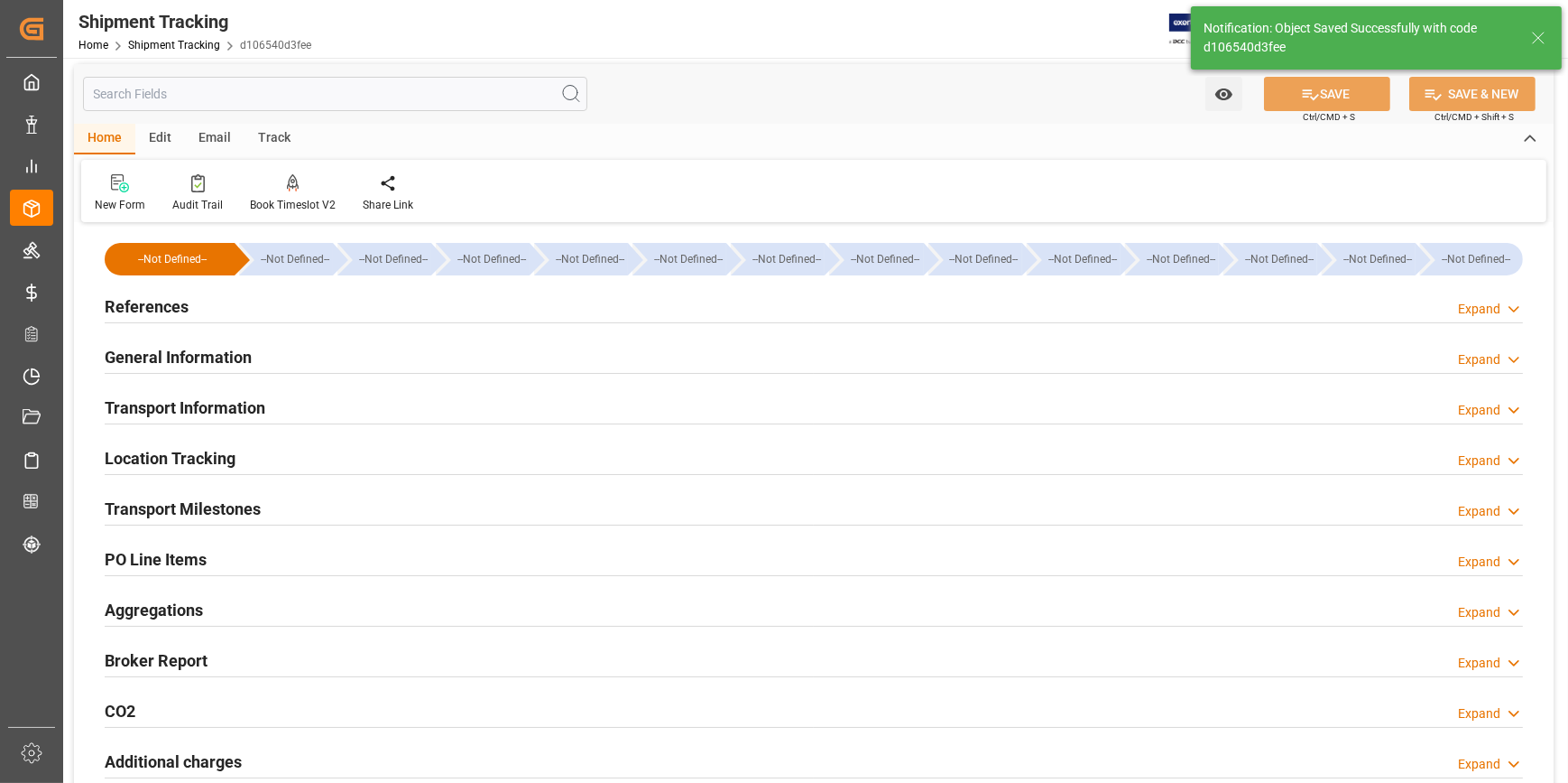
scroll to position [0, 0]
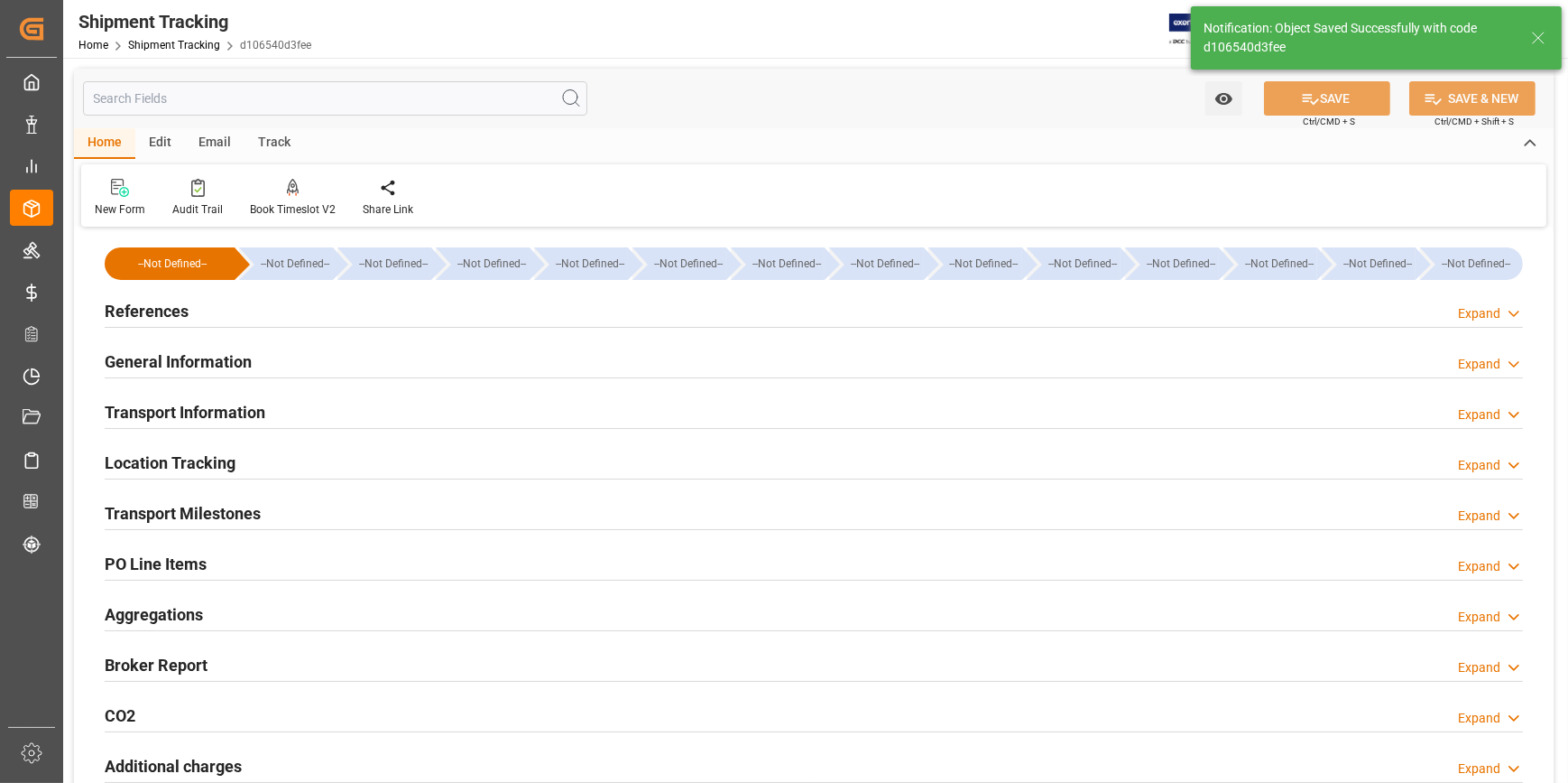
click at [319, 316] on div "References Expand" at bounding box center [814, 309] width 1418 height 34
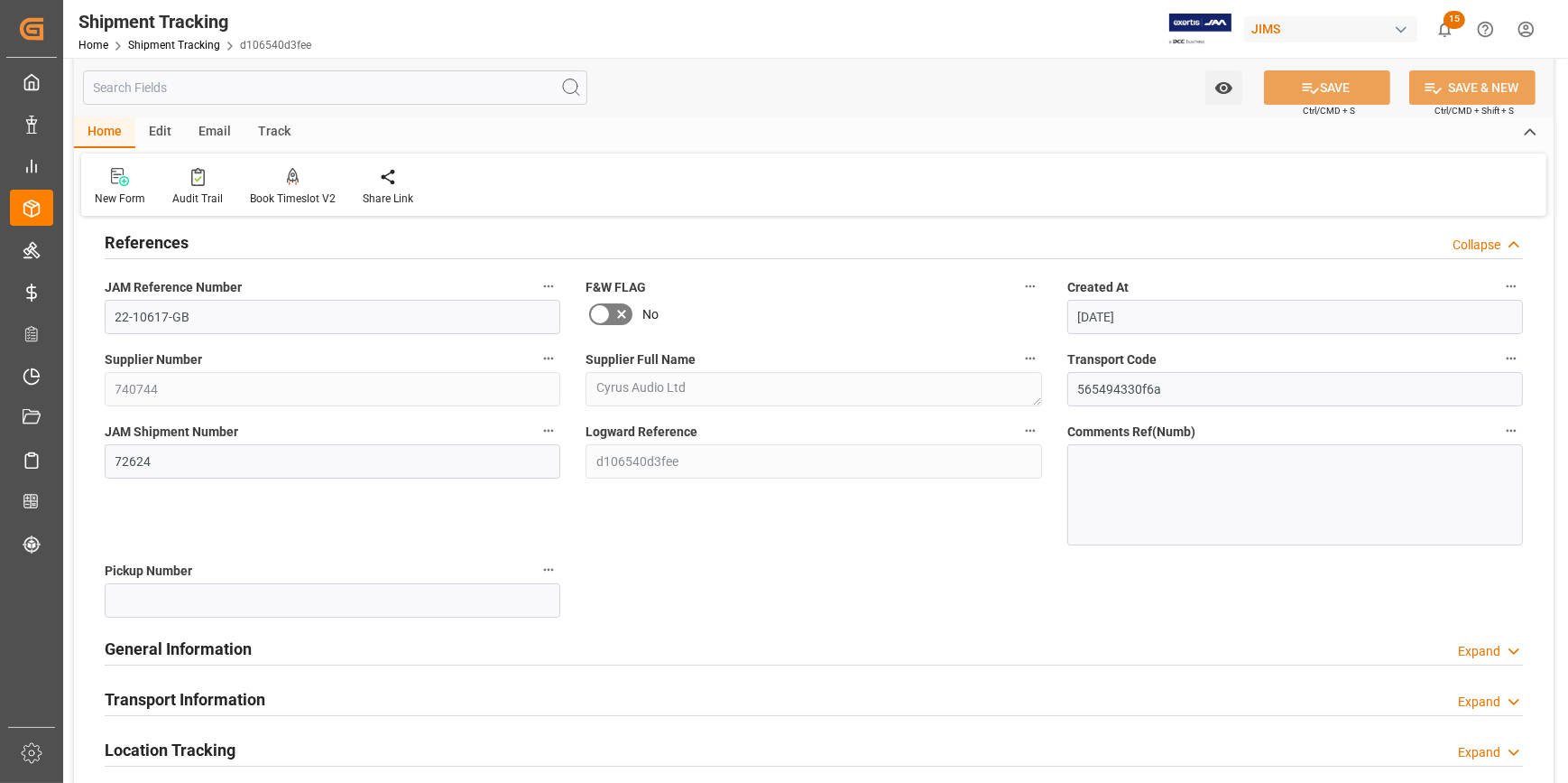
scroll to position [164, 0]
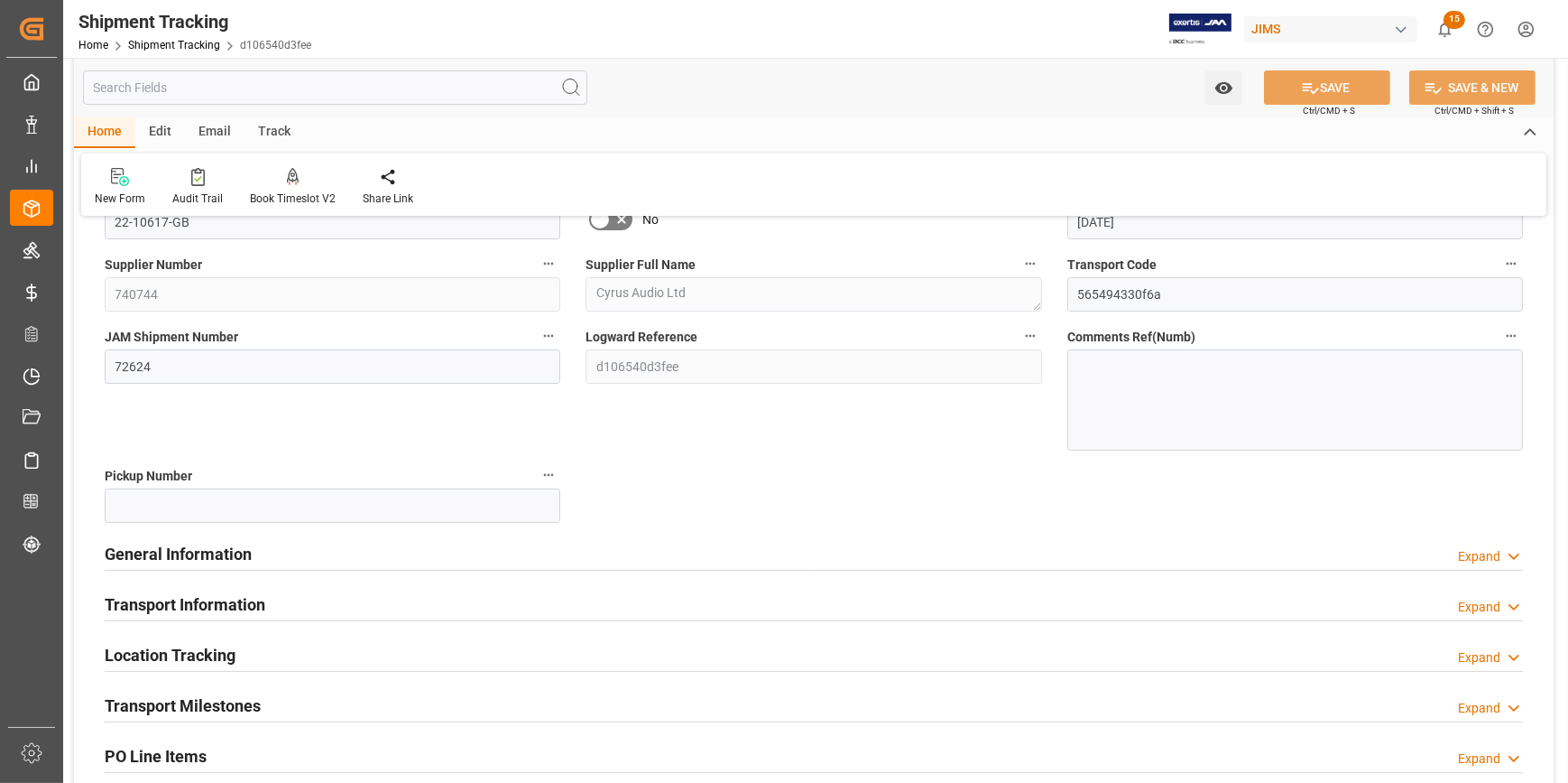
drag, startPoint x: 283, startPoint y: 553, endPoint x: 289, endPoint y: 546, distance: 9.2
click at [283, 552] on div "General Information Expand" at bounding box center [814, 552] width 1418 height 34
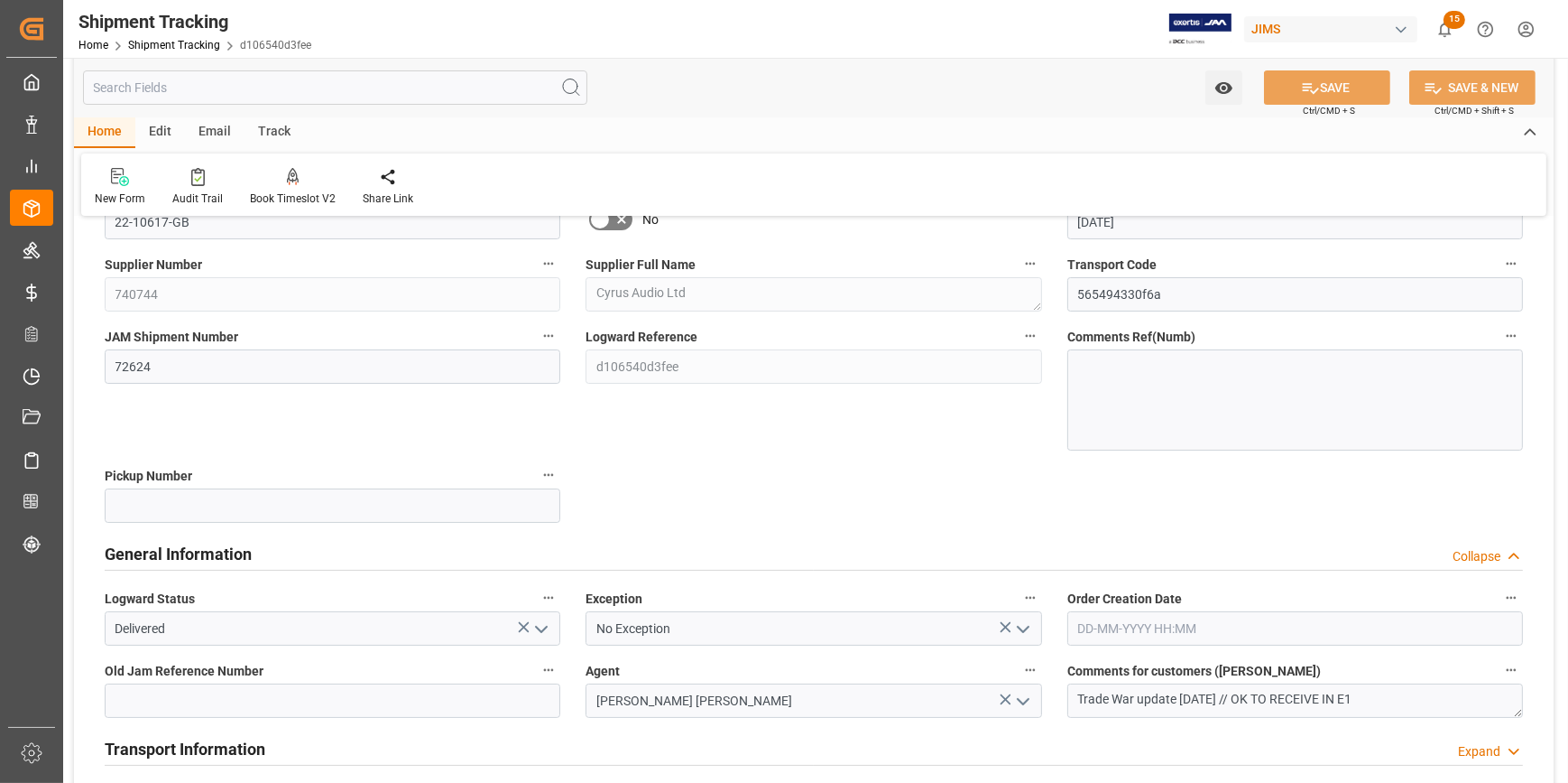
scroll to position [246, 0]
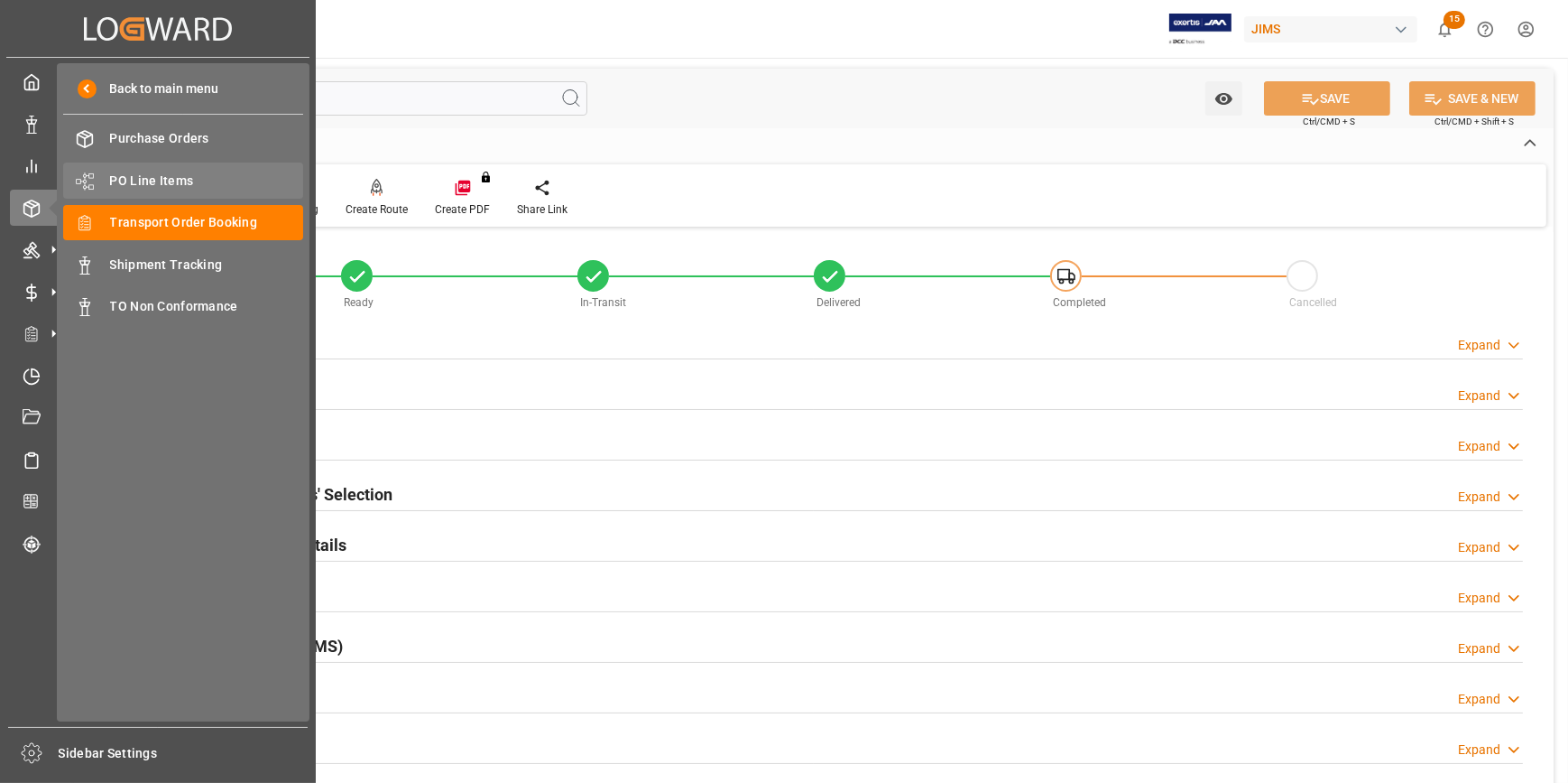
click at [145, 183] on span "PO Line Items" at bounding box center [207, 180] width 194 height 19
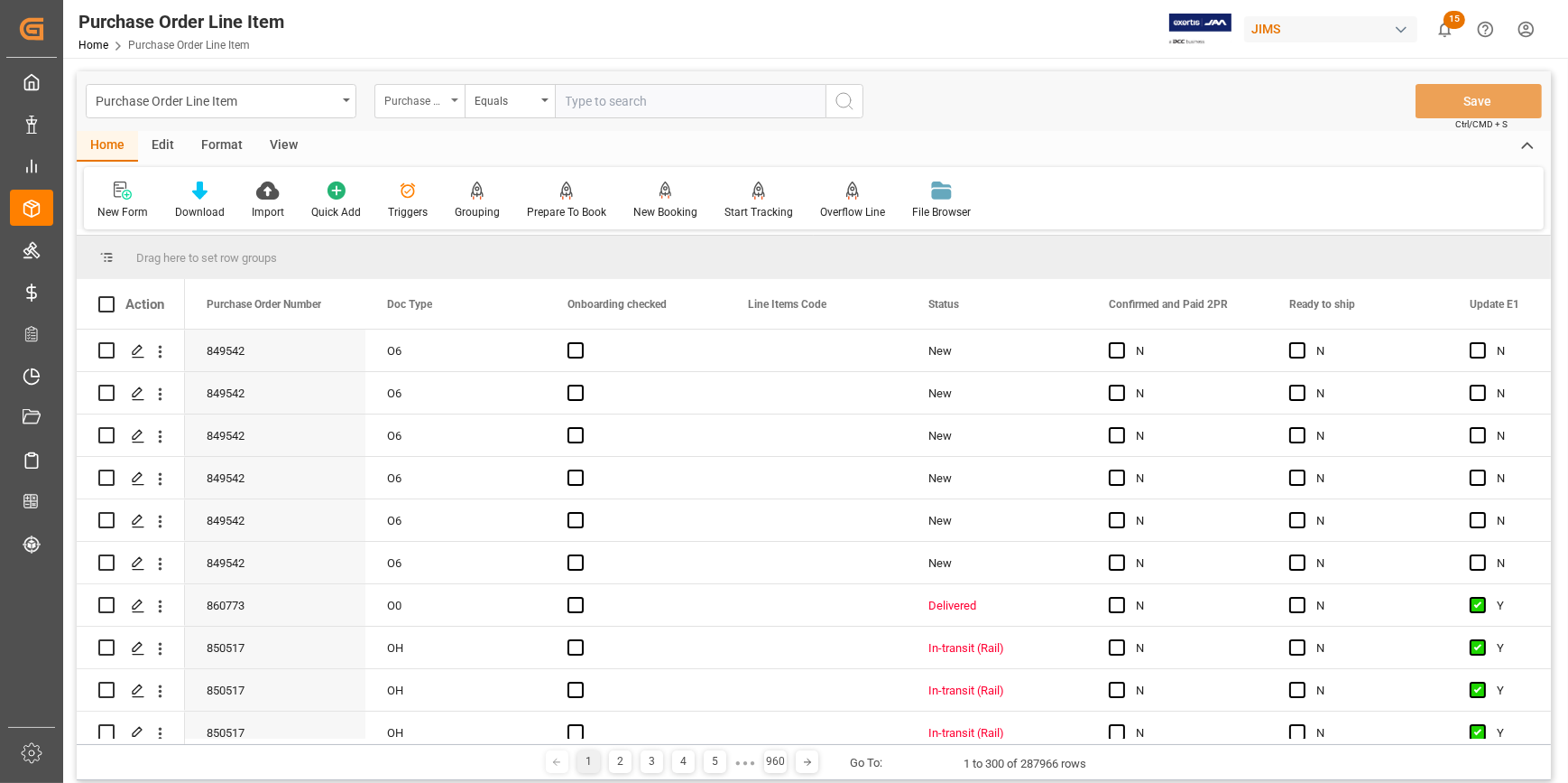
click at [431, 102] on div "Purchase Order Number" at bounding box center [415, 98] width 62 height 21
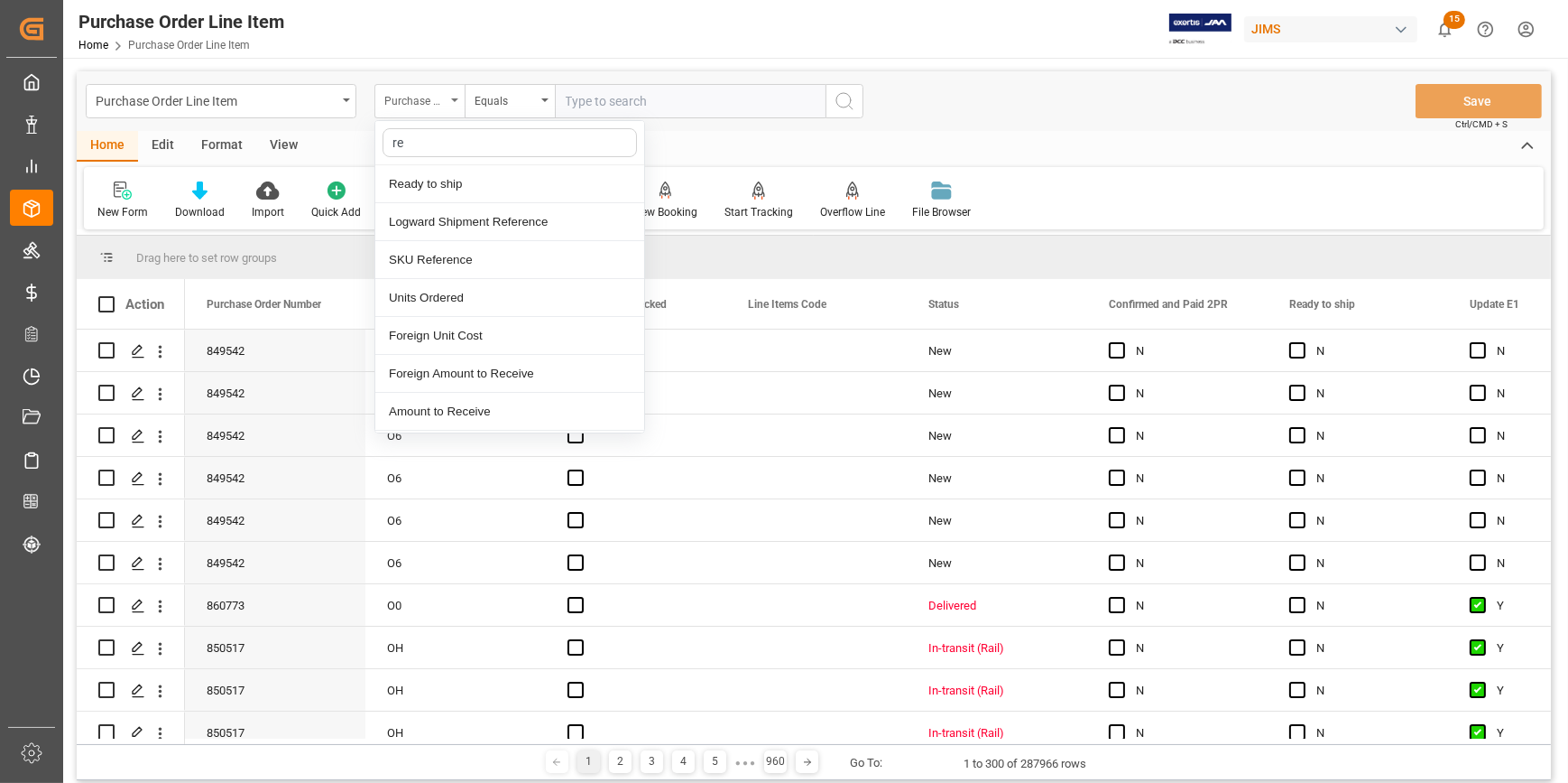
type input "ref"
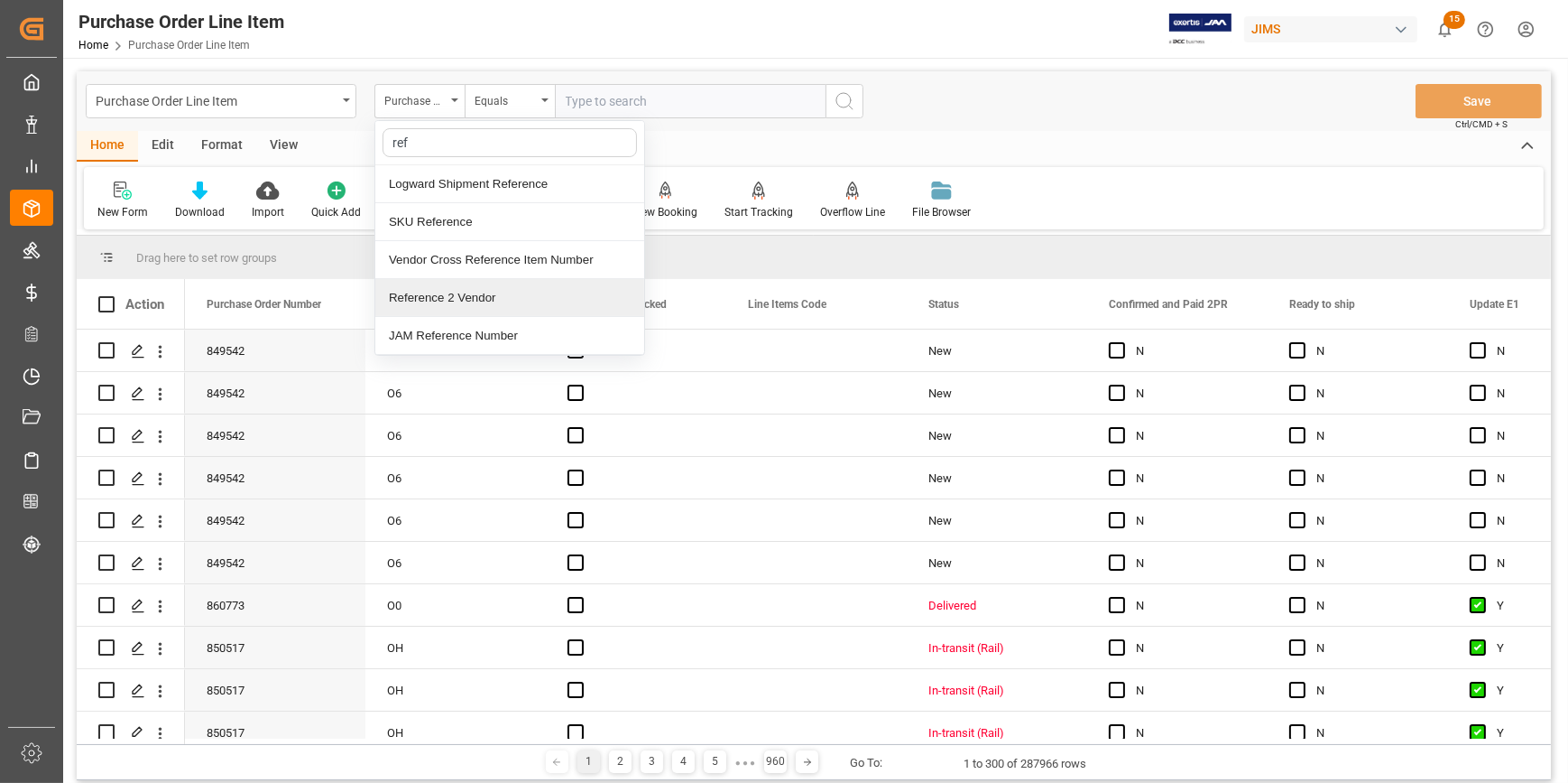
click at [456, 298] on div "Reference 2 Vendor" at bounding box center [509, 297] width 269 height 38
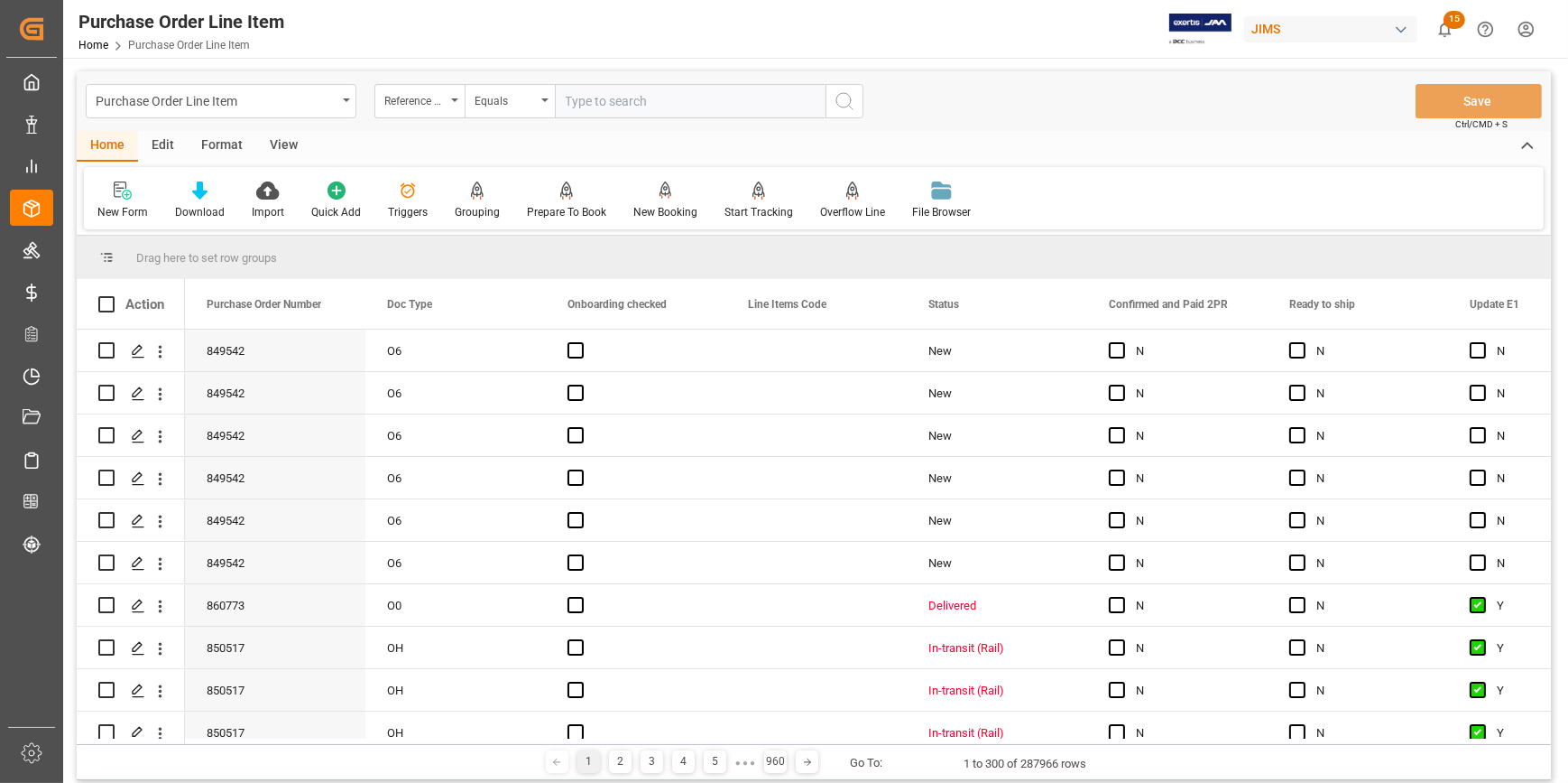
click at [594, 104] on input "text" at bounding box center [690, 100] width 270 height 34
paste input "22-10617-GB"
type input "22-10617-GB"
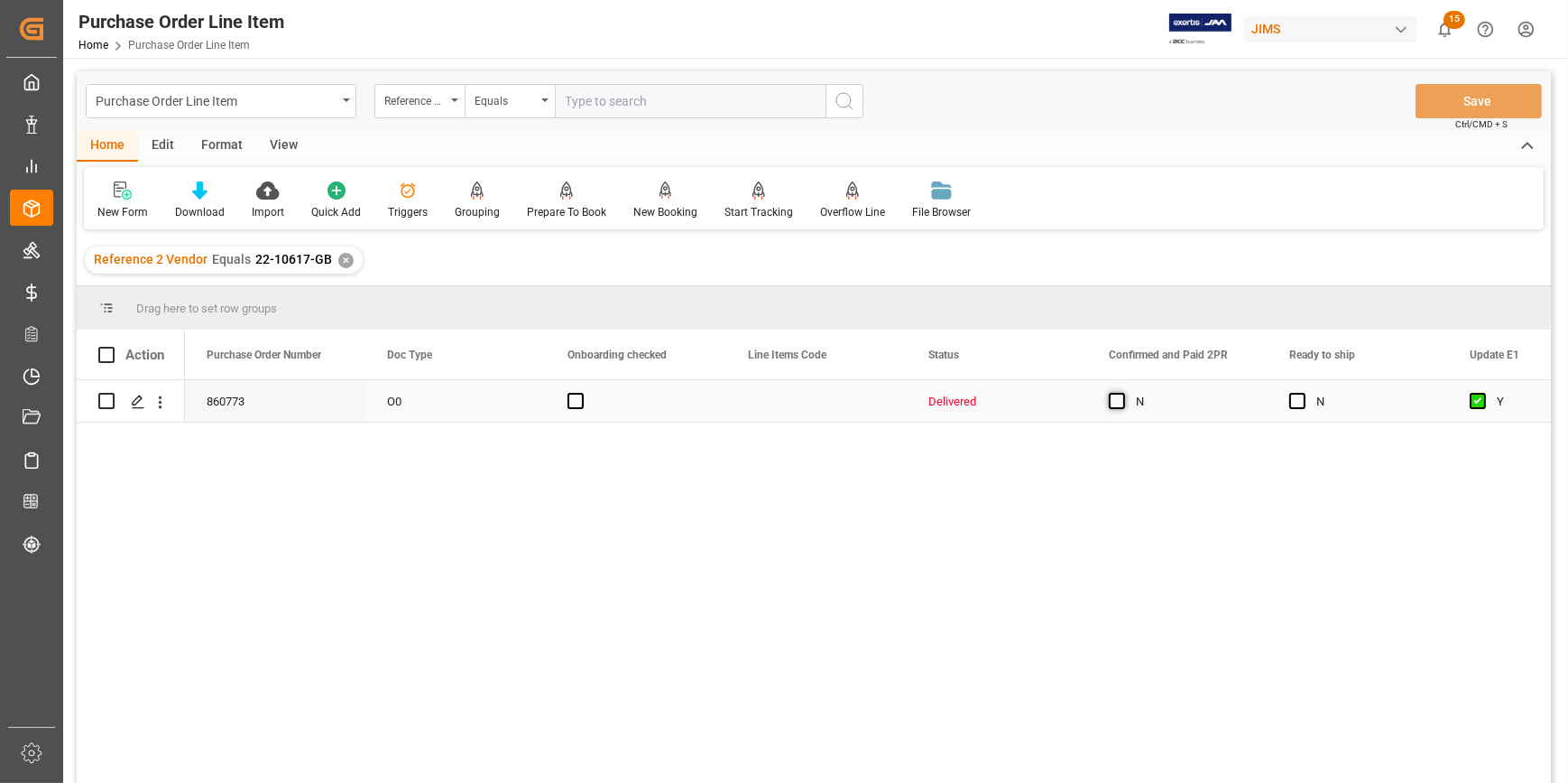
click at [1110, 402] on span "Press SPACE to select this row." at bounding box center [1117, 401] width 17 height 17
click at [1123, 393] on input "Press SPACE to select this row." at bounding box center [1123, 393] width 0 height 0
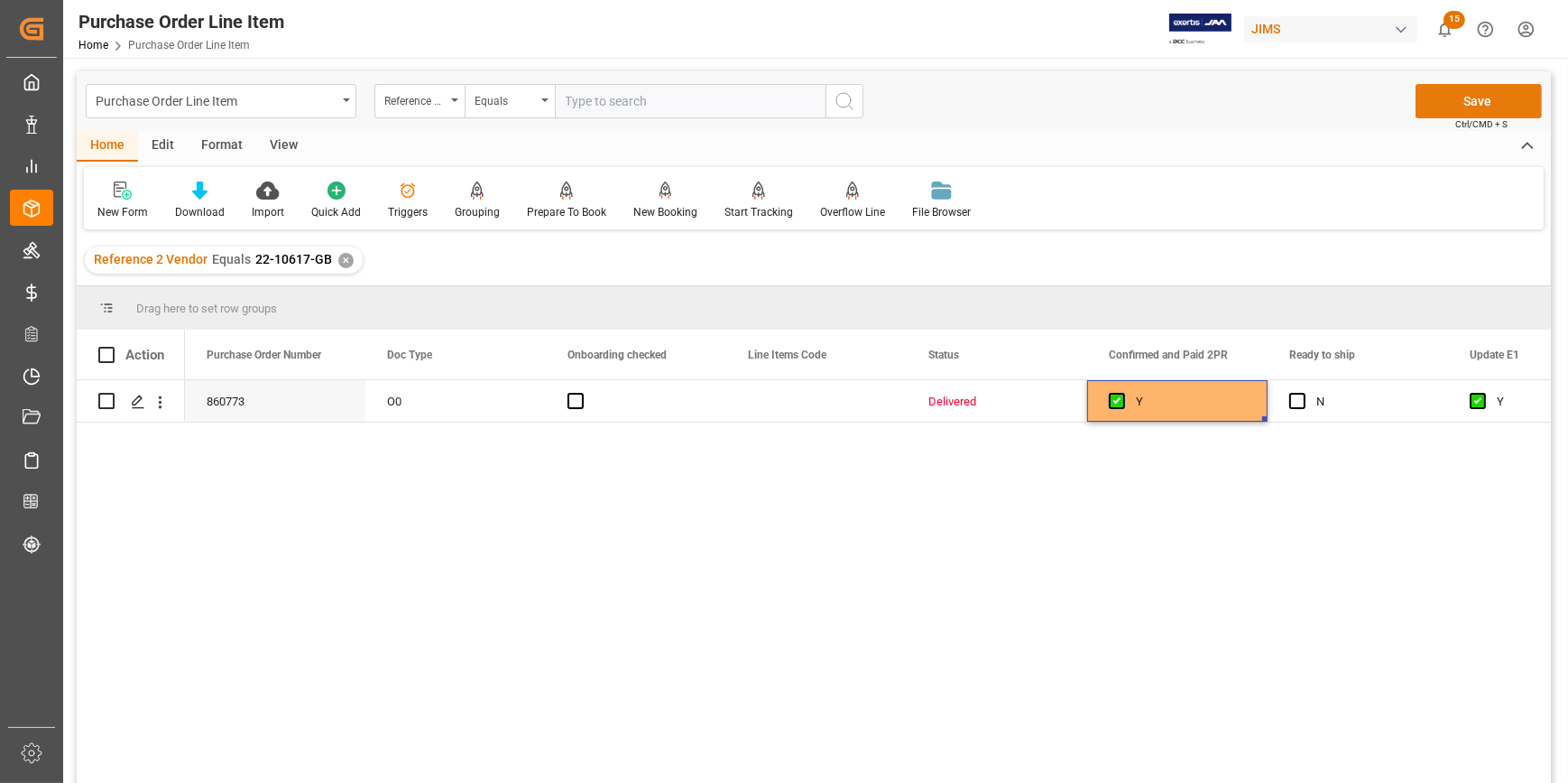
click at [1466, 98] on button "Save" at bounding box center [1478, 100] width 126 height 34
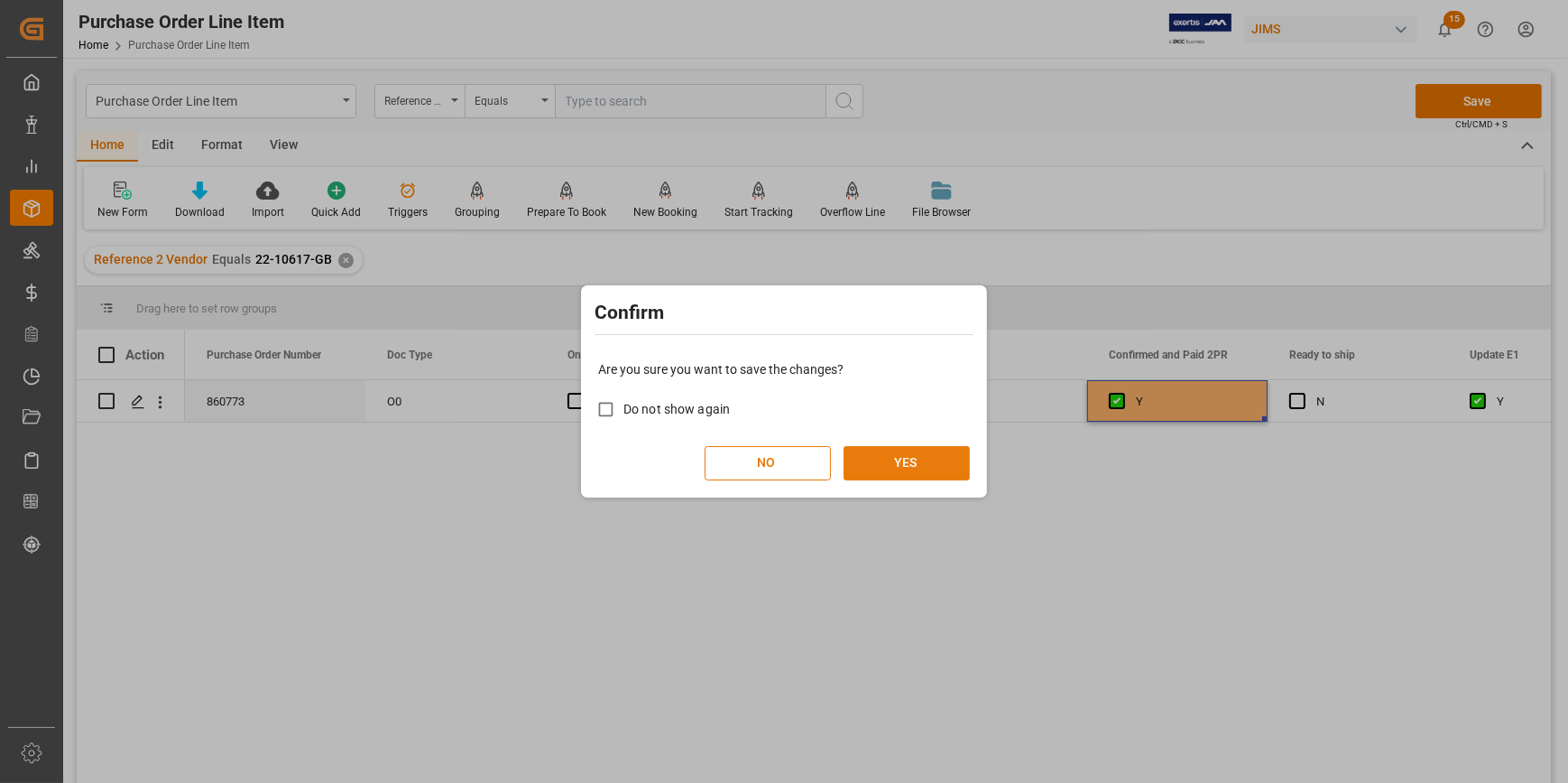
click at [929, 468] on button "YES" at bounding box center [906, 463] width 126 height 34
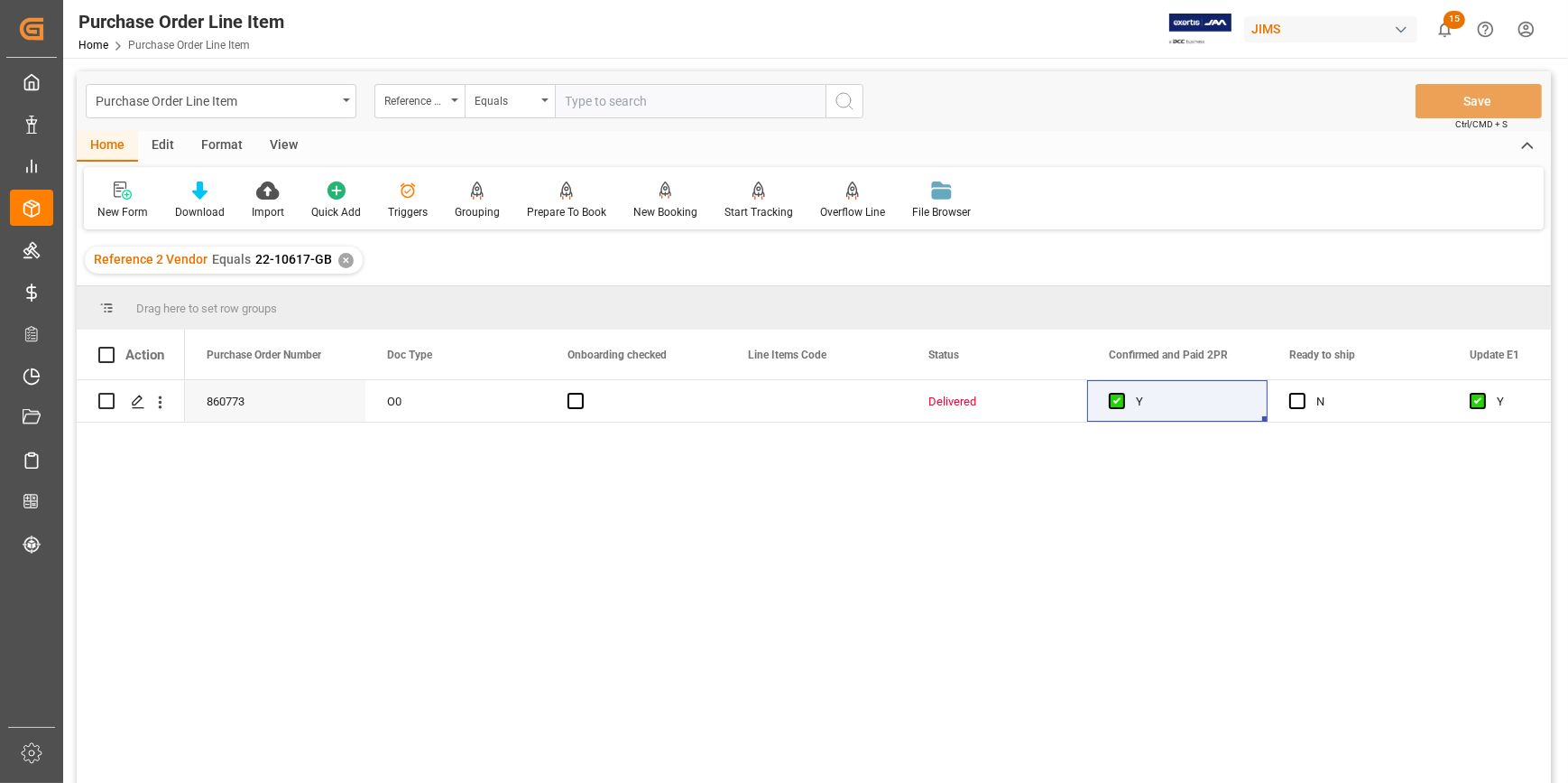
click at [704, 437] on div "860773 O0 Delivered Y N Y Yes" at bounding box center [868, 587] width 1367 height 414
